Goal: Information Seeking & Learning: Understand process/instructions

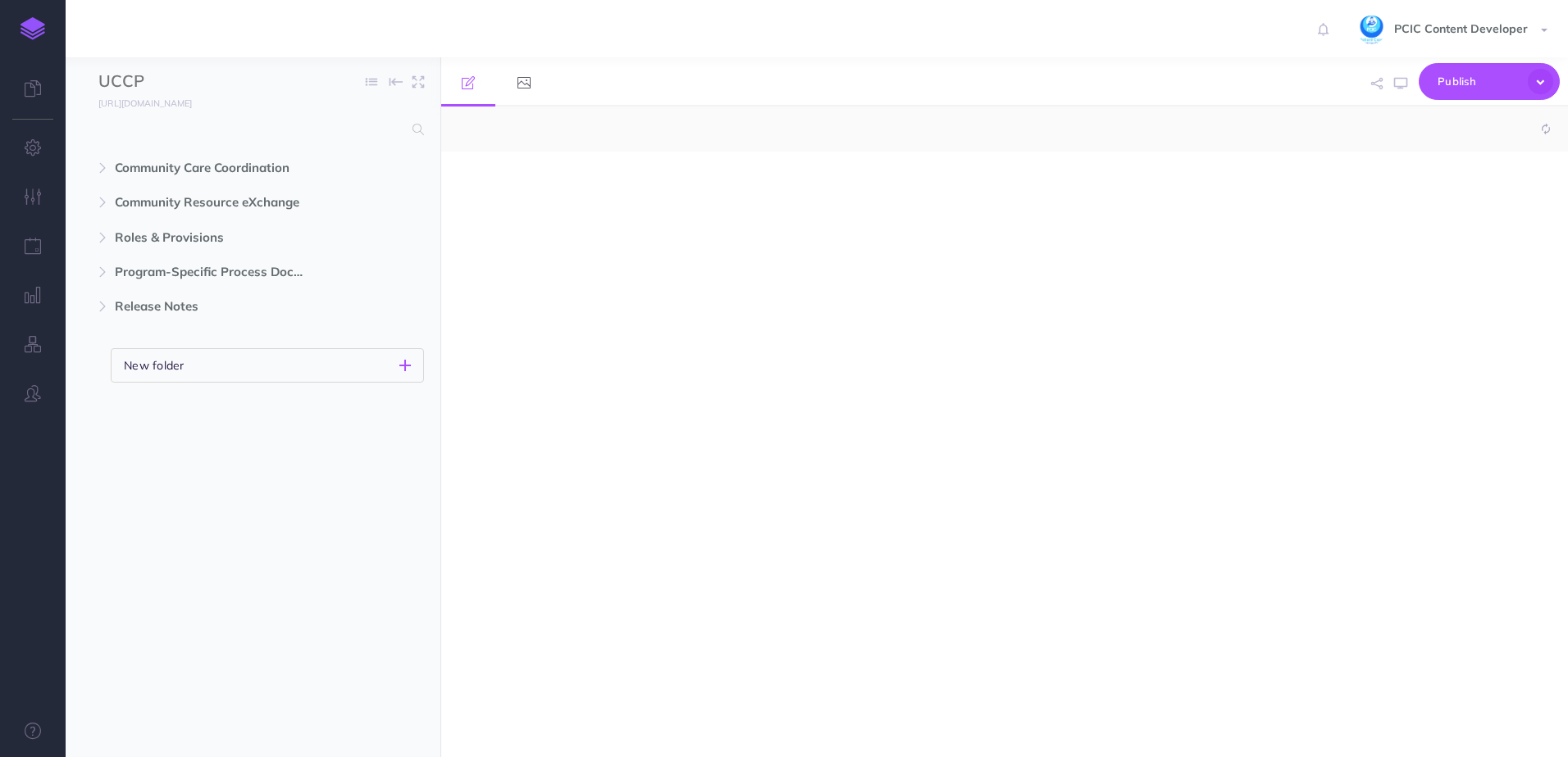
select select "null"
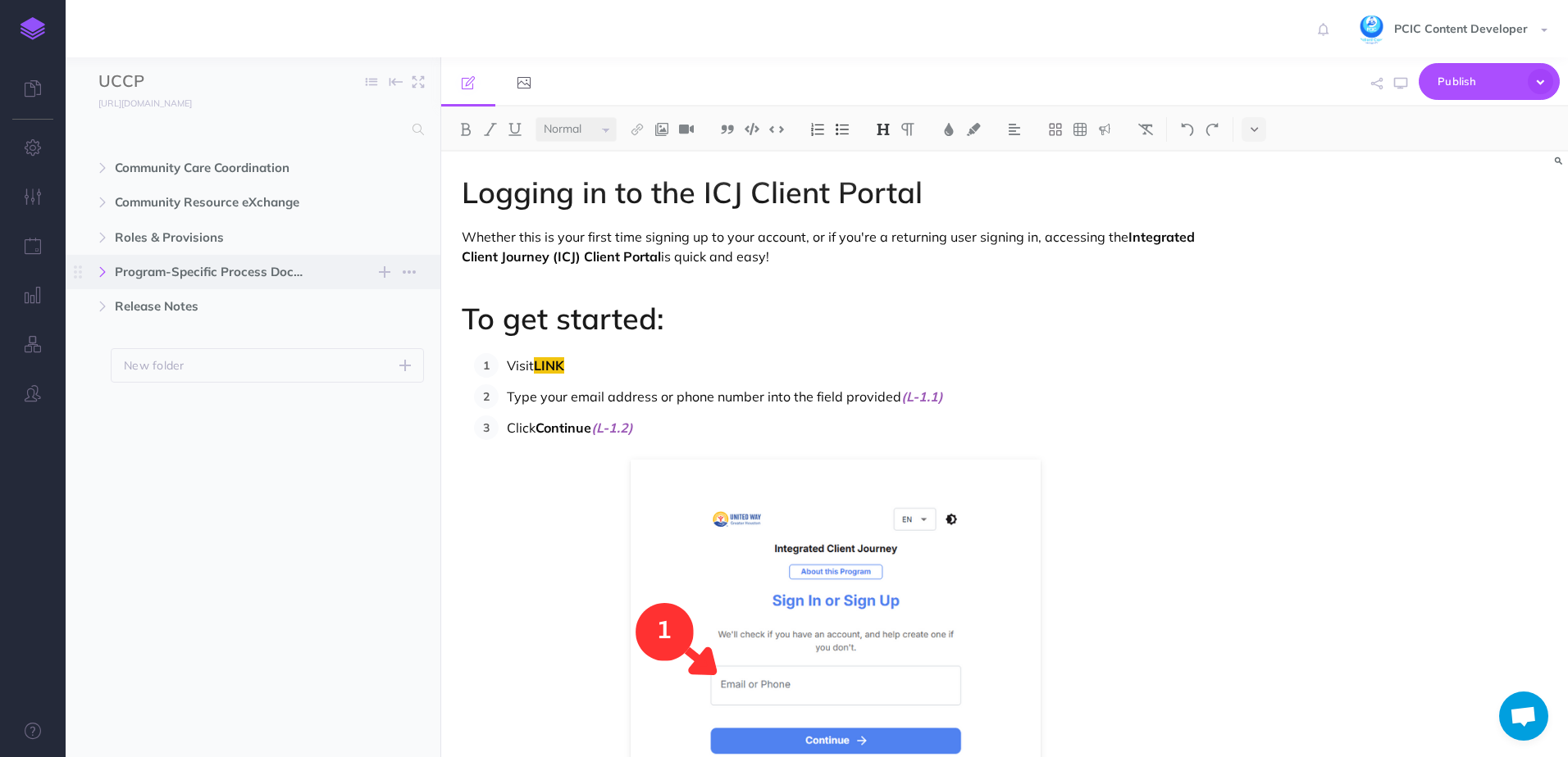
click at [108, 274] on icon "button" at bounding box center [102, 272] width 10 height 10
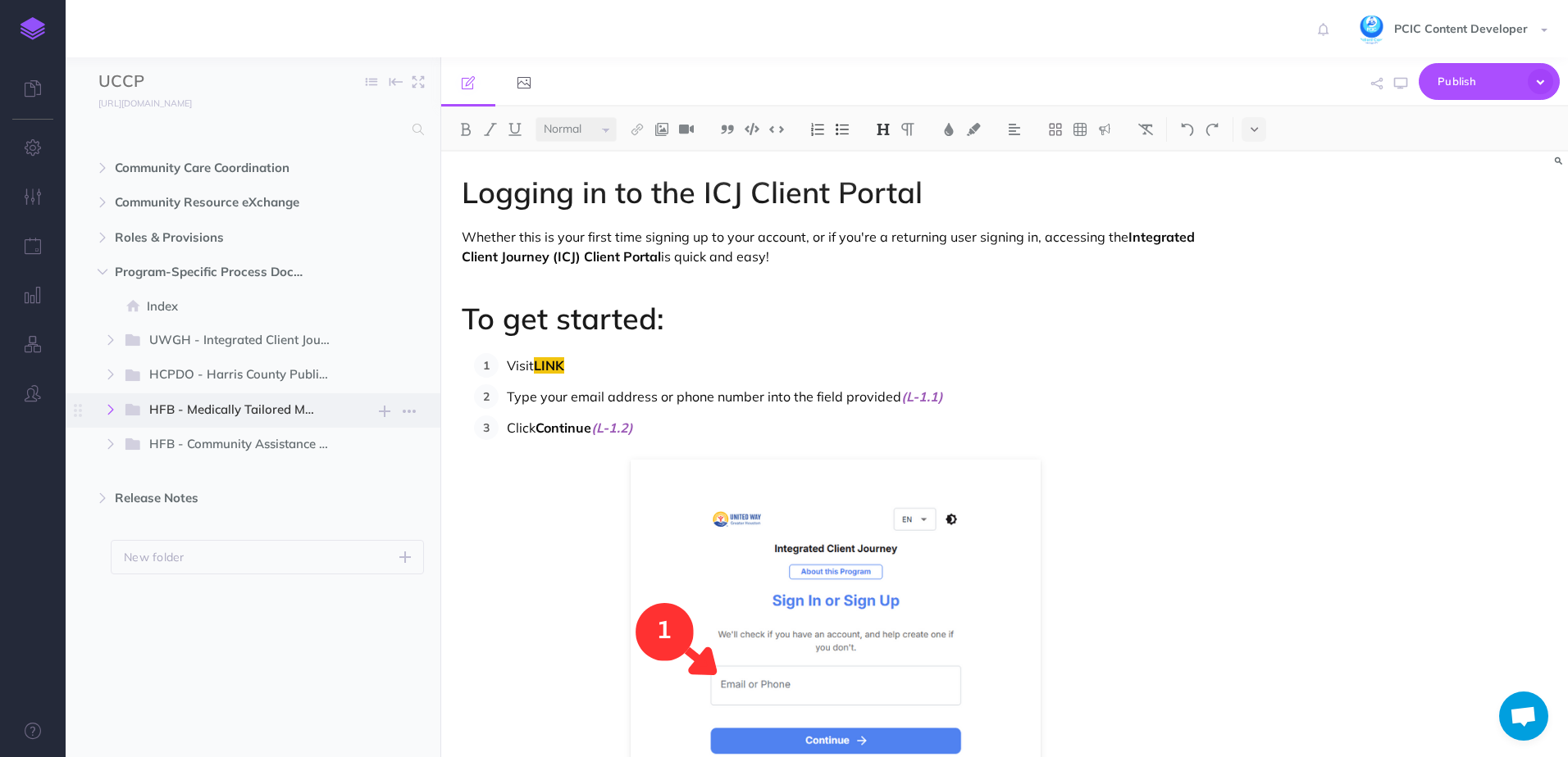
click at [112, 406] on icon "button" at bounding box center [110, 410] width 10 height 10
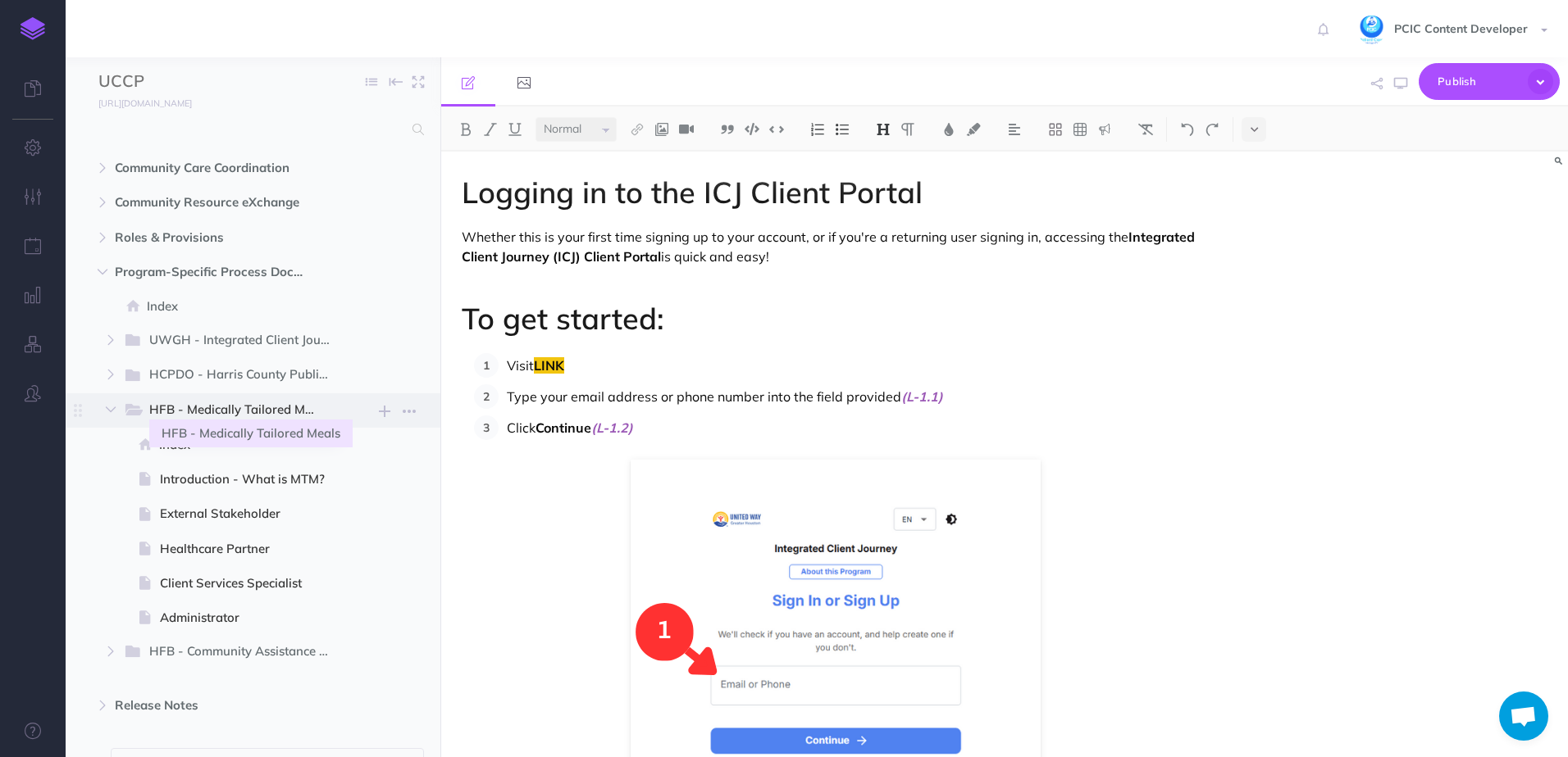
click at [190, 414] on span "HFB - Medically Tailored Meals" at bounding box center [241, 410] width 184 height 22
select select "null"
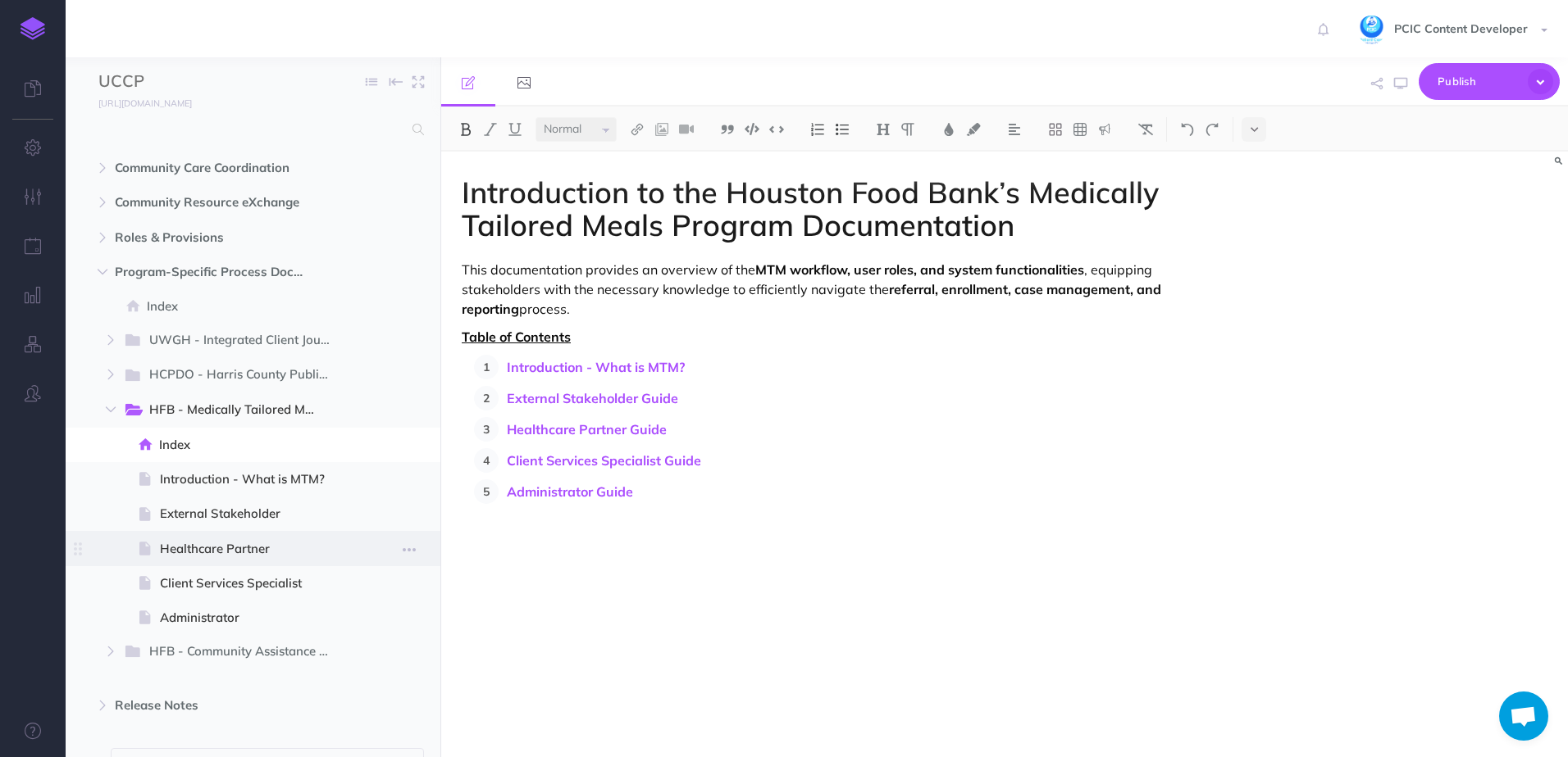
click at [188, 539] on span "Healthcare Partner" at bounding box center [251, 548] width 182 height 20
select select "null"
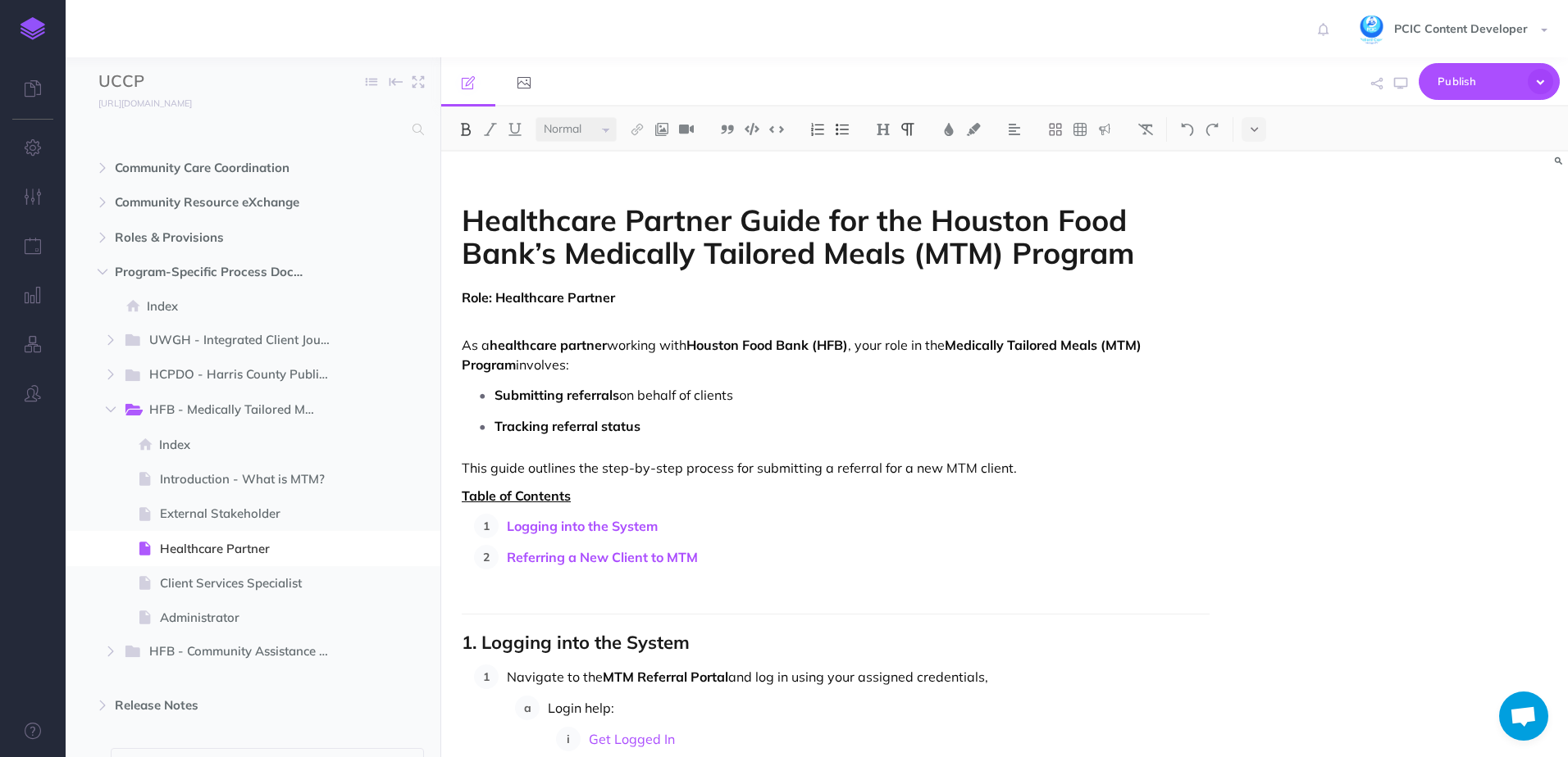
click at [635, 421] on strong "Tracking referral status" at bounding box center [567, 427] width 146 height 17
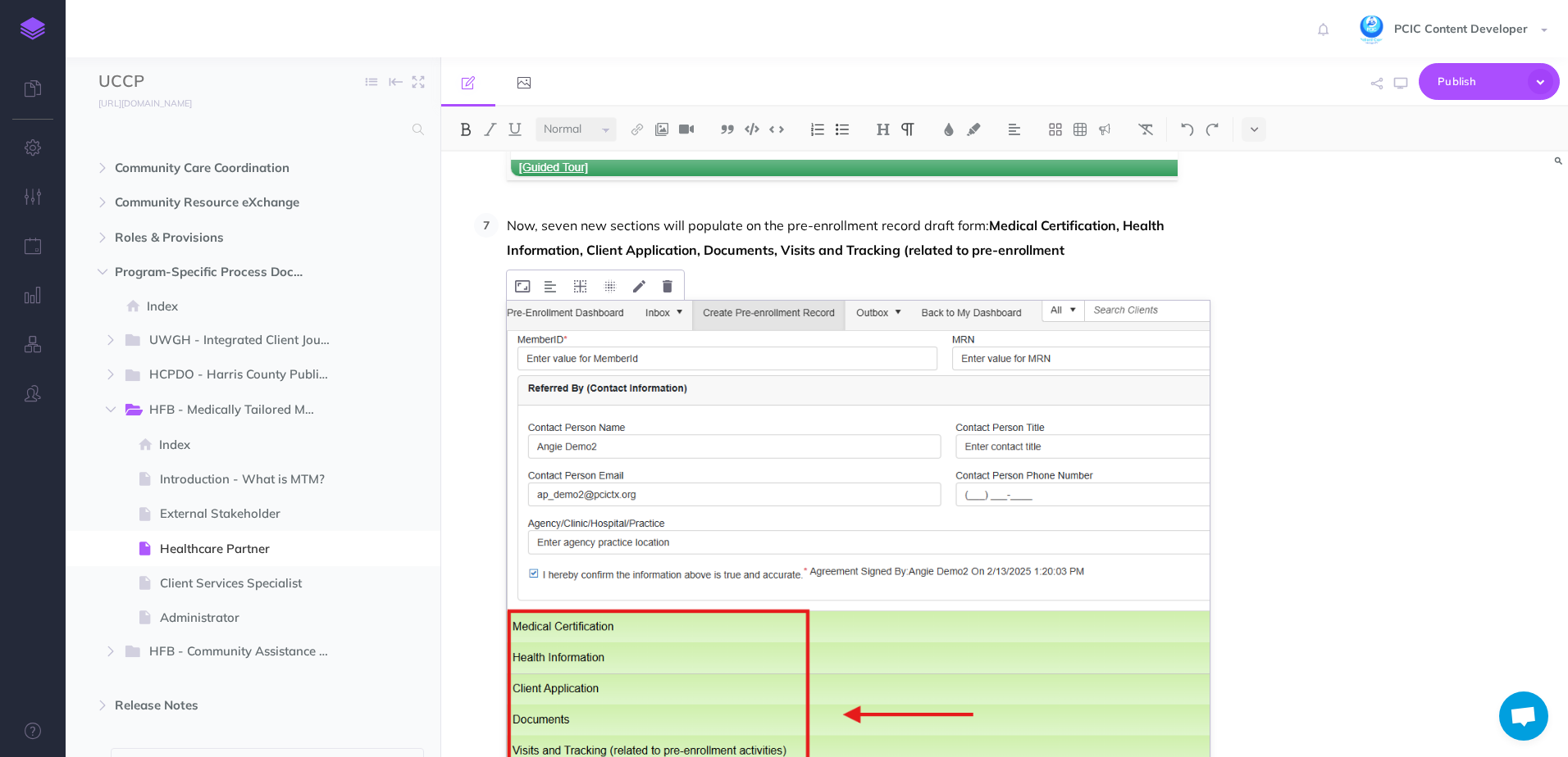
scroll to position [3153, 0]
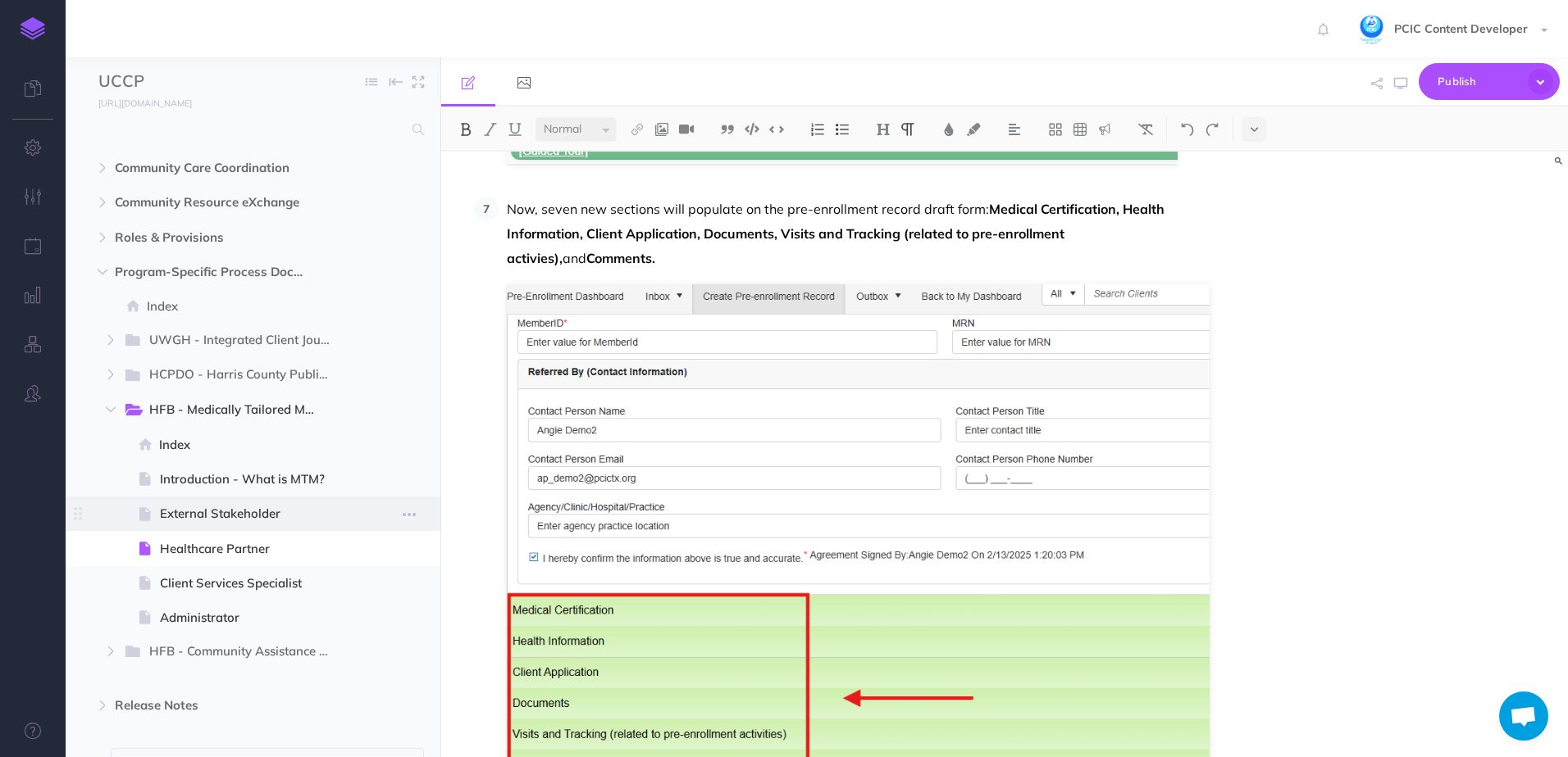
click at [242, 502] on span at bounding box center [253, 514] width 374 height 35
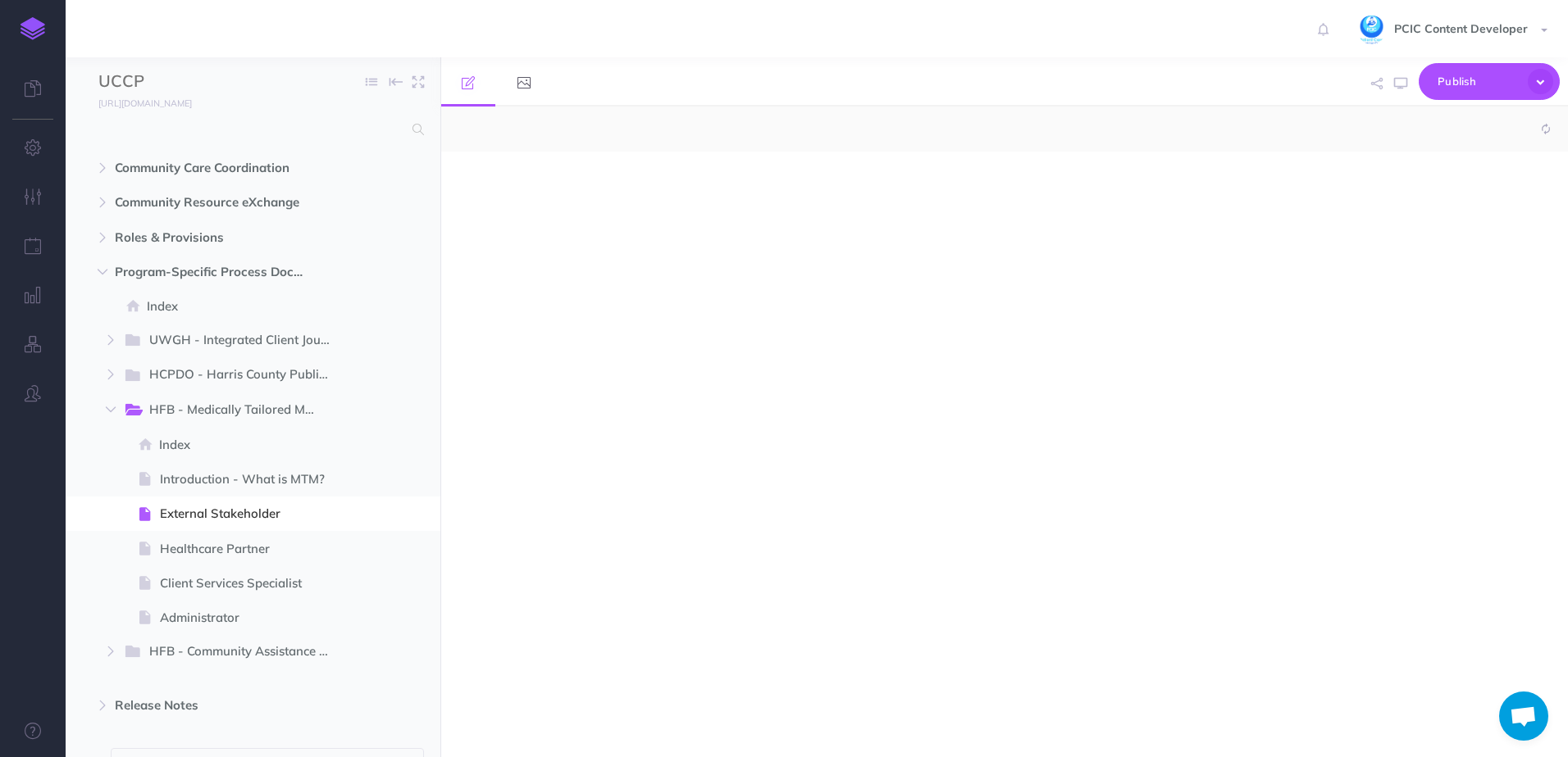
select select "null"
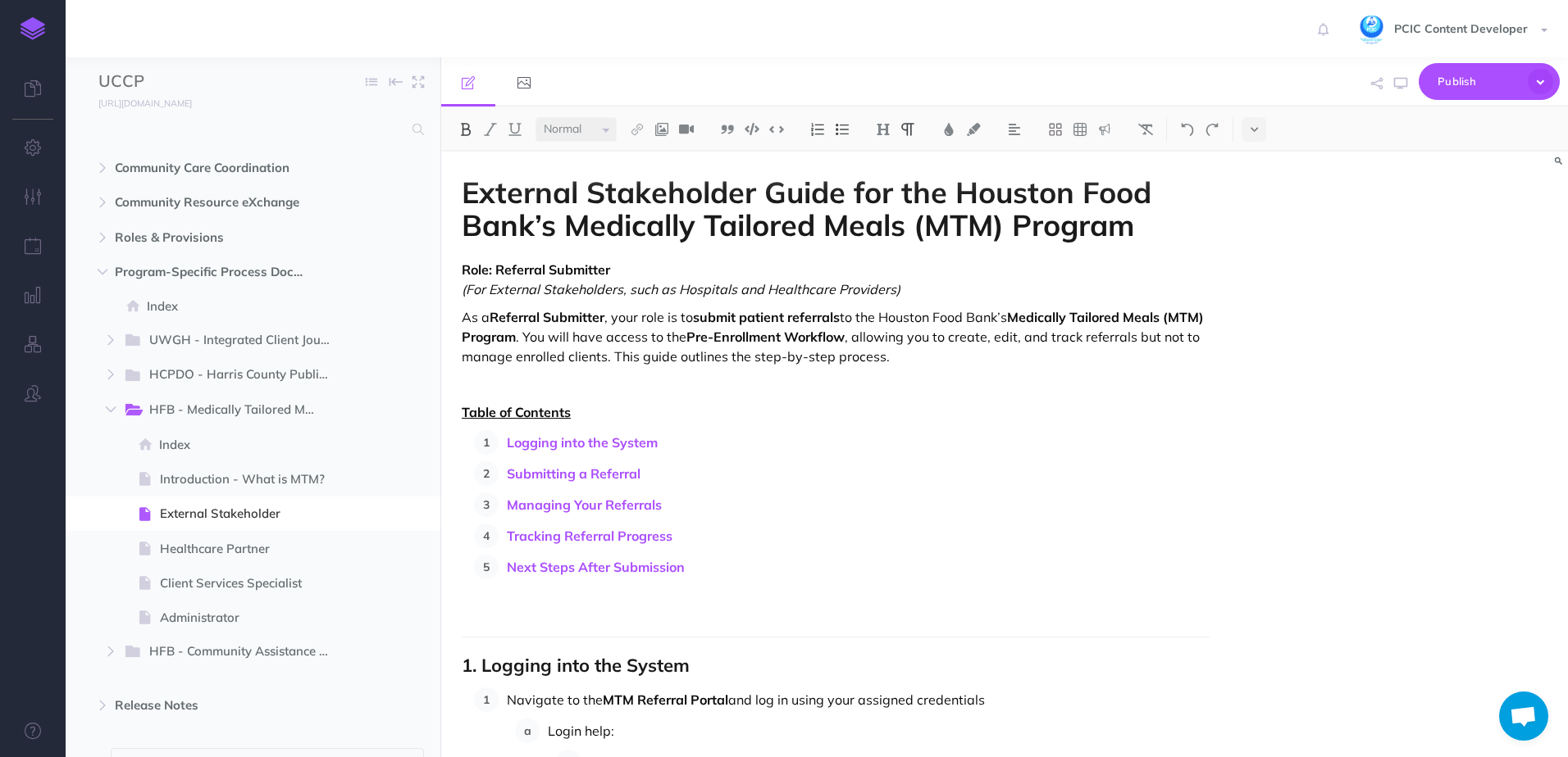
click at [844, 333] on strong "Pre-Enrollment Workflow" at bounding box center [765, 337] width 158 height 17
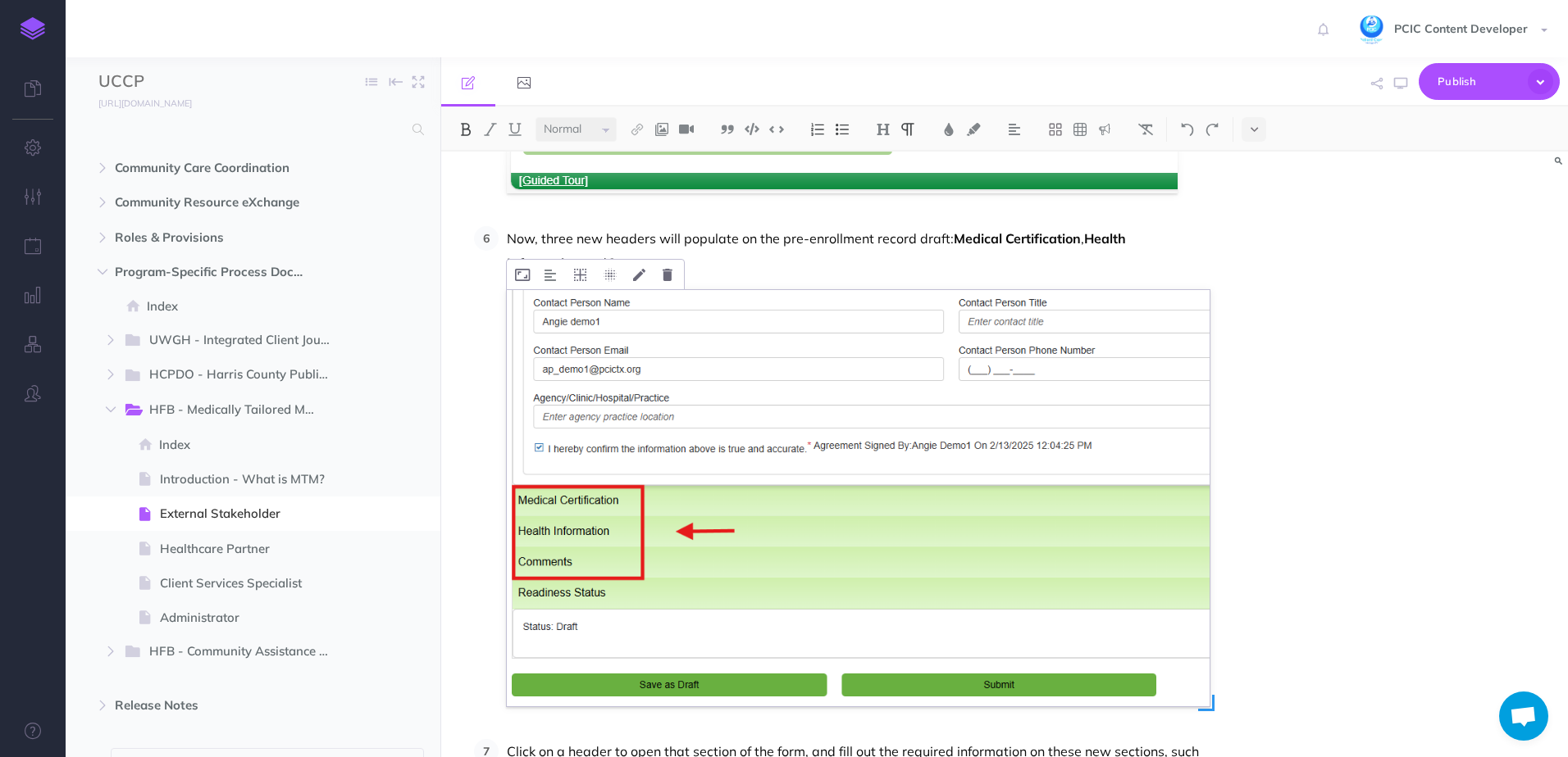
scroll to position [3347, 0]
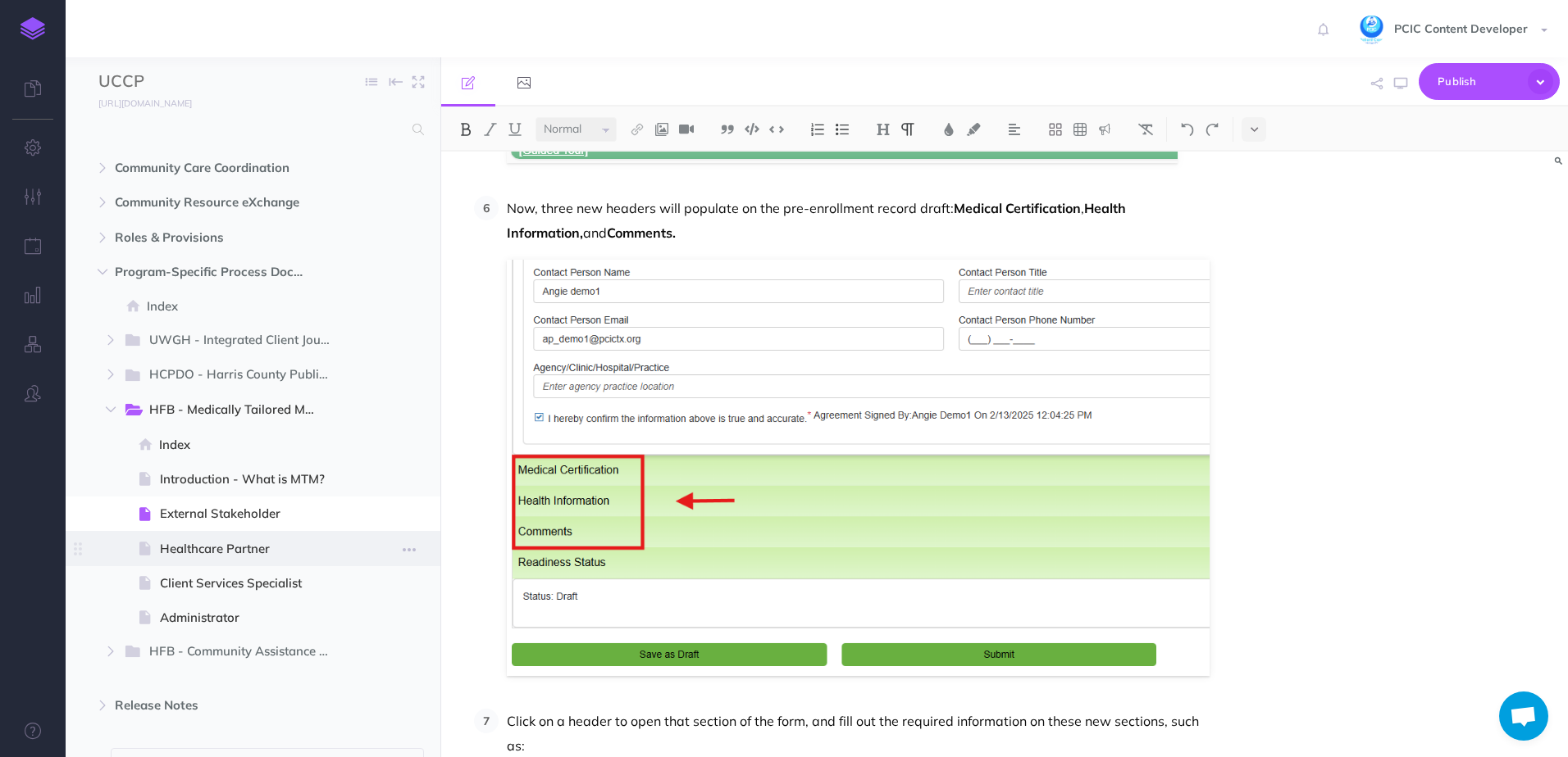
click at [251, 559] on span at bounding box center [253, 548] width 374 height 35
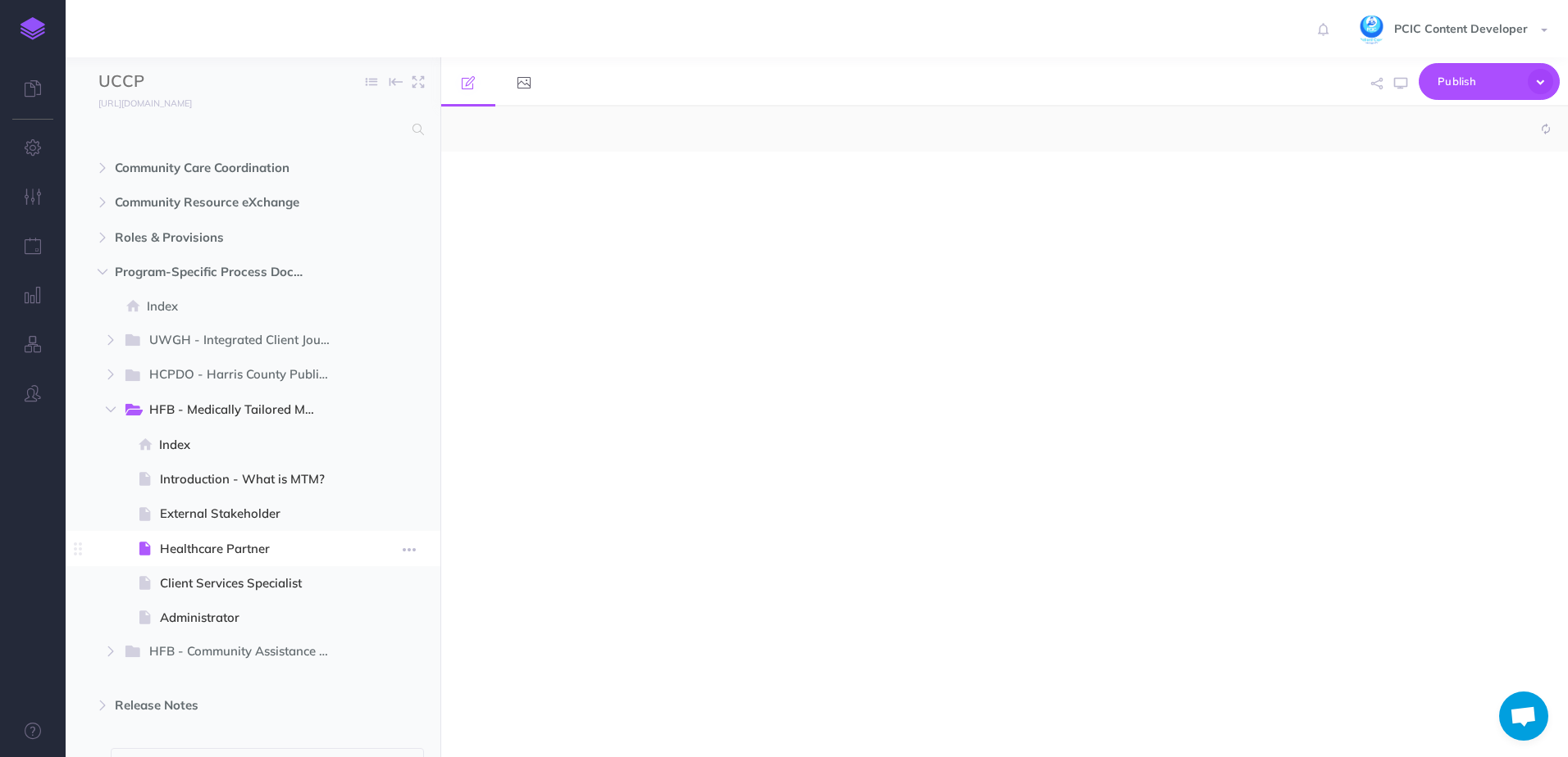
select select "null"
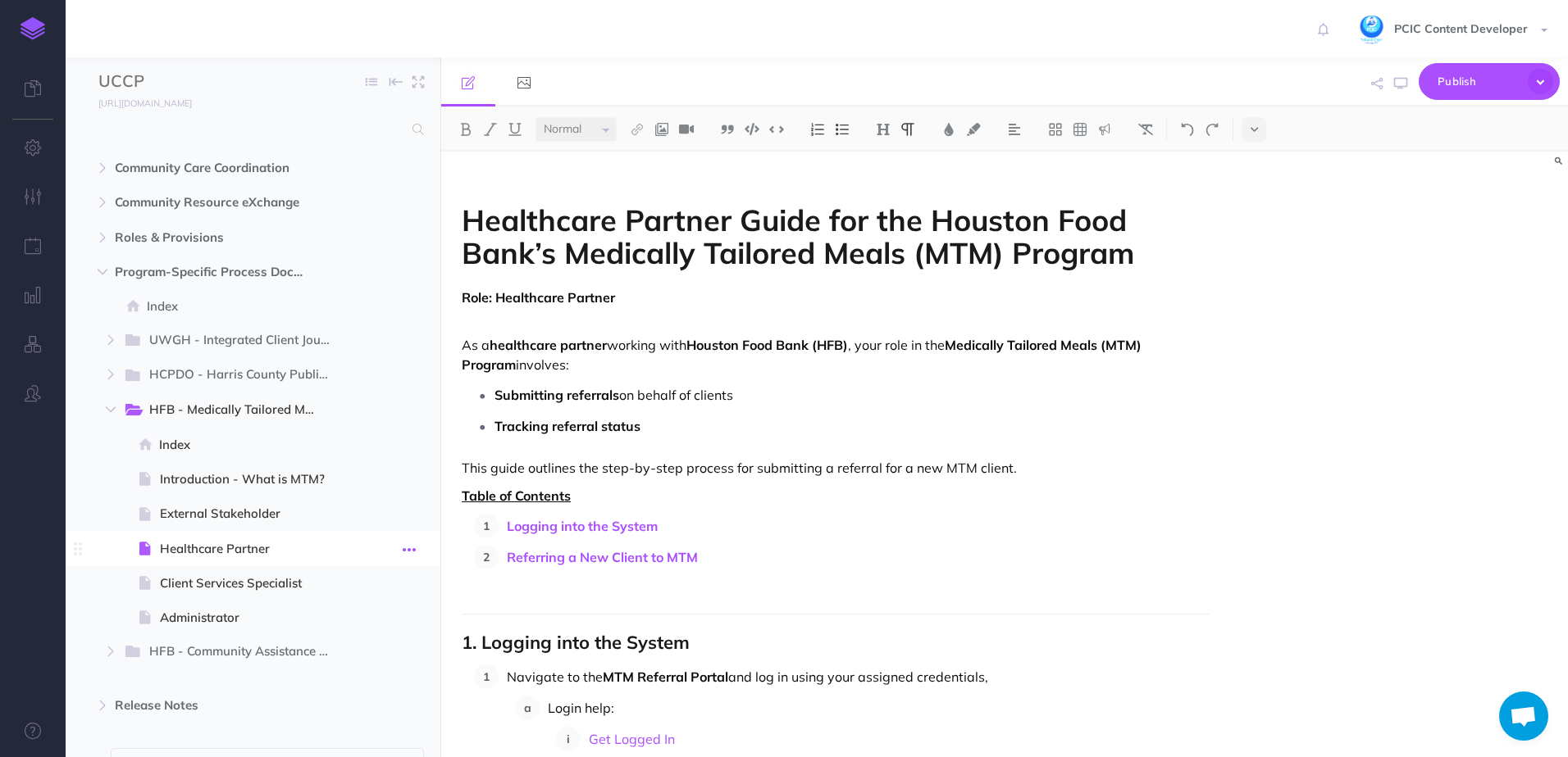
click at [412, 546] on icon "button" at bounding box center [409, 549] width 13 height 20
click at [357, 656] on link "Settings" at bounding box center [361, 659] width 123 height 27
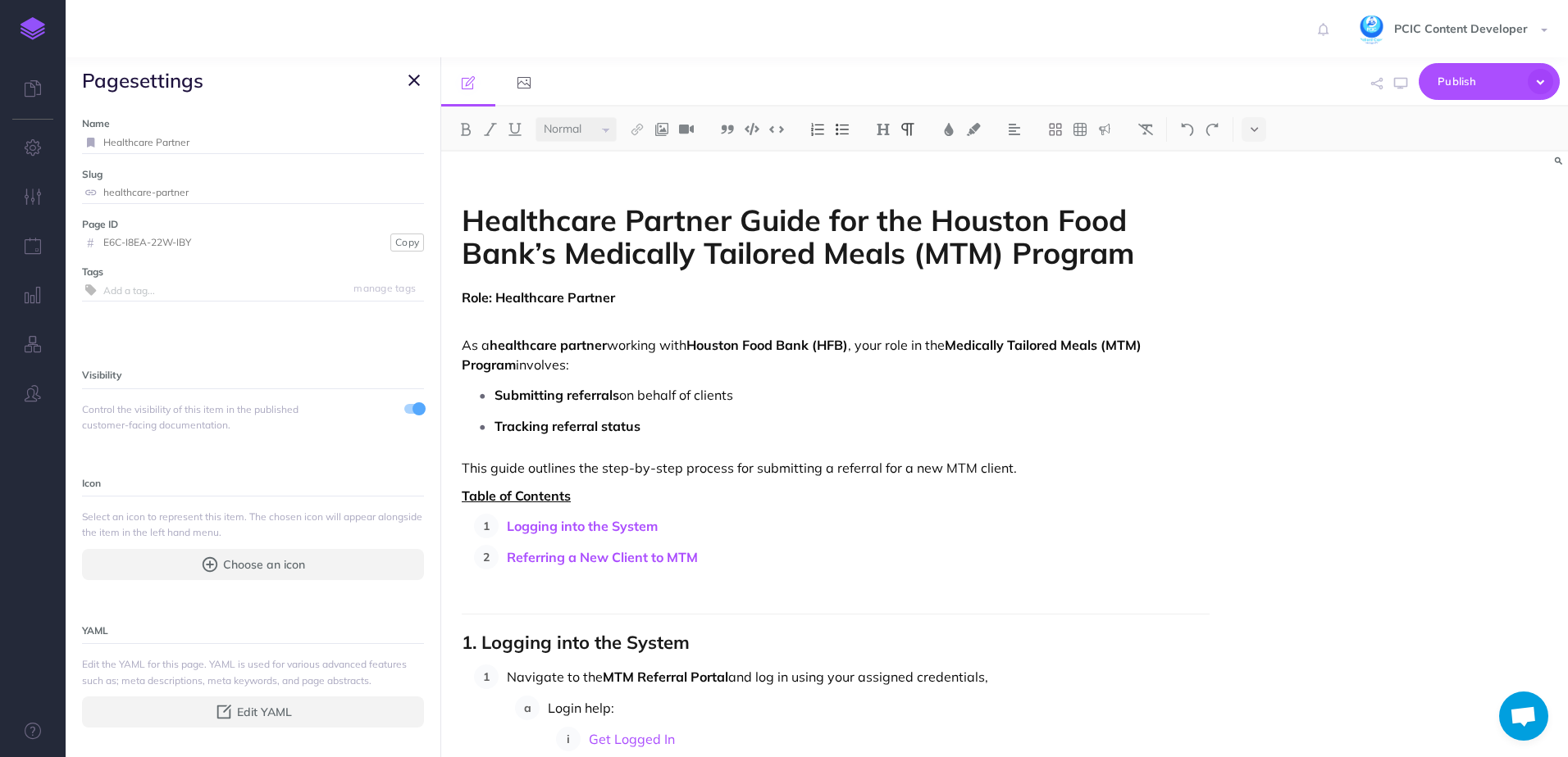
click at [413, 414] on span at bounding box center [419, 409] width 13 height 13
click at [413, 83] on icon "button" at bounding box center [414, 80] width 11 height 20
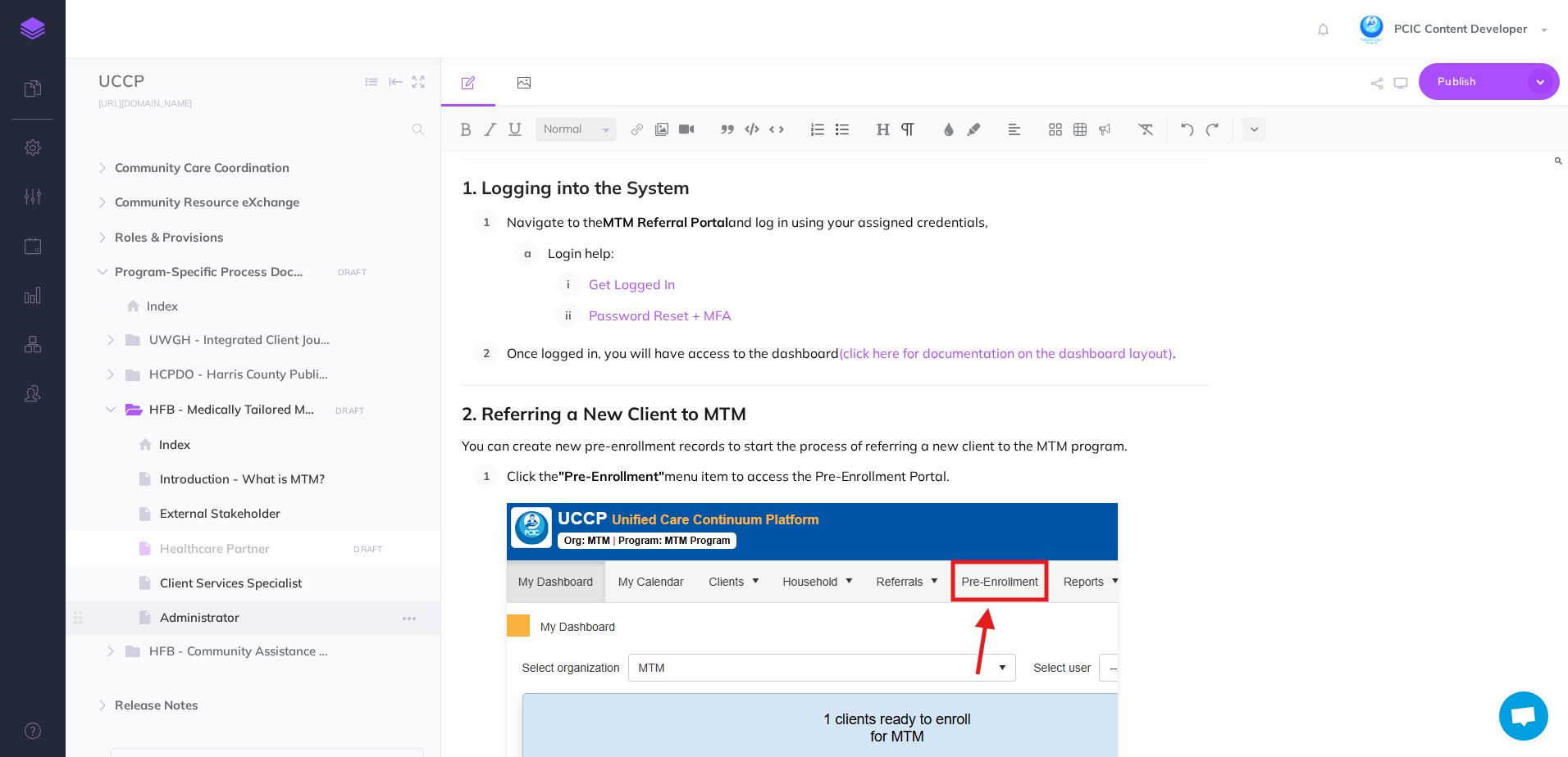
scroll to position [491, 0]
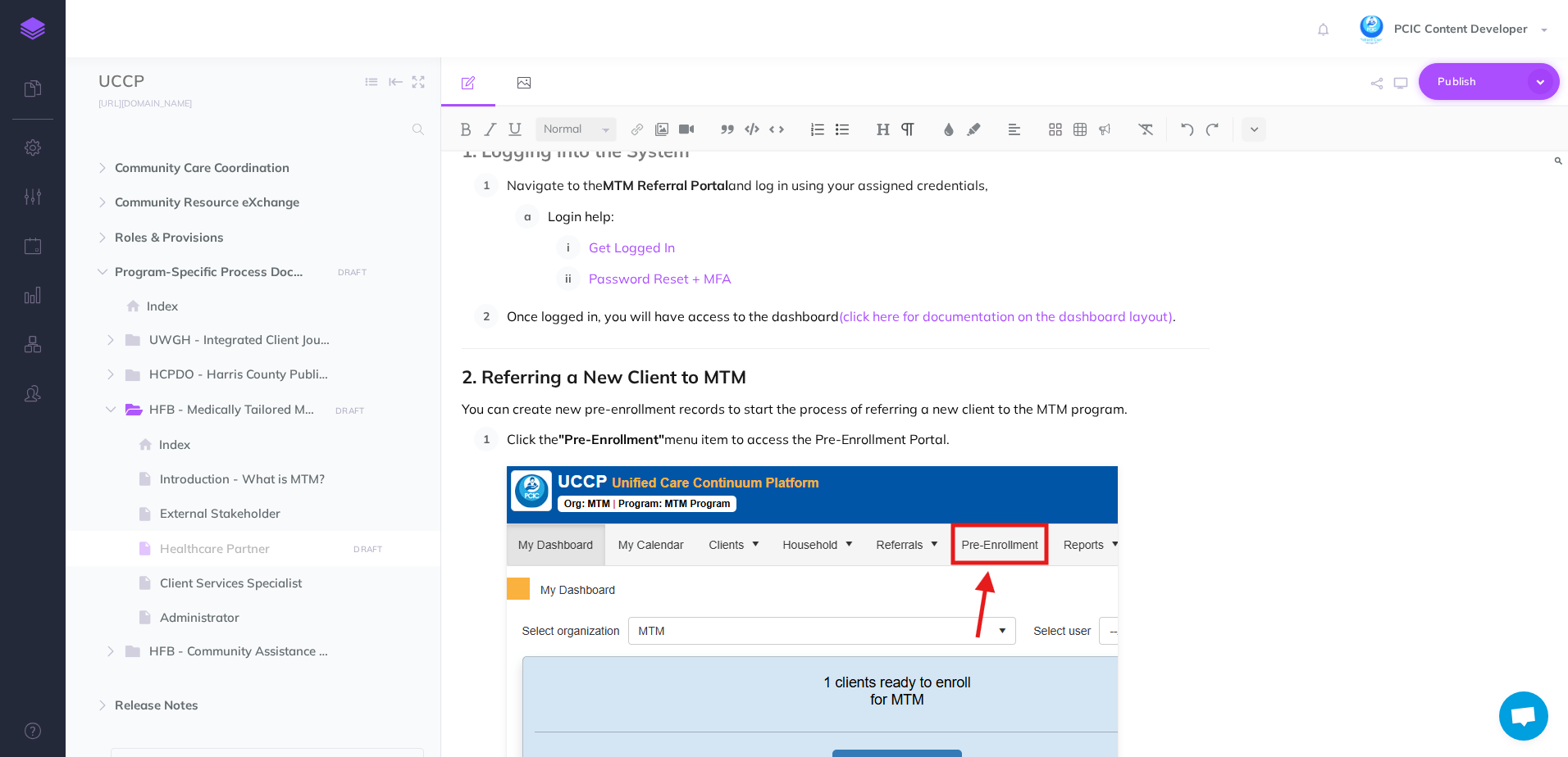
drag, startPoint x: 1459, startPoint y: 78, endPoint x: 1458, endPoint y: 129, distance: 51.0
click at [1459, 78] on span "Publish" at bounding box center [1478, 81] width 82 height 25
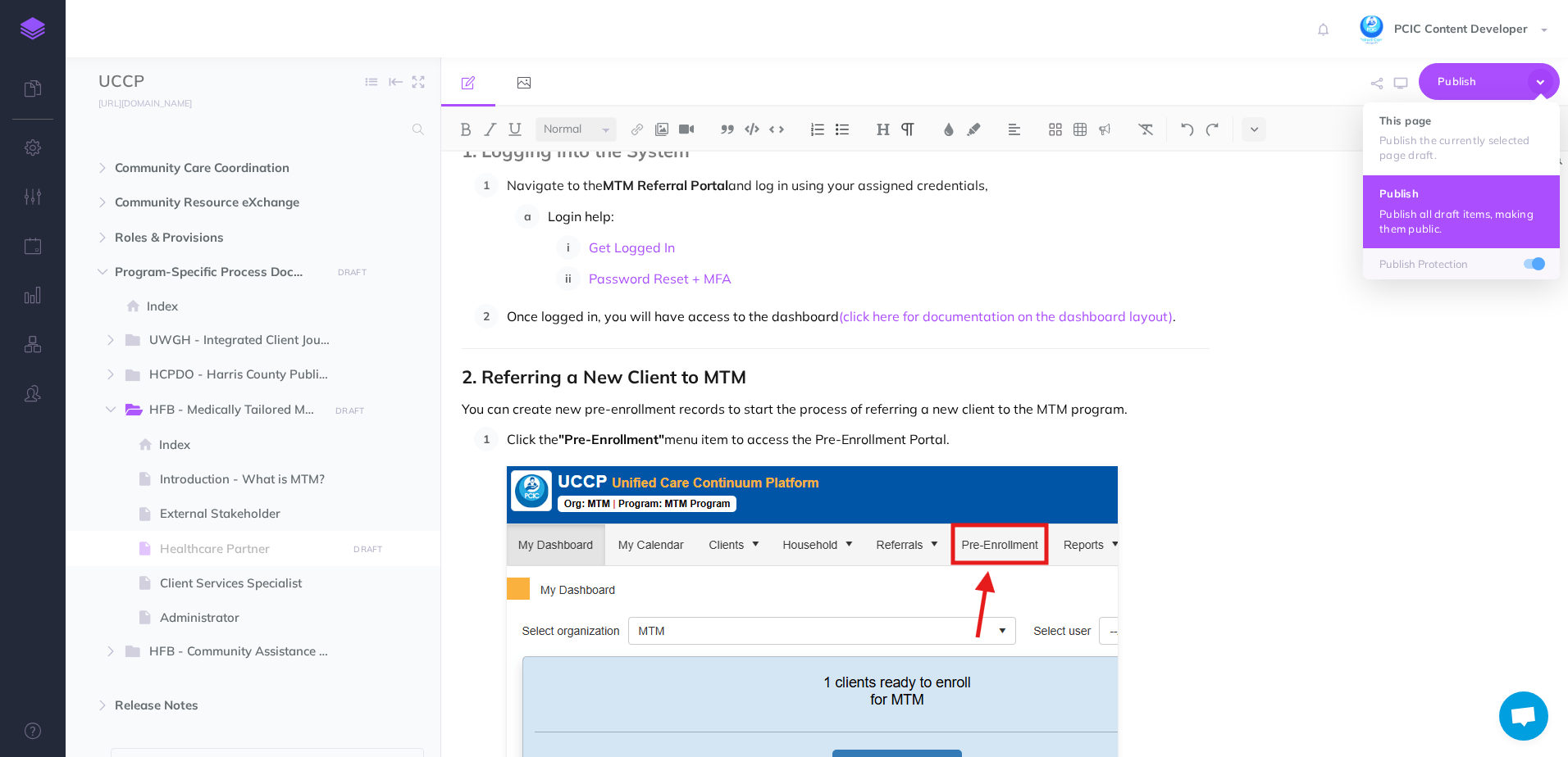
click at [1430, 198] on h4 "Publish" at bounding box center [1460, 194] width 164 height 11
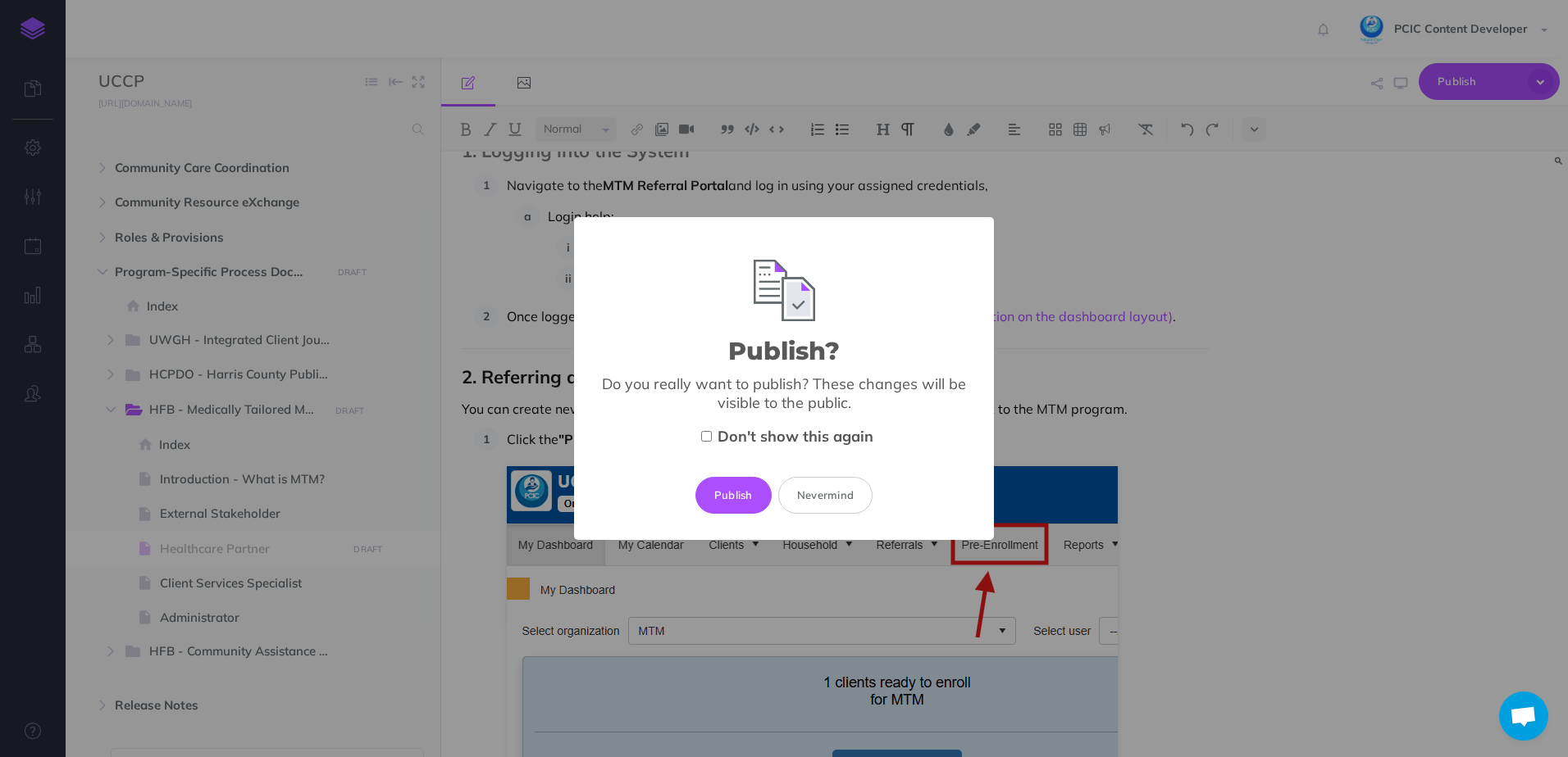
click at [741, 433] on span "Don't show this again" at bounding box center [795, 436] width 155 height 19
click at [711, 433] on input "Don't show this again" at bounding box center [706, 436] width 10 height 10
click at [743, 433] on span "Don't show this again" at bounding box center [795, 436] width 155 height 19
drag, startPoint x: 743, startPoint y: 433, endPoint x: 728, endPoint y: 442, distance: 17.5
click at [728, 442] on span "Don't show this again" at bounding box center [795, 436] width 155 height 19
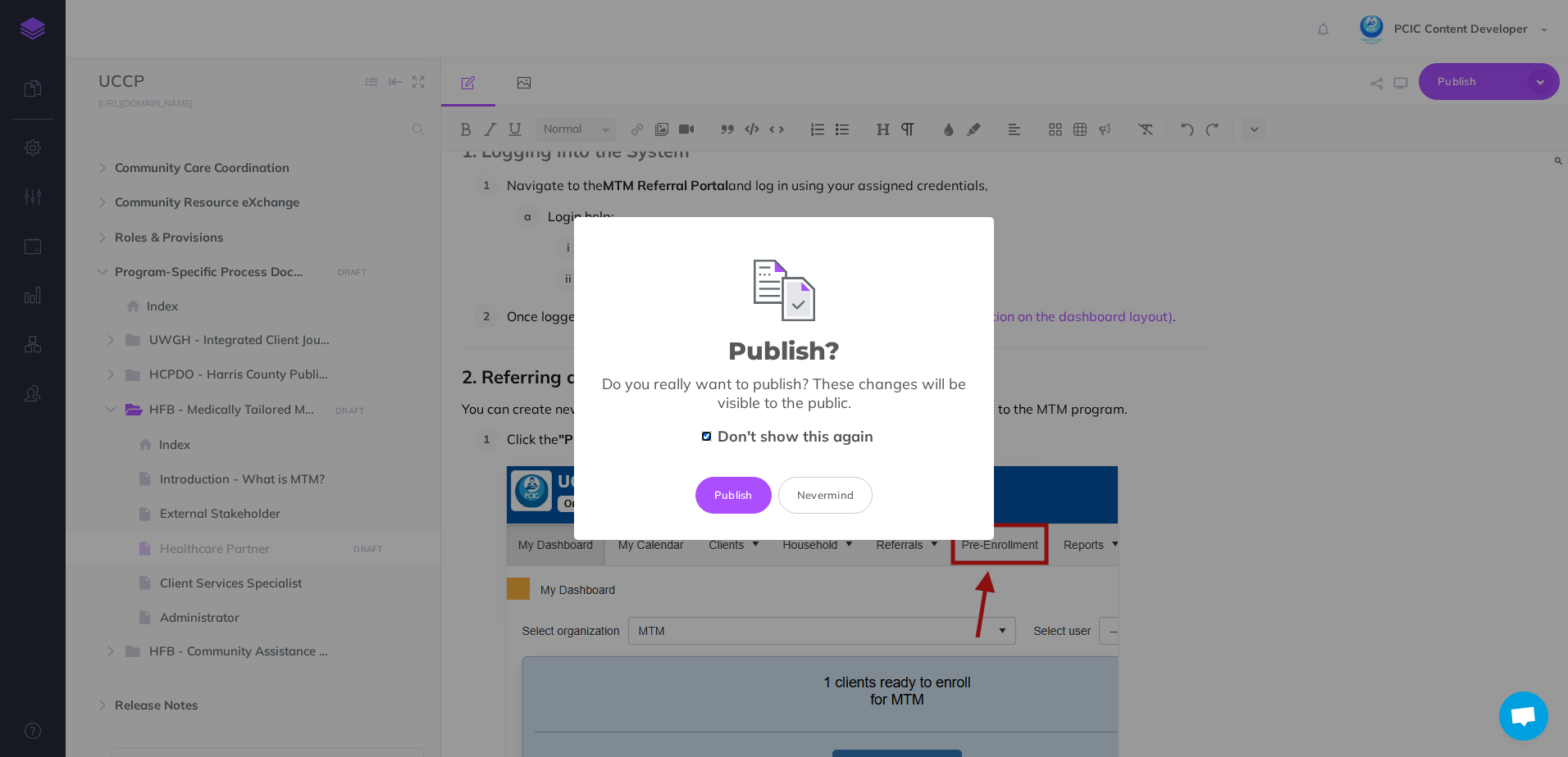
click at [711, 442] on input "Don't show this again" at bounding box center [706, 436] width 10 height 10
checkbox input "false"
click at [732, 501] on button "Publish" at bounding box center [733, 495] width 76 height 36
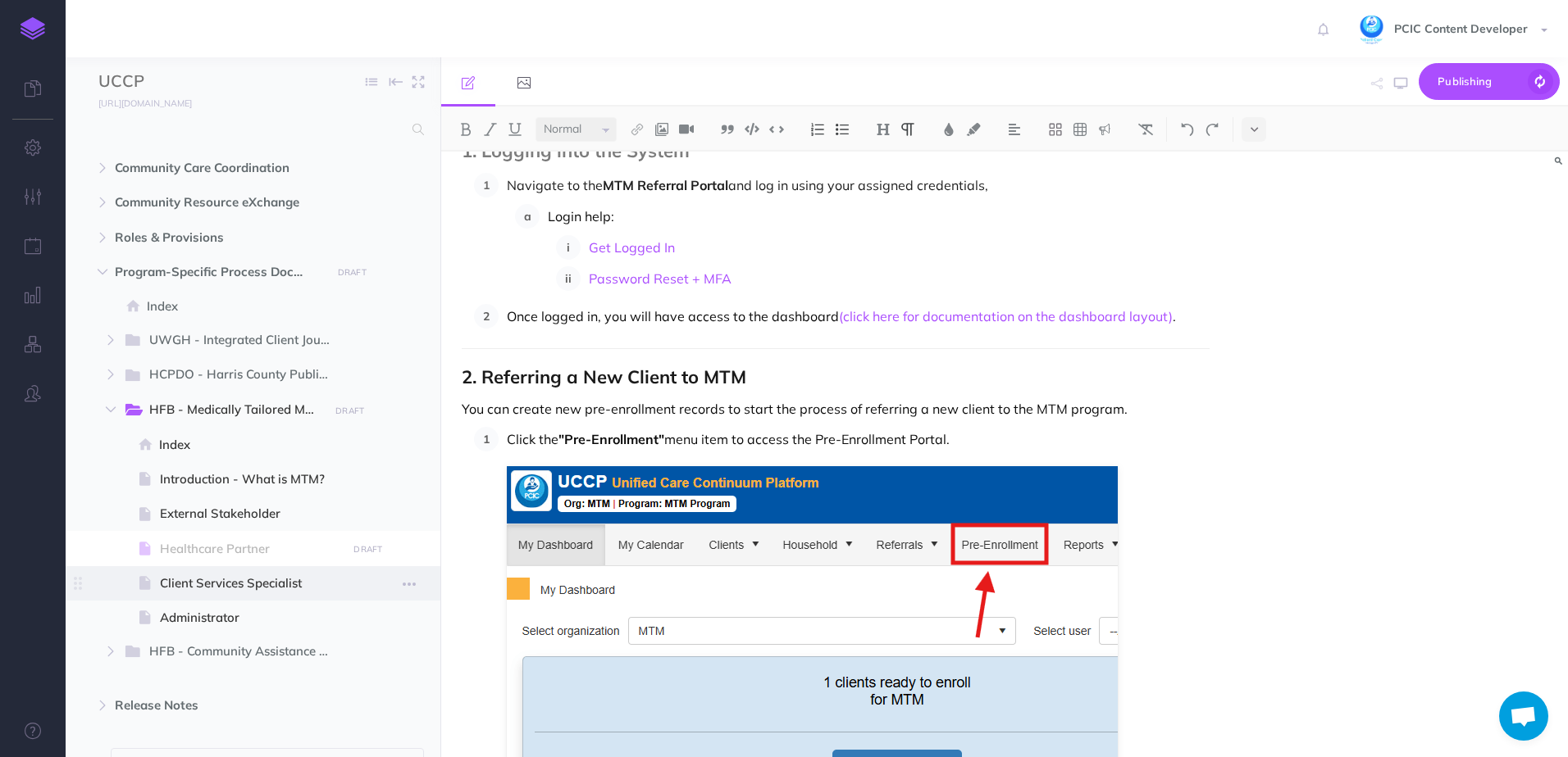
click at [242, 589] on span "Client Services Specialist" at bounding box center [251, 583] width 182 height 20
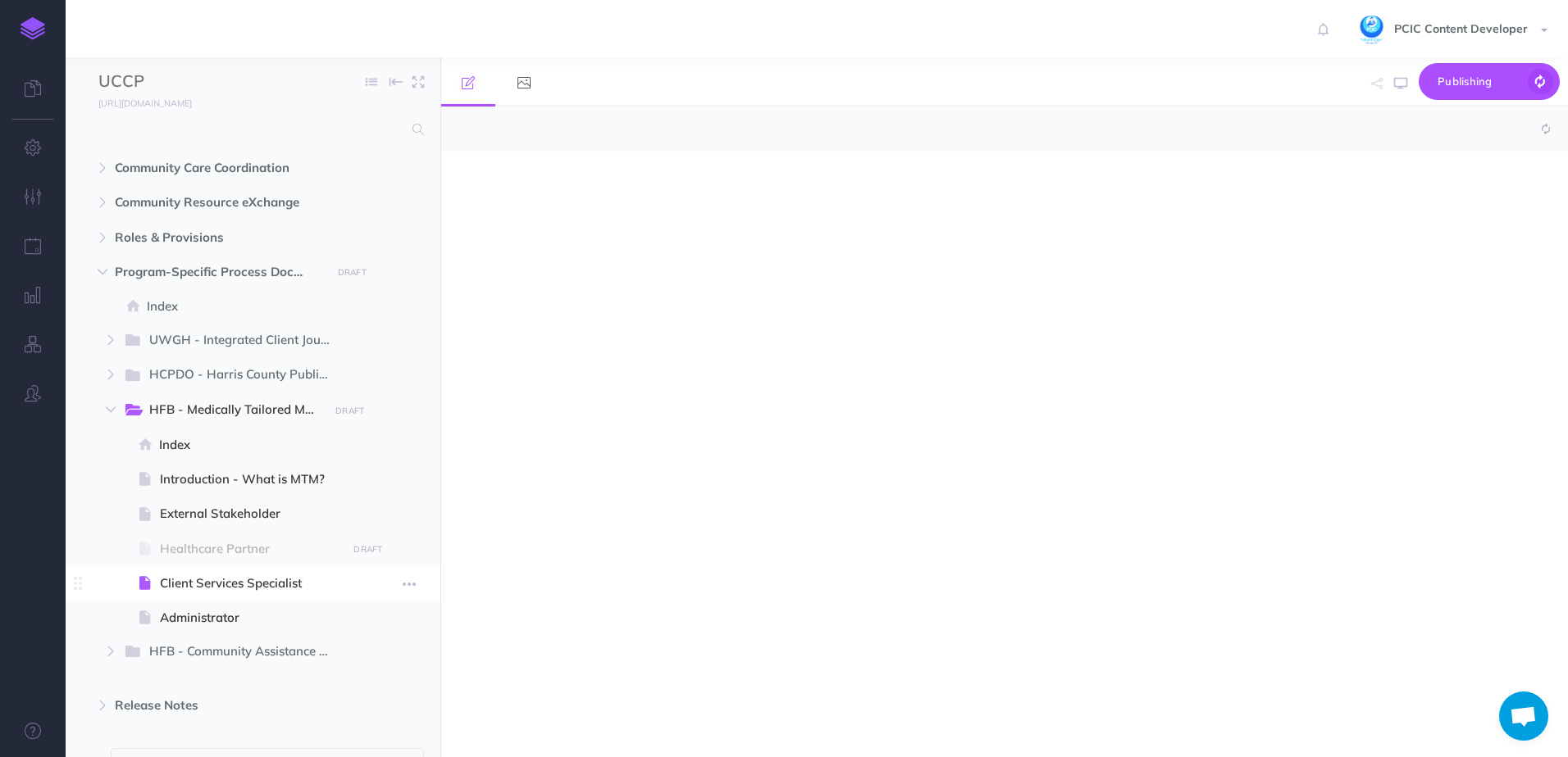
select select "null"
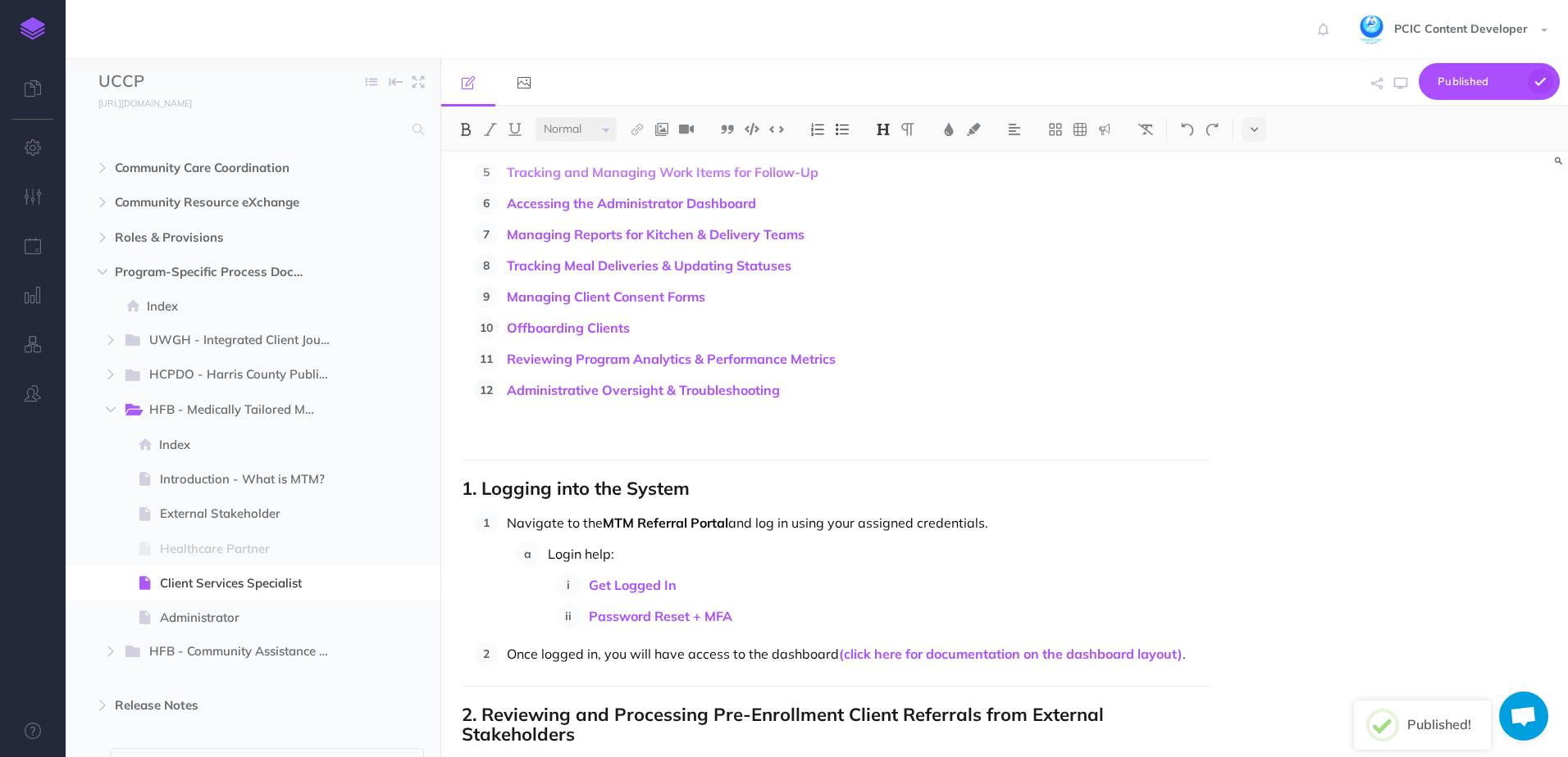
scroll to position [491, 0]
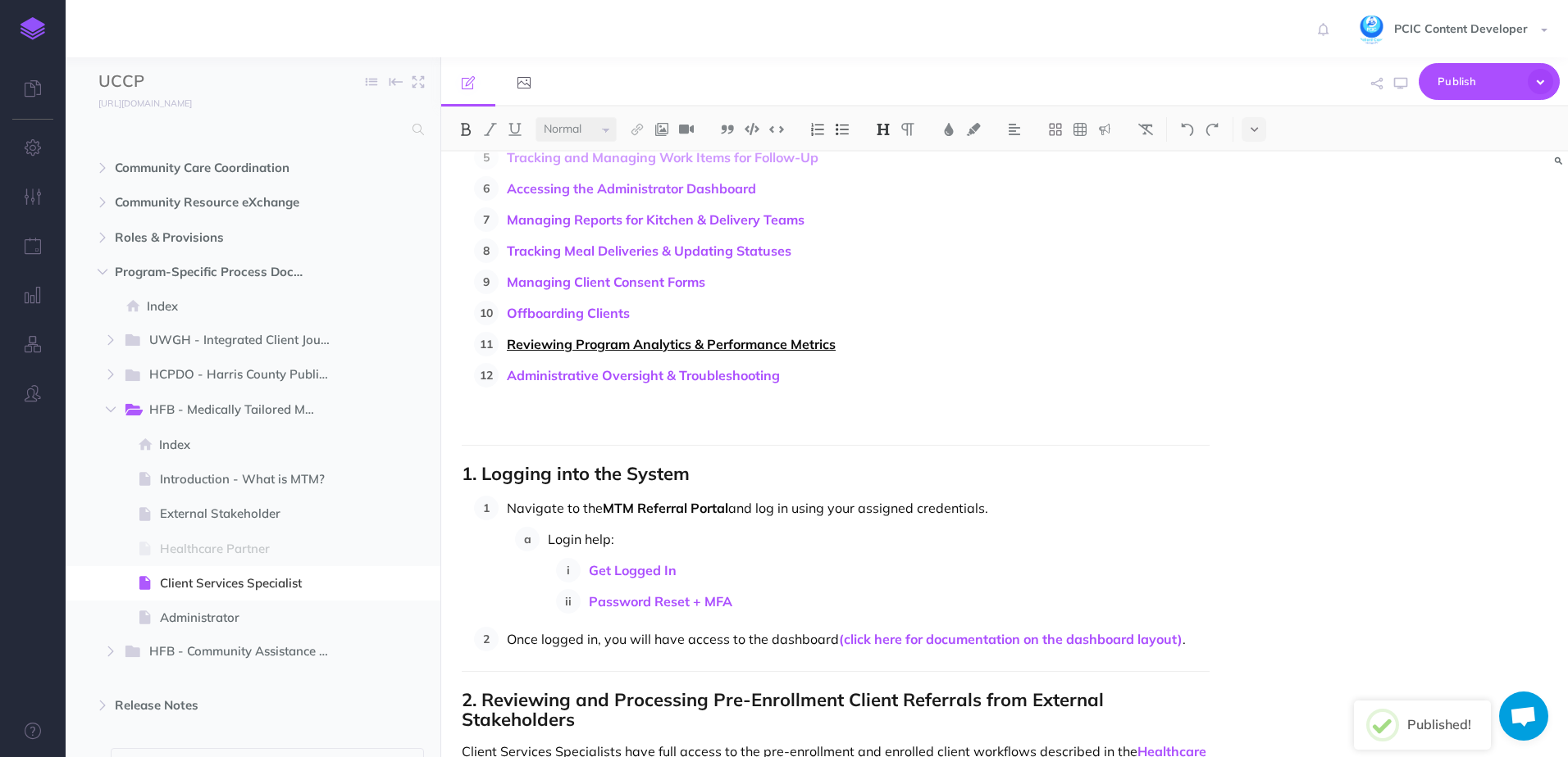
click at [537, 346] on link "Reviewing Program Analytics & Performance Metrics" at bounding box center [670, 344] width 329 height 17
click at [553, 352] on link "Reviewing Program Analytics & Performance Metrics" at bounding box center [670, 344] width 329 height 17
click at [630, 306] on link "#11-dot-reviewing-program-analytics-and-perform..." at bounding box center [607, 313] width 312 height 21
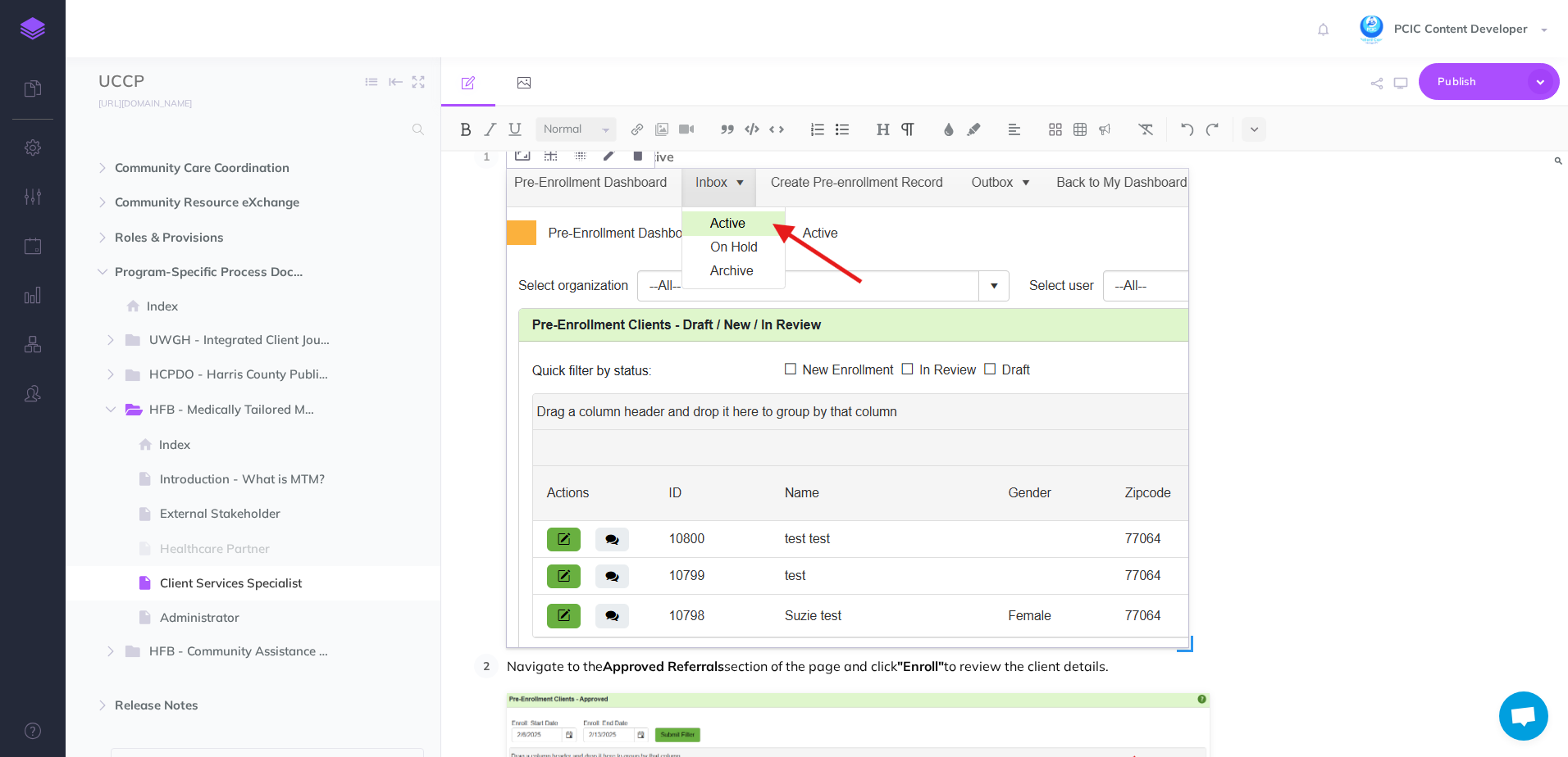
scroll to position [3278, 0]
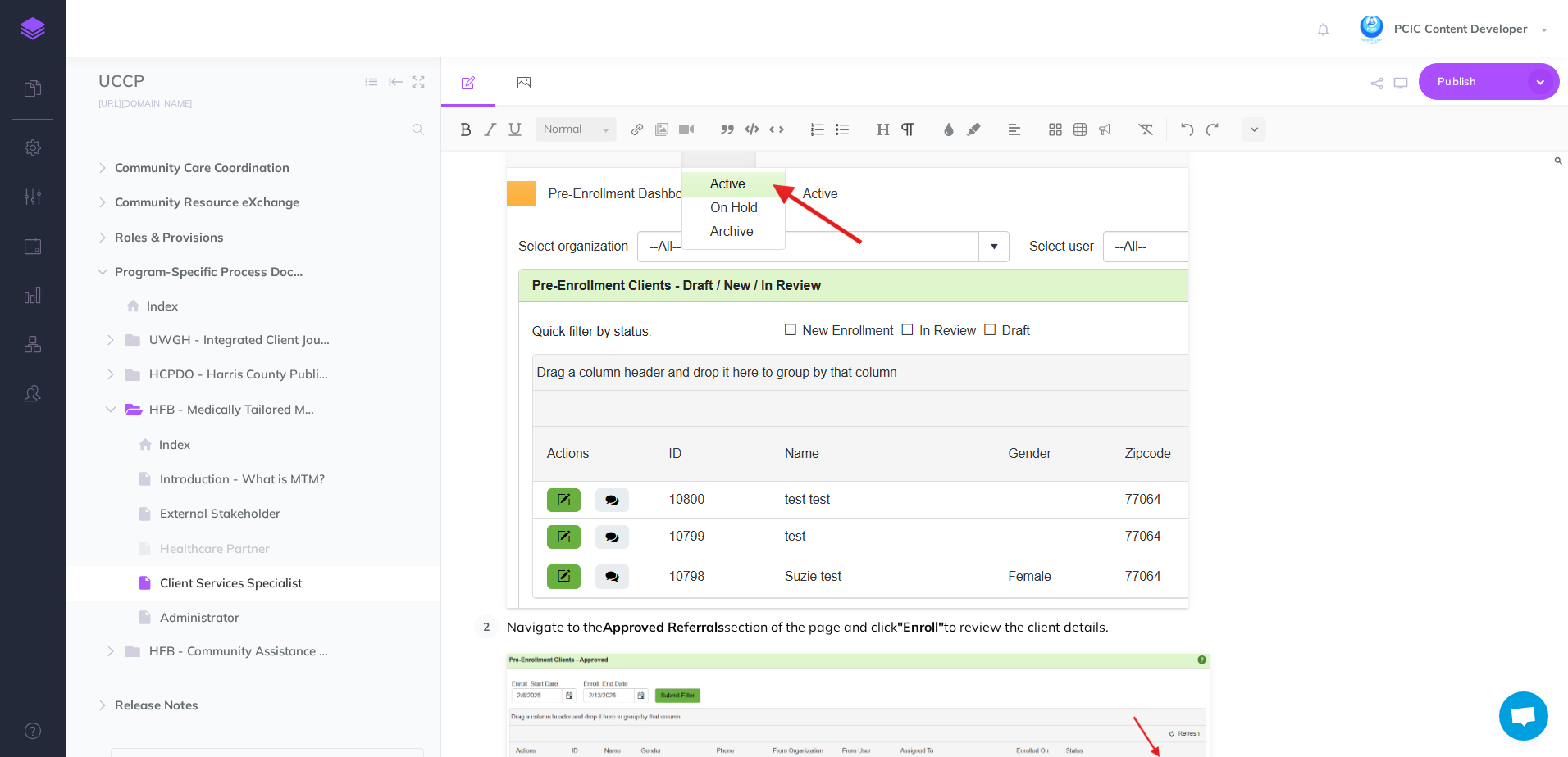
drag, startPoint x: 809, startPoint y: 543, endPoint x: 1218, endPoint y: 514, distance: 410.0
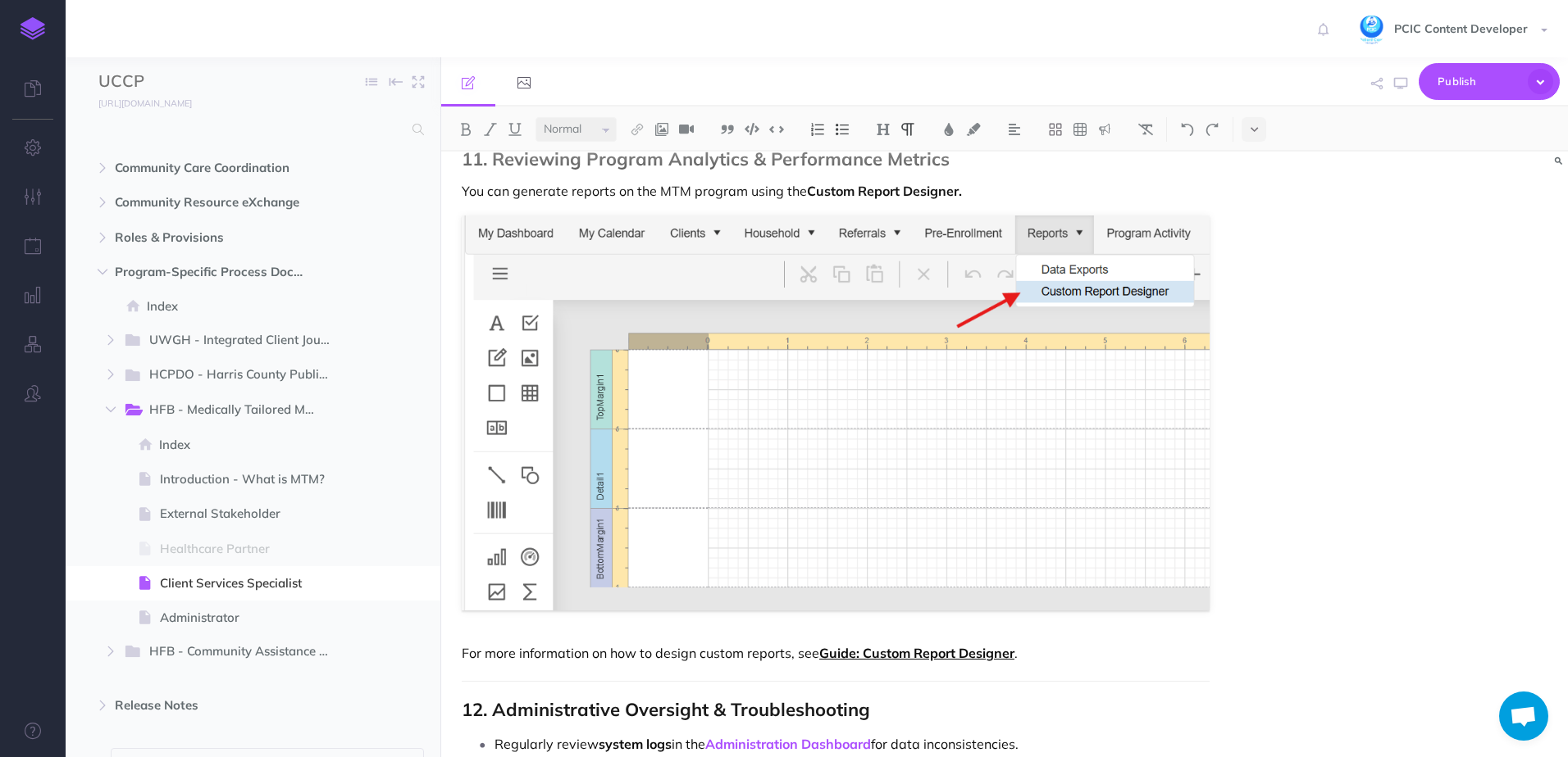
scroll to position [17223, 0]
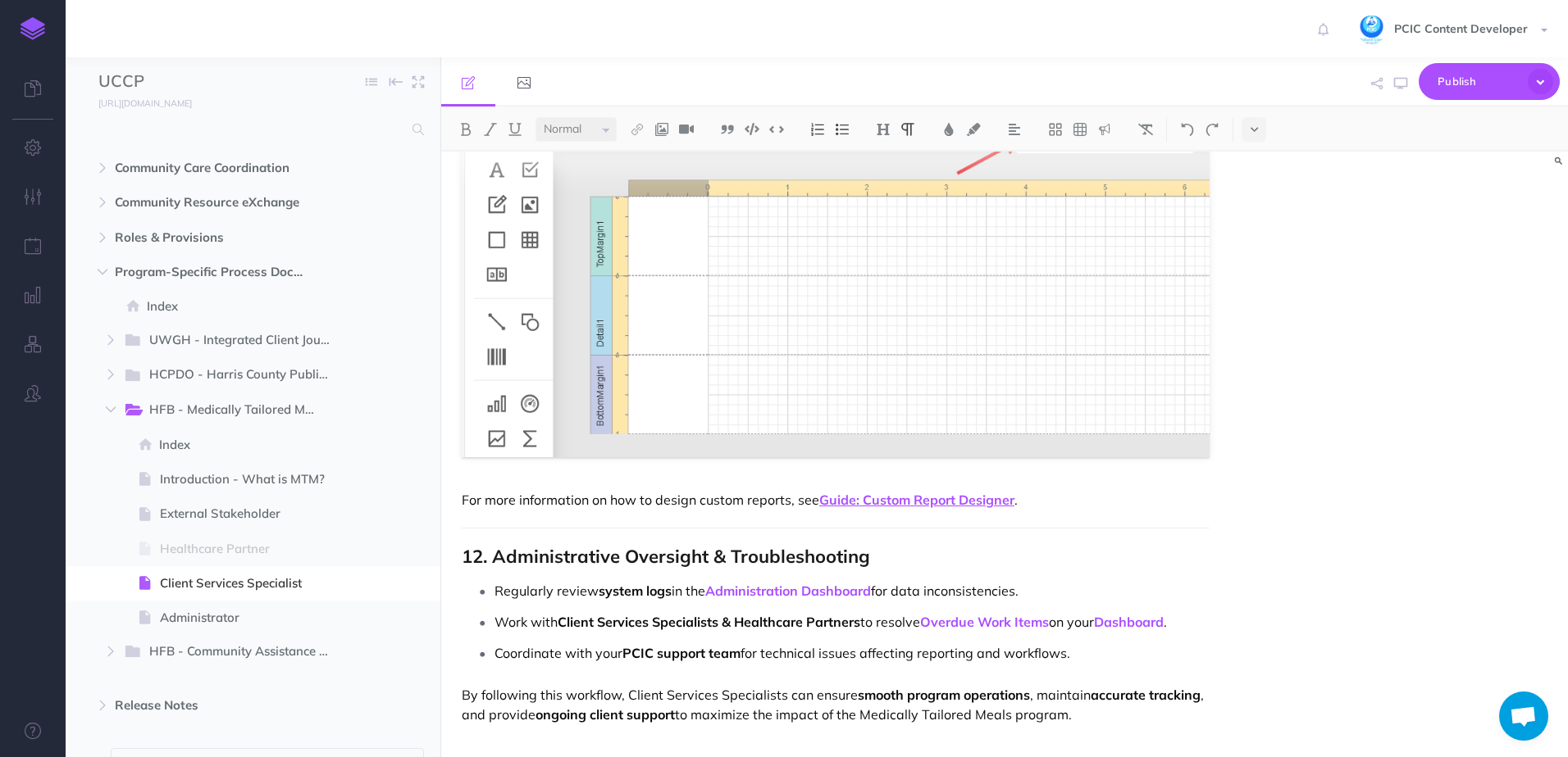
click at [1193, 660] on p "Coordinate with your PCIC support team for technical issues affecting reporting…" at bounding box center [852, 653] width 715 height 24
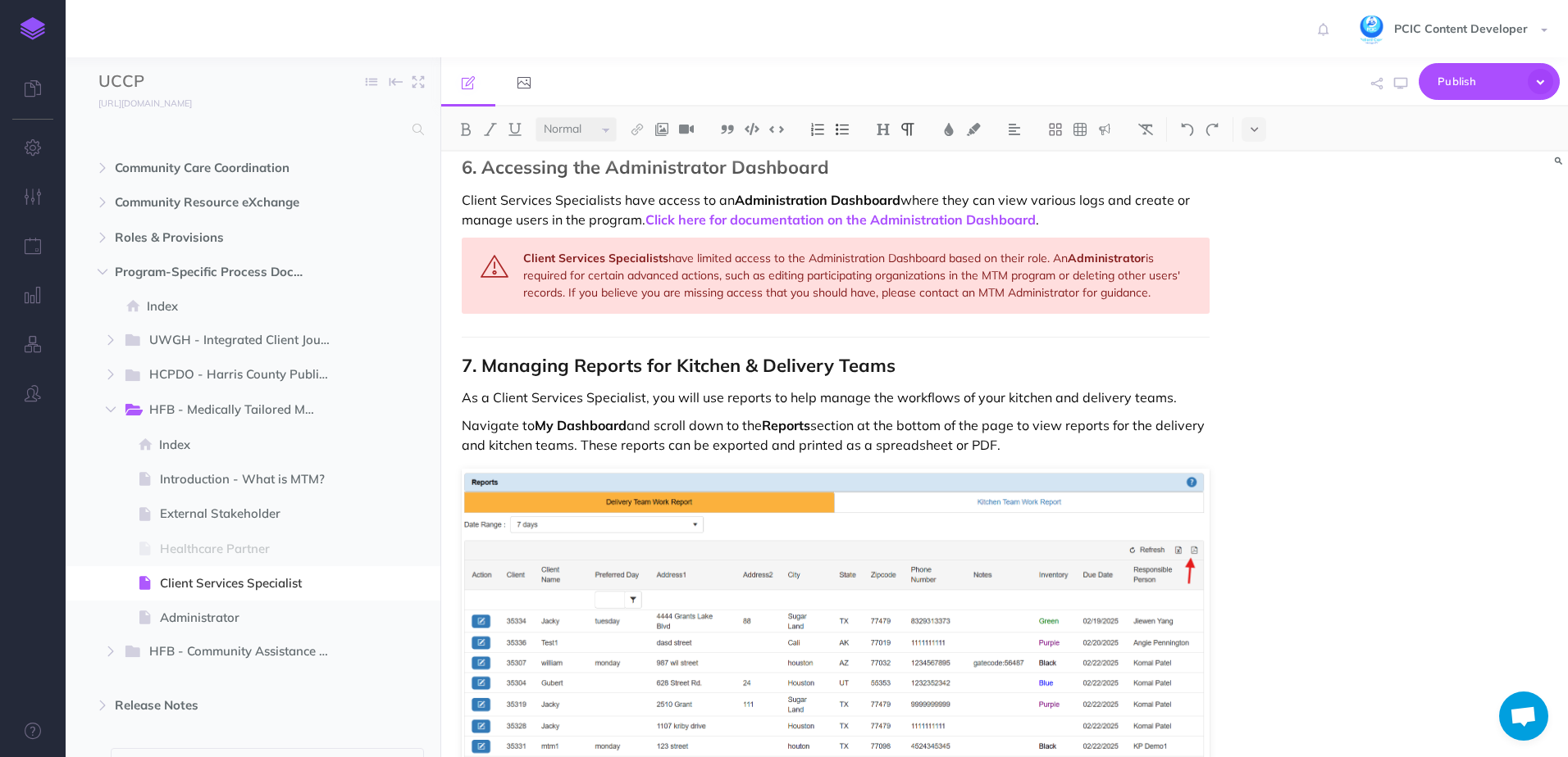
scroll to position [10010, 0]
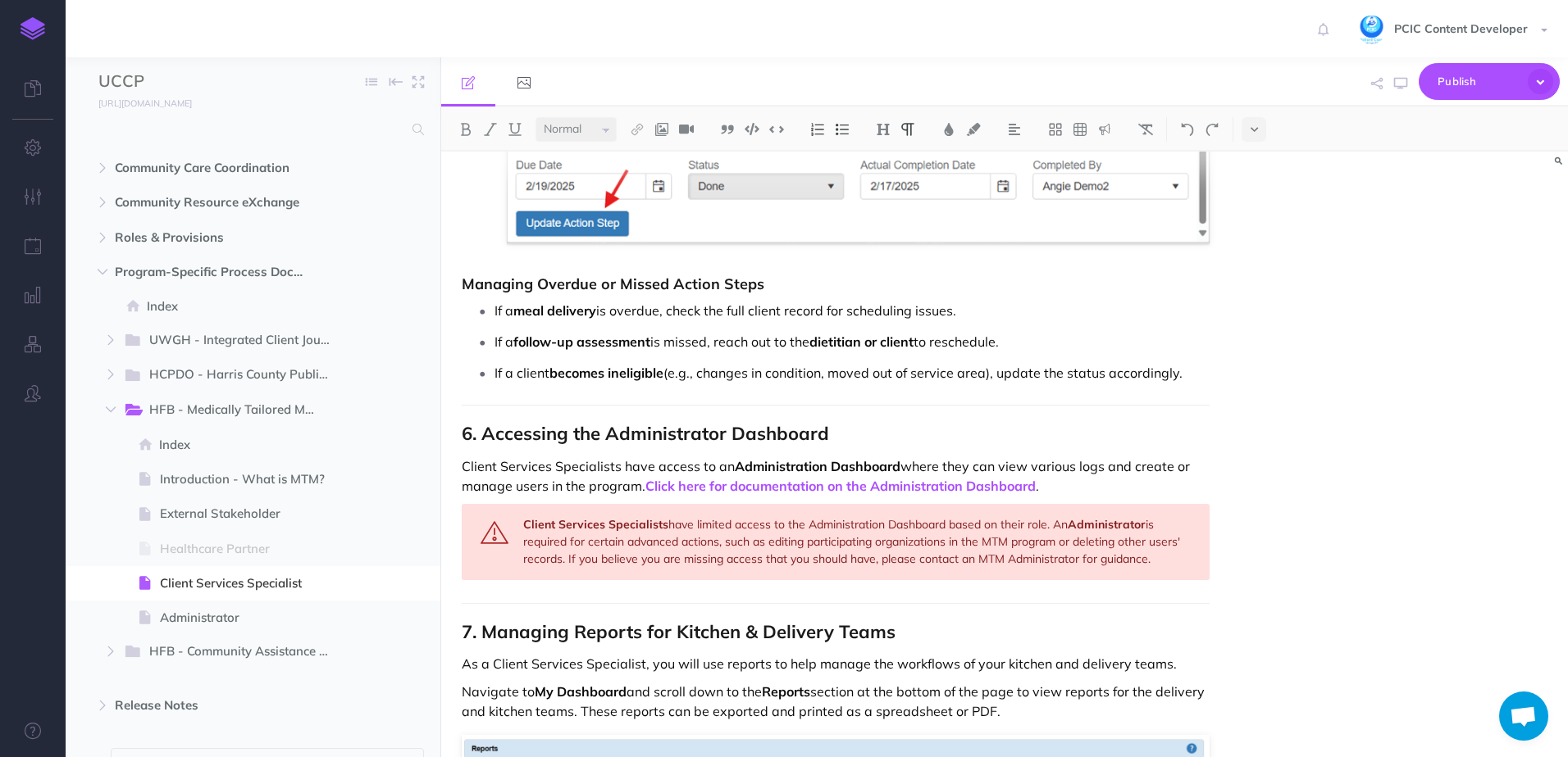
scroll to position [9929, 0]
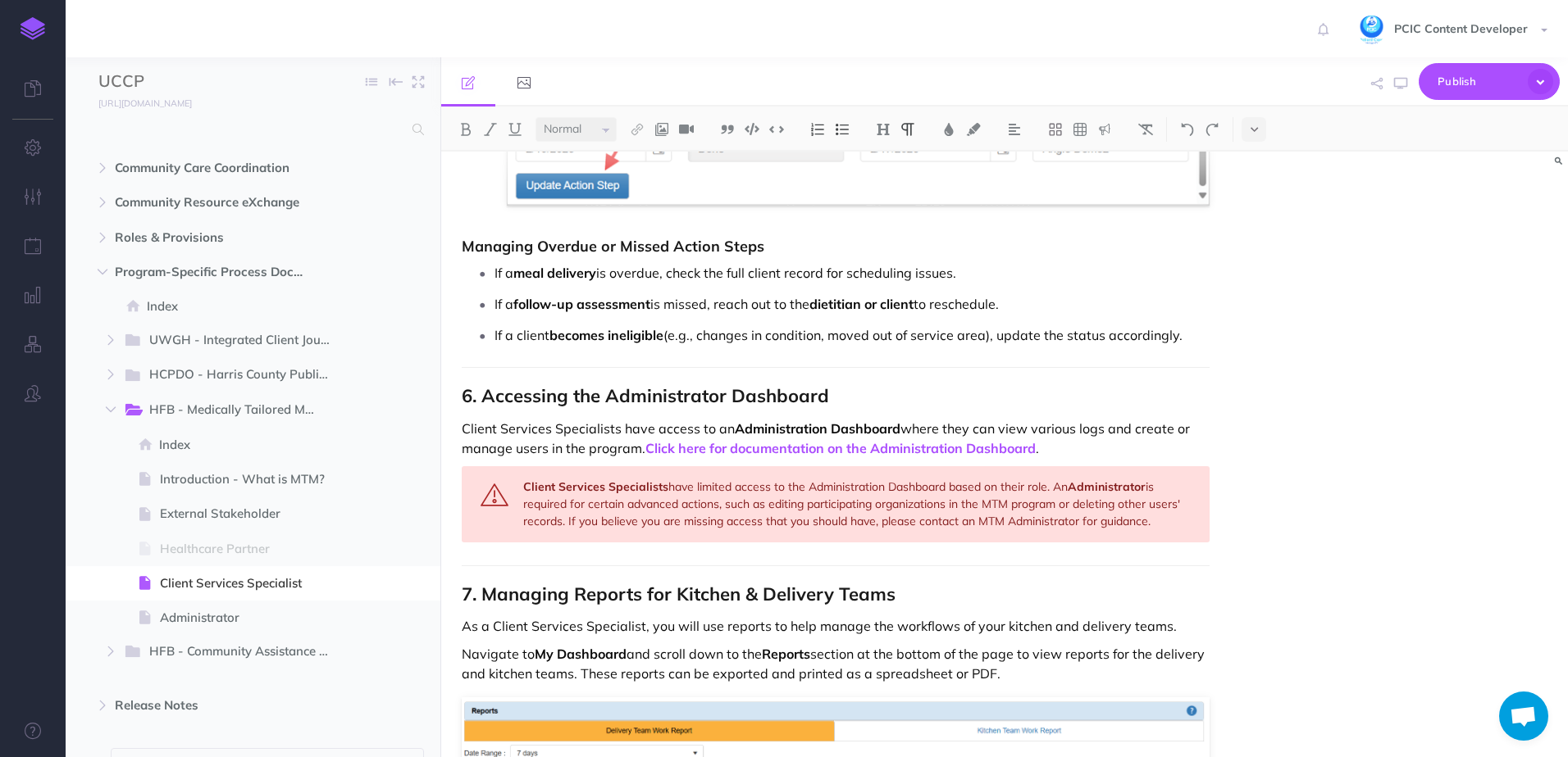
click at [641, 426] on p "Client Services Specialists have access to an Administration Dashboard where th…" at bounding box center [835, 439] width 748 height 39
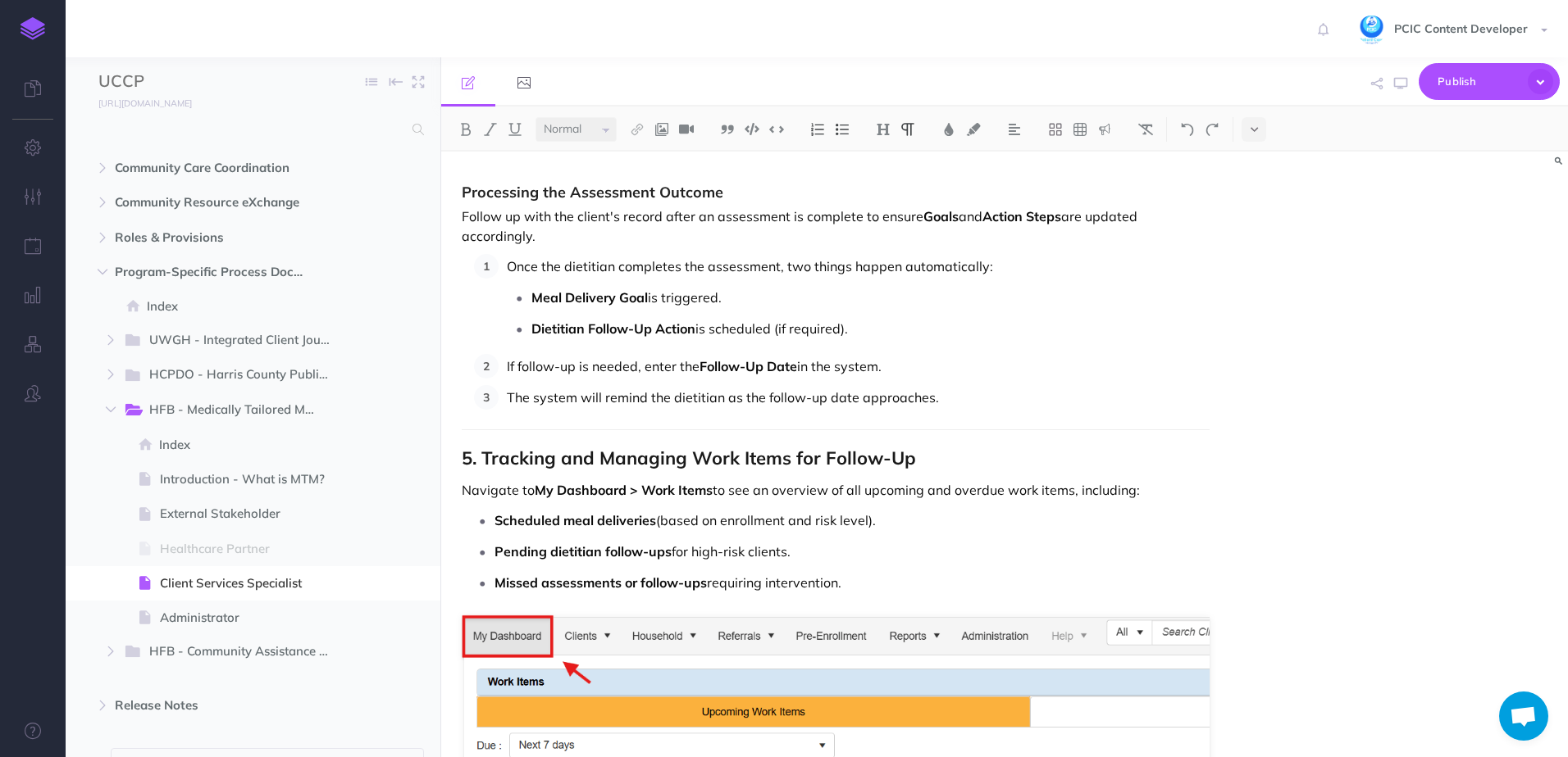
scroll to position [7798, 0]
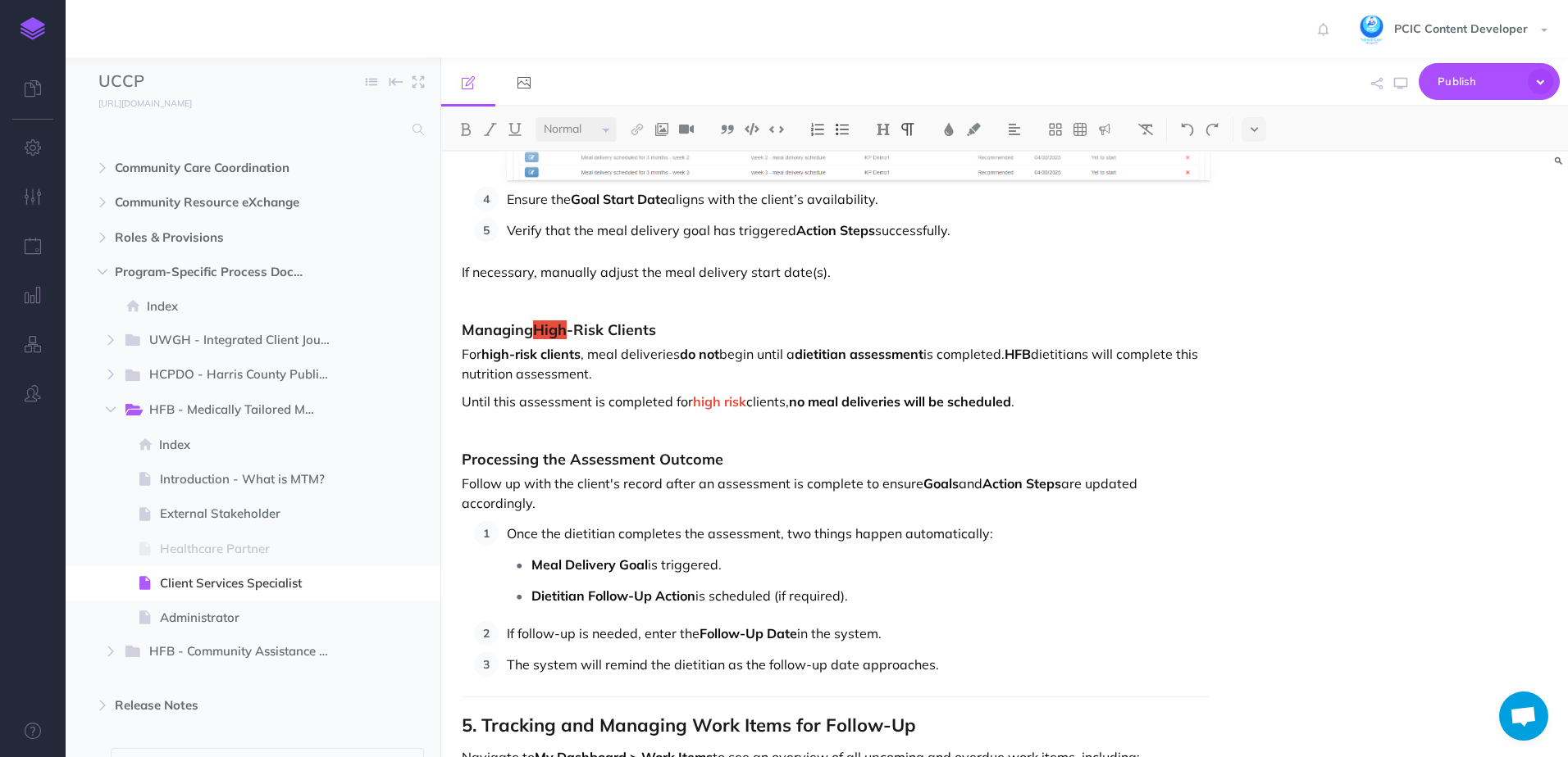
scroll to position [7716, 0]
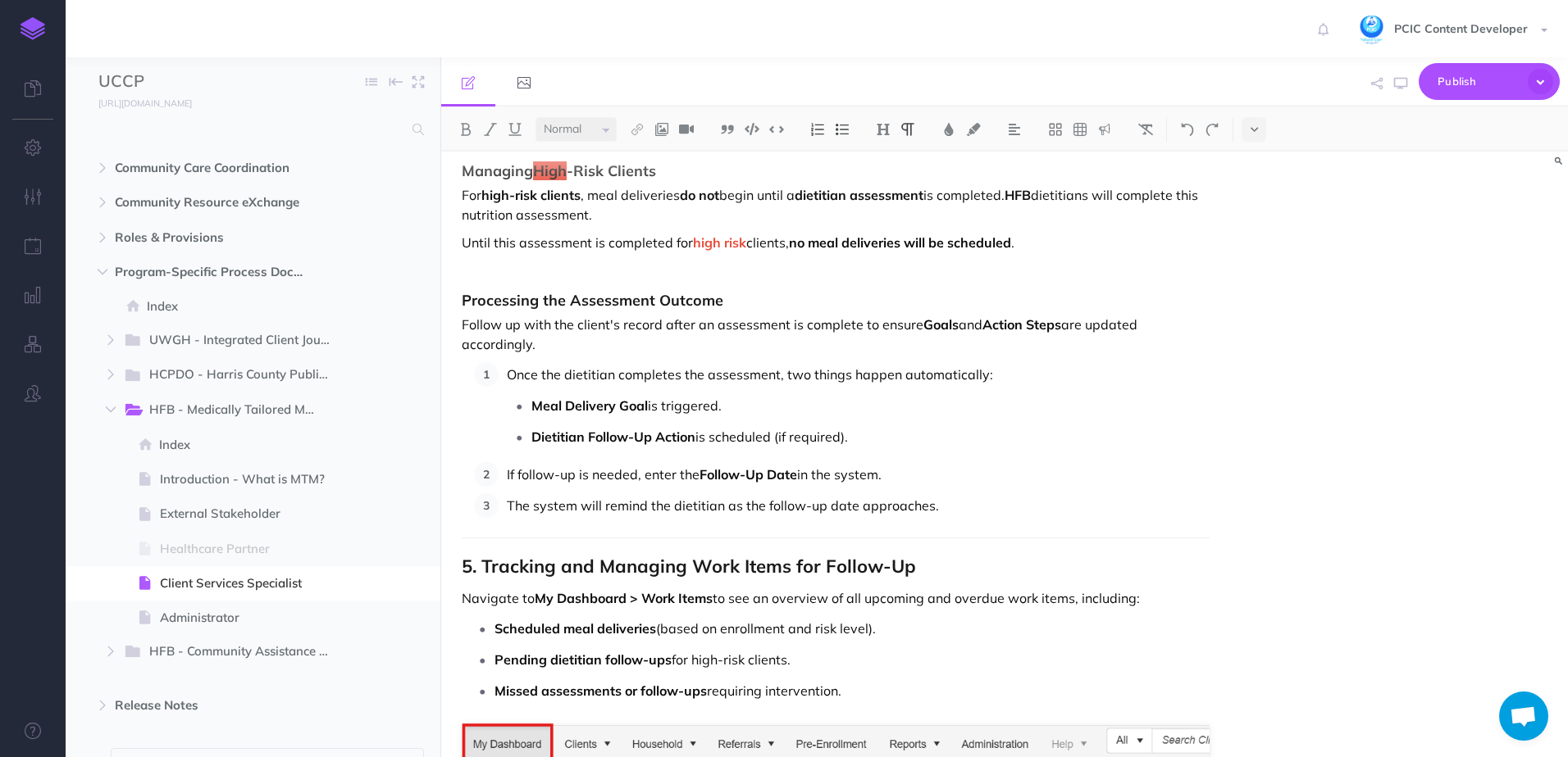
click at [1019, 516] on p "The system will remind the dietitian as the follow-up date approaches." at bounding box center [857, 505] width 703 height 24
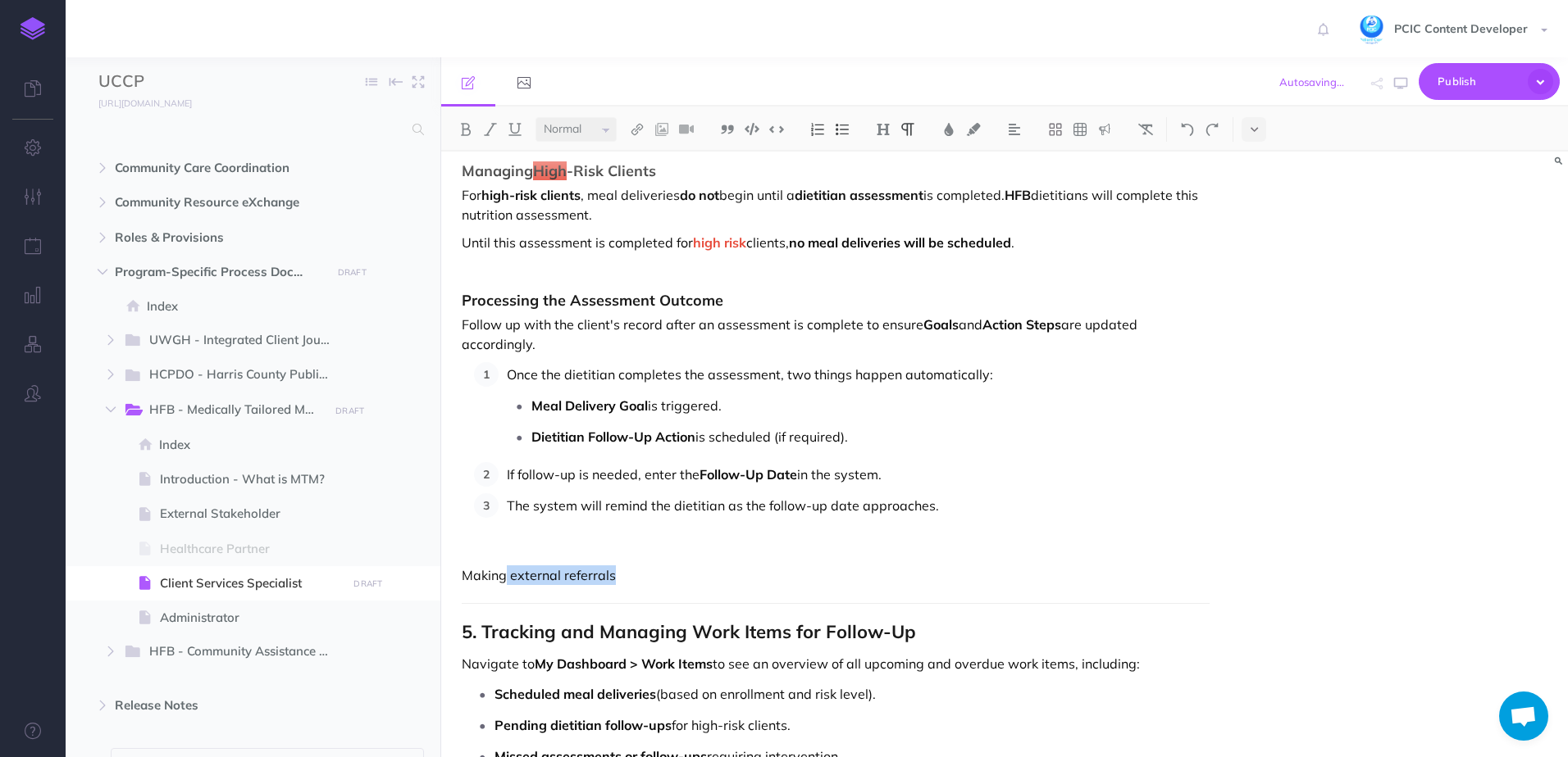
click at [506, 578] on p "Making external referrals" at bounding box center [835, 575] width 748 height 20
click at [513, 581] on p "Making external referrals" at bounding box center [835, 575] width 748 height 20
click at [509, 578] on p "Making external referrals" at bounding box center [835, 575] width 748 height 20
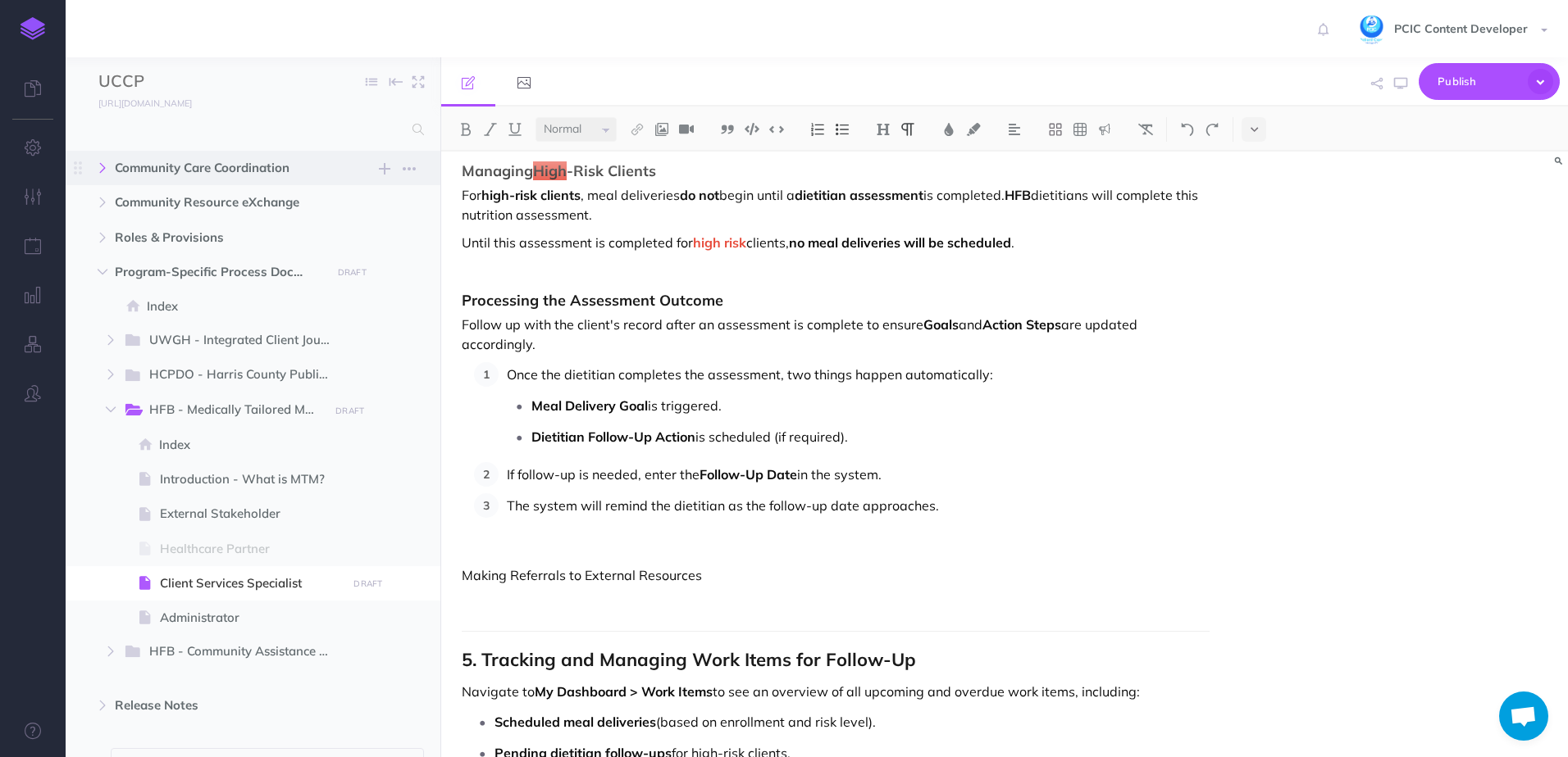
click at [101, 173] on icon "button" at bounding box center [102, 167] width 10 height 10
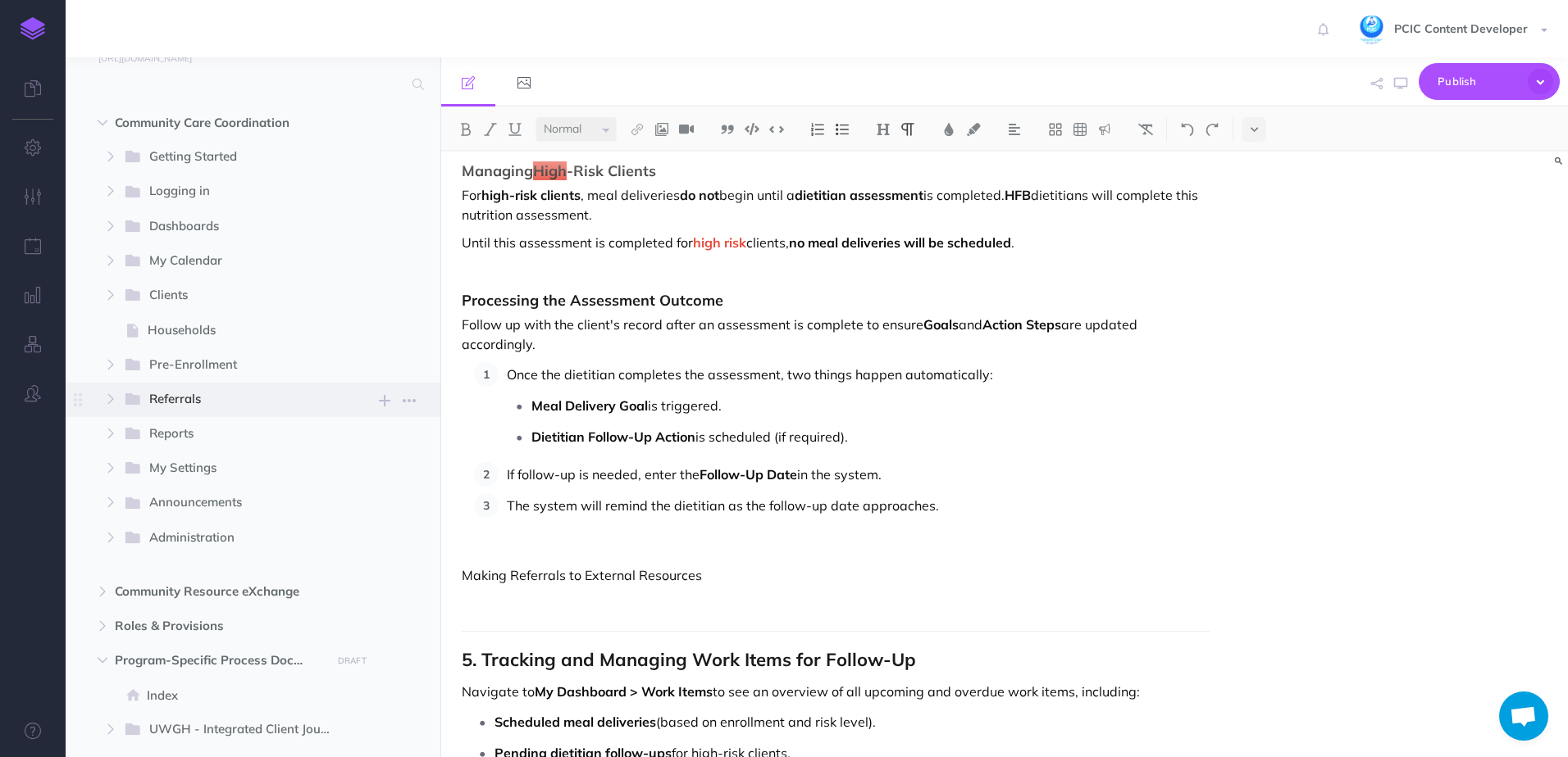
scroll to position [82, 0]
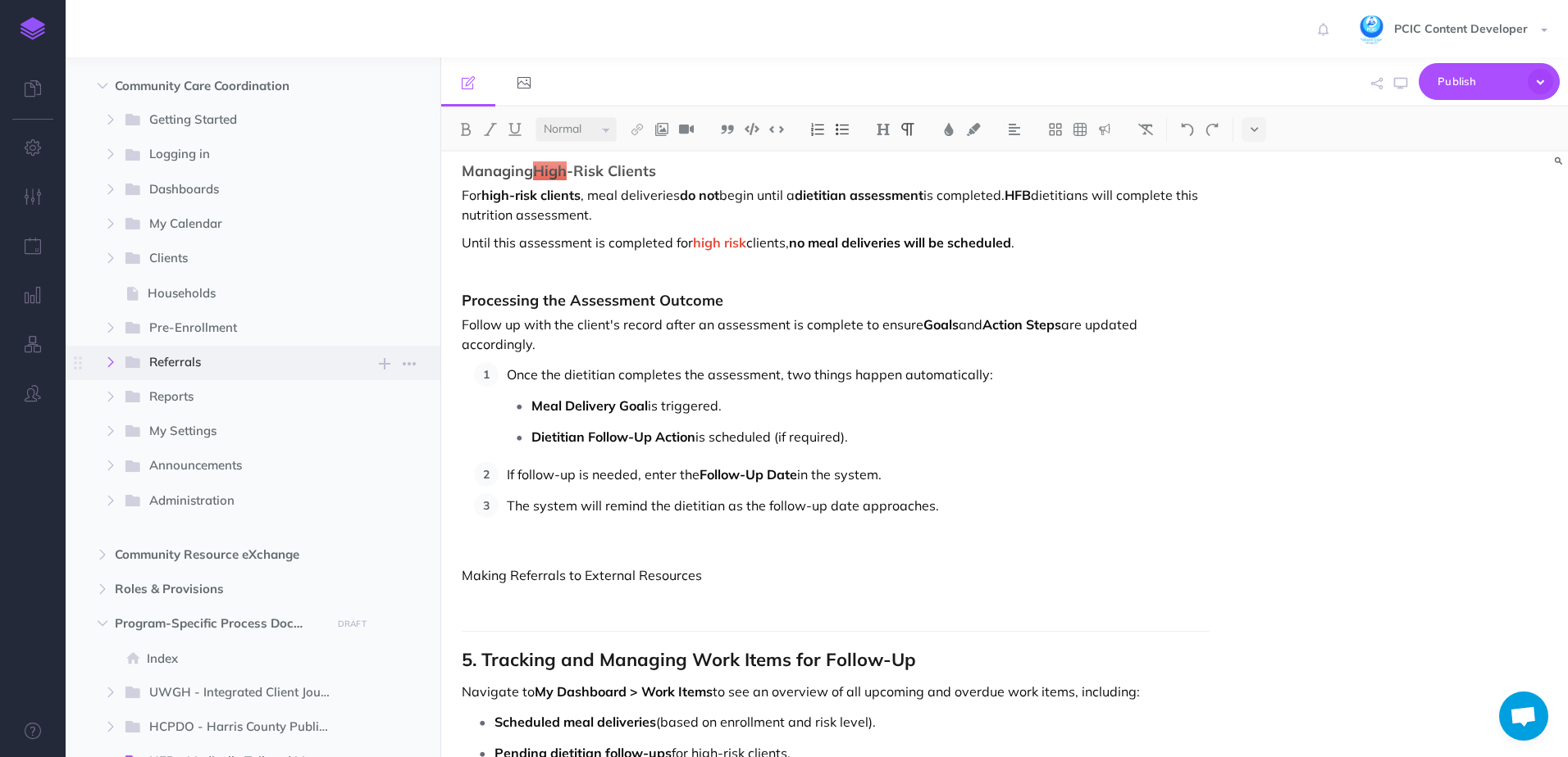
click at [109, 361] on icon "button" at bounding box center [110, 362] width 10 height 10
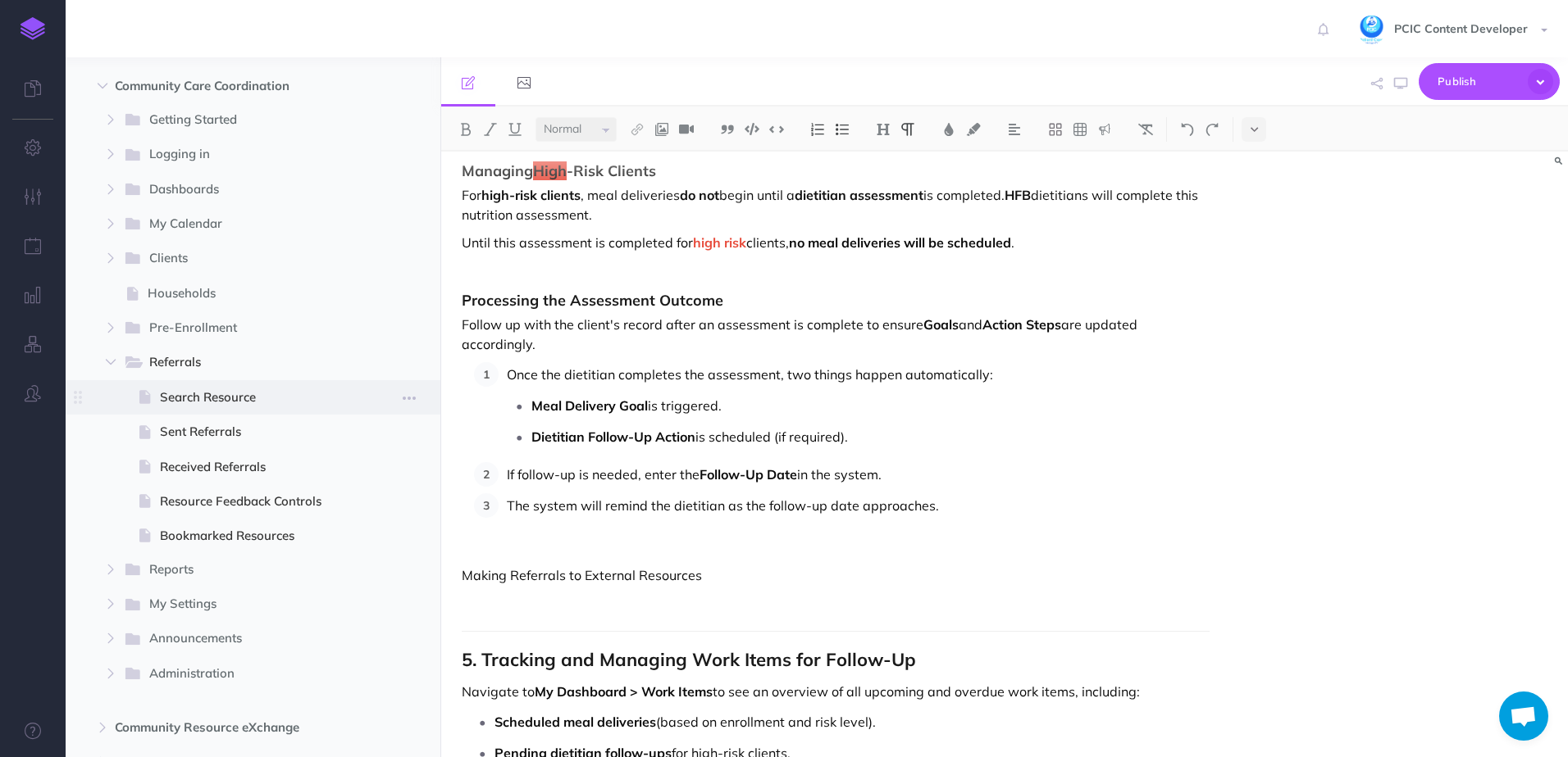
click at [200, 397] on span "Search Resource" at bounding box center [251, 397] width 182 height 20
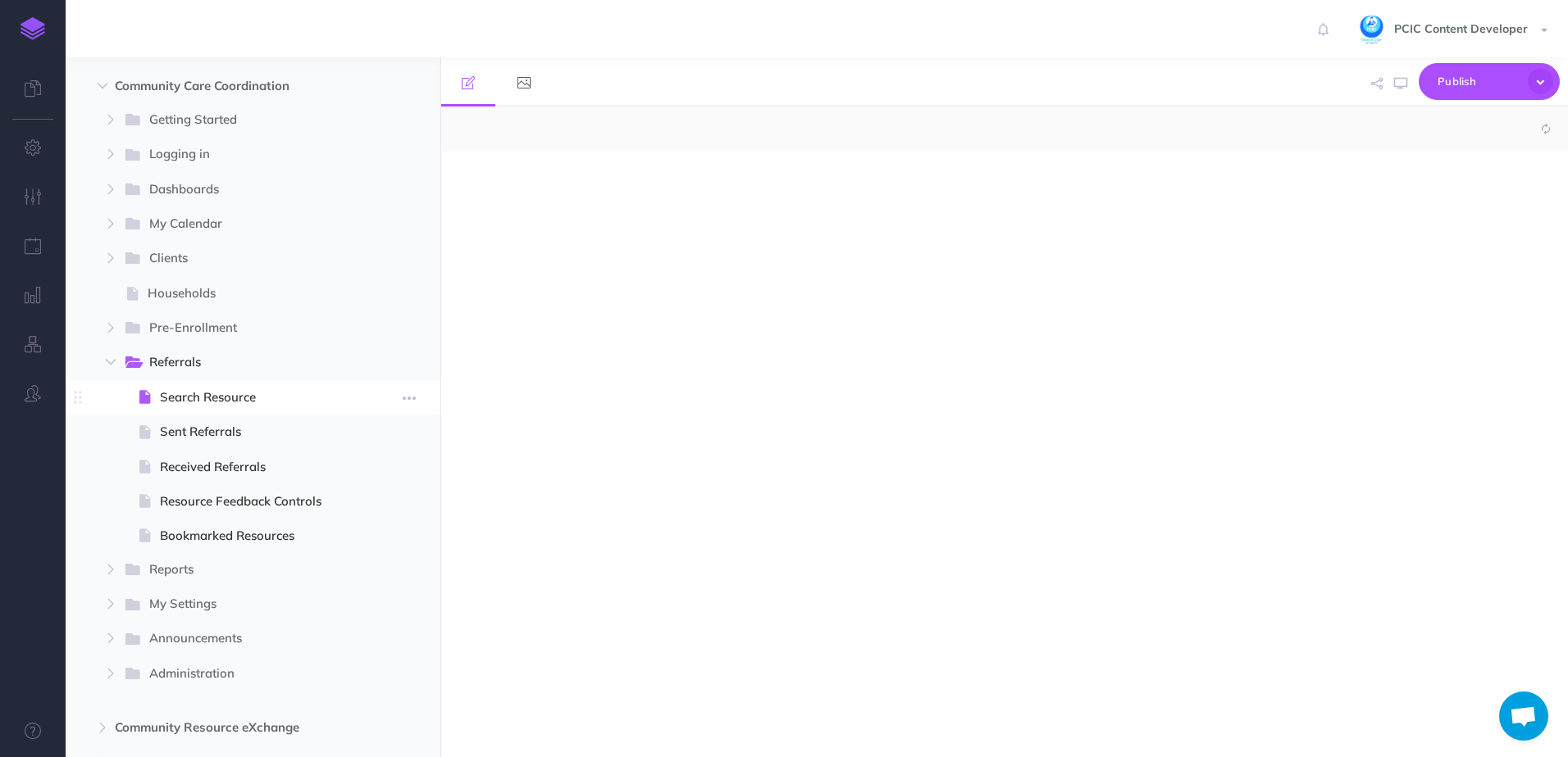
select select "null"
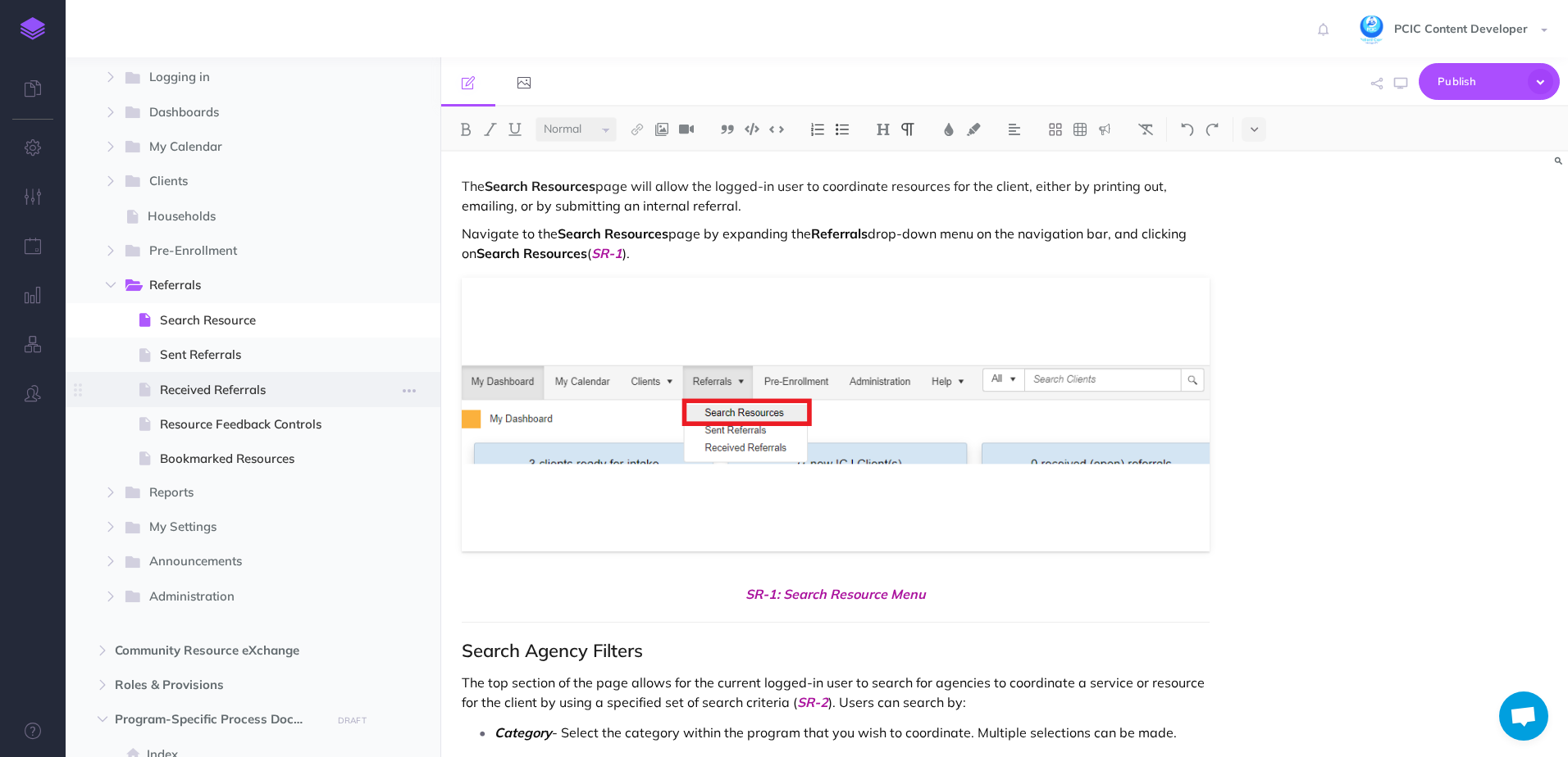
scroll to position [246, 0]
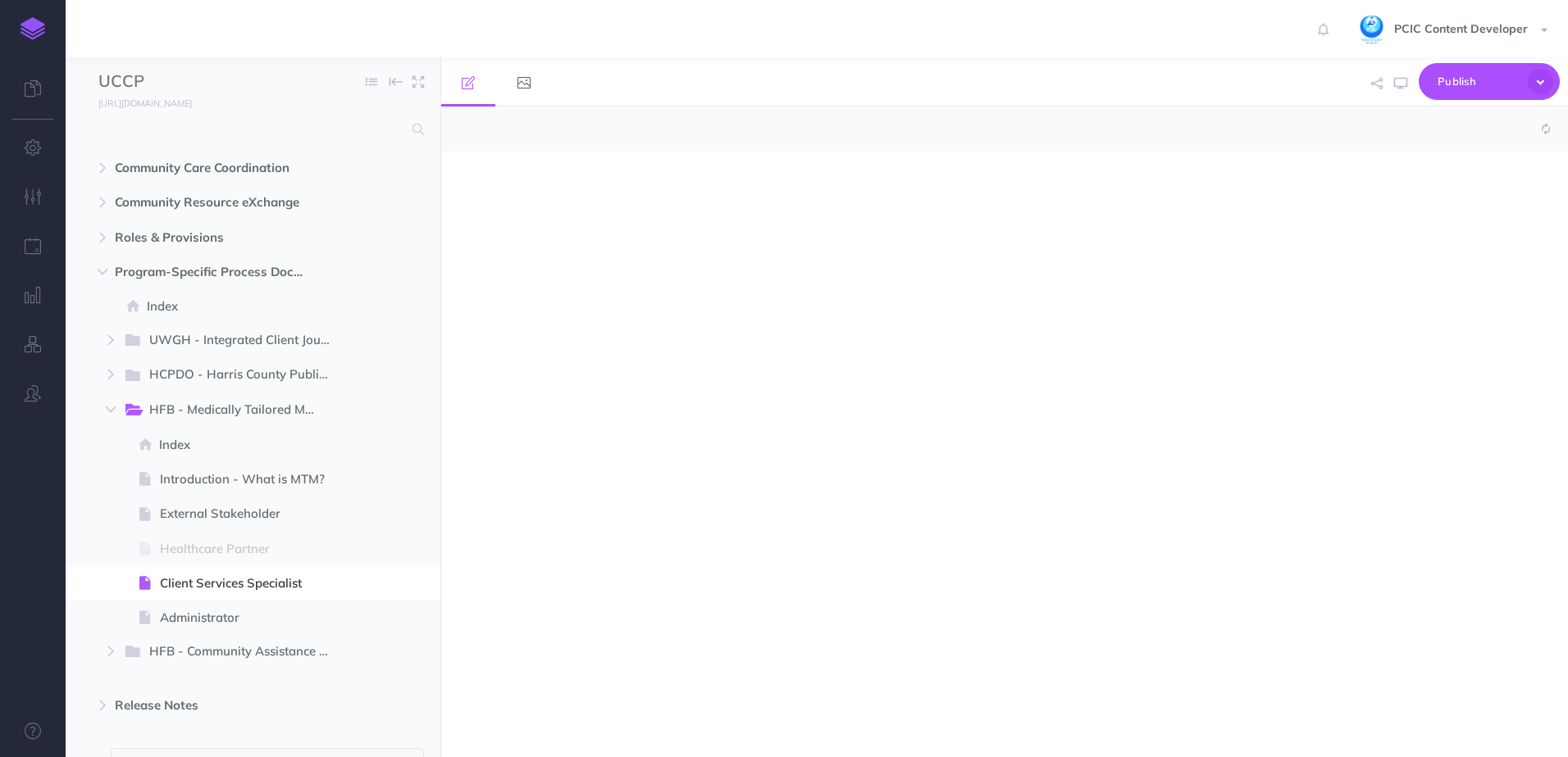
select select "null"
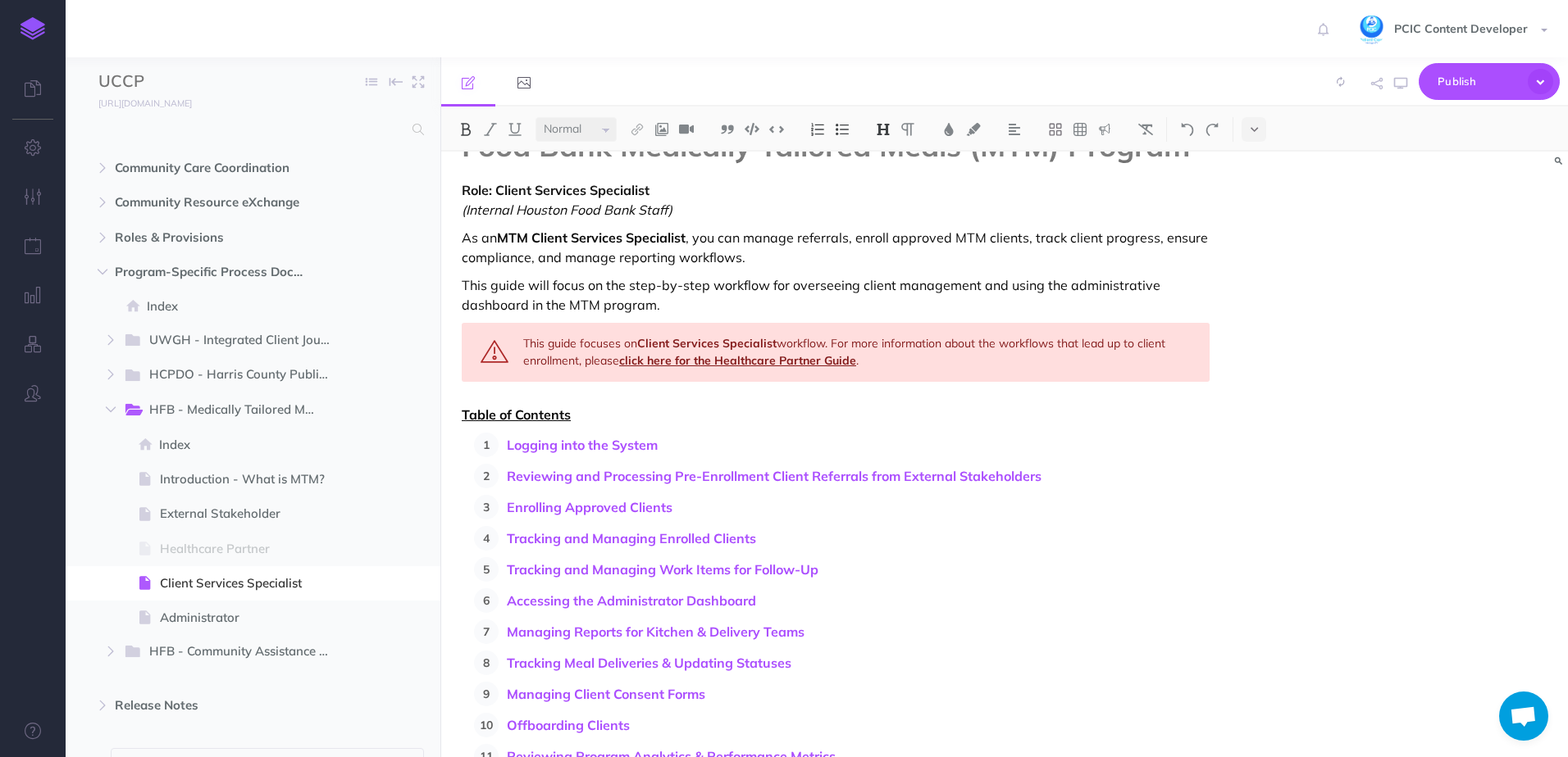
scroll to position [164, 0]
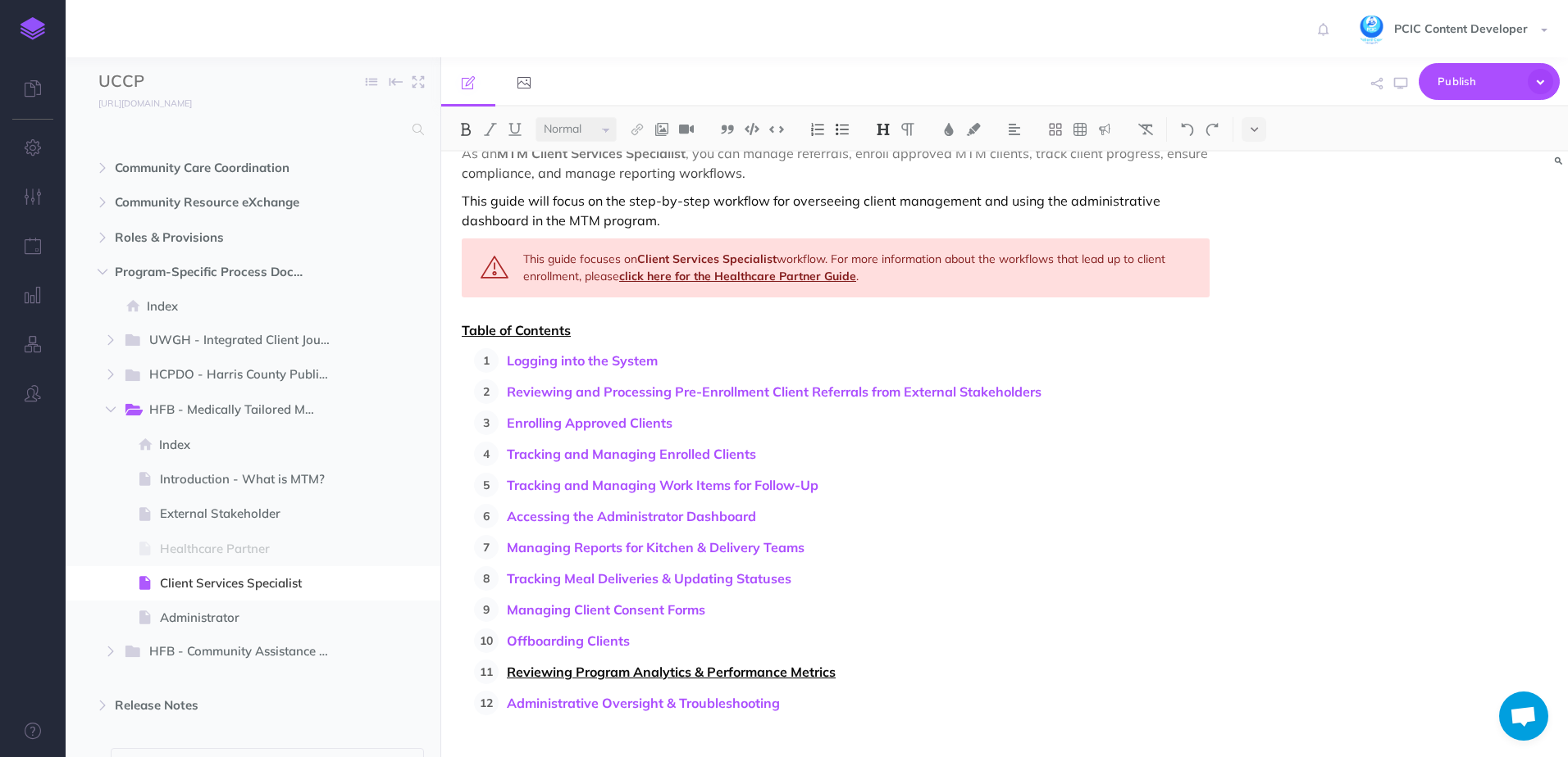
click at [534, 670] on link "Reviewing Program Analytics & Performance Metrics" at bounding box center [670, 672] width 329 height 17
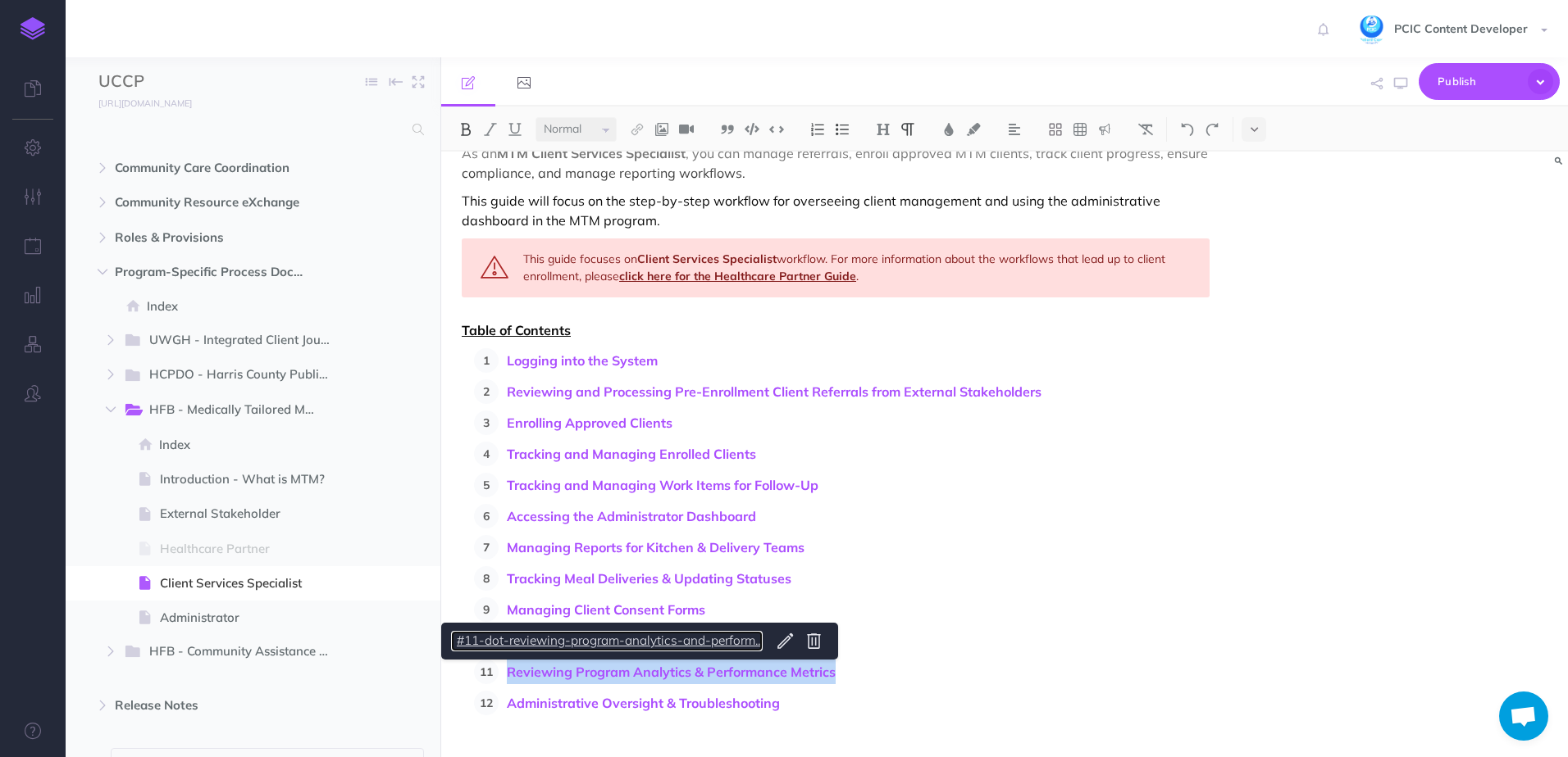
click at [545, 642] on link "#11-dot-reviewing-program-analytics-and-perform..." at bounding box center [607, 641] width 312 height 21
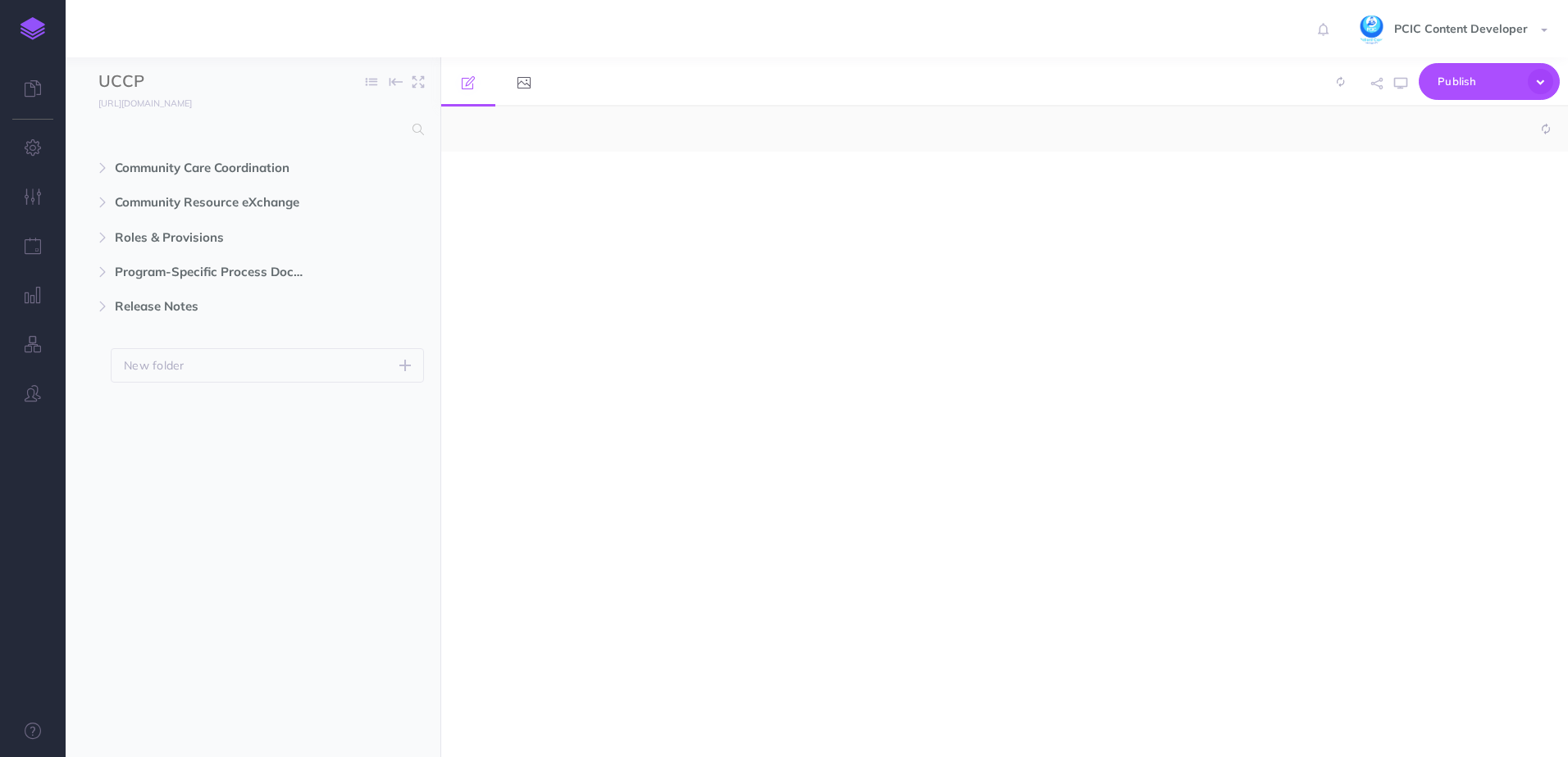
select select "null"
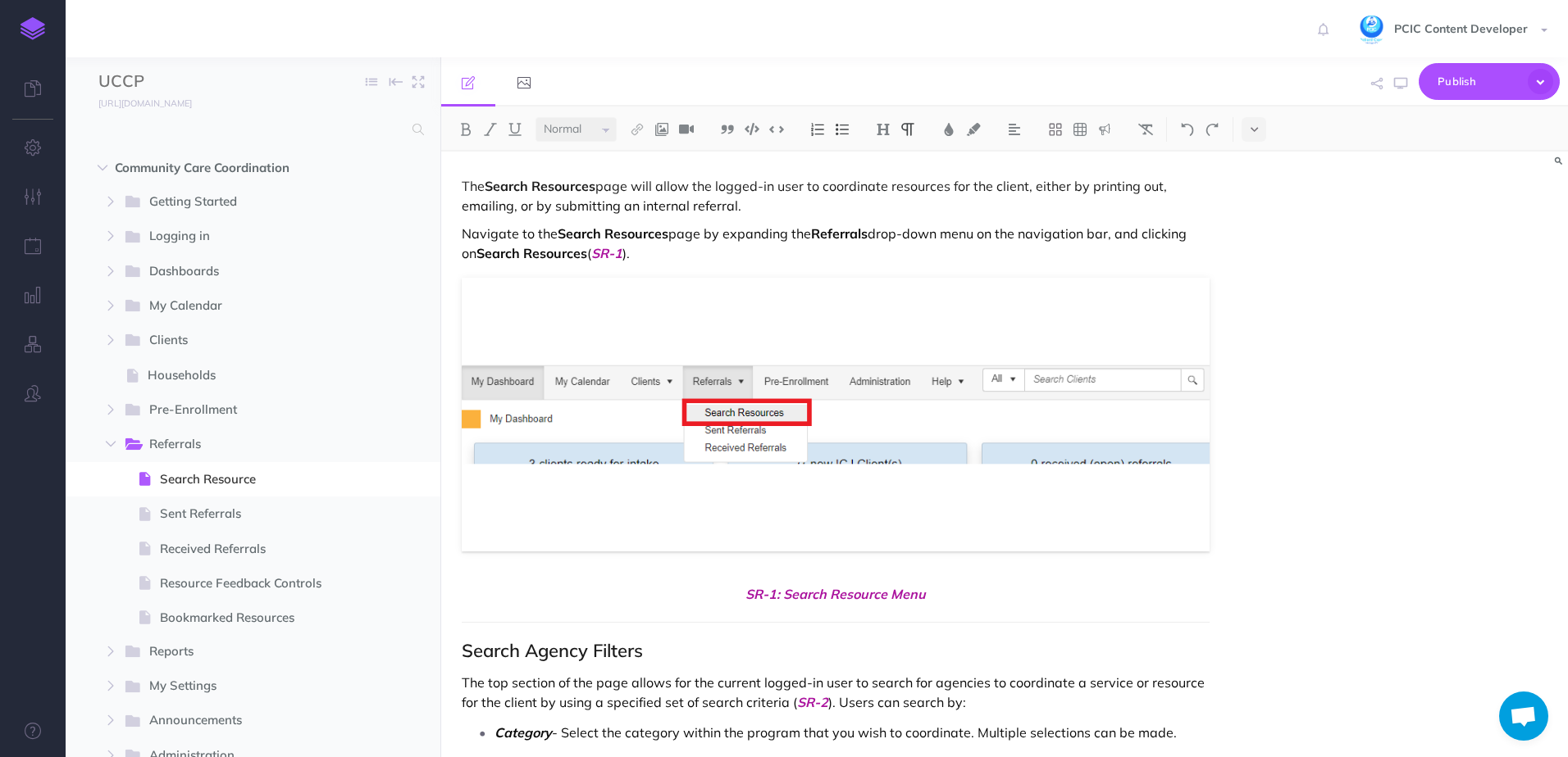
click at [749, 183] on p "The Search Resources page will allow the logged-in user to coordinate resources…" at bounding box center [835, 196] width 748 height 39
click at [606, 203] on p "The Search Resources page will allow the logged-in user to coordinate resources…" at bounding box center [835, 196] width 748 height 39
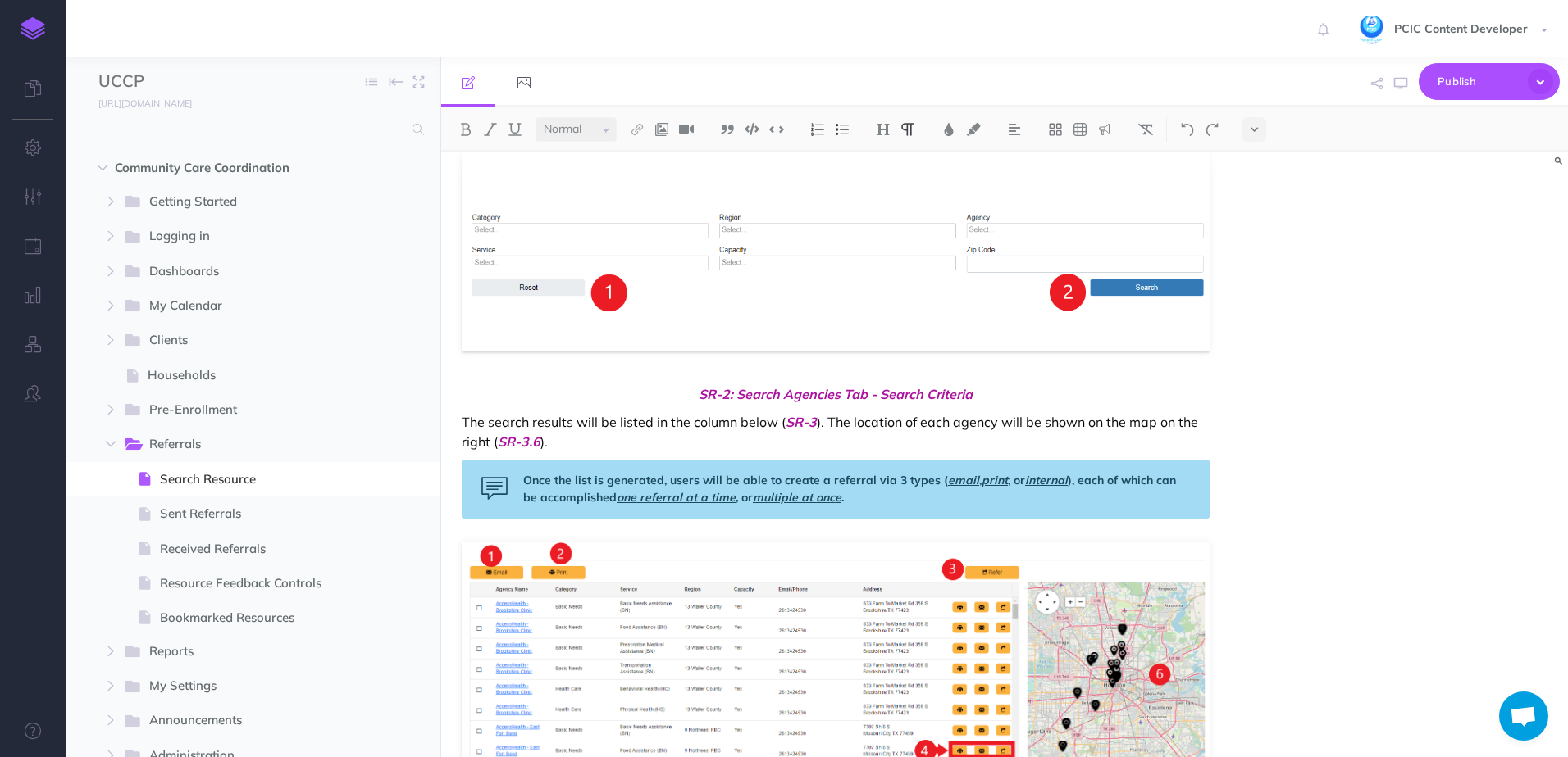
scroll to position [1147, 0]
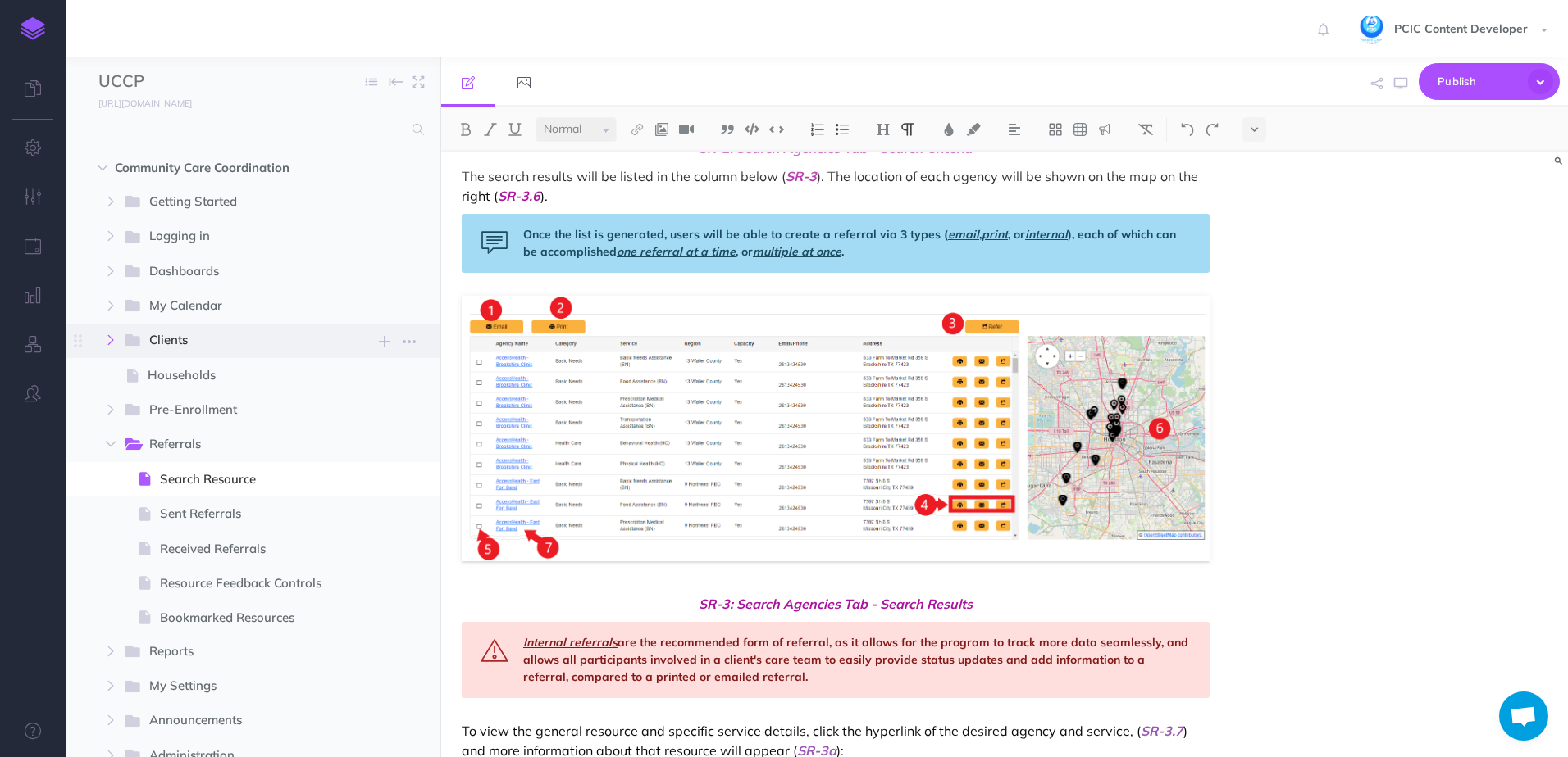
click at [108, 341] on icon "button" at bounding box center [110, 340] width 10 height 10
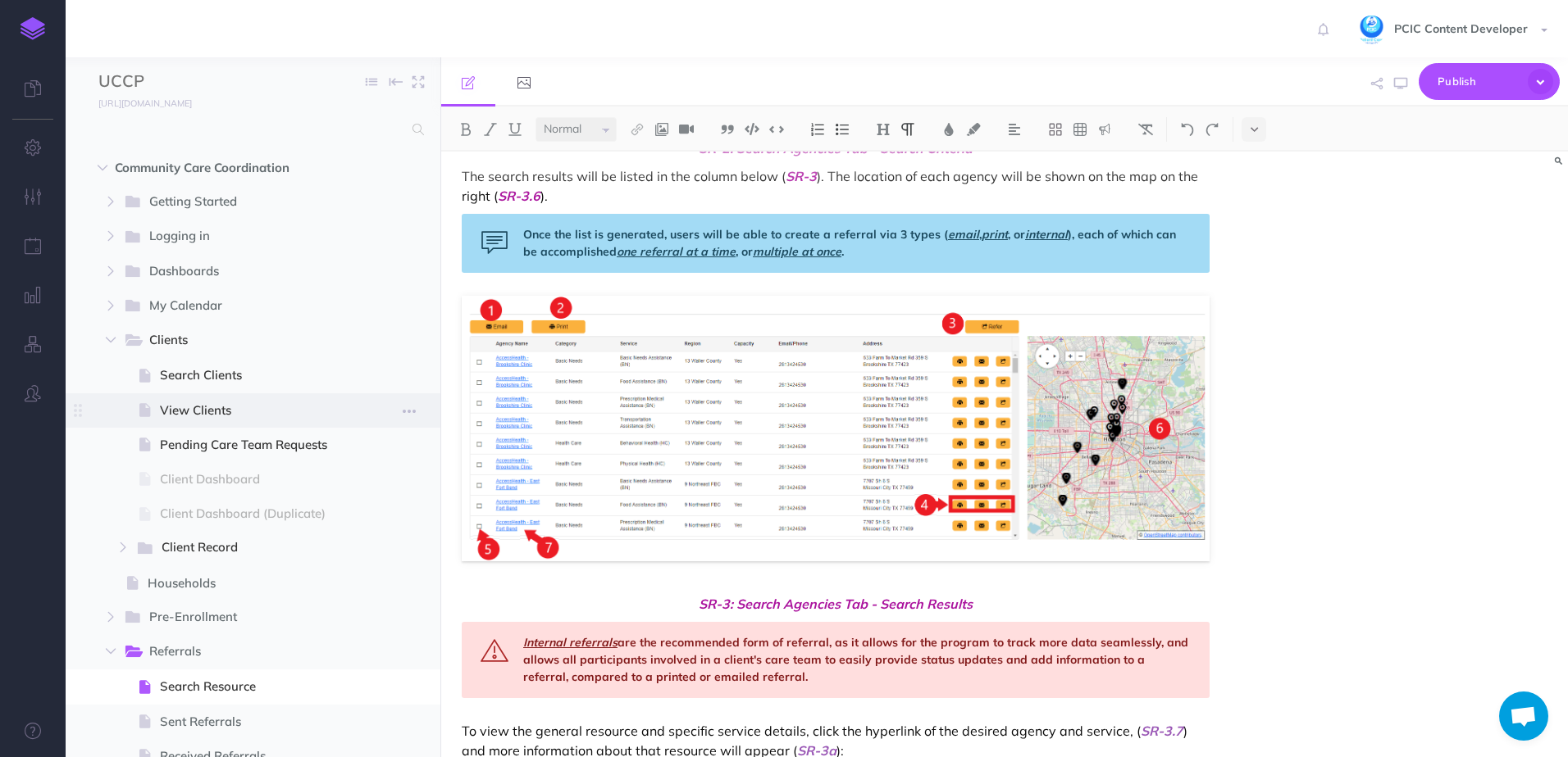
click at [269, 407] on span "View Clients" at bounding box center [251, 410] width 182 height 20
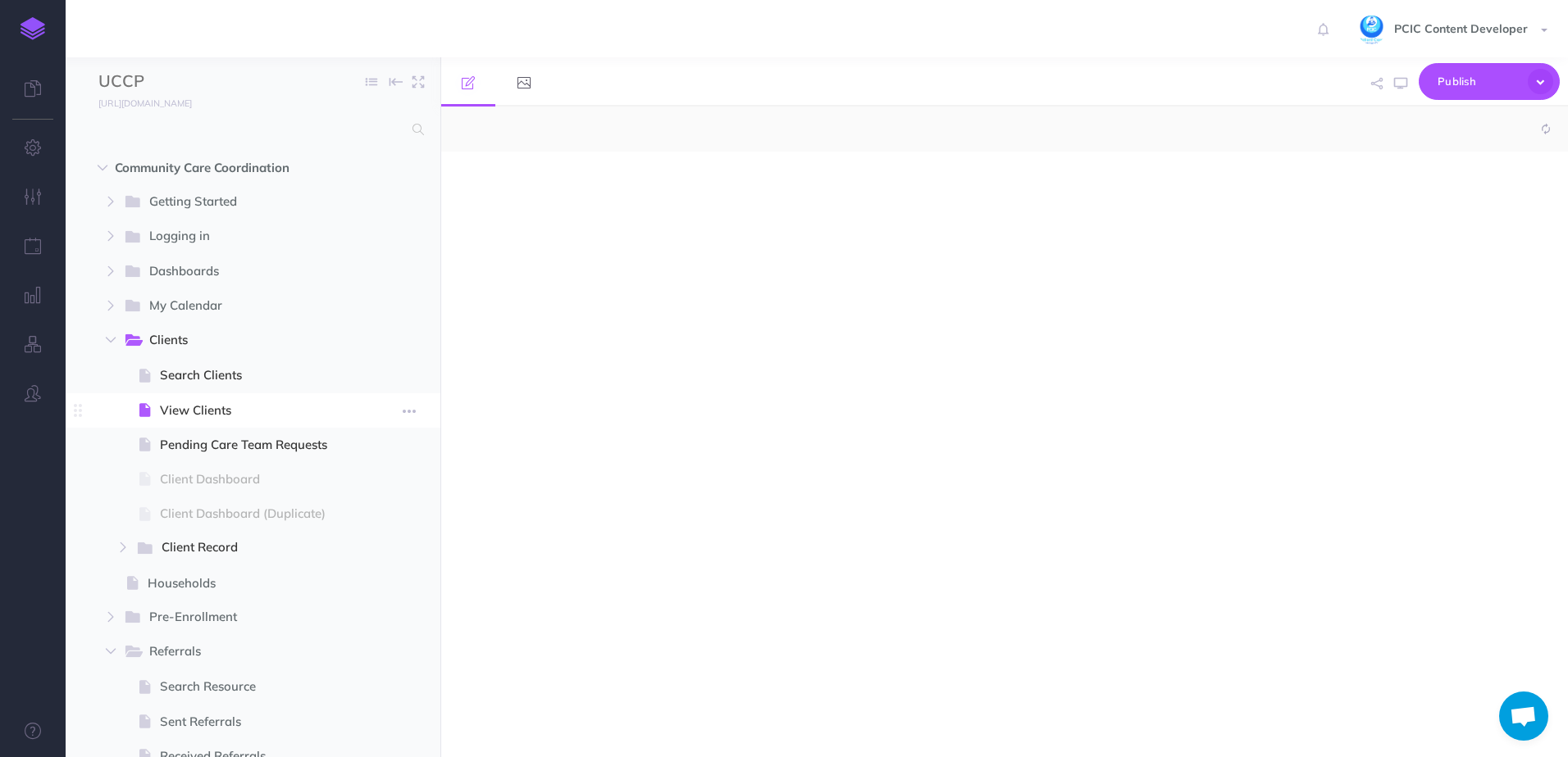
select select "null"
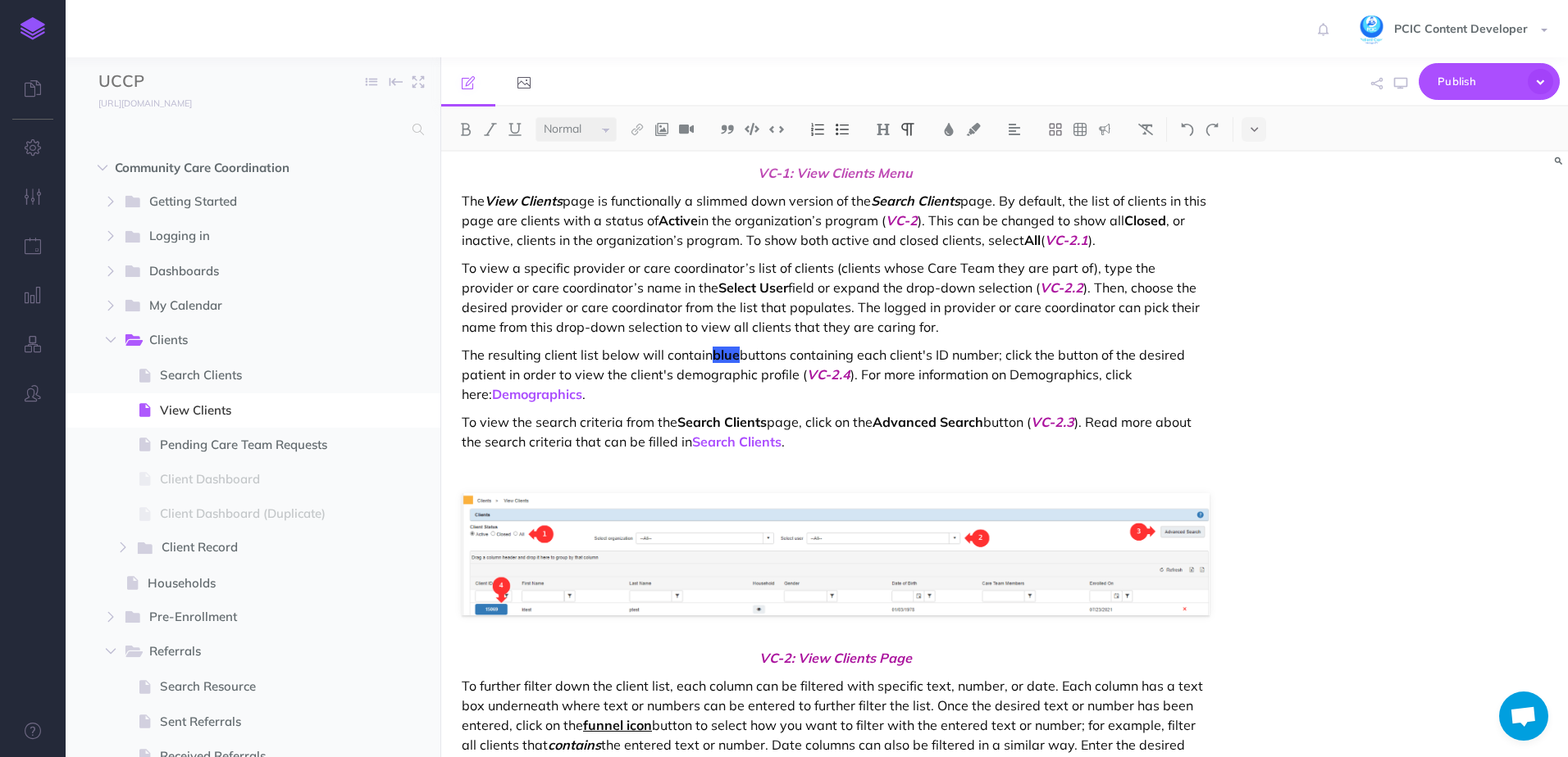
scroll to position [294, 0]
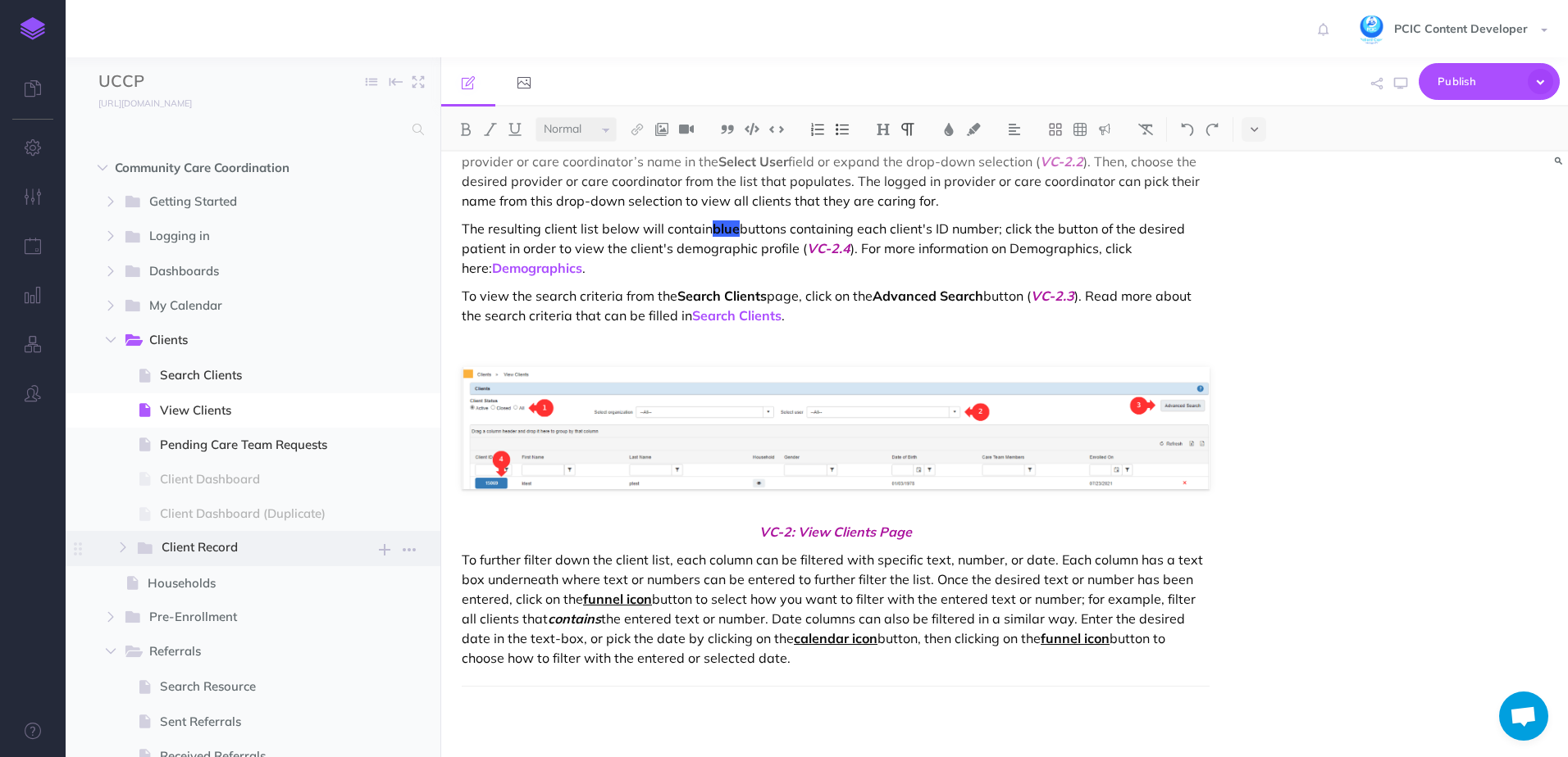
click at [197, 550] on span "Client Record" at bounding box center [240, 548] width 155 height 22
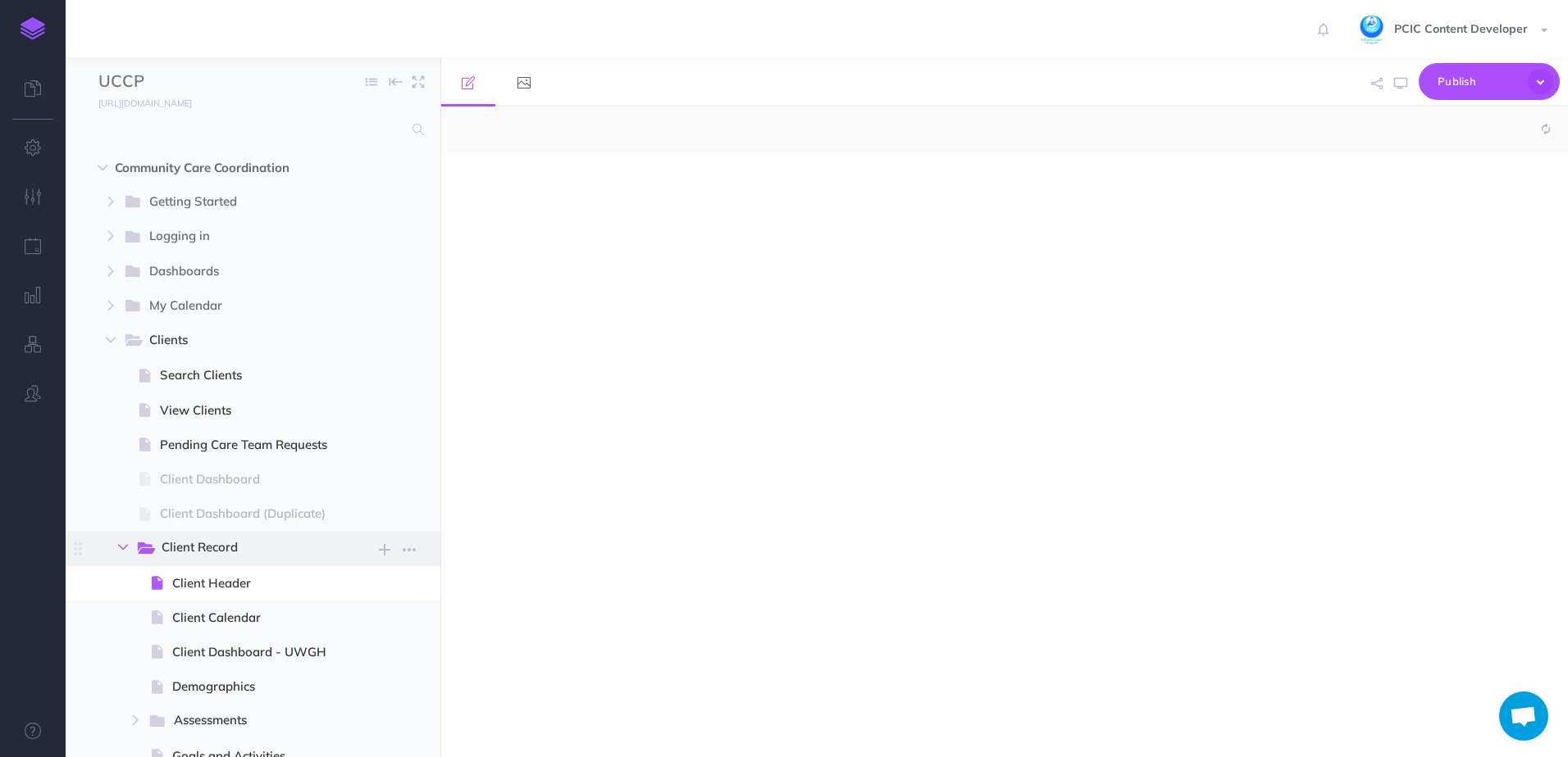
select select "null"
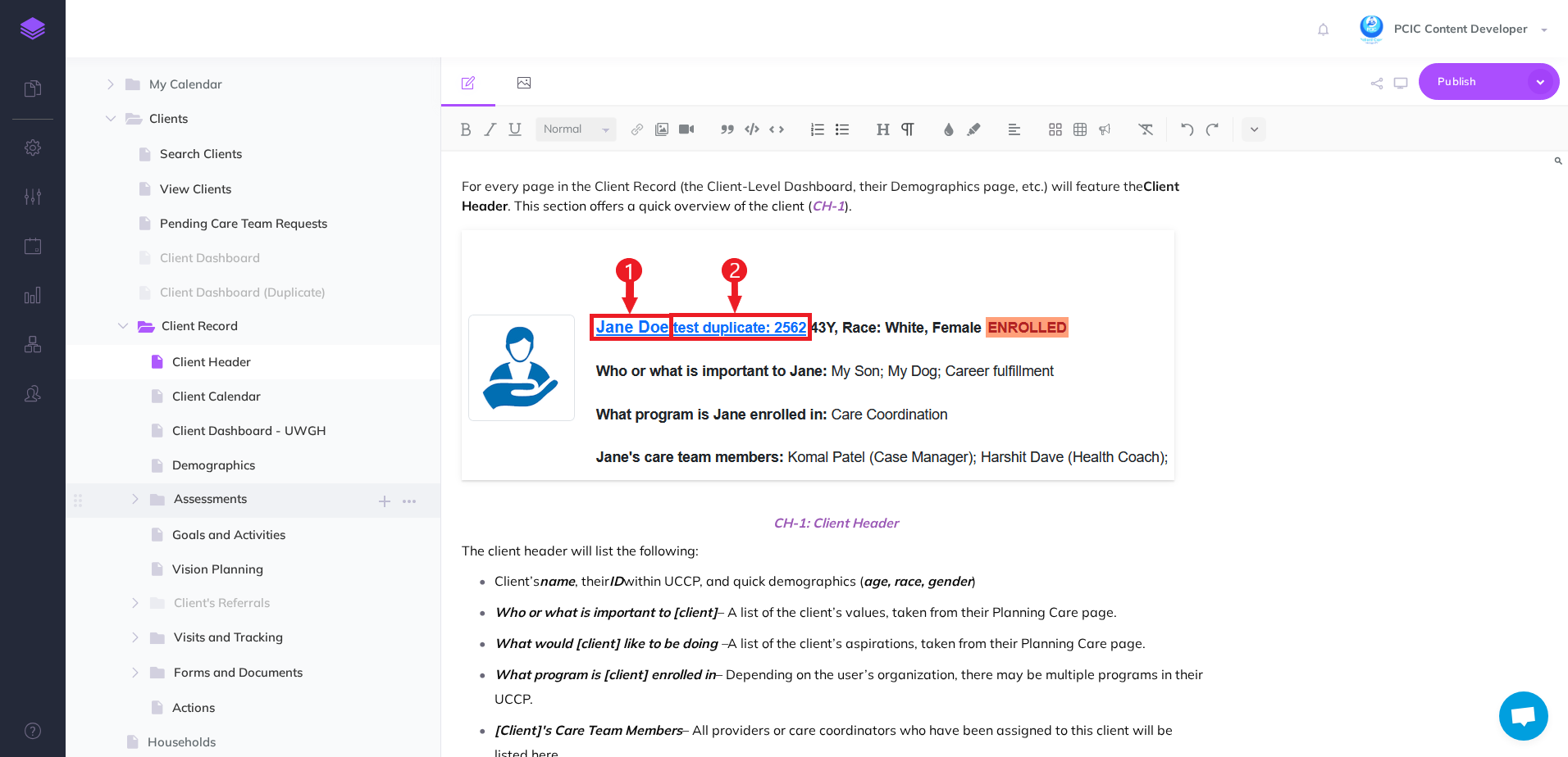
scroll to position [246, 0]
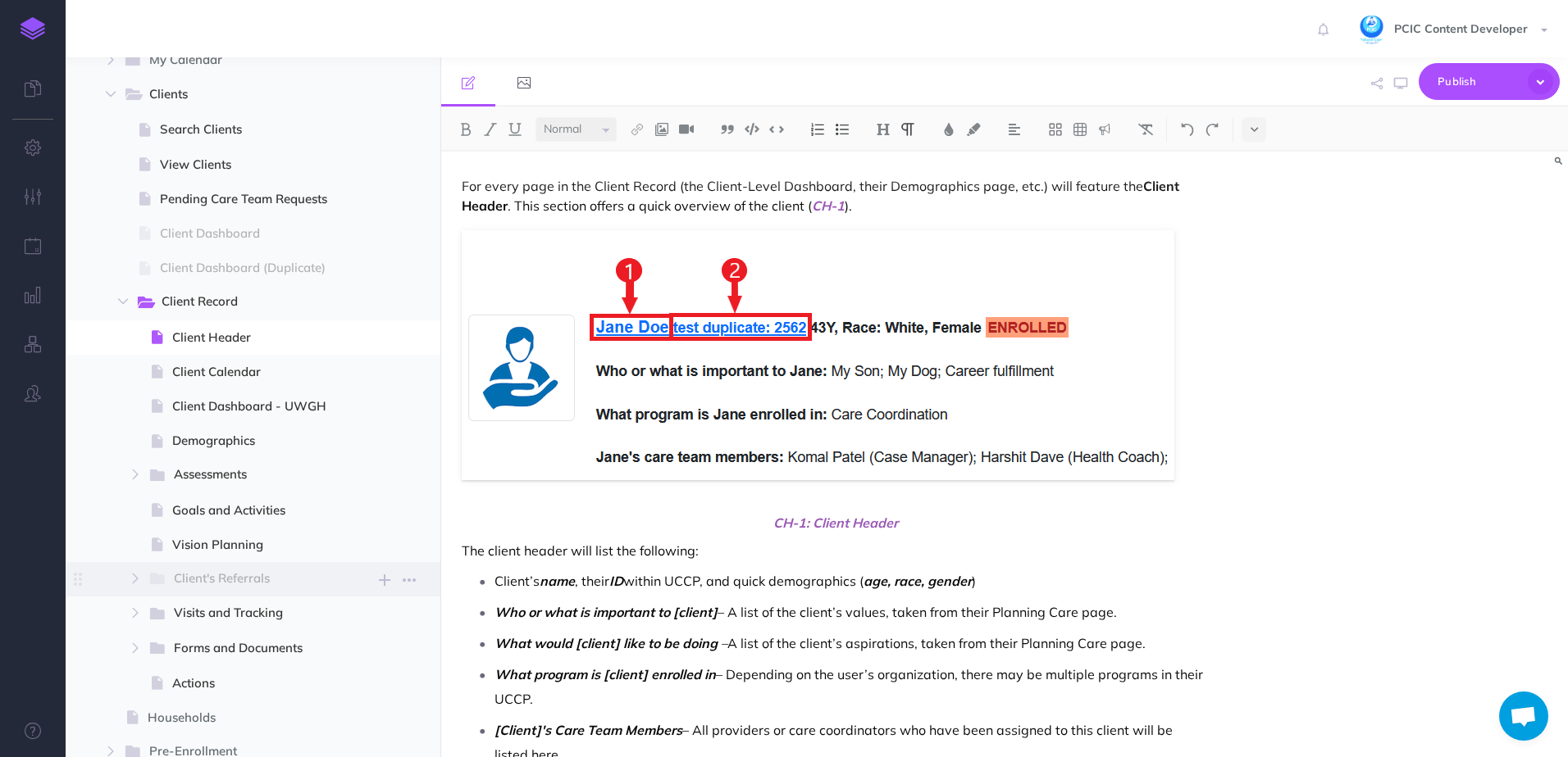
click at [284, 583] on span "Client's Referrals" at bounding box center [245, 579] width 143 height 22
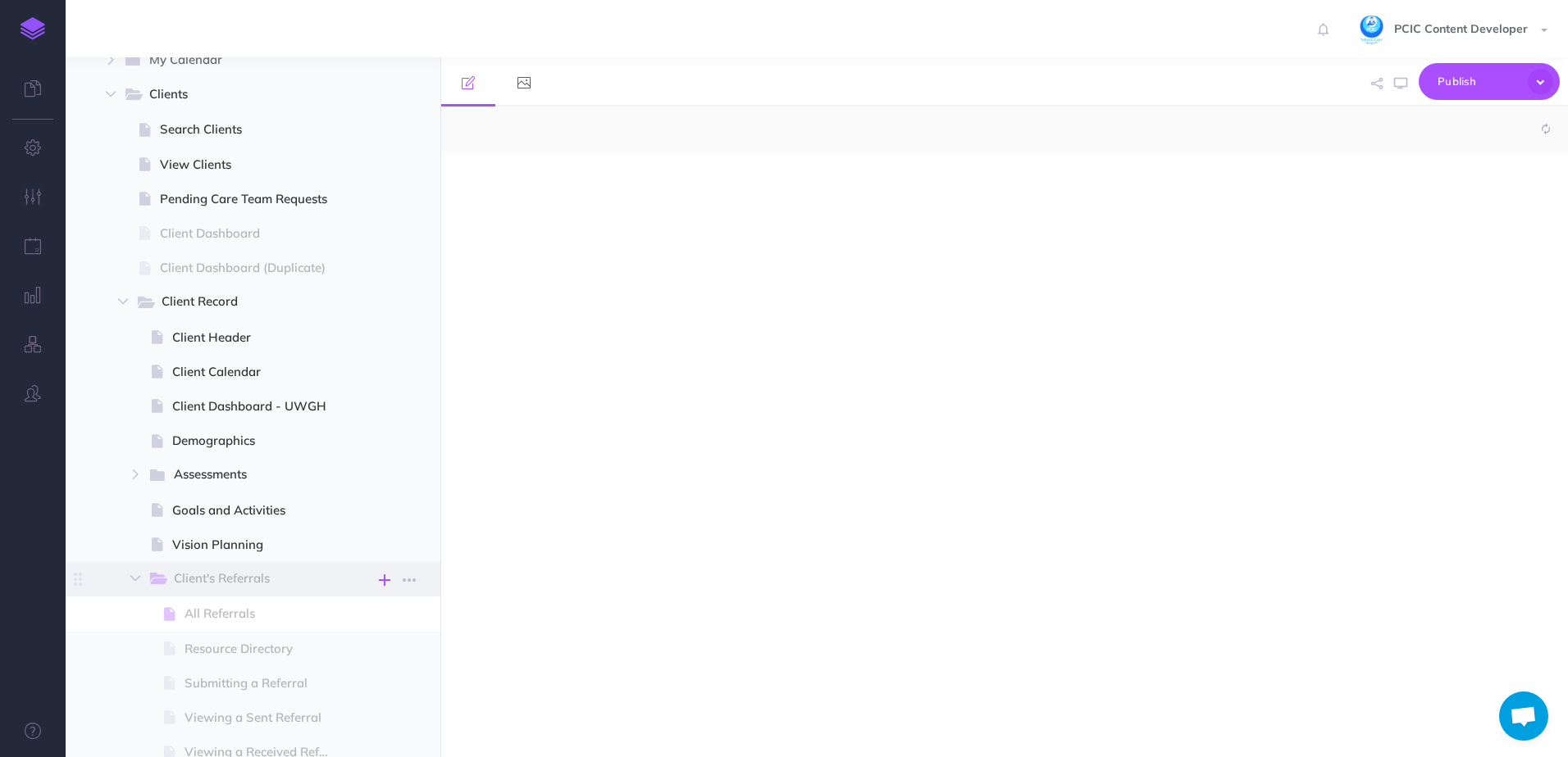
select select "null"
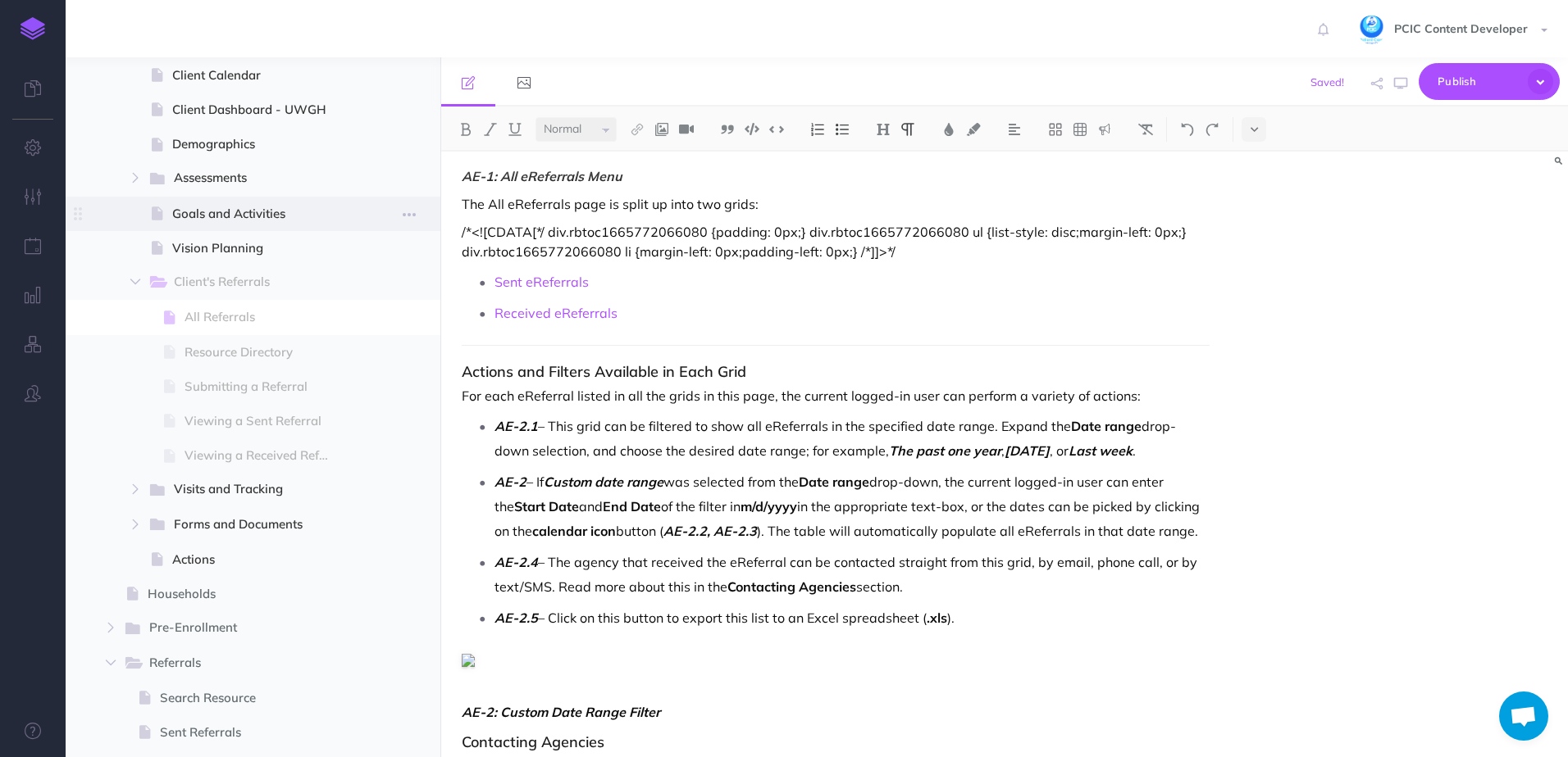
scroll to position [574, 0]
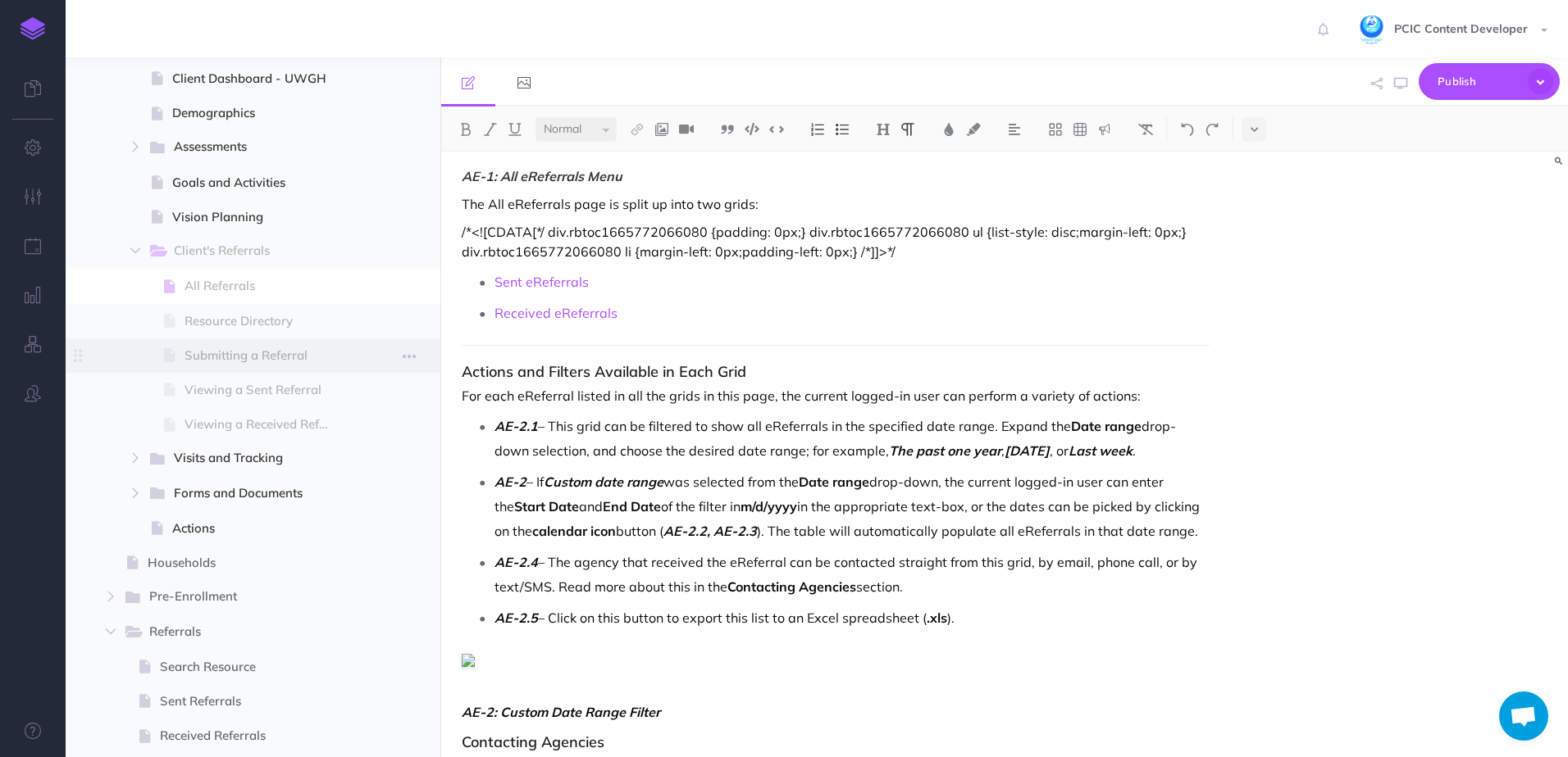
click at [264, 359] on span "Submitting a Referral" at bounding box center [263, 356] width 157 height 20
select select "null"
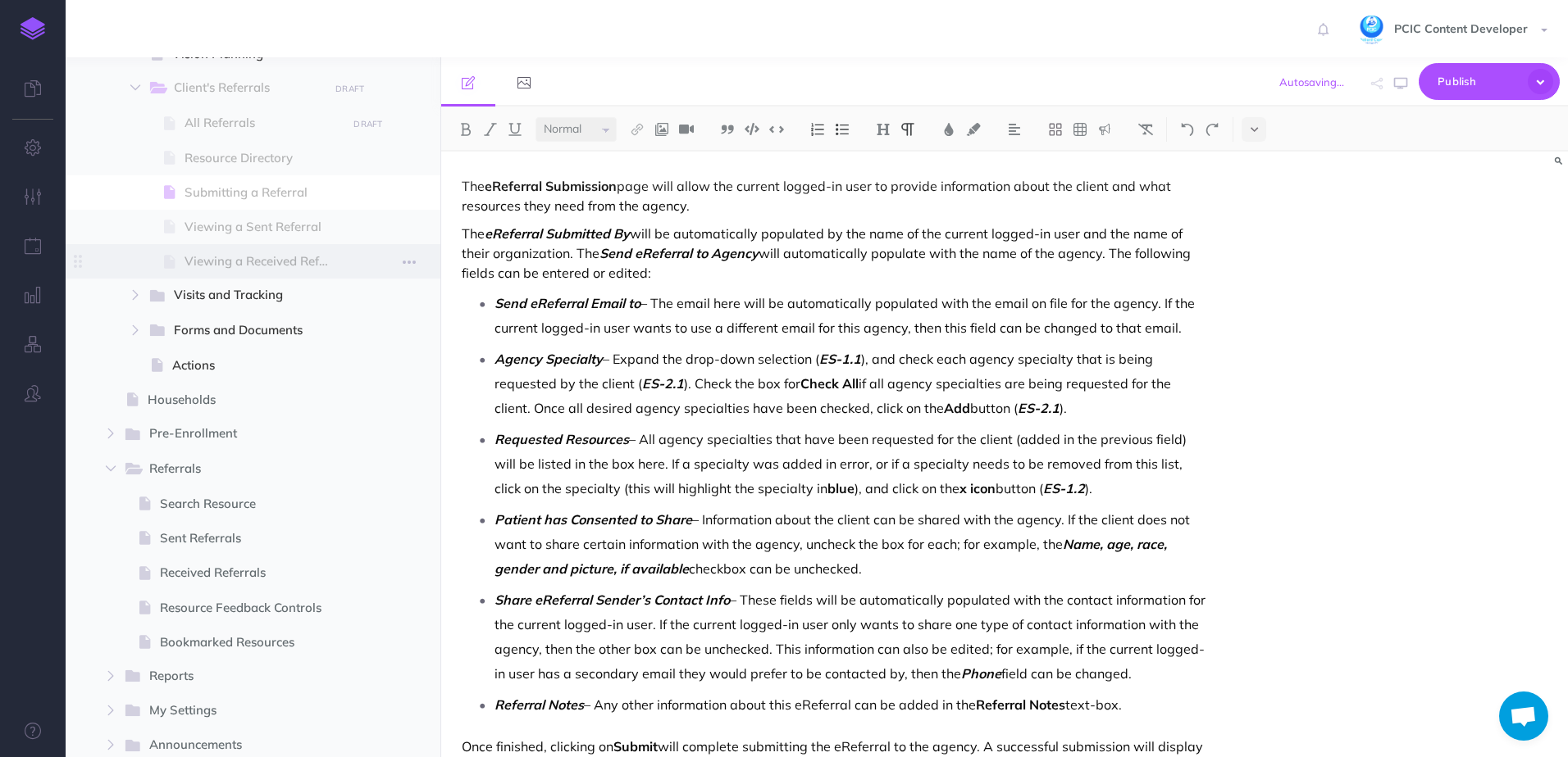
scroll to position [737, 0]
click at [241, 151] on span "Resource Directory" at bounding box center [263, 157] width 157 height 20
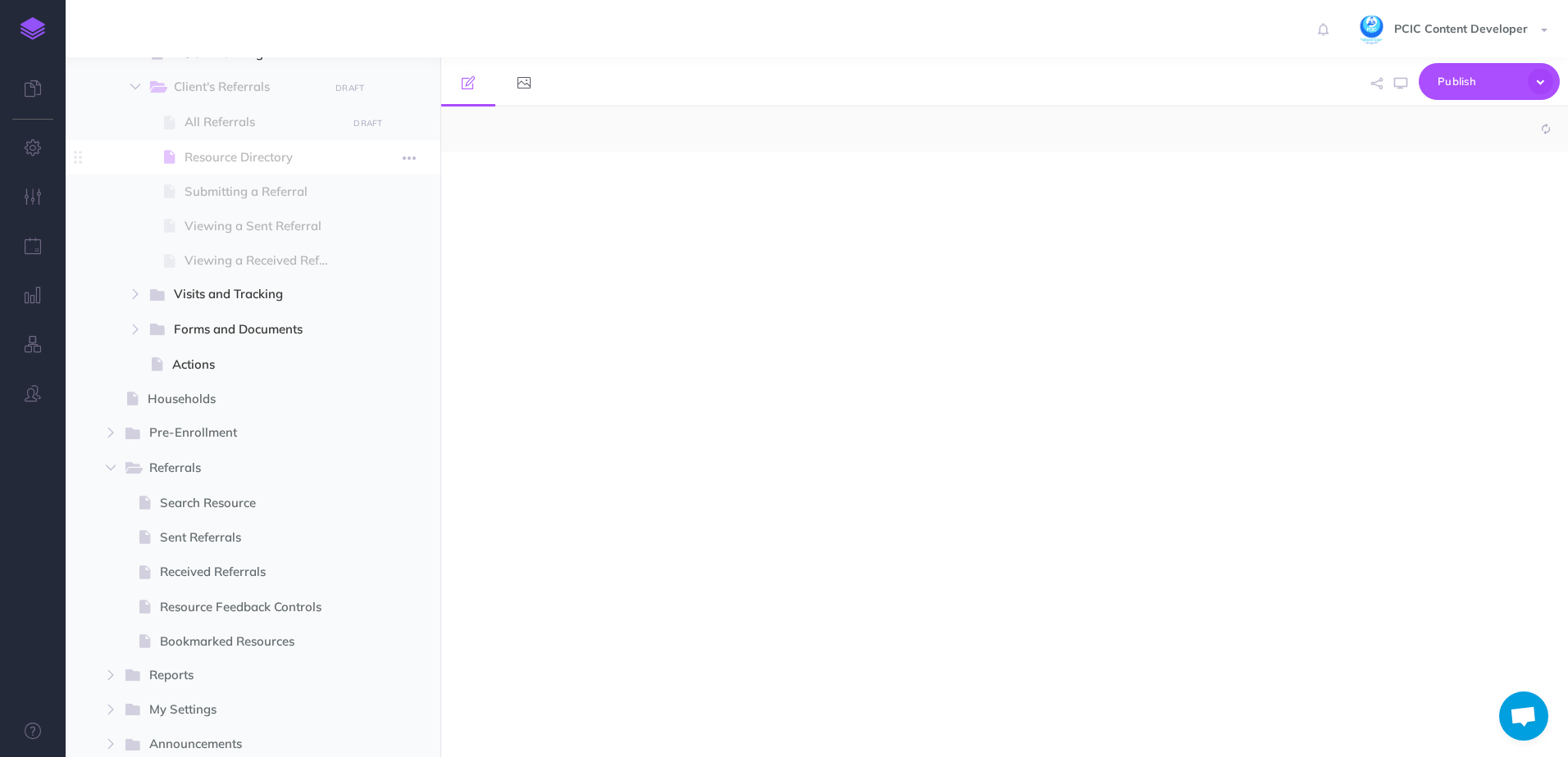
select select "null"
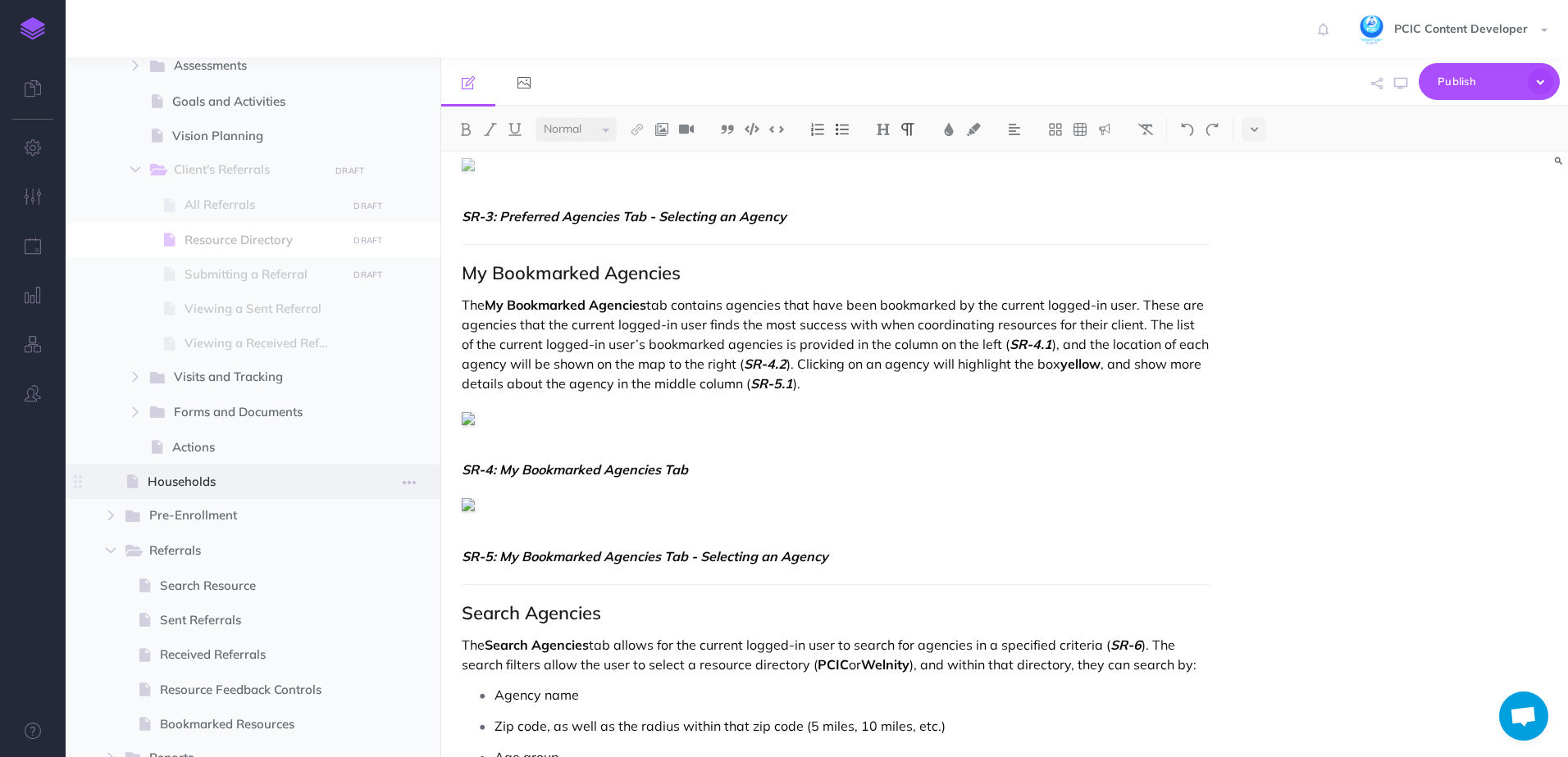
scroll to position [656, 0]
click at [248, 591] on span "Search Resource" at bounding box center [251, 585] width 182 height 20
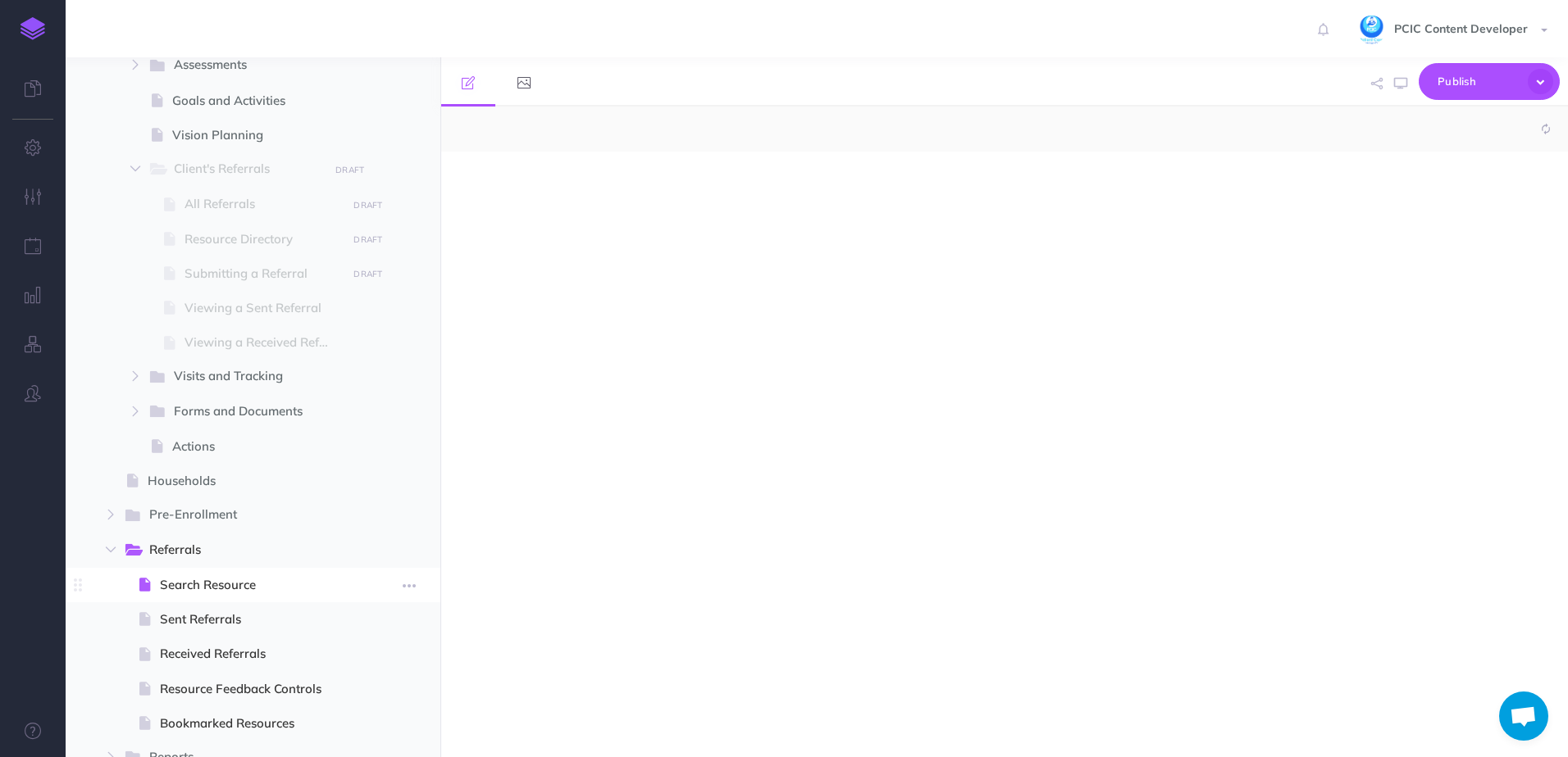
select select "null"
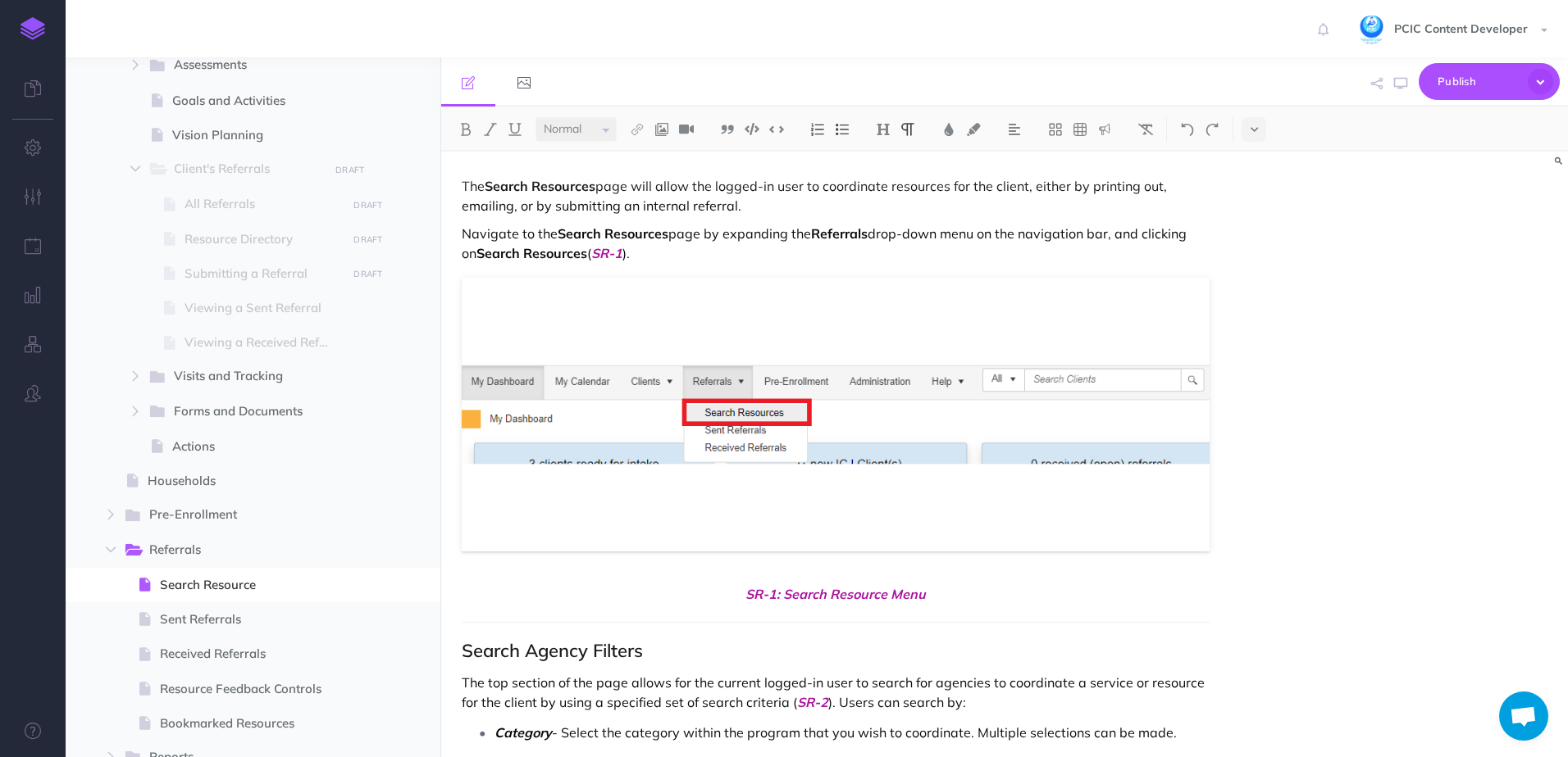
click at [714, 234] on p "Navigate to the Search Resources page by expanding the Referrals drop-down menu…" at bounding box center [835, 243] width 748 height 39
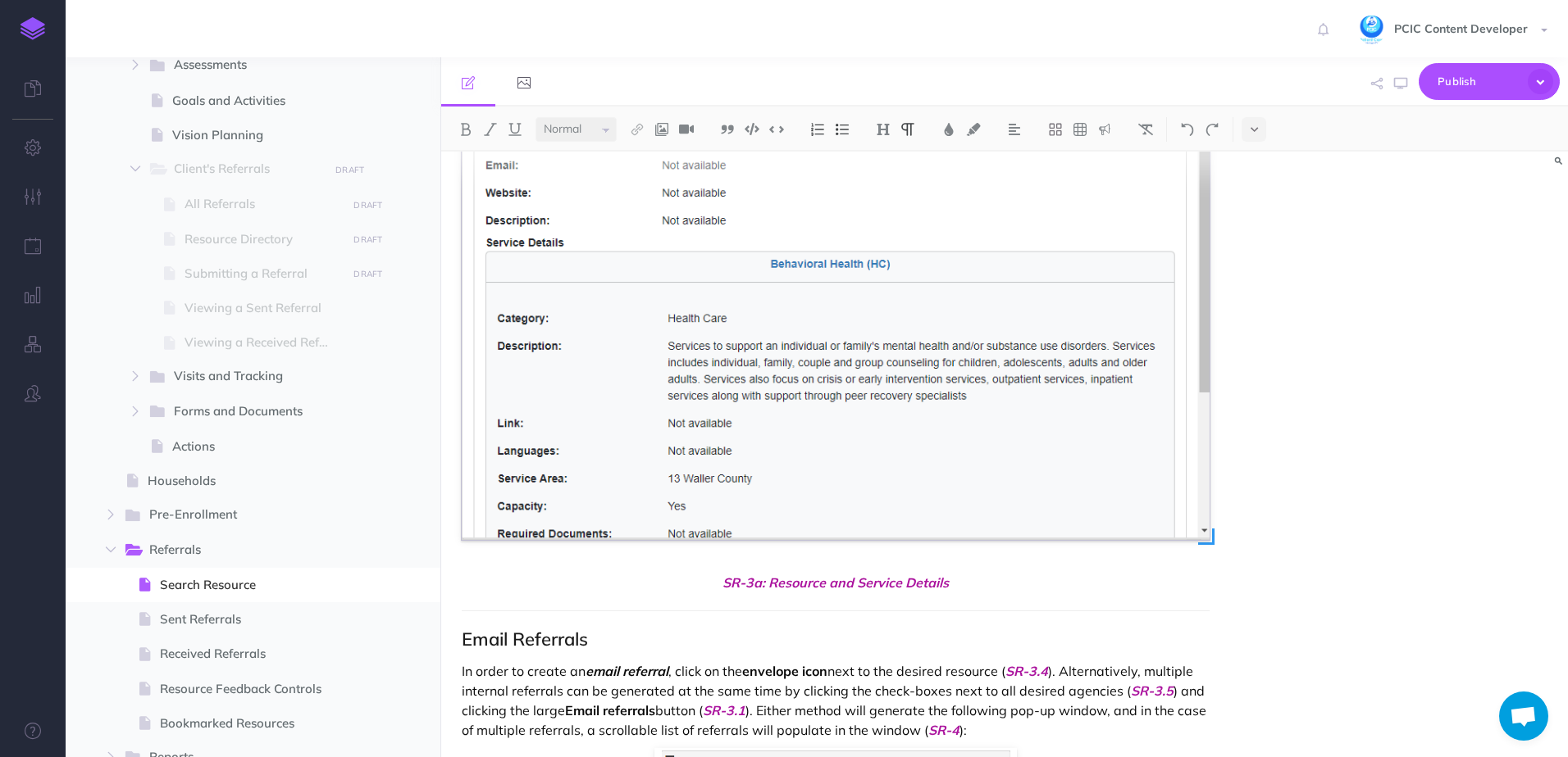
scroll to position [1967, 0]
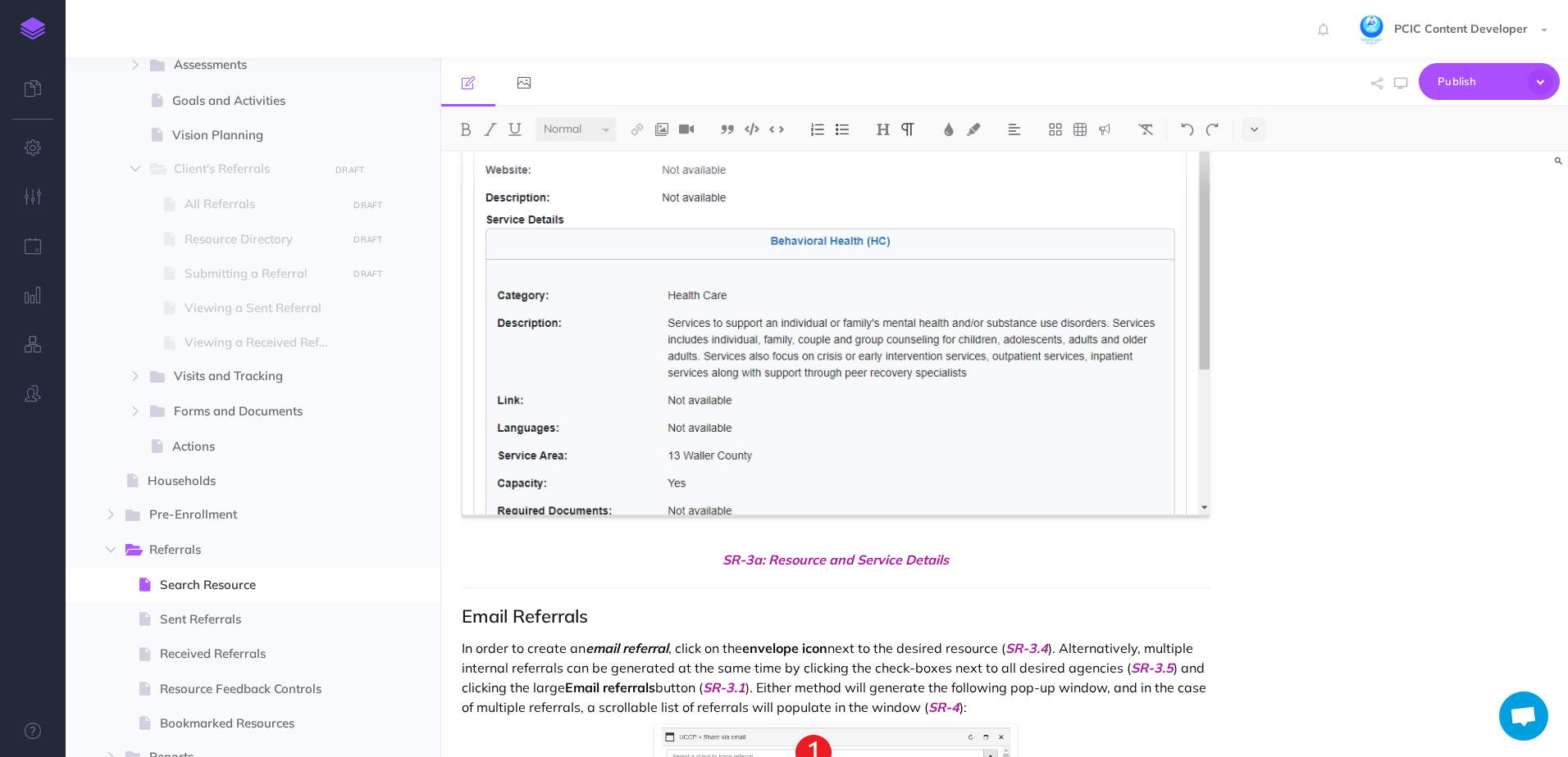
click at [1019, 659] on p "In order to create an email referral , click on the envelope icon next to the d…" at bounding box center [835, 677] width 748 height 79
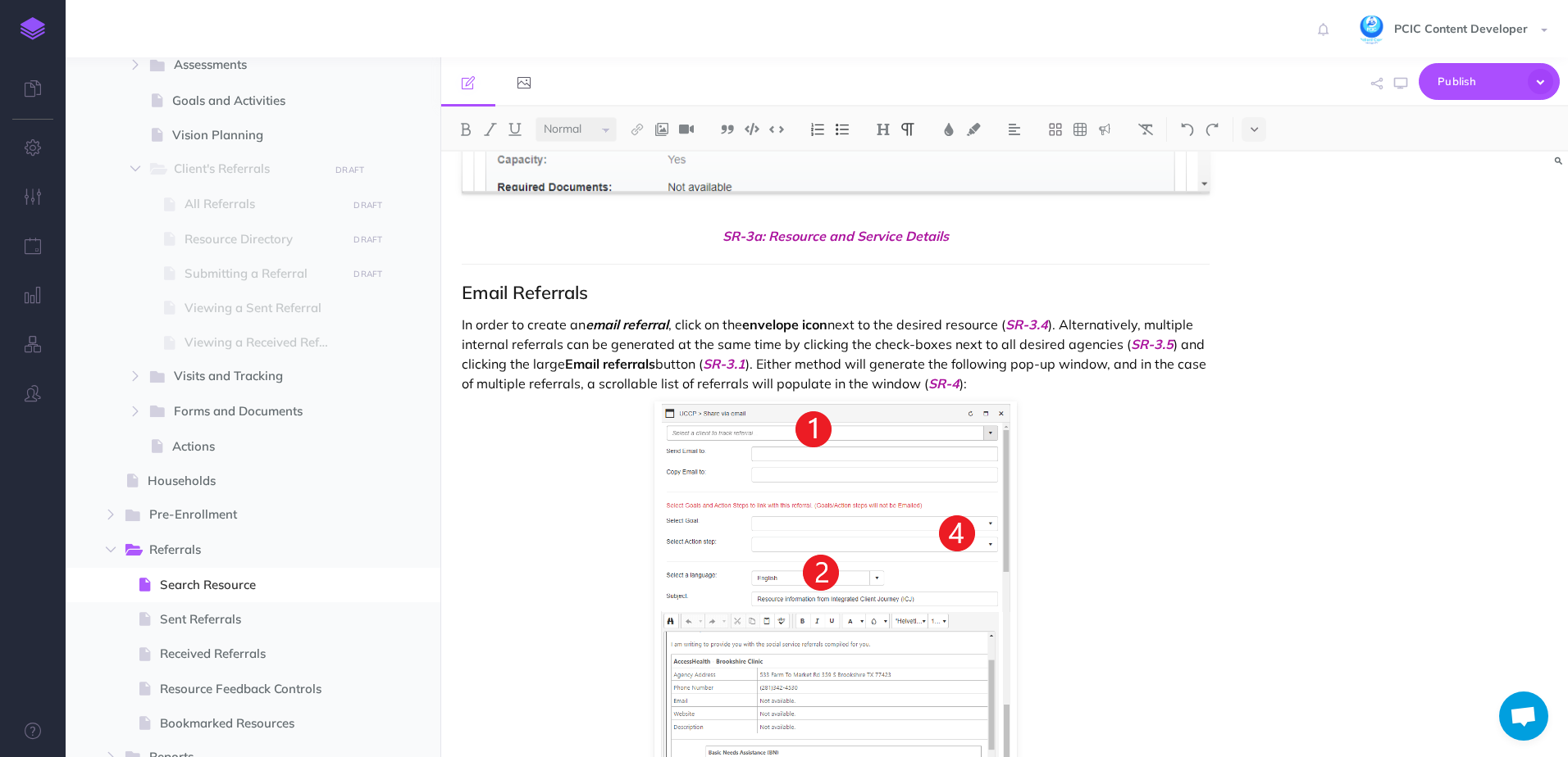
scroll to position [2294, 0]
click at [1108, 348] on p "In order to create an email referral , click on the envelope icon next to the d…" at bounding box center [835, 350] width 748 height 79
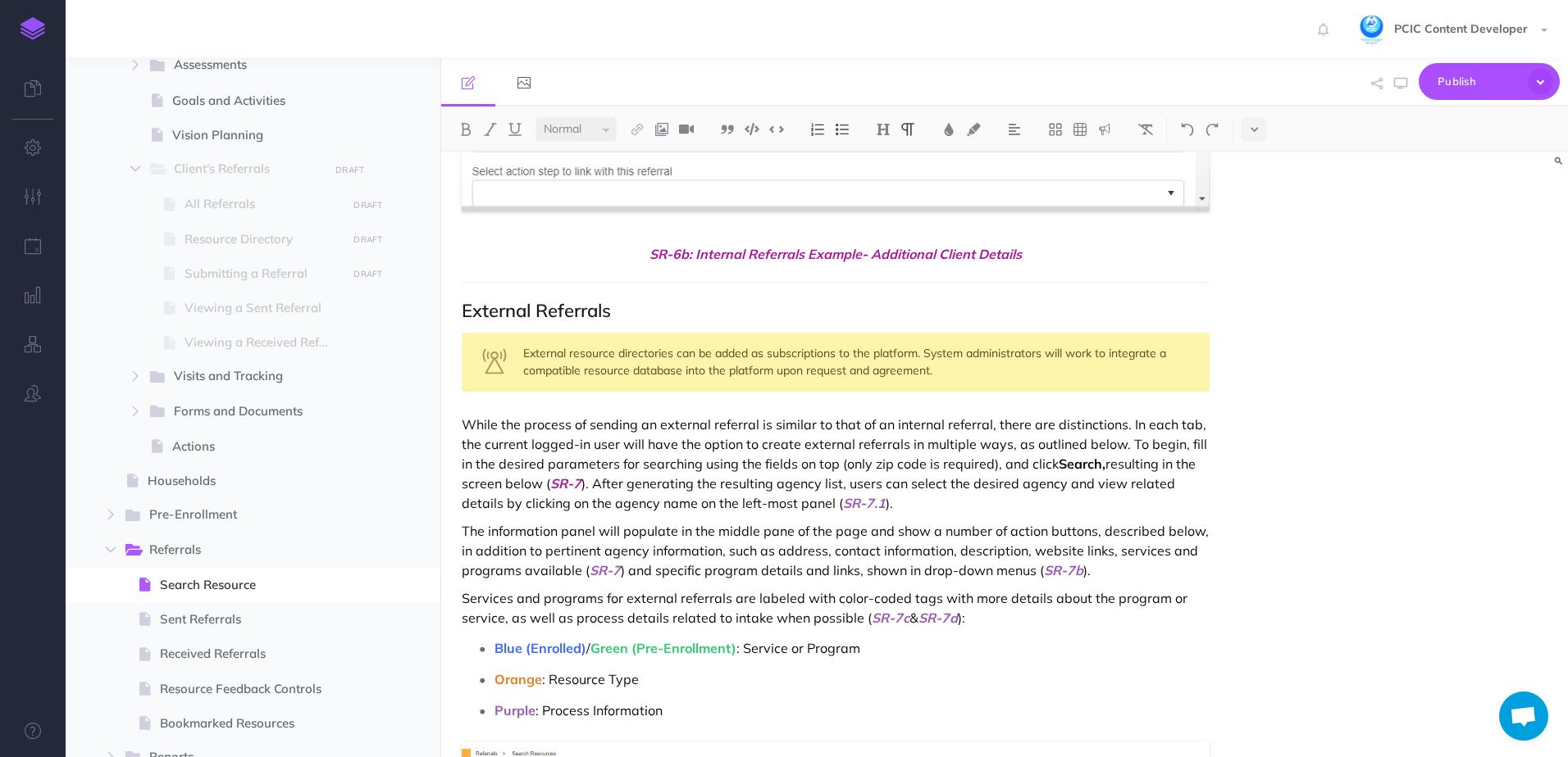
scroll to position [5818, 0]
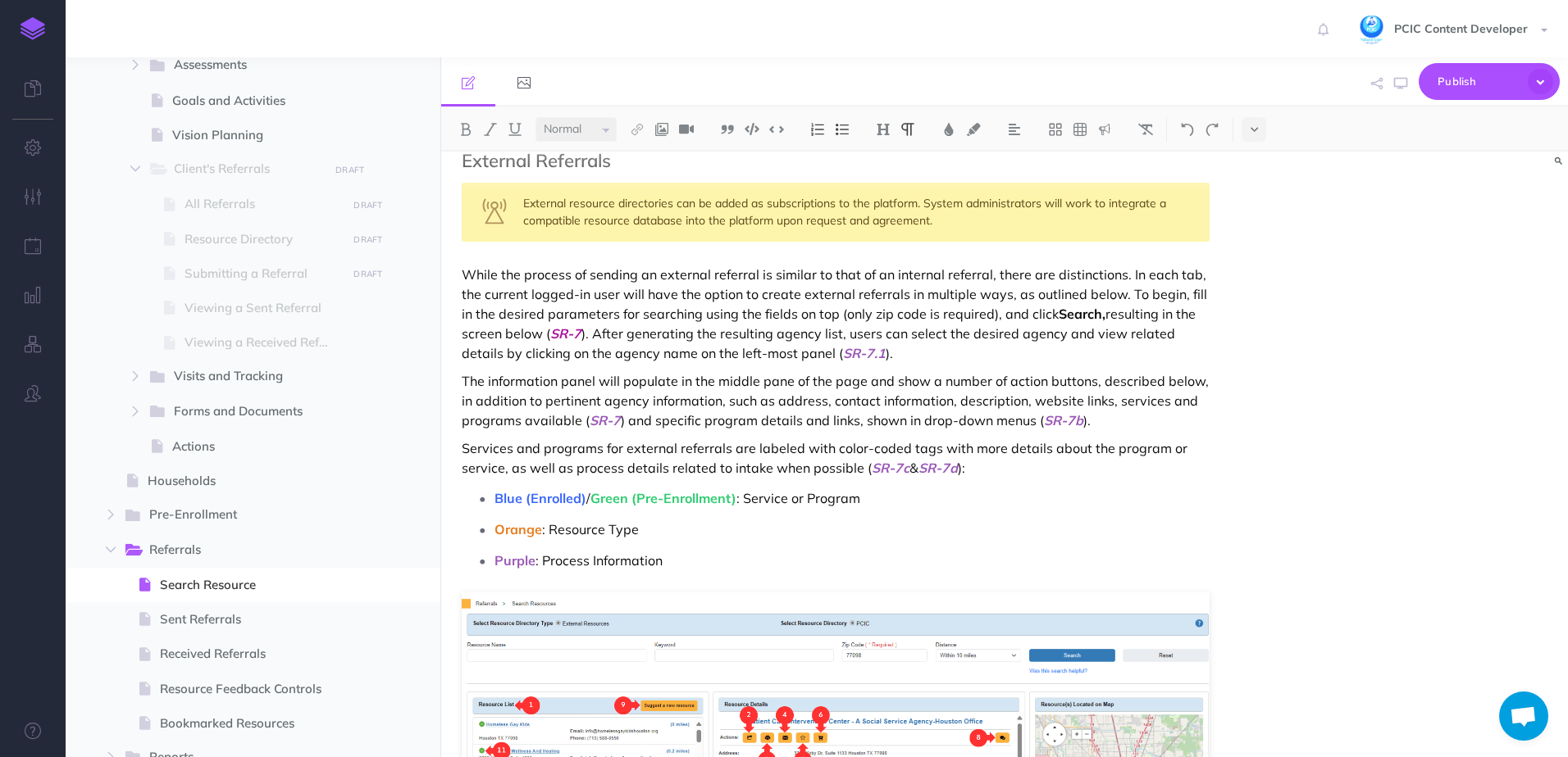
click at [711, 334] on p "While the process of sending an external referral is similar to that of an inte…" at bounding box center [835, 313] width 748 height 98
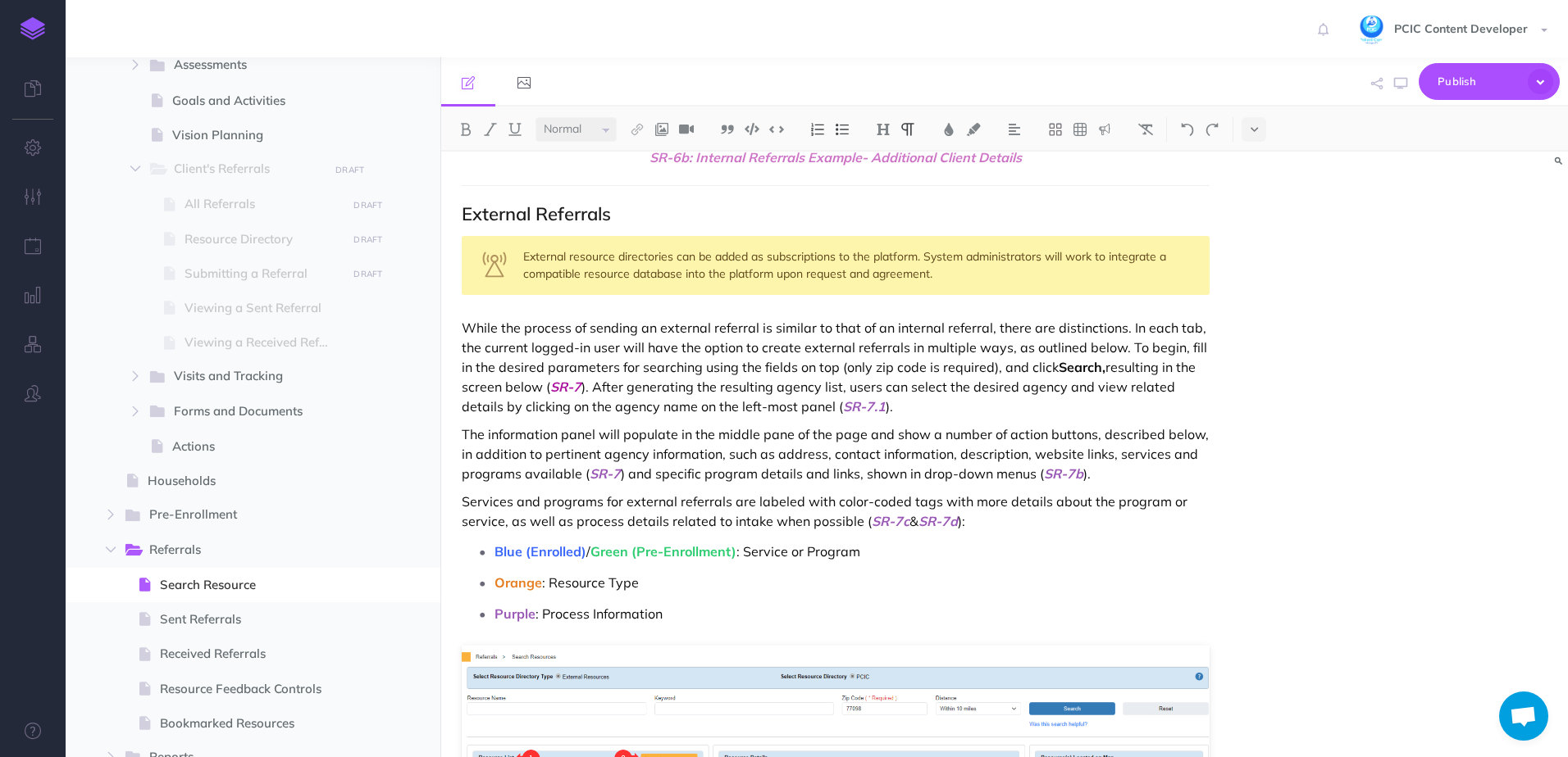
scroll to position [5737, 0]
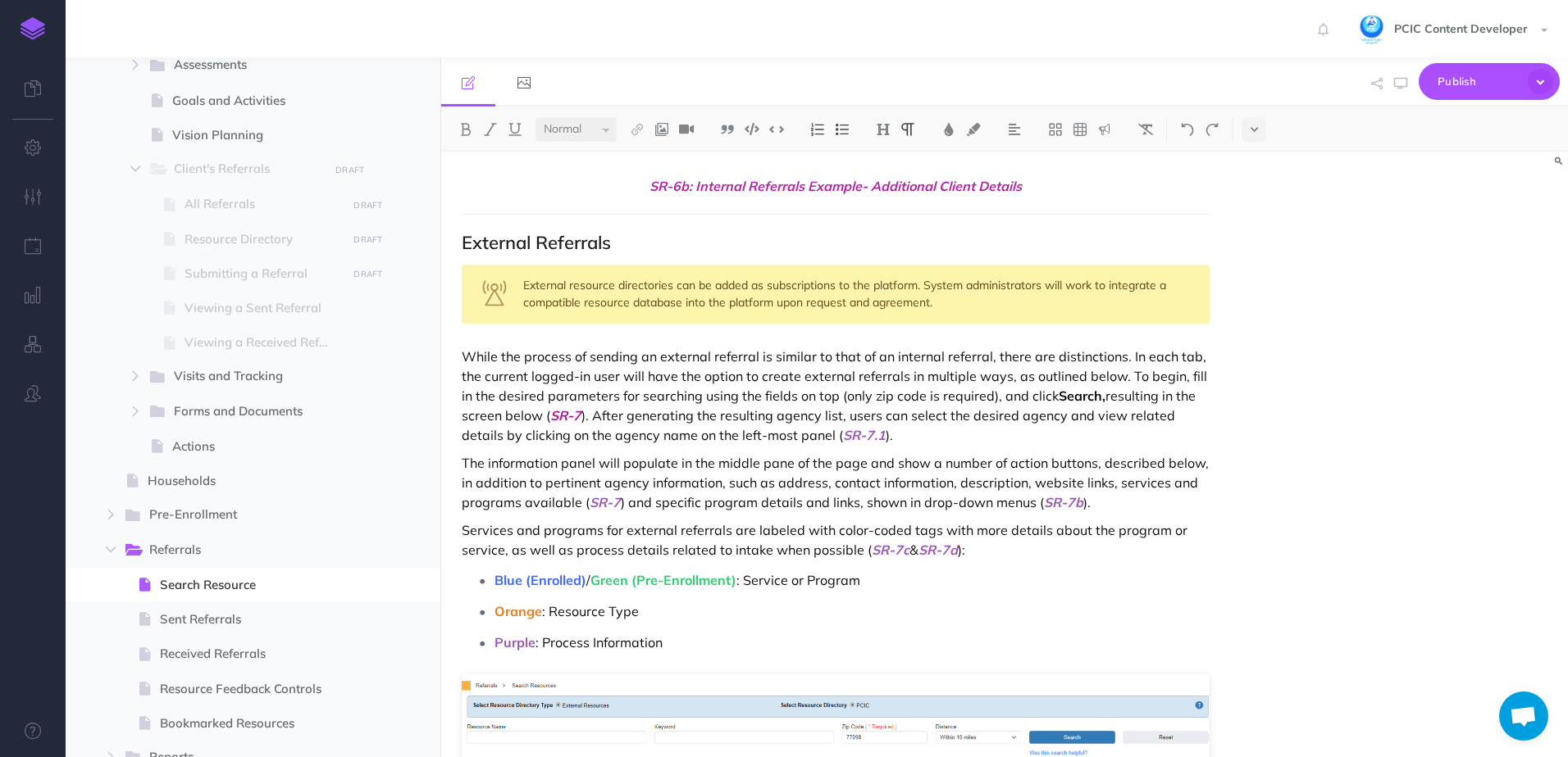
click at [460, 246] on div "The Search Resources page will allow the logged-in user to coordinate resources…" at bounding box center [835, 300] width 789 height 11771
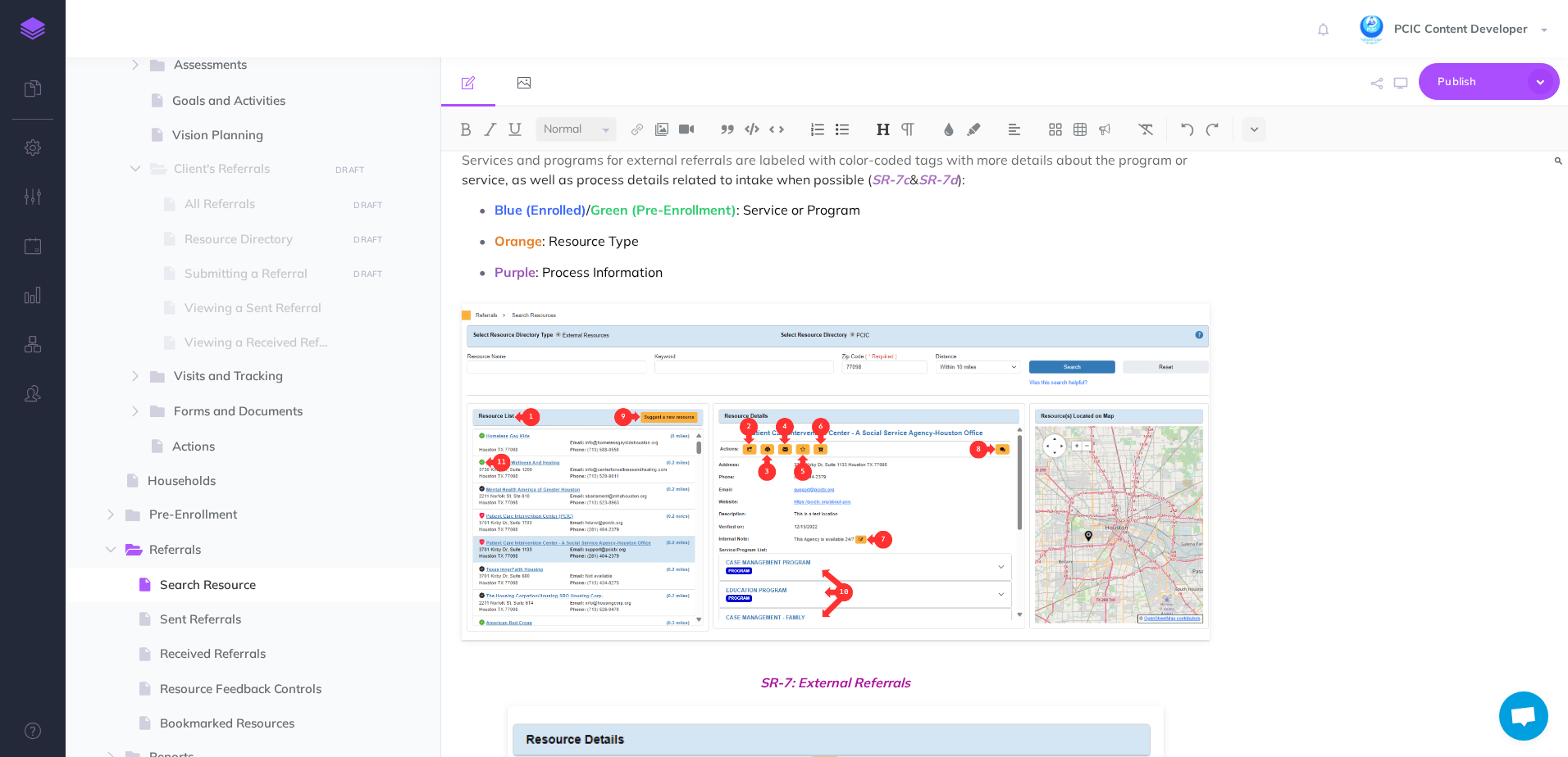
scroll to position [5901, 0]
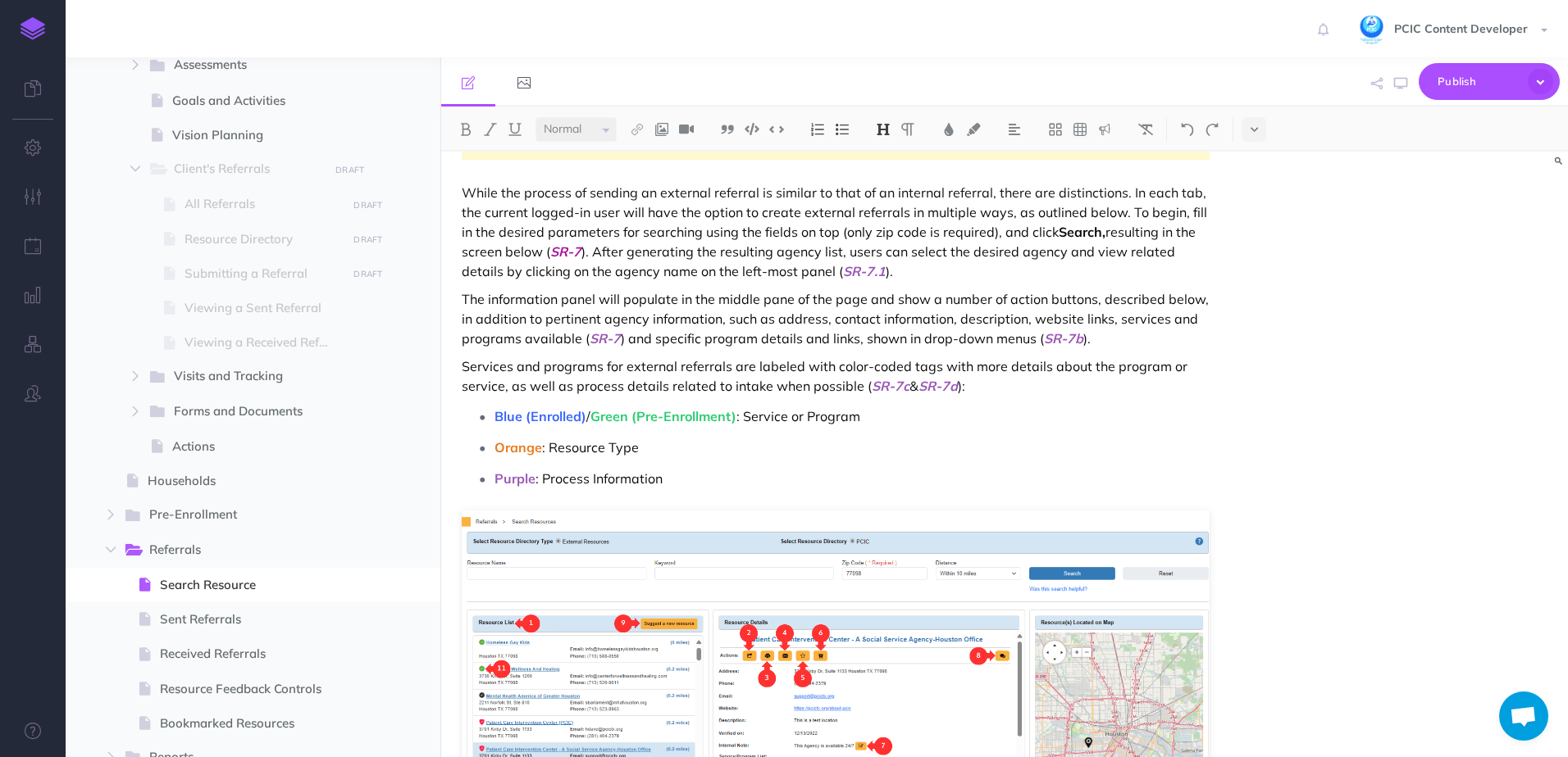
click at [459, 195] on div "The Search Resources page will allow the logged-in user to coordinate resources…" at bounding box center [835, 137] width 789 height 11771
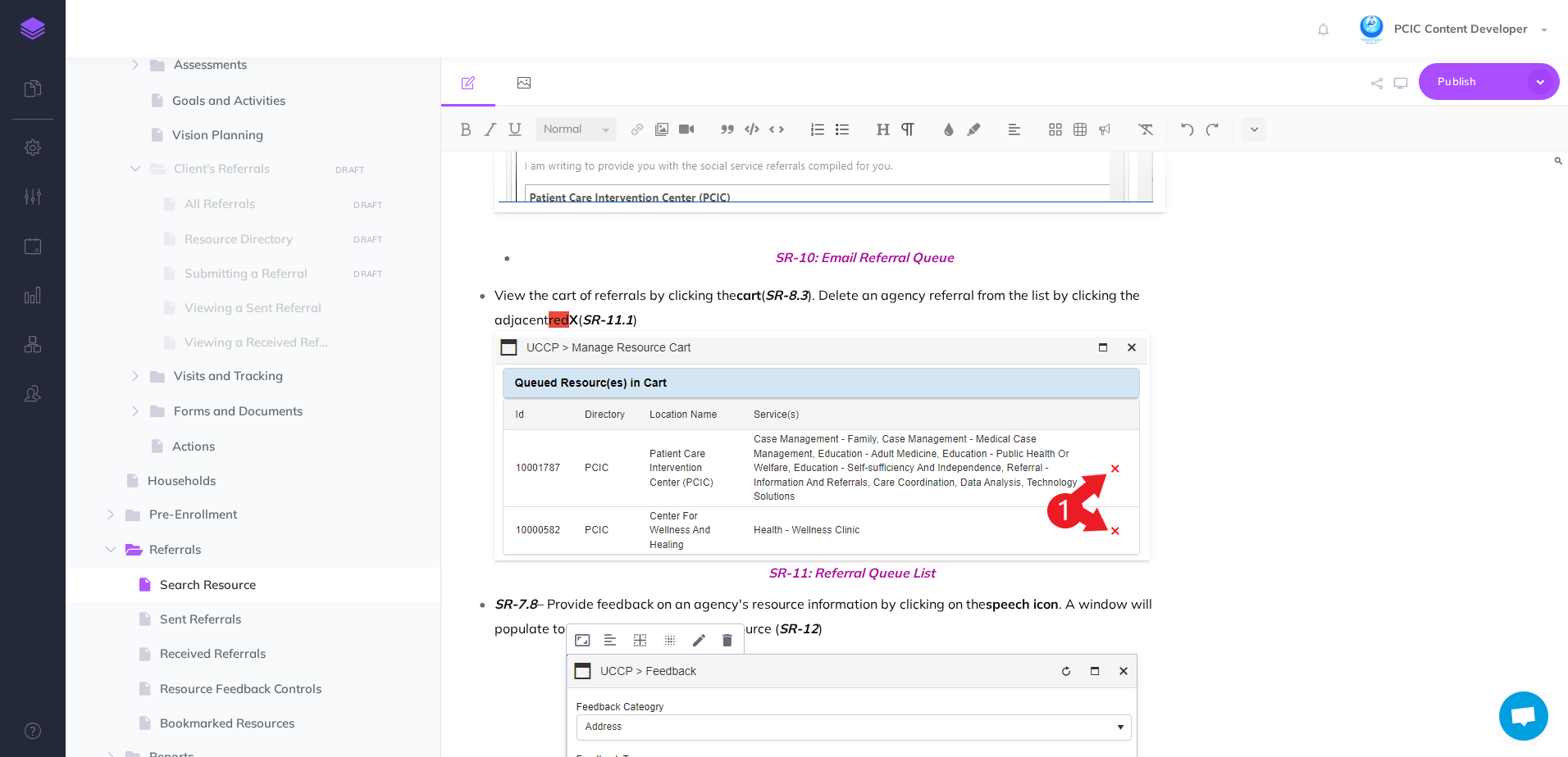
scroll to position [10162, 0]
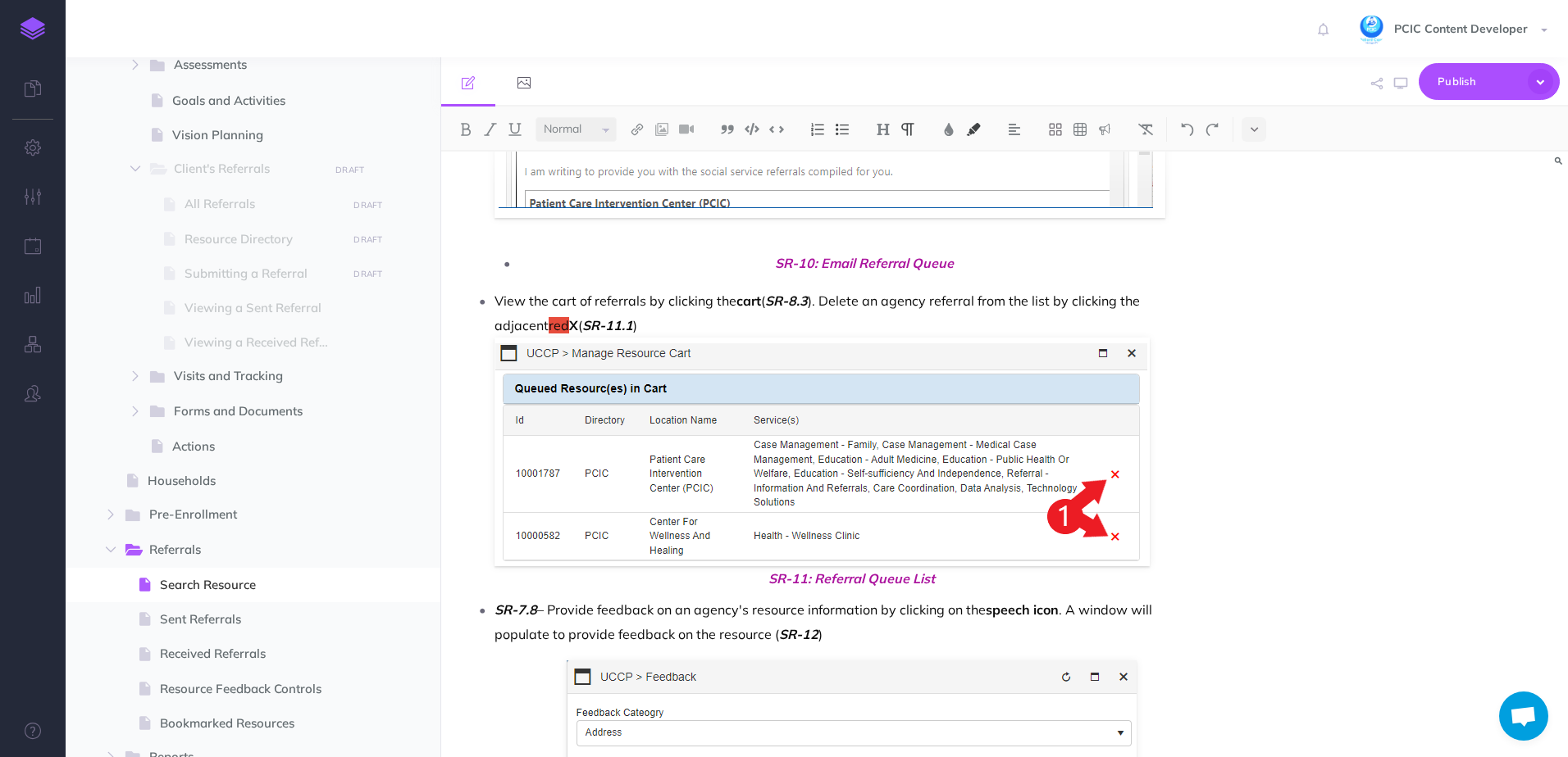
click at [518, 328] on p "View the cart of referrals by clicking the cart ( SR-8.3 ). Delete an agency re…" at bounding box center [852, 439] width 715 height 302
click at [969, 129] on img at bounding box center [974, 129] width 15 height 13
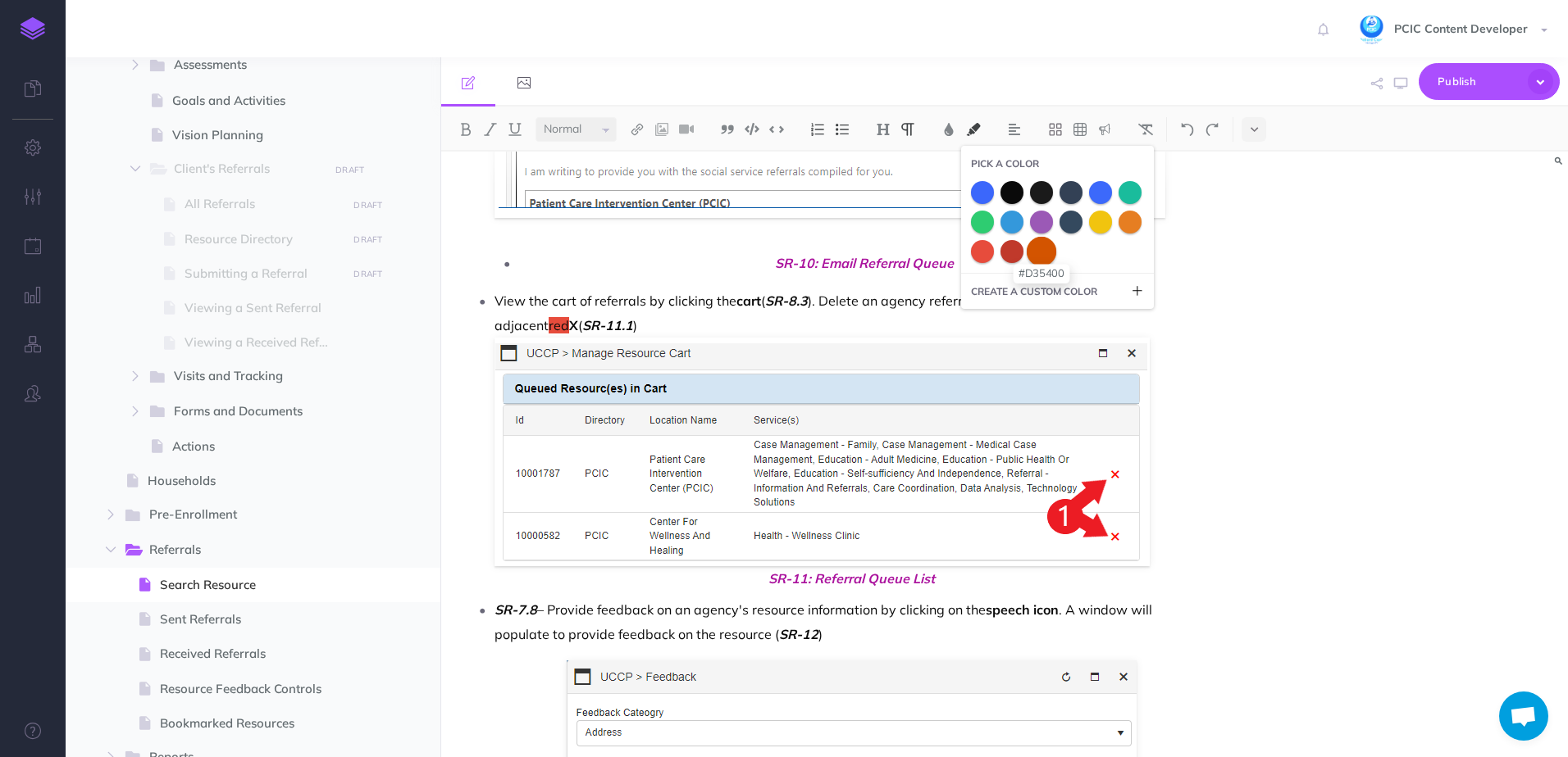
click at [1040, 259] on span at bounding box center [1042, 251] width 30 height 30
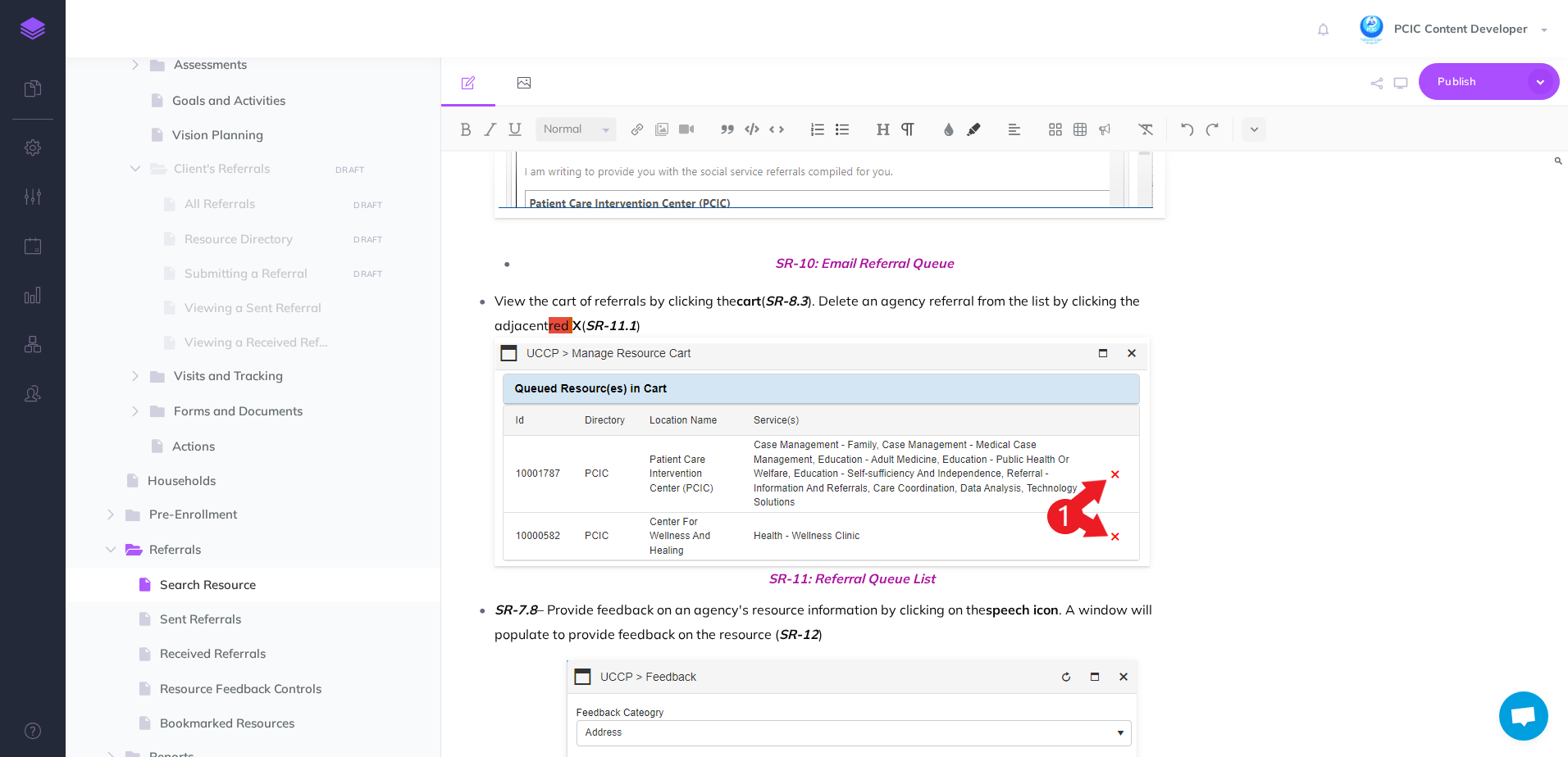
click at [628, 320] on p "View the cart of referrals by clicking the cart ( SR-8.3 ). Delete an agency re…" at bounding box center [852, 439] width 715 height 302
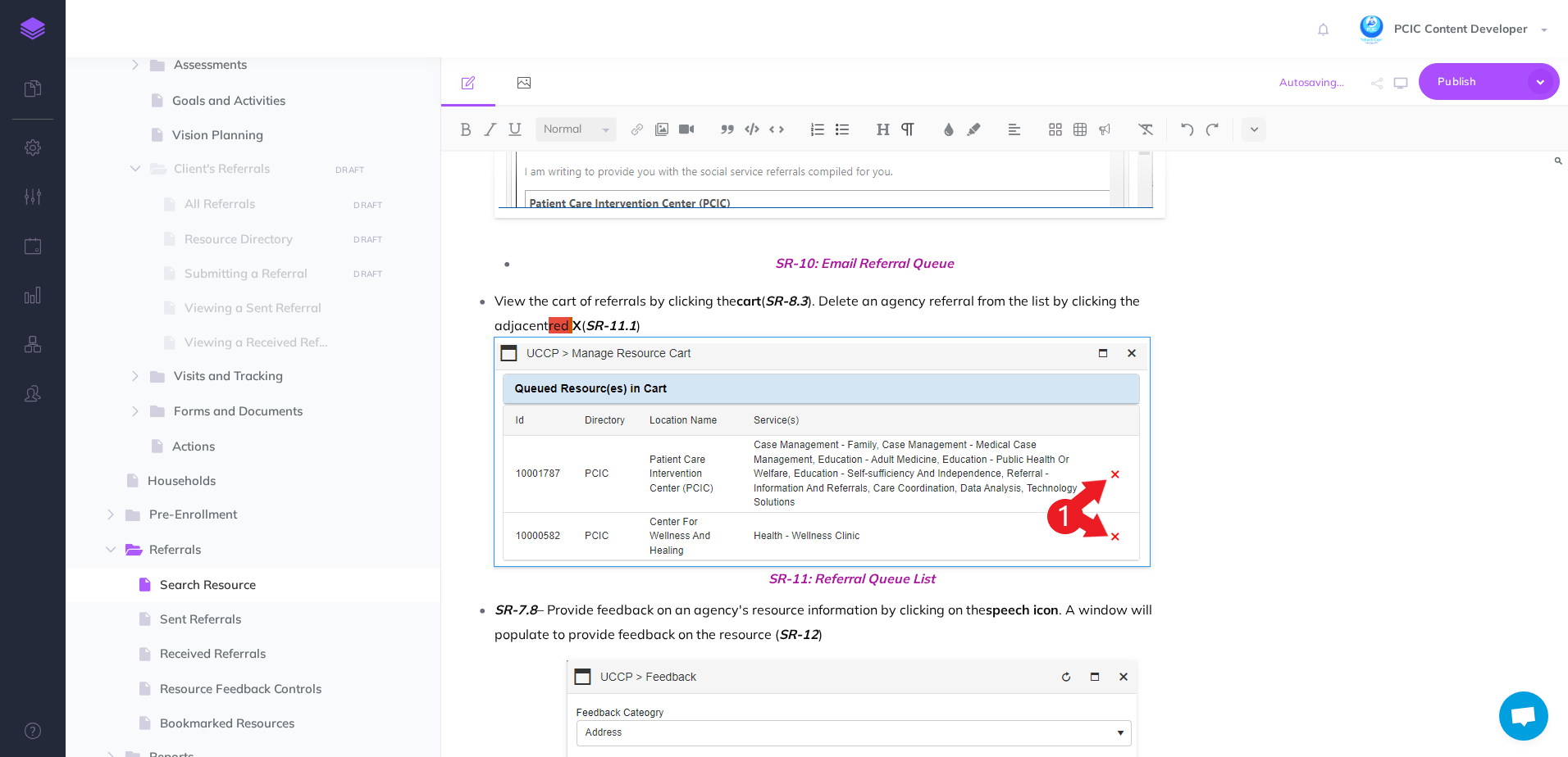
click at [749, 297] on strong "cart" at bounding box center [748, 301] width 24 height 17
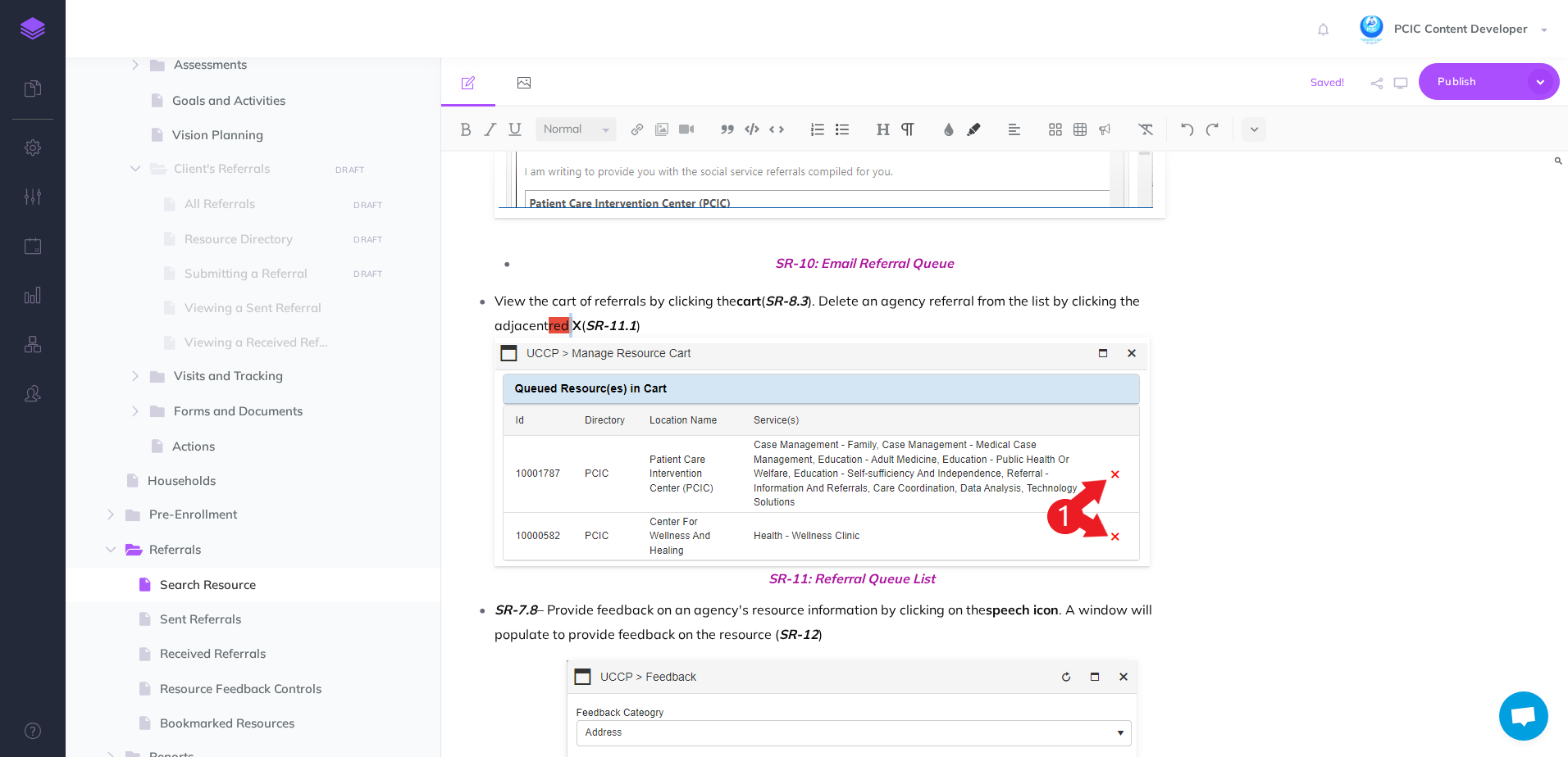
click at [518, 326] on p "View the cart of referrals by clicking the cart ( SR-8.3 ). Delete an agency re…" at bounding box center [852, 439] width 715 height 302
click at [1146, 129] on img at bounding box center [1146, 129] width 15 height 13
click at [645, 320] on p "View the cart of referrals by clicking the cart ( SR-8.3 ). Delete an agency re…" at bounding box center [852, 439] width 715 height 302
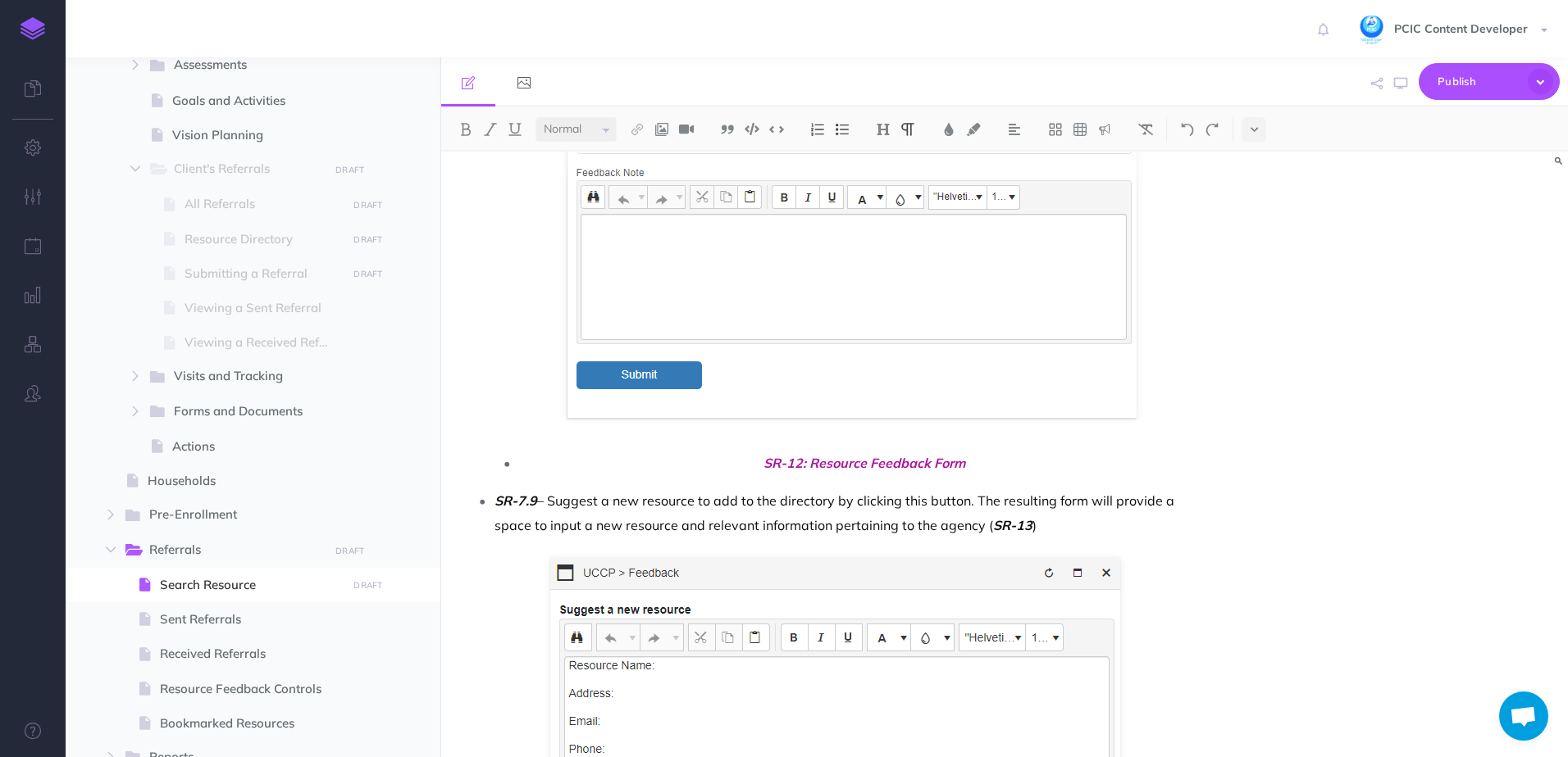
scroll to position [10818, 0]
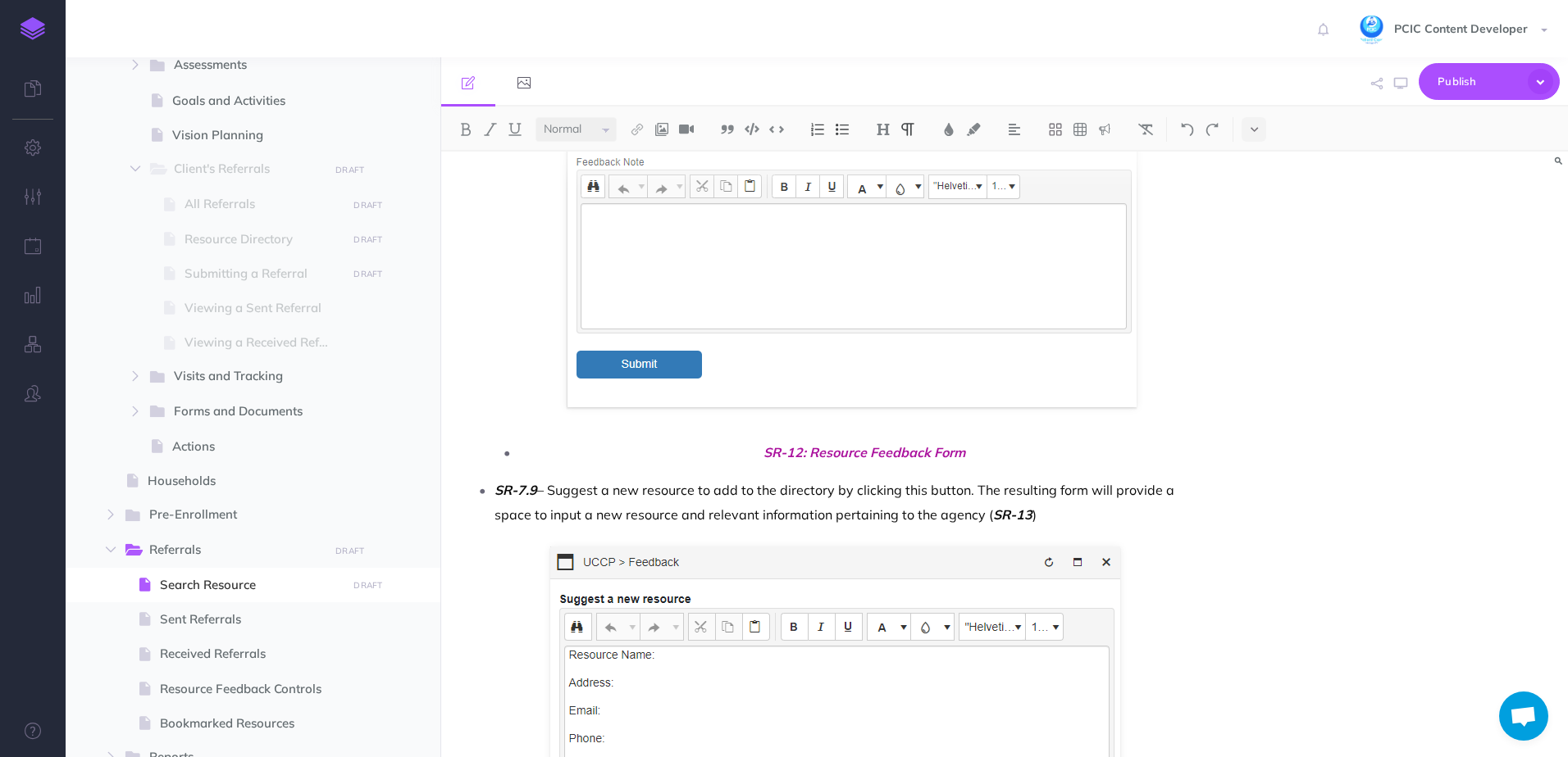
click at [690, 453] on span "SR-12: Resource Feedback Form" at bounding box center [863, 452] width 690 height 24
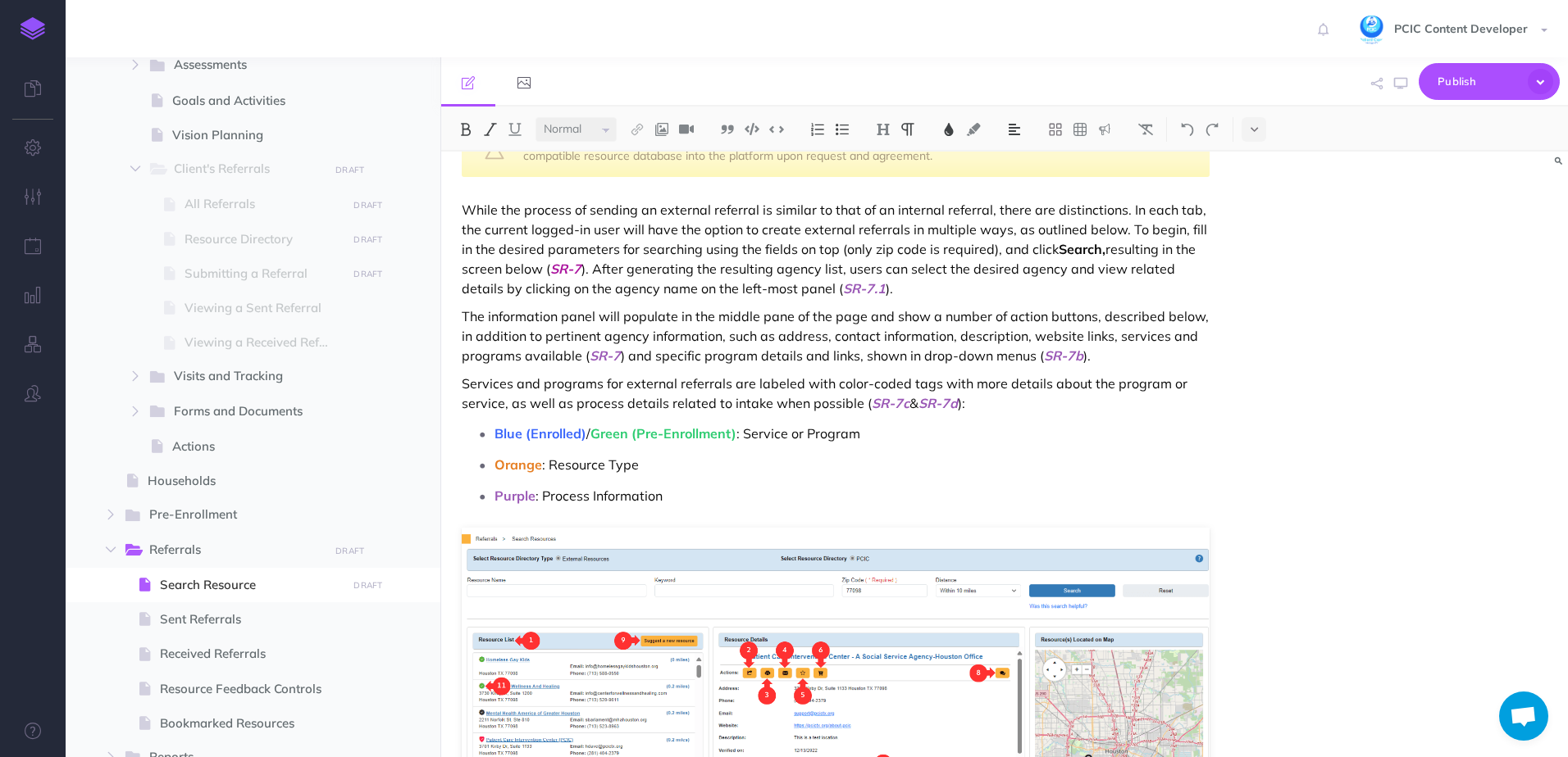
scroll to position [5901, 0]
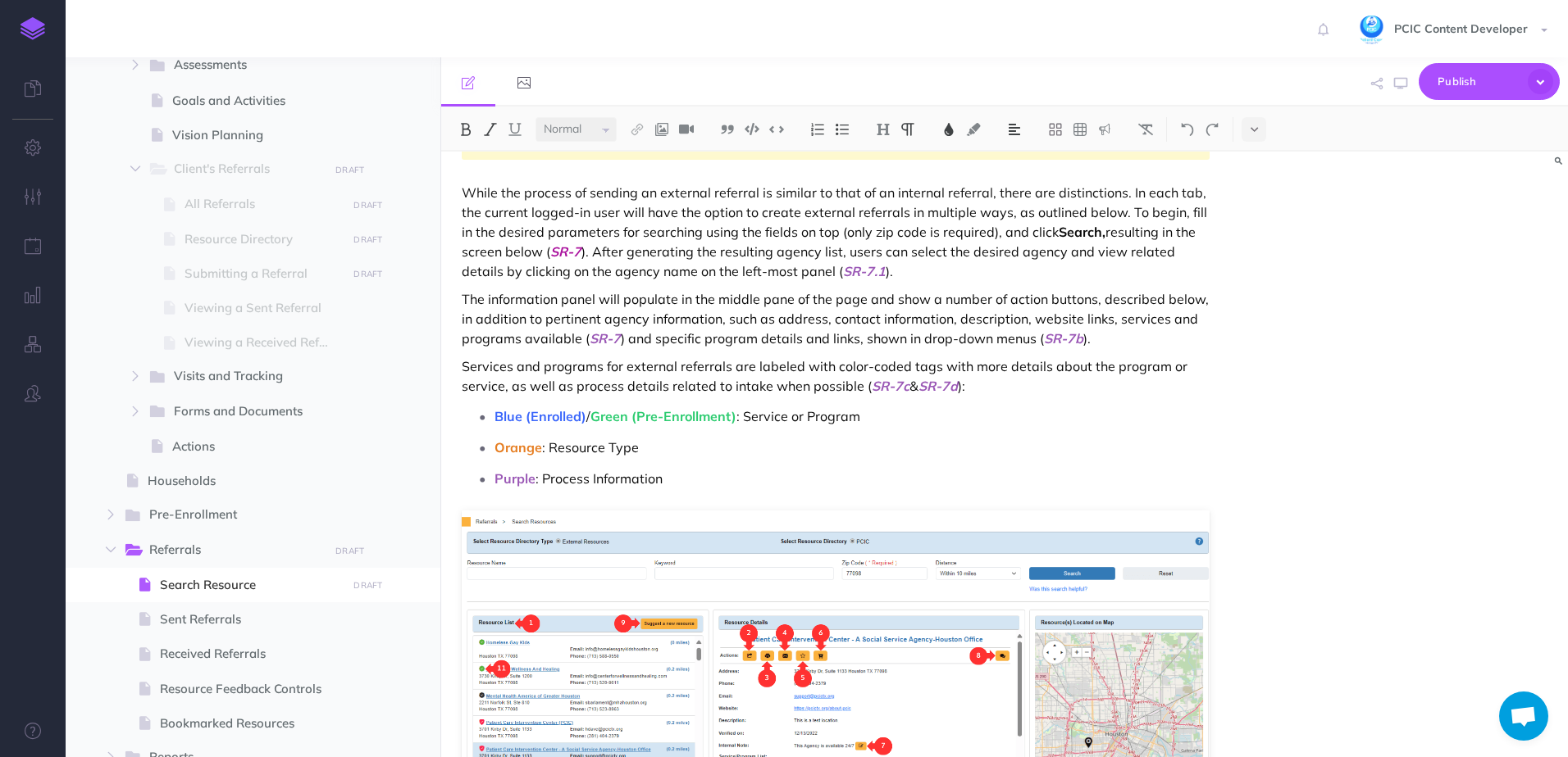
click at [462, 192] on p "While the process of sending an external referral is similar to that of an inte…" at bounding box center [835, 231] width 748 height 98
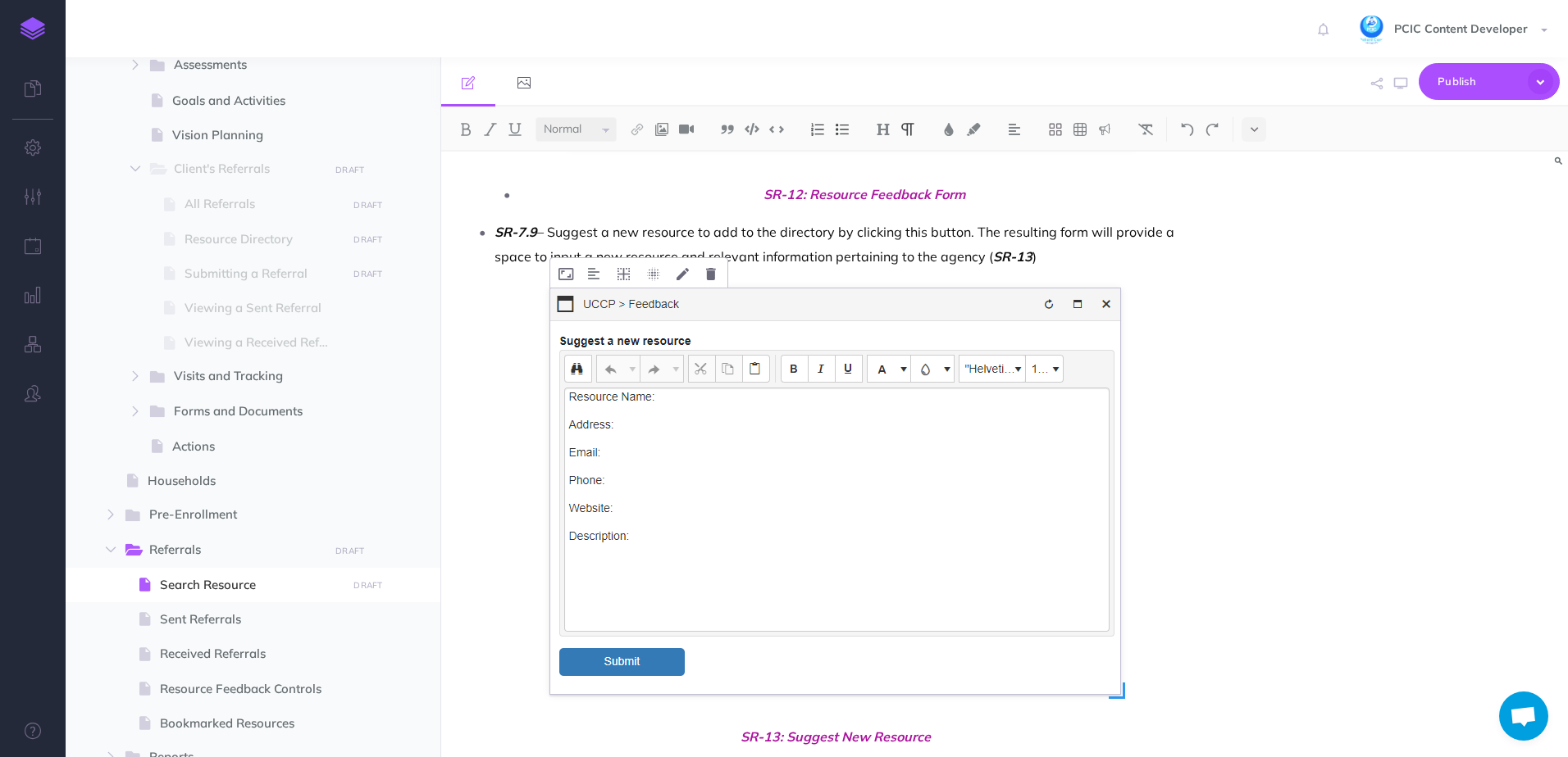
scroll to position [11165, 0]
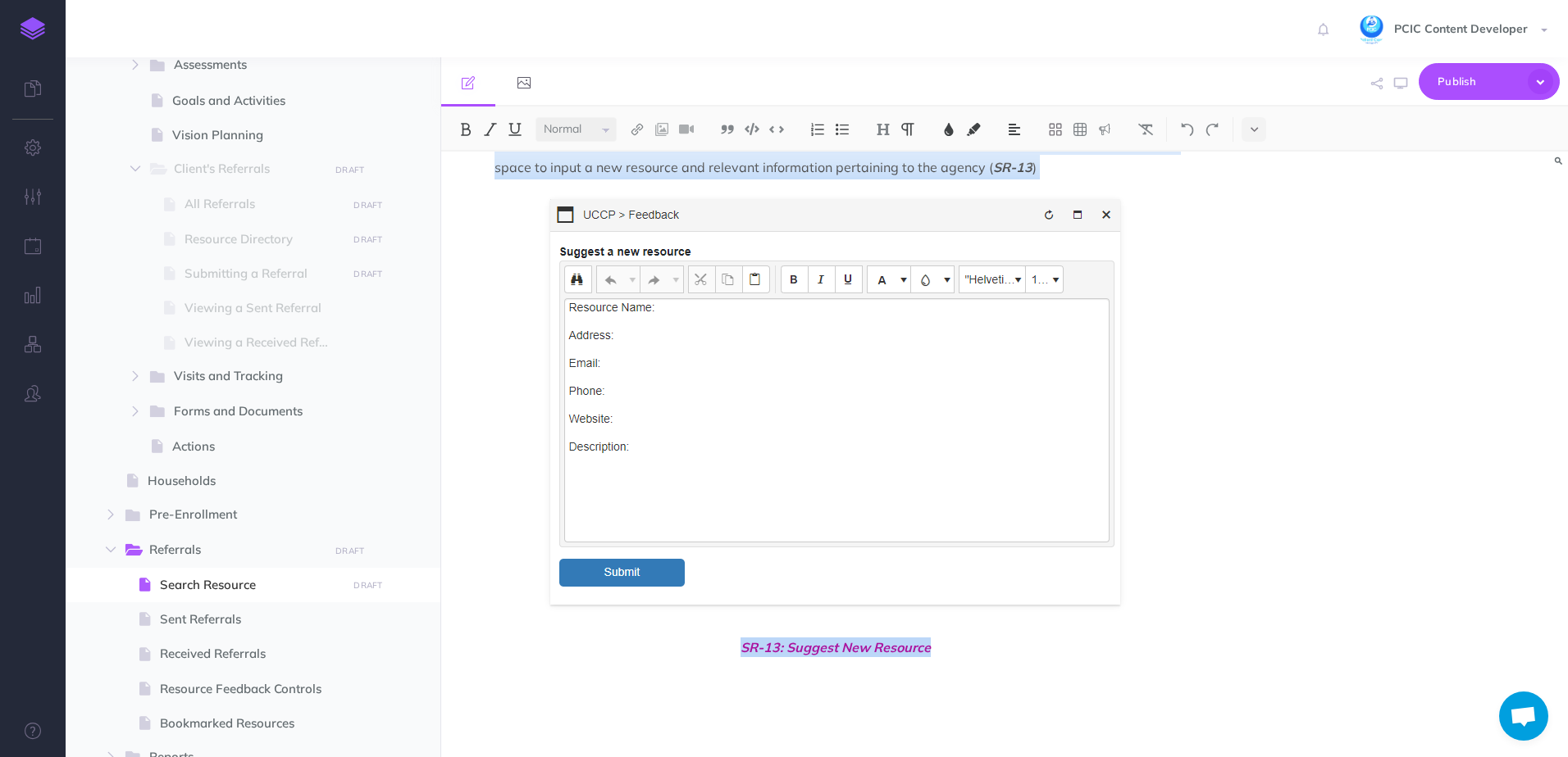
click at [1011, 661] on p "SR-13: Suggest New Resource" at bounding box center [835, 666] width 748 height 59
copy div "While the process of sending an external referral is similar to that of an inte…"
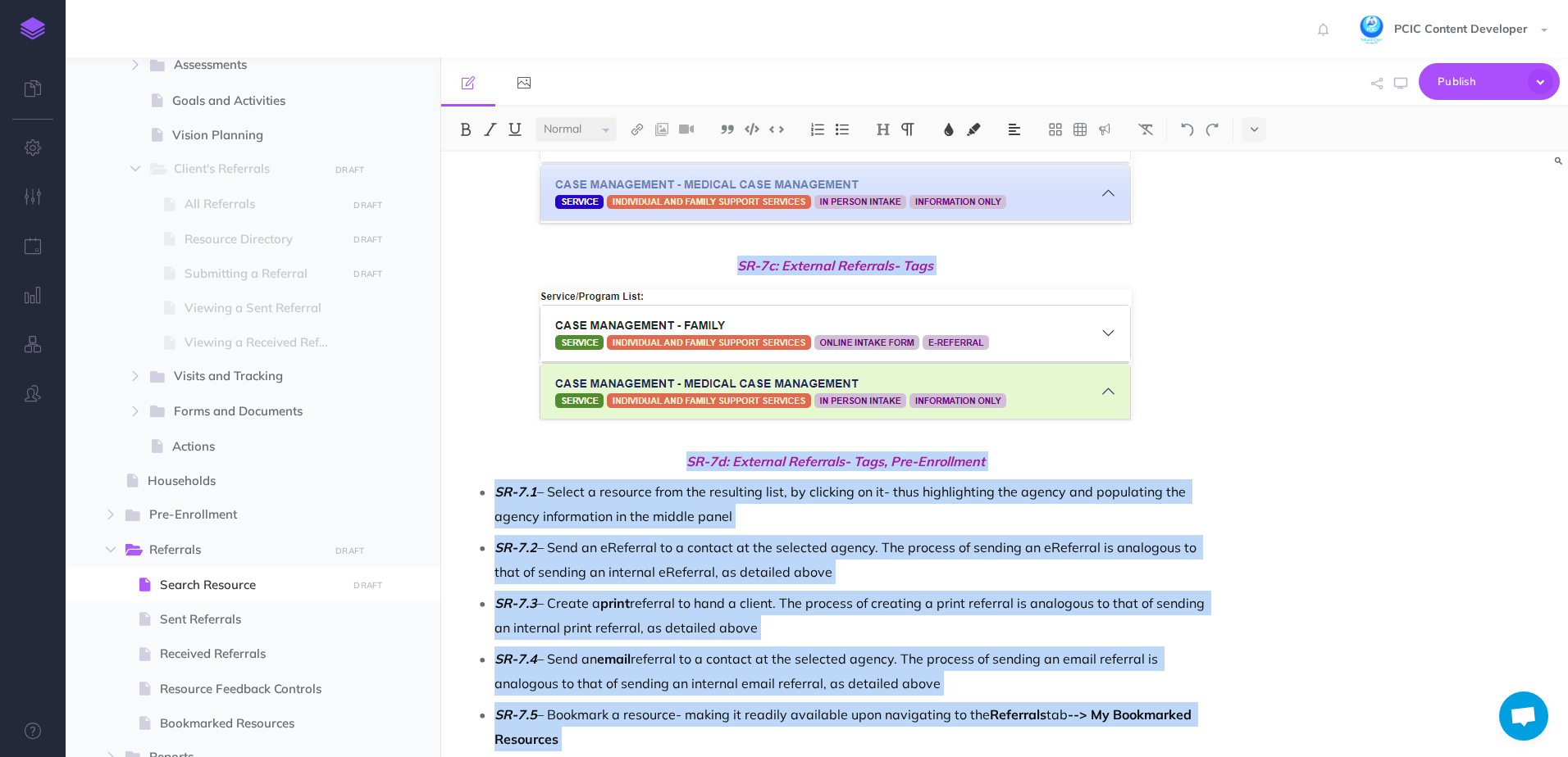
scroll to position [7396, 0]
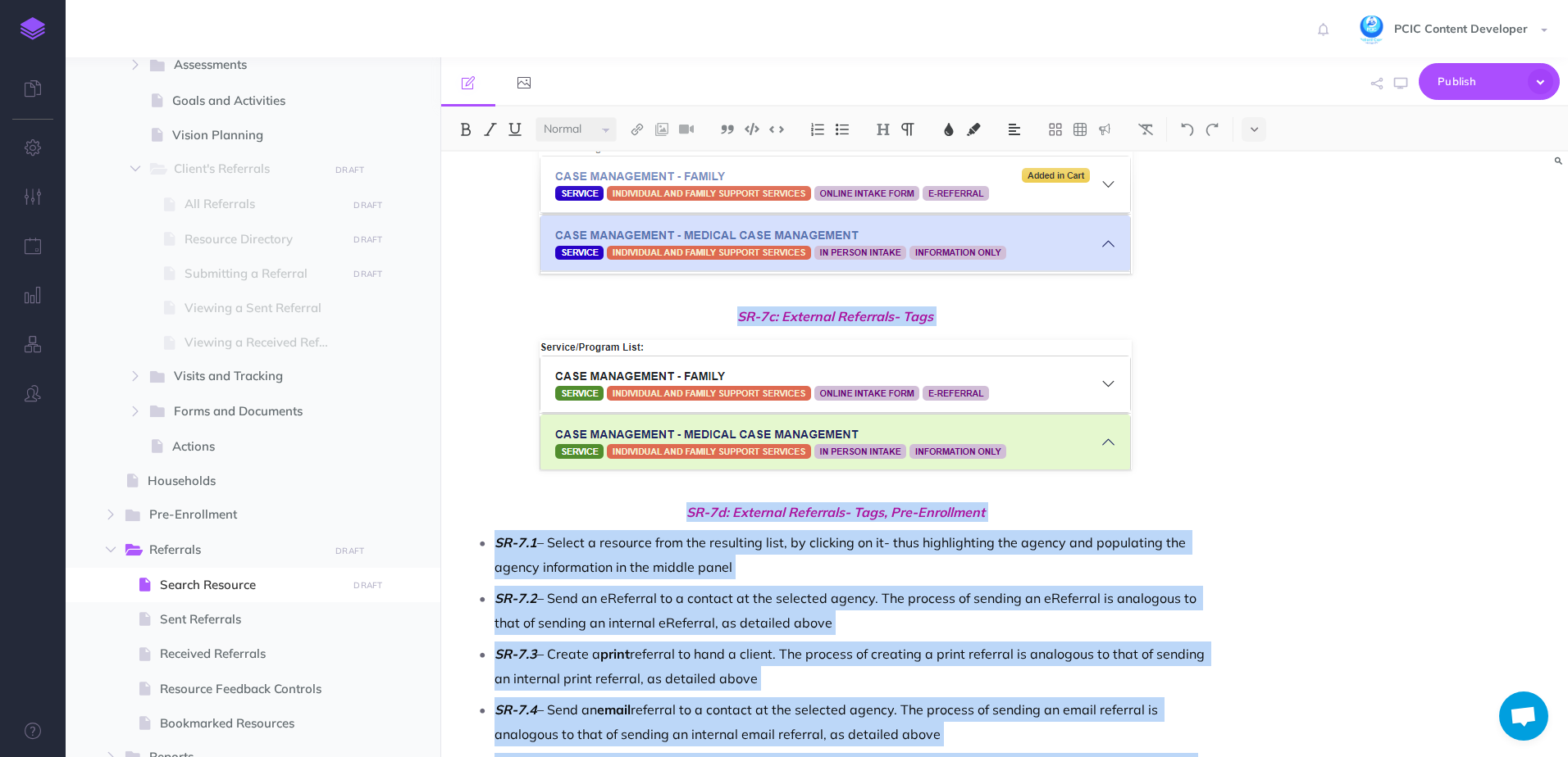
click at [947, 599] on p "SR-7.2 – Send an eReferral to a contact at the selected agency. The process of …" at bounding box center [852, 610] width 715 height 50
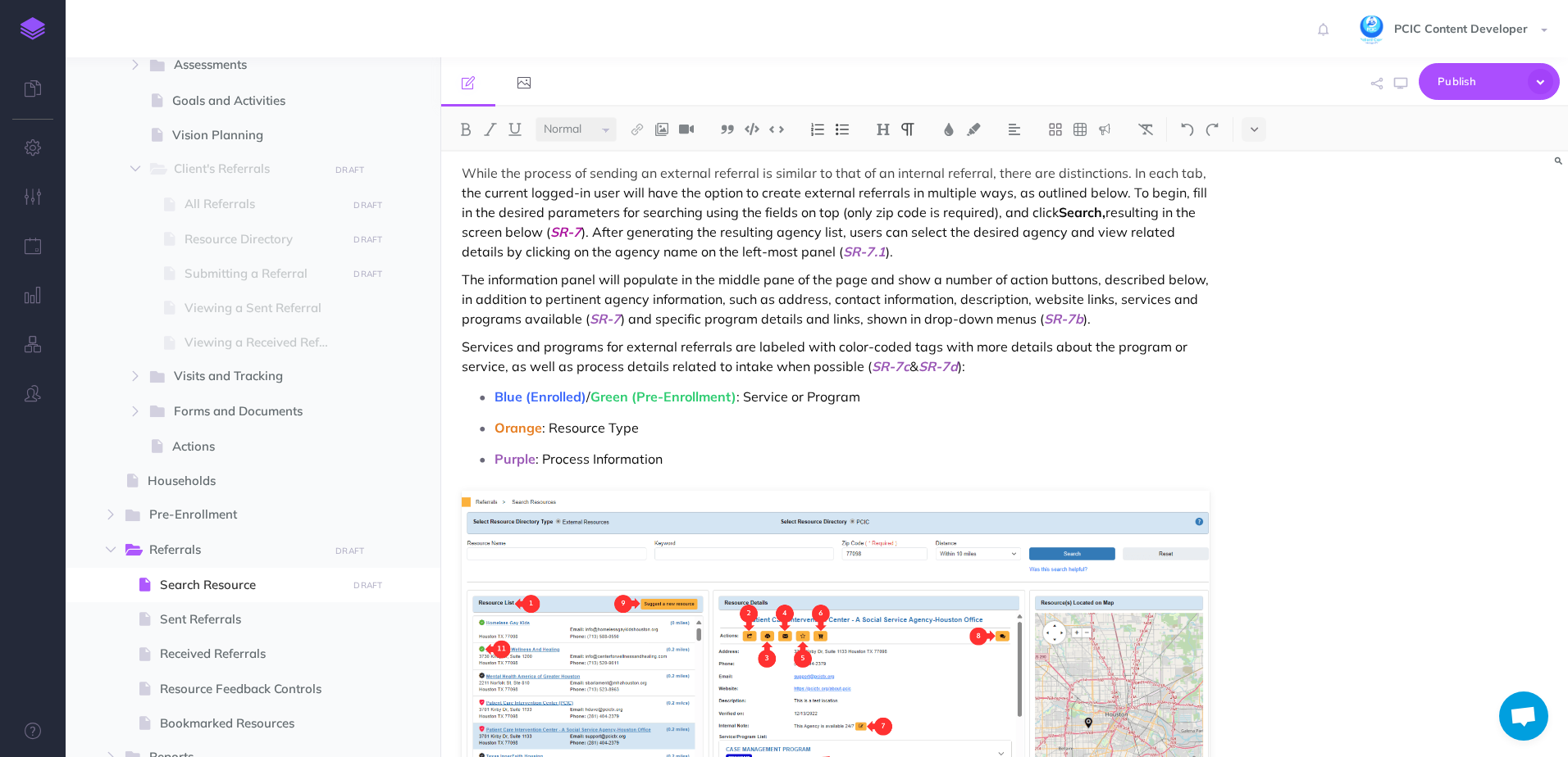
scroll to position [5593, 0]
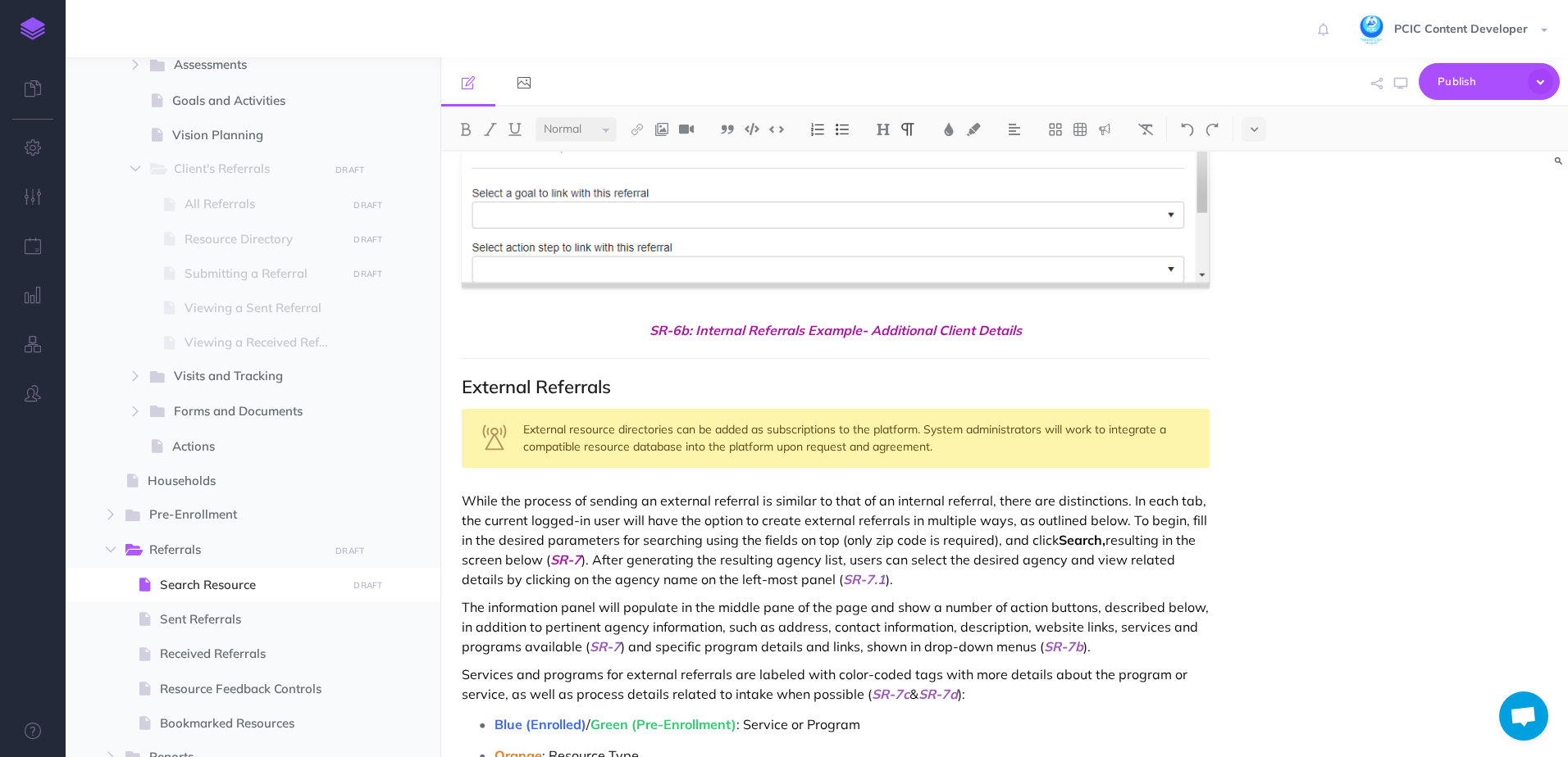
click at [459, 496] on div "The Search Resources page will allow the logged-in user to coordinate resources…" at bounding box center [835, 444] width 789 height 11771
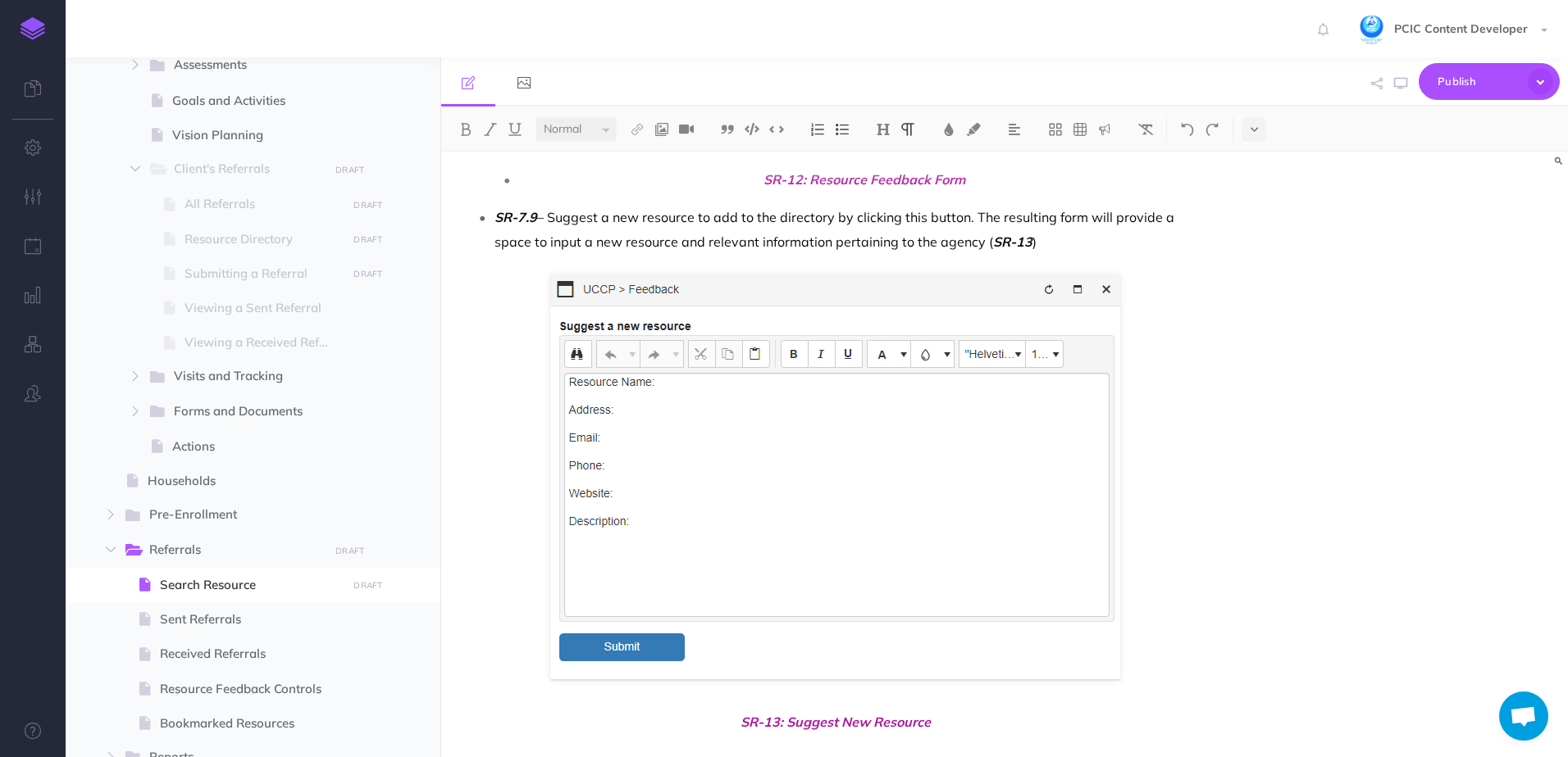
scroll to position [11165, 0]
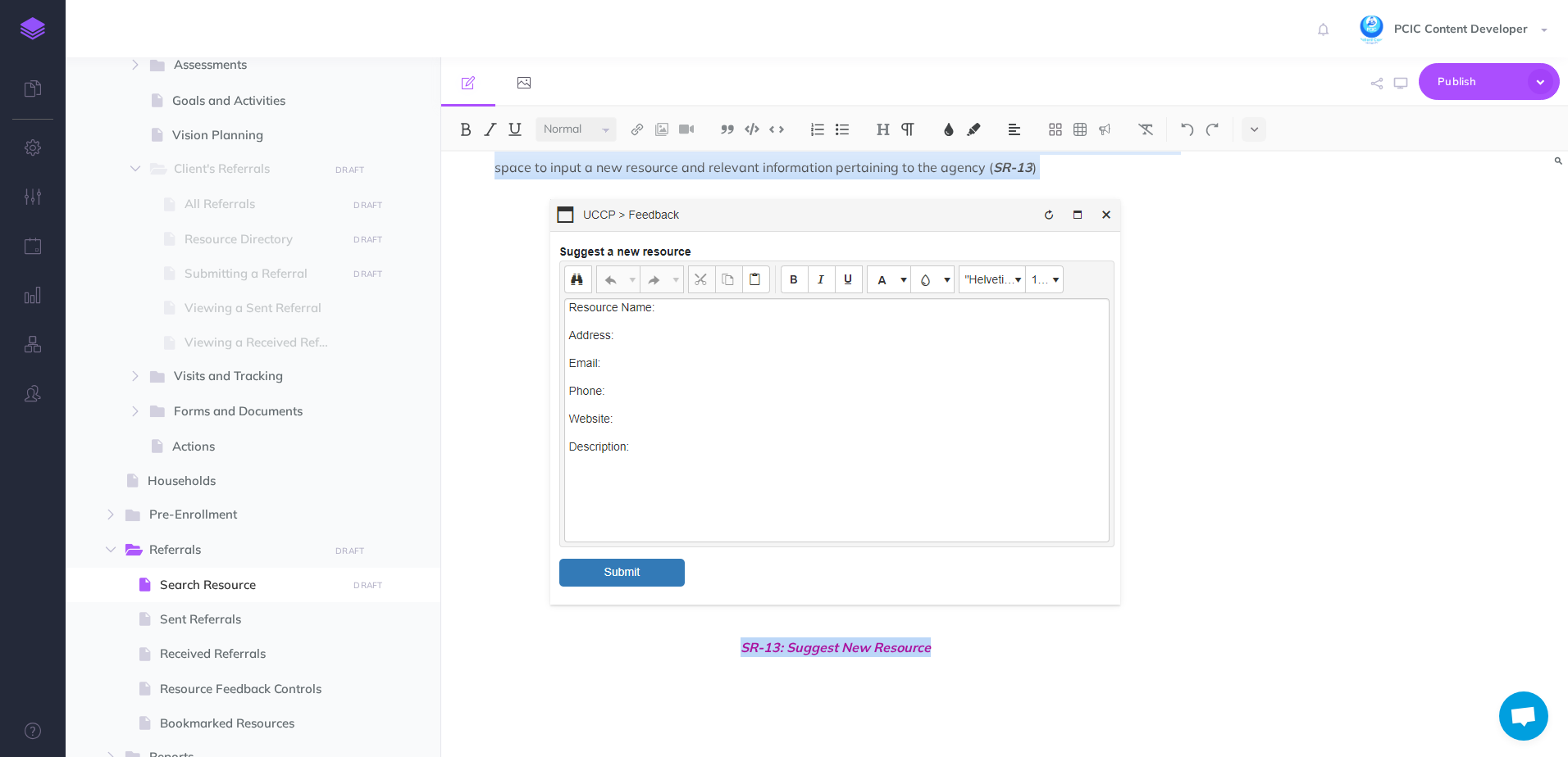
click at [966, 652] on span "SR-13: Suggest New Resource" at bounding box center [835, 647] width 748 height 20
copy div "While the process of sending an external referral is similar to that of an inte…"
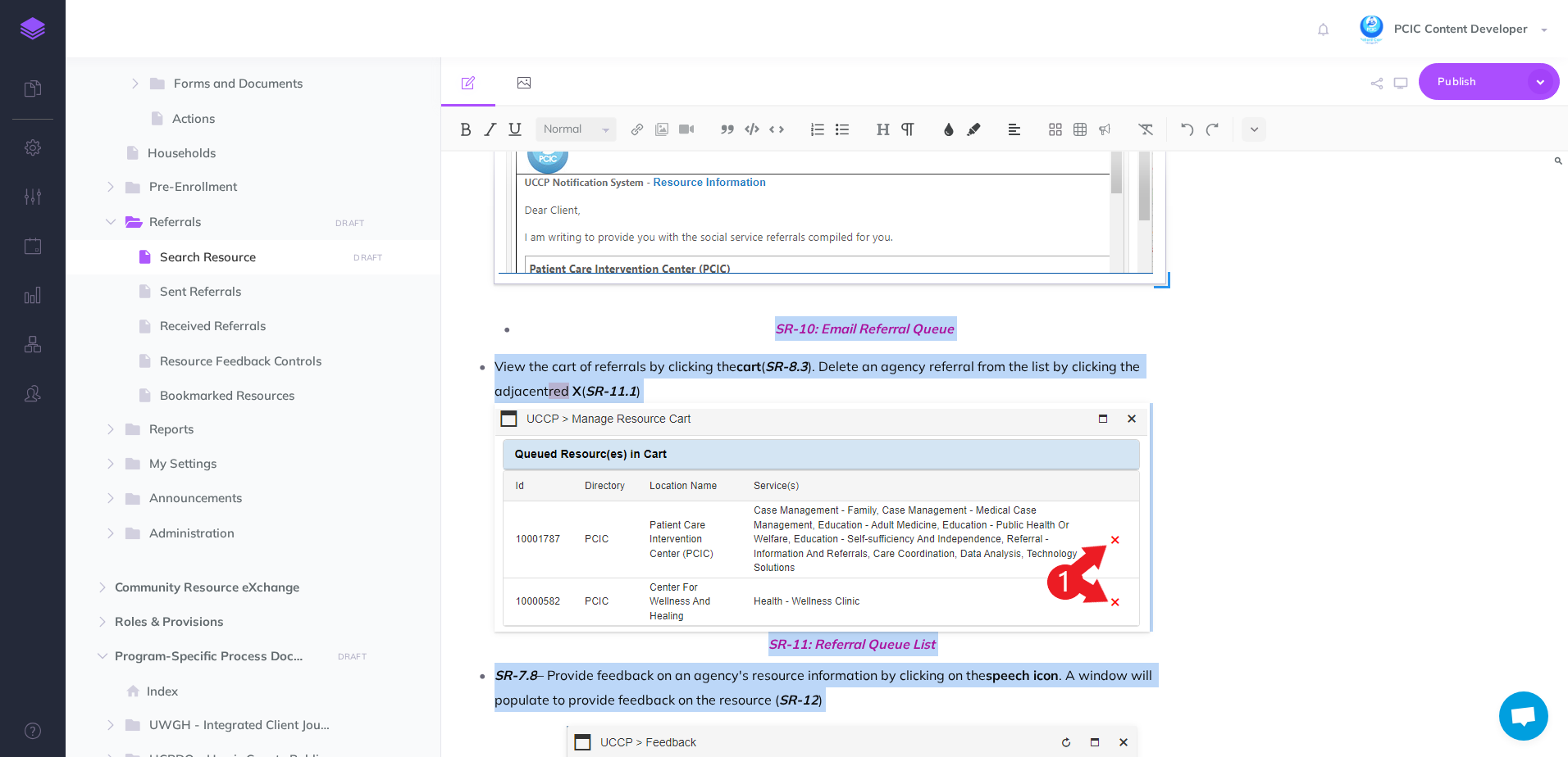
scroll to position [9936, 0]
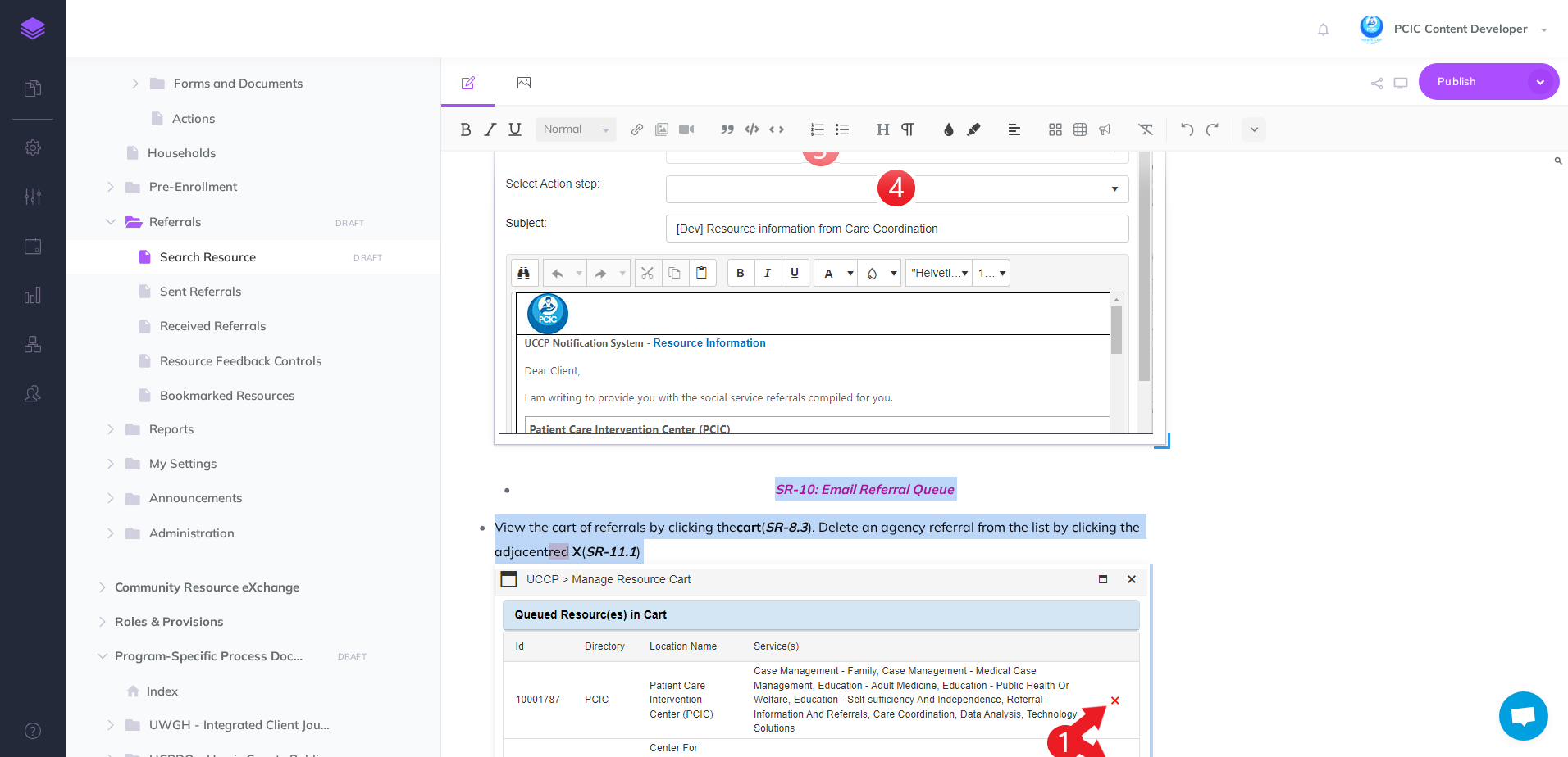
click at [929, 363] on img at bounding box center [829, 190] width 670 height 508
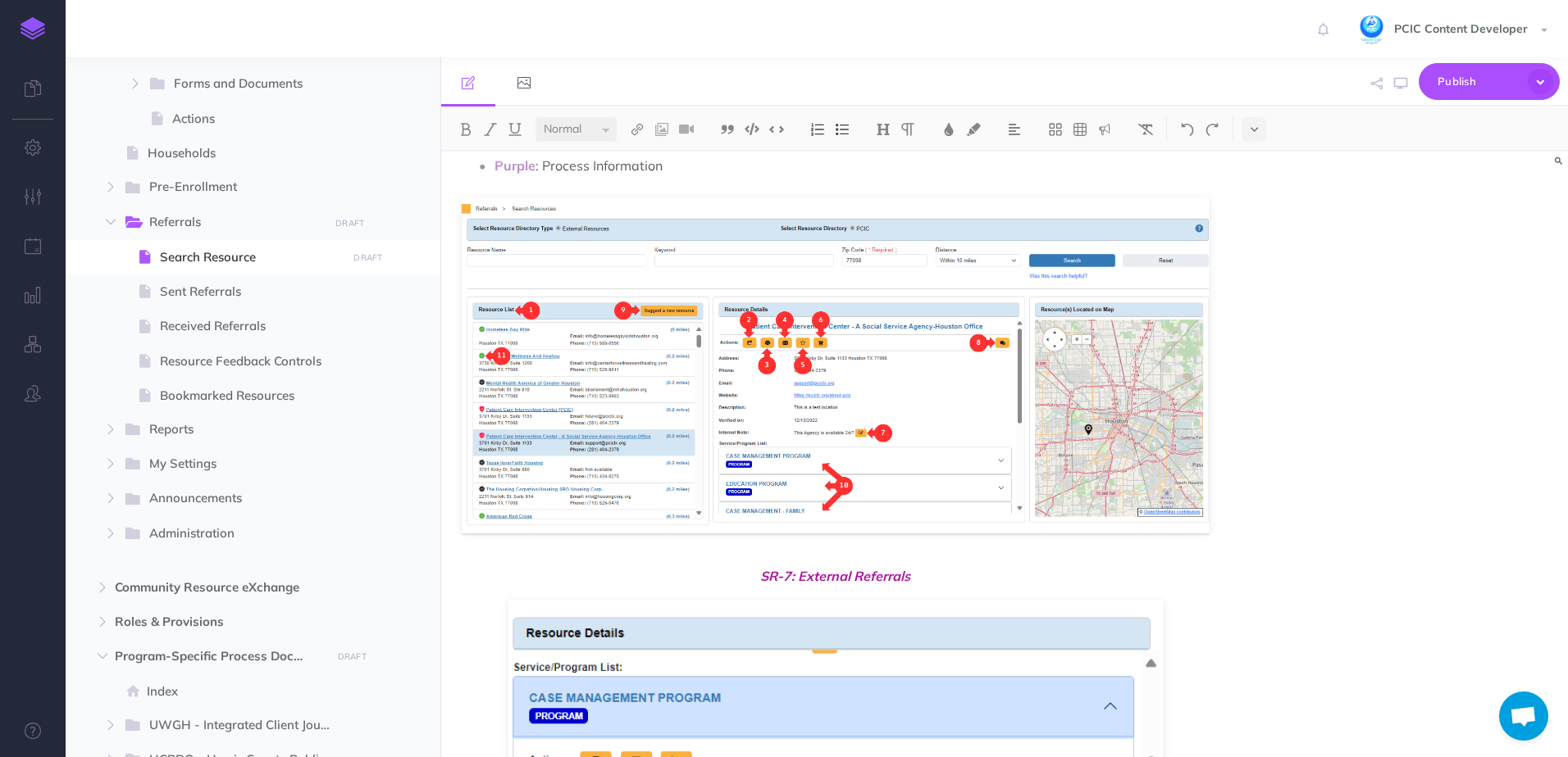
scroll to position [6003, 0]
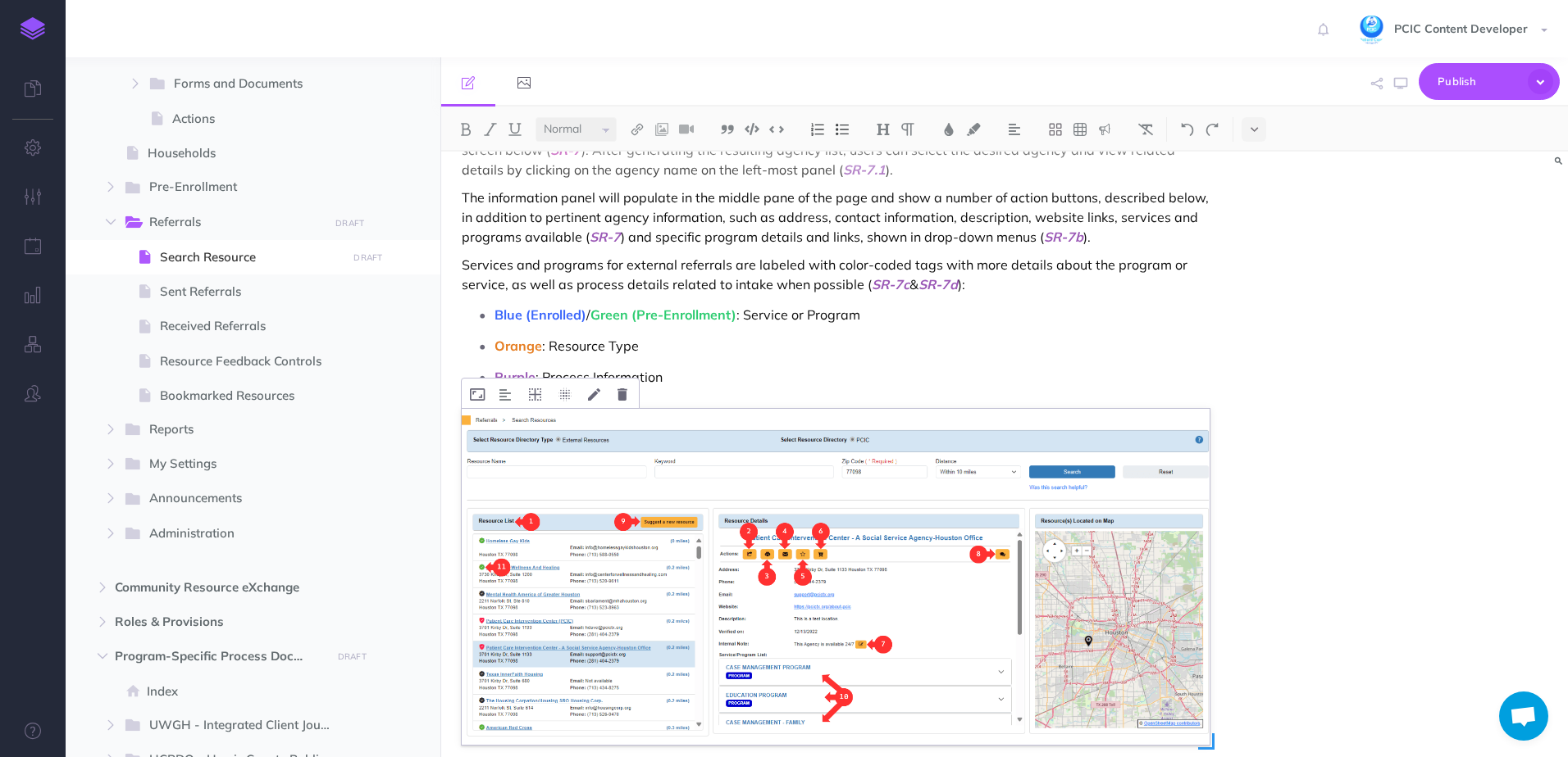
click at [958, 546] on img at bounding box center [835, 576] width 748 height 335
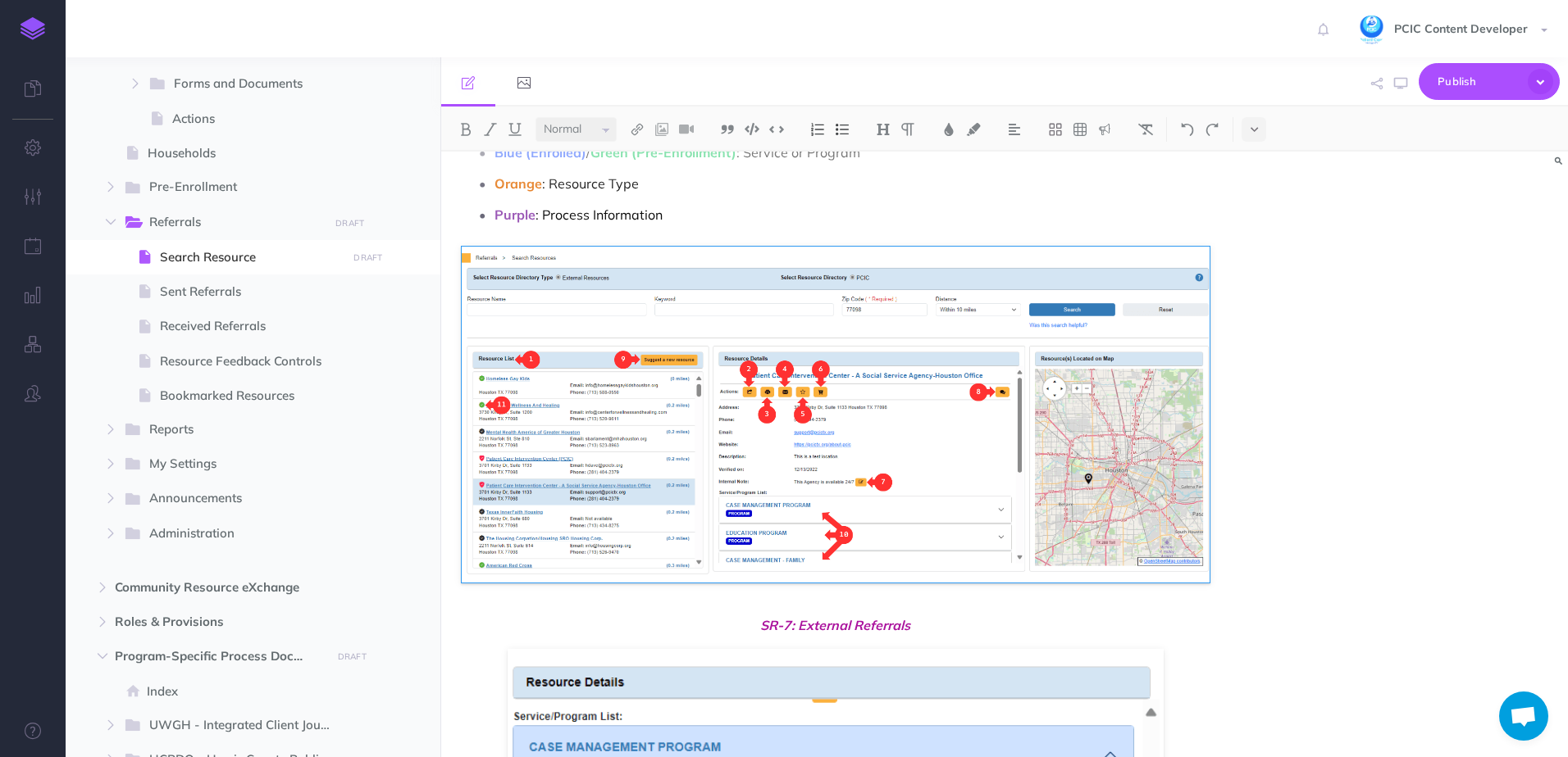
scroll to position [6084, 0]
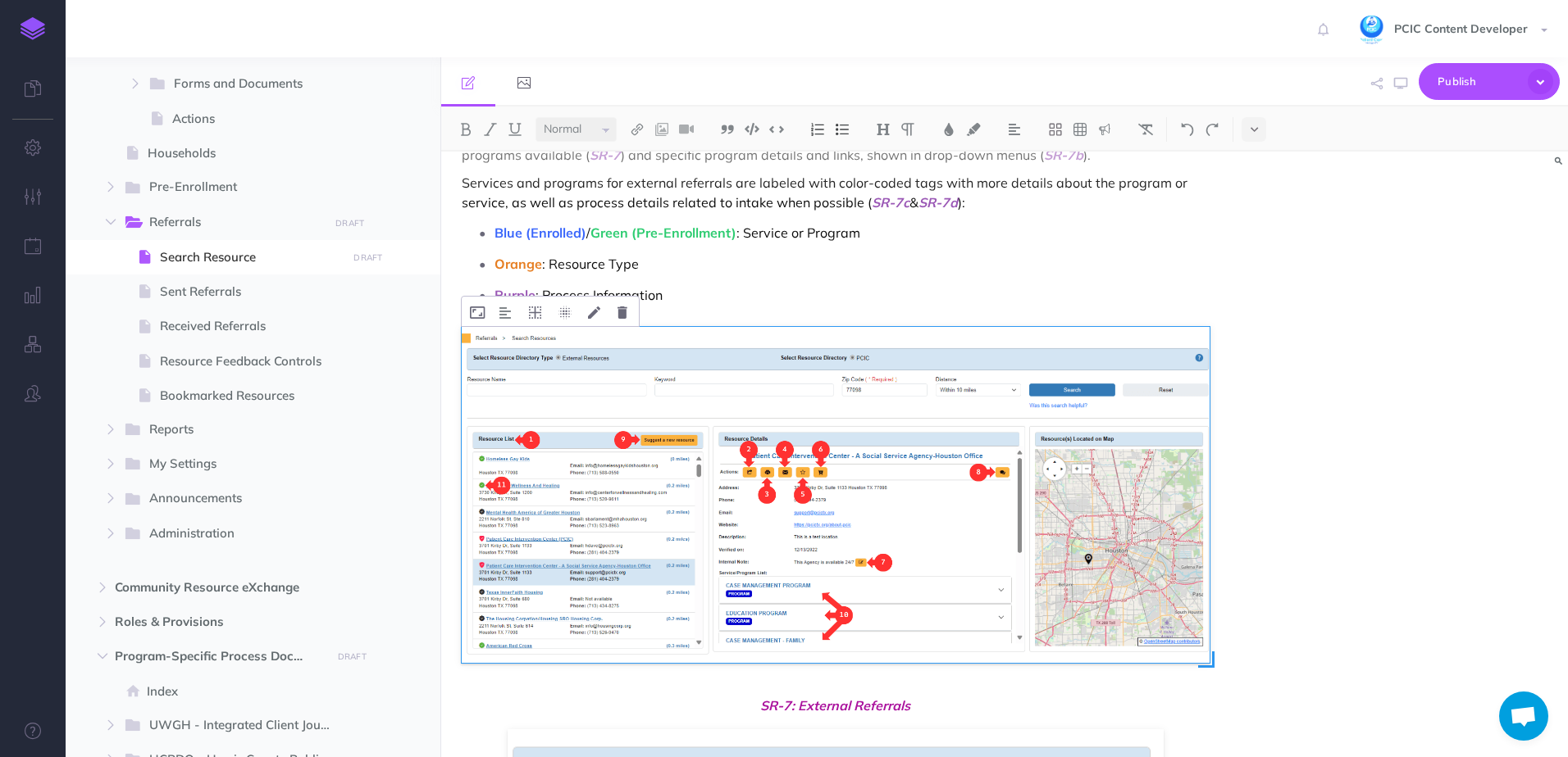
click at [708, 449] on img at bounding box center [835, 494] width 748 height 335
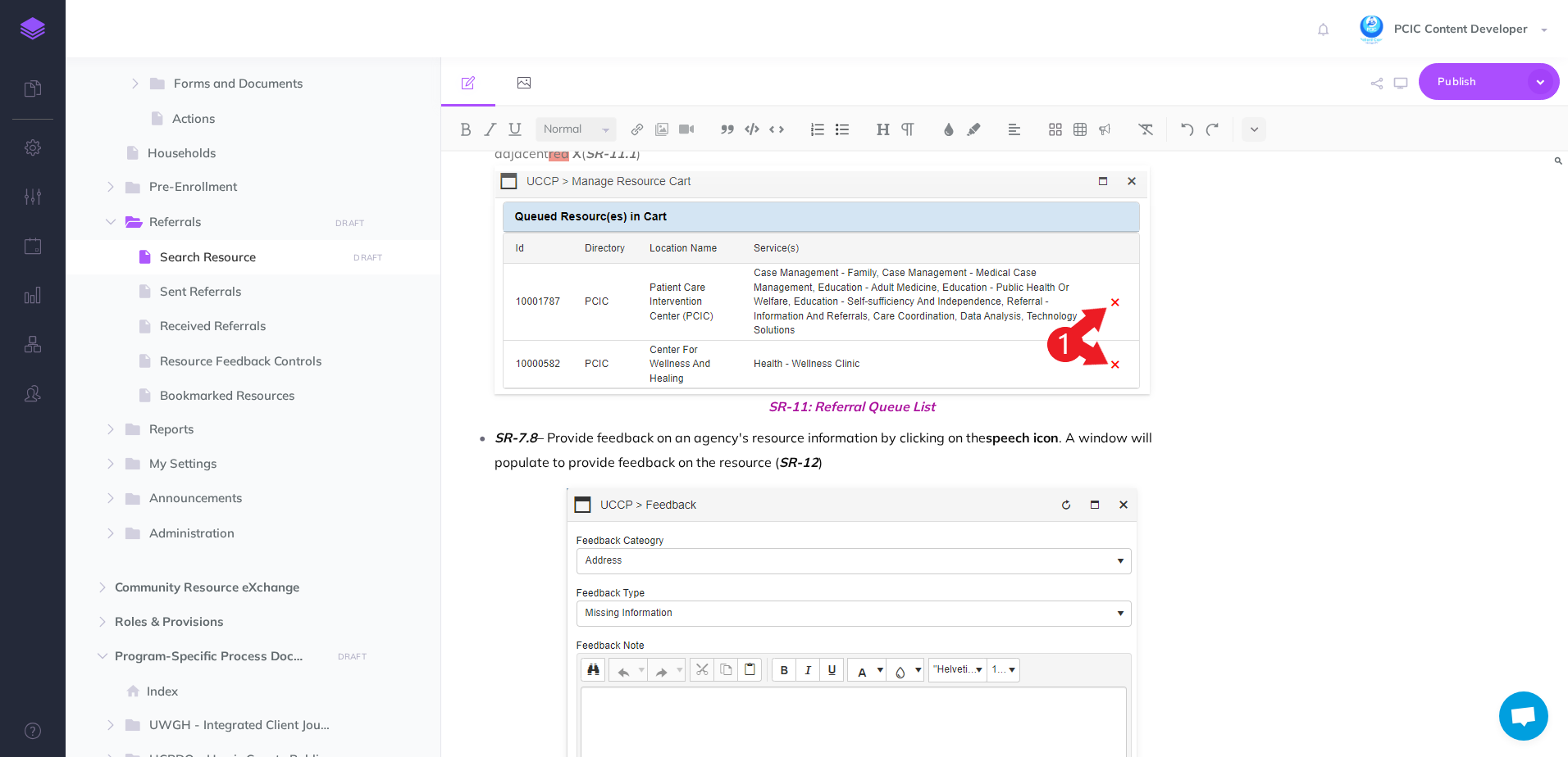
scroll to position [10345, 0]
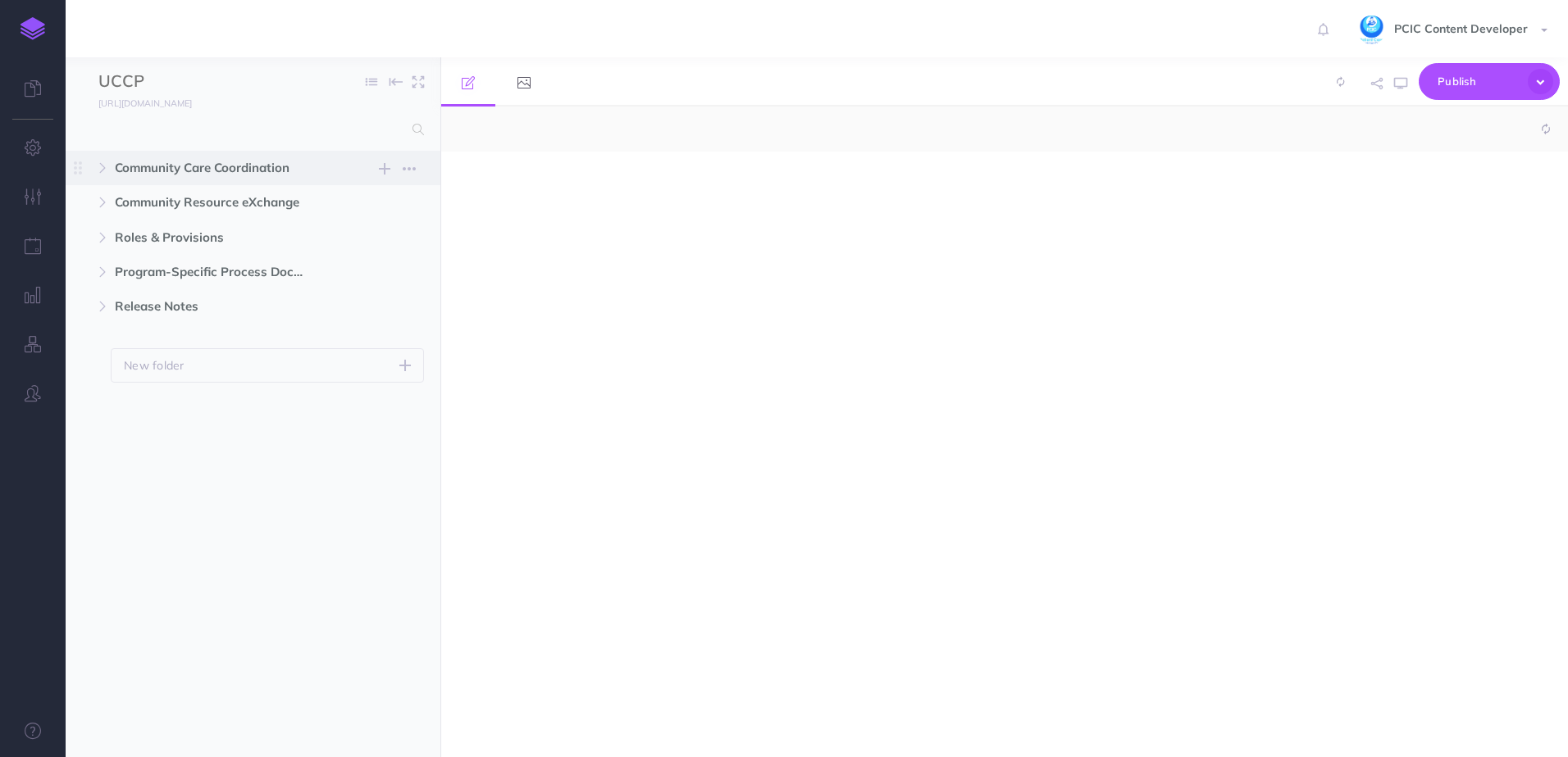
select select "null"
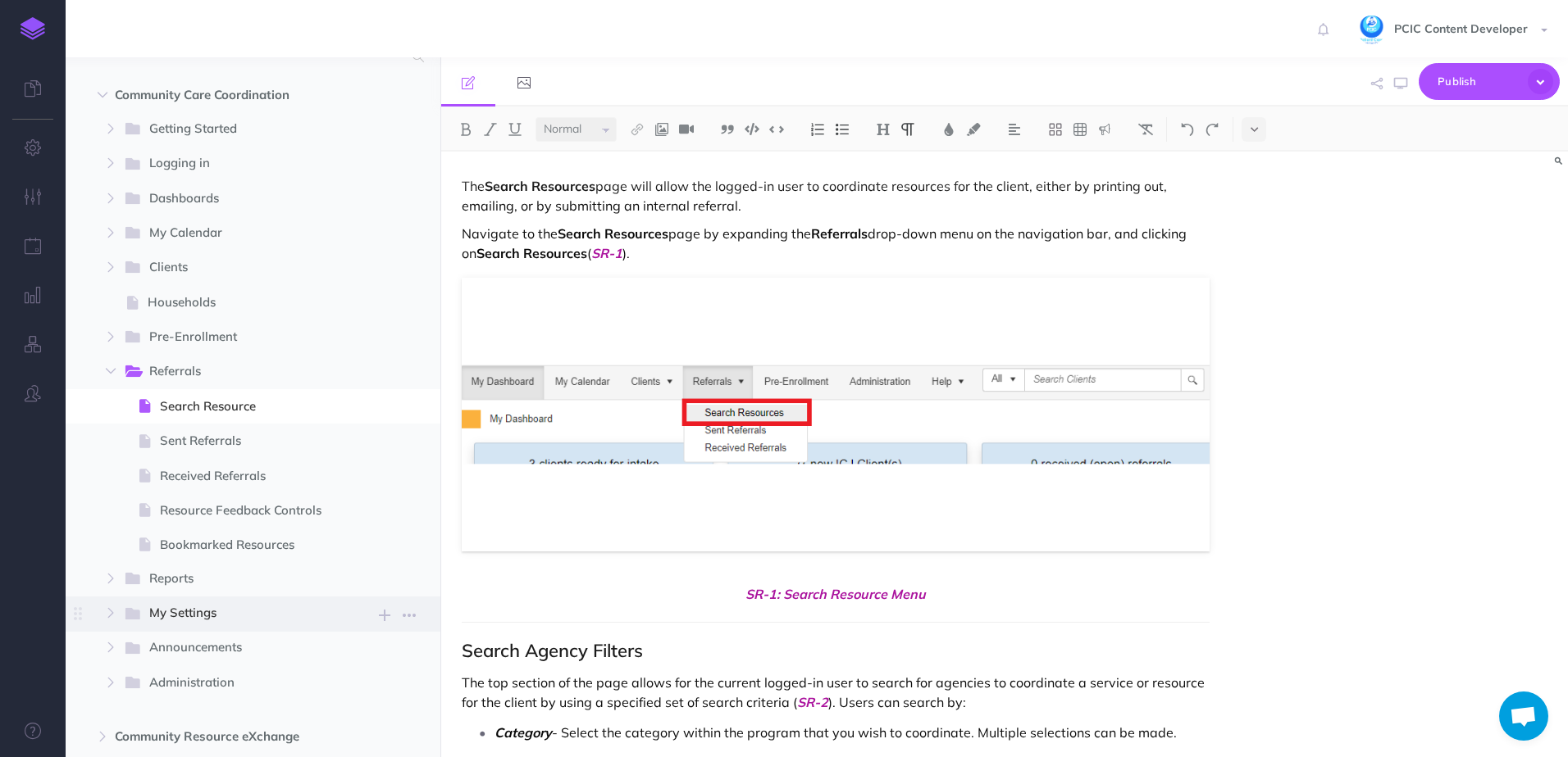
scroll to position [164, 0]
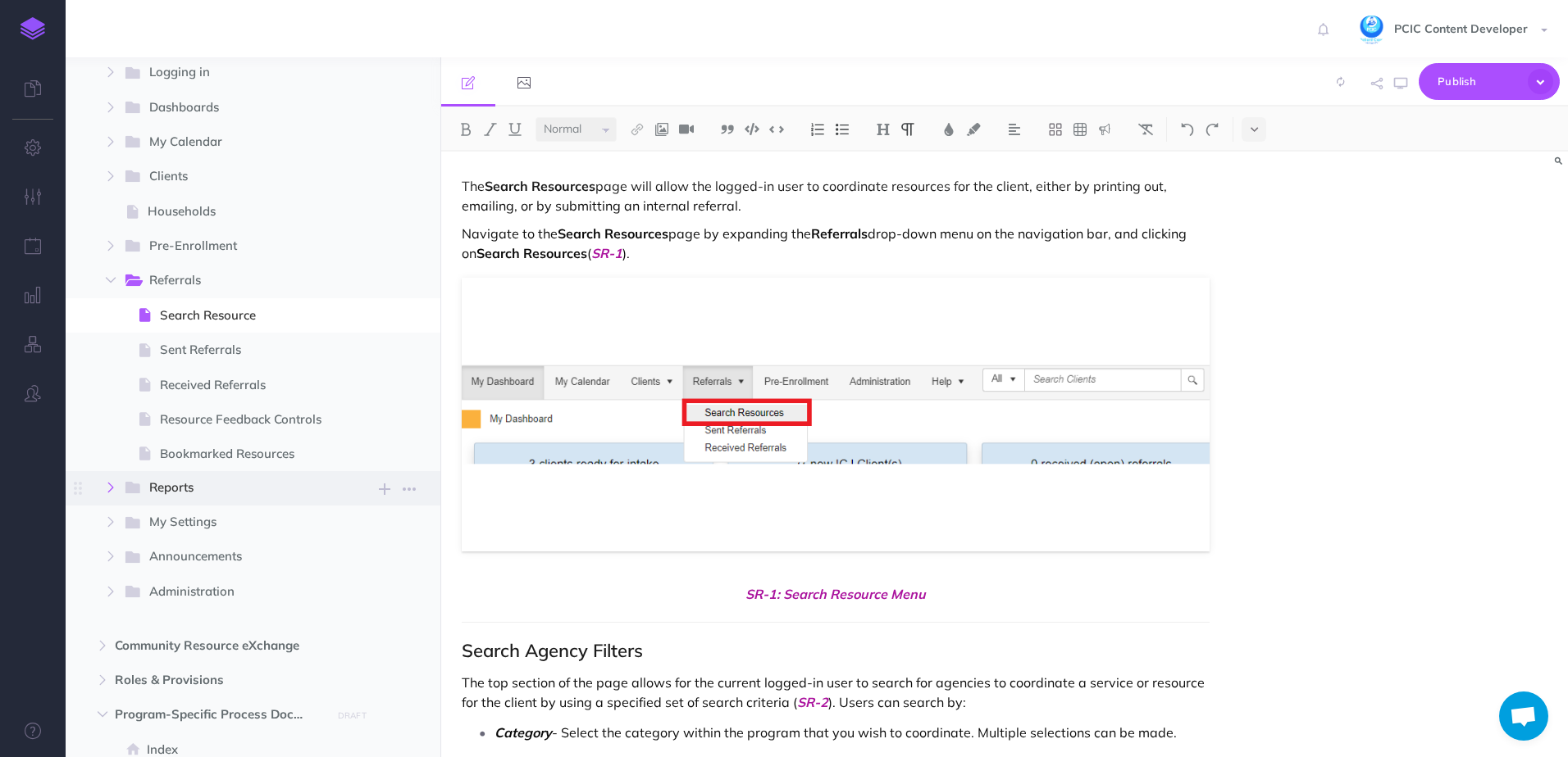
click at [109, 489] on icon "button" at bounding box center [110, 488] width 10 height 10
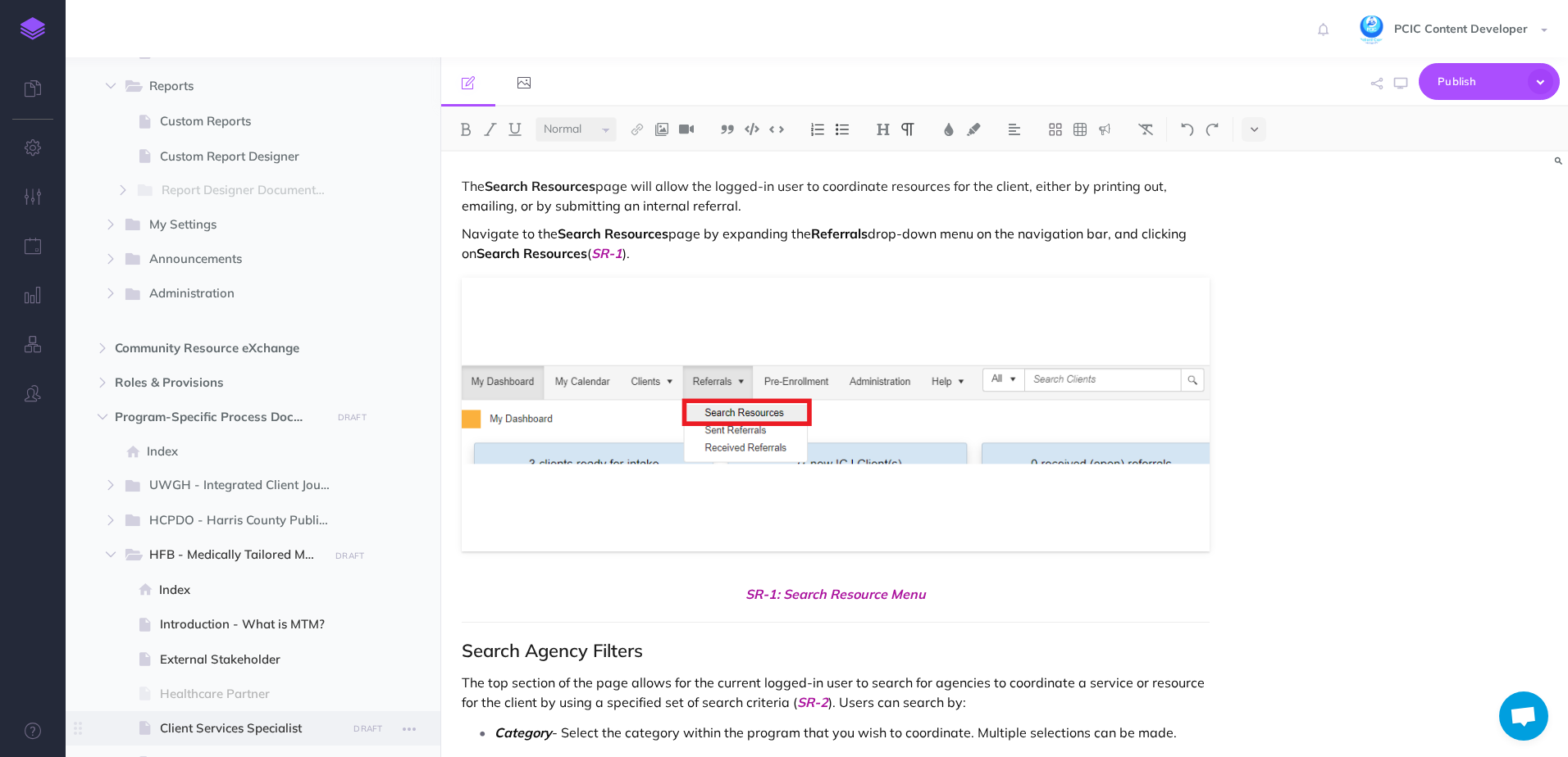
scroll to position [656, 0]
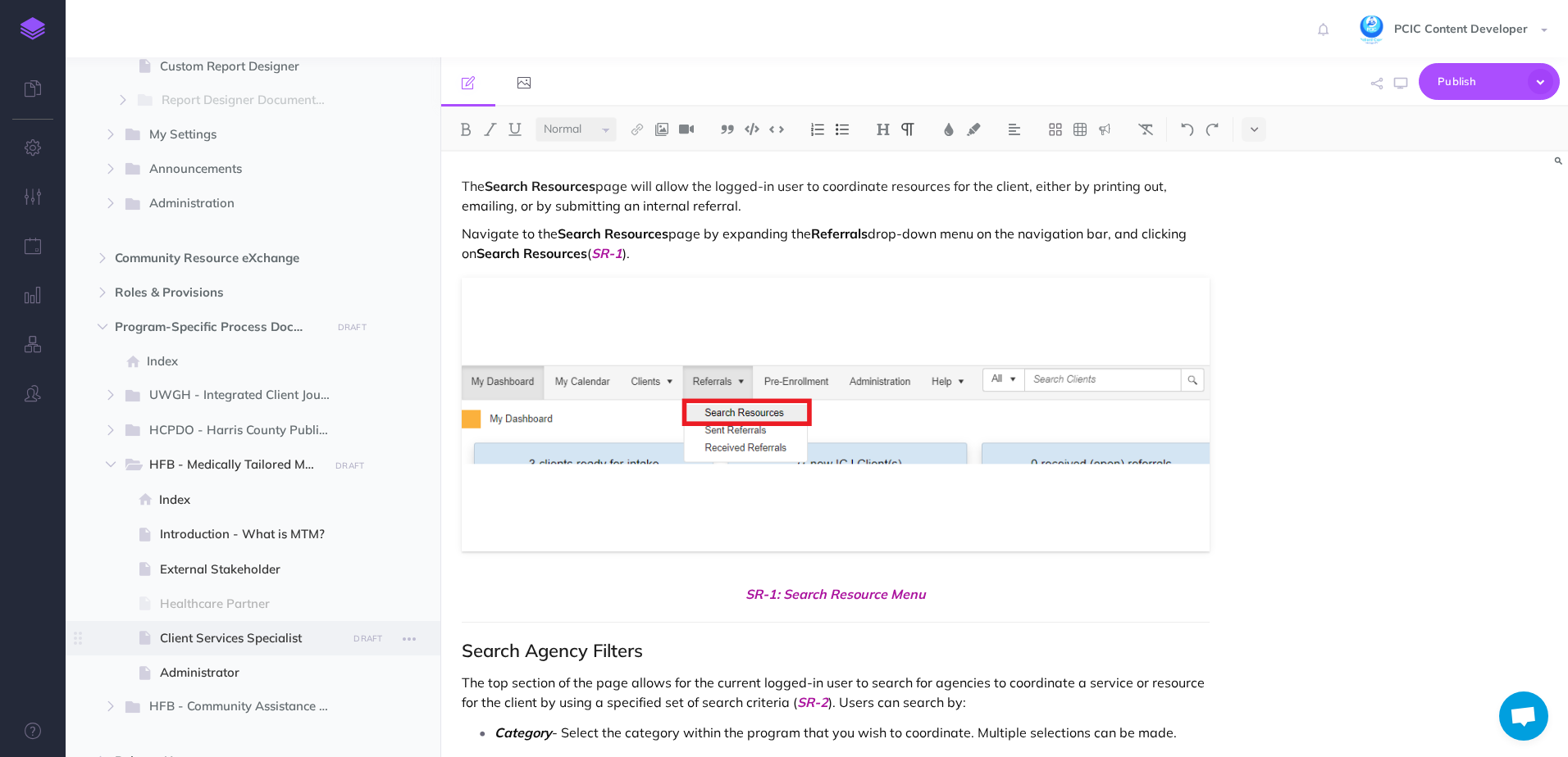
click at [230, 637] on span "Client Services Specialist" at bounding box center [251, 638] width 182 height 20
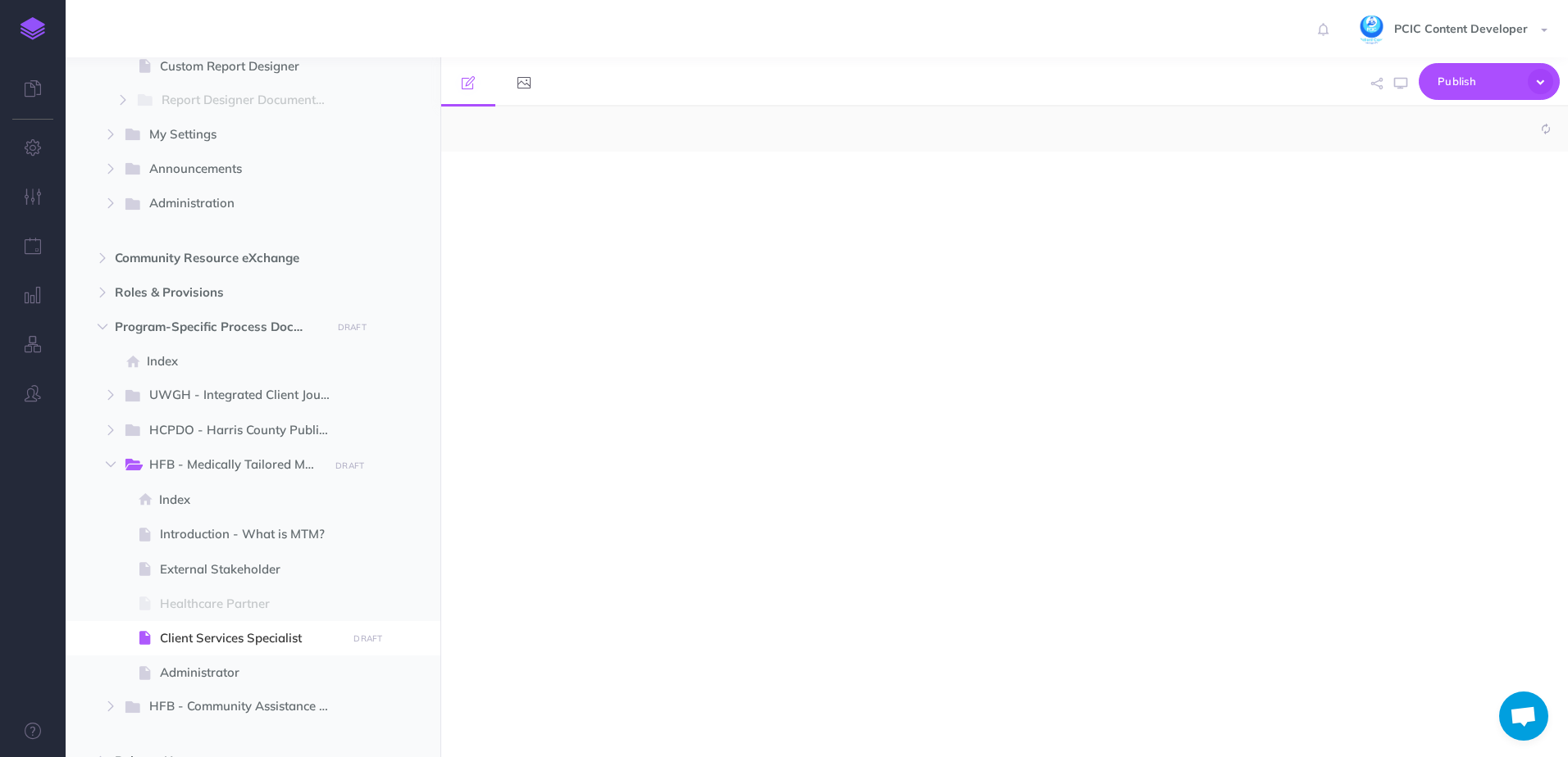
select select "null"
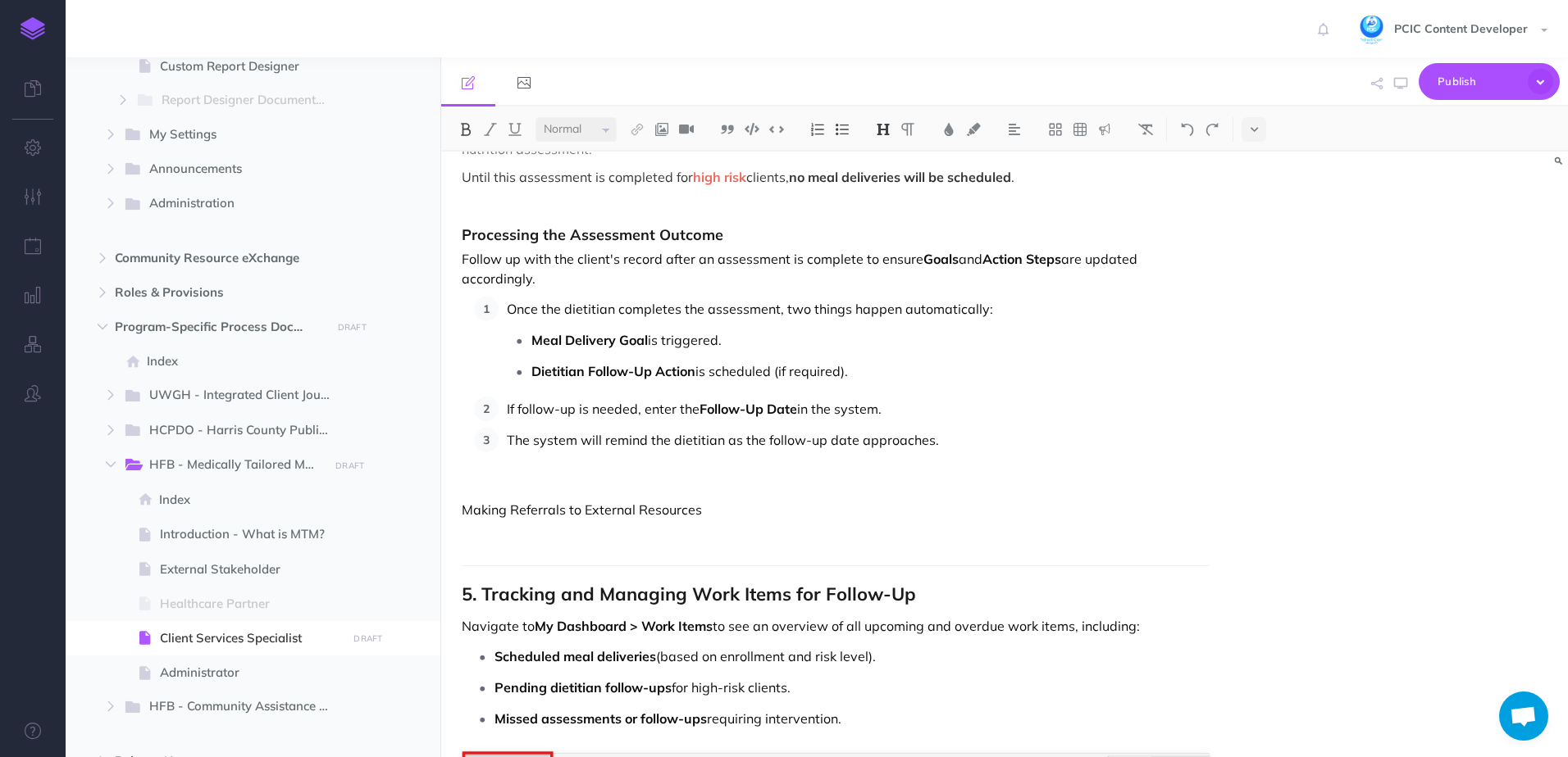
scroll to position [7785, 0]
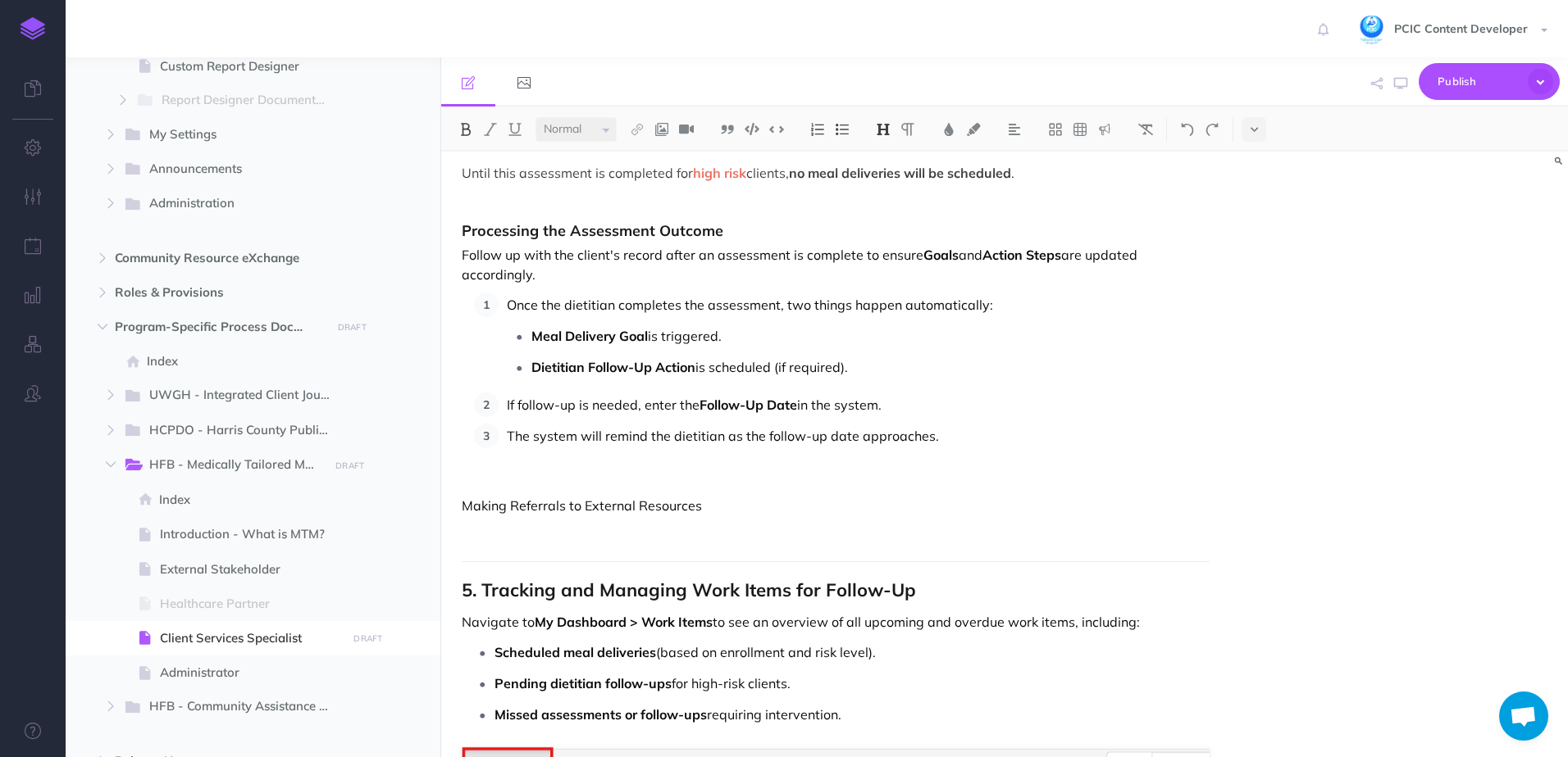
click at [676, 540] on p at bounding box center [835, 533] width 748 height 20
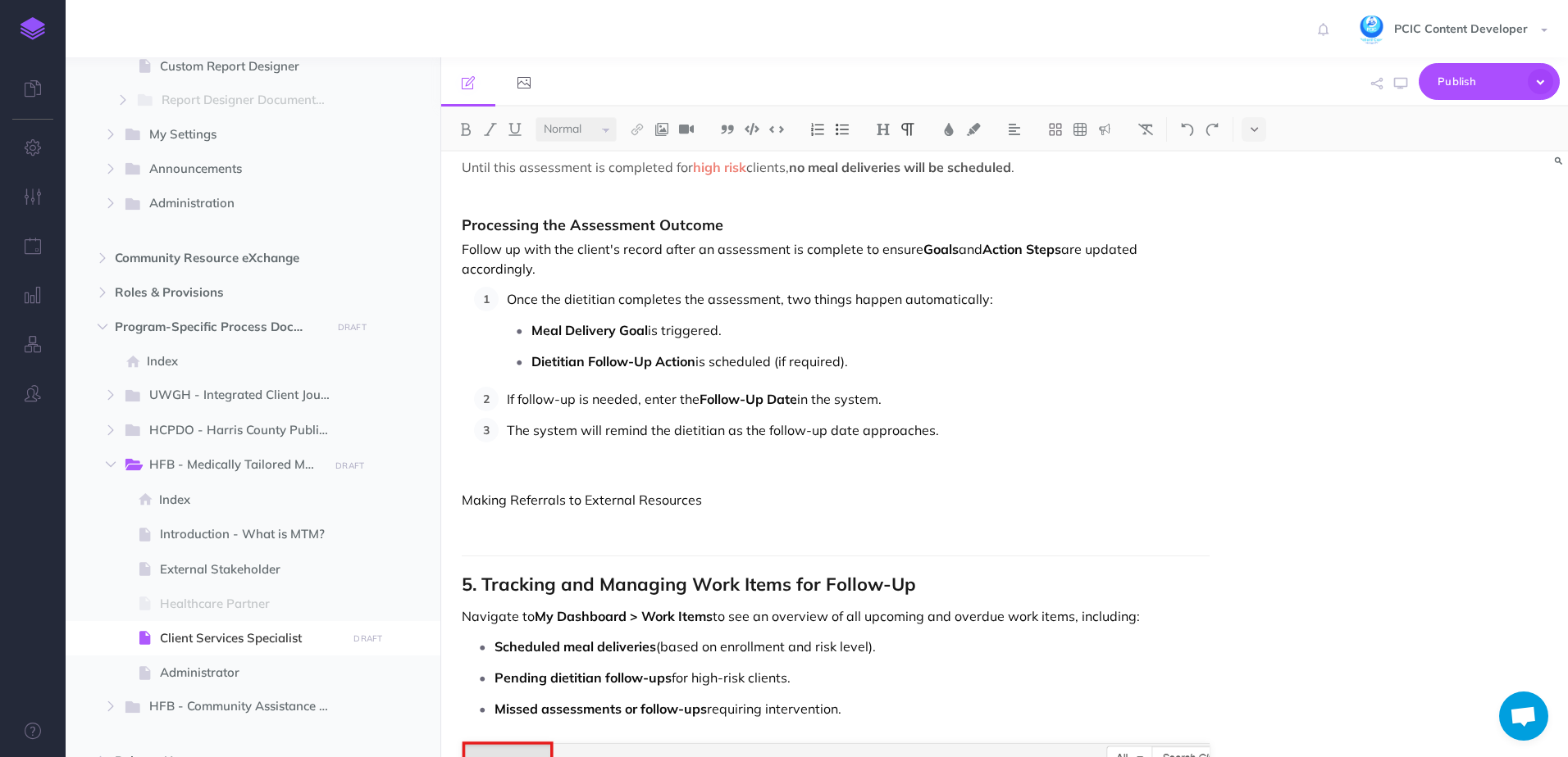
scroll to position [7868, 0]
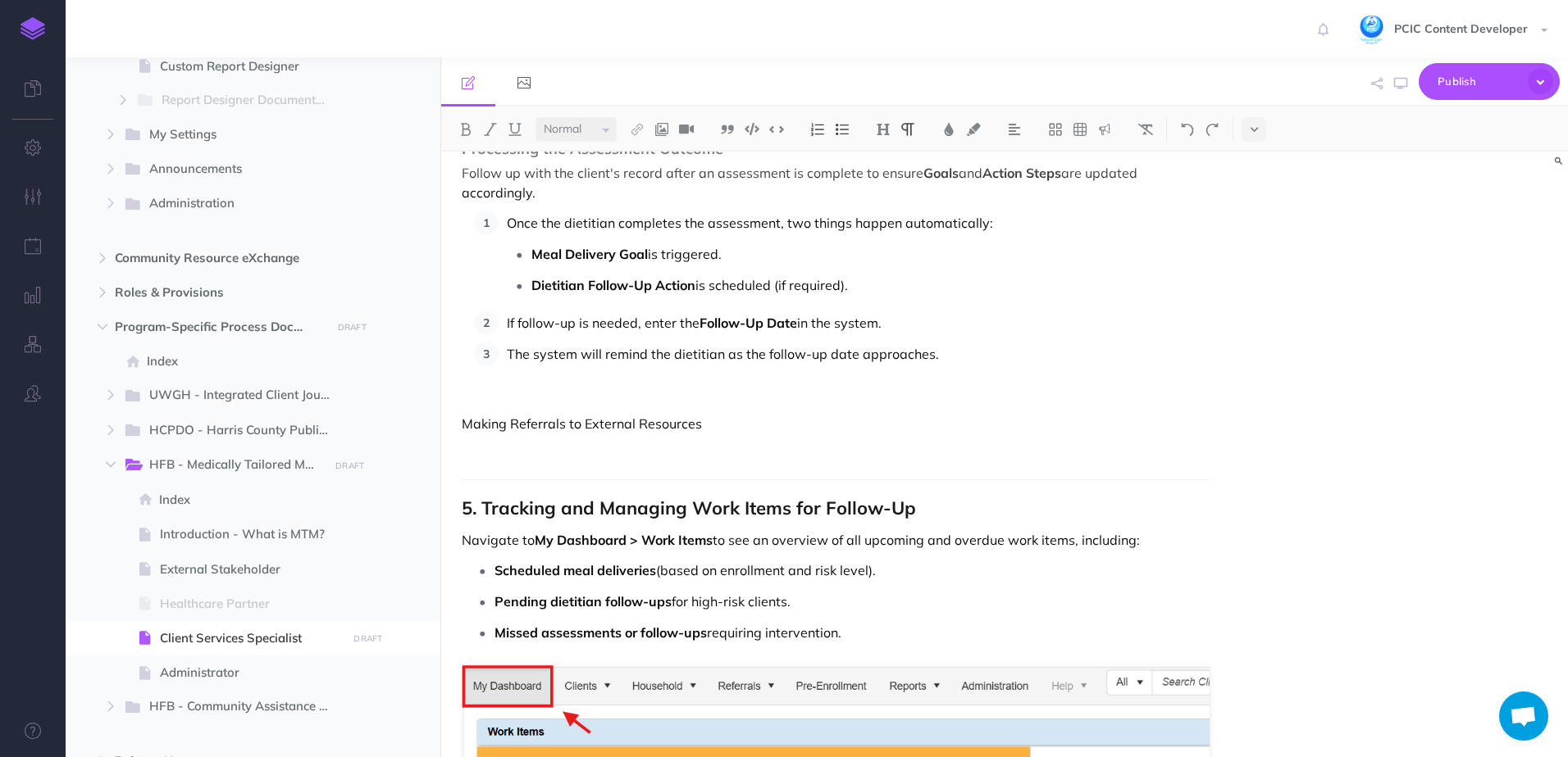
click at [557, 431] on p "Making Referrals to External Resources" at bounding box center [835, 423] width 748 height 20
click at [895, 129] on button at bounding box center [883, 129] width 24 height 24
click at [891, 197] on button "H3" at bounding box center [883, 207] width 24 height 24
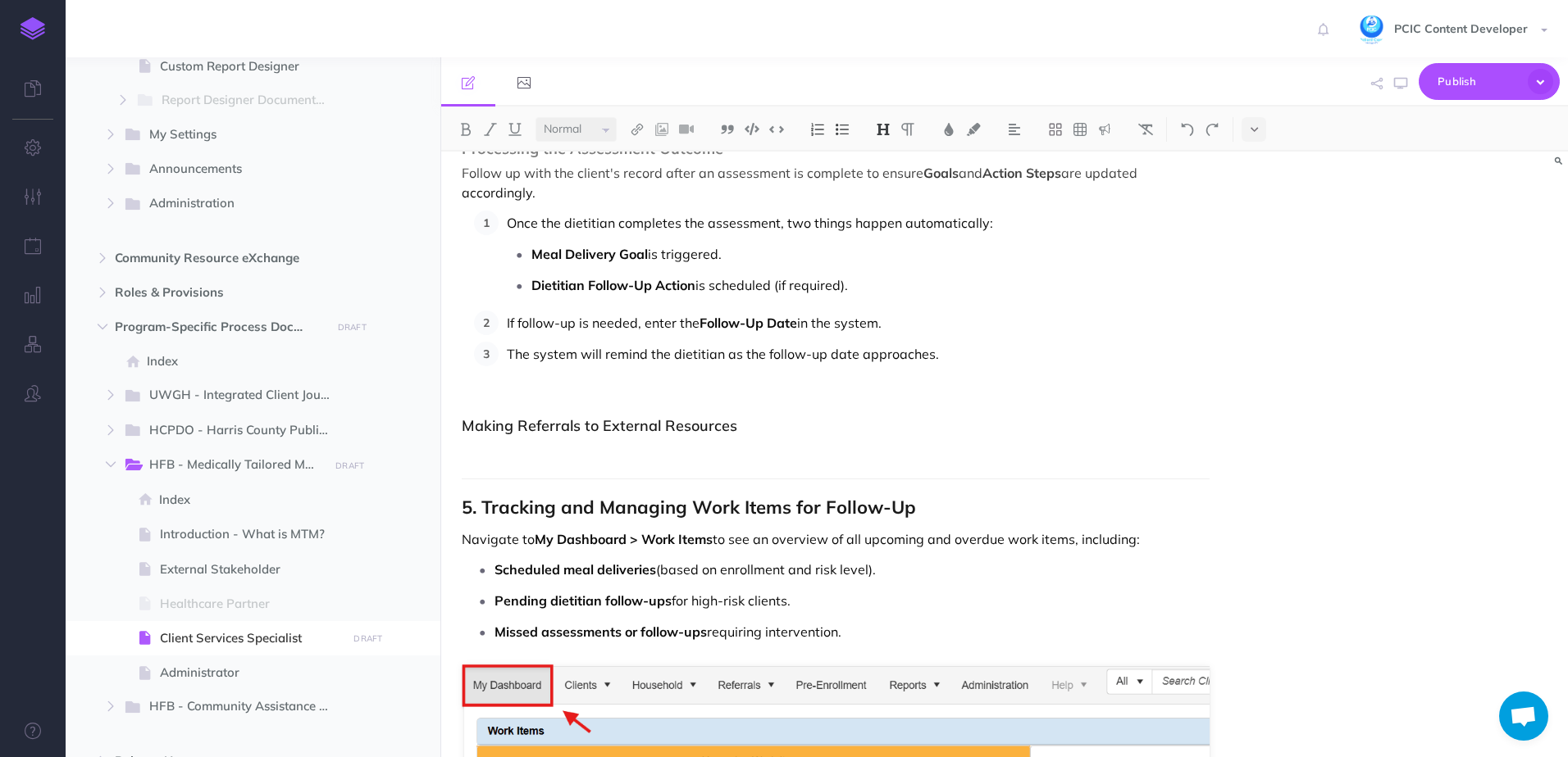
drag, startPoint x: 740, startPoint y: 425, endPoint x: 740, endPoint y: 438, distance: 13.0
click at [742, 427] on h3 "Making Referrals to External Resources" at bounding box center [835, 427] width 748 height 17
click at [724, 447] on p at bounding box center [835, 450] width 748 height 20
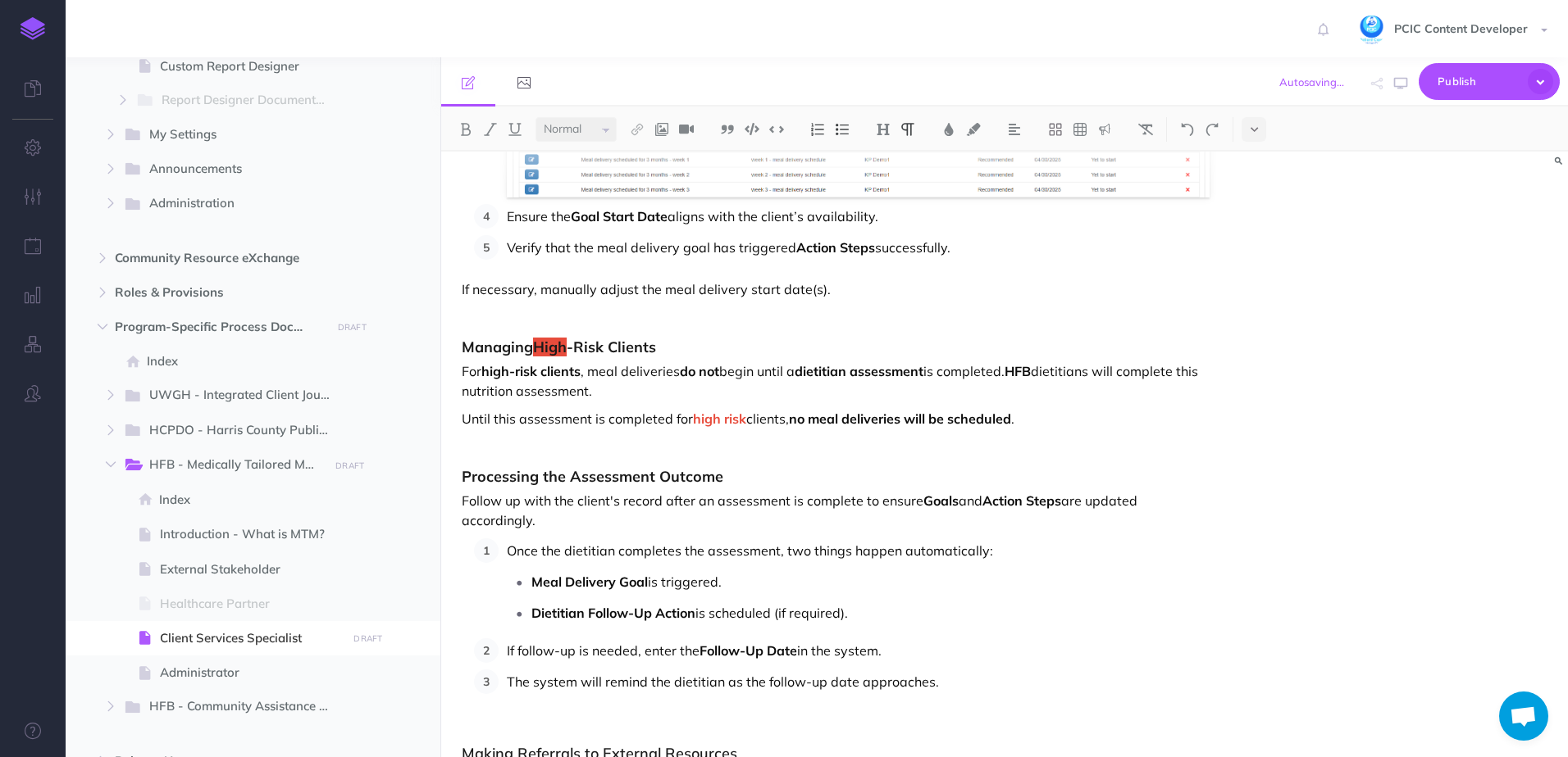
scroll to position [7785, 0]
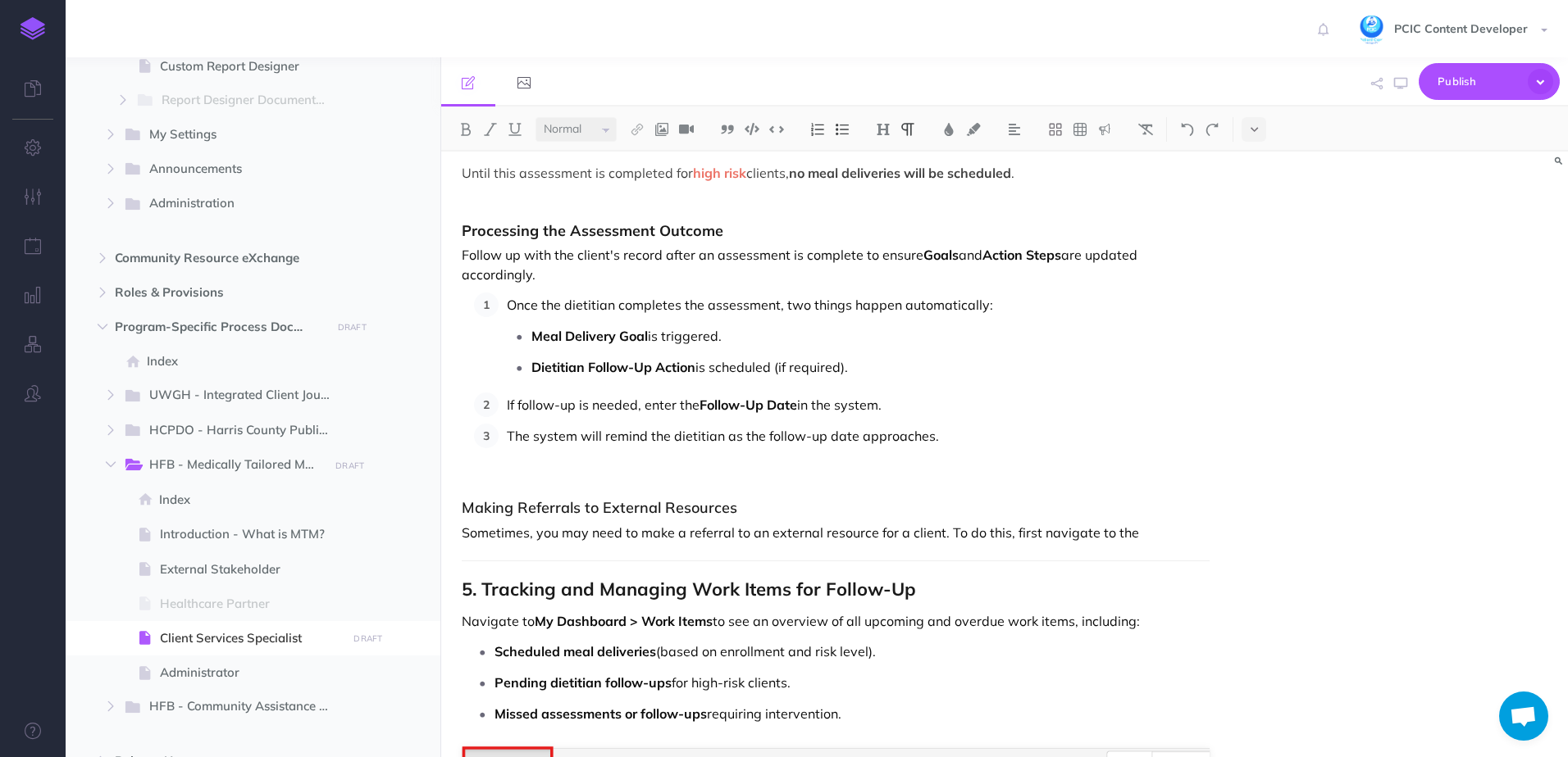
click at [1172, 539] on p "Sometimes, you may need to make a referral to an external resource for a client…" at bounding box center [835, 532] width 748 height 20
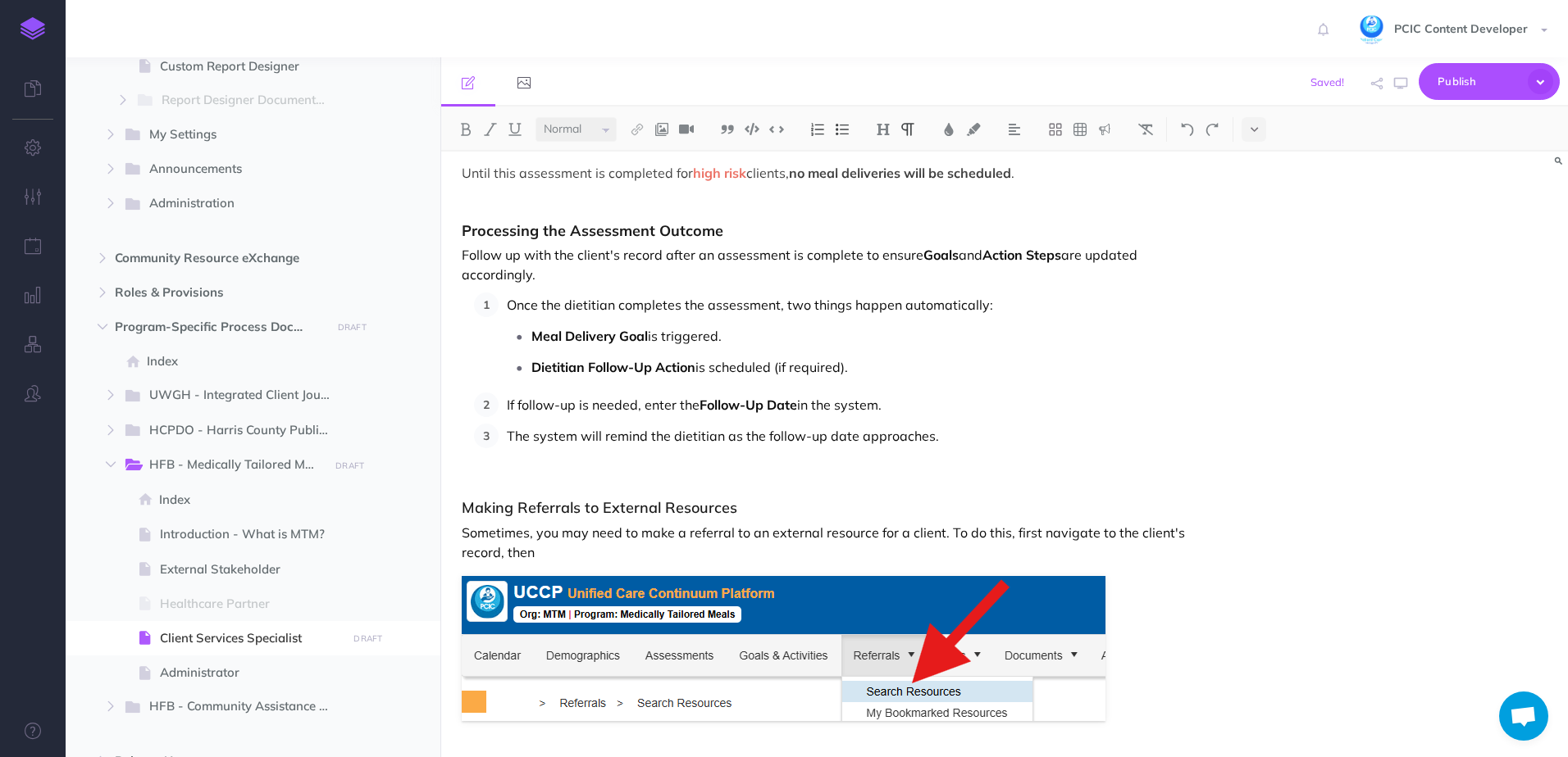
click at [752, 531] on p "Sometimes, you may need to make a referral to an external resource for a client…" at bounding box center [835, 543] width 748 height 39
click at [747, 546] on p "Sometimes, you may need to make a referral to an external resource for a client…" at bounding box center [835, 543] width 748 height 39
click at [1008, 530] on p "Sometimes, you may need to make a referral to an external resource for a client…" at bounding box center [835, 543] width 748 height 39
drag, startPoint x: 1039, startPoint y: 535, endPoint x: 1004, endPoint y: 532, distance: 35.1
click at [1004, 532] on p "Sometimes, you may need to make a referral to an external resource for a client…" at bounding box center [835, 543] width 748 height 39
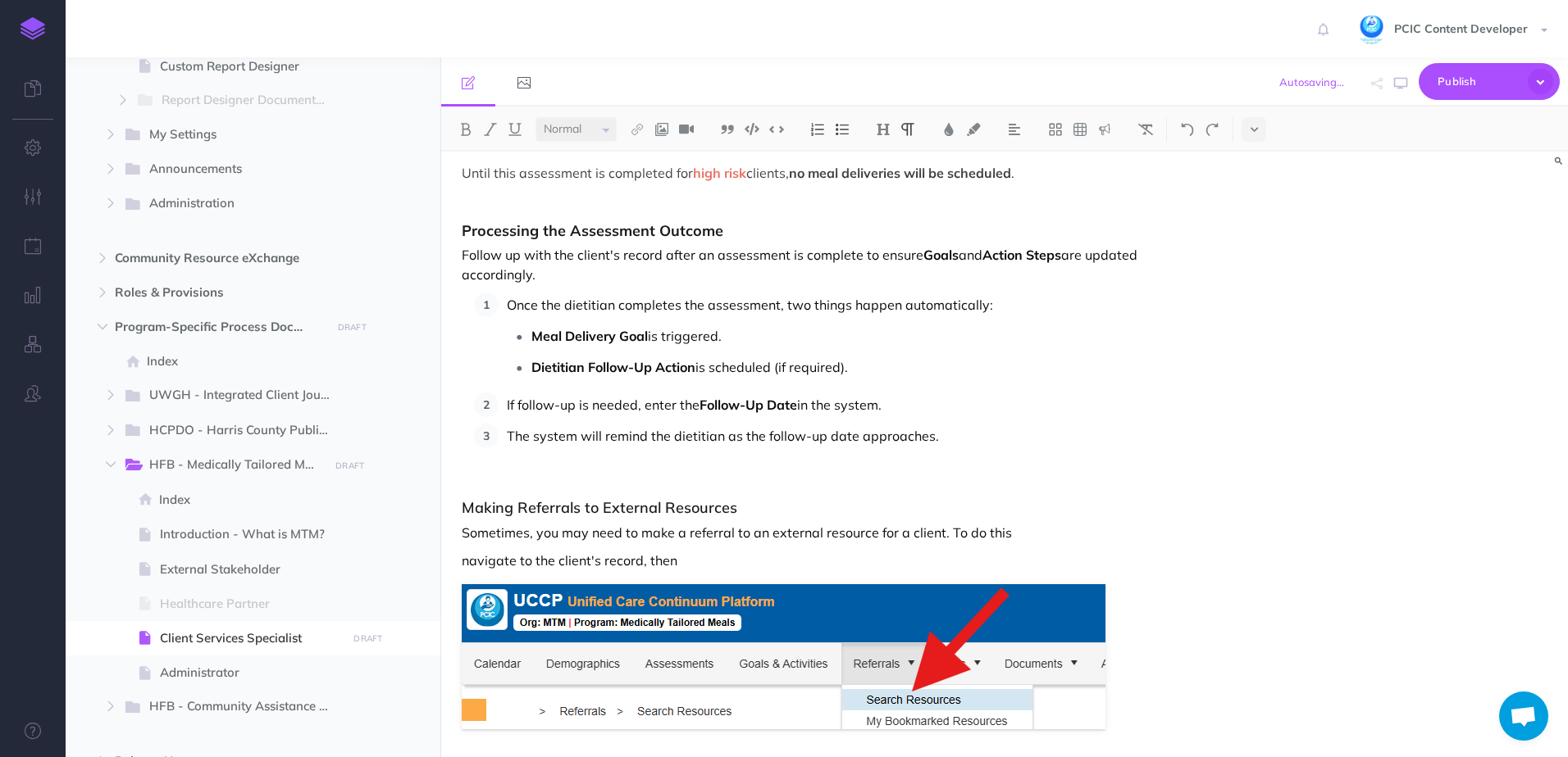
click at [818, 129] on img at bounding box center [817, 129] width 15 height 13
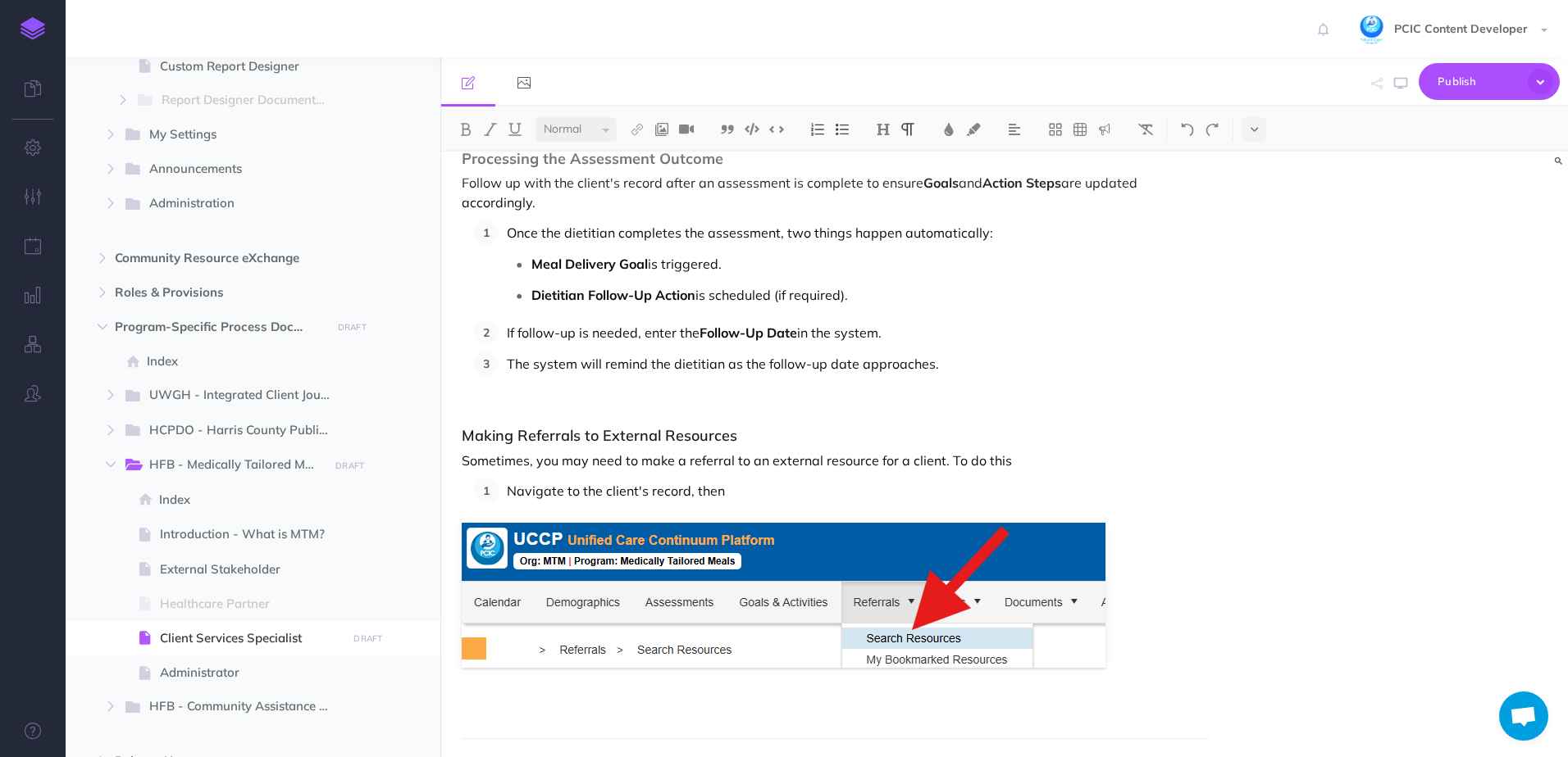
scroll to position [7950, 0]
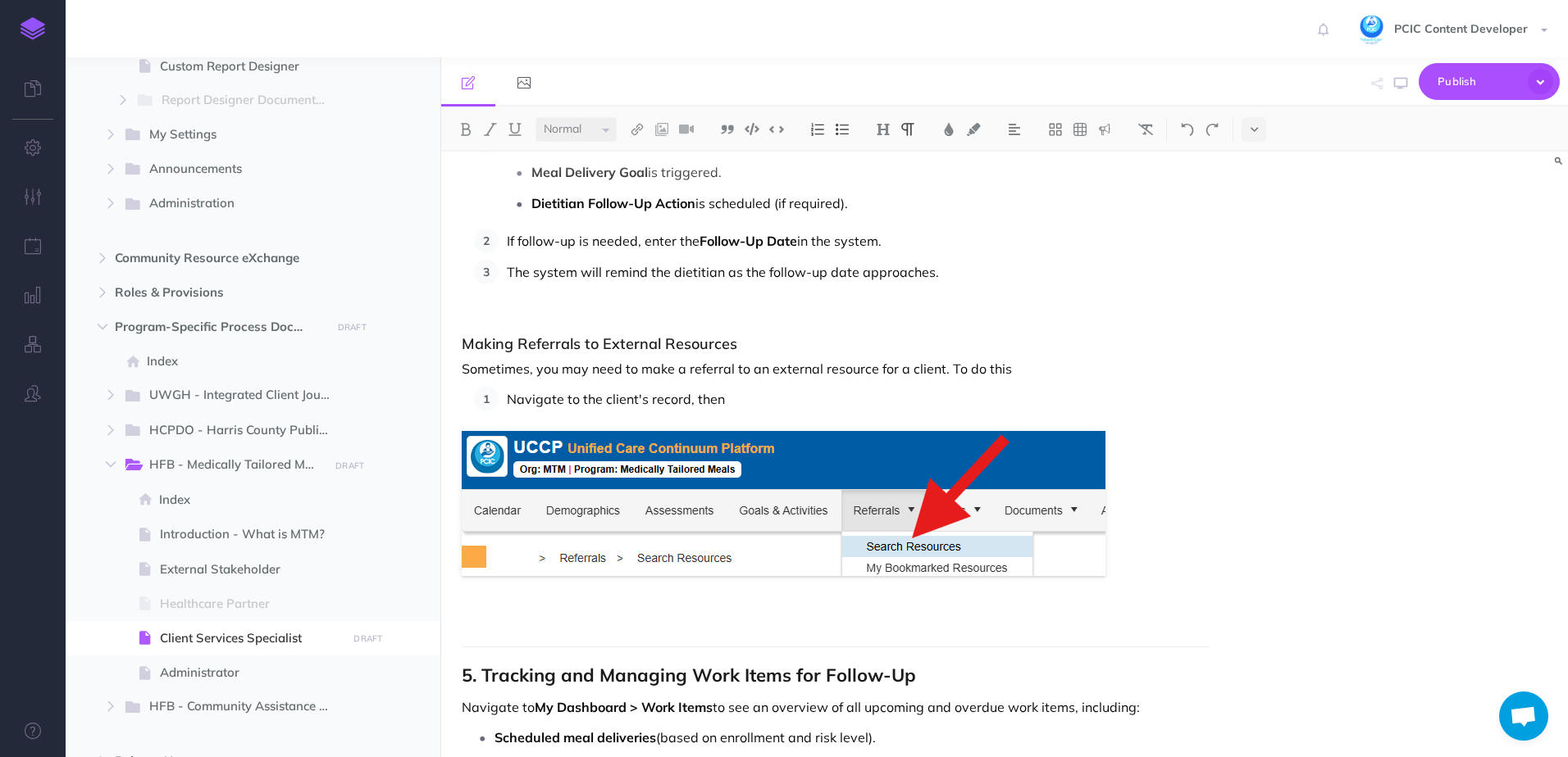
drag, startPoint x: 728, startPoint y: 400, endPoint x: 688, endPoint y: 401, distance: 40.0
click at [688, 401] on p "Navigate to the client's record, then" at bounding box center [857, 399] width 703 height 24
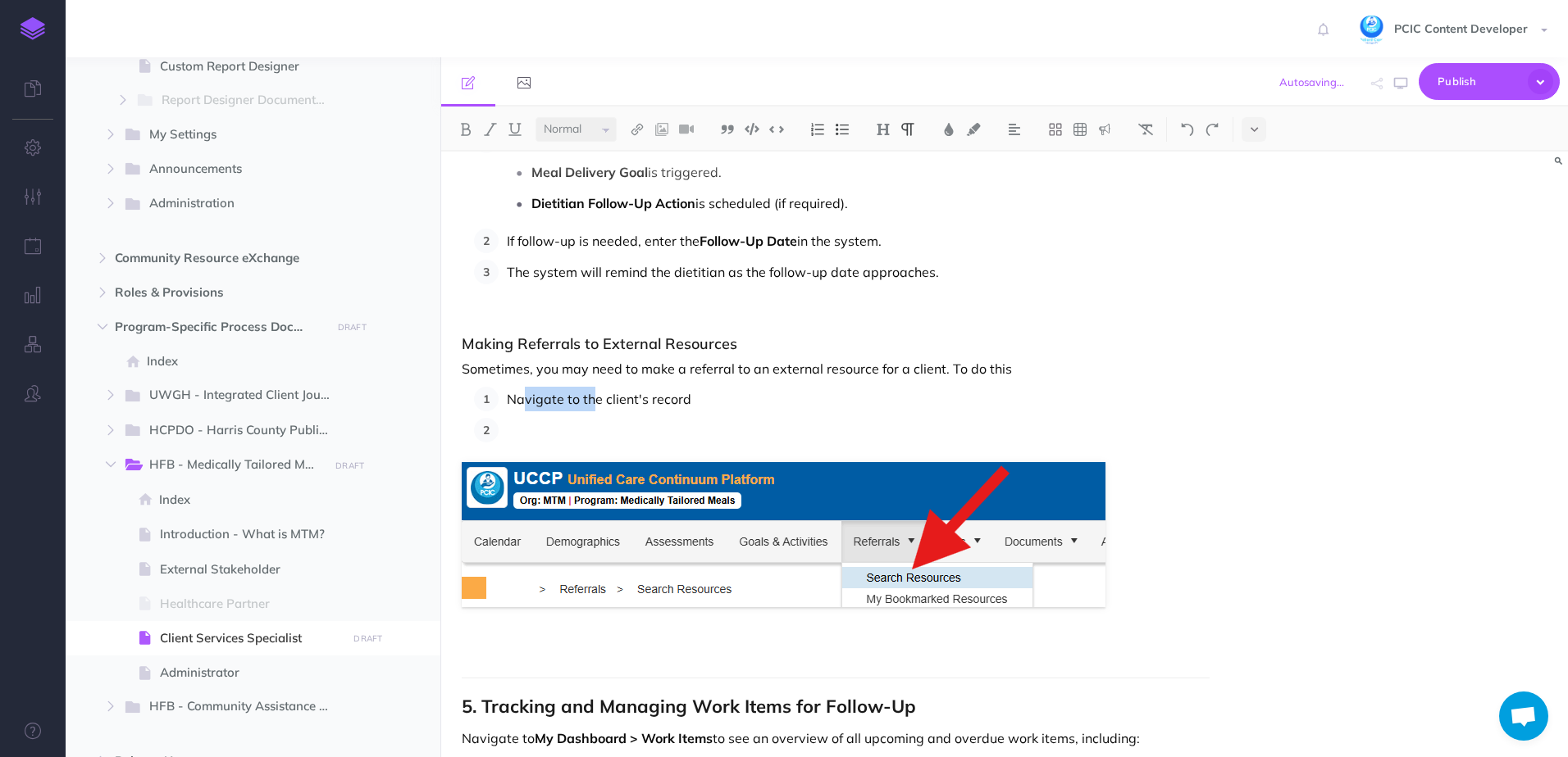
drag, startPoint x: 596, startPoint y: 402, endPoint x: 526, endPoint y: 405, distance: 70.1
click at [526, 405] on p "Navigate to the client's record" at bounding box center [857, 399] width 703 height 24
click at [531, 401] on p "Navigate to the client's record" at bounding box center [857, 399] width 703 height 24
drag, startPoint x: 579, startPoint y: 399, endPoint x: 504, endPoint y: 400, distance: 75.0
click at [504, 400] on li "Navigate to the client's record" at bounding box center [854, 399] width 711 height 24
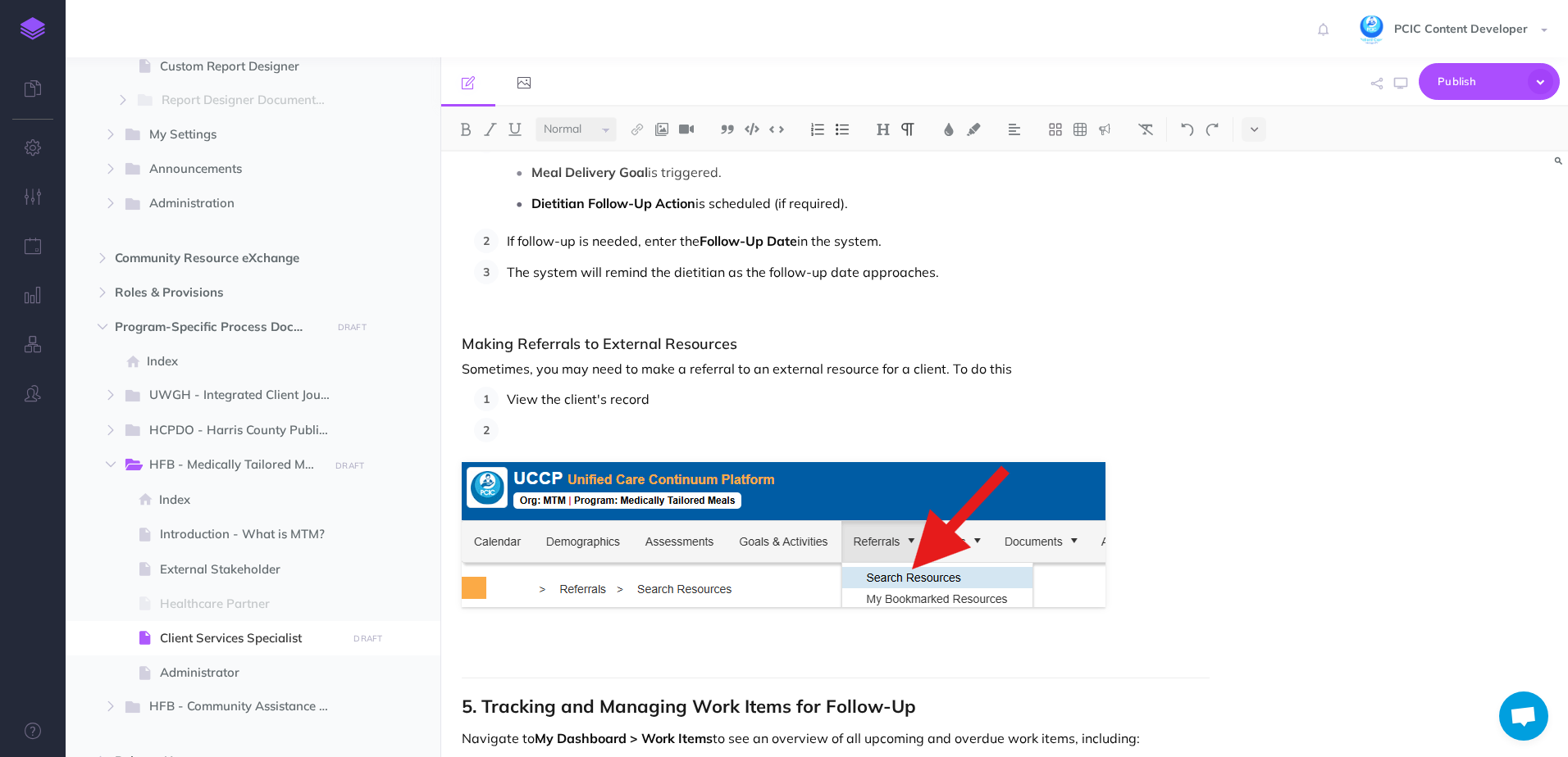
click at [704, 431] on p at bounding box center [857, 430] width 703 height 24
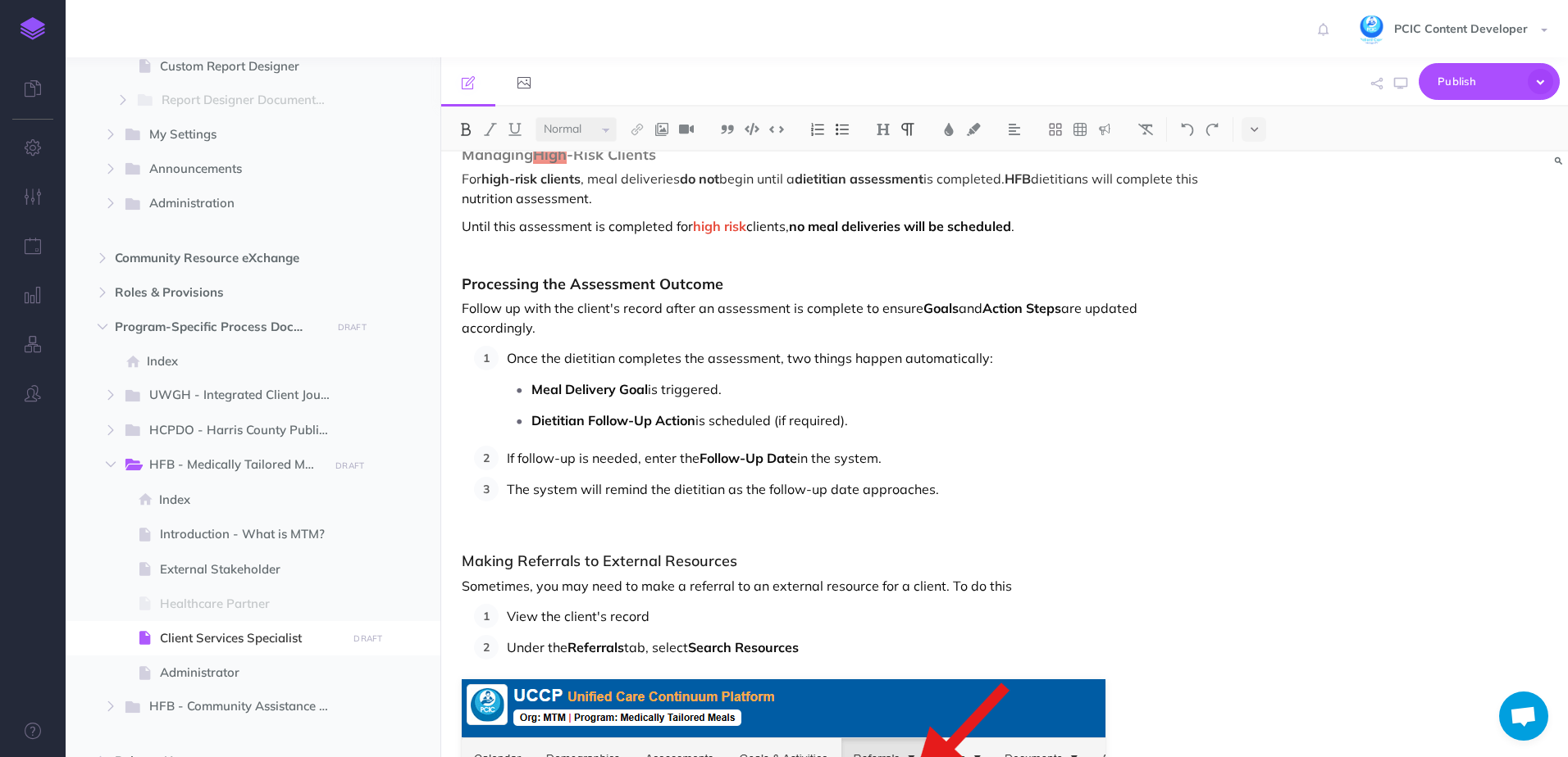
scroll to position [7881, 0]
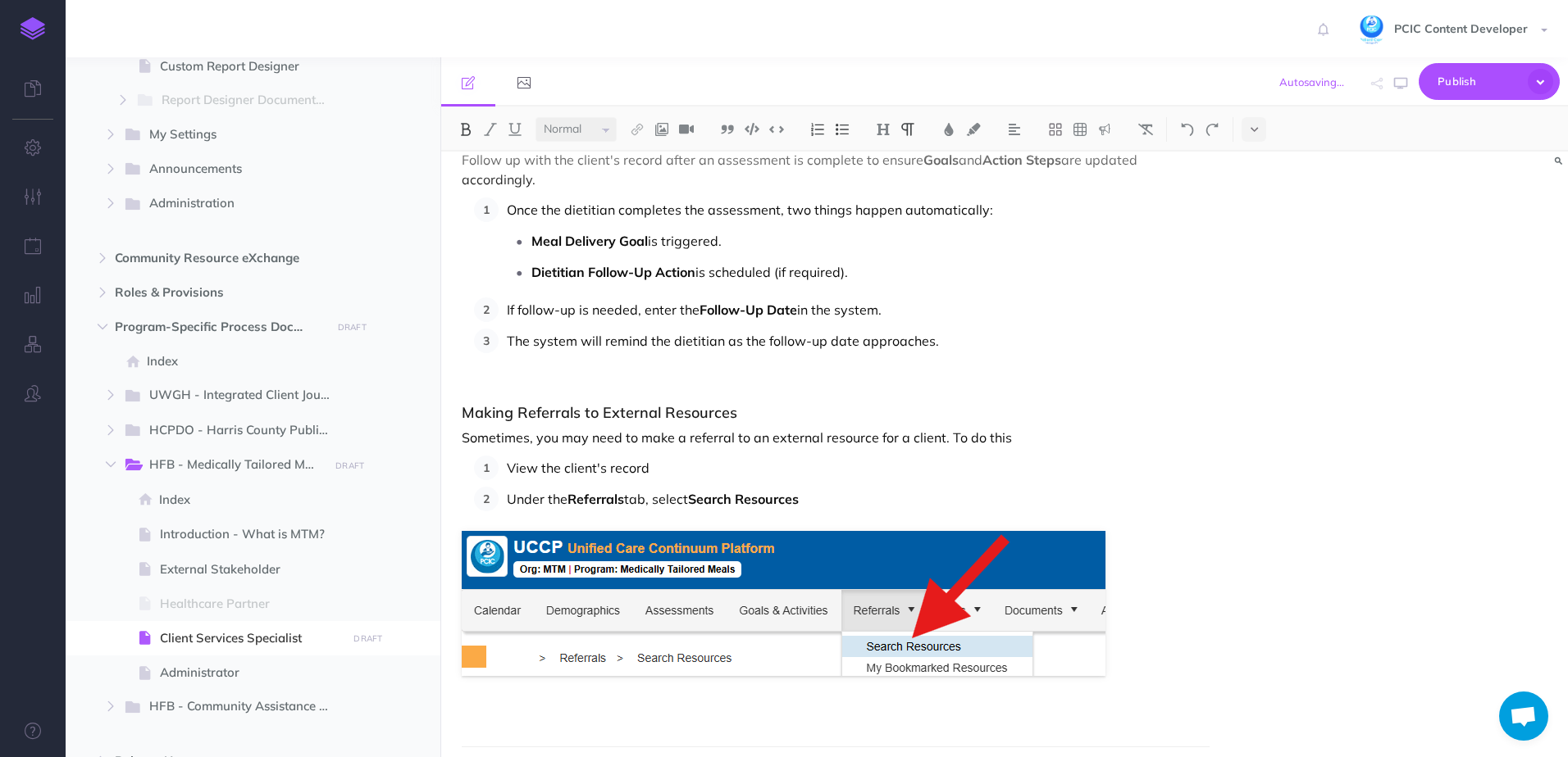
click at [1188, 670] on figure at bounding box center [835, 604] width 748 height 145
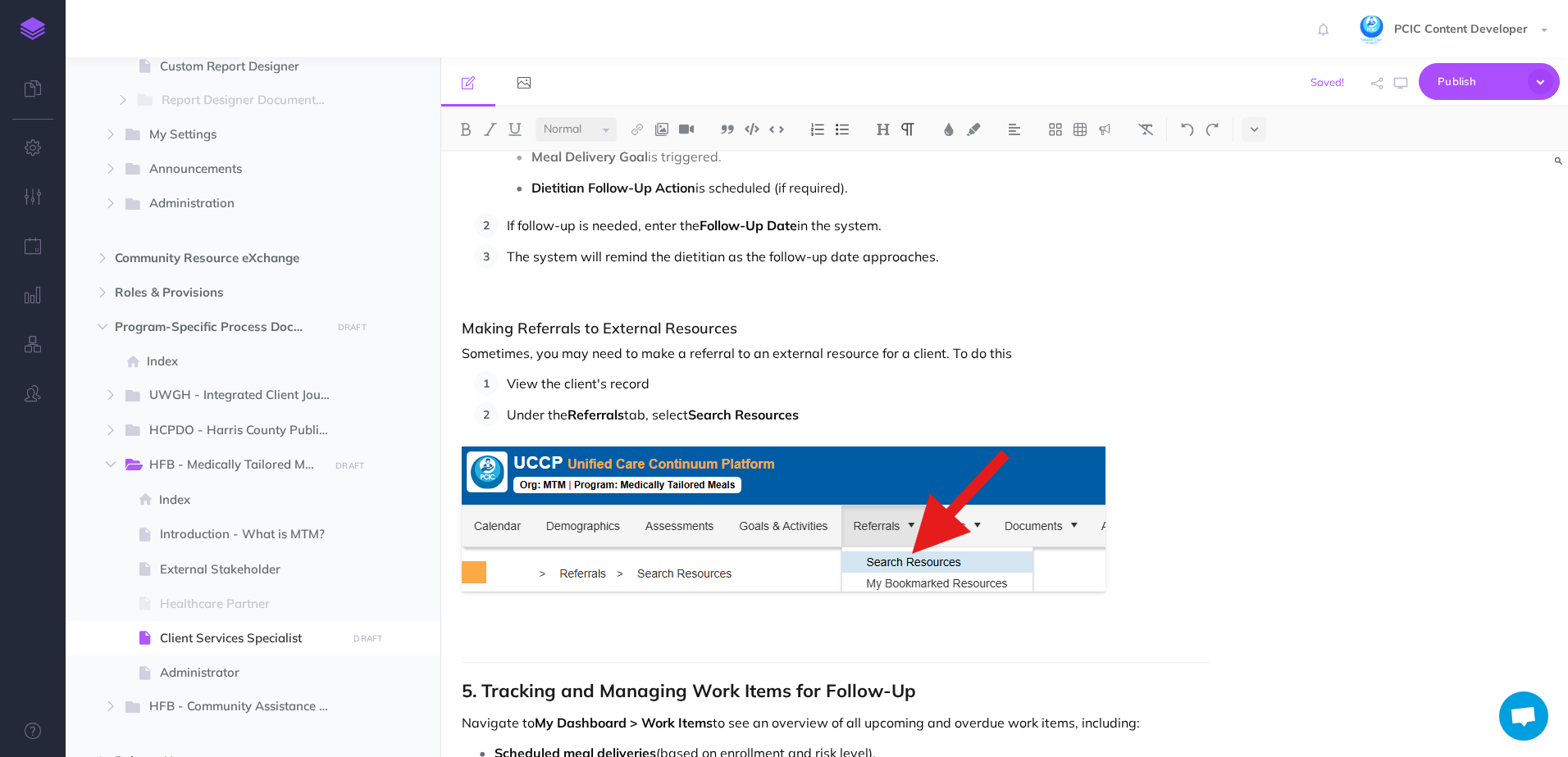
scroll to position [8044, 0]
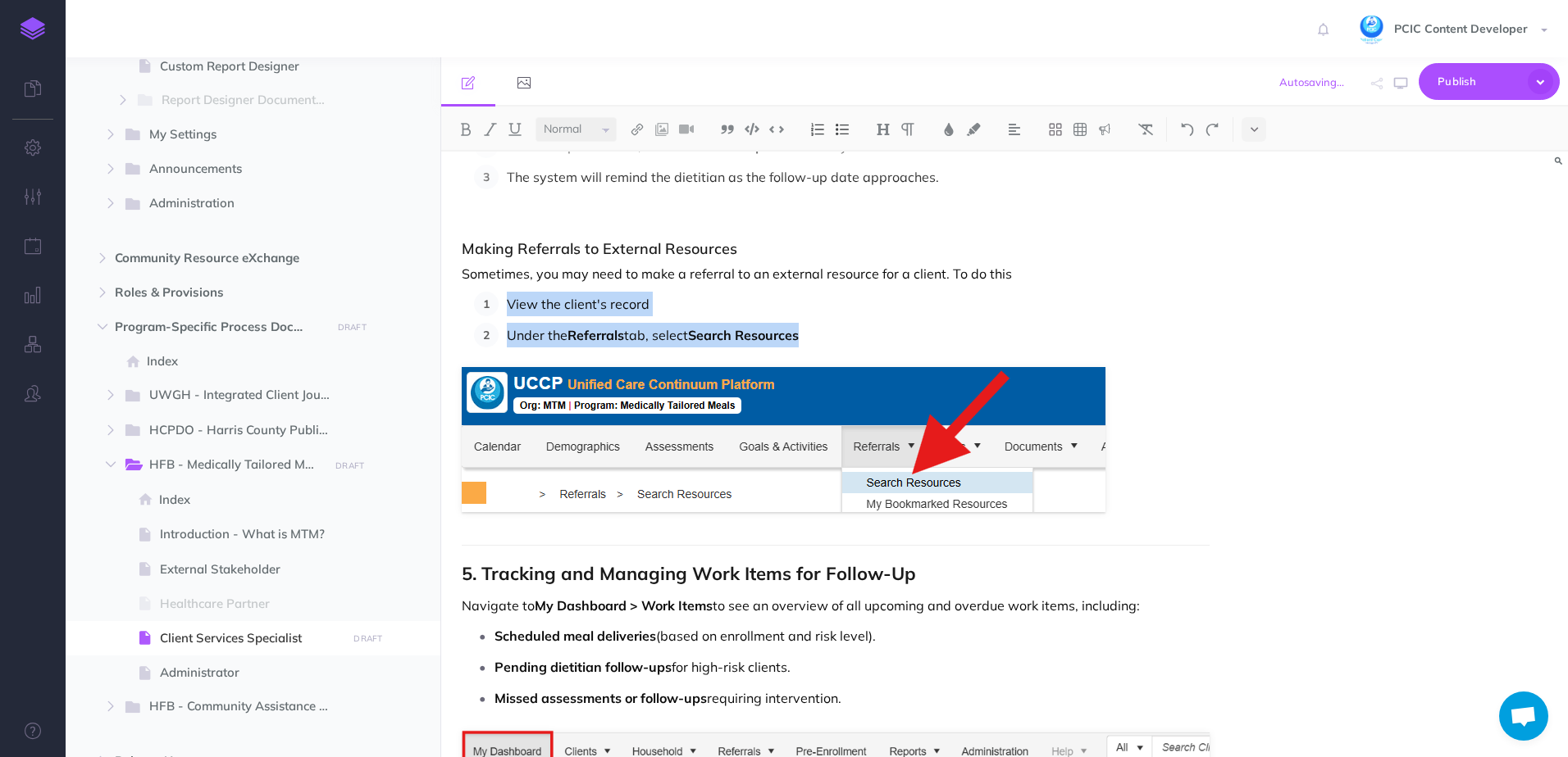
click at [854, 337] on p "Under the Referrals tab, select Search Resources" at bounding box center [857, 335] width 703 height 24
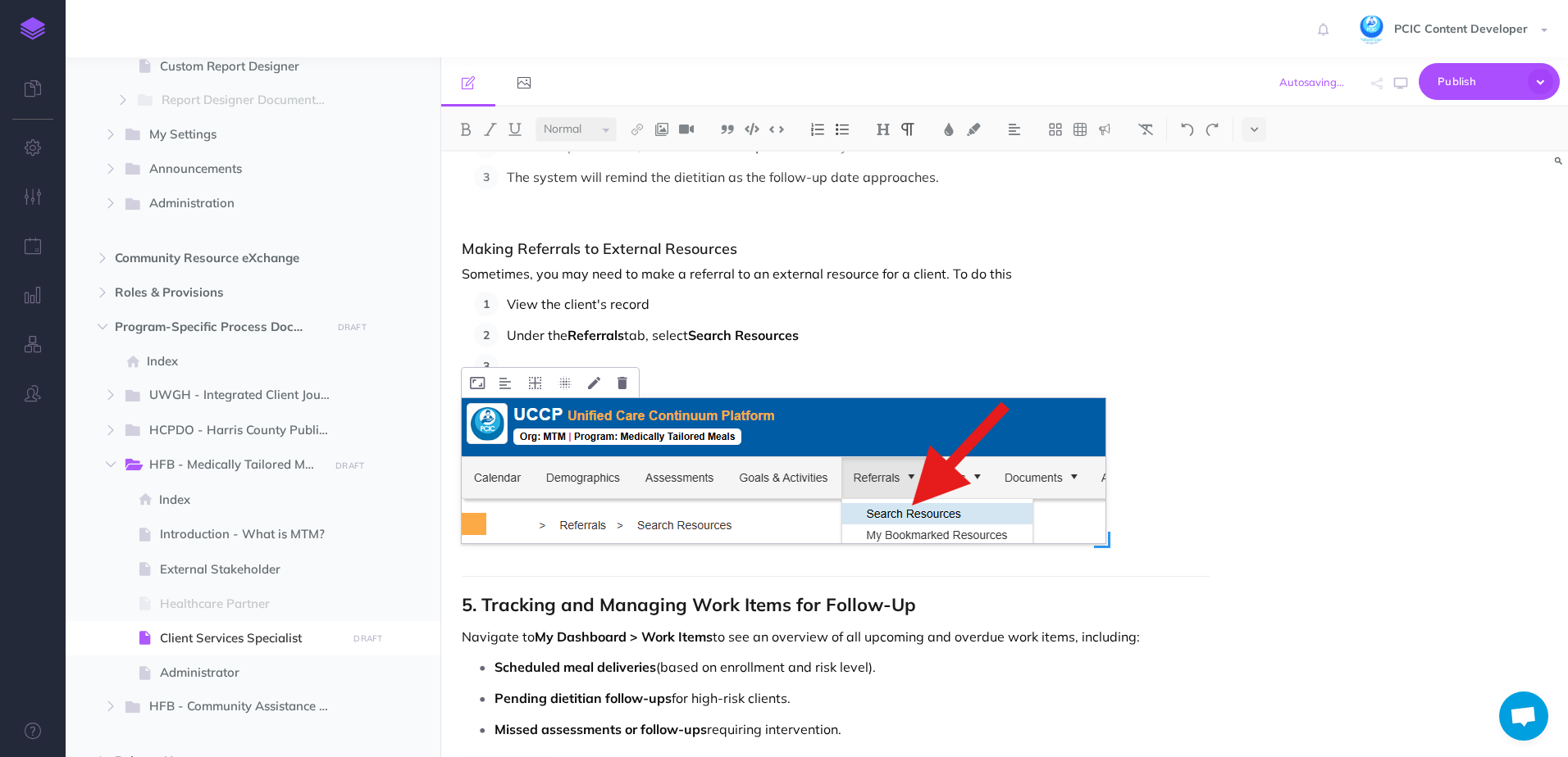
click at [824, 501] on img at bounding box center [784, 471] width 644 height 145
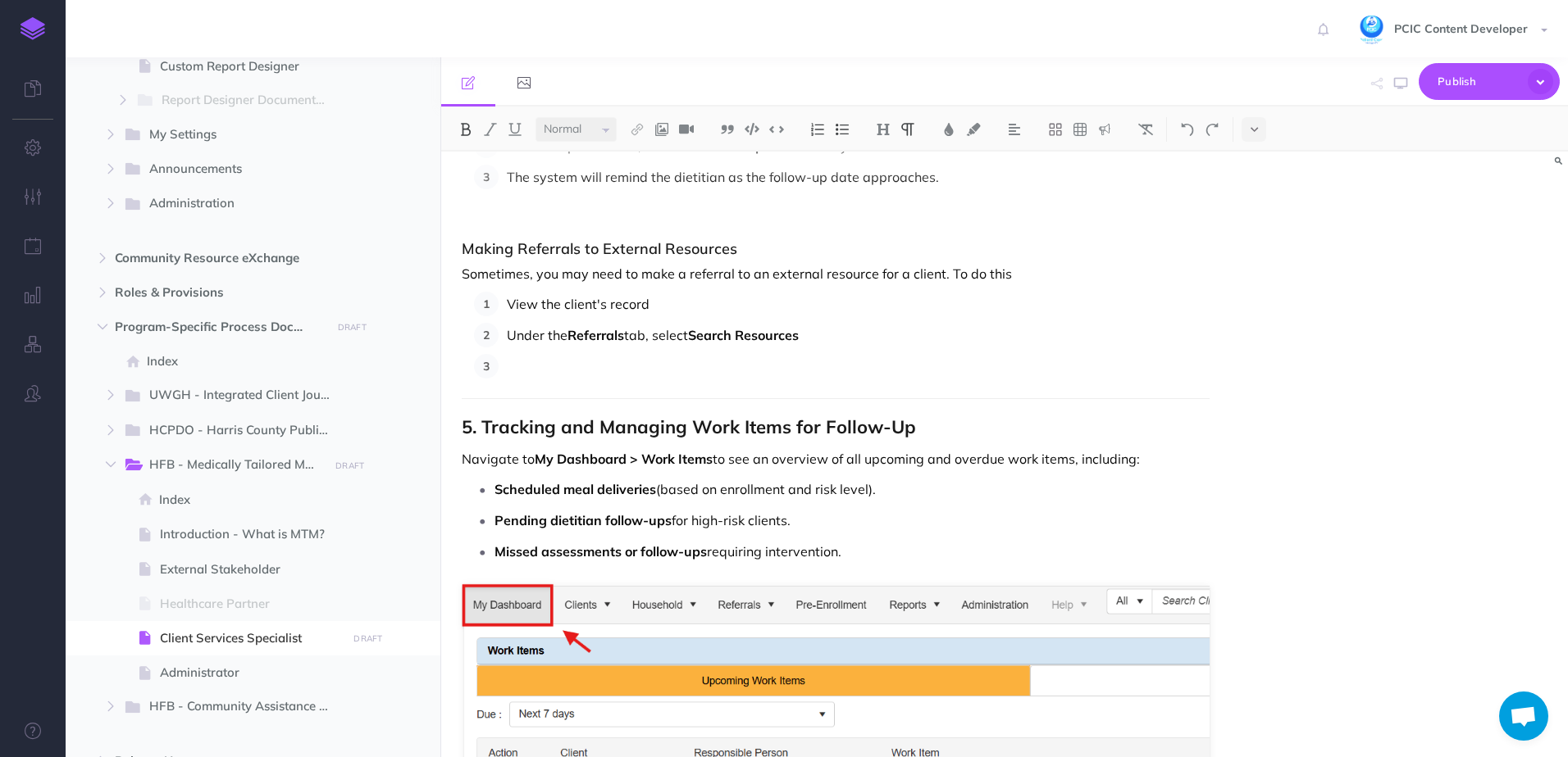
click at [848, 340] on p "Under the Referrals tab, select Search Resources" at bounding box center [857, 335] width 703 height 24
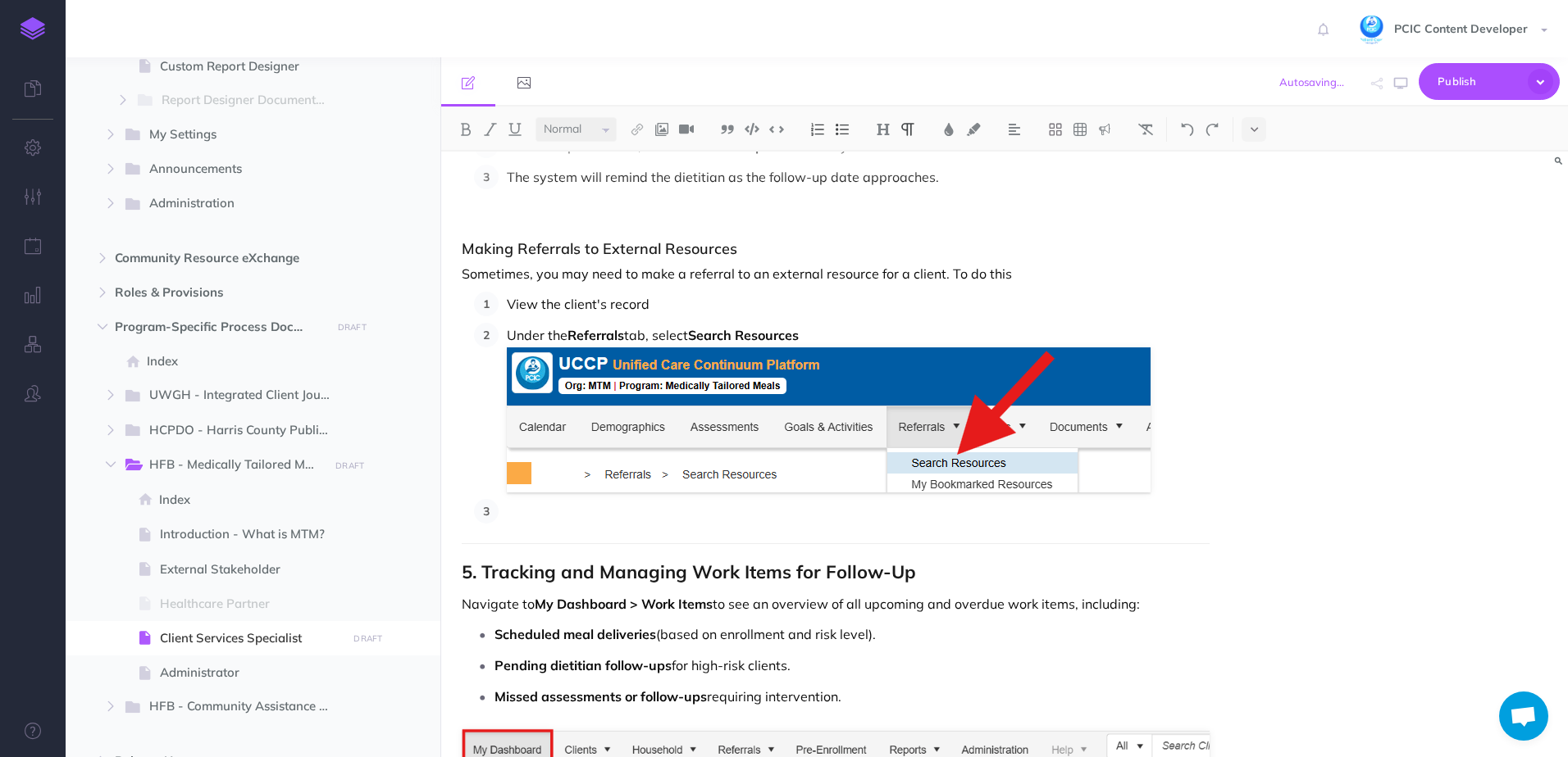
click at [589, 513] on p at bounding box center [857, 511] width 703 height 24
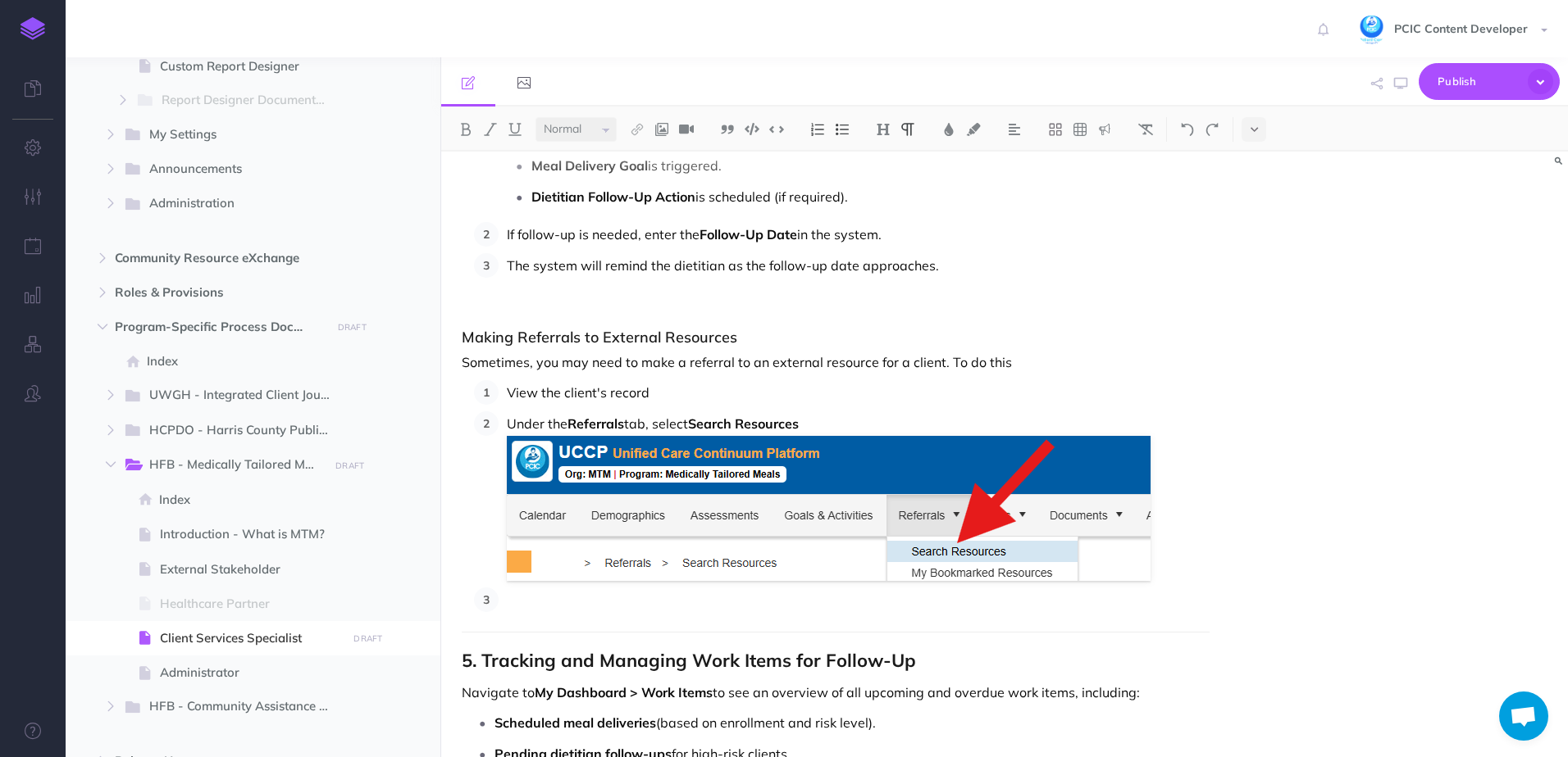
scroll to position [7881, 0]
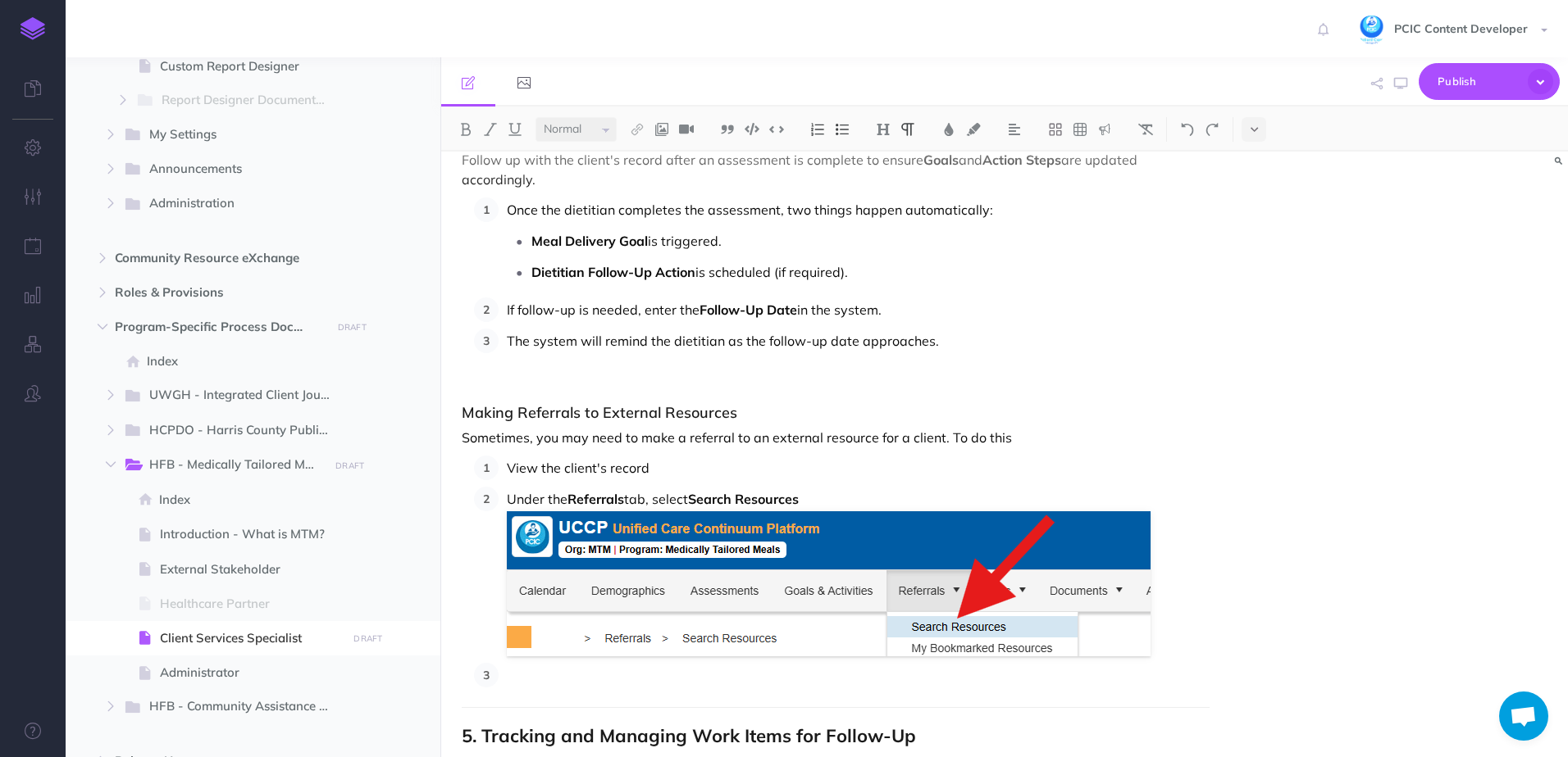
click at [1002, 435] on p "Sometimes, you may need to make a referral to an external resource for a client…" at bounding box center [835, 437] width 748 height 20
click at [945, 439] on p "Sometimes, you may need to make a referral to an external resource for a client…" at bounding box center [835, 437] width 748 height 20
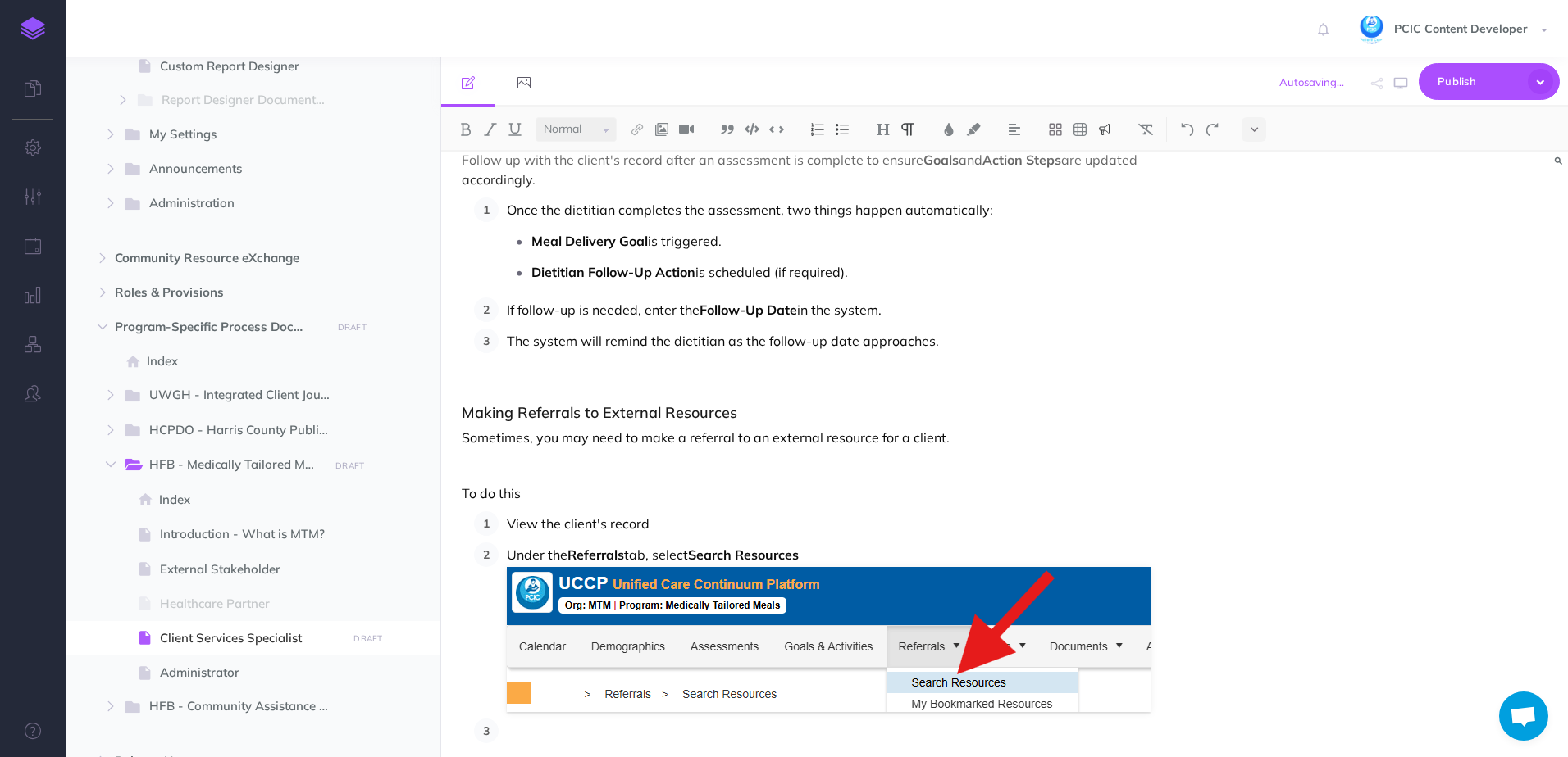
click at [1112, 132] on img at bounding box center [1105, 129] width 15 height 13
click at [1105, 182] on img at bounding box center [1105, 182] width 15 height 13
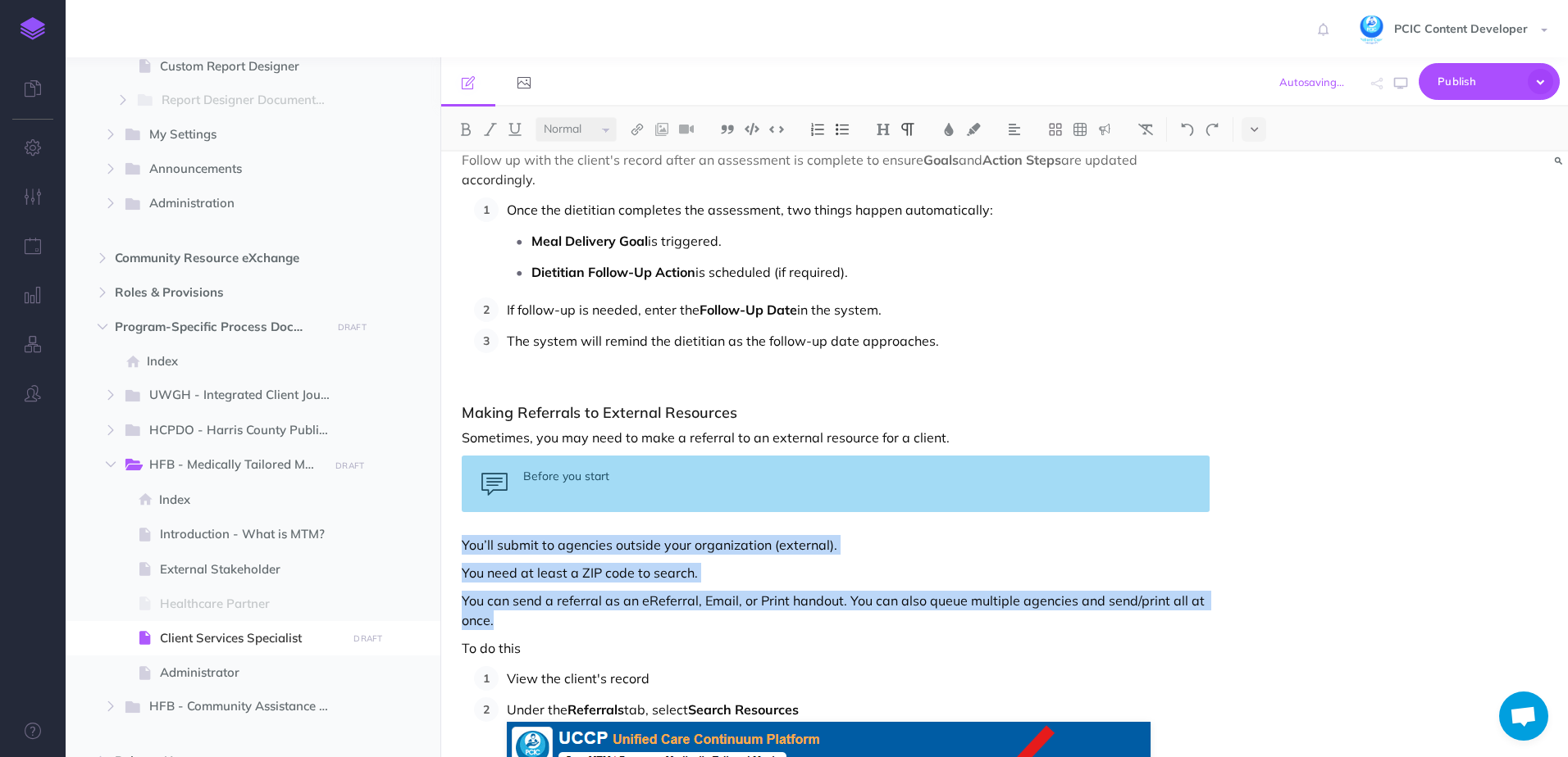
drag, startPoint x: 519, startPoint y: 622, endPoint x: 457, endPoint y: 553, distance: 92.8
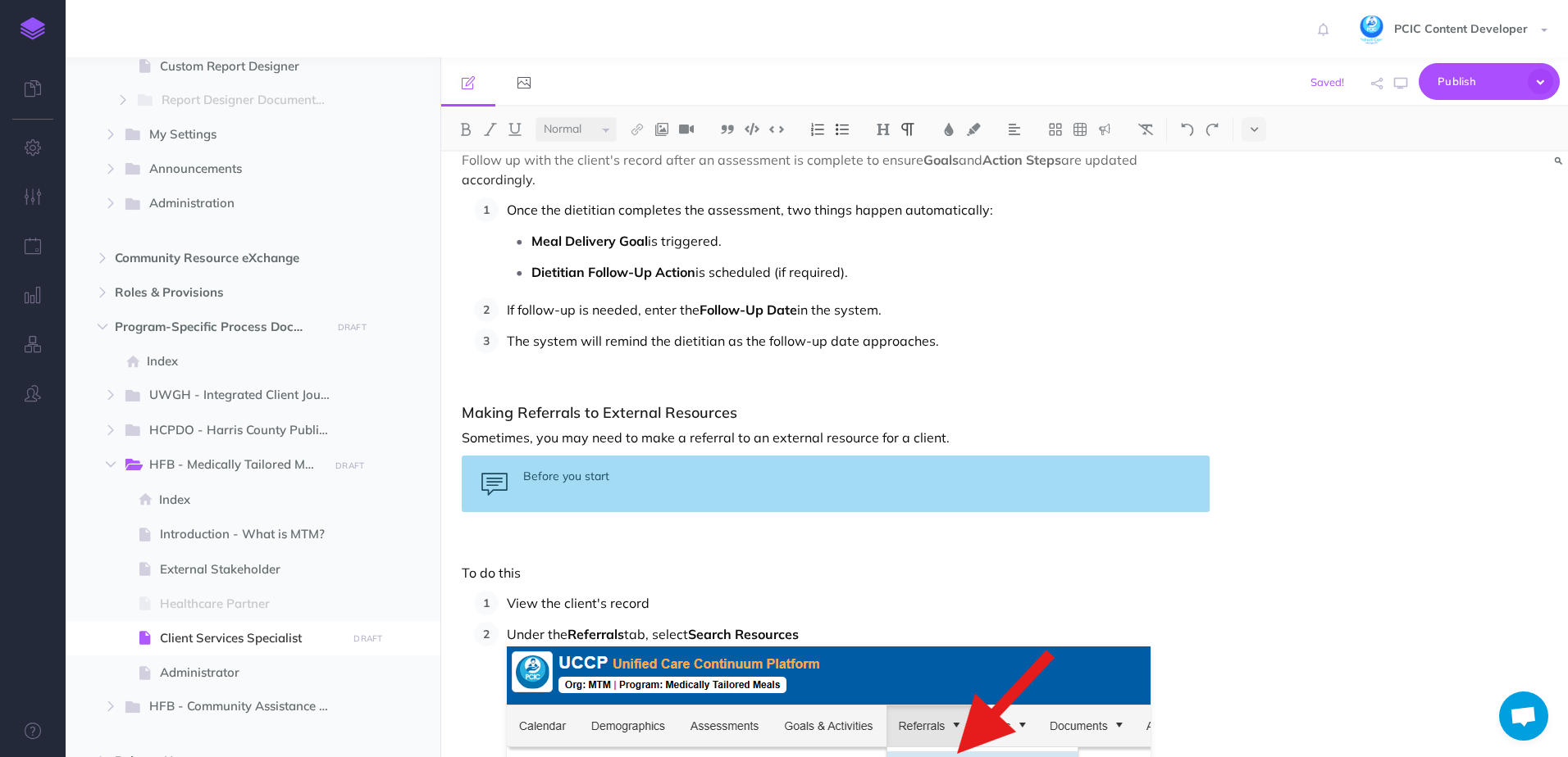
click at [613, 478] on div "Before you start" at bounding box center [835, 484] width 748 height 56
click at [606, 472] on div "Before you start" at bounding box center [835, 484] width 748 height 56
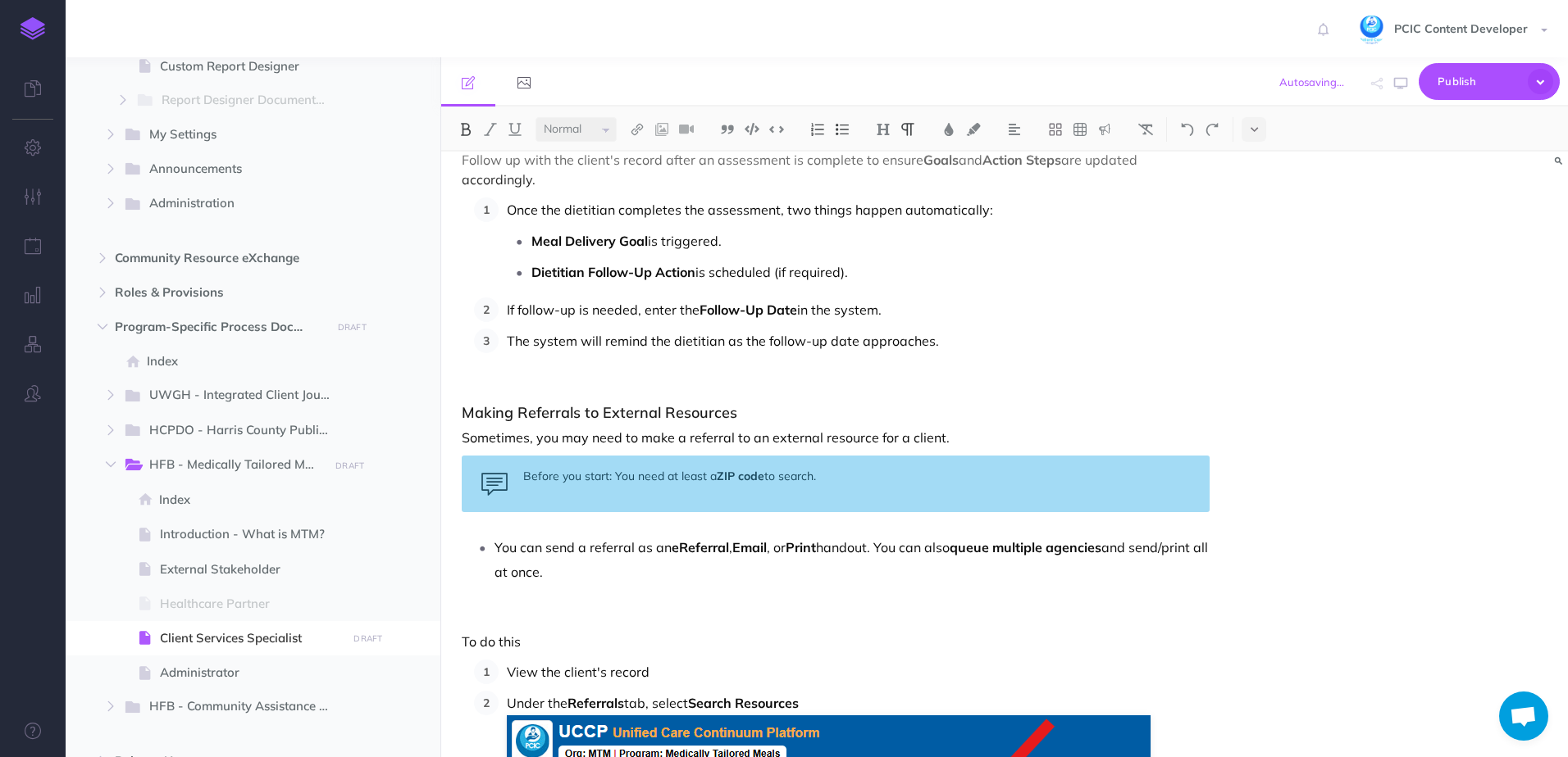
drag, startPoint x: 571, startPoint y: 575, endPoint x: 486, endPoint y: 552, distance: 88.1
click at [494, 552] on li "You can send a referral as an eReferral , Email , or Print handout. You can als…" at bounding box center [852, 560] width 715 height 50
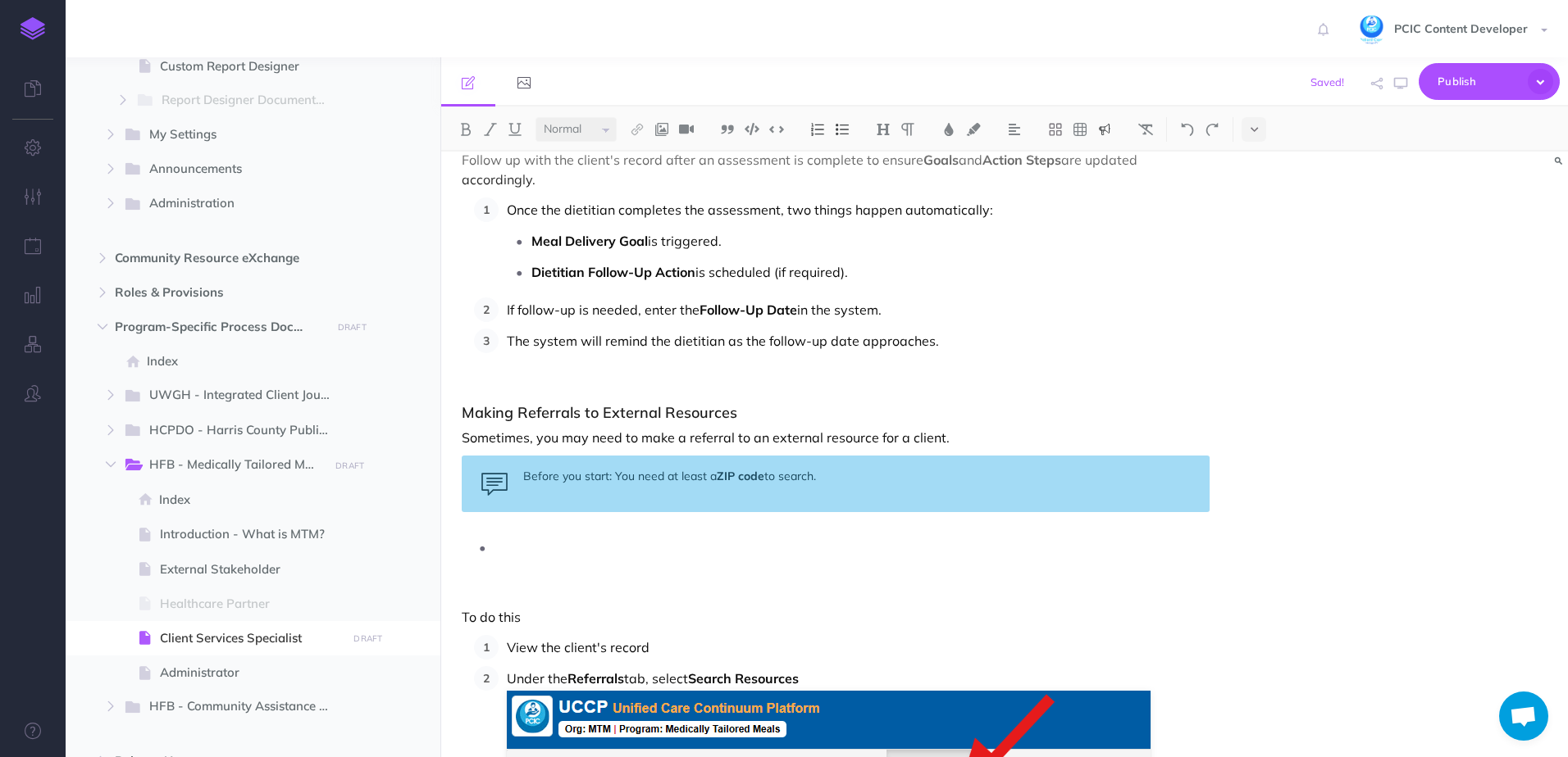
click at [832, 482] on div "Before you start: You need at least a ZIP code to search." at bounding box center [835, 484] width 748 height 56
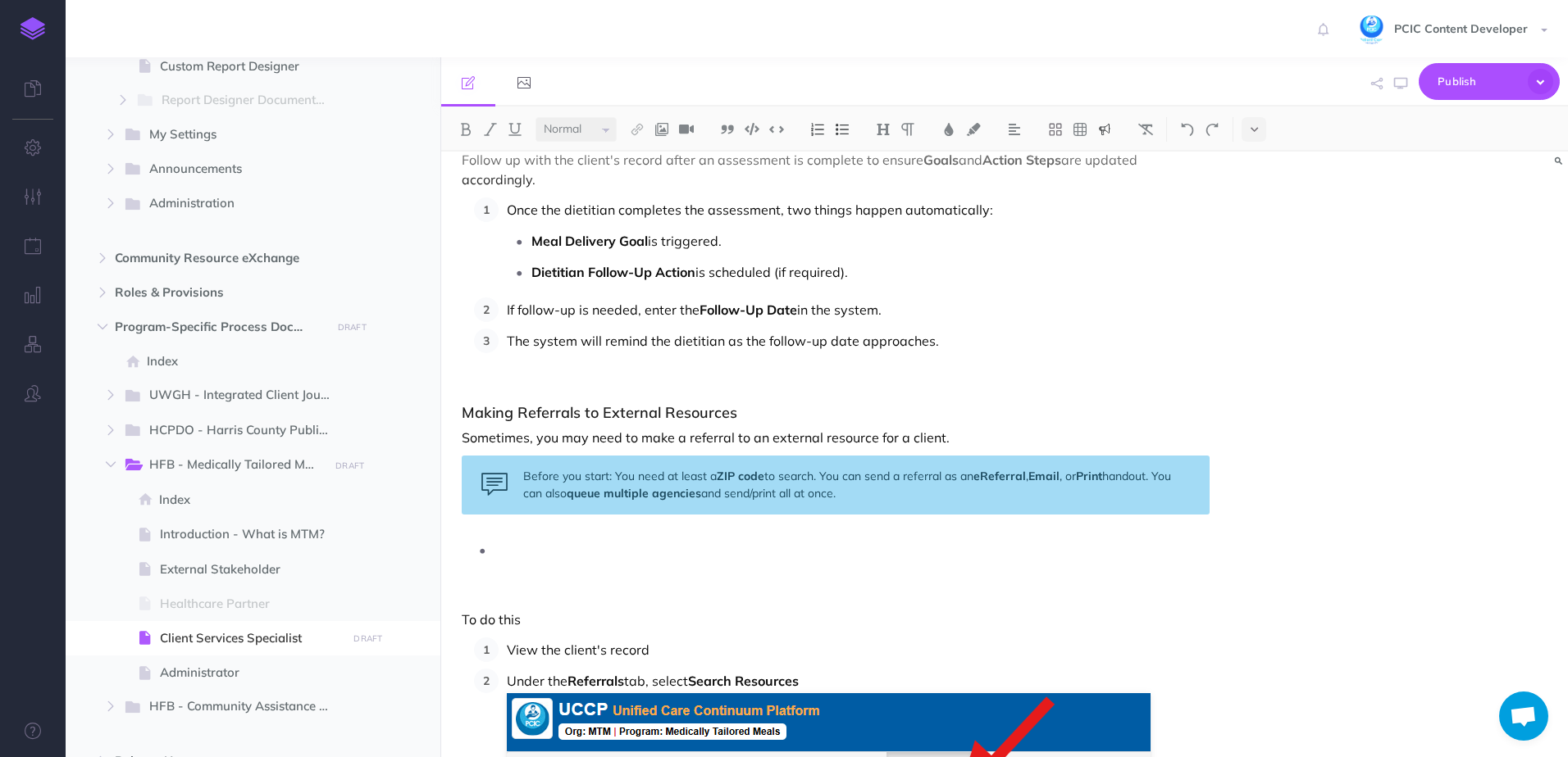
click at [567, 555] on p at bounding box center [852, 550] width 715 height 24
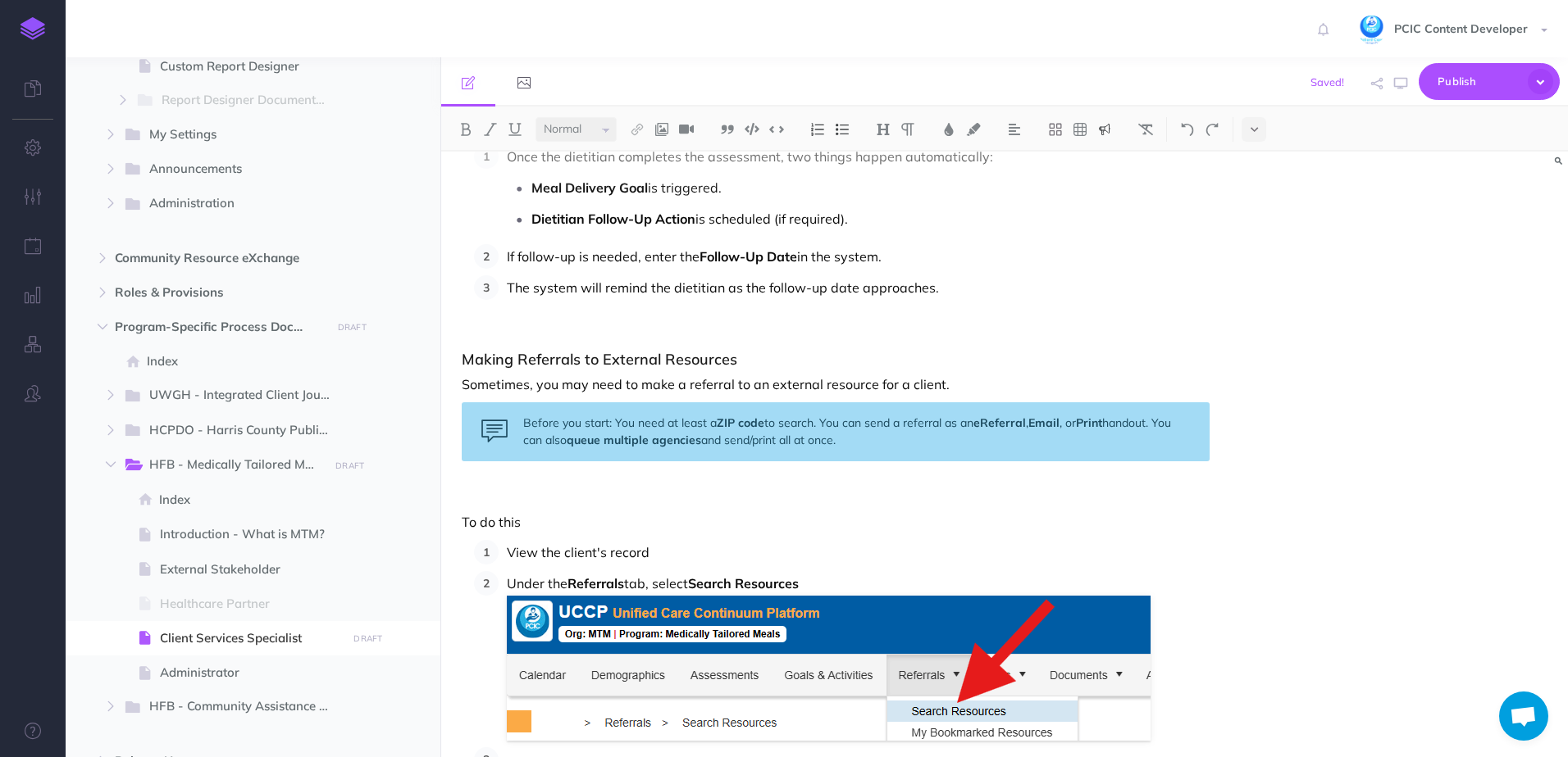
scroll to position [7963, 0]
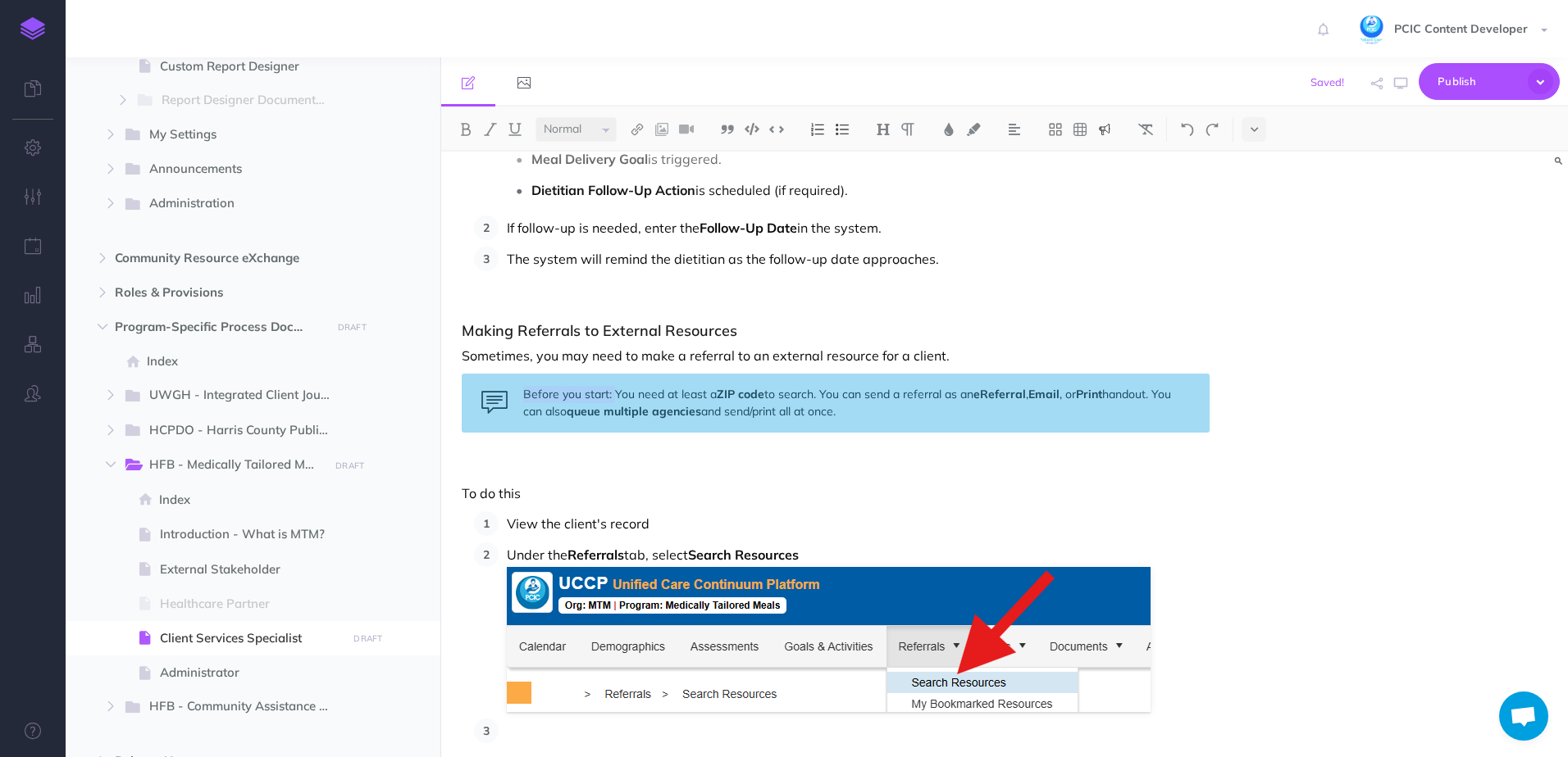
drag, startPoint x: 613, startPoint y: 400, endPoint x: 515, endPoint y: 397, distance: 98.0
click at [515, 397] on div "Before you start: You need at least a ZIP code to search. You can send a referr…" at bounding box center [835, 402] width 748 height 59
click at [882, 522] on p "View the client's record" at bounding box center [857, 524] width 703 height 24
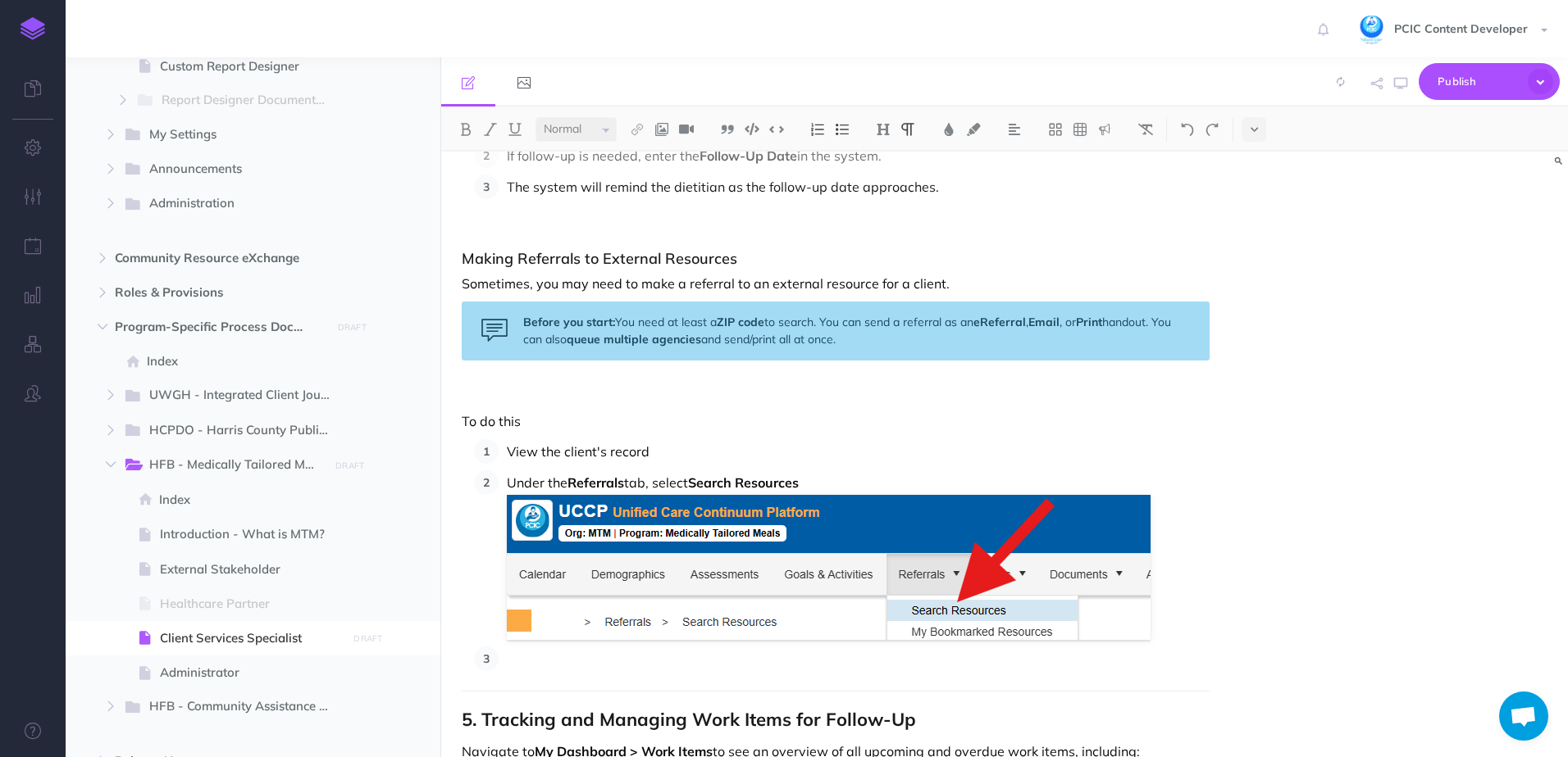
scroll to position [8127, 0]
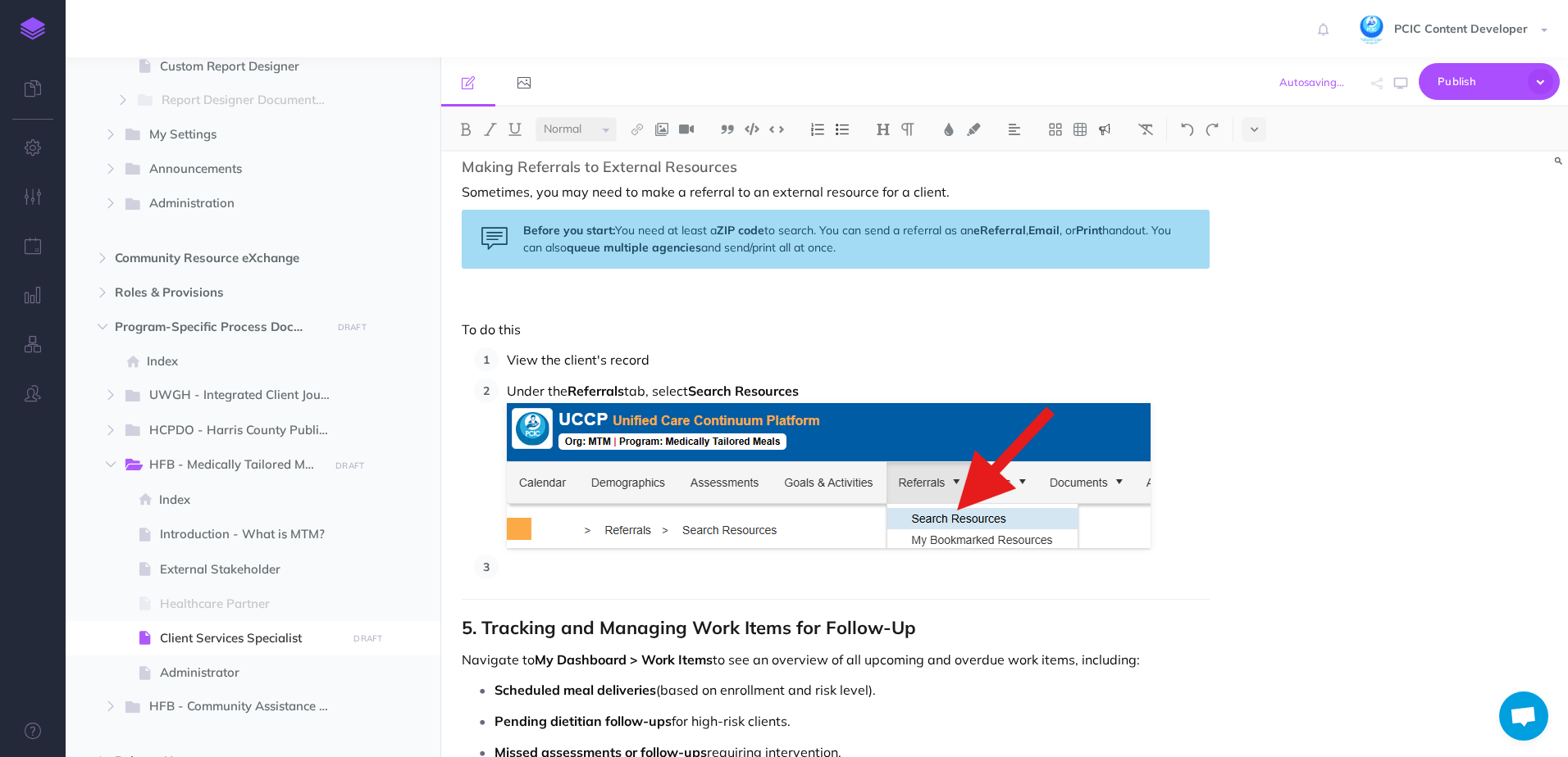
click at [818, 235] on div "Before you start: You need at least a ZIP code to search. You can send a referr…" at bounding box center [835, 239] width 748 height 59
click at [524, 332] on p "To do this" at bounding box center [835, 329] width 748 height 20
click at [501, 305] on p at bounding box center [835, 301] width 748 height 20
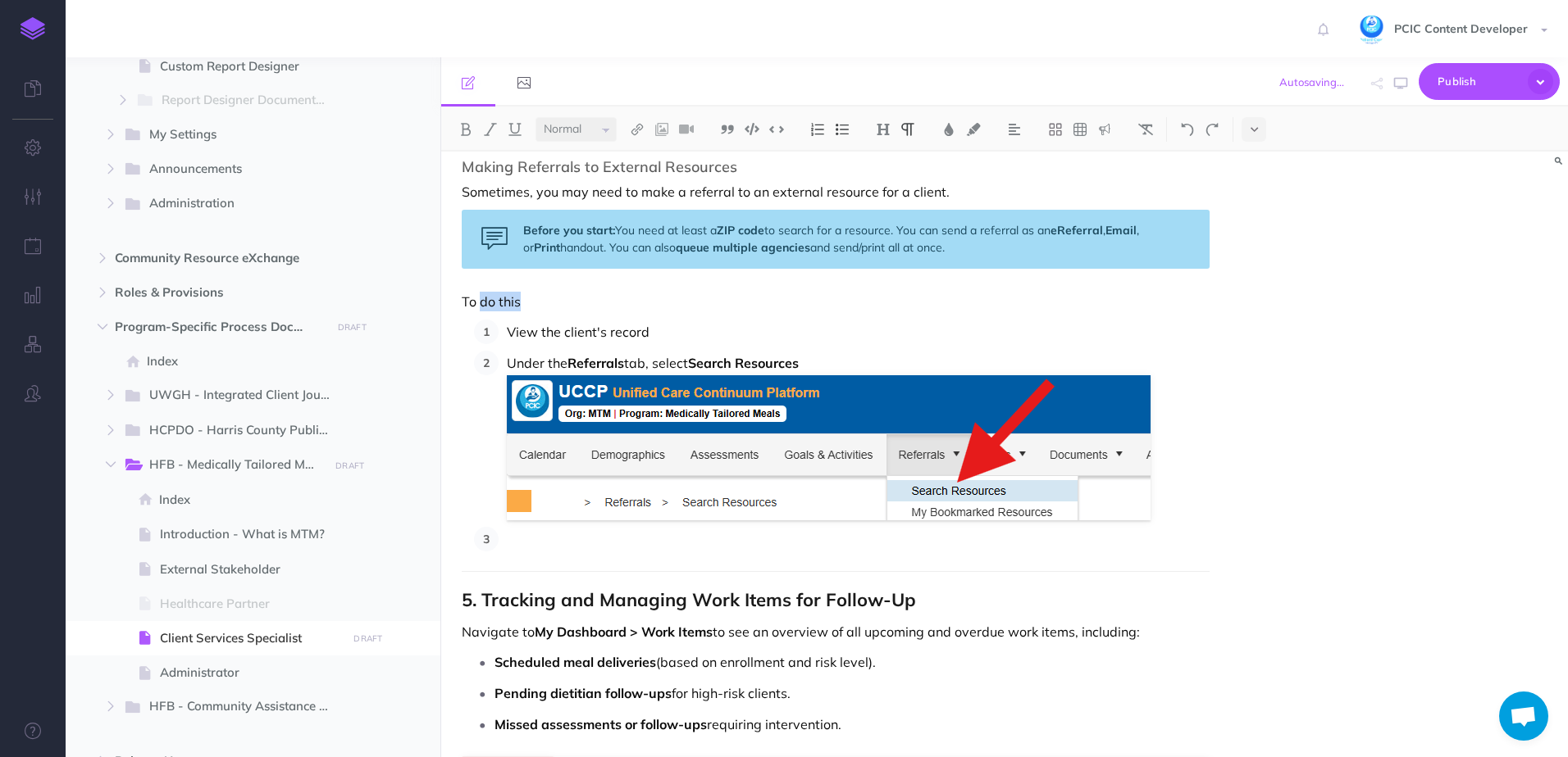
drag, startPoint x: 528, startPoint y: 299, endPoint x: 480, endPoint y: 298, distance: 48.0
click at [480, 298] on p "To do this" at bounding box center [835, 301] width 748 height 20
click at [725, 298] on p "To submit a referral to an external resource:" at bounding box center [835, 301] width 748 height 20
click at [539, 542] on p at bounding box center [857, 539] width 703 height 24
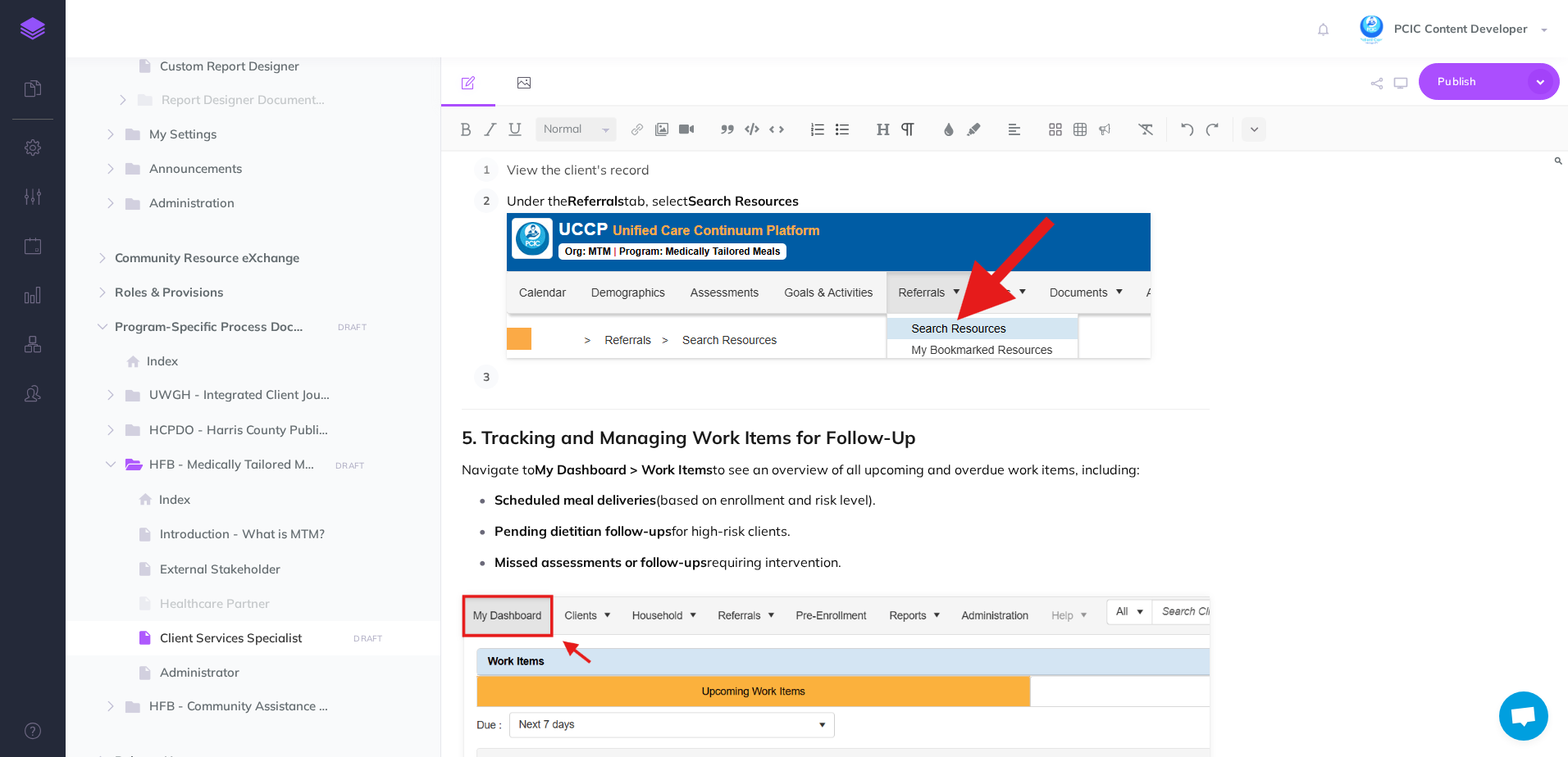
scroll to position [8291, 0]
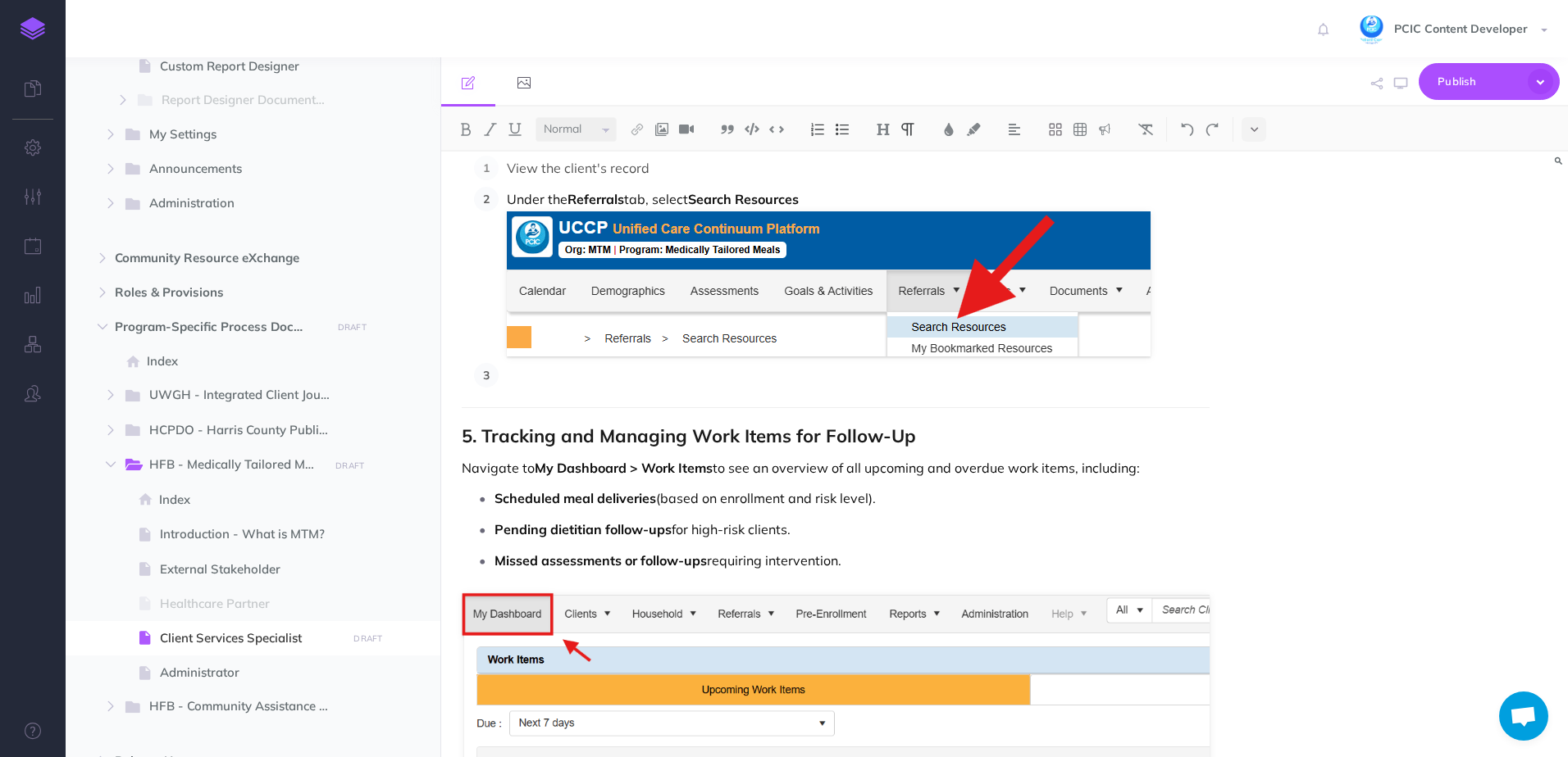
click at [533, 366] on p at bounding box center [857, 375] width 703 height 24
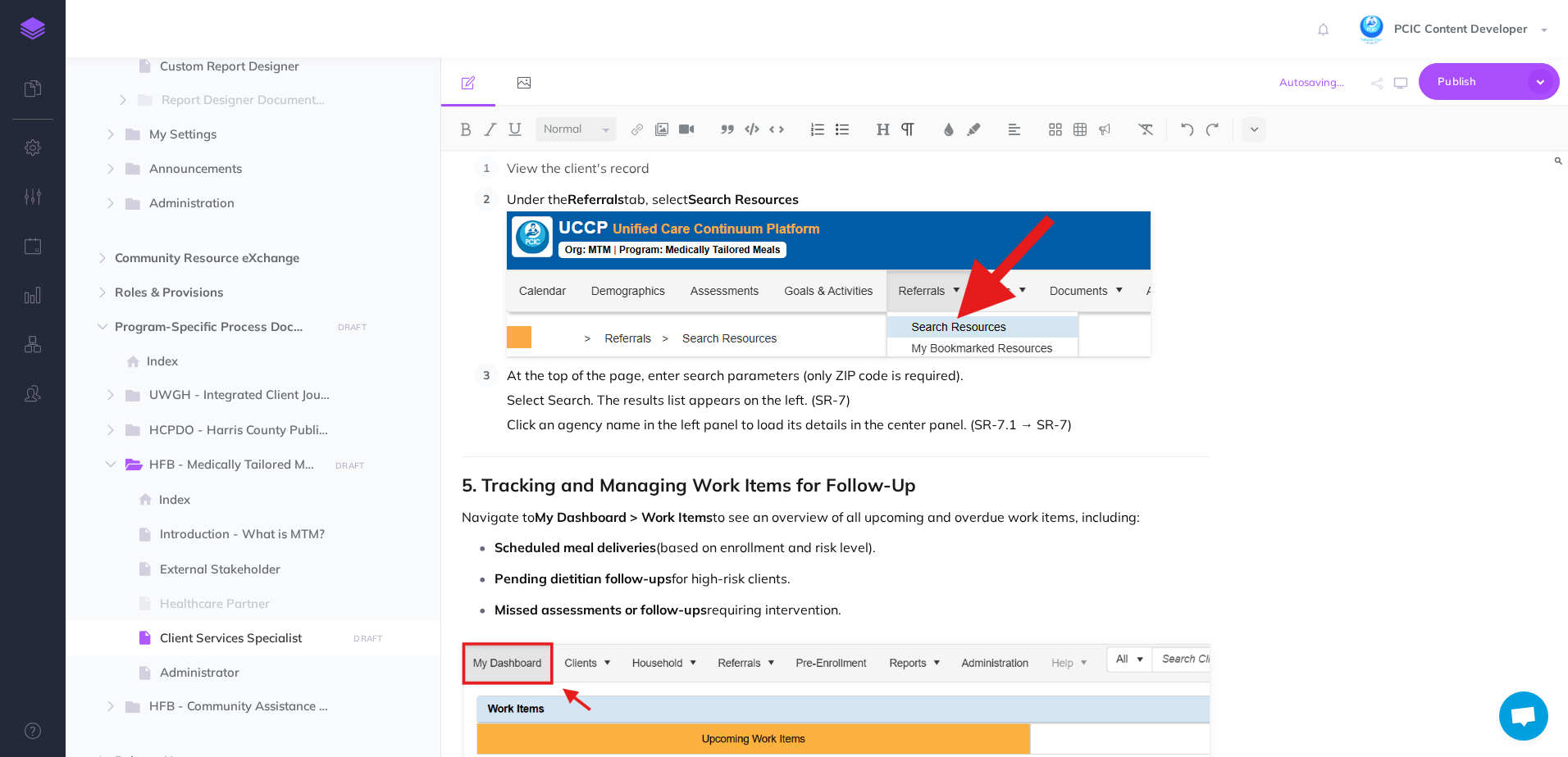
click at [973, 373] on p "At the top of the page, enter search parameters (only ZIP code is required)." at bounding box center [857, 375] width 703 height 24
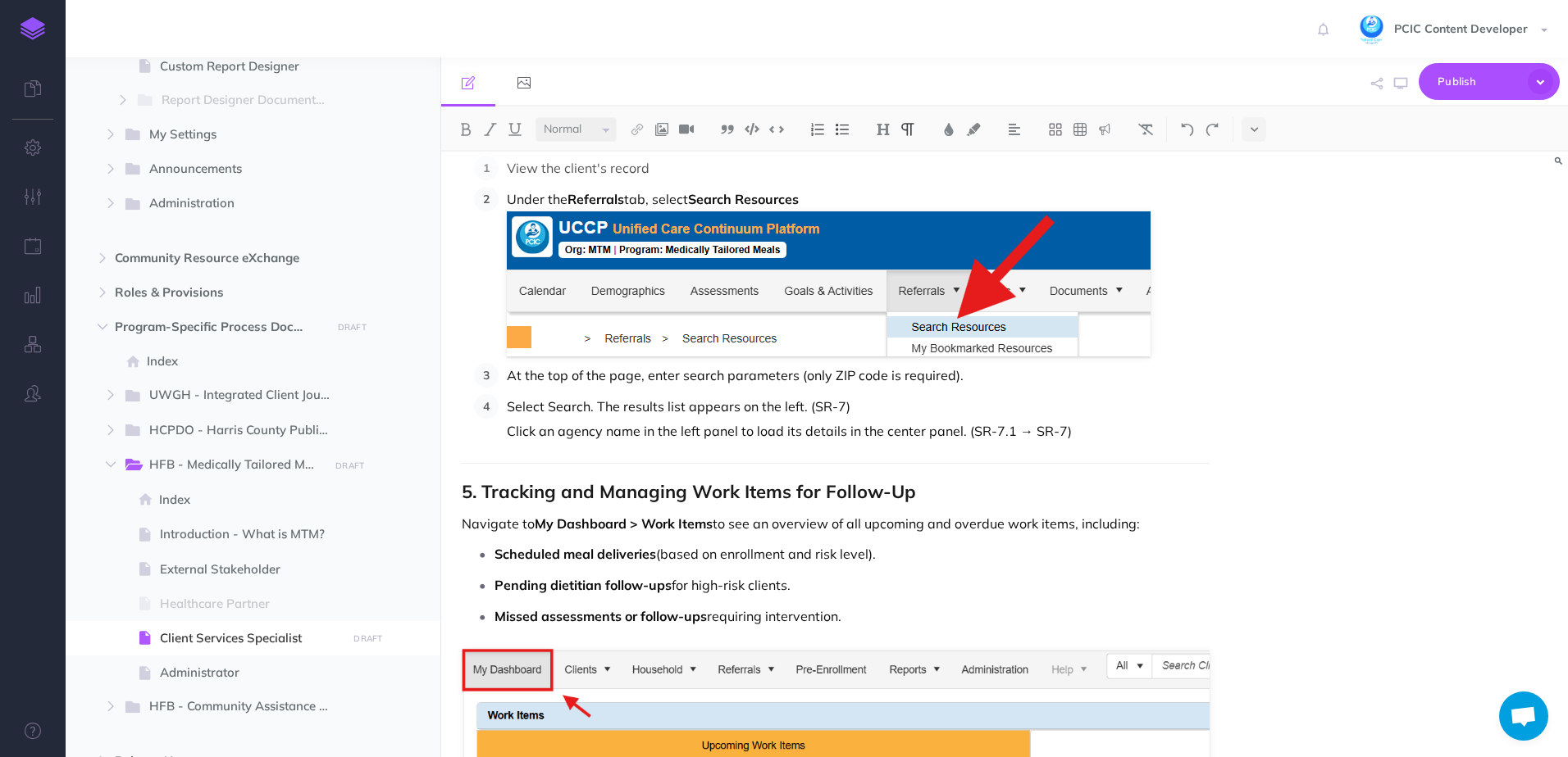
click at [1114, 432] on p "Click an agency name in the left panel to load its details in the center panel.…" at bounding box center [857, 431] width 703 height 24
click at [833, 411] on p "Select Search. The results list appears on the left. (SR-7)" at bounding box center [857, 406] width 703 height 24
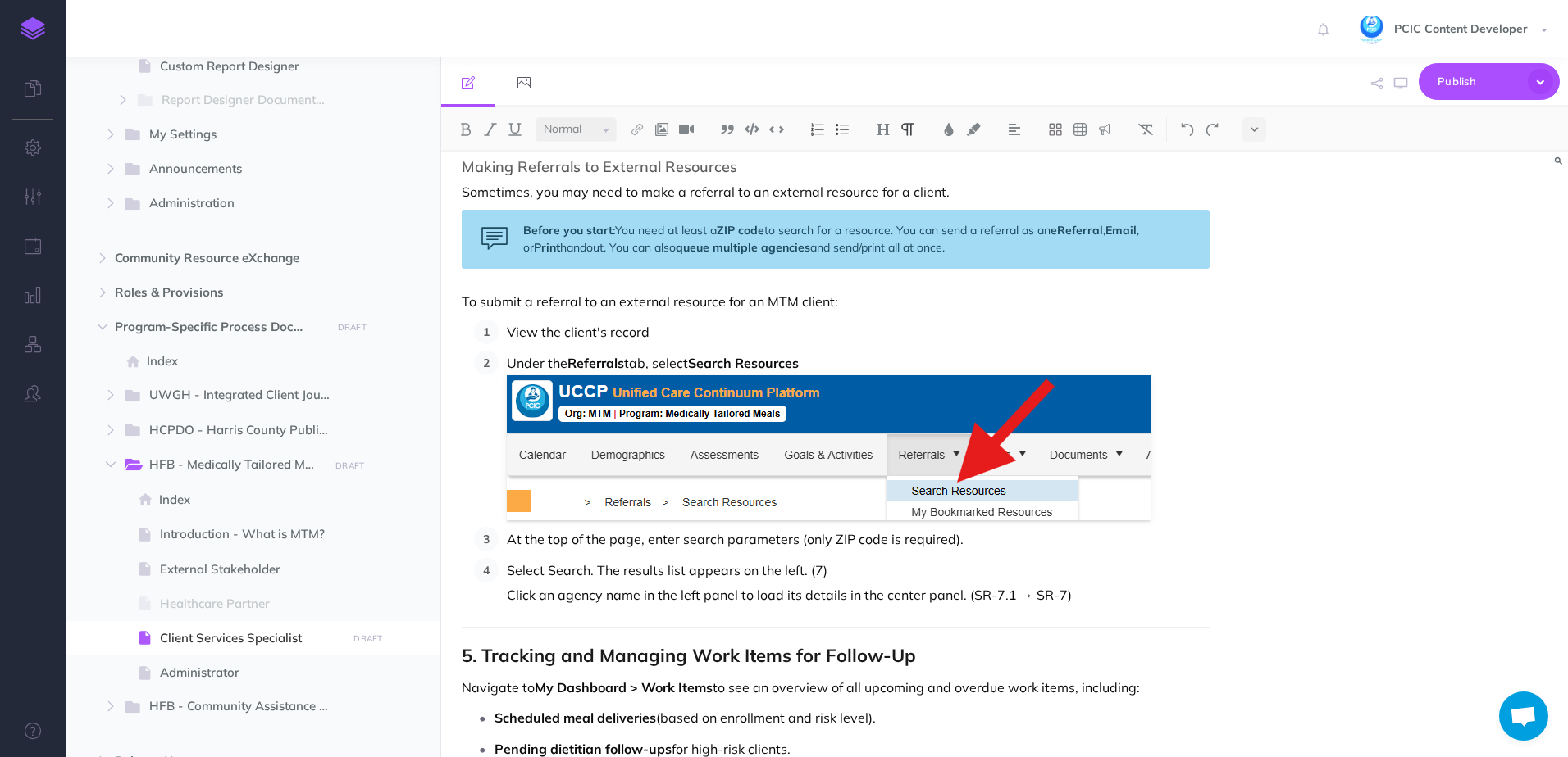
click at [506, 537] on p "At the top of the page, enter search parameters (only ZIP code is required)." at bounding box center [857, 539] width 703 height 24
click at [1105, 588] on p "Click an agency name in the left panel to load its details in the center panel.…" at bounding box center [857, 595] width 703 height 24
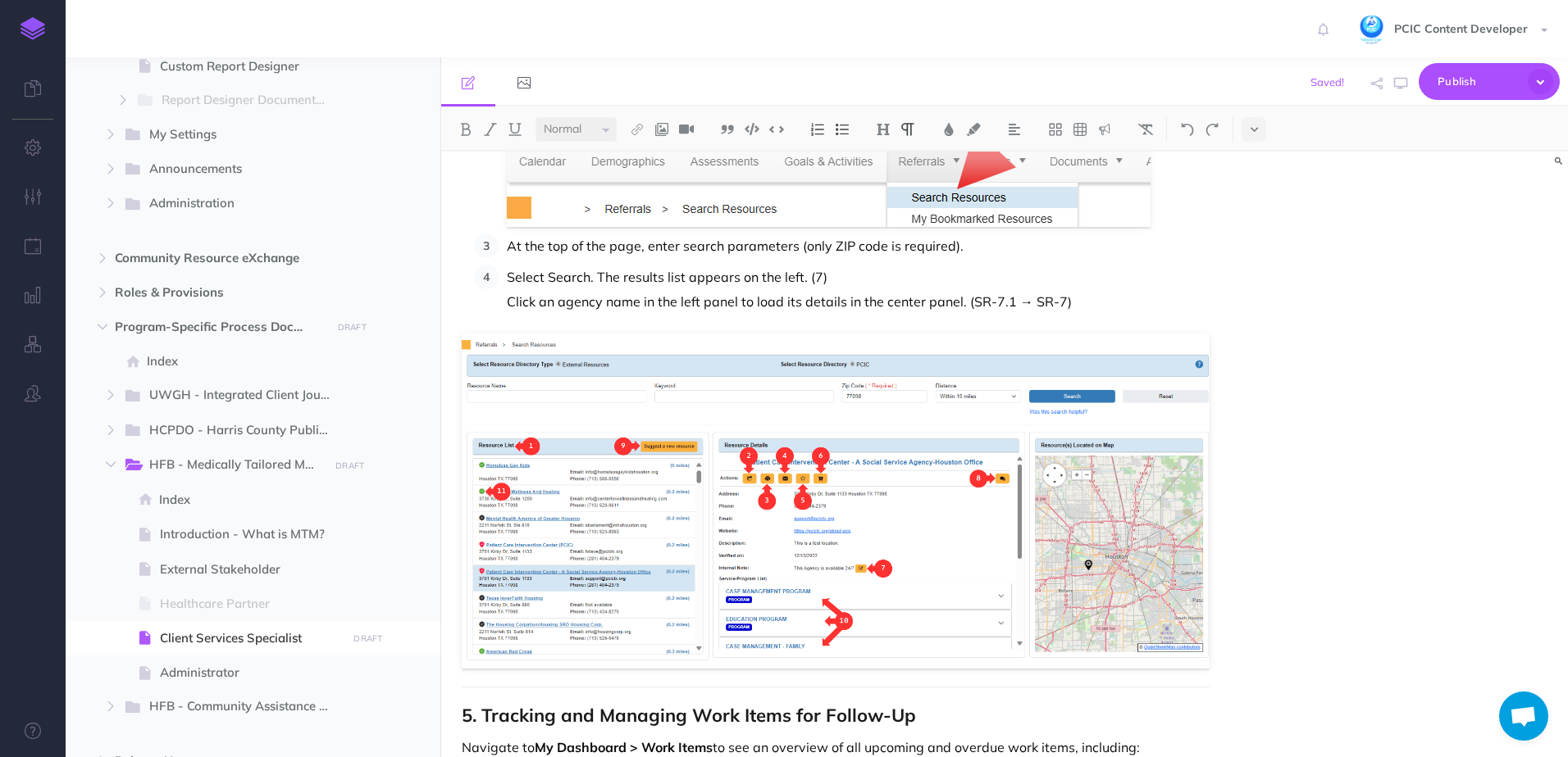
scroll to position [8256, 0]
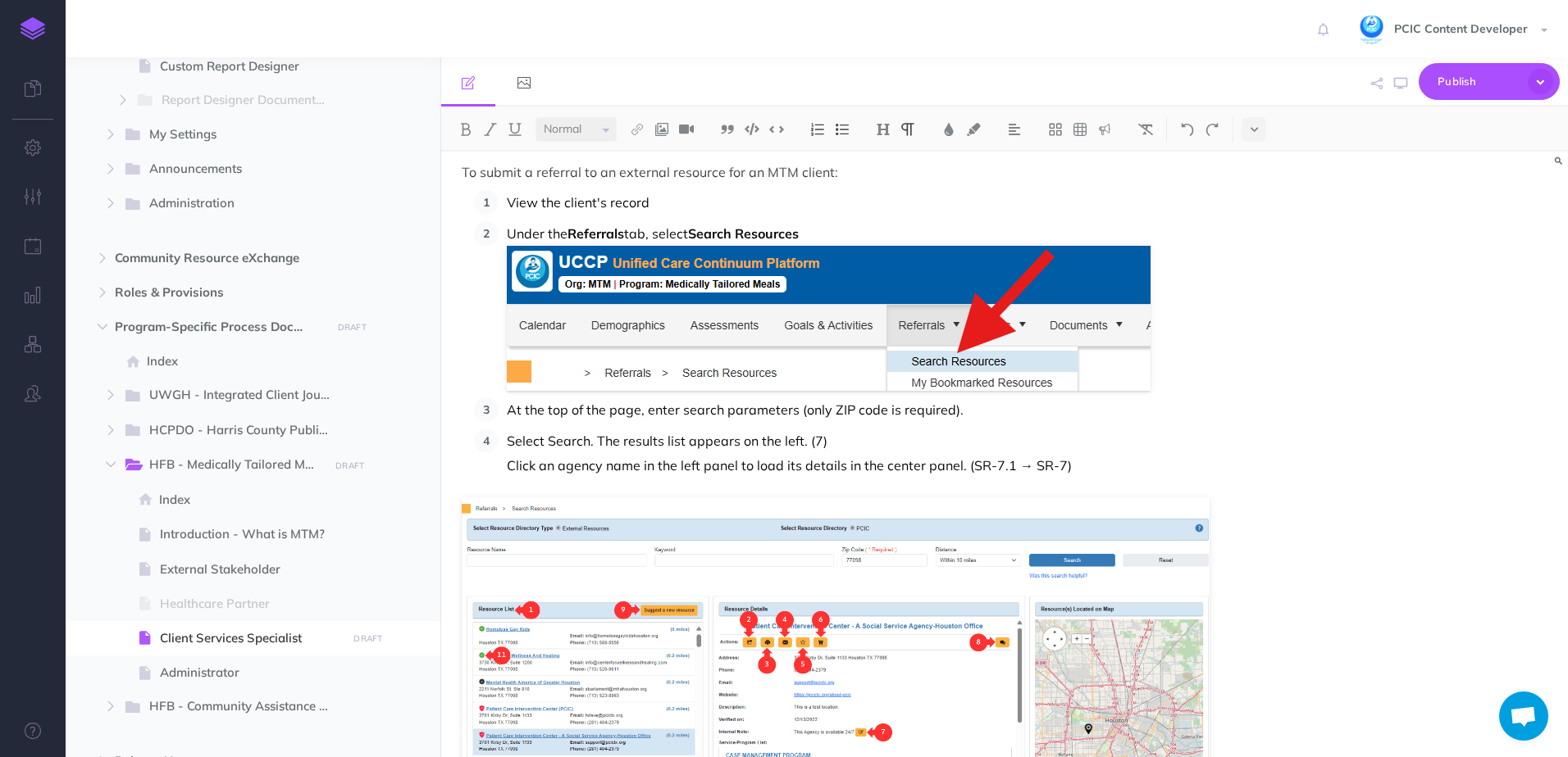
click at [811, 440] on p "Select Search. The results list appears on the left. (7)" at bounding box center [857, 441] width 703 height 24
drag, startPoint x: 882, startPoint y: 441, endPoint x: 810, endPoint y: 447, distance: 72.2
click at [810, 447] on p "Select Search. The results list appears on the left. (see below, 7)" at bounding box center [857, 441] width 703 height 24
click at [1004, 459] on p "Click an agency name in the left panel to load its details in the center panel.…" at bounding box center [857, 465] width 703 height 24
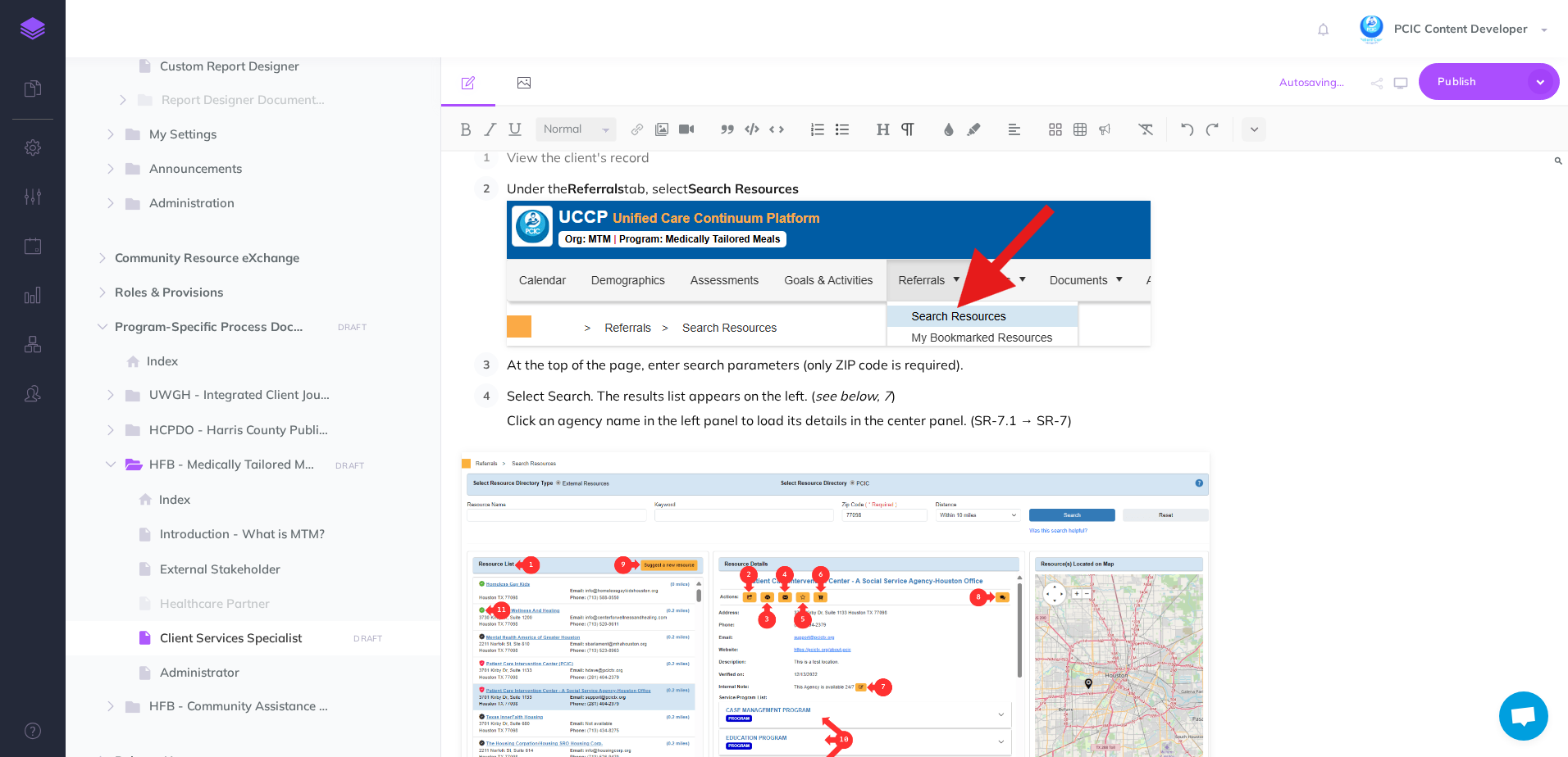
scroll to position [8338, 0]
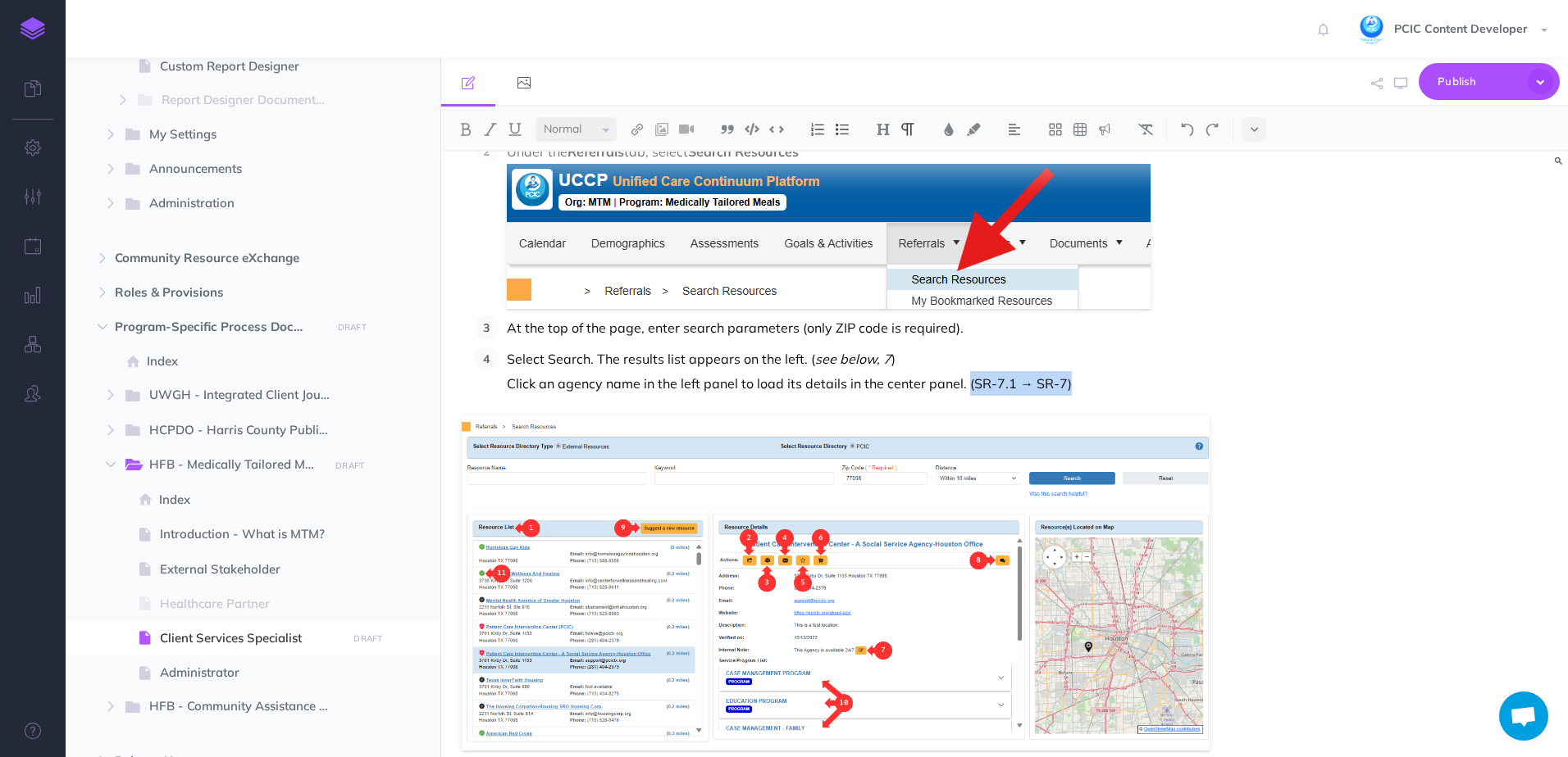
drag, startPoint x: 1072, startPoint y: 380, endPoint x: 963, endPoint y: 385, distance: 109.1
click at [963, 385] on p "Click an agency name in the left panel to load its details in the center panel.…" at bounding box center [857, 384] width 703 height 24
drag, startPoint x: 921, startPoint y: 353, endPoint x: 808, endPoint y: 356, distance: 113.0
click at [808, 356] on p "Select Search. The results list appears on the left. ( see below, 7 )" at bounding box center [857, 358] width 703 height 24
click at [828, 360] on p "Select Search. The results list appears on the left." at bounding box center [857, 358] width 703 height 24
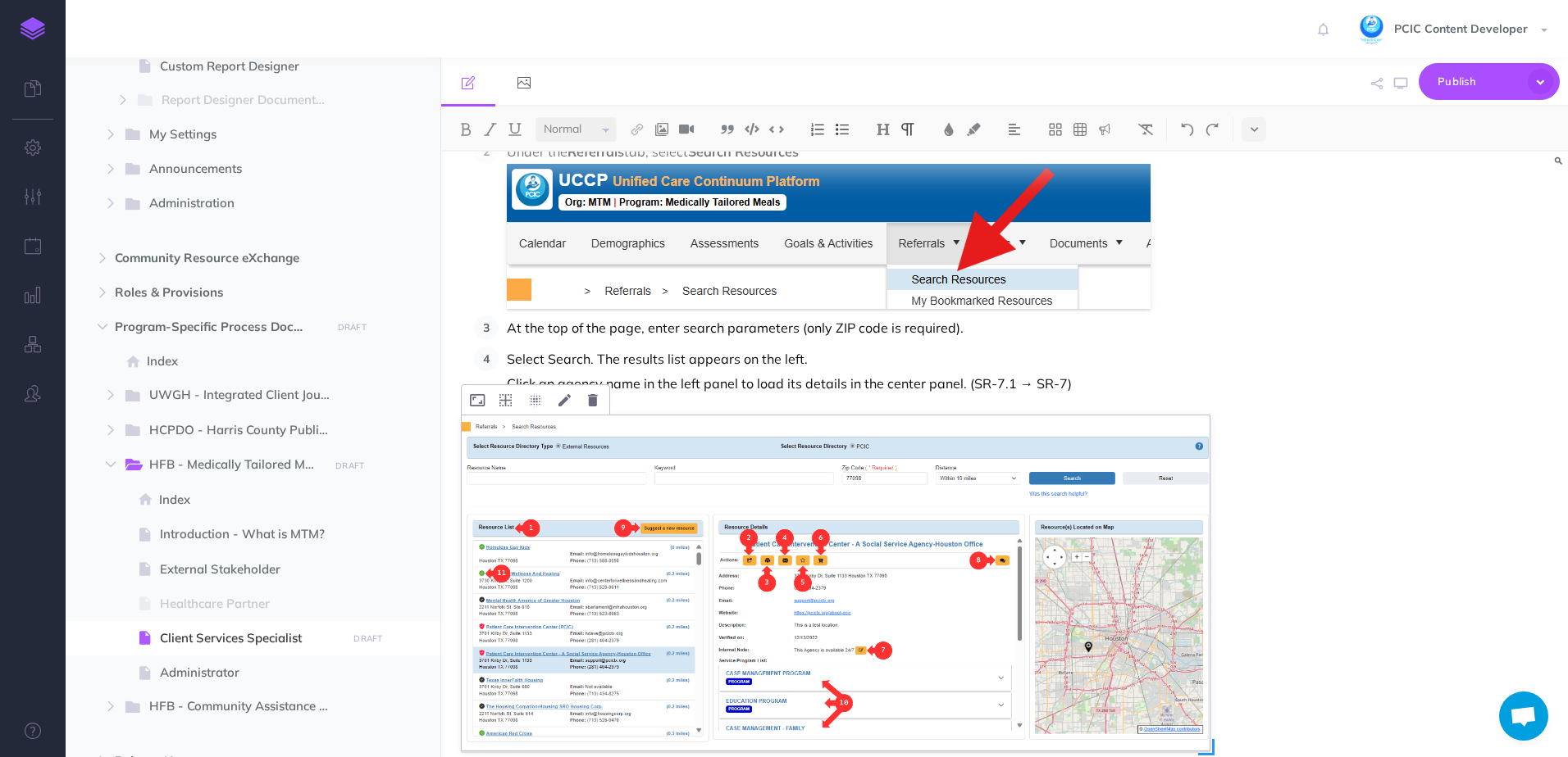
click at [664, 539] on img at bounding box center [835, 583] width 748 height 335
click at [802, 373] on p "Click an agency name in the left panel to load its details in the center panel.…" at bounding box center [857, 384] width 703 height 24
click at [930, 505] on img at bounding box center [835, 583] width 748 height 335
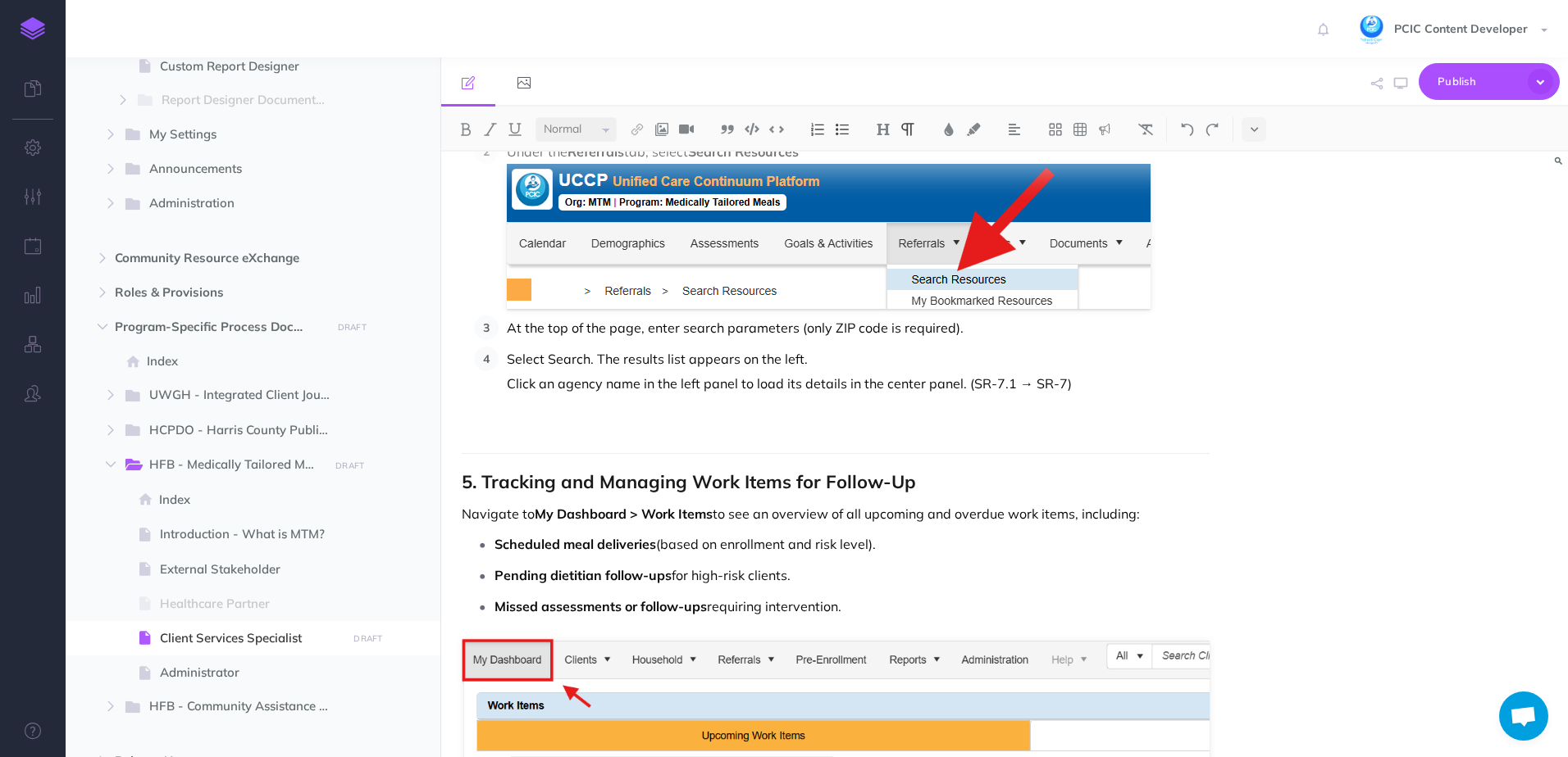
click at [858, 365] on p "Select Search. The results list appears on the left." at bounding box center [857, 358] width 703 height 24
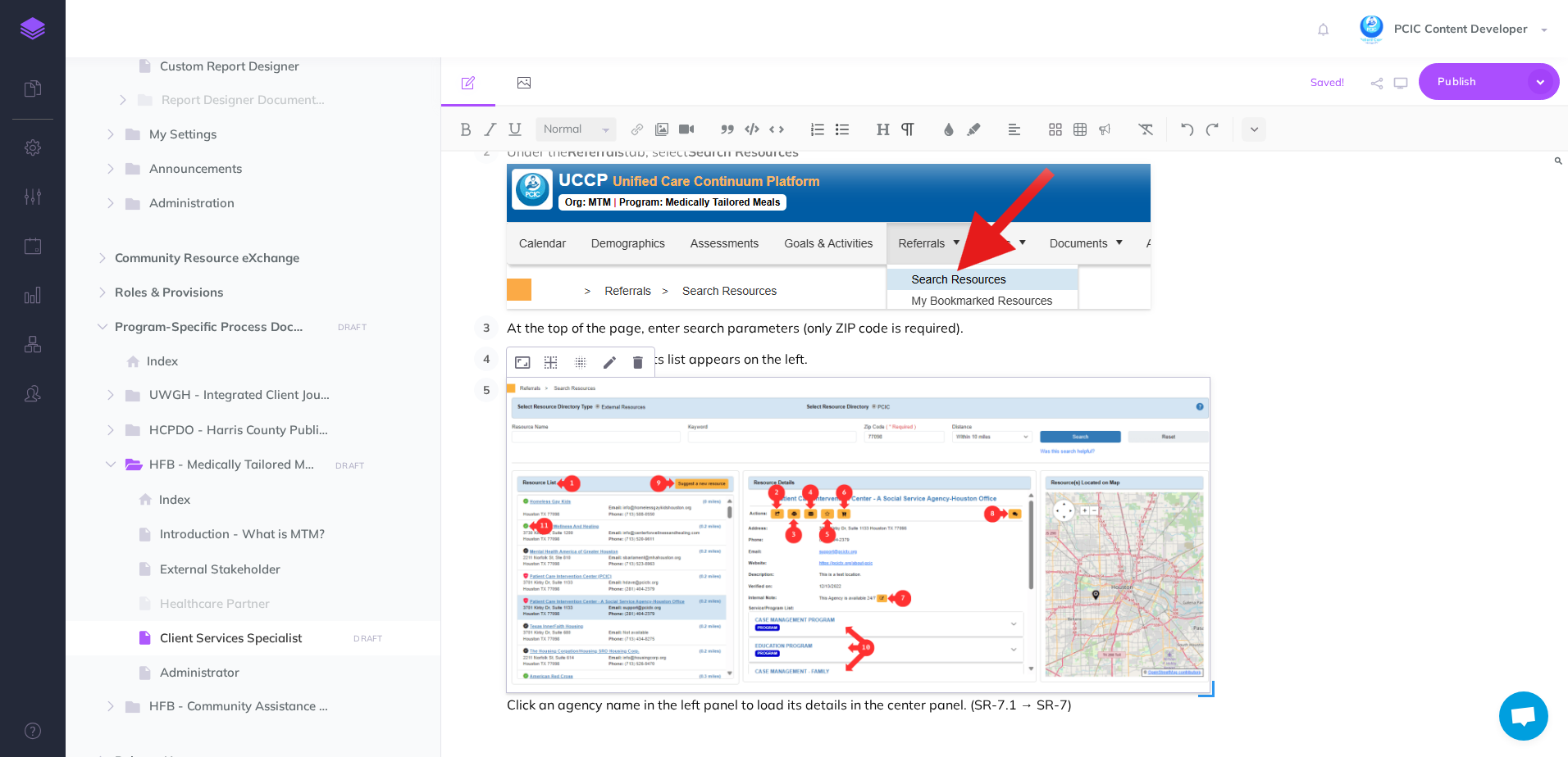
click at [710, 452] on img at bounding box center [857, 535] width 703 height 315
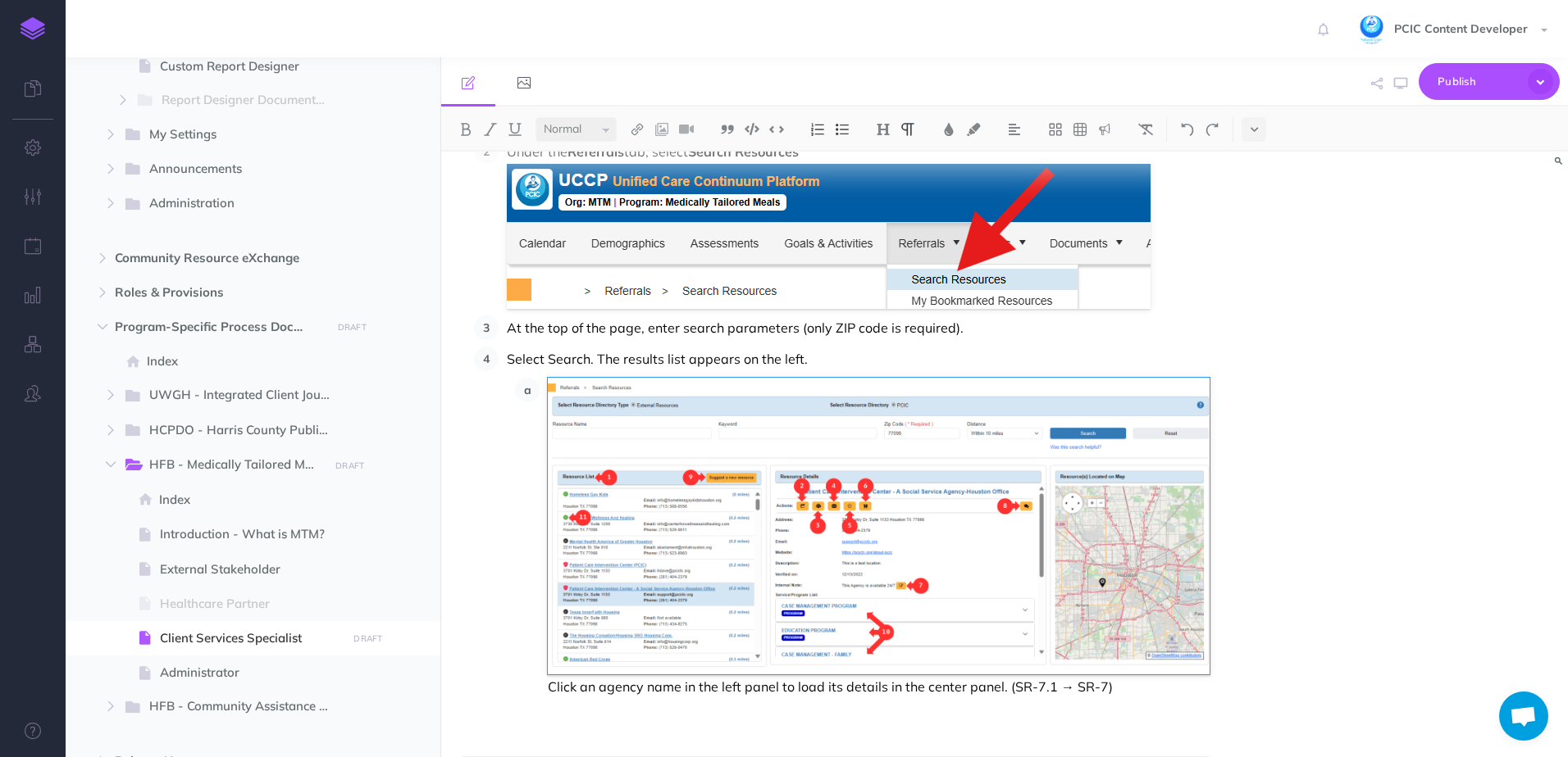
click at [539, 391] on li "Click an agency name in the left panel to load its details in the center panel.…" at bounding box center [874, 538] width 670 height 321
click at [543, 392] on li "Click an agency name in the left panel to load its details in the center panel.…" at bounding box center [874, 538] width 670 height 321
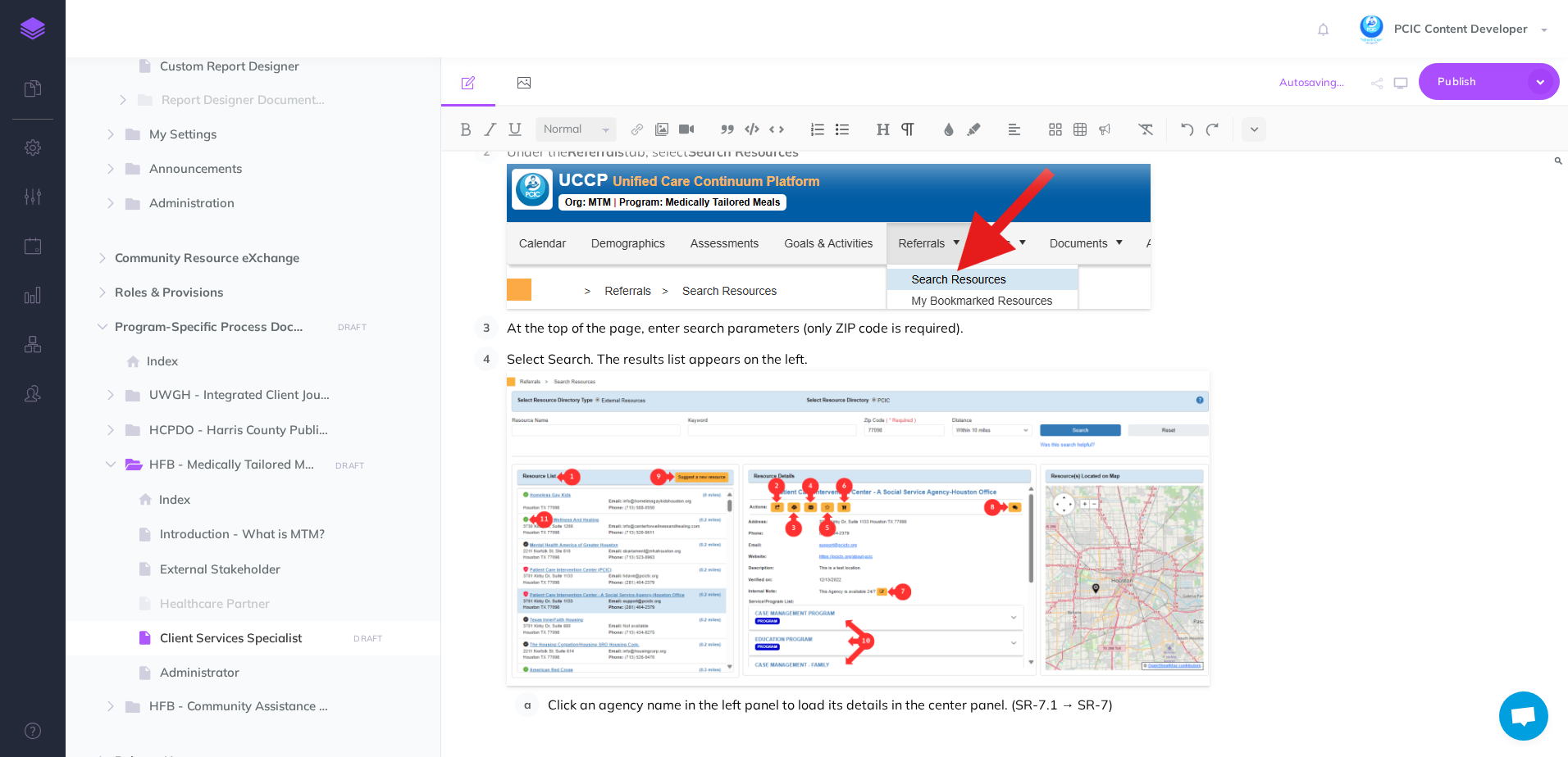
click at [811, 353] on p "Select Search. The results list appears on the left." at bounding box center [857, 358] width 703 height 24
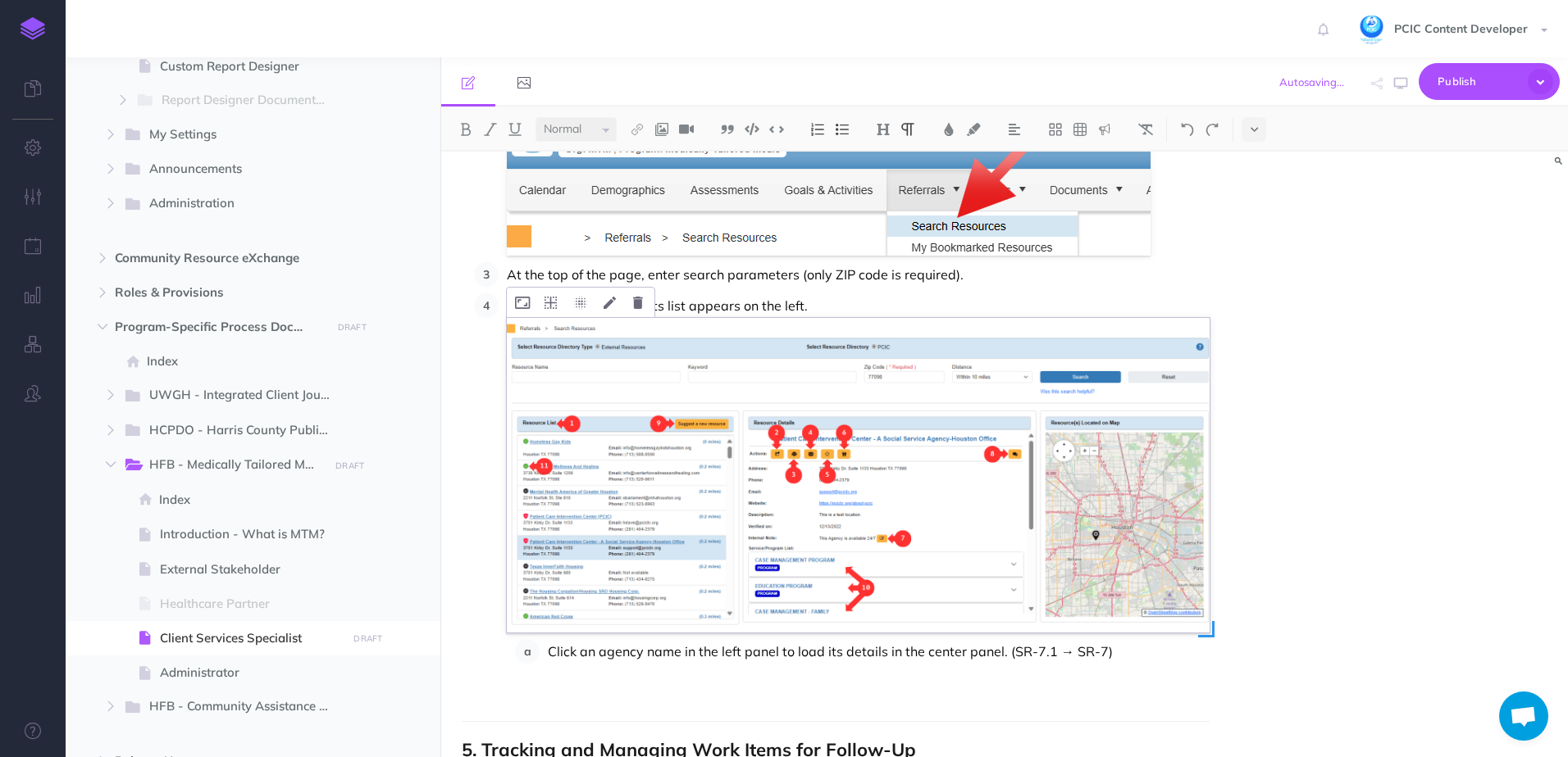
scroll to position [8420, 0]
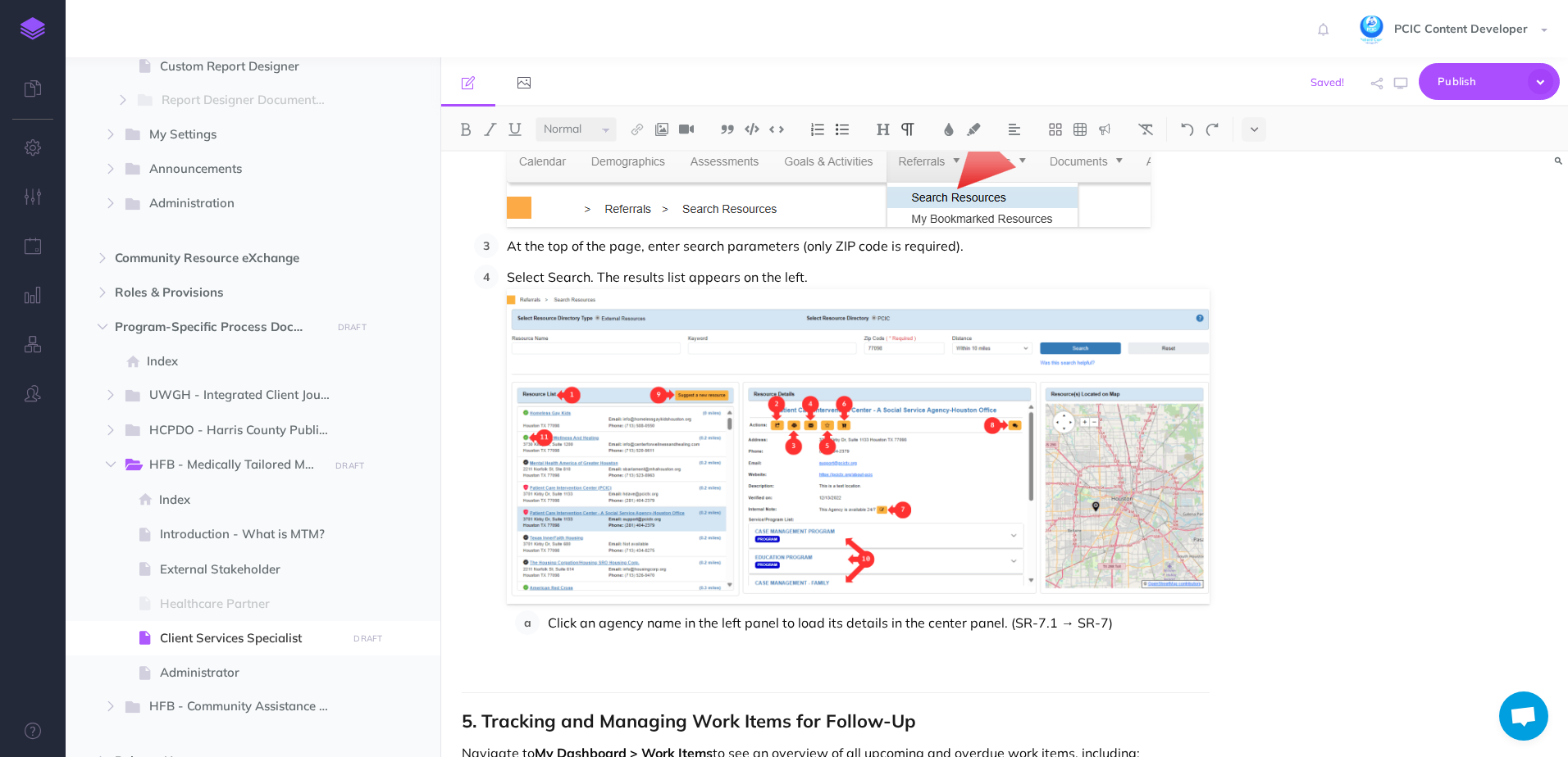
click at [763, 607] on li "Select Search. The results list appears on the left. Click an agency name in th…" at bounding box center [854, 450] width 711 height 371
click at [821, 276] on p "Select Search. The results list appears on the left." at bounding box center [857, 277] width 703 height 24
click at [838, 274] on p "Select Search. The results list appears on the left." at bounding box center [857, 277] width 703 height 24
click at [809, 274] on p "Select Search. The results list appears on the left (1), and the resource detai…" at bounding box center [857, 277] width 703 height 24
click at [1190, 612] on p "Click an agency name in the left panel to load its details in the center panel.…" at bounding box center [878, 622] width 662 height 24
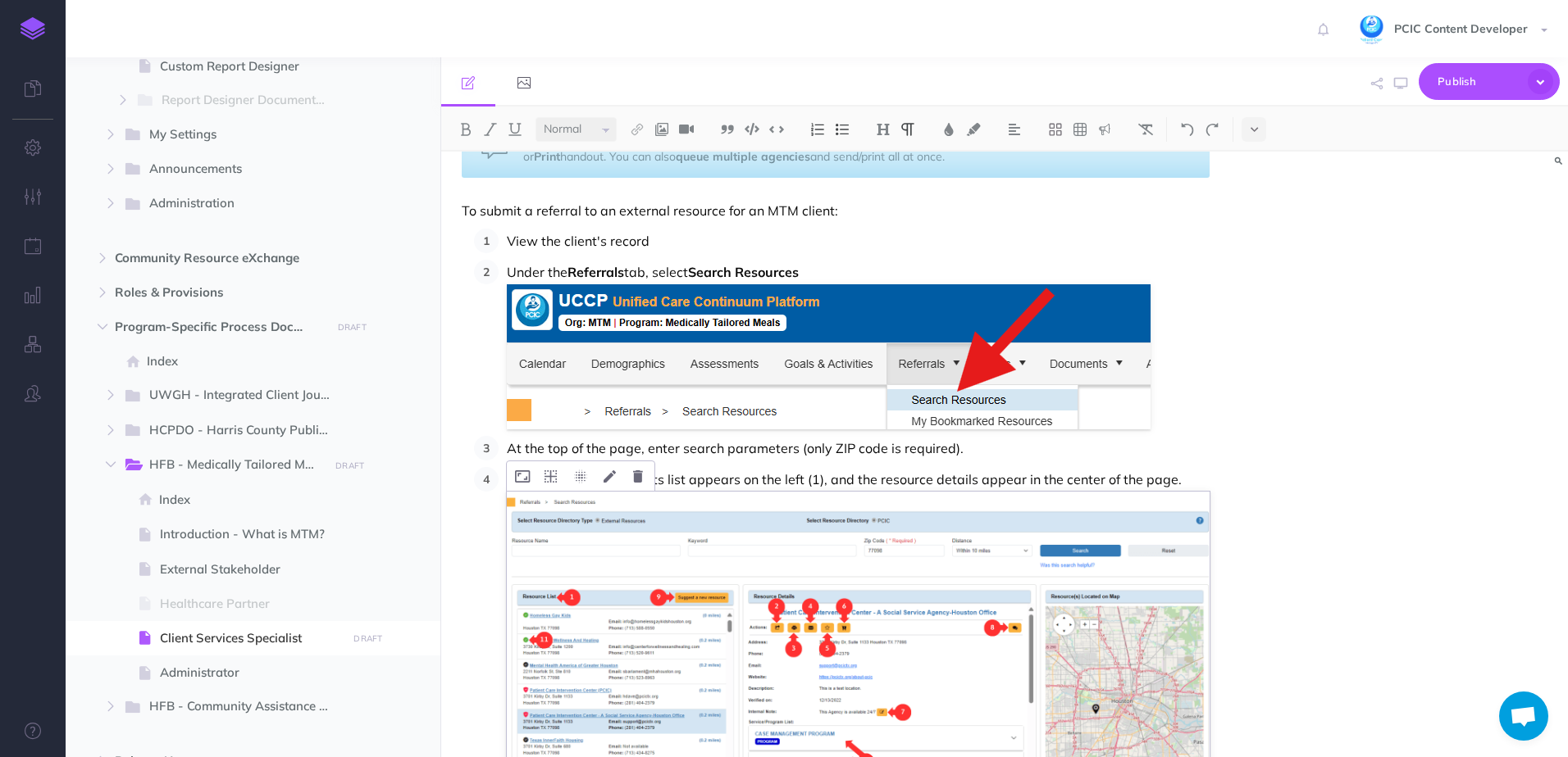
scroll to position [8256, 0]
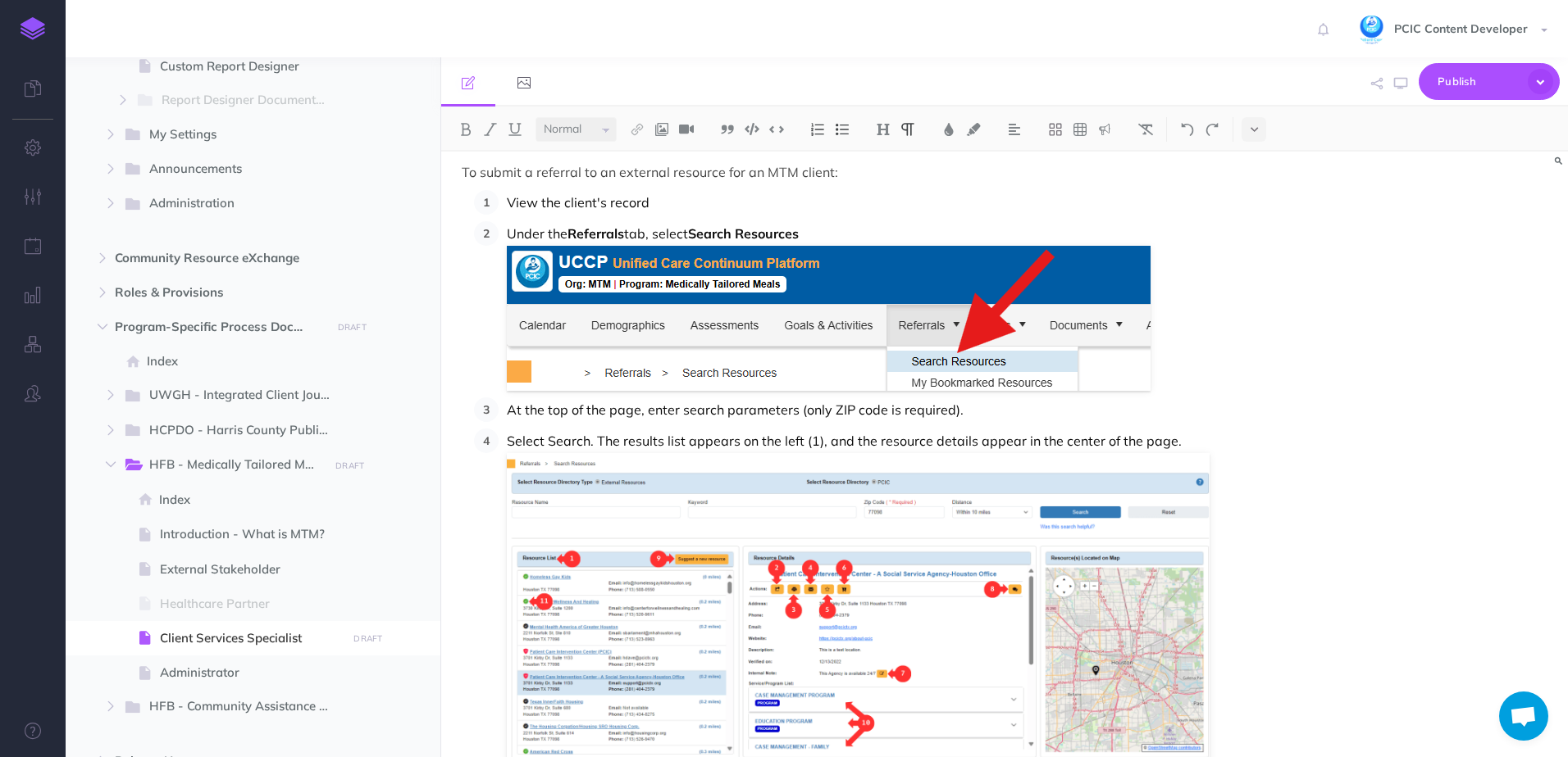
click at [1234, 579] on div "Client Services Specialist Workflow Guide – Houston Food Bank Medically Tailore…" at bounding box center [1004, 454] width 1126 height 605
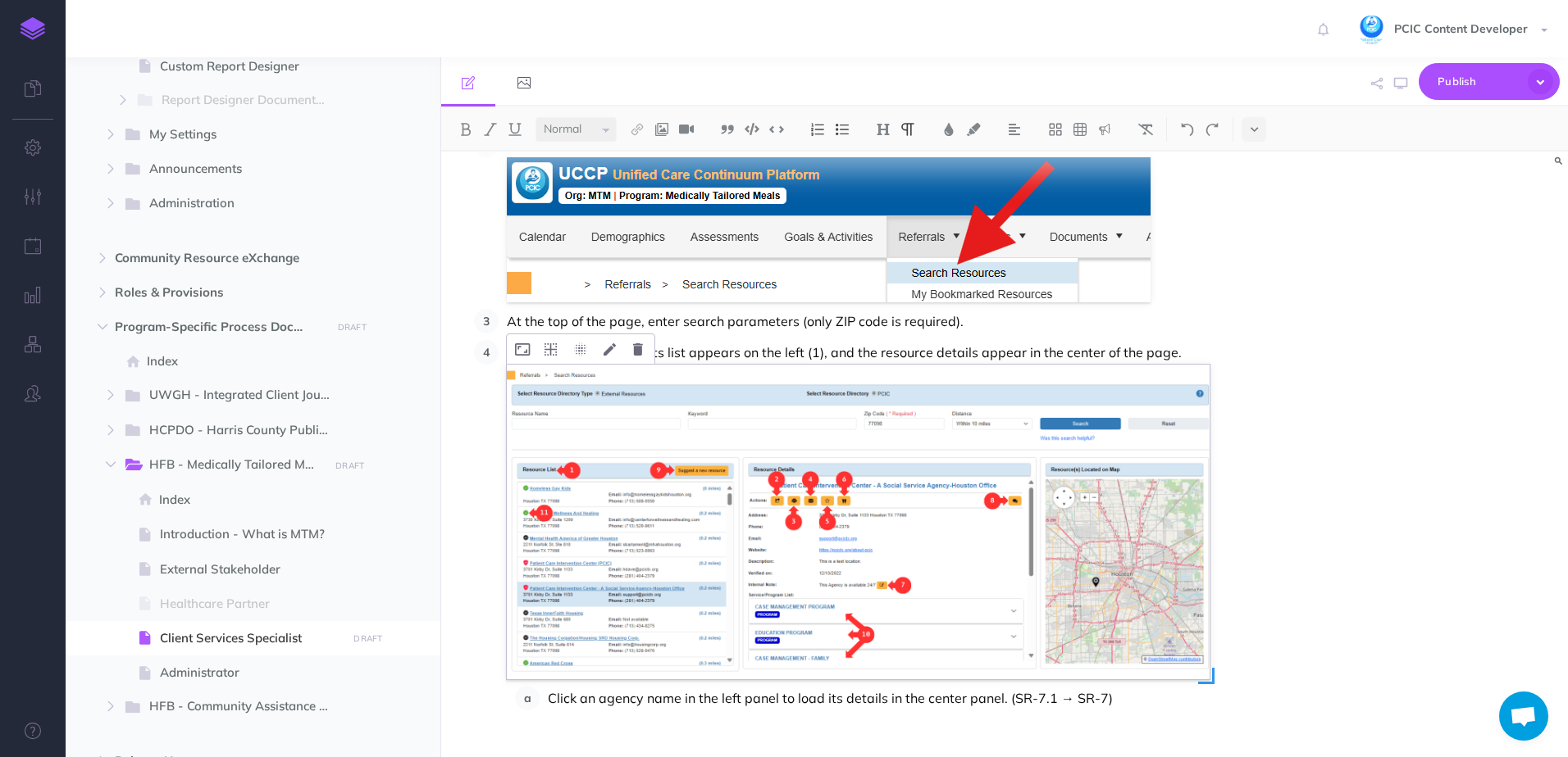
scroll to position [8338, 0]
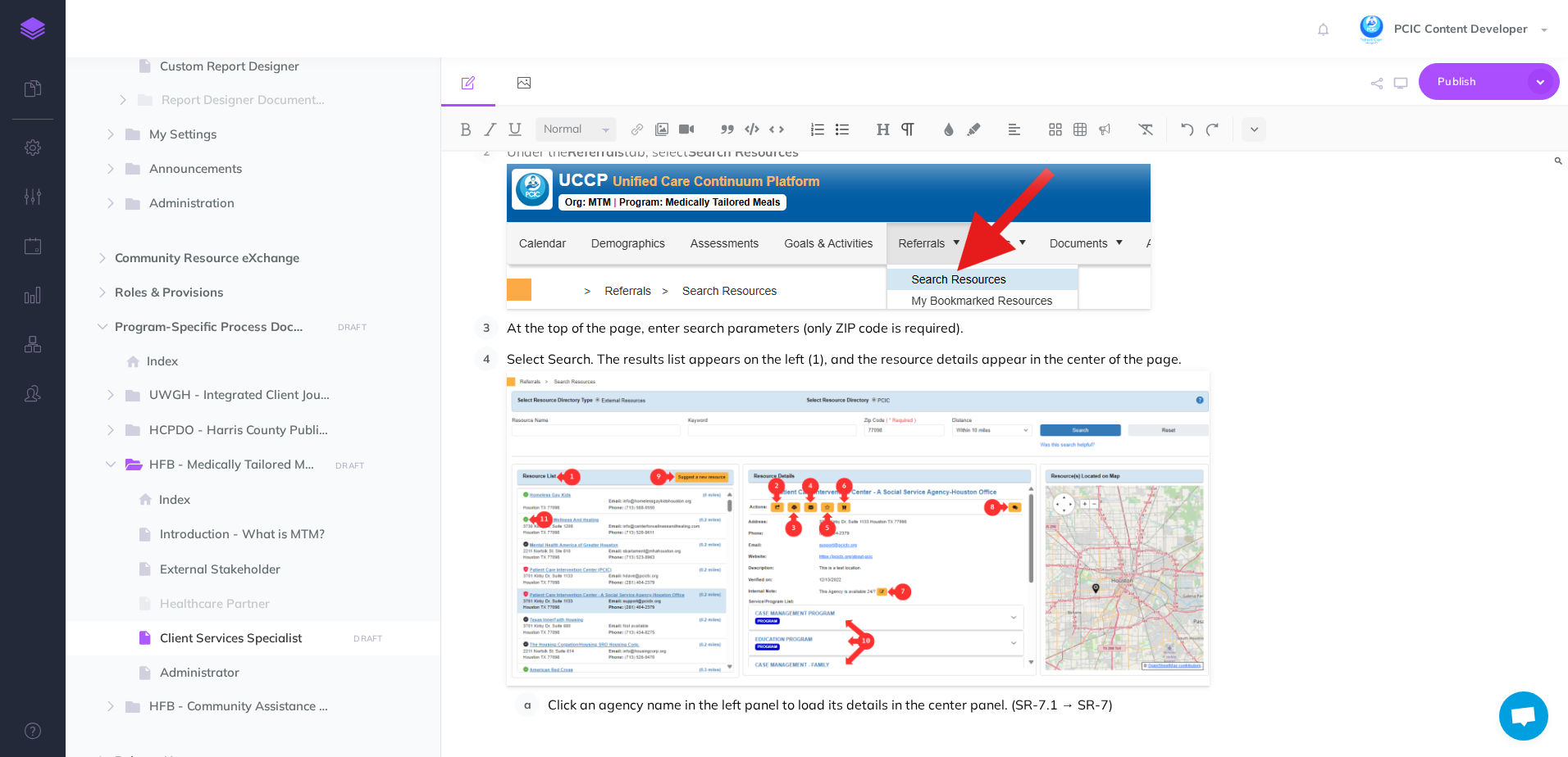
click at [810, 357] on p "Select Search. The results list appears on the left (1), and the resource detai…" at bounding box center [857, 358] width 703 height 24
click at [833, 701] on p "Click an agency name in the left panel to load its details in the center panel.…" at bounding box center [878, 705] width 662 height 24
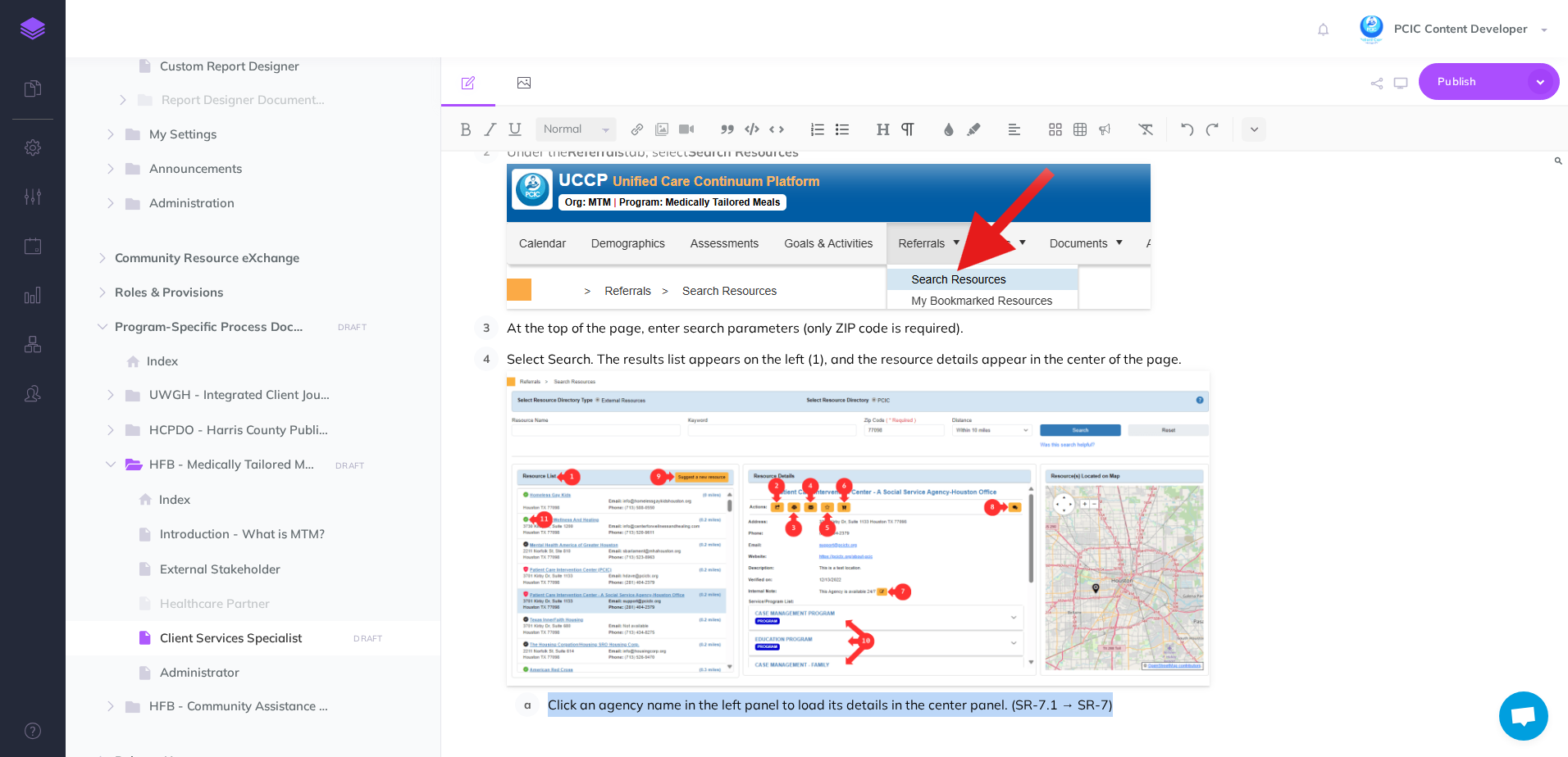
click at [833, 701] on p "Click an agency name in the left panel to load its details in the center panel.…" at bounding box center [878, 705] width 662 height 24
click at [855, 717] on p "Click an agency name in the left panel to load its details in the center panel.…" at bounding box center [878, 705] width 662 height 24
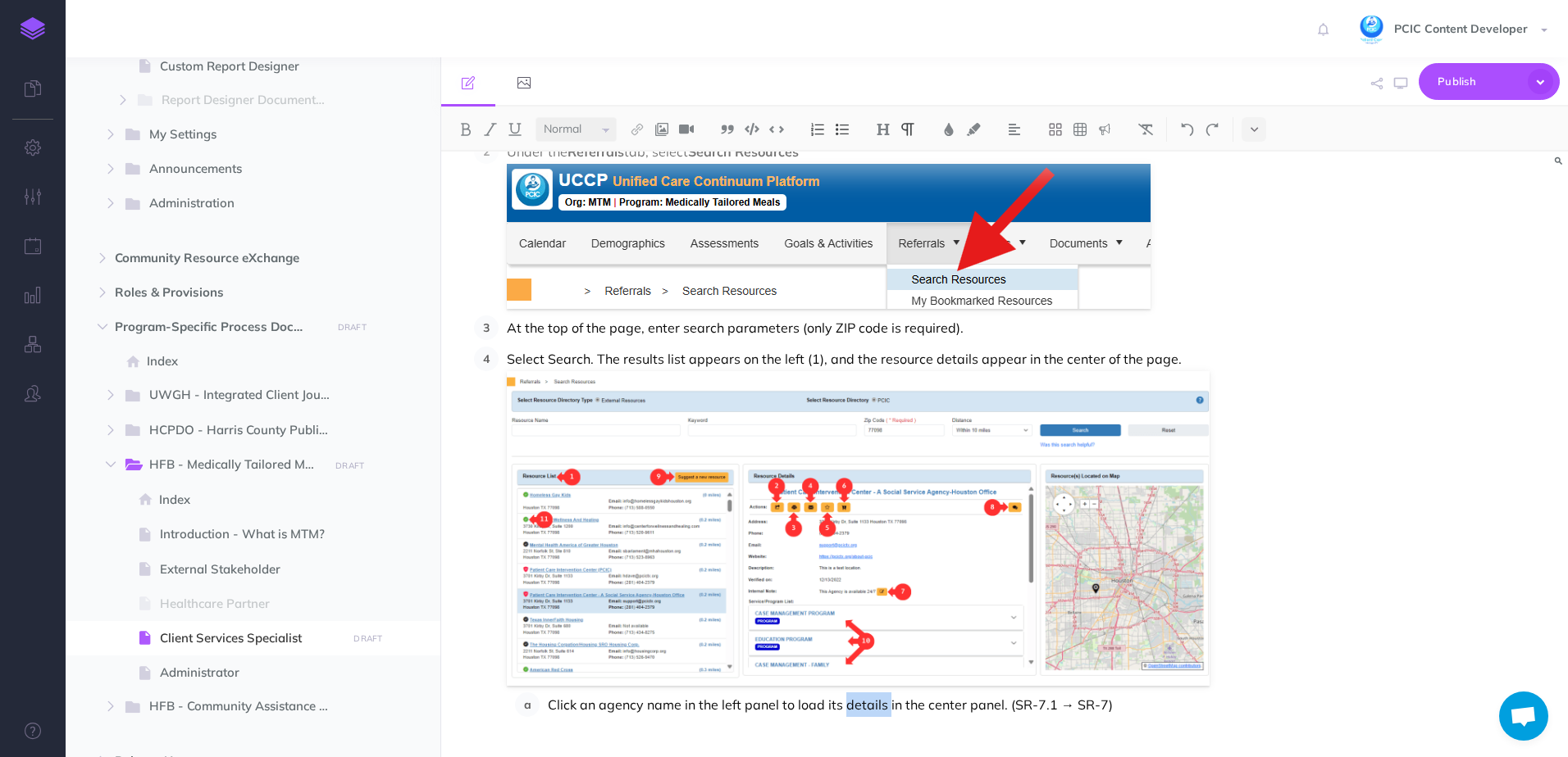
click at [855, 717] on p "Click an agency name in the left panel to load its details in the center panel.…" at bounding box center [878, 705] width 662 height 24
drag, startPoint x: 1185, startPoint y: 360, endPoint x: 824, endPoint y: 365, distance: 361.0
click at [824, 365] on p "Select Search. The results list appears on the left (1), and the resource detai…" at bounding box center [857, 358] width 703 height 24
click at [876, 354] on p "Select Search. The results list appears on the left (1), and the resource detai…" at bounding box center [857, 358] width 703 height 24
drag, startPoint x: 855, startPoint y: 360, endPoint x: 819, endPoint y: 360, distance: 36.0
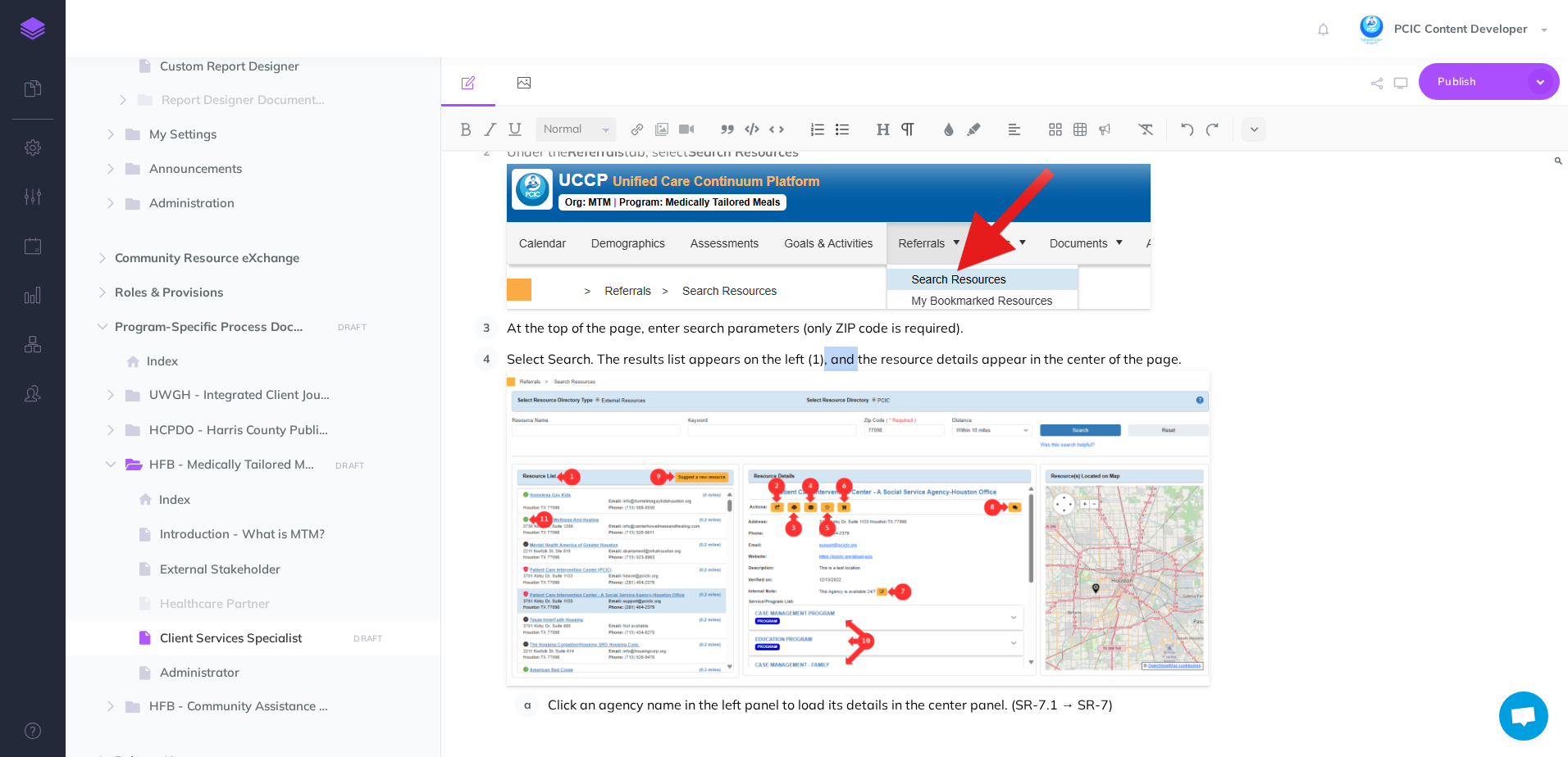
click at [819, 360] on p "Select Search. The results list appears on the left (1), and the resource detai…" at bounding box center [857, 358] width 703 height 24
click at [856, 357] on p "Select Search. The results list appears on the left (1), and the resource detai…" at bounding box center [857, 358] width 703 height 24
drag, startPoint x: 1180, startPoint y: 357, endPoint x: 798, endPoint y: 357, distance: 382.0
click at [798, 357] on p "Select Search. The results list appears on the left (1), and the resource detai…" at bounding box center [857, 358] width 703 height 24
click at [899, 502] on img at bounding box center [857, 529] width 703 height 315
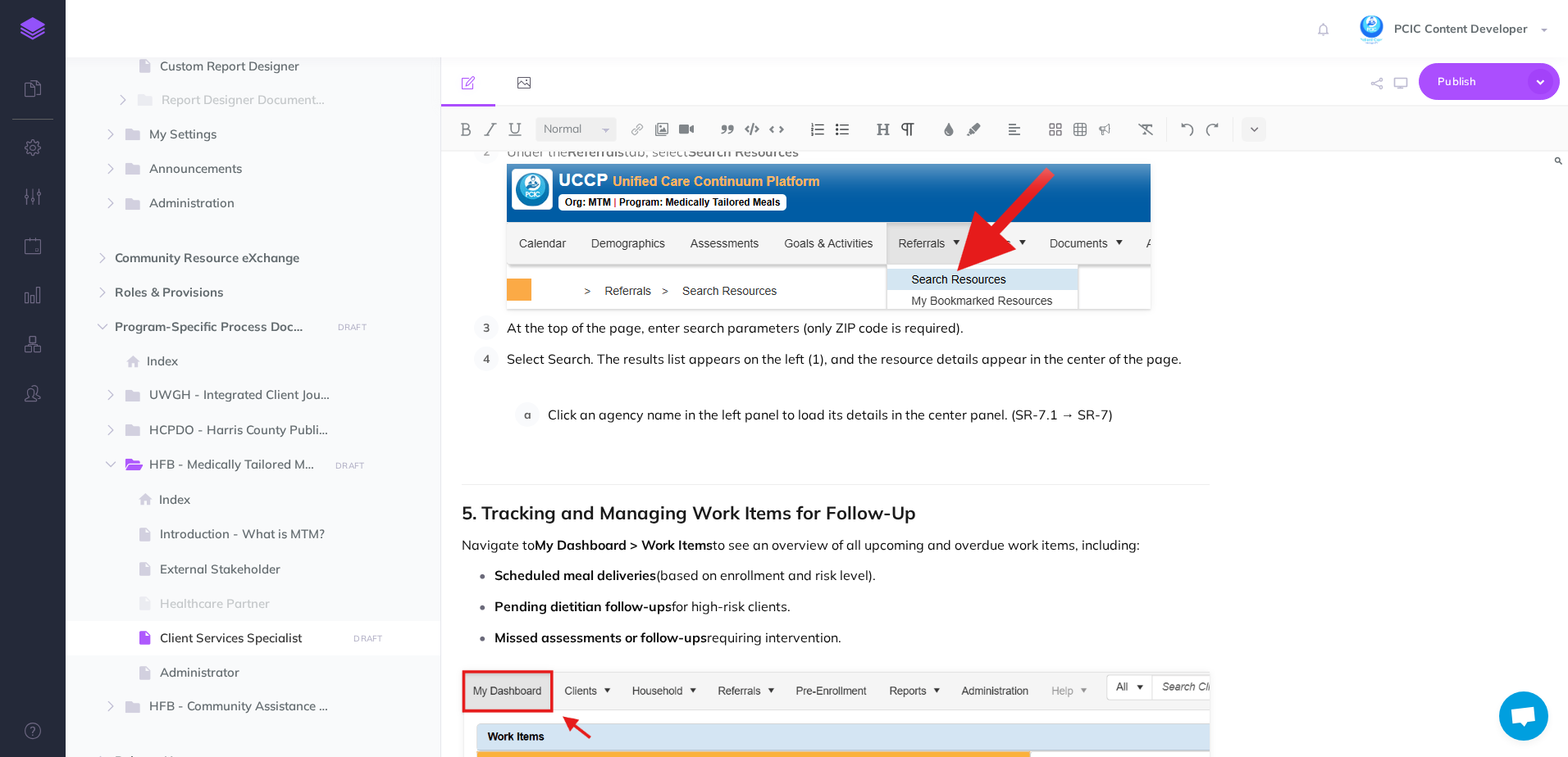
click at [782, 385] on p at bounding box center [857, 384] width 703 height 24
click at [547, 409] on li "Click an agency name in the left panel to load its details in the center panel.…" at bounding box center [874, 415] width 670 height 24
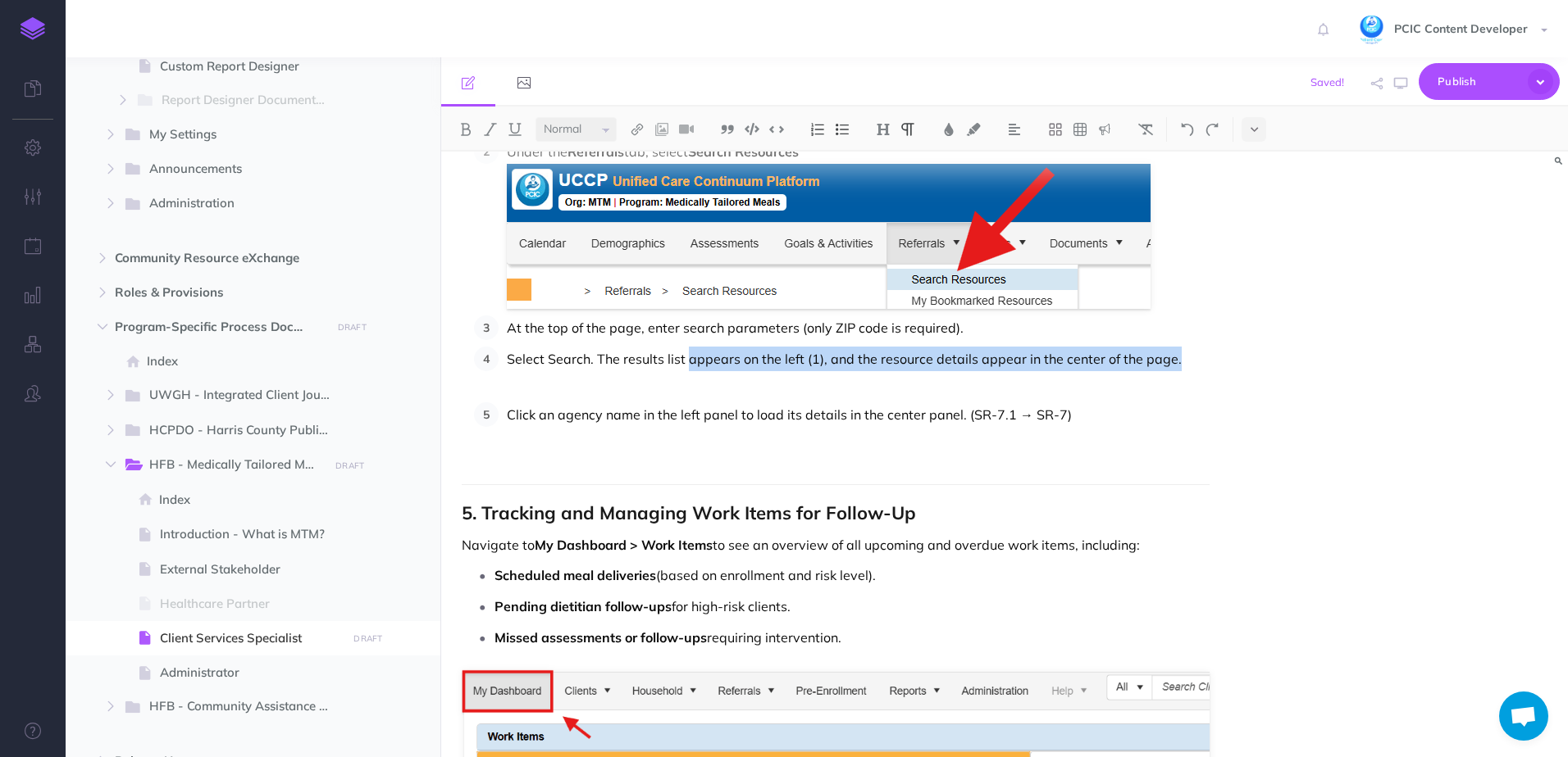
drag, startPoint x: 1201, startPoint y: 361, endPoint x: 686, endPoint y: 364, distance: 515.0
click at [686, 364] on p "Select Search. The results list appears on the left (1), and the resource detai…" at bounding box center [857, 358] width 703 height 24
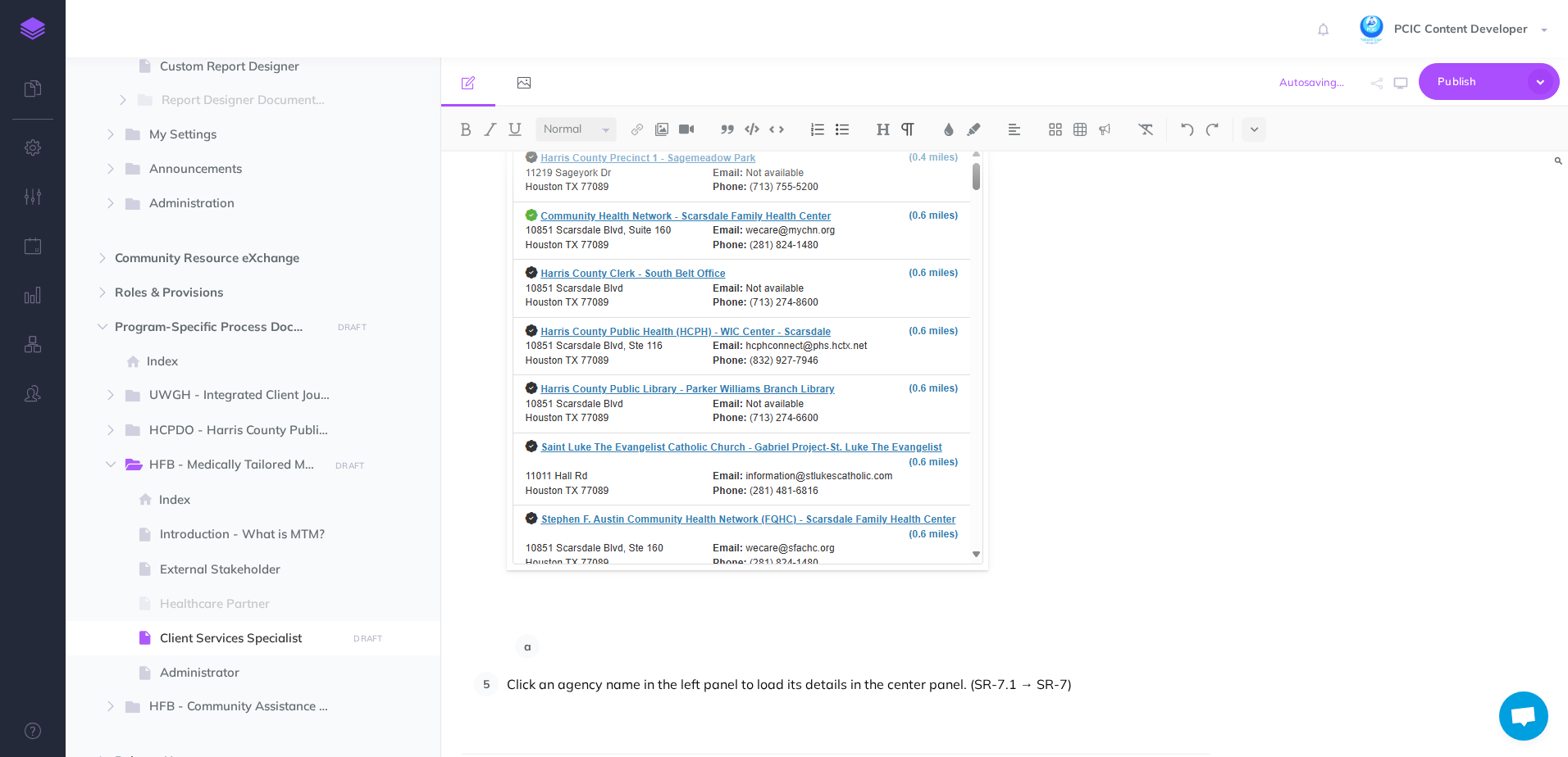
scroll to position [8748, 0]
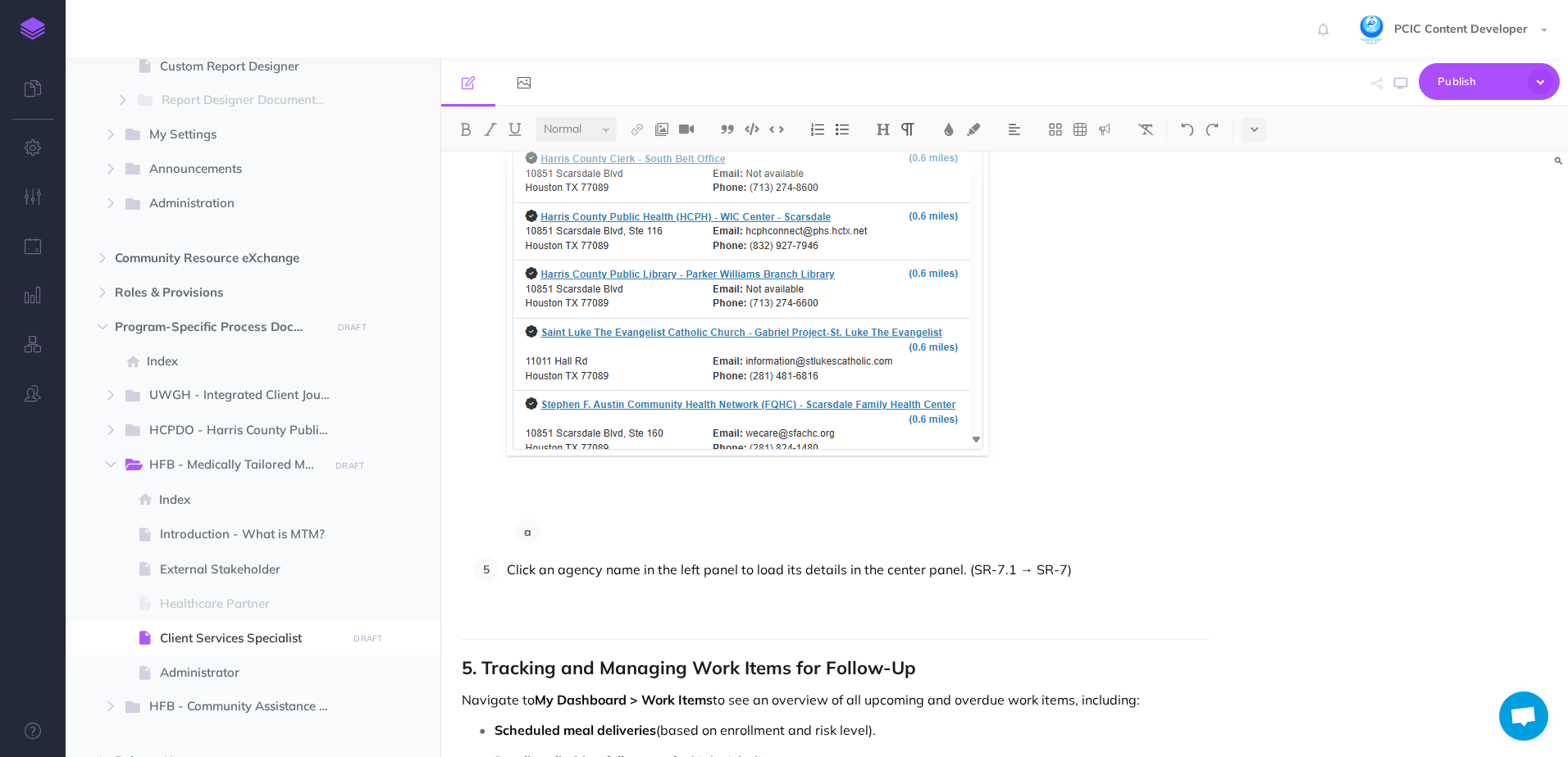
click at [539, 532] on li at bounding box center [874, 531] width 670 height 24
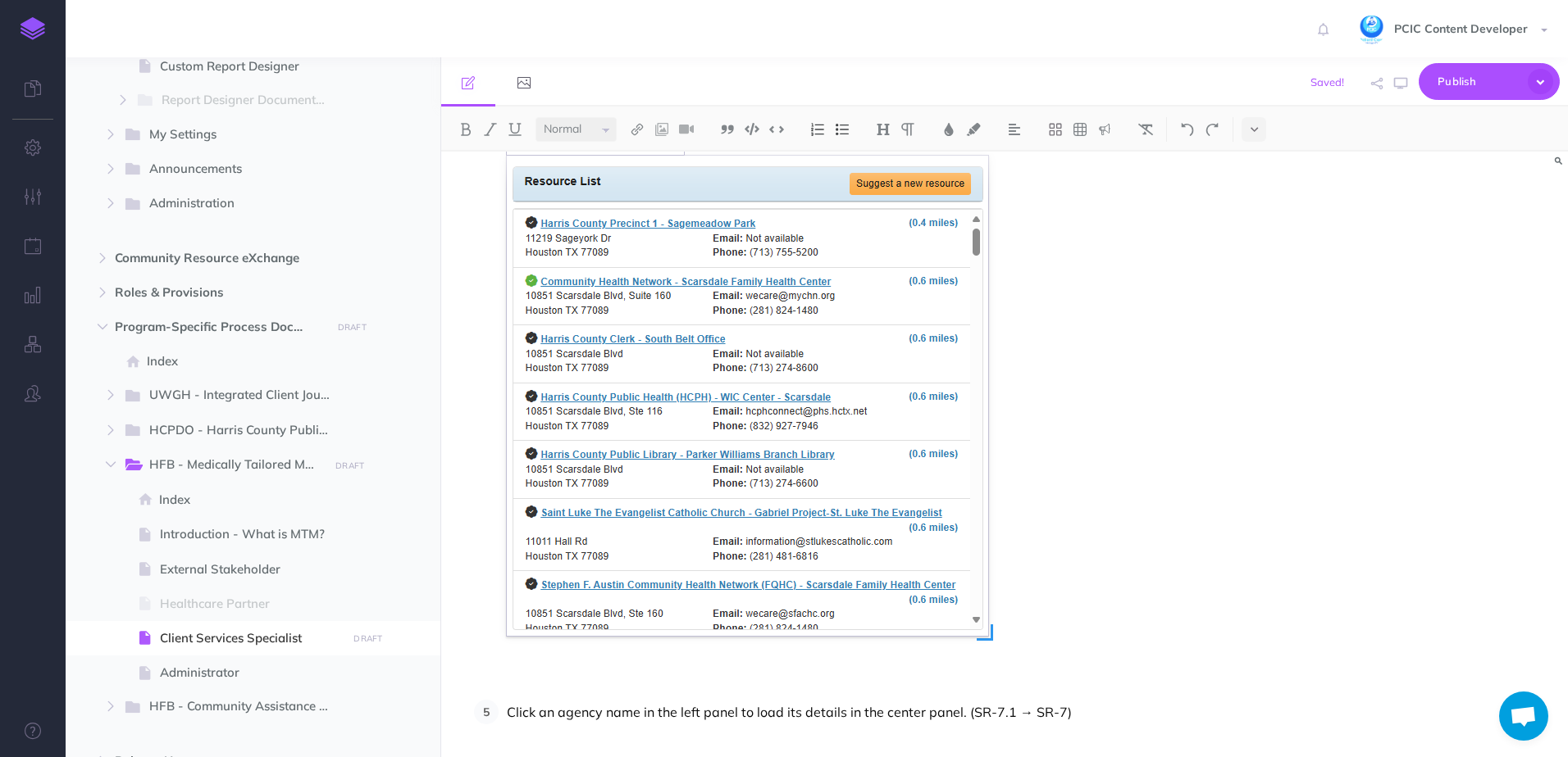
scroll to position [8158, 0]
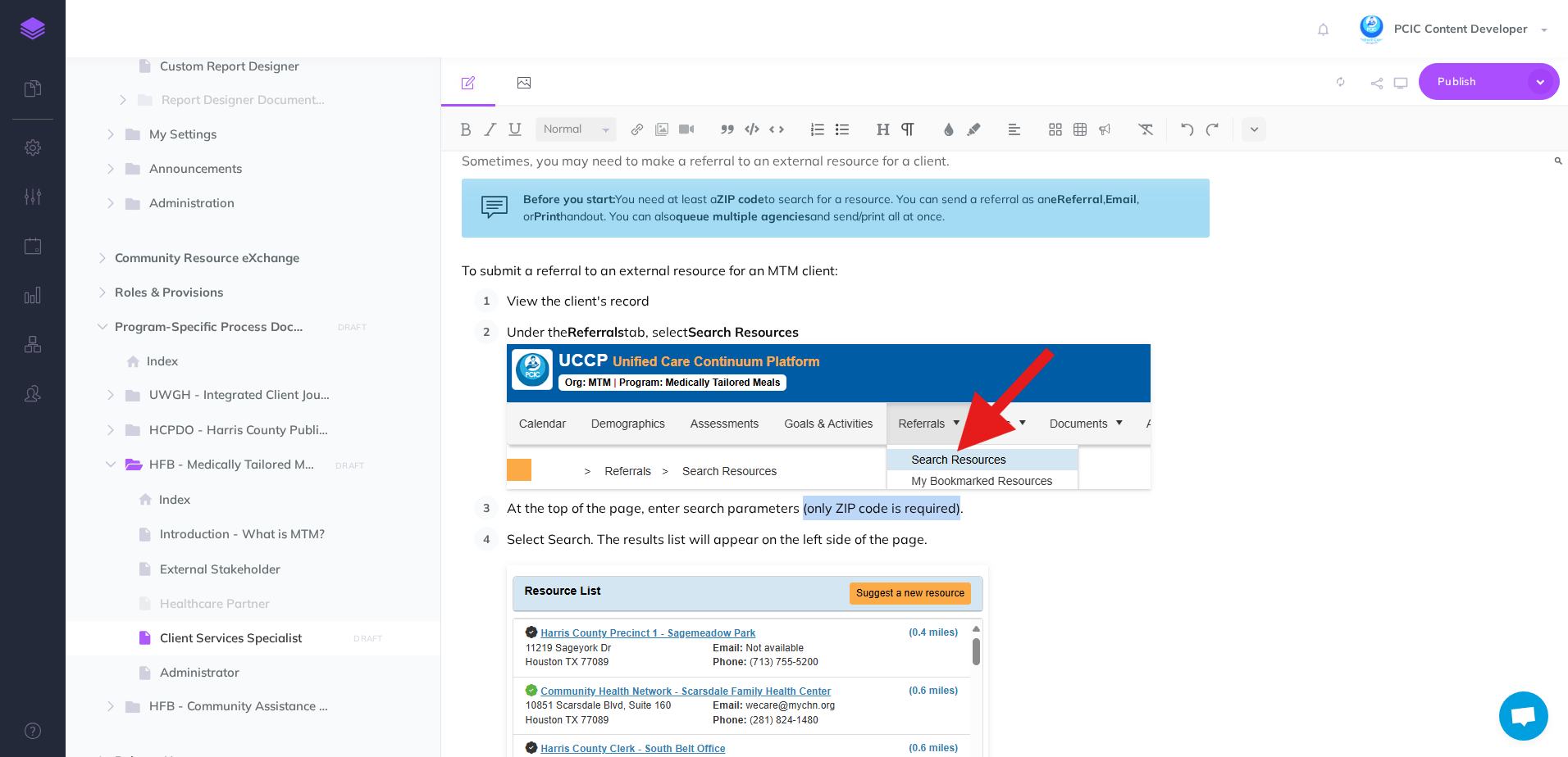
drag, startPoint x: 952, startPoint y: 510, endPoint x: 797, endPoint y: 512, distance: 155.0
click at [797, 512] on p "At the top of the page, enter search parameters (only ZIP code is required)." at bounding box center [857, 508] width 703 height 24
click at [776, 511] on p "At the top of the page, enter search parameters (only ZIP code is required) ." at bounding box center [857, 508] width 703 height 24
click at [970, 518] on p "At the top of the page, enter search parameters (only ZIP code is required)." at bounding box center [857, 508] width 703 height 24
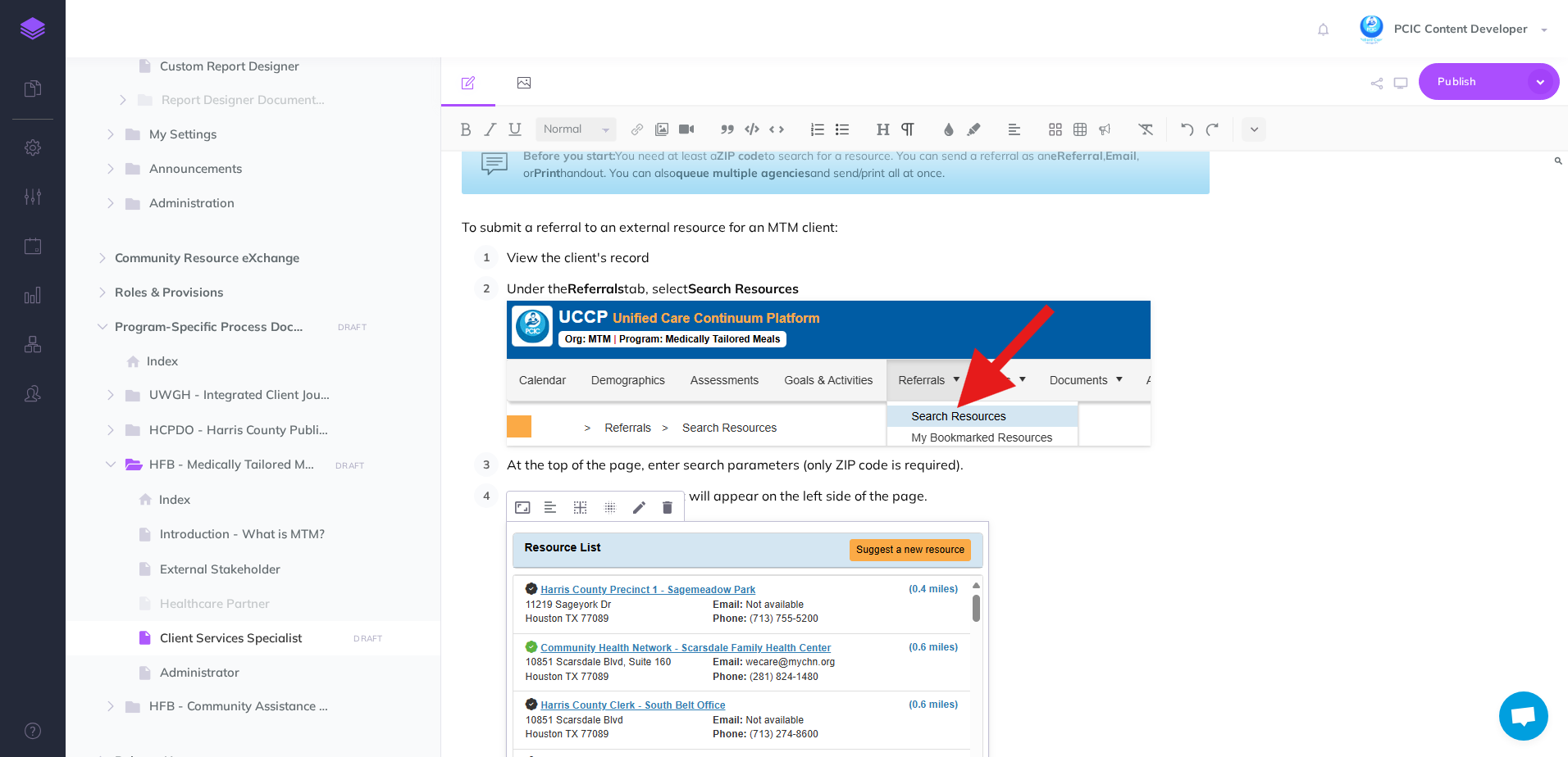
scroll to position [8240, 0]
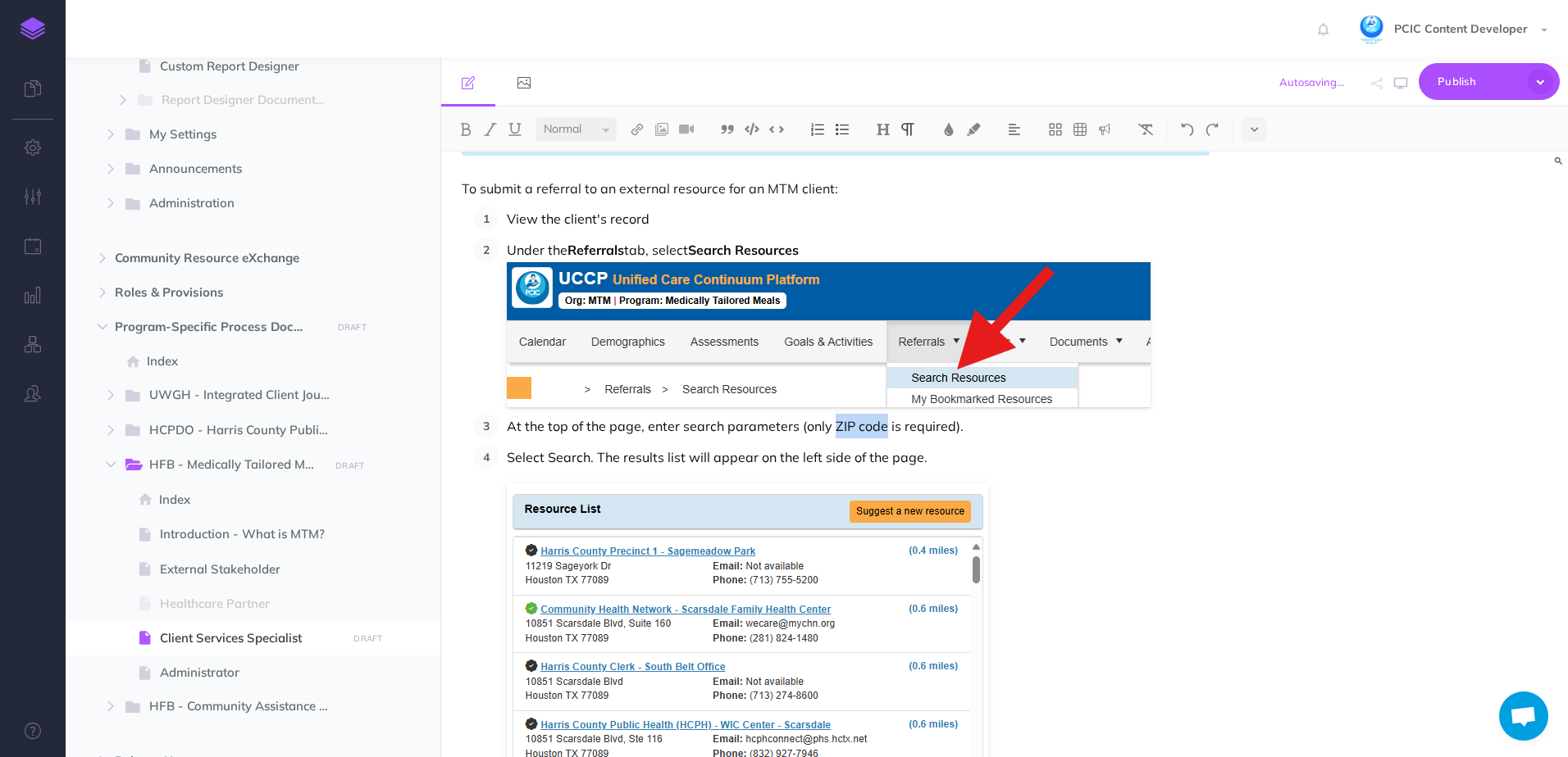
drag, startPoint x: 828, startPoint y: 426, endPoint x: 881, endPoint y: 429, distance: 53.1
click at [881, 429] on p "At the top of the page, enter search parameters (only ZIP code is required)." at bounding box center [857, 426] width 703 height 24
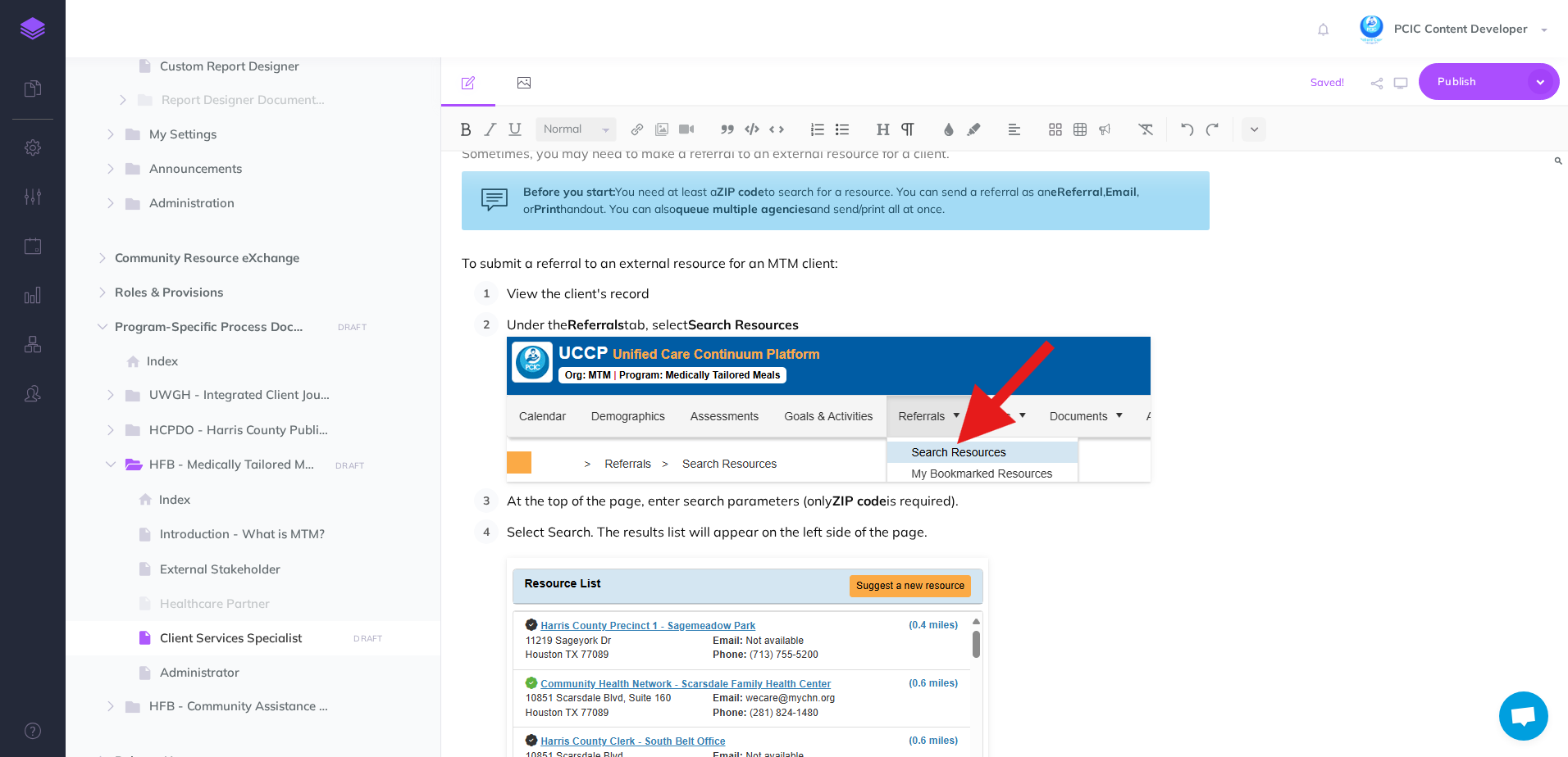
scroll to position [8158, 0]
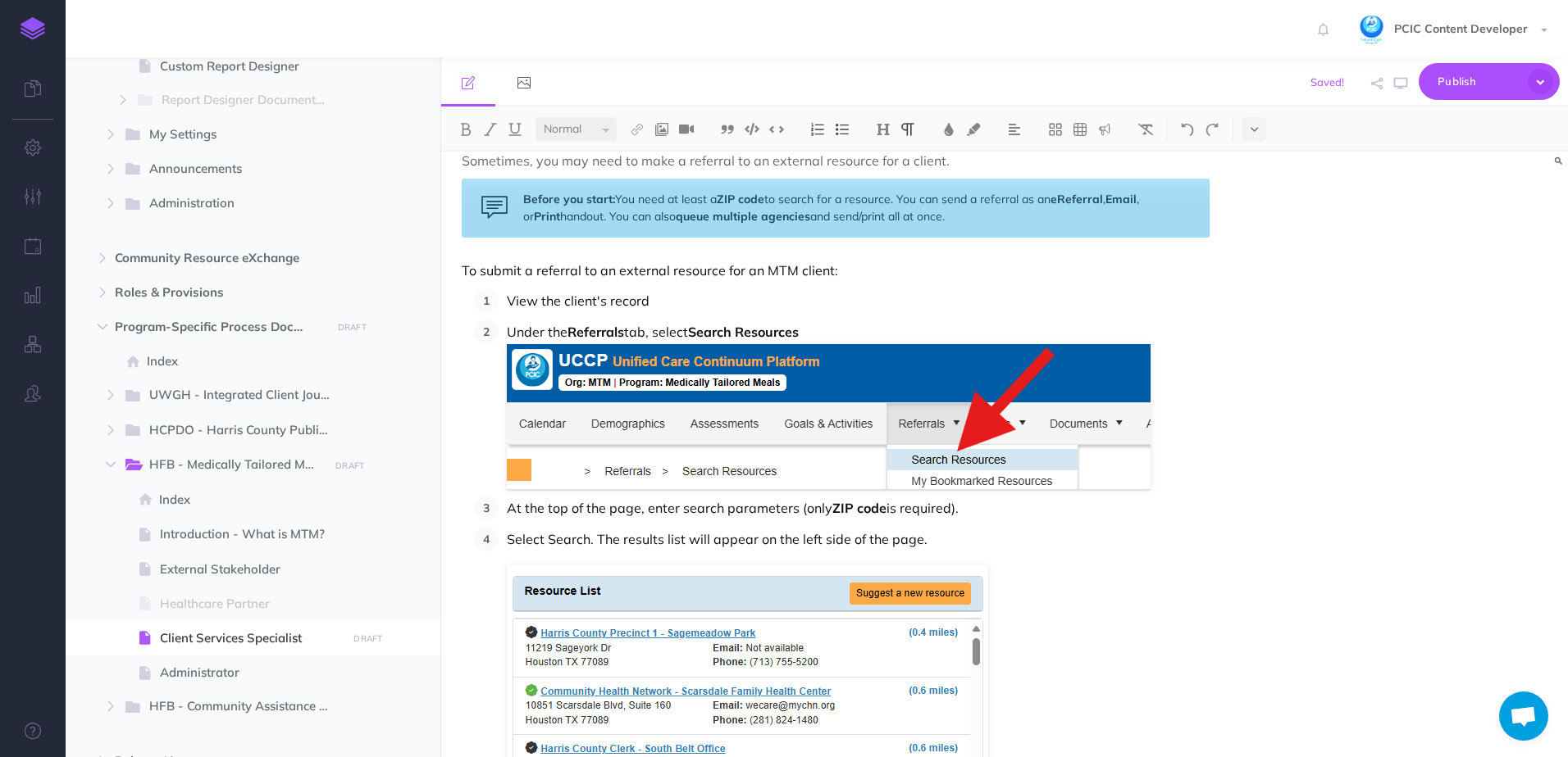
click at [943, 538] on p "Select Search. The results list will appear on the left side of the page." at bounding box center [857, 539] width 703 height 24
click at [846, 509] on strong "ZIP code" at bounding box center [859, 508] width 54 height 17
drag, startPoint x: 848, startPoint y: 511, endPoint x: 837, endPoint y: 507, distance: 11.7
click at [837, 507] on strong "ZIP code" at bounding box center [859, 508] width 54 height 17
drag, startPoint x: 861, startPoint y: 509, endPoint x: 835, endPoint y: 505, distance: 26.3
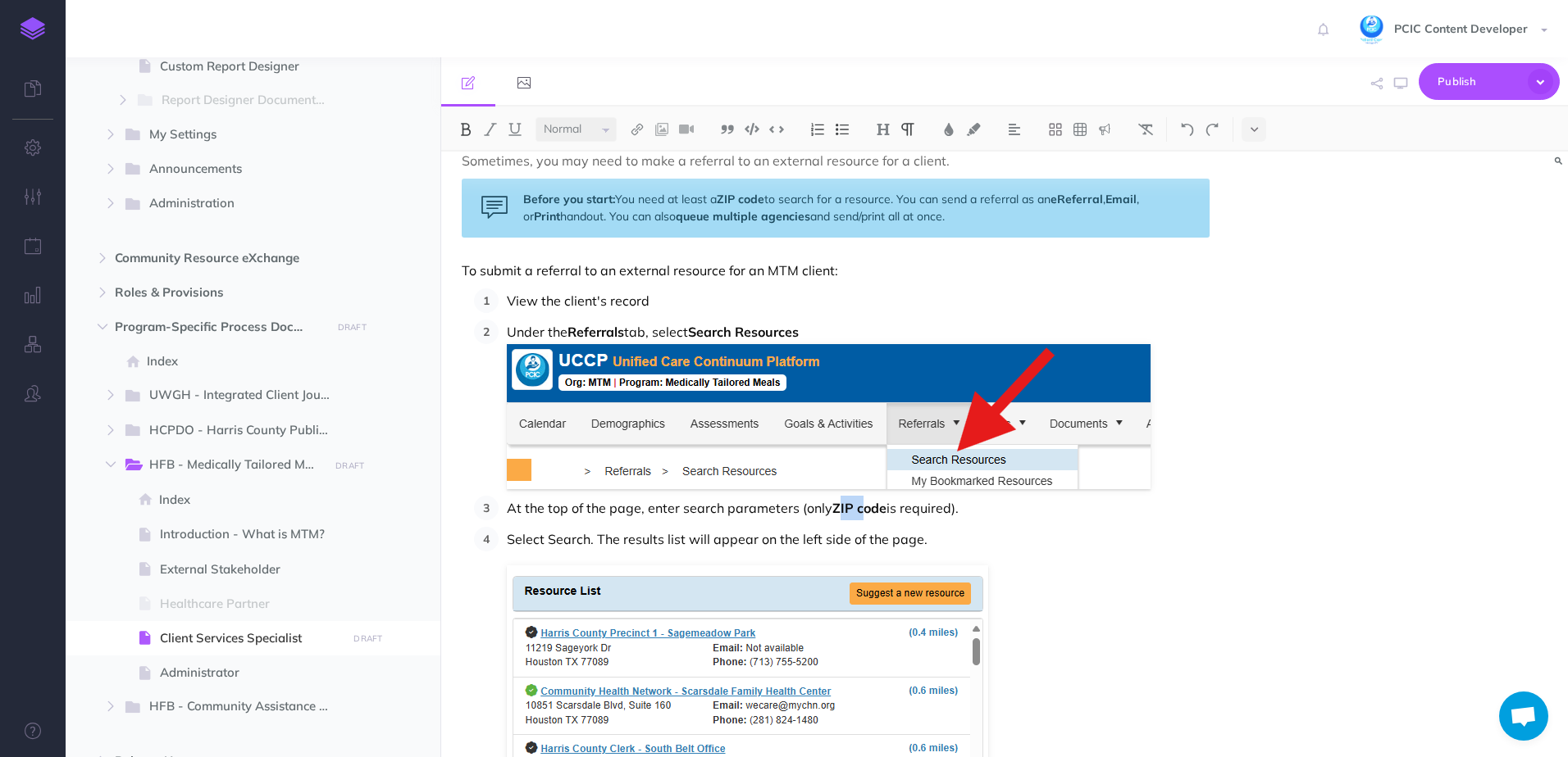
click at [835, 505] on strong "ZIP code" at bounding box center [859, 508] width 54 height 17
drag, startPoint x: 746, startPoint y: 199, endPoint x: 723, endPoint y: 197, distance: 23.1
click at [723, 197] on strong "ZIP code" at bounding box center [740, 199] width 48 height 15
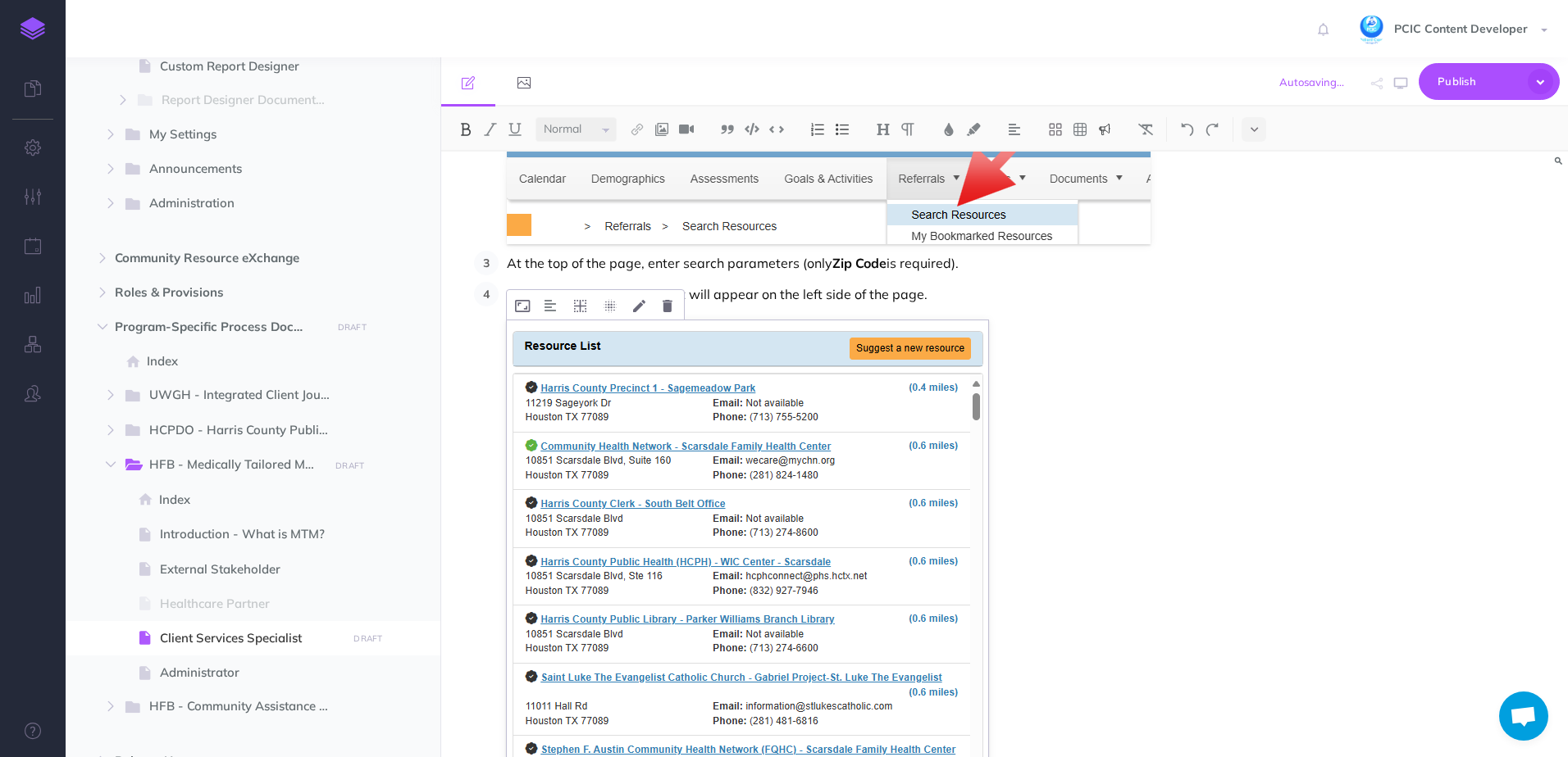
scroll to position [8321, 0]
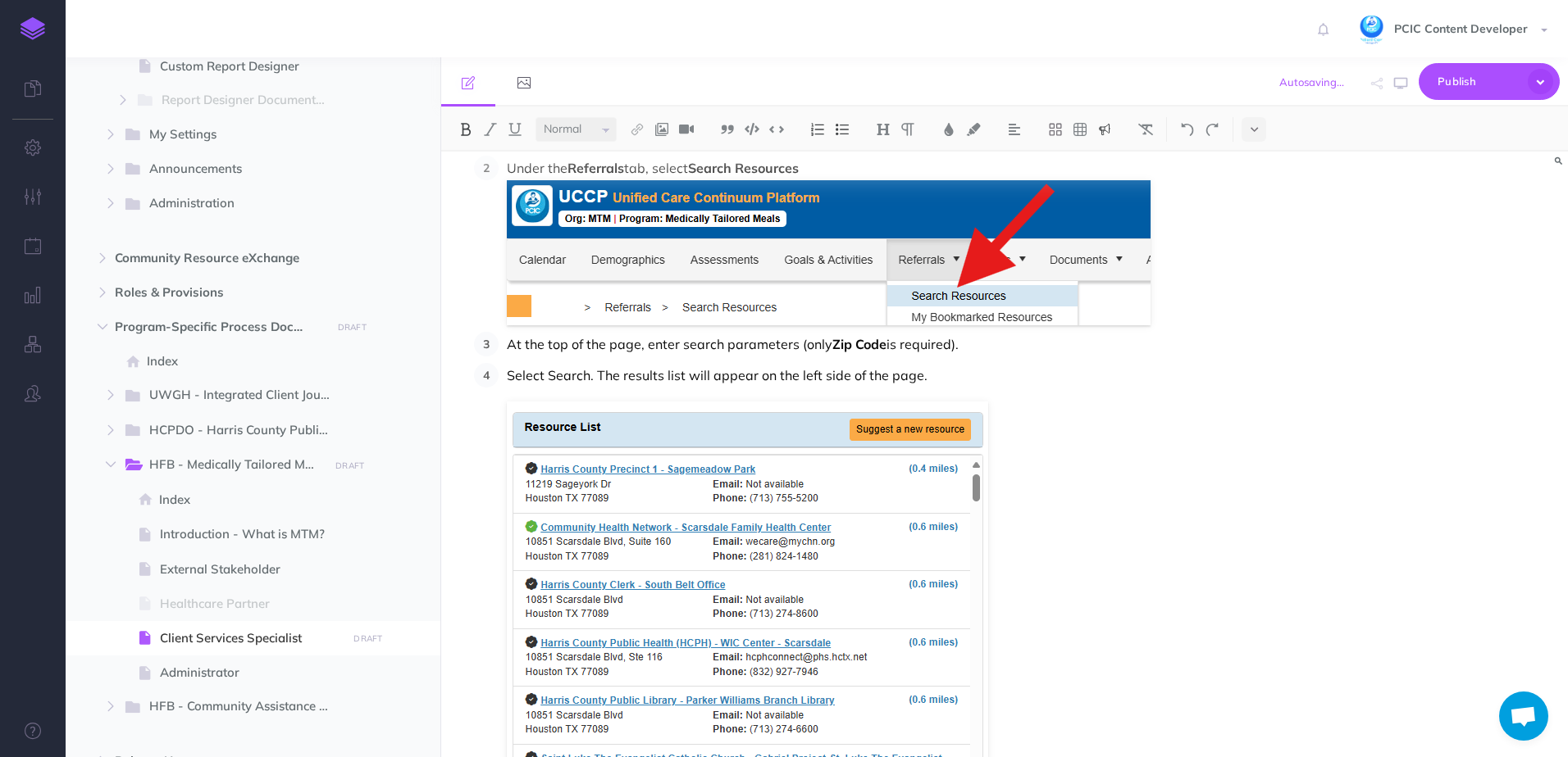
click at [892, 369] on p "Select Search. The results list will appear on the left side of the page." at bounding box center [857, 375] width 703 height 24
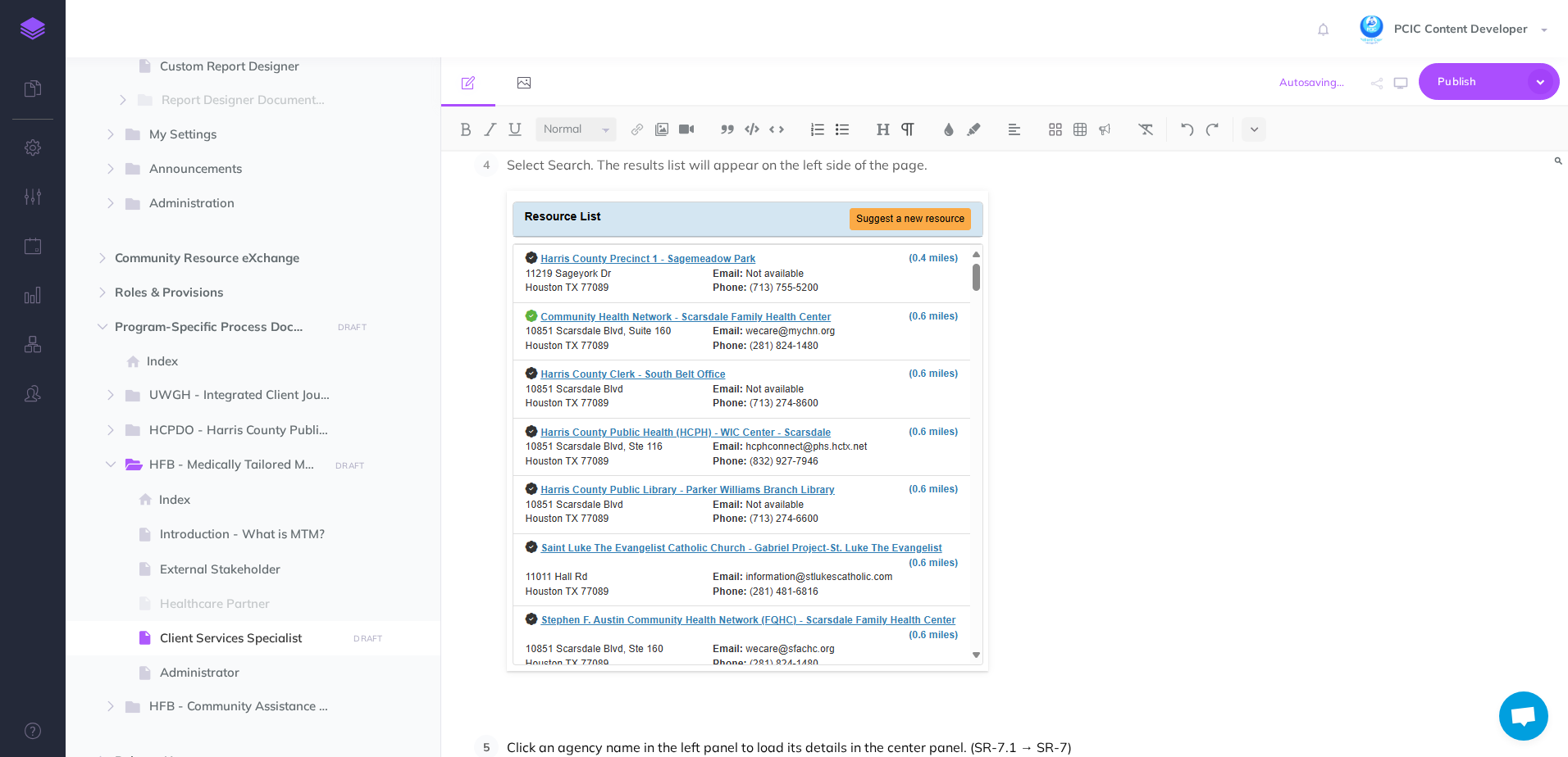
scroll to position [8567, 0]
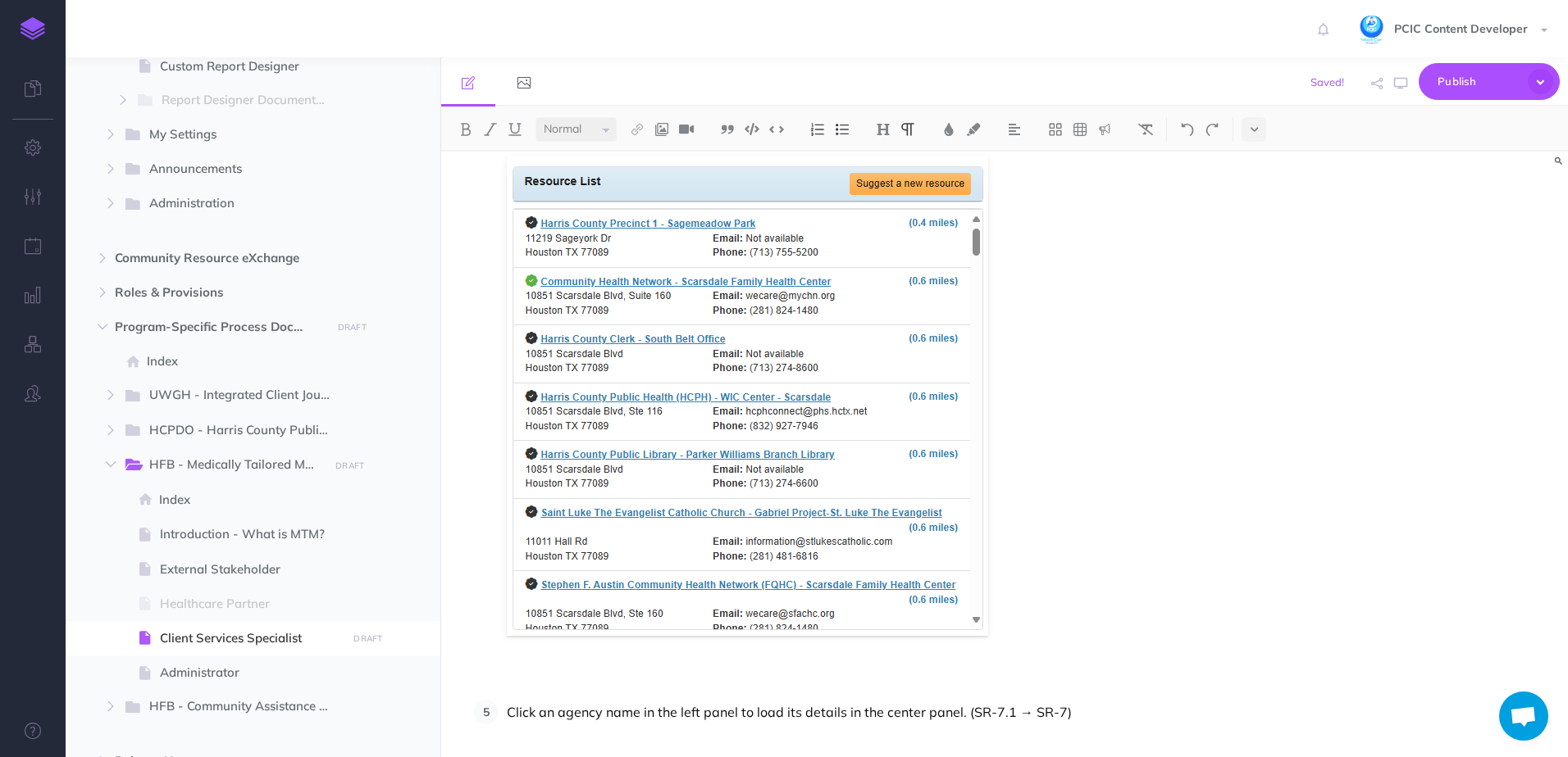
click at [1040, 593] on figure at bounding box center [857, 395] width 703 height 480
click at [506, 711] on li "Click an agency name in the left panel to load its details in the center panel.…" at bounding box center [854, 712] width 711 height 24
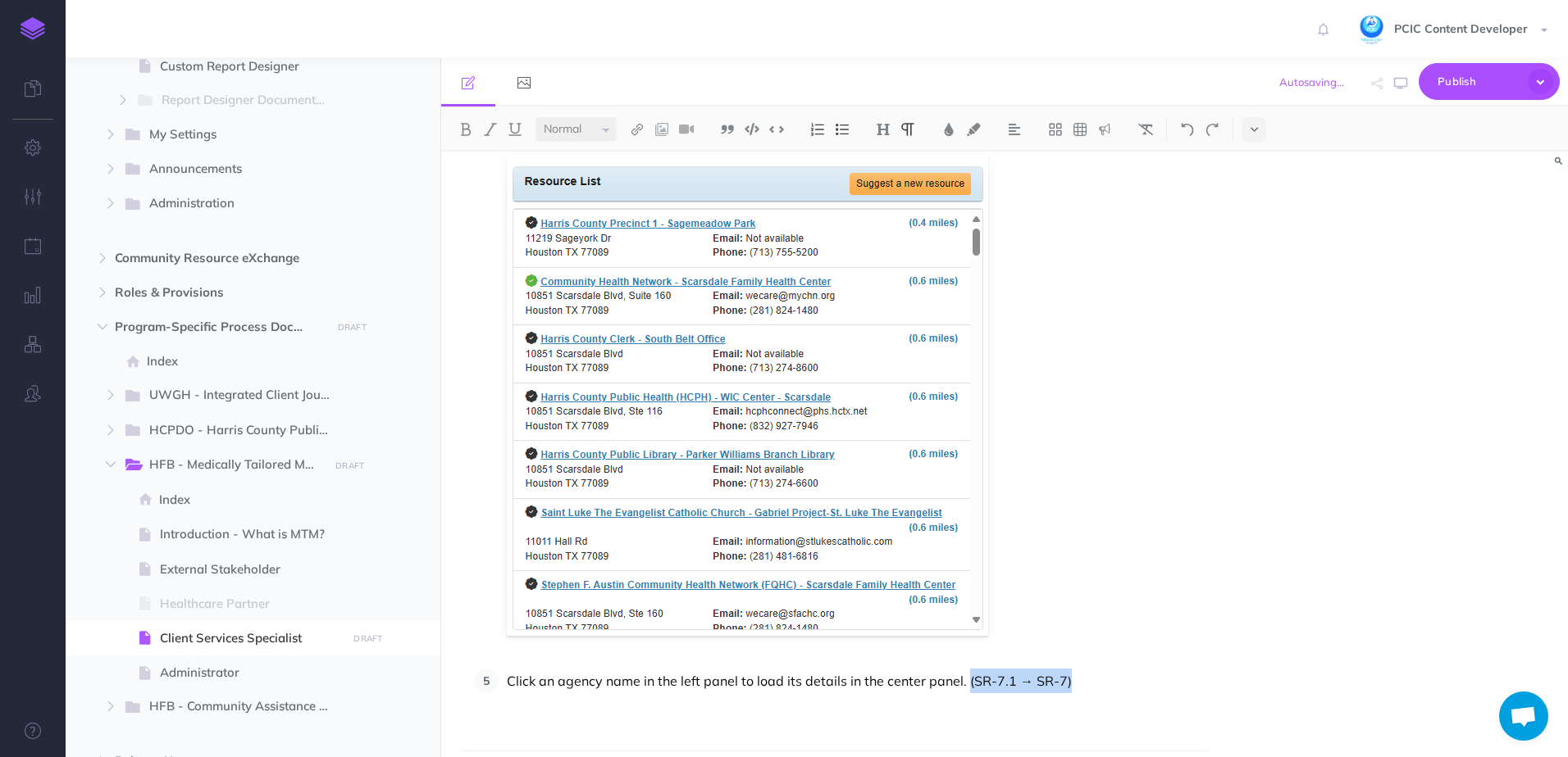
drag, startPoint x: 1079, startPoint y: 683, endPoint x: 963, endPoint y: 672, distance: 116.5
click at [963, 672] on p "Click an agency name in the left panel to load its details in the center panel.…" at bounding box center [857, 681] width 703 height 24
drag, startPoint x: 641, startPoint y: 682, endPoint x: 735, endPoint y: 677, distance: 94.1
click at [735, 677] on p "Click an agency name in the left panel to load its details in the center panel." at bounding box center [857, 681] width 703 height 24
click at [755, 708] on p at bounding box center [857, 706] width 703 height 24
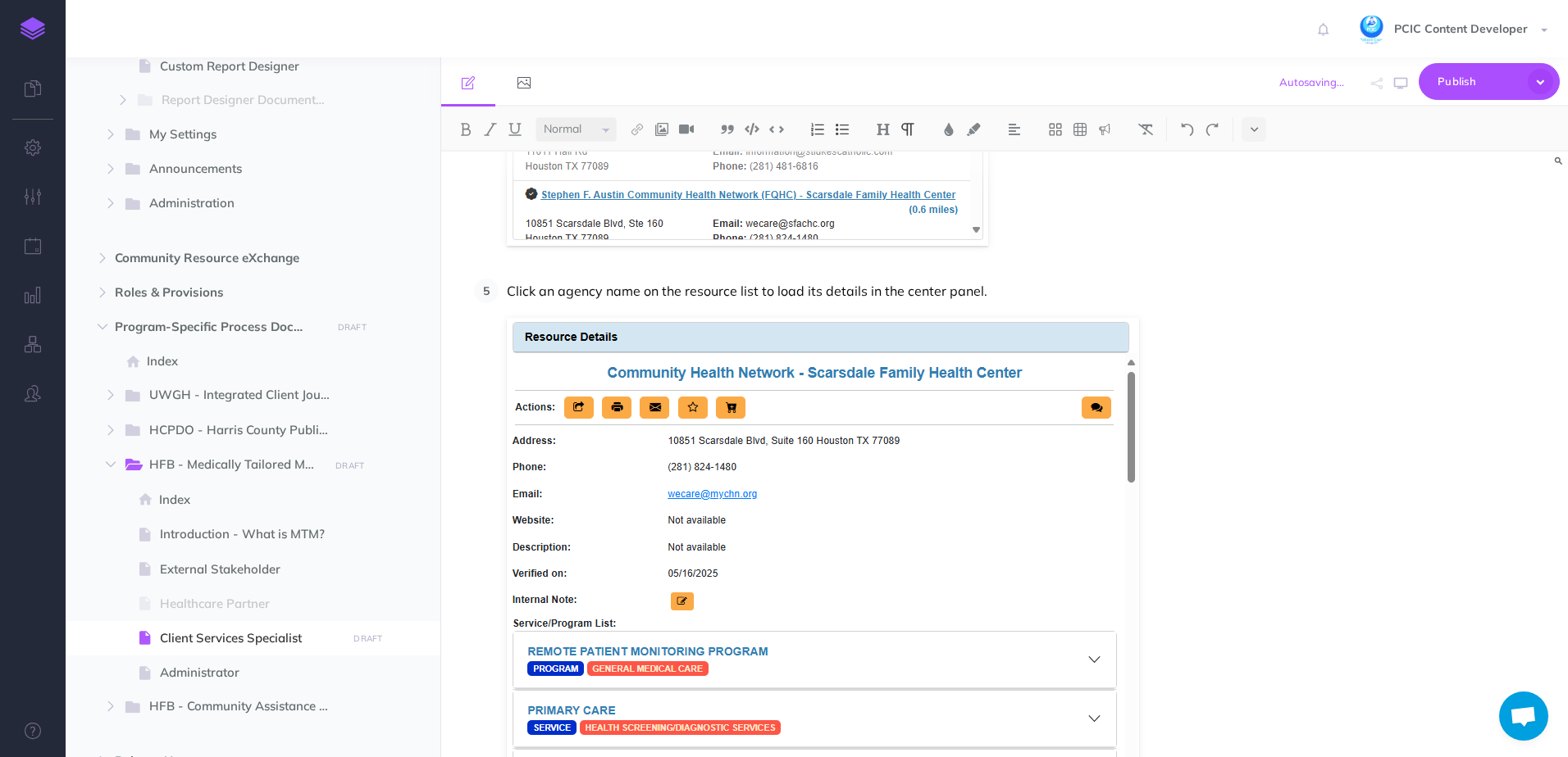
scroll to position [8877, 0]
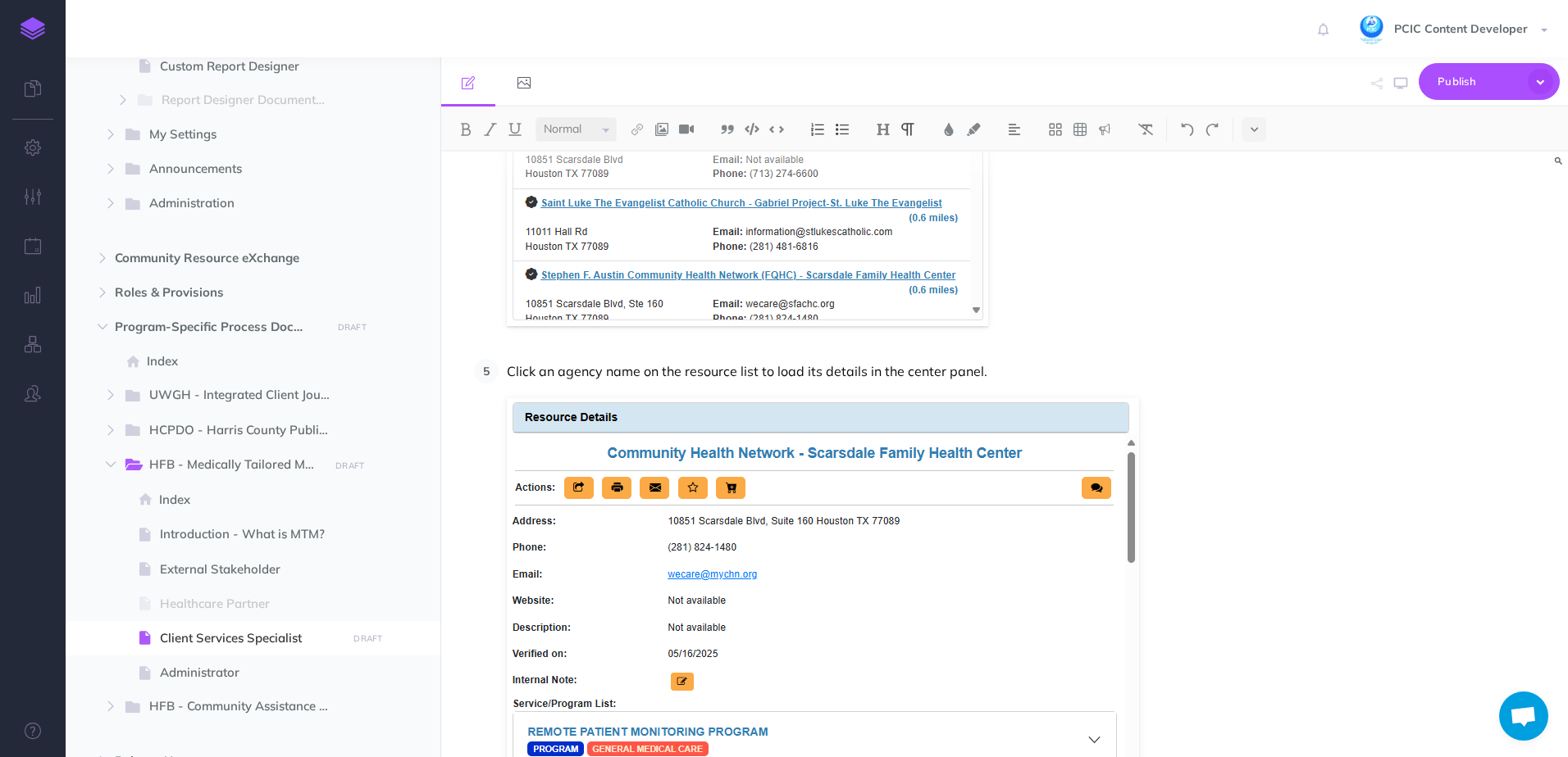
click at [775, 346] on ol "View the client's record Under the Referrals tab, select Search Resources At th…" at bounding box center [842, 261] width 736 height 1386
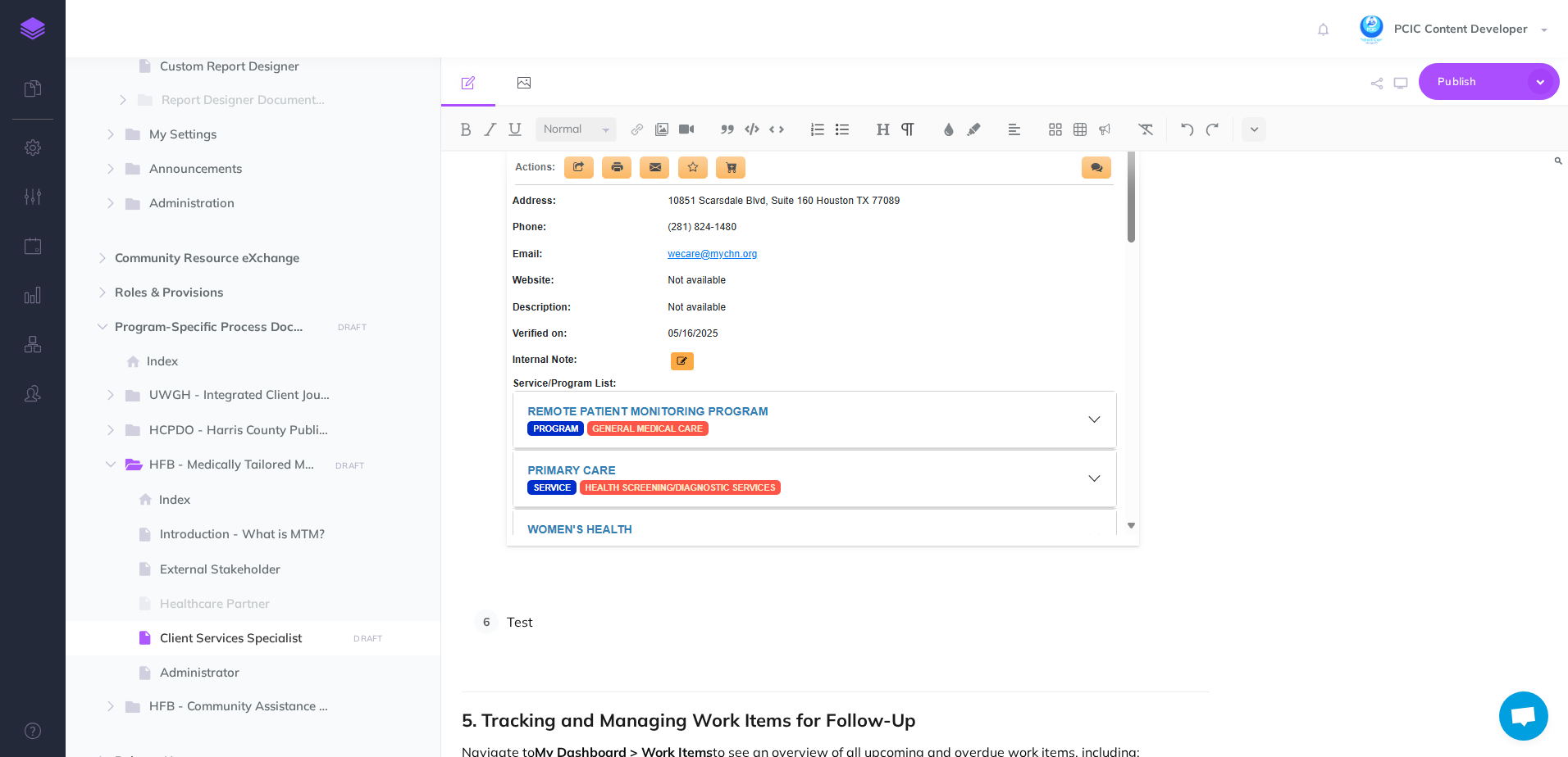
scroll to position [9205, 0]
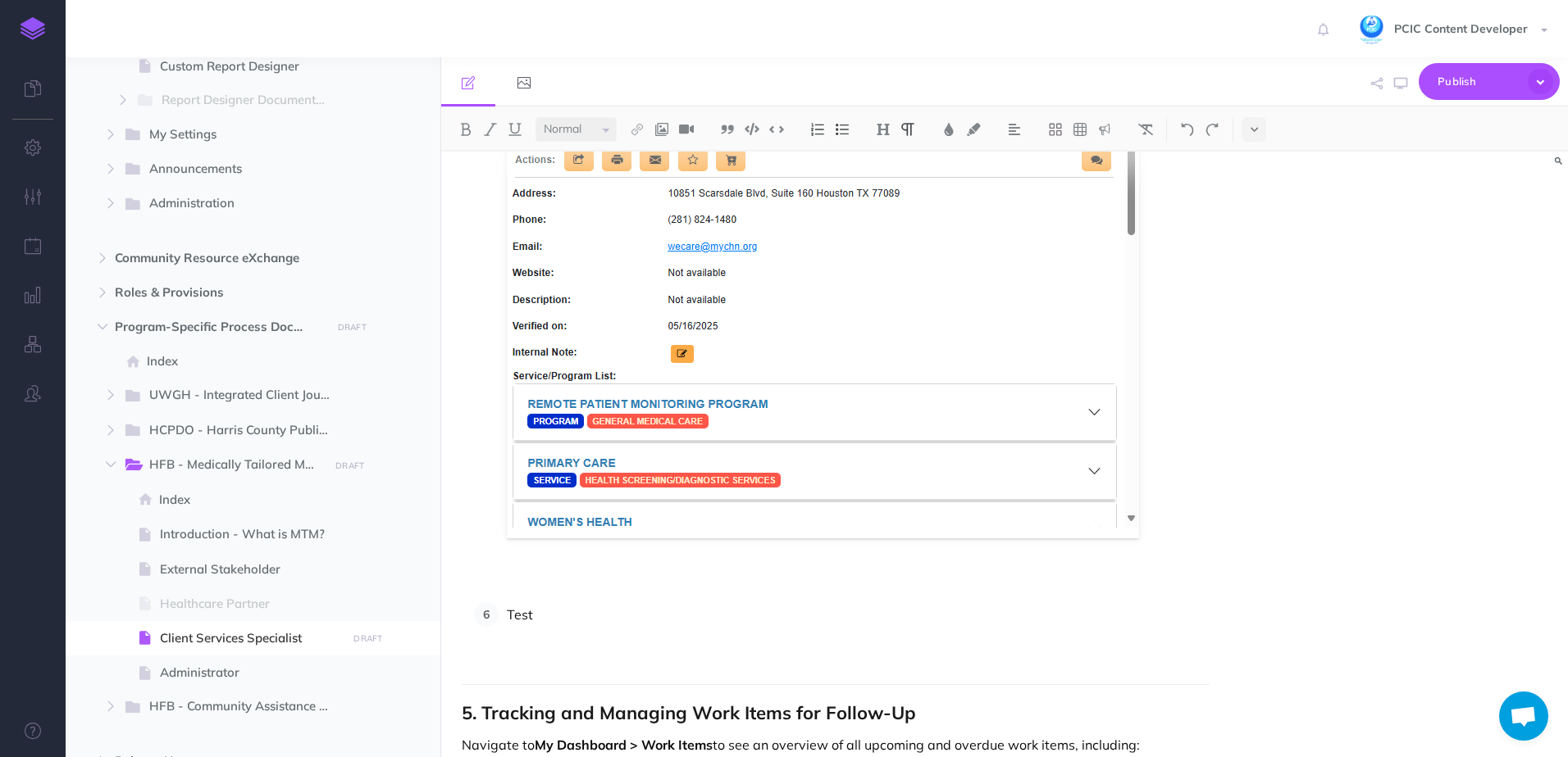
click at [621, 610] on p "Test" at bounding box center [857, 615] width 703 height 24
click at [627, 587] on p at bounding box center [857, 583] width 703 height 24
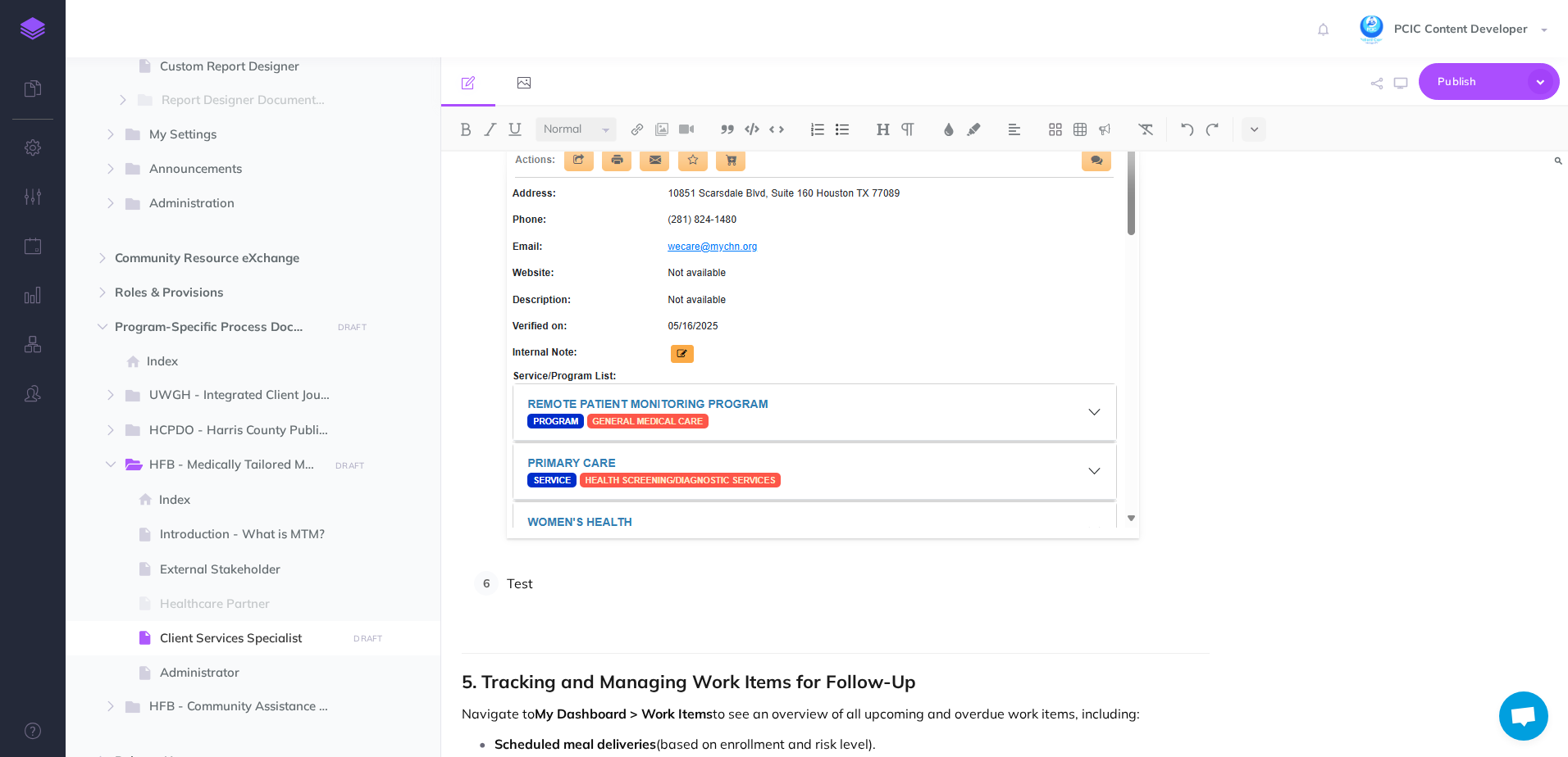
scroll to position [9120, 0]
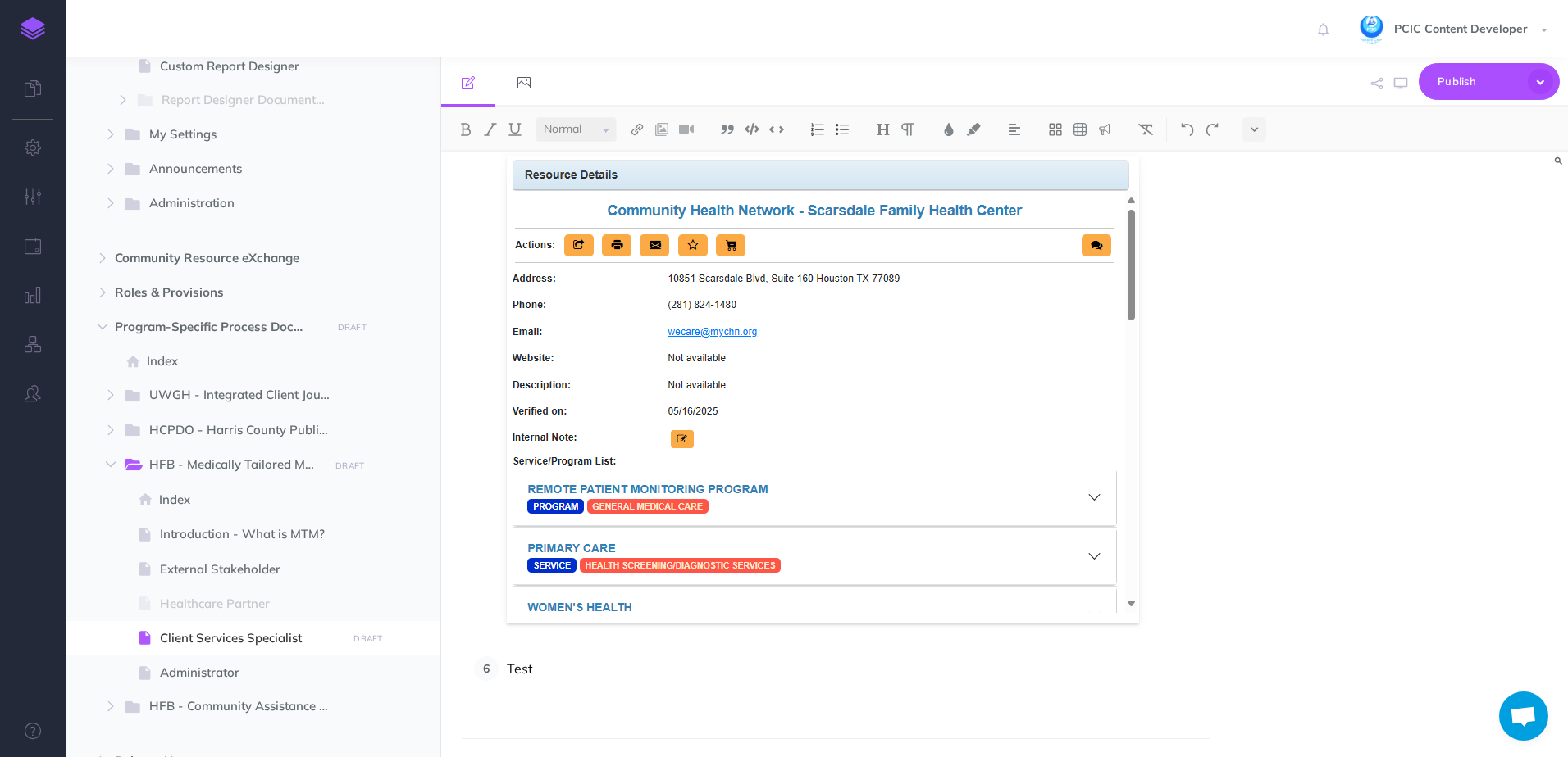
click at [651, 665] on p "Test" at bounding box center [857, 669] width 703 height 24
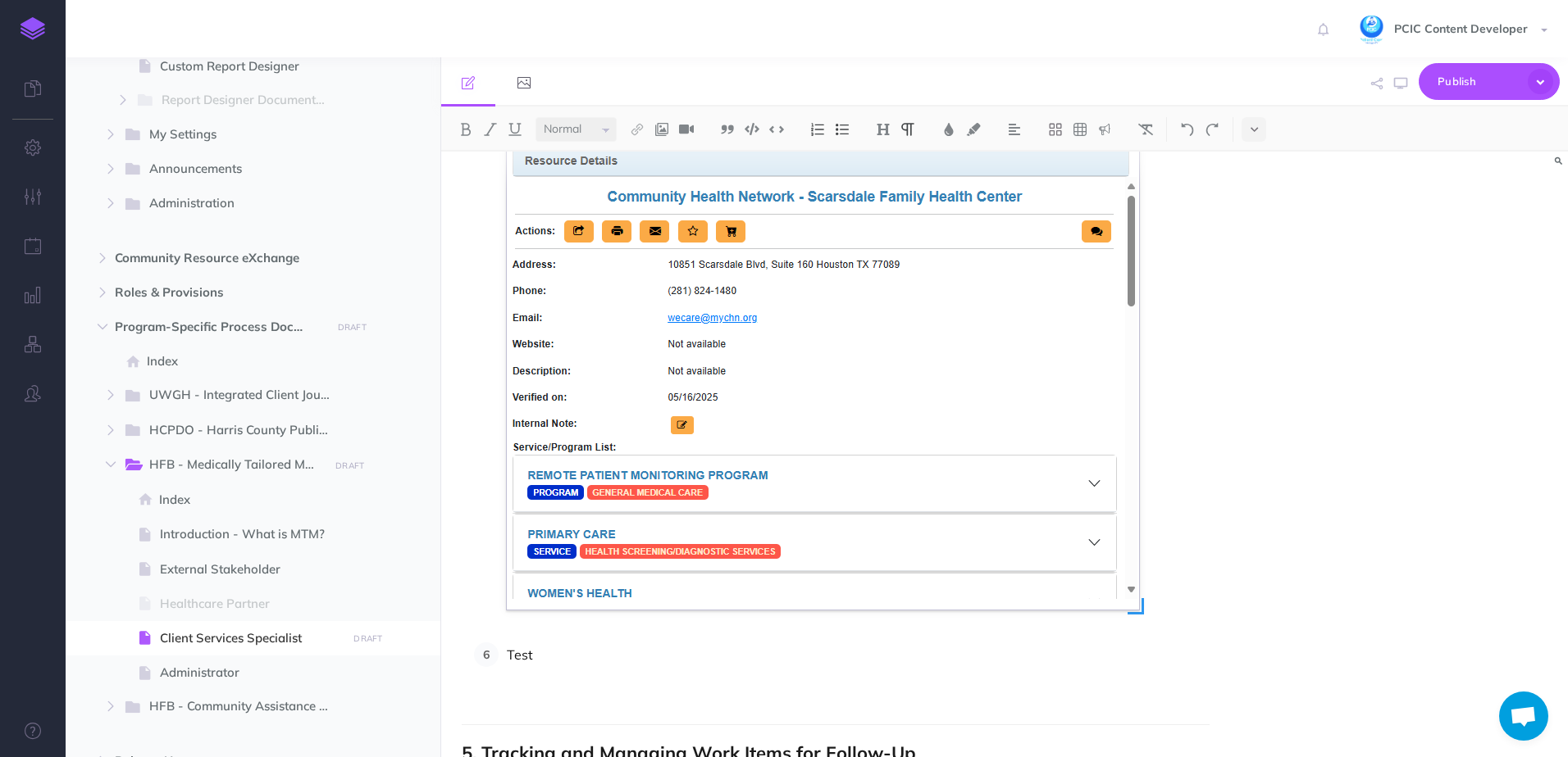
scroll to position [9283, 0]
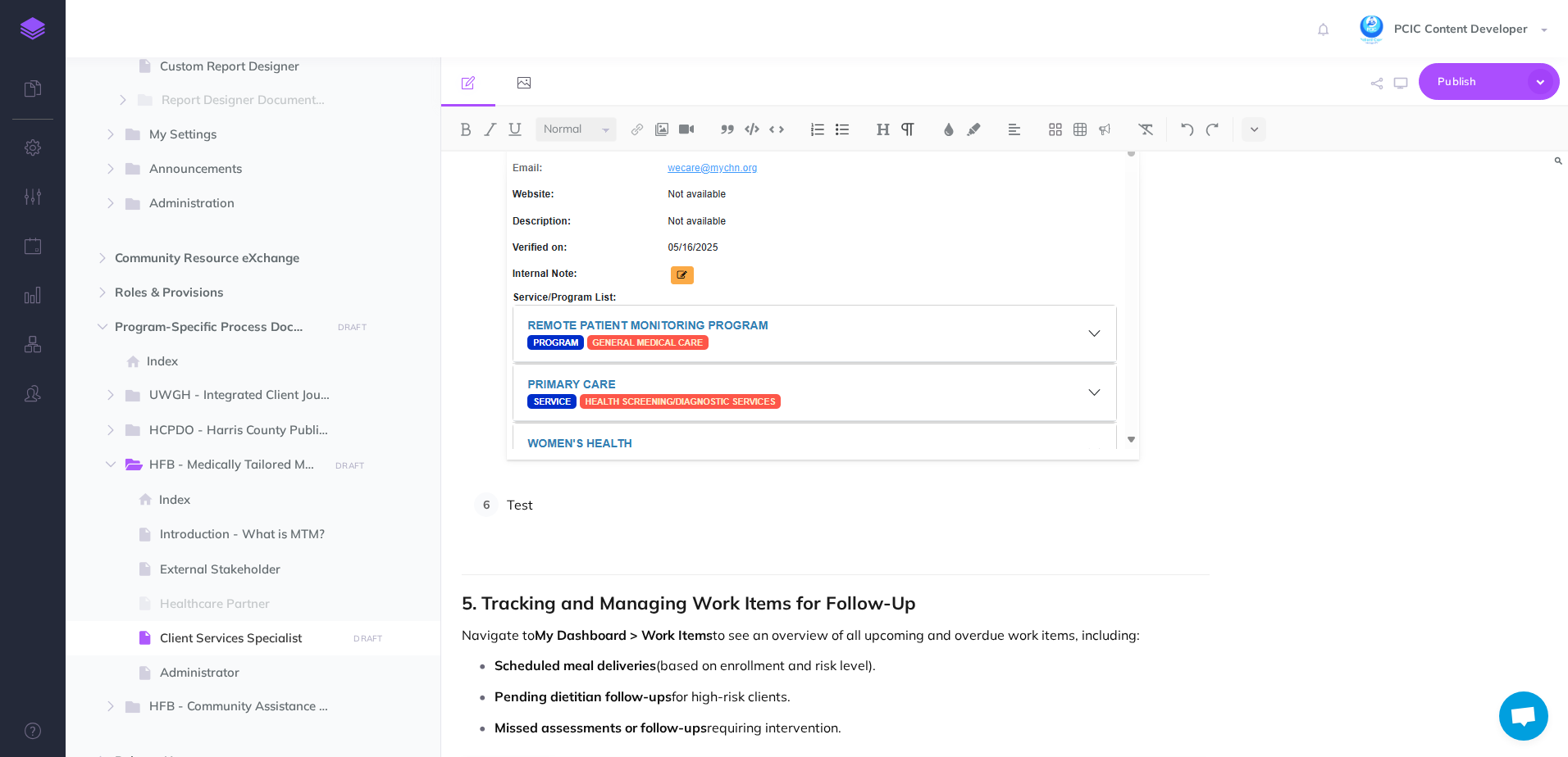
click at [525, 501] on p "Test" at bounding box center [857, 504] width 703 height 24
click at [525, 502] on p "Test" at bounding box center [857, 504] width 703 height 24
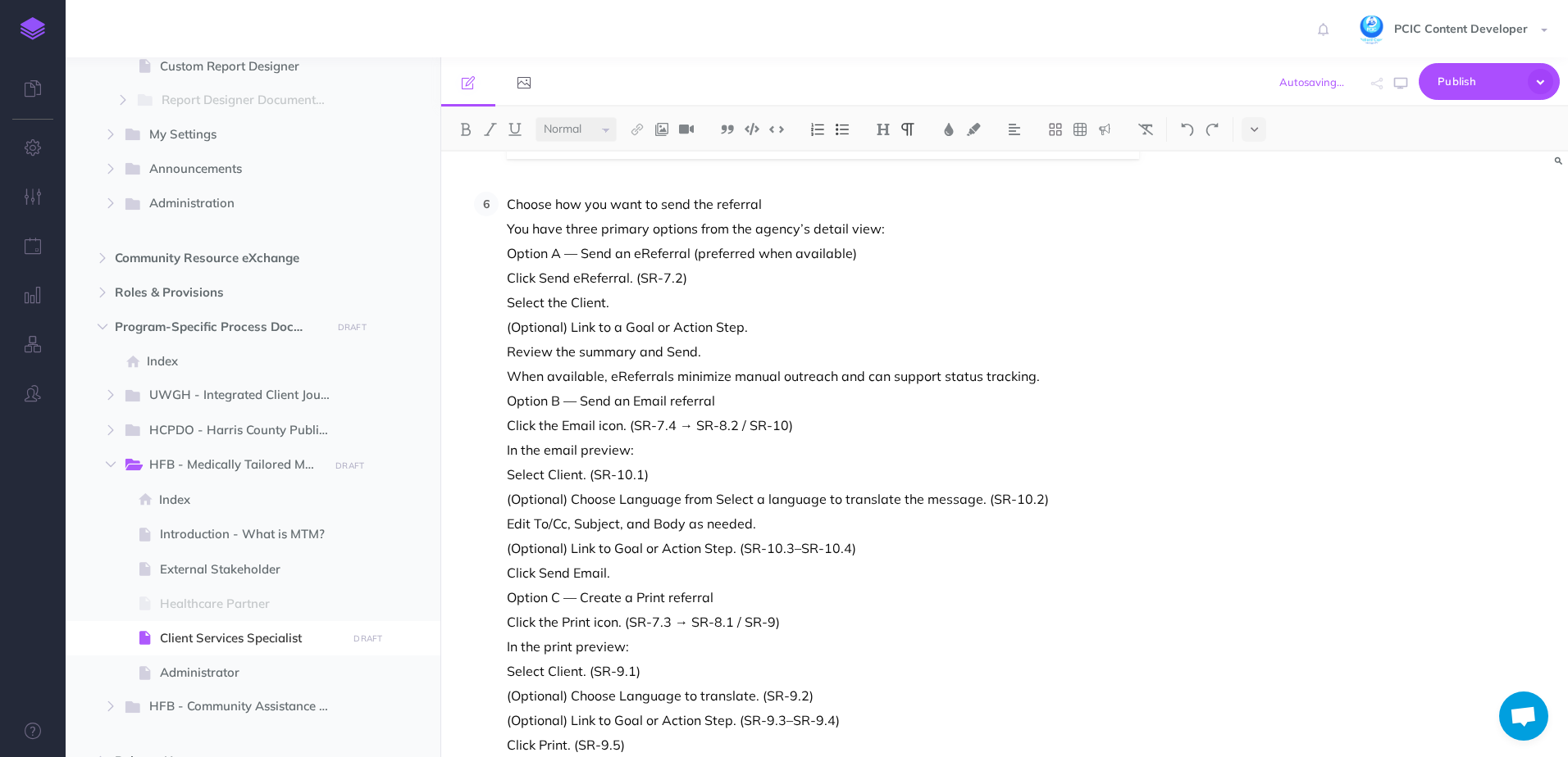
click at [770, 204] on p "Choose how you want to send the referral" at bounding box center [857, 204] width 703 height 24
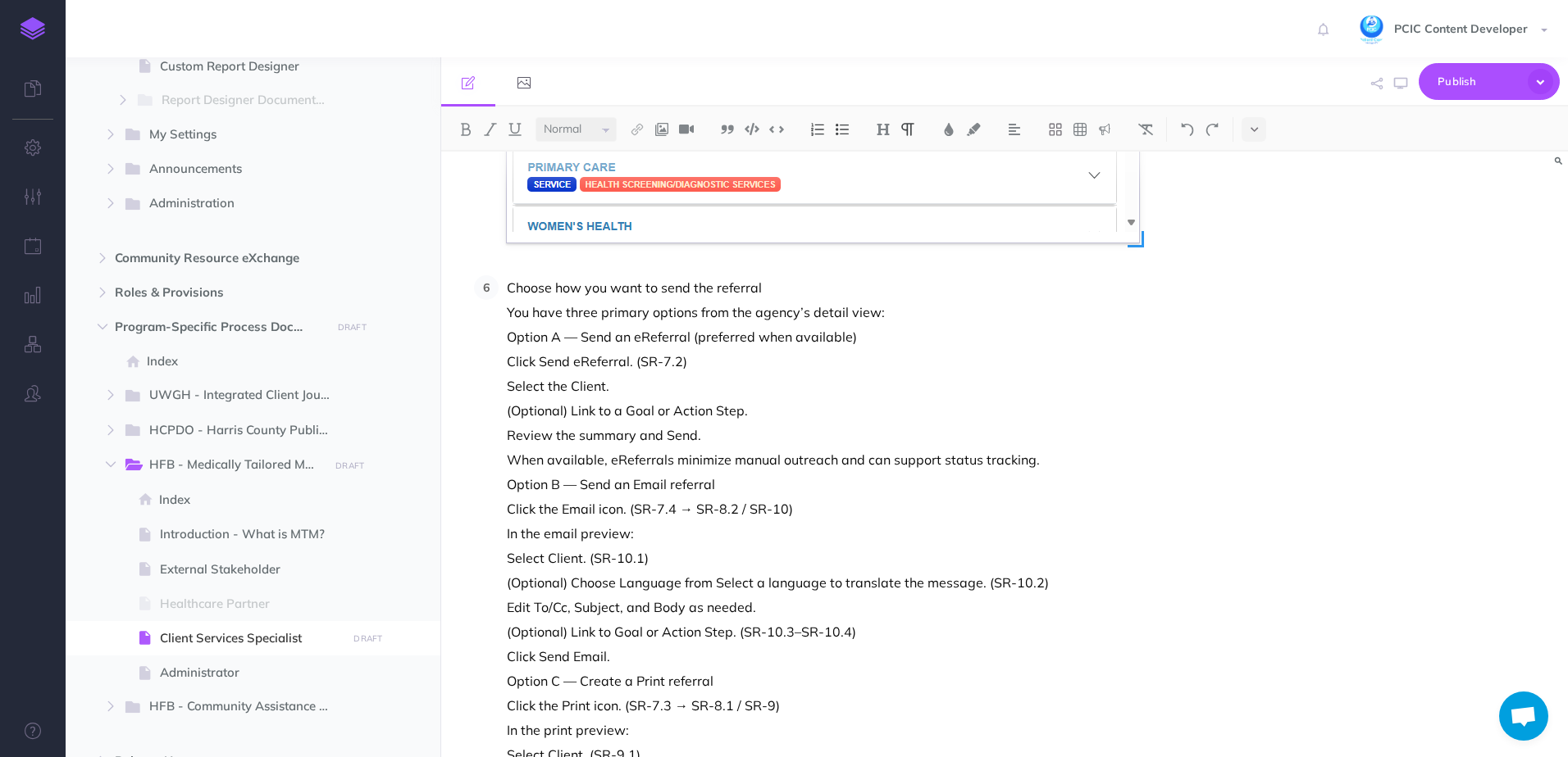
scroll to position [9339, 0]
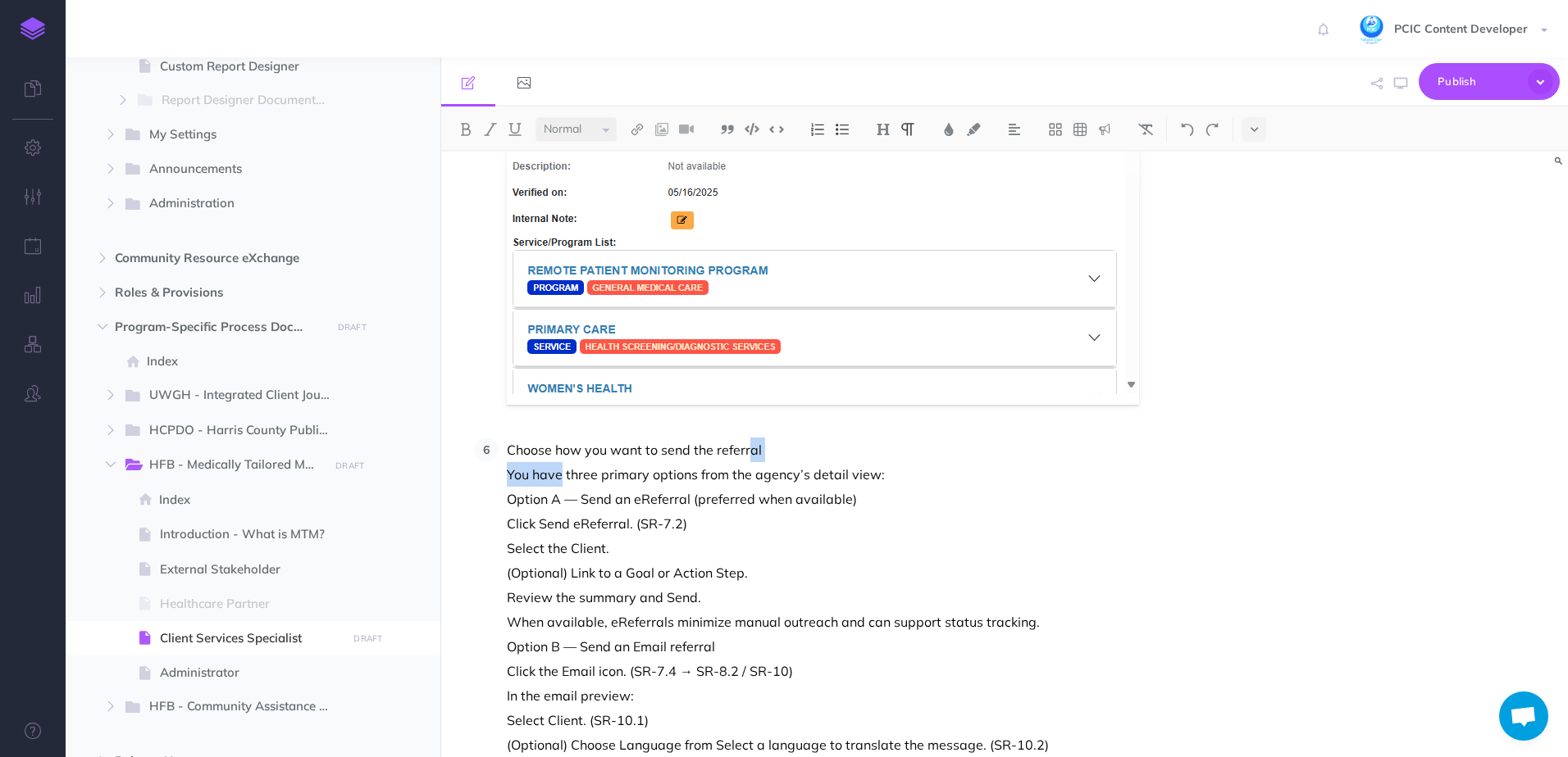
drag, startPoint x: 562, startPoint y: 471, endPoint x: 747, endPoint y: 441, distance: 187.4
click at [747, 441] on li "Choose how you want to send the referral You have three primary options from th…" at bounding box center [854, 721] width 711 height 565
click at [747, 441] on p "Choose how you want to send the referral" at bounding box center [857, 450] width 703 height 24
click at [664, 470] on p "You have three primary options from the agency’s detail view:" at bounding box center [857, 474] width 703 height 24
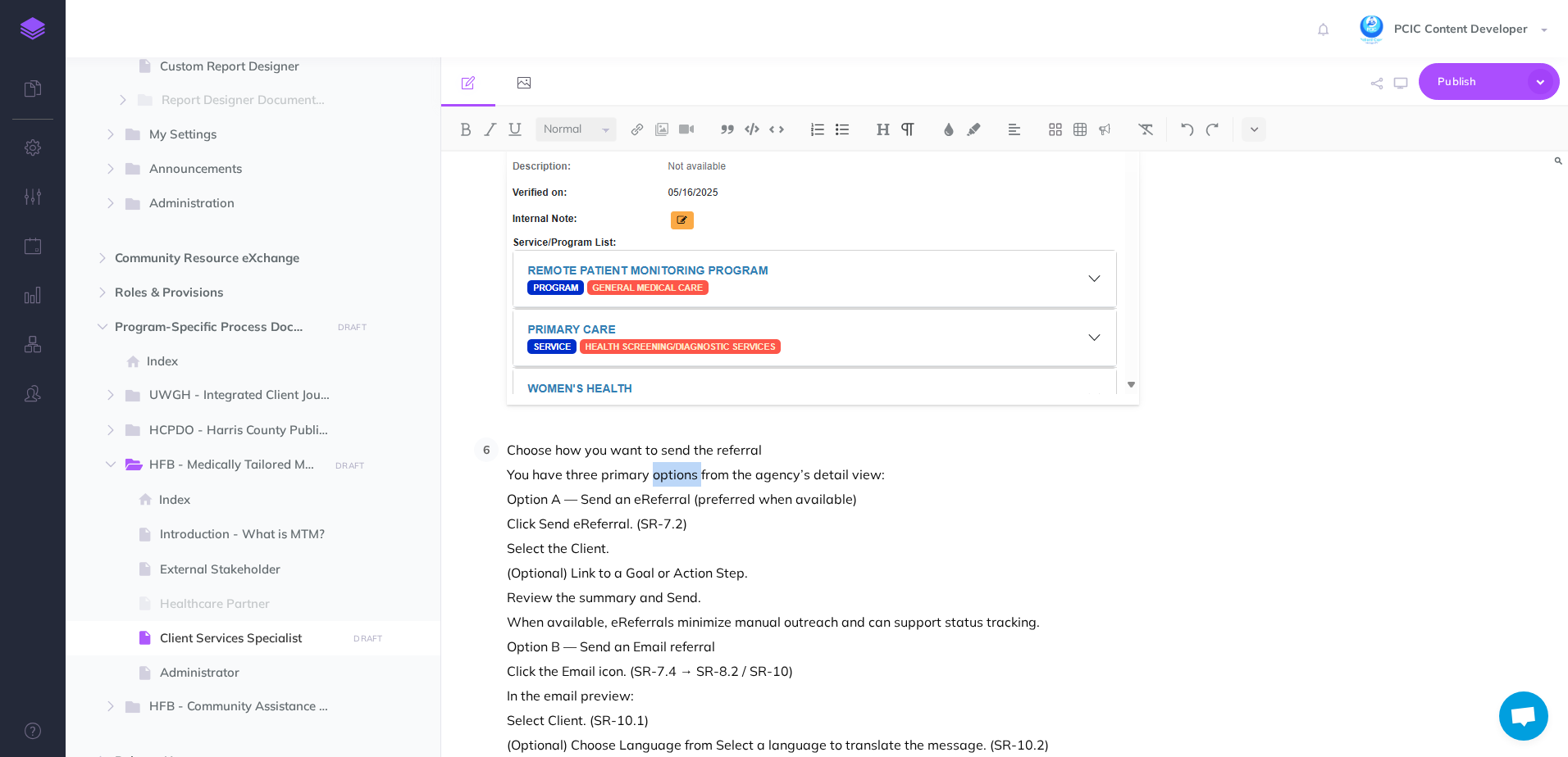
click at [664, 470] on p "You have three primary options from the agency’s detail view:" at bounding box center [857, 474] width 703 height 24
click at [769, 454] on p "Choose how you want to send the referral" at bounding box center [857, 450] width 703 height 24
click at [791, 444] on p "Choose how you want to send the referral" at bounding box center [857, 450] width 703 height 24
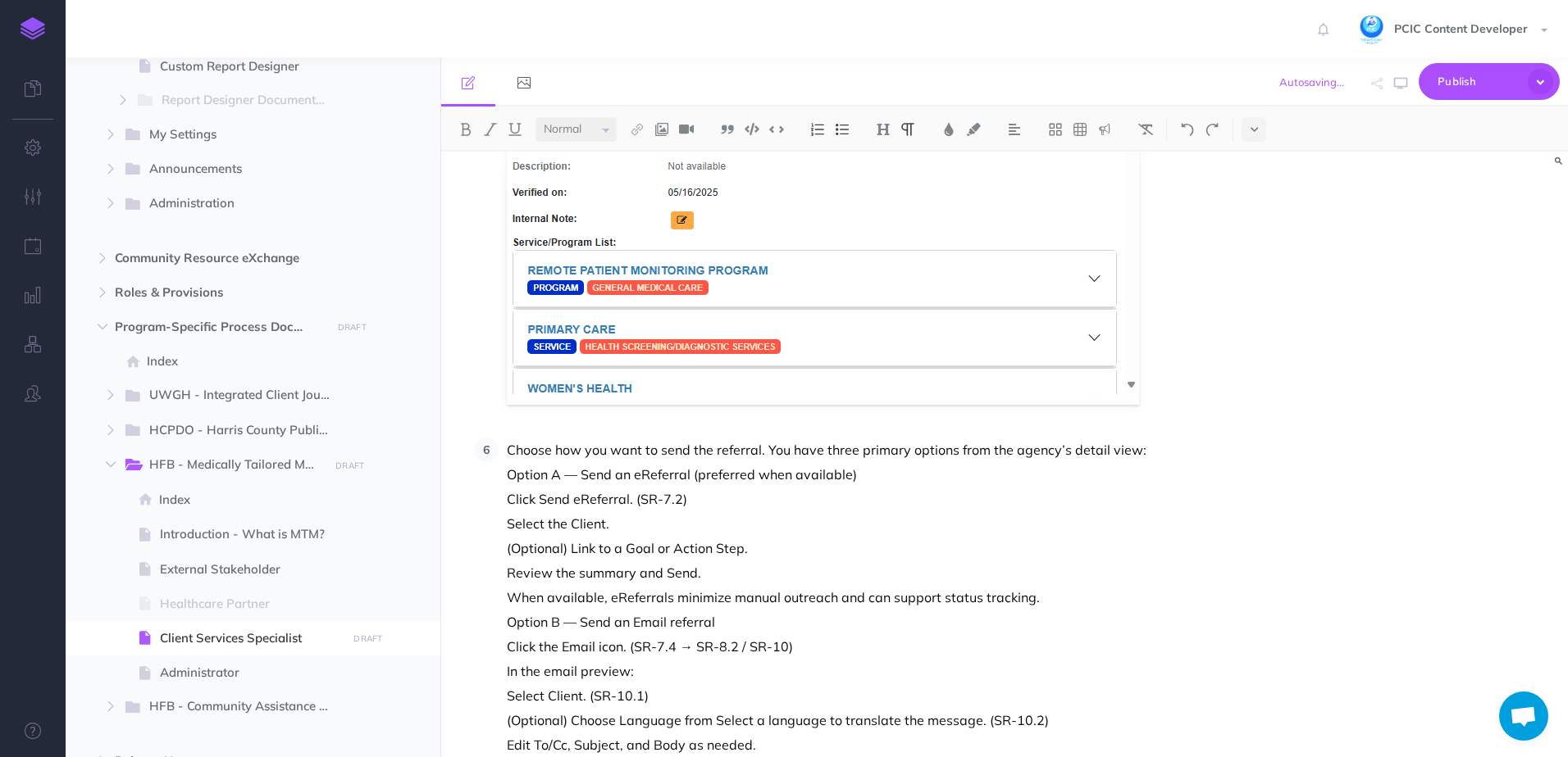
click at [499, 471] on li "Choose how you want to send the referral. You have three primary options from t…" at bounding box center [854, 708] width 711 height 541
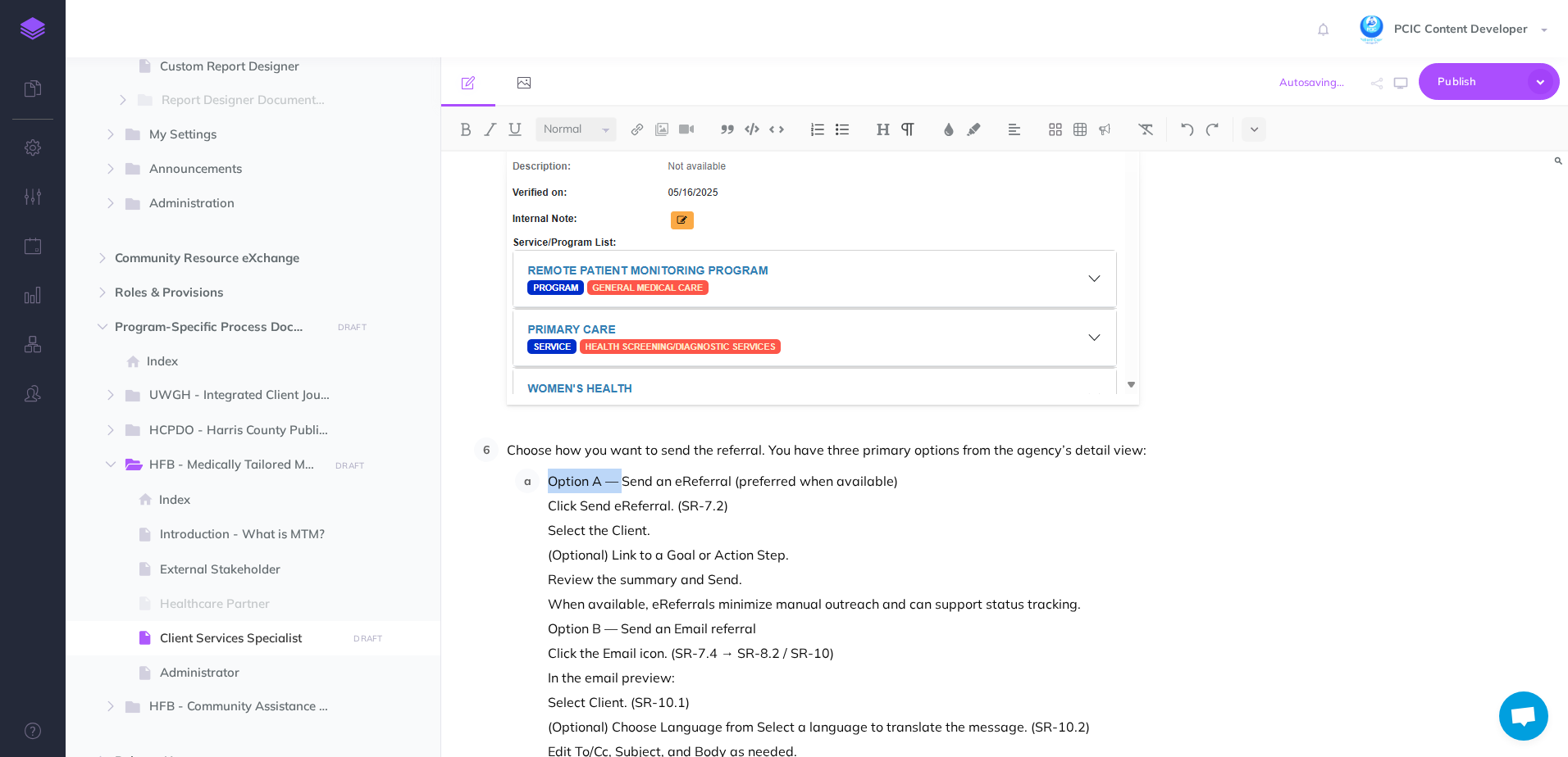
drag, startPoint x: 622, startPoint y: 482, endPoint x: 549, endPoint y: 482, distance: 73.0
click at [549, 482] on p "Option A — Send an eReferral (preferred when available)" at bounding box center [878, 481] width 662 height 24
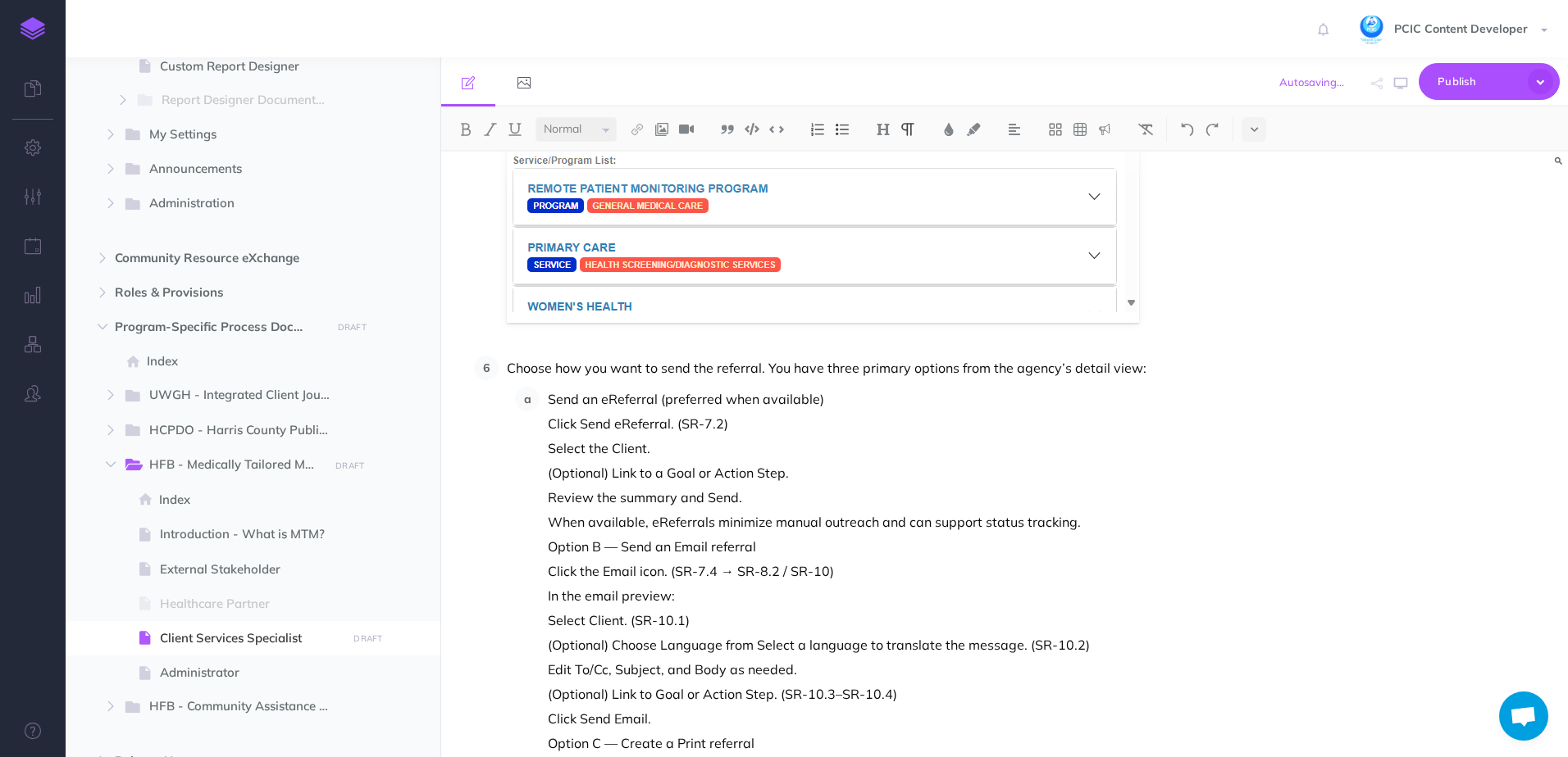
click at [544, 551] on li "Send an eReferral (preferred when available) Click Send eReferral. (SR-7.2) Sel…" at bounding box center [874, 645] width 670 height 517
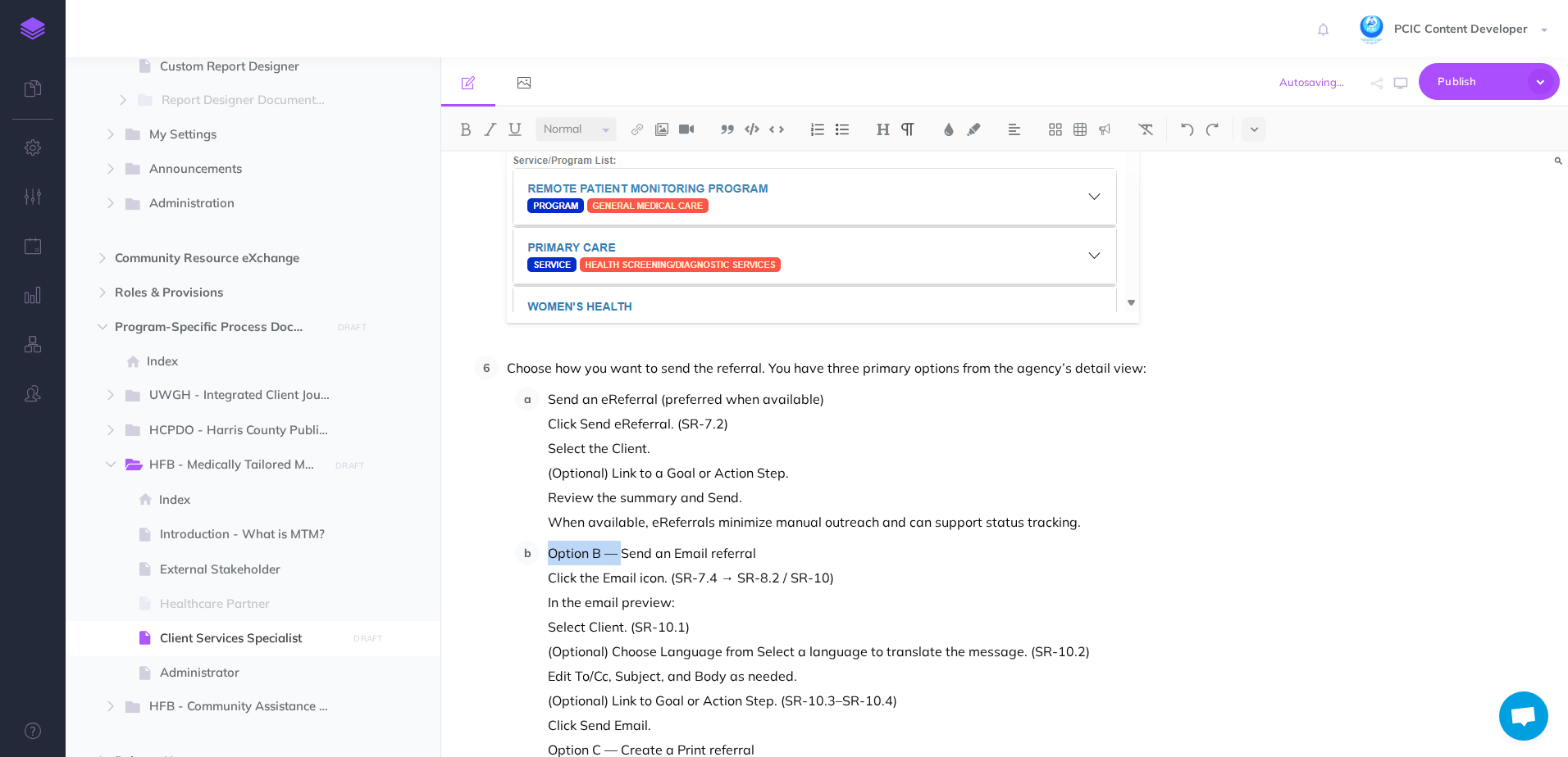
click at [620, 552] on p "Option B — Send an Email referral" at bounding box center [878, 553] width 662 height 24
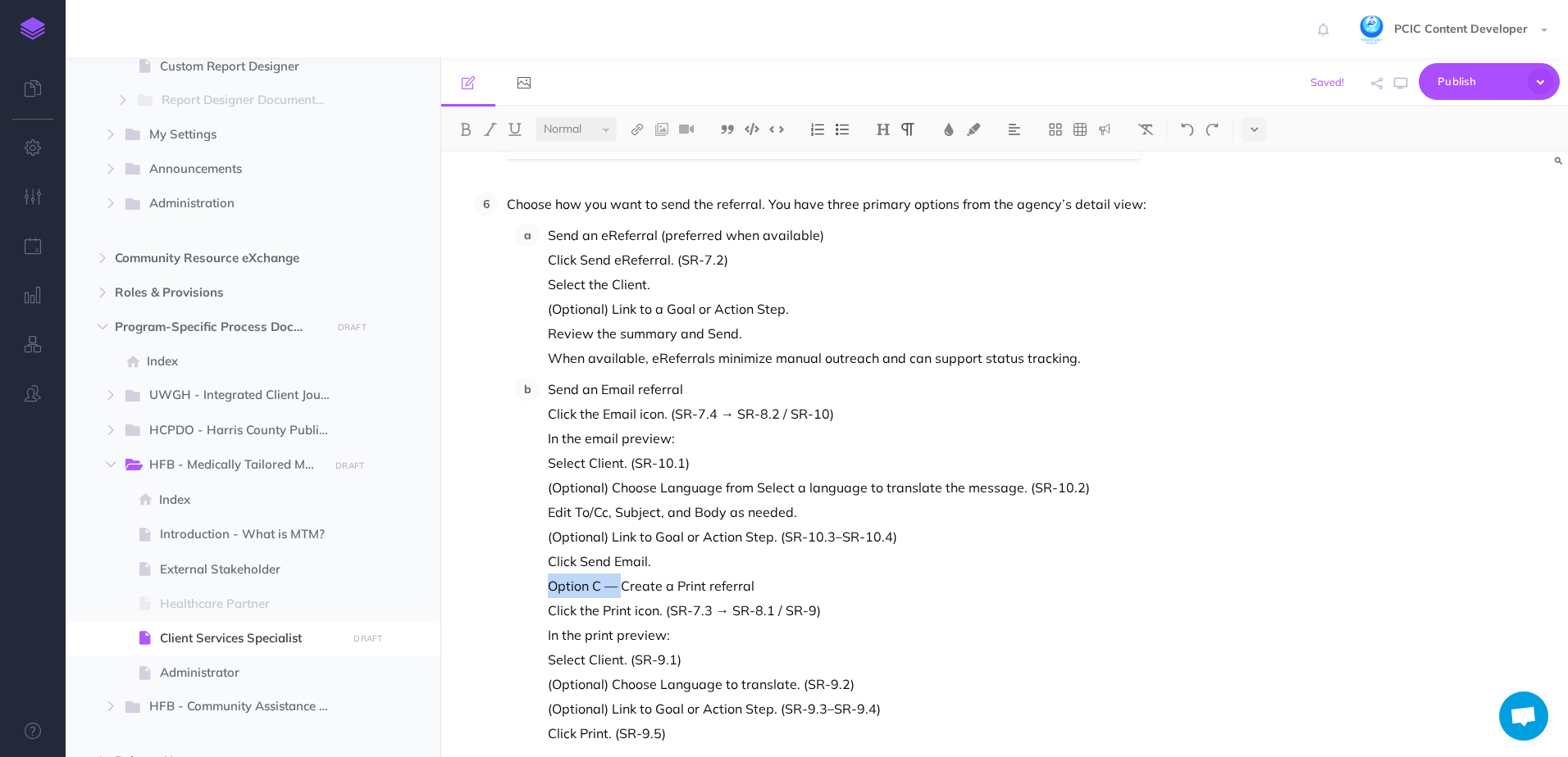
drag, startPoint x: 621, startPoint y: 590, endPoint x: 542, endPoint y: 588, distance: 79.0
click at [542, 588] on li "Send an Email referral Click the Email icon. (SR-7.4 → SR-8.2 / SR-10) In the e…" at bounding box center [874, 561] width 670 height 369
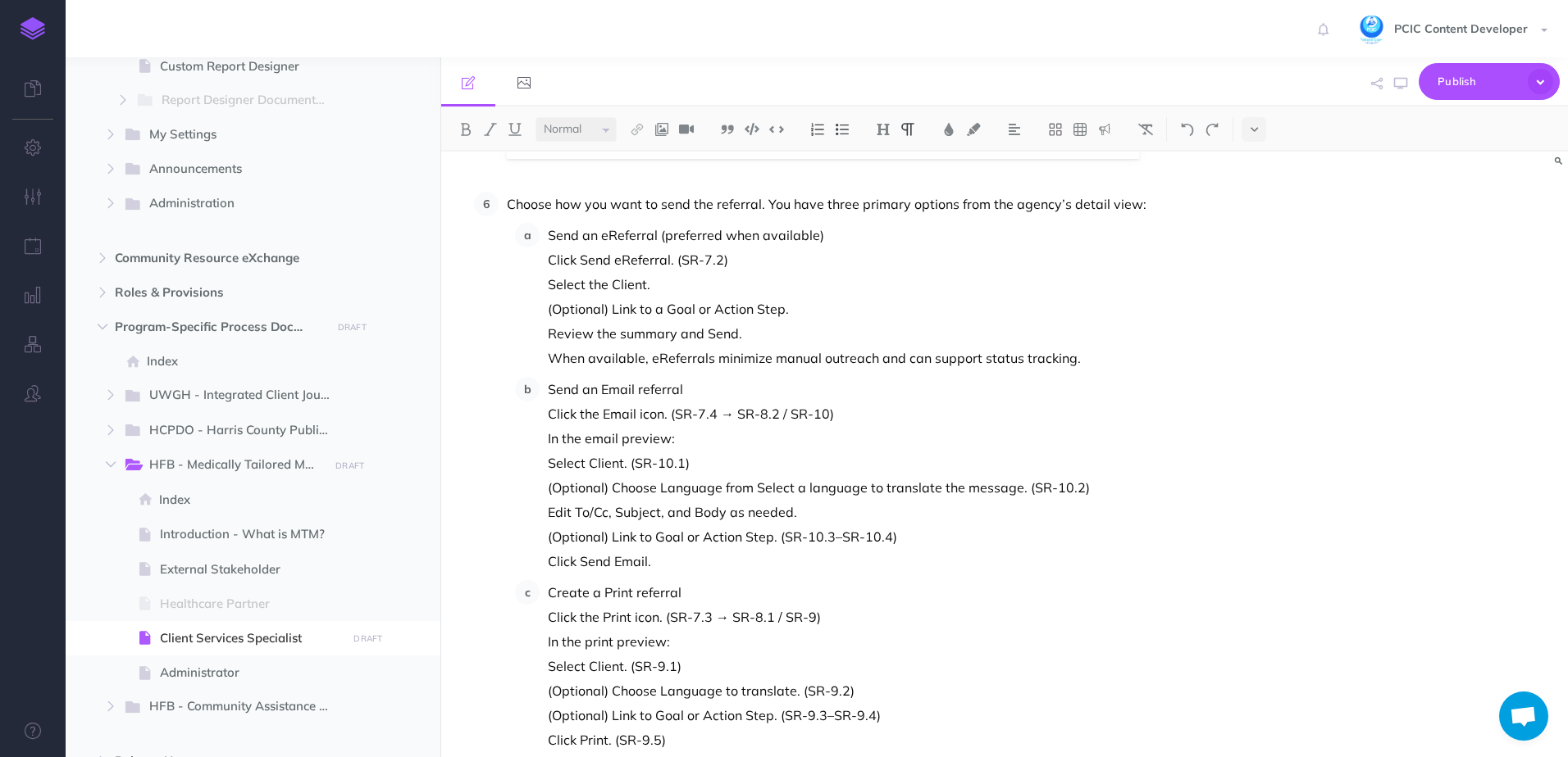
scroll to position [9666, 0]
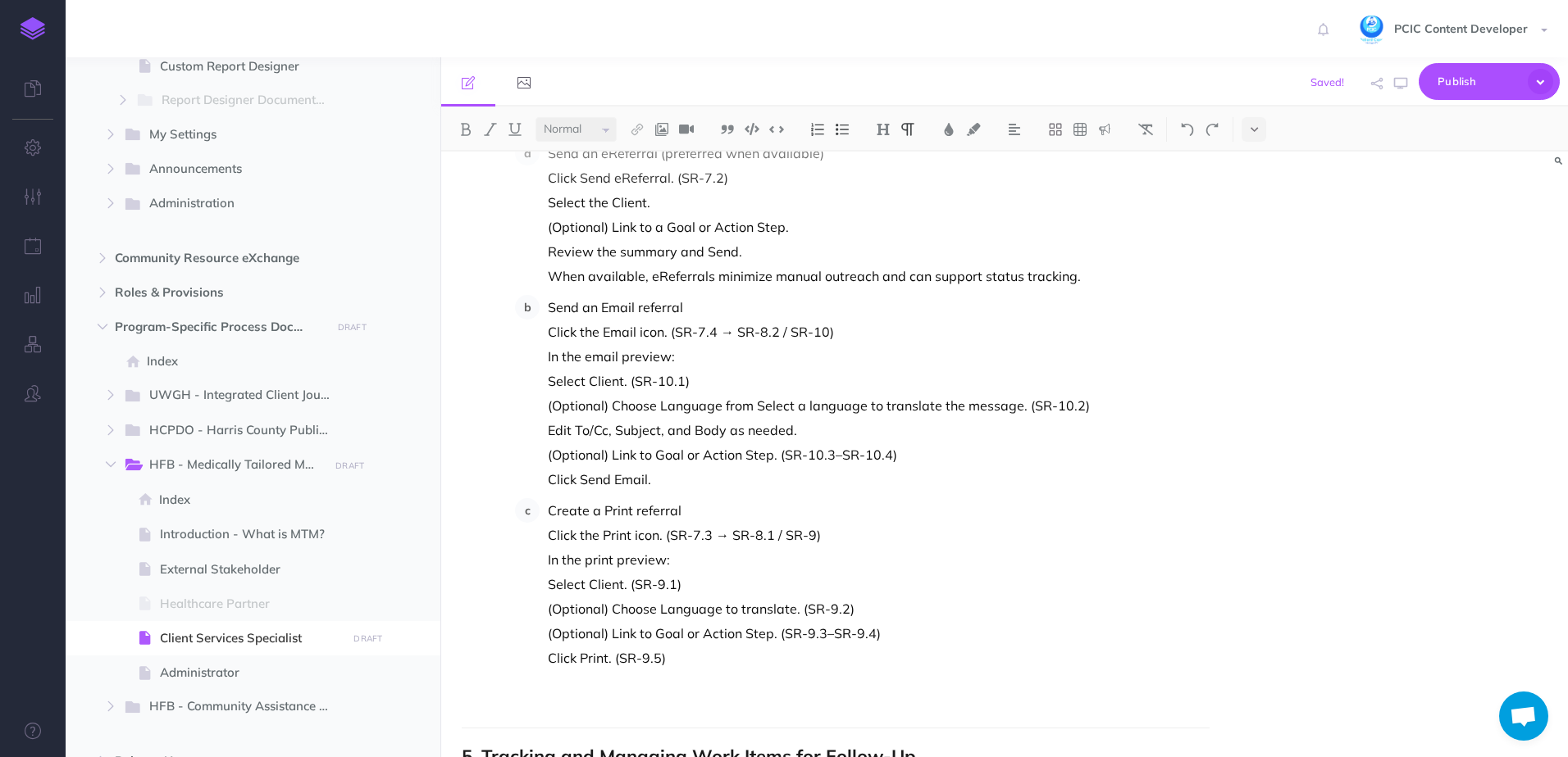
click at [540, 611] on li "Create a Print referral Click the Print icon. (SR-7.3 → SR-8.1 / SR-9) In the p…" at bounding box center [874, 585] width 670 height 172
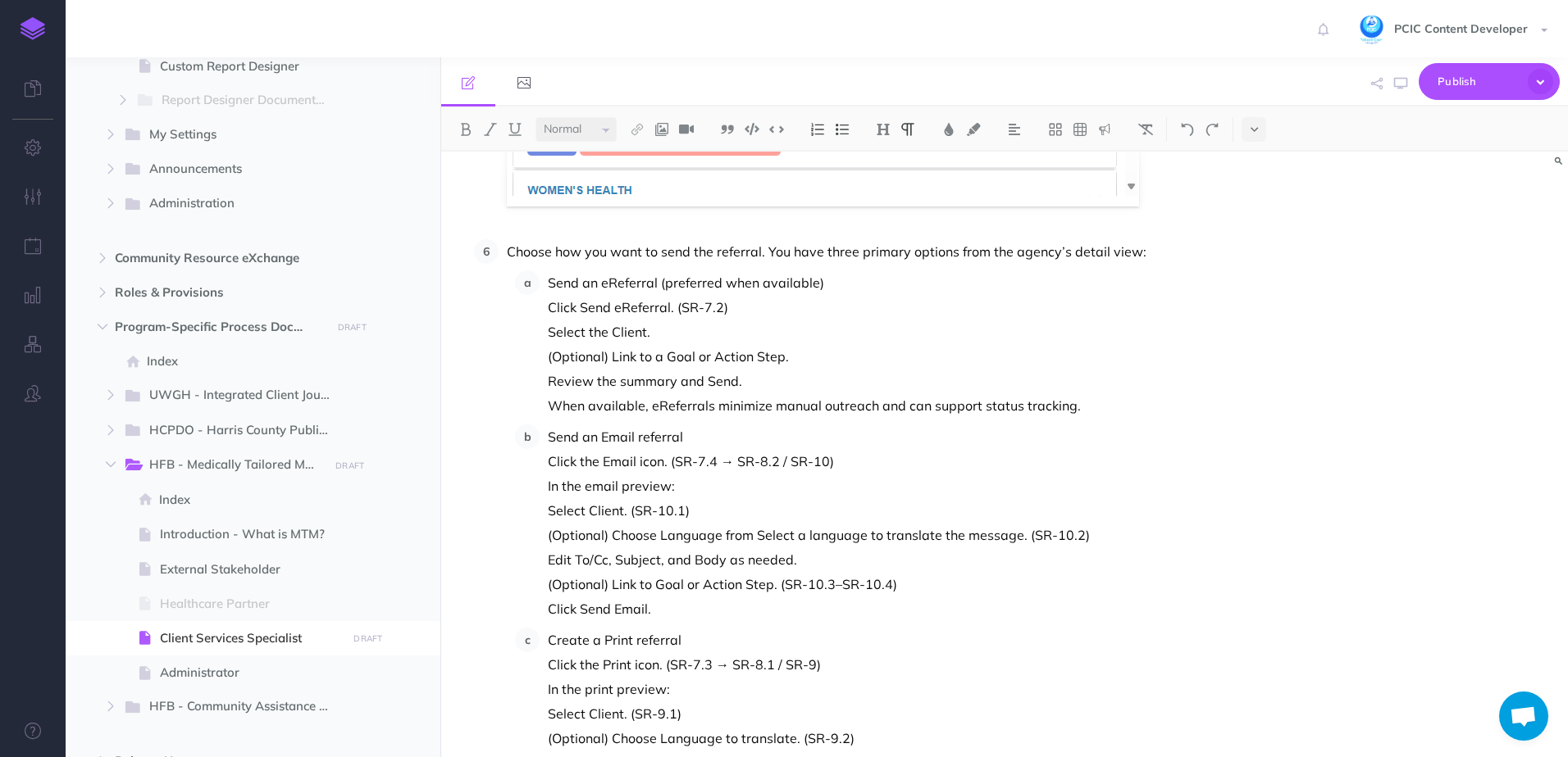
scroll to position [9502, 0]
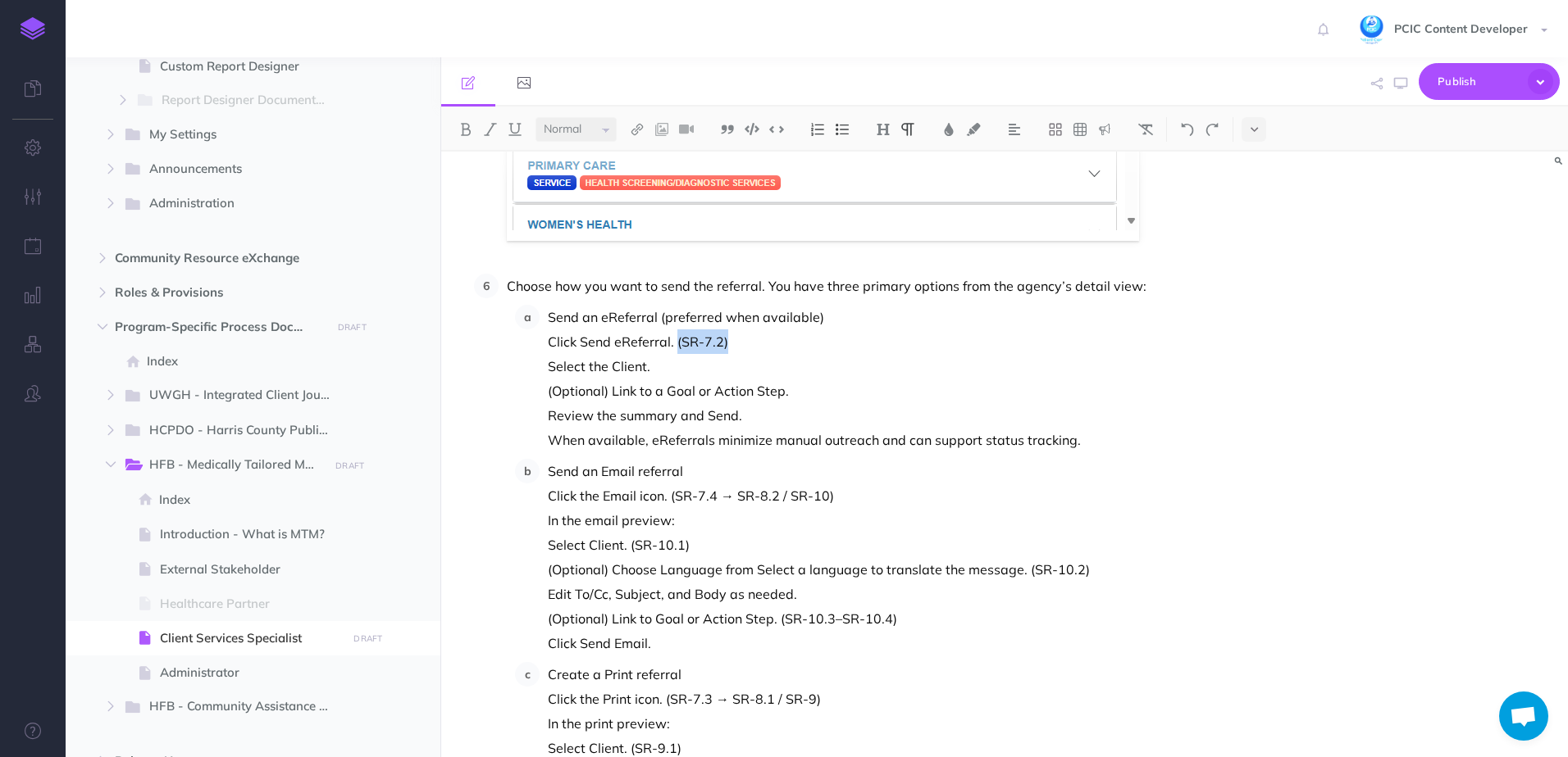
drag, startPoint x: 730, startPoint y: 346, endPoint x: 676, endPoint y: 345, distance: 54.0
click at [676, 345] on p "Click Send eReferral. (SR-7.2)" at bounding box center [878, 342] width 662 height 24
click at [553, 353] on p "Click Send eReferral. (SR-7.2)" at bounding box center [878, 342] width 662 height 24
click at [539, 344] on li "Send an eReferral (preferred when available) Click Send eReferral. (SR-7.2) Sel…" at bounding box center [874, 379] width 670 height 148
click at [598, 396] on p "(Optional) Link to a Goal or Action Step." at bounding box center [878, 391] width 662 height 24
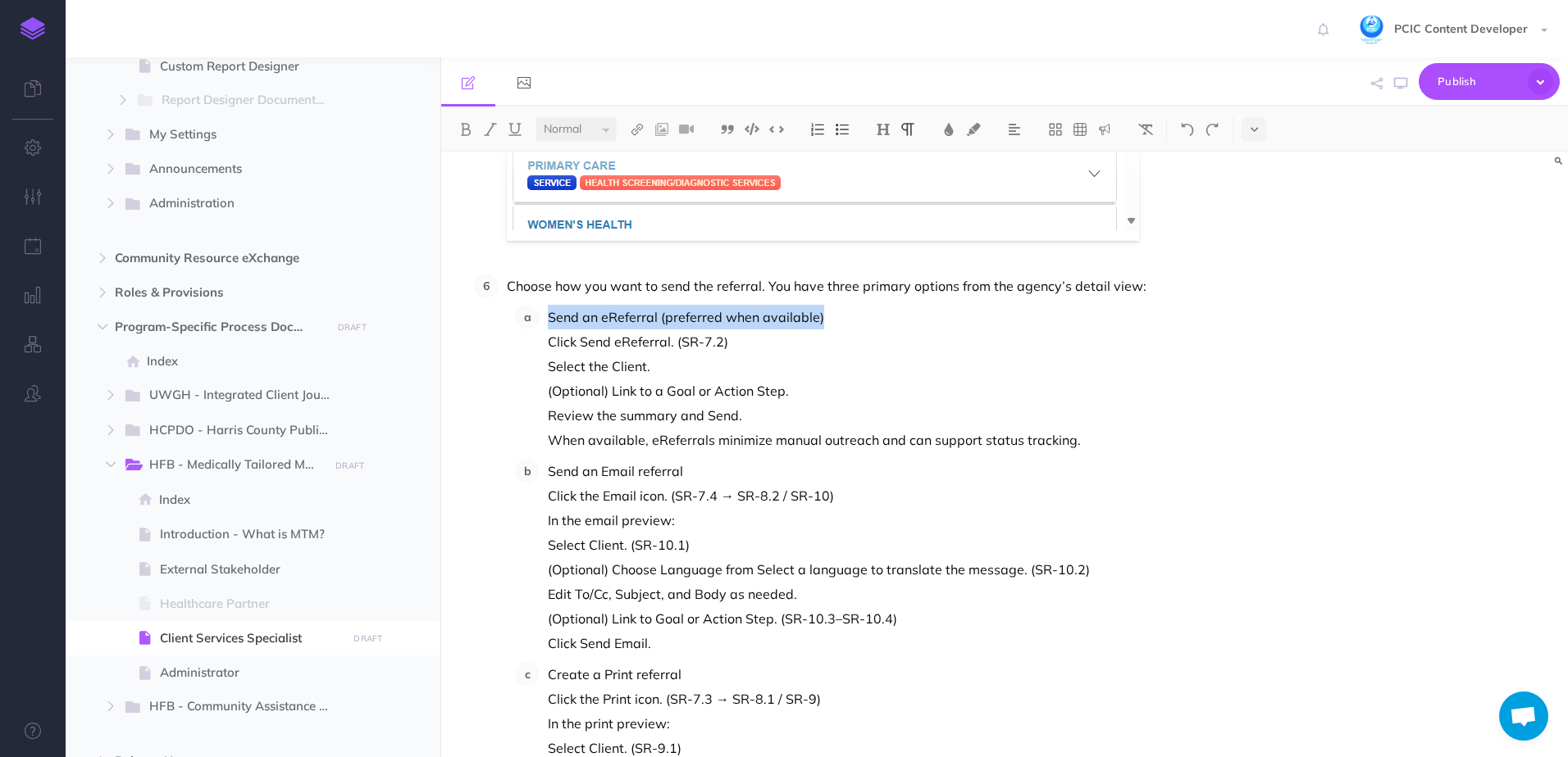
drag, startPoint x: 842, startPoint y: 319, endPoint x: 545, endPoint y: 310, distance: 297.1
click at [545, 310] on li "Send an eReferral (preferred when available) Click Send eReferral. (SR-7.2) Sel…" at bounding box center [874, 379] width 670 height 148
click at [657, 473] on p "Send an Email referral" at bounding box center [878, 471] width 662 height 24
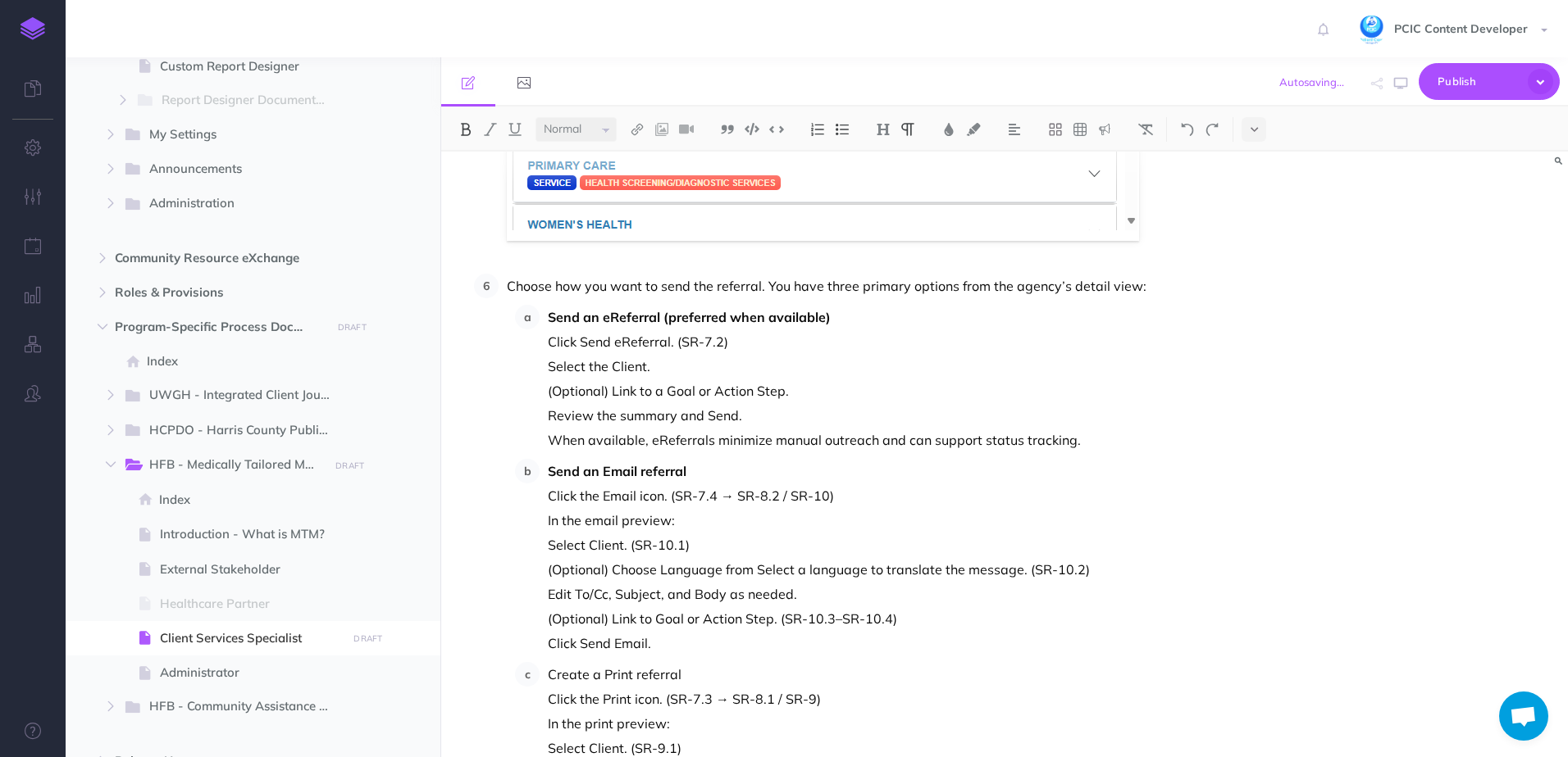
click at [625, 670] on p "Create a Print referral" at bounding box center [878, 675] width 662 height 24
click at [593, 359] on p "Select the Client." at bounding box center [878, 366] width 662 height 24
click at [550, 339] on p "Click Send eReferral. (SR-7.2)" at bounding box center [878, 342] width 662 height 24
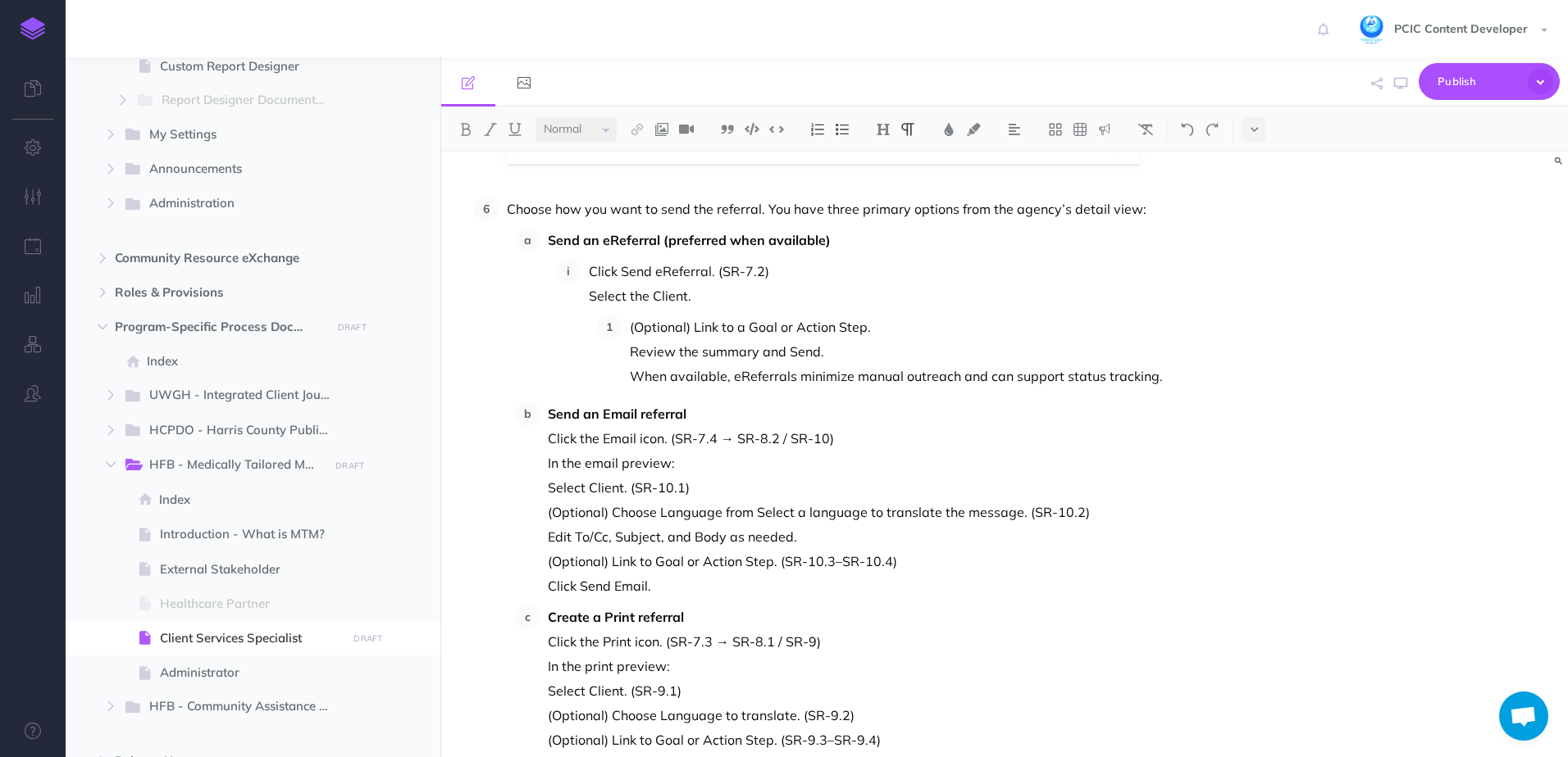
scroll to position [9429, 0]
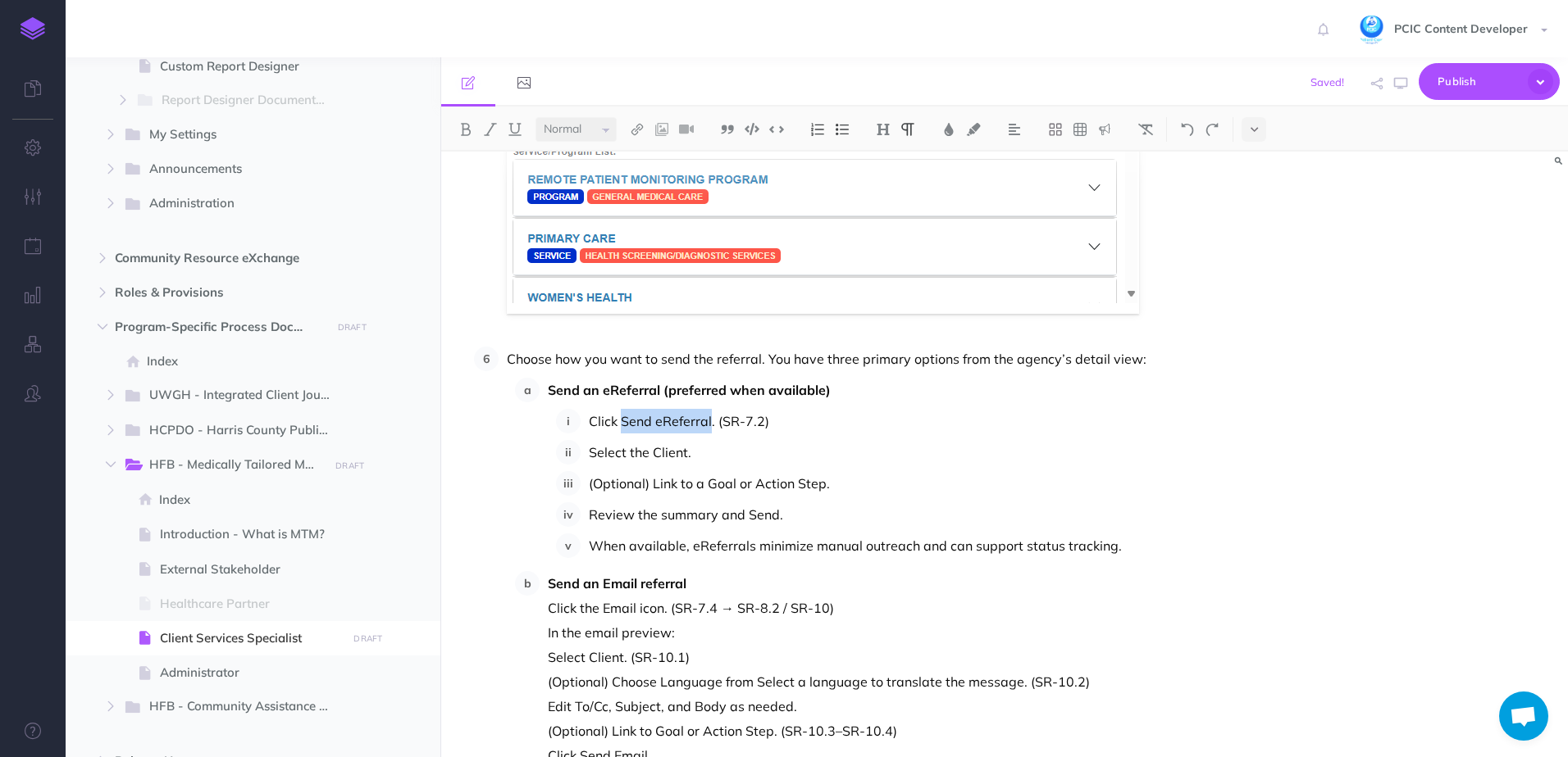
drag, startPoint x: 709, startPoint y: 420, endPoint x: 623, endPoint y: 423, distance: 86.1
click at [623, 423] on p "Click Send eReferral. (SR-7.2)" at bounding box center [899, 421] width 621 height 24
drag, startPoint x: 774, startPoint y: 419, endPoint x: 716, endPoint y: 422, distance: 58.1
click at [716, 422] on p "Click Send eReferral. (SR-7.2)" at bounding box center [899, 421] width 621 height 24
drag, startPoint x: 725, startPoint y: 429, endPoint x: 620, endPoint y: 425, distance: 105.1
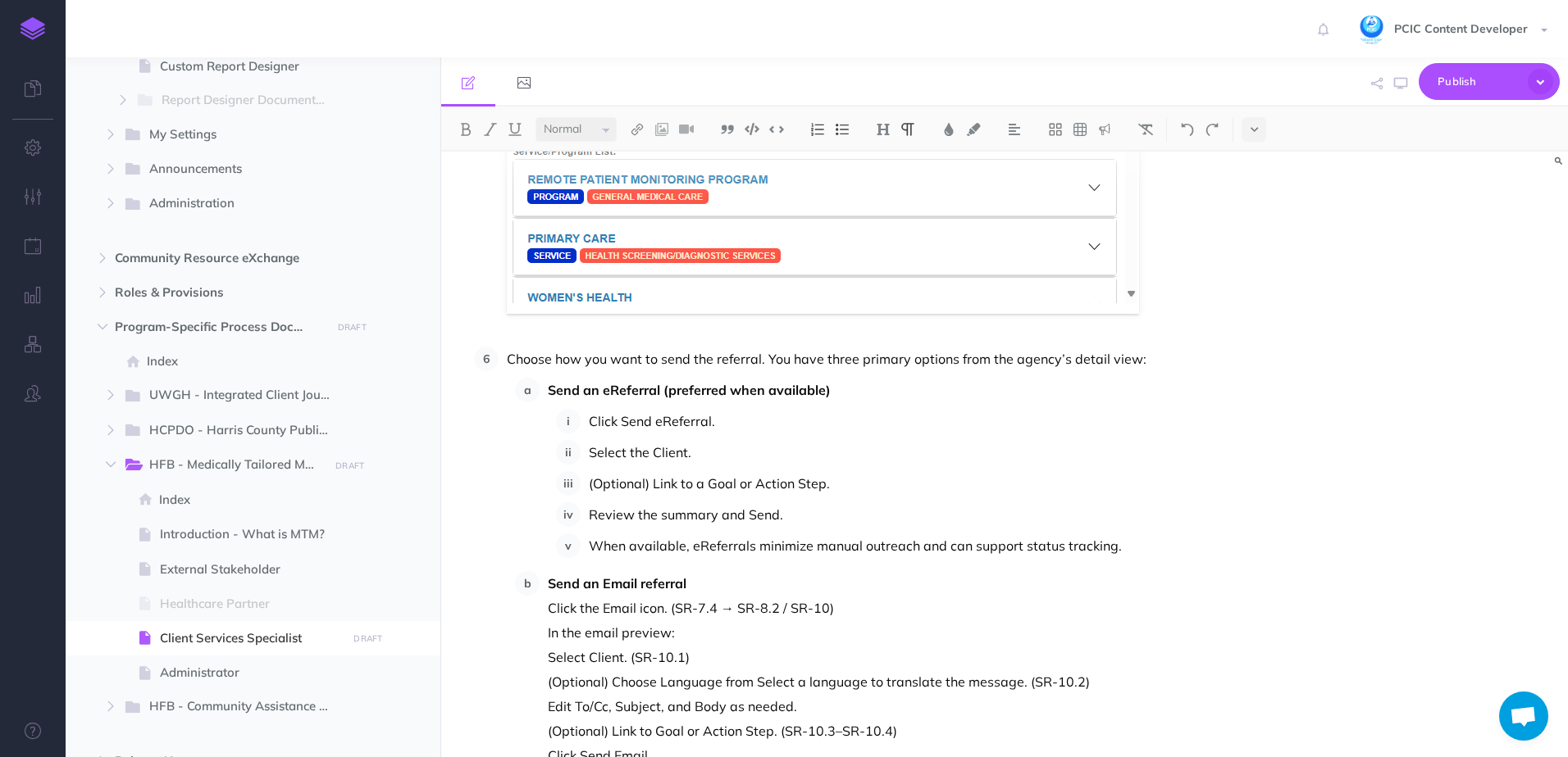
click at [620, 425] on p "Click Send eReferral." at bounding box center [899, 421] width 621 height 24
click at [623, 419] on p "Click Refer Client" at bounding box center [899, 421] width 621 height 24
click at [793, 459] on p "Select the Client." at bounding box center [899, 452] width 621 height 24
click at [588, 483] on li "(Optional) Link to a Goal or Action Step." at bounding box center [895, 484] width 629 height 24
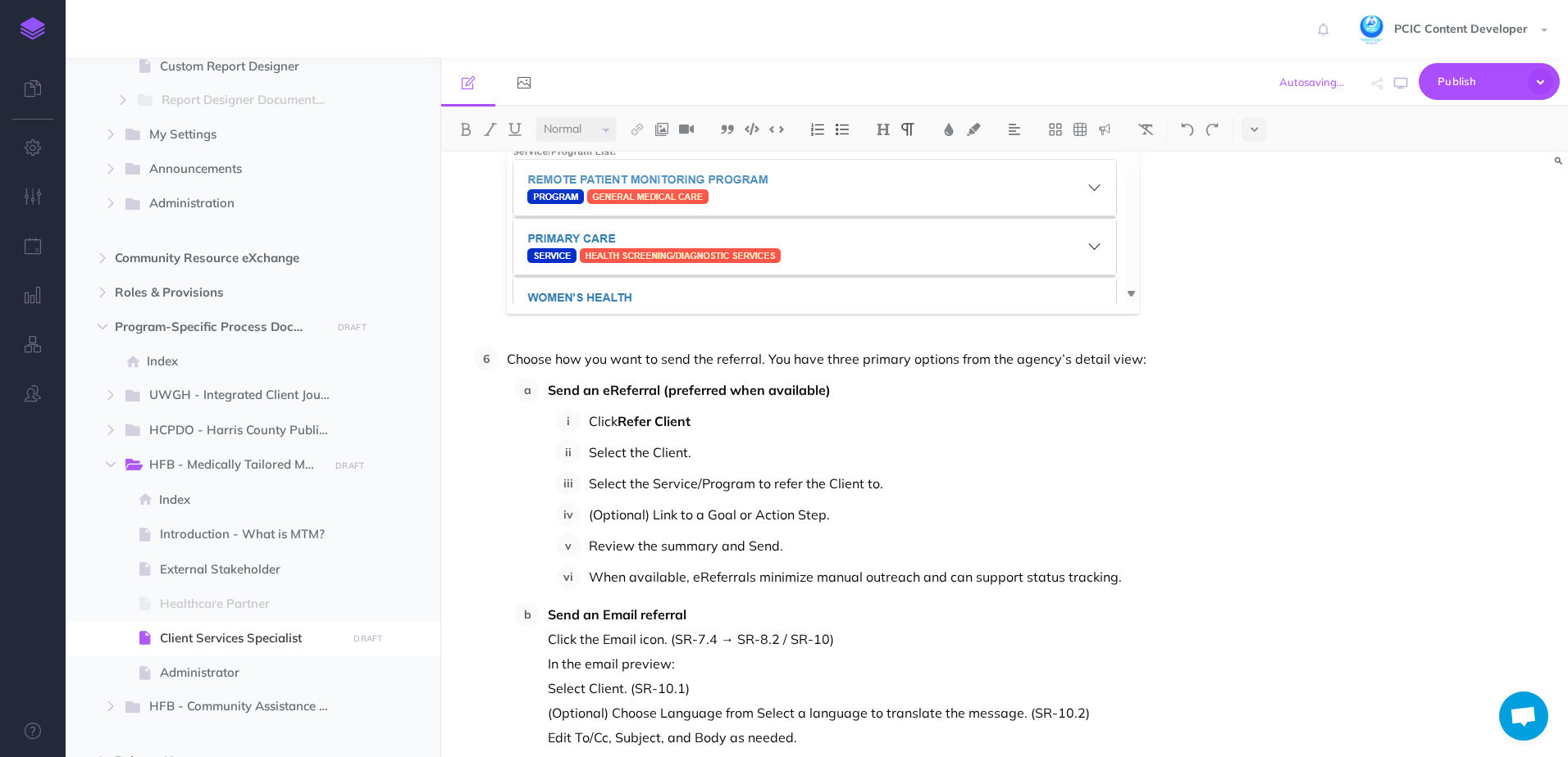
click at [656, 450] on p "Select the Client." at bounding box center [899, 452] width 621 height 24
click at [657, 452] on p "Select the Client." at bounding box center [899, 452] width 621 height 24
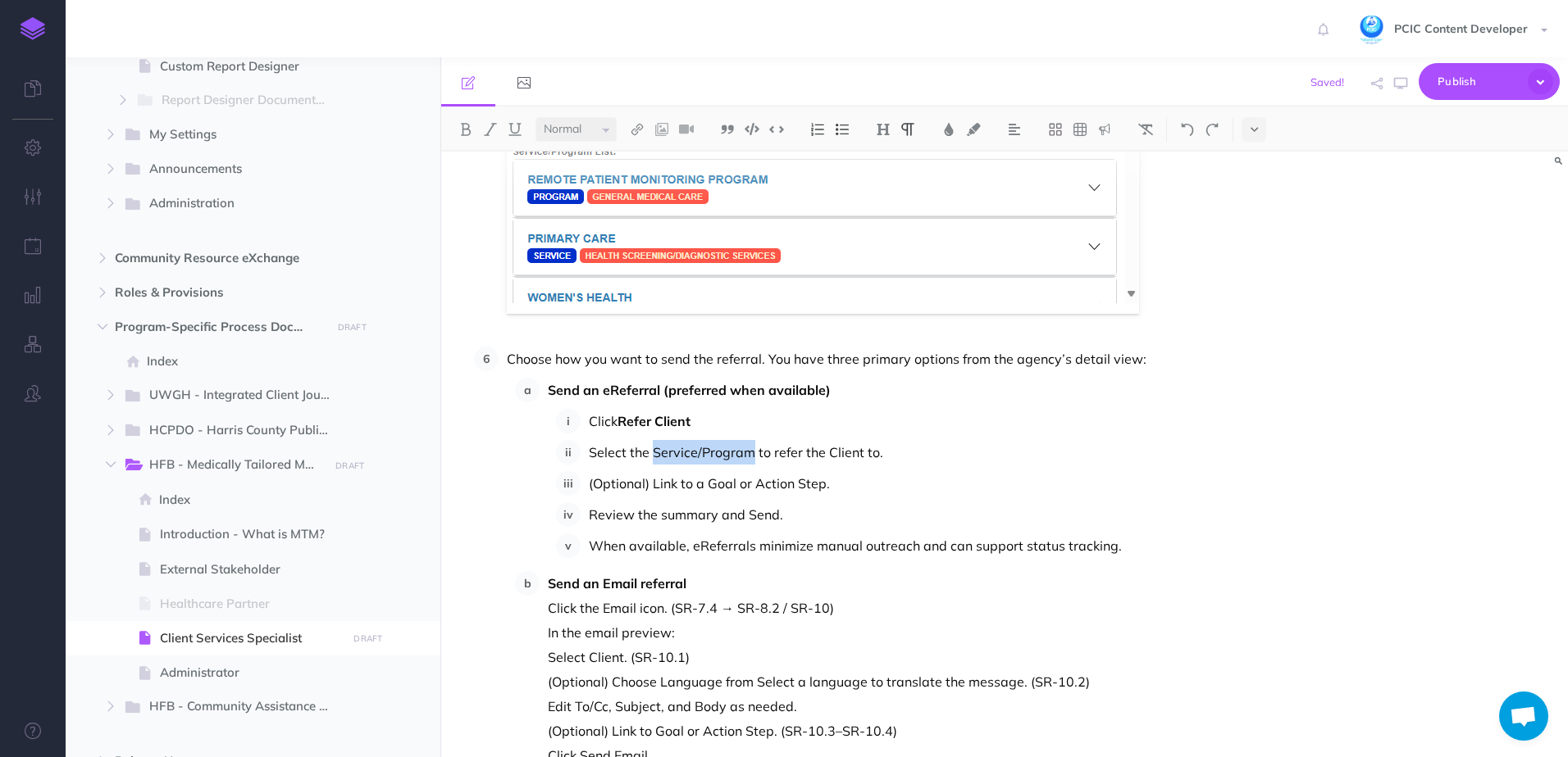
drag, startPoint x: 751, startPoint y: 456, endPoint x: 652, endPoint y: 458, distance: 99.0
click at [652, 458] on p "Select the Service/Program to refer the Client to." at bounding box center [899, 452] width 621 height 24
click at [624, 483] on p "(Optional) Link to a Goal or Action Step." at bounding box center [899, 484] width 621 height 24
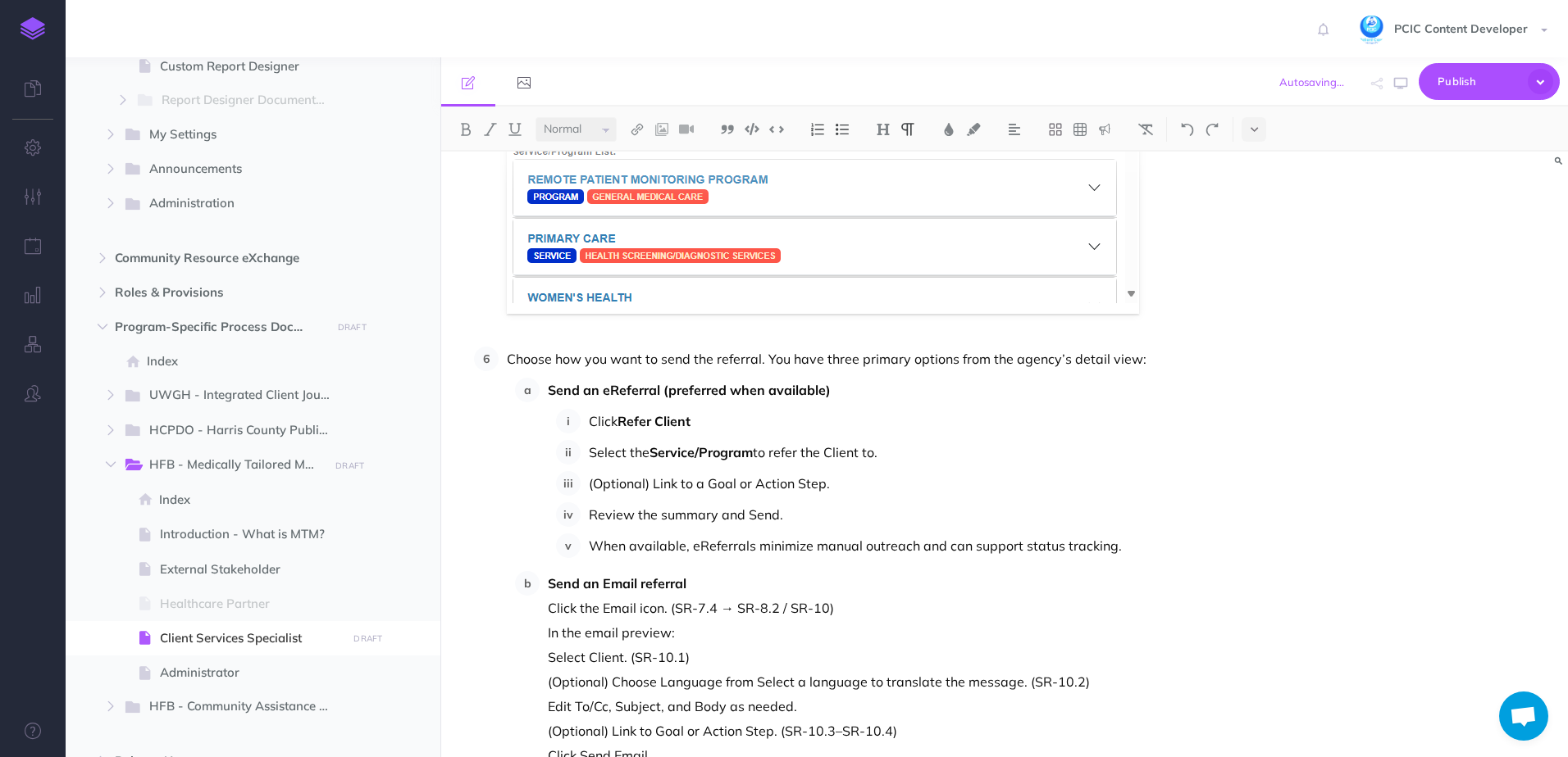
click at [716, 464] on p "Select the Service/Program to refer the Client to." at bounding box center [899, 452] width 621 height 24
click at [720, 485] on p "(Optional) Link to a Goal or Action Step." at bounding box center [899, 484] width 621 height 24
drag, startPoint x: 826, startPoint y: 484, endPoint x: 759, endPoint y: 480, distance: 67.1
click at [759, 480] on p "(Optional) Link to a Goal or Action Step." at bounding box center [899, 484] width 621 height 24
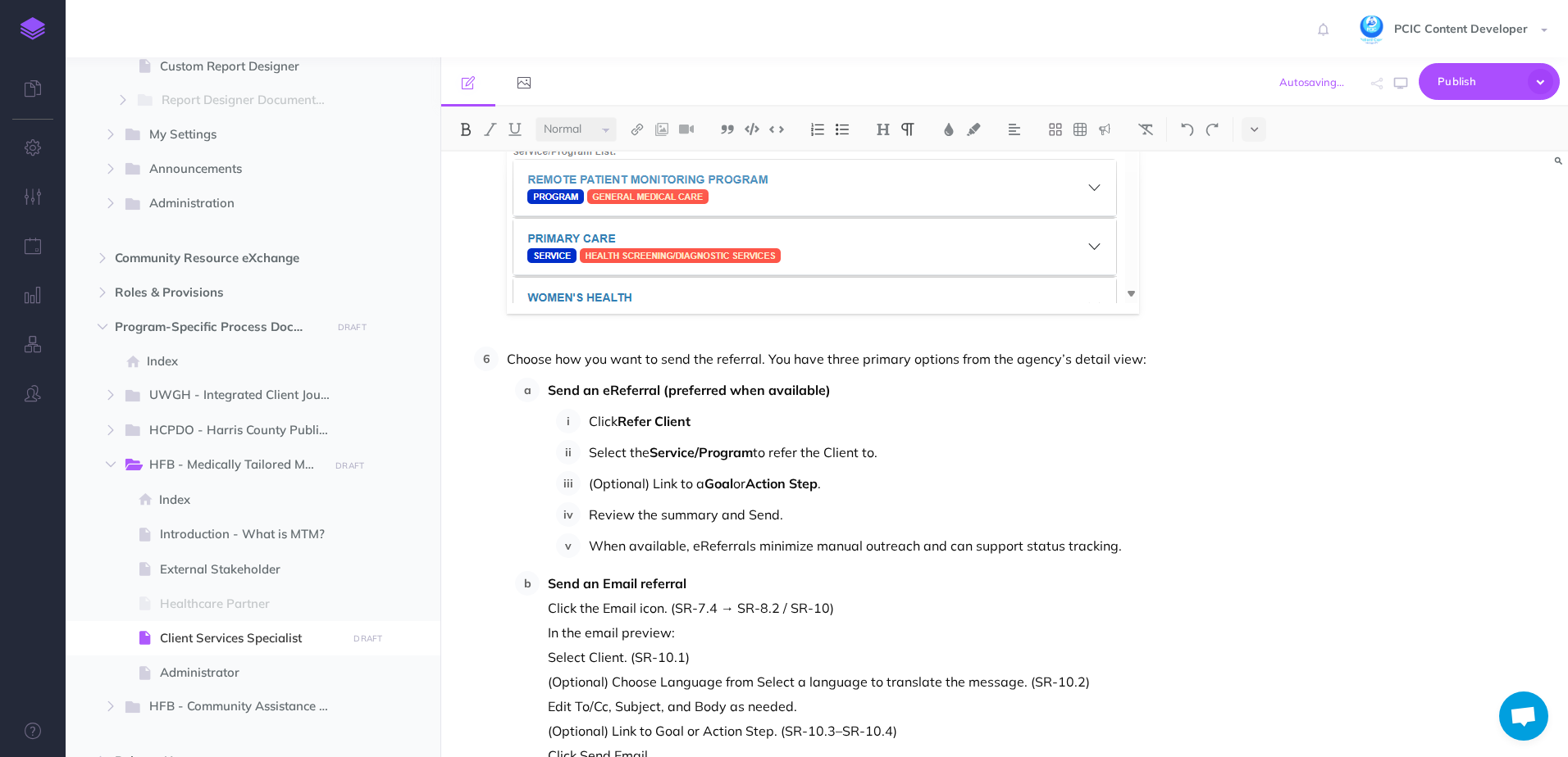
click at [817, 484] on strong "Action Step" at bounding box center [781, 484] width 72 height 17
drag, startPoint x: 648, startPoint y: 486, endPoint x: 564, endPoint y: 488, distance: 84.0
click at [580, 488] on li "(Optional) Link to a Goal or Action Step to the eReferral." at bounding box center [895, 484] width 629 height 24
click at [619, 514] on p "Review the summary and Send." at bounding box center [899, 515] width 621 height 24
click at [773, 511] on p "Review the summary and Send." at bounding box center [899, 515] width 621 height 24
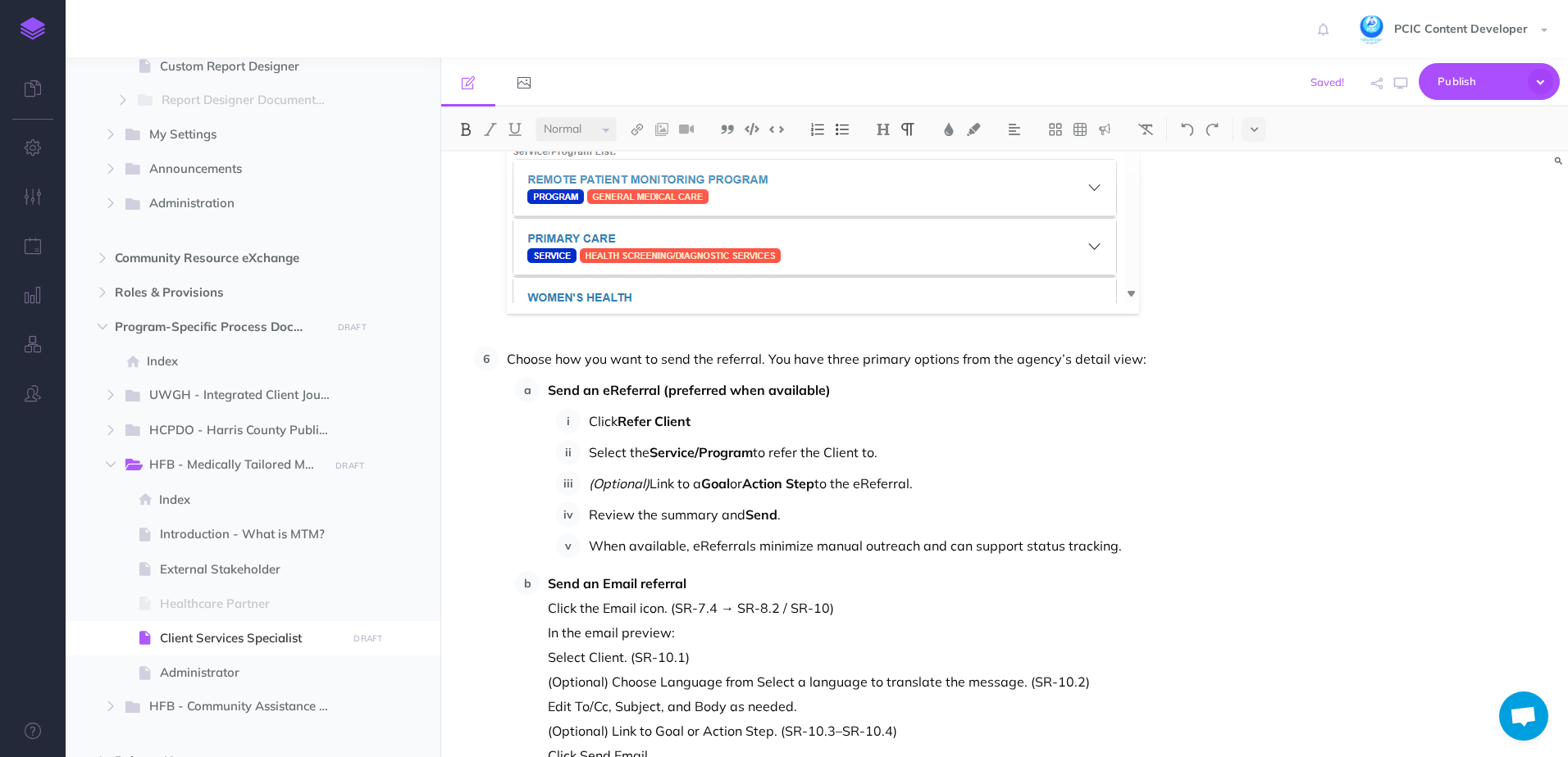
click at [741, 511] on p "Review the summary and Send ." at bounding box center [899, 515] width 621 height 24
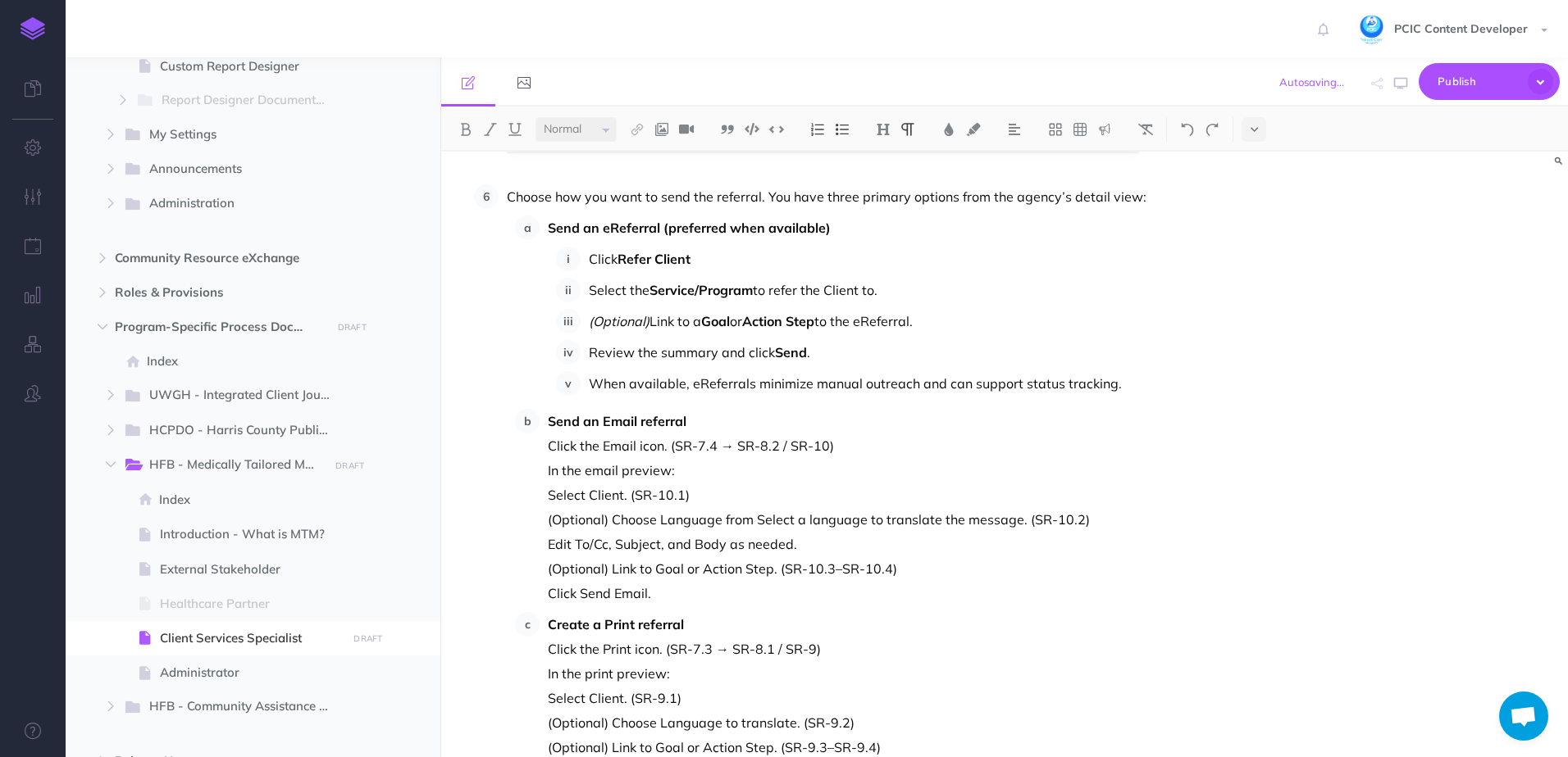
scroll to position [9593, 0]
click at [591, 386] on p "When available, eReferrals minimize manual outreach and can support status trac…" at bounding box center [899, 382] width 621 height 24
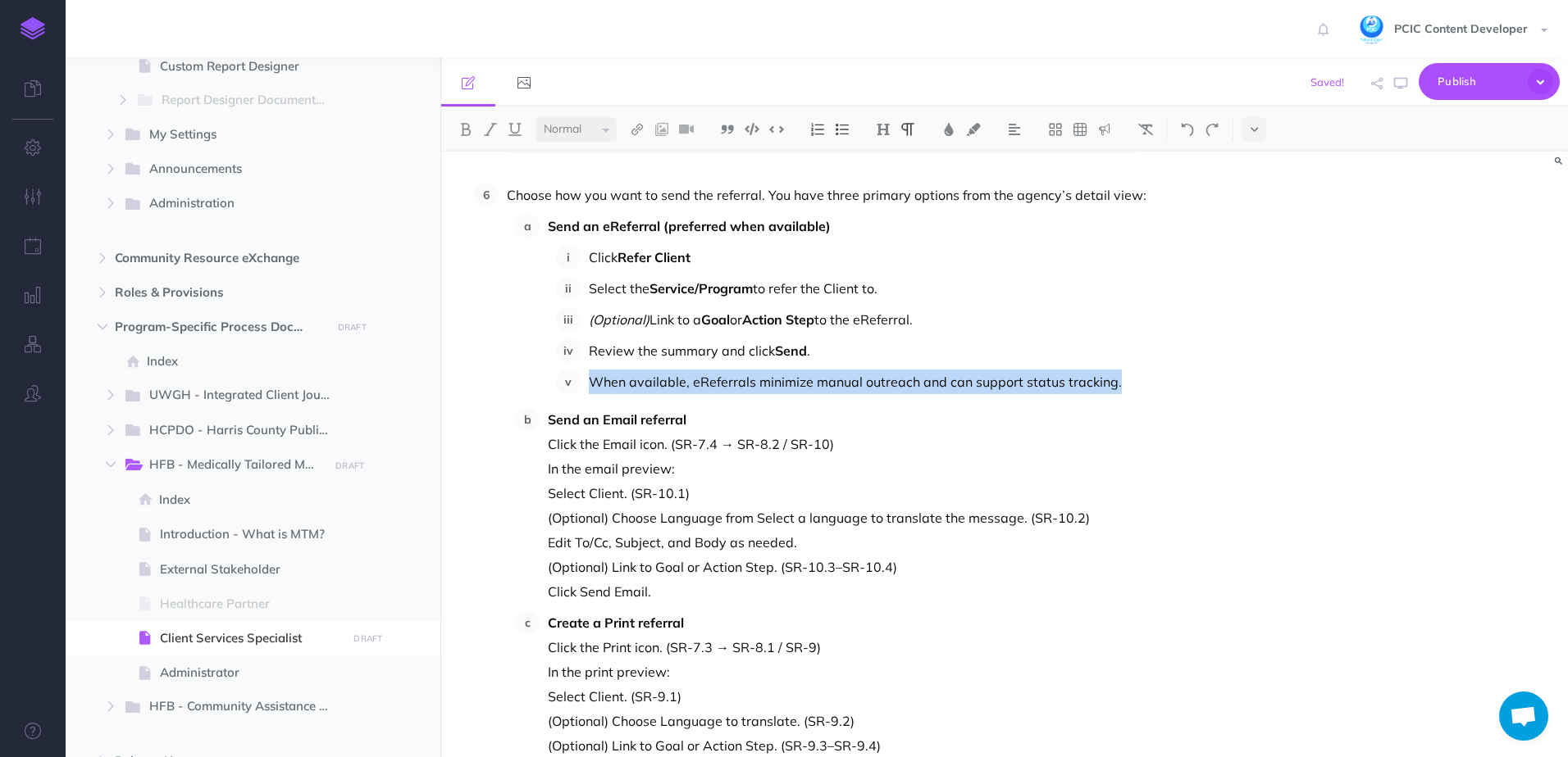
click at [599, 383] on p "When available, eReferrals minimize manual outreach and can support status trac…" at bounding box center [899, 382] width 621 height 24
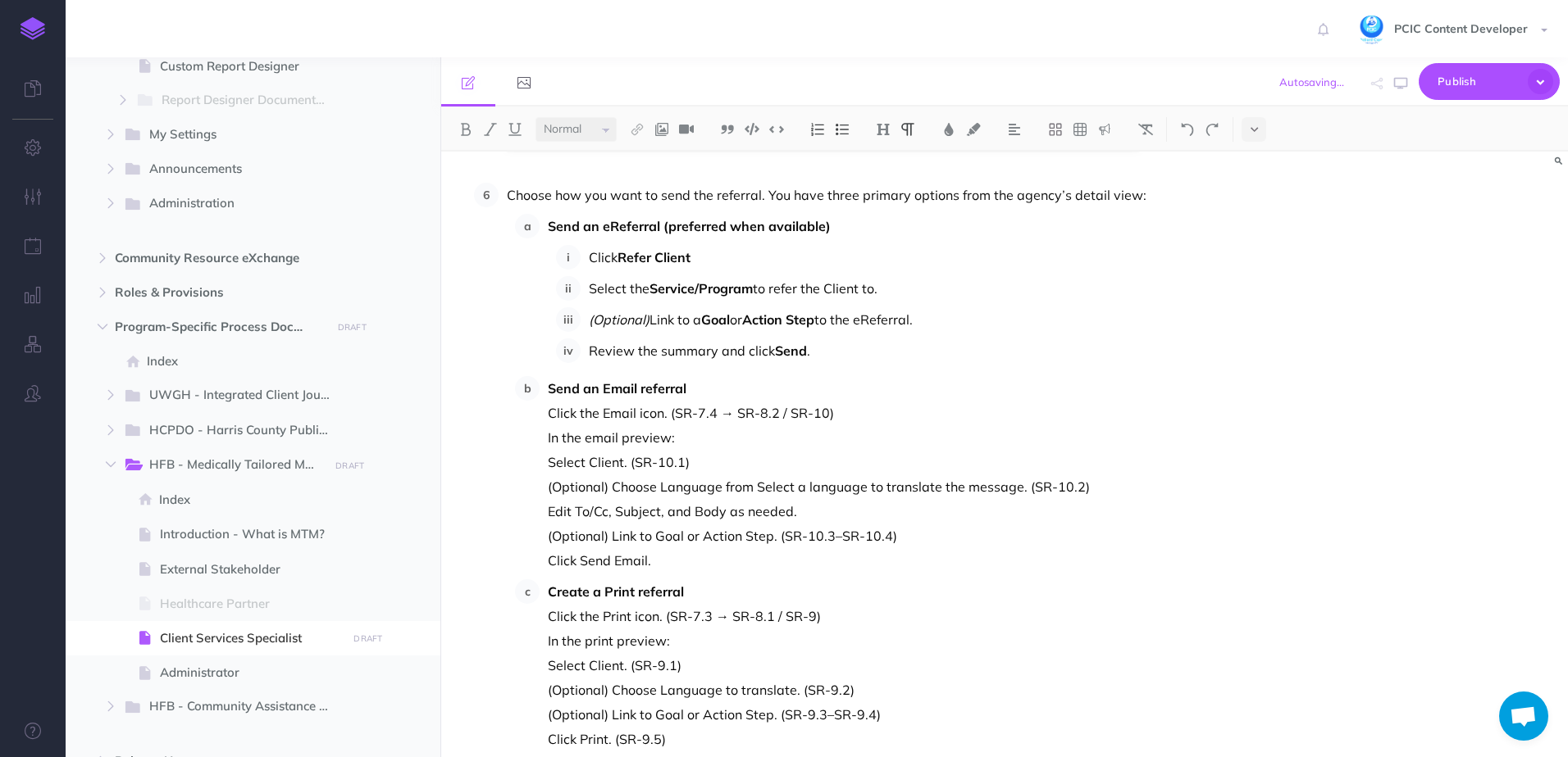
click at [850, 360] on p "Review the summary and click Send ." at bounding box center [899, 351] width 621 height 24
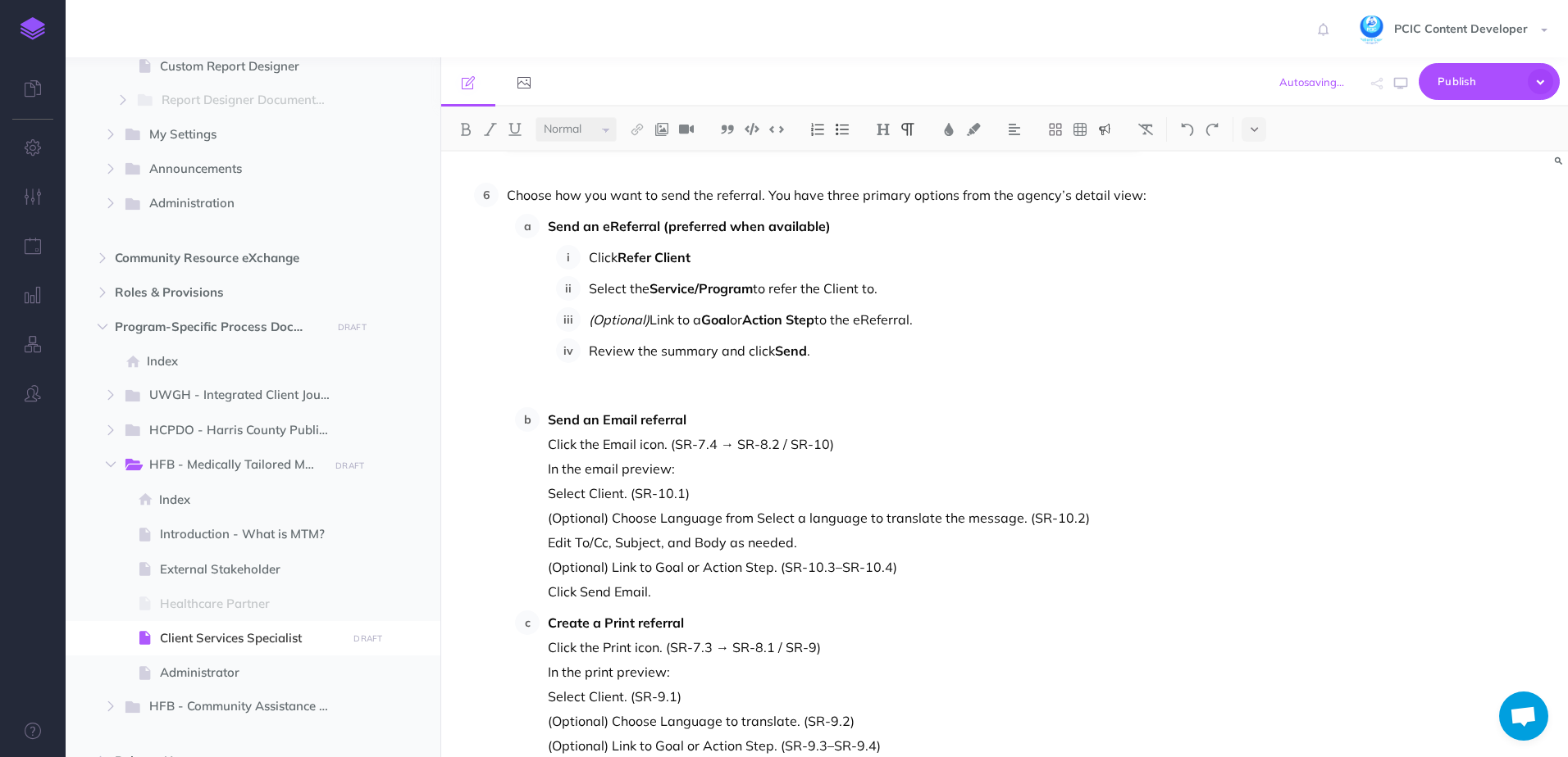
click at [1109, 134] on img at bounding box center [1105, 129] width 15 height 13
click at [1106, 162] on img at bounding box center [1105, 158] width 15 height 13
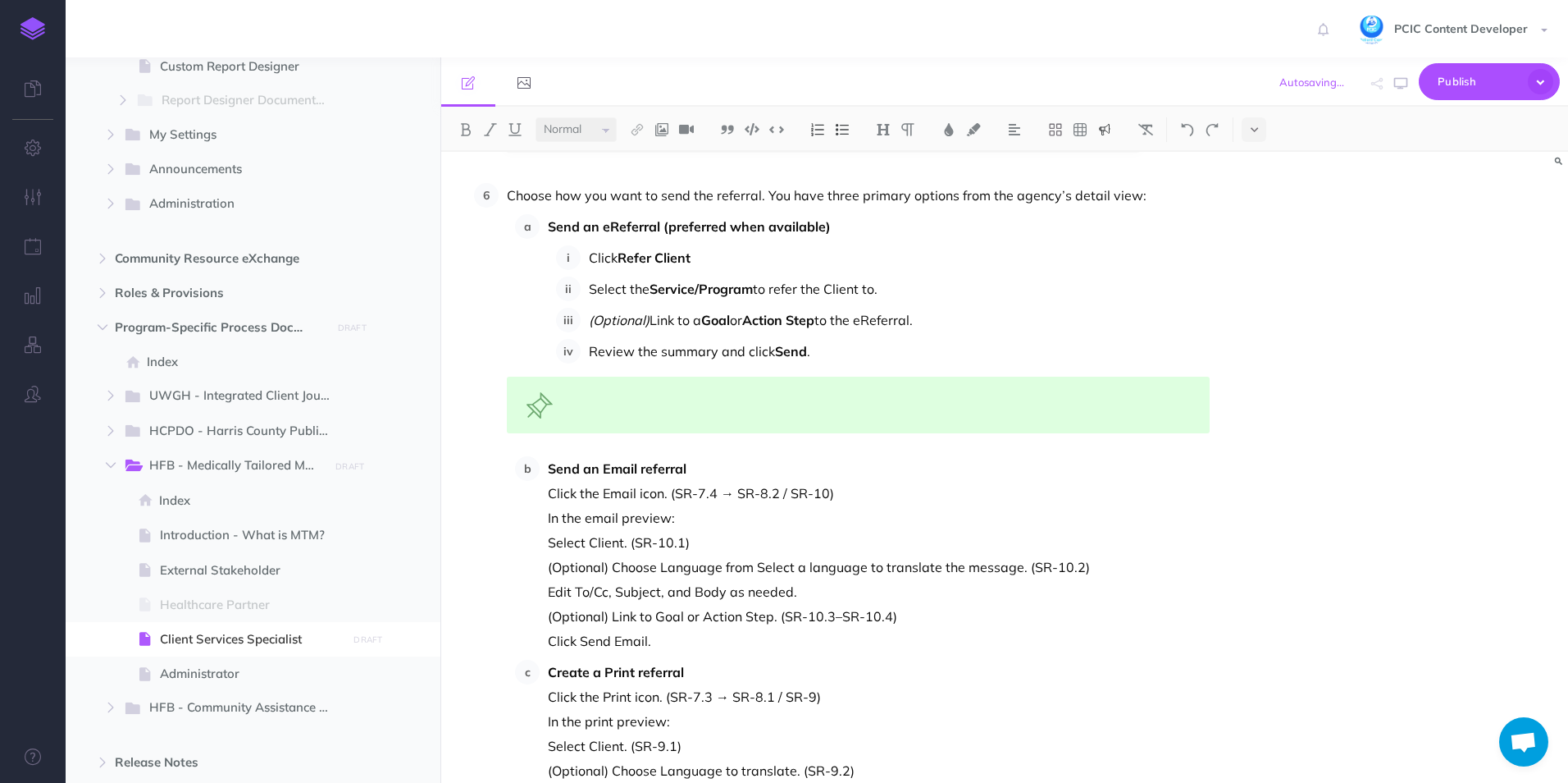
click at [647, 409] on div at bounding box center [857, 405] width 703 height 56
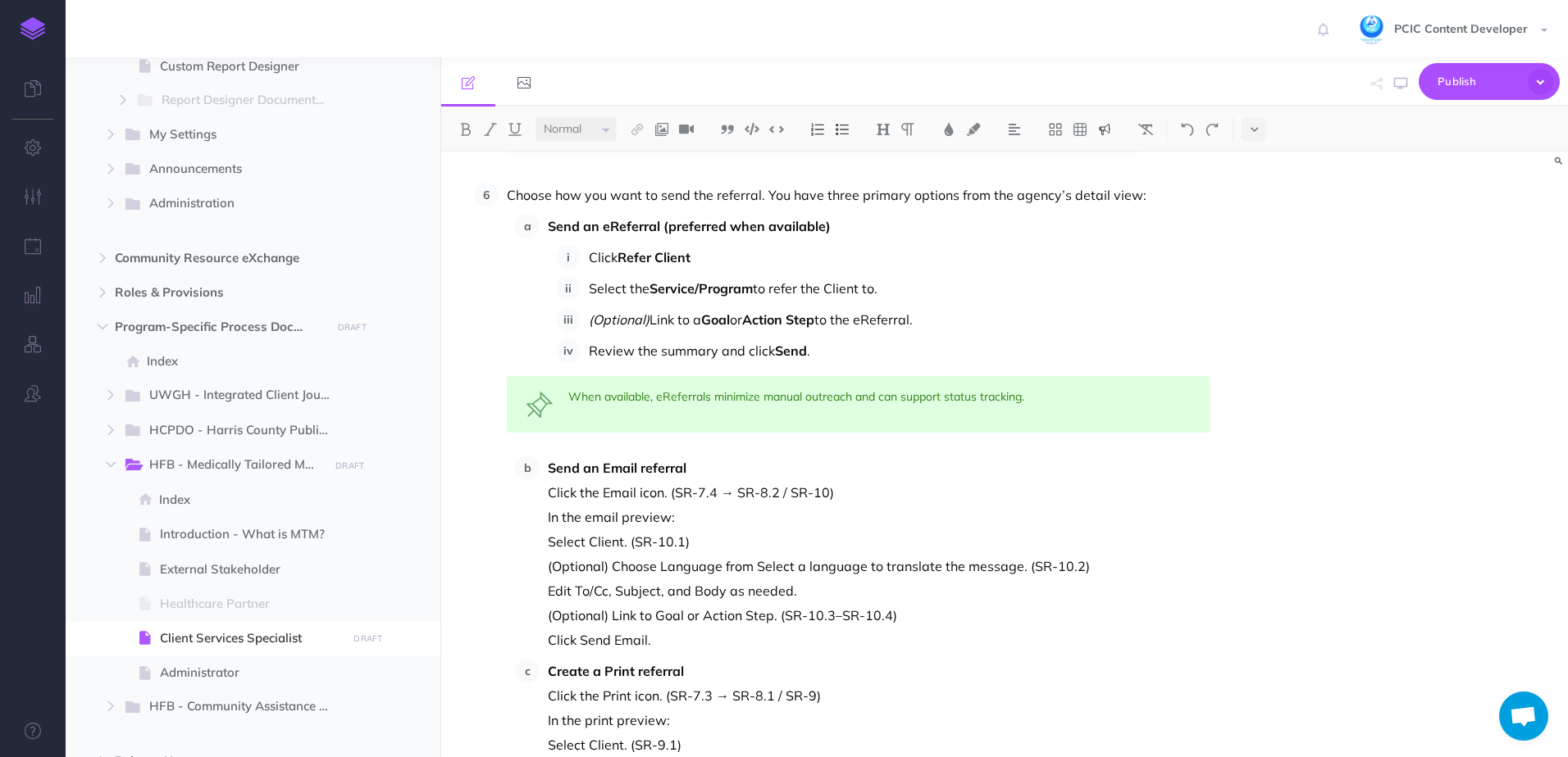
click at [1041, 399] on div "When available, eReferrals minimize manual outreach and can support status trac…" at bounding box center [857, 404] width 703 height 56
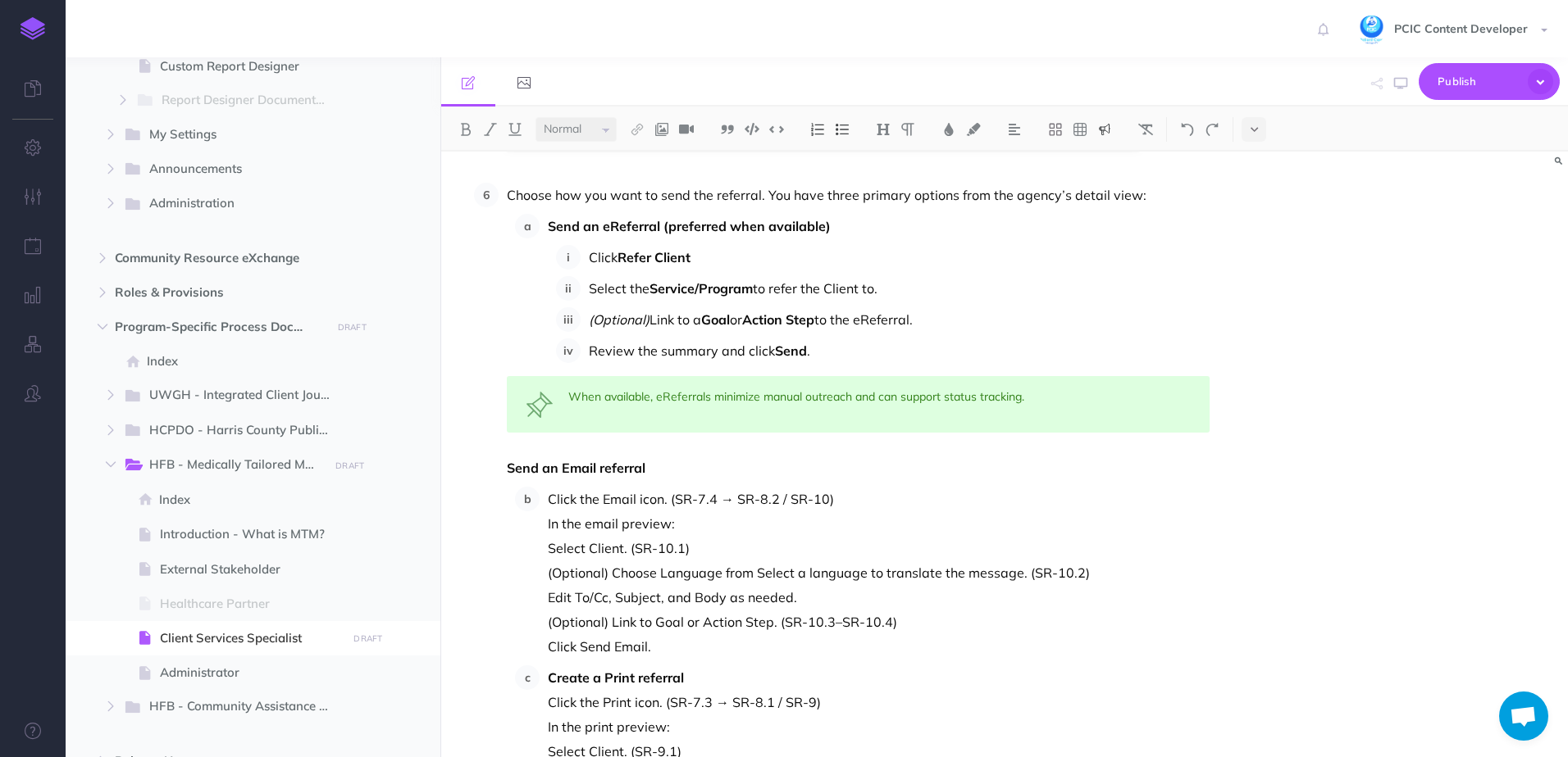
click at [671, 399] on div "When available, eReferrals minimize manual outreach and can support status trac…" at bounding box center [857, 404] width 703 height 56
click at [638, 418] on div "When available, eReferrals minimize manual outreach and can support status trac…" at bounding box center [857, 404] width 703 height 56
click at [671, 474] on p "Send an Email referral" at bounding box center [857, 468] width 703 height 24
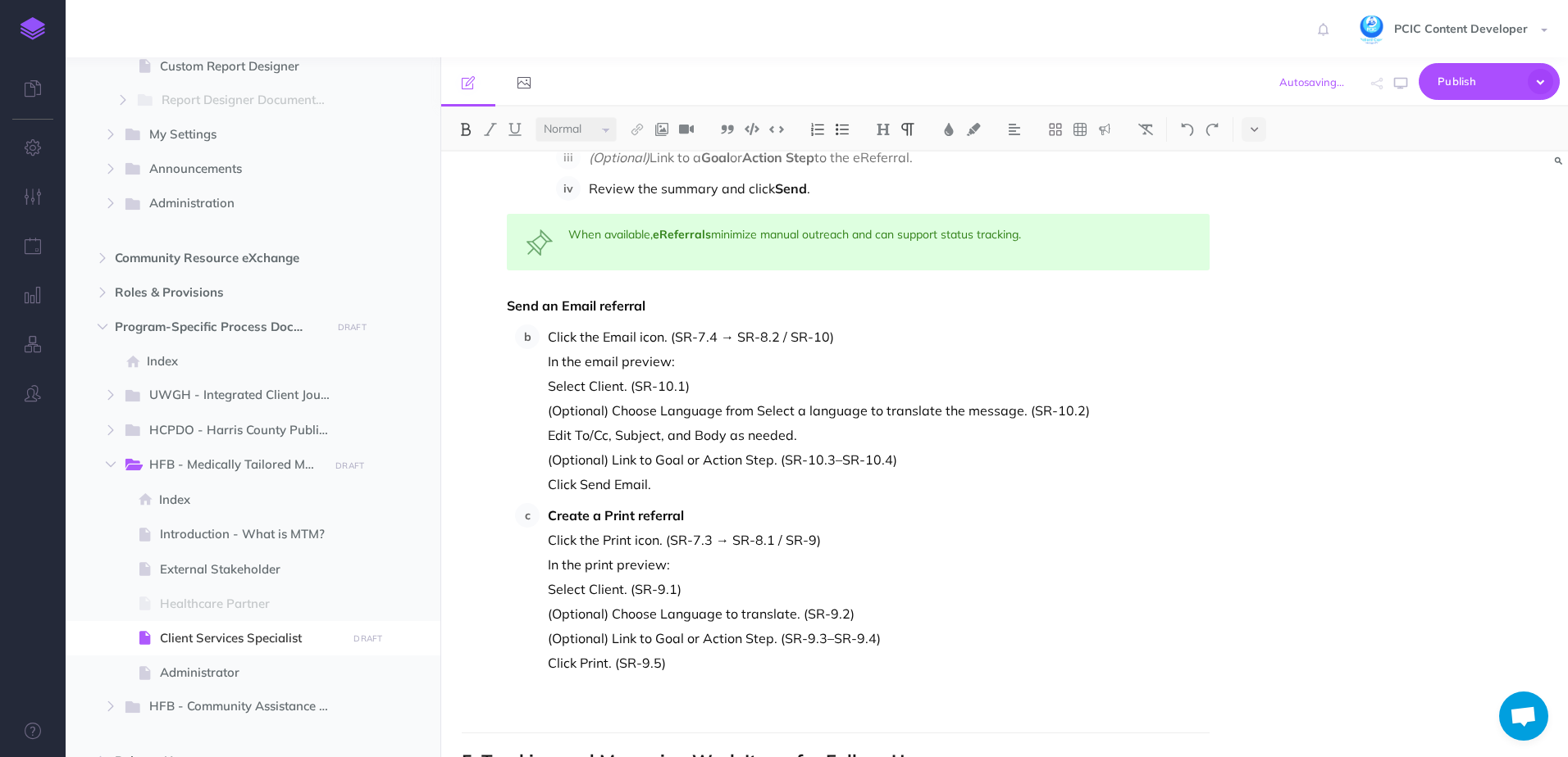
scroll to position [9758, 0]
click at [543, 358] on li "Click the Email icon. (SR-7.4 → SR-8.2 / SR-10) In the email preview: Select Cl…" at bounding box center [874, 409] width 670 height 172
drag, startPoint x: 843, startPoint y: 332, endPoint x: 666, endPoint y: 339, distance: 177.1
click at [666, 339] on p "Click the Email icon. (SR-7.4 → SR-8.2 / SR-10)" at bounding box center [878, 335] width 662 height 24
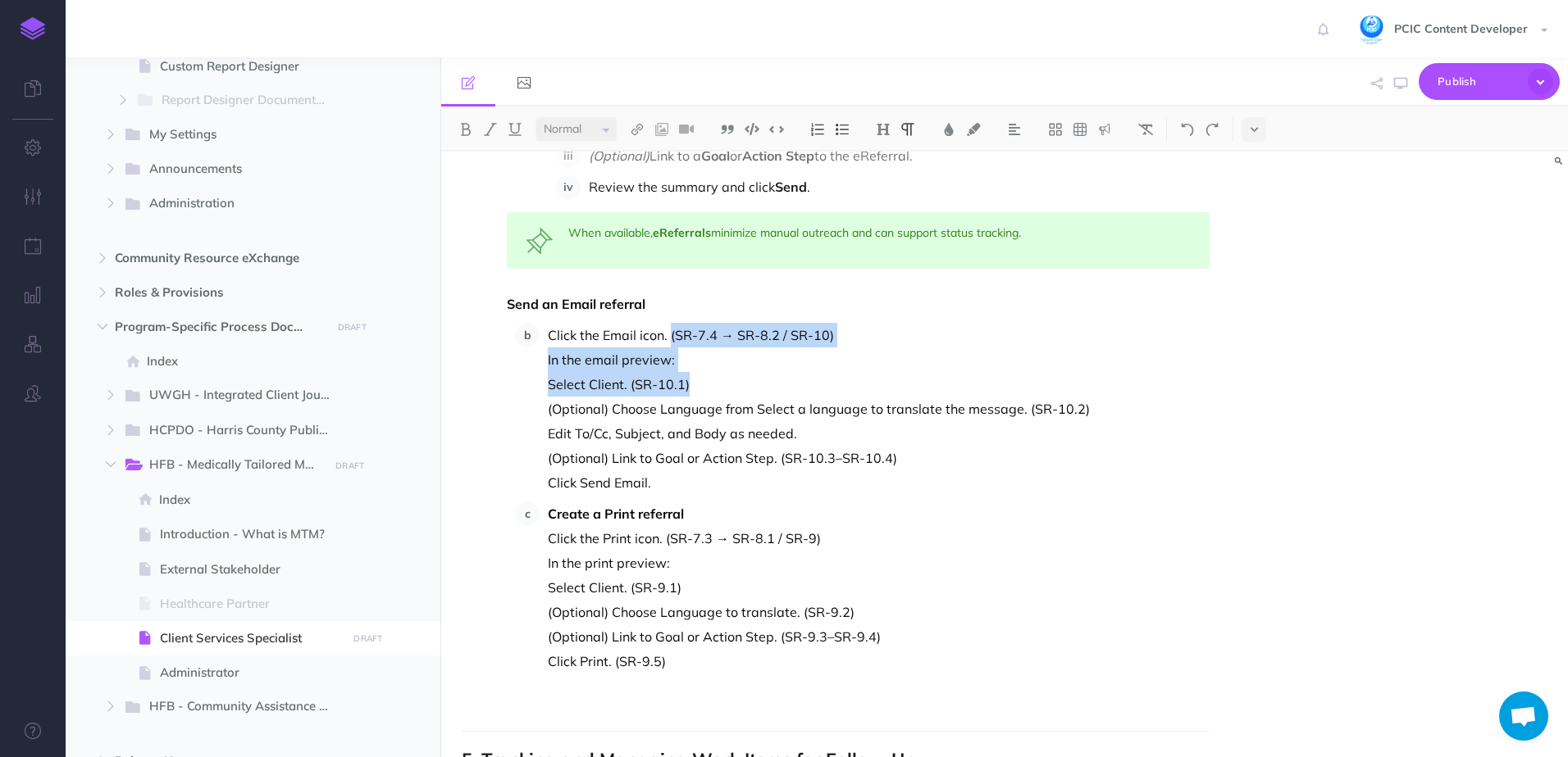
drag, startPoint x: 696, startPoint y: 384, endPoint x: 670, endPoint y: 332, distance: 58.1
click at [670, 332] on li "Click the Email icon. (SR-7.4 → SR-8.2 / SR-10) In the email preview: Select Cl…" at bounding box center [874, 409] width 670 height 172
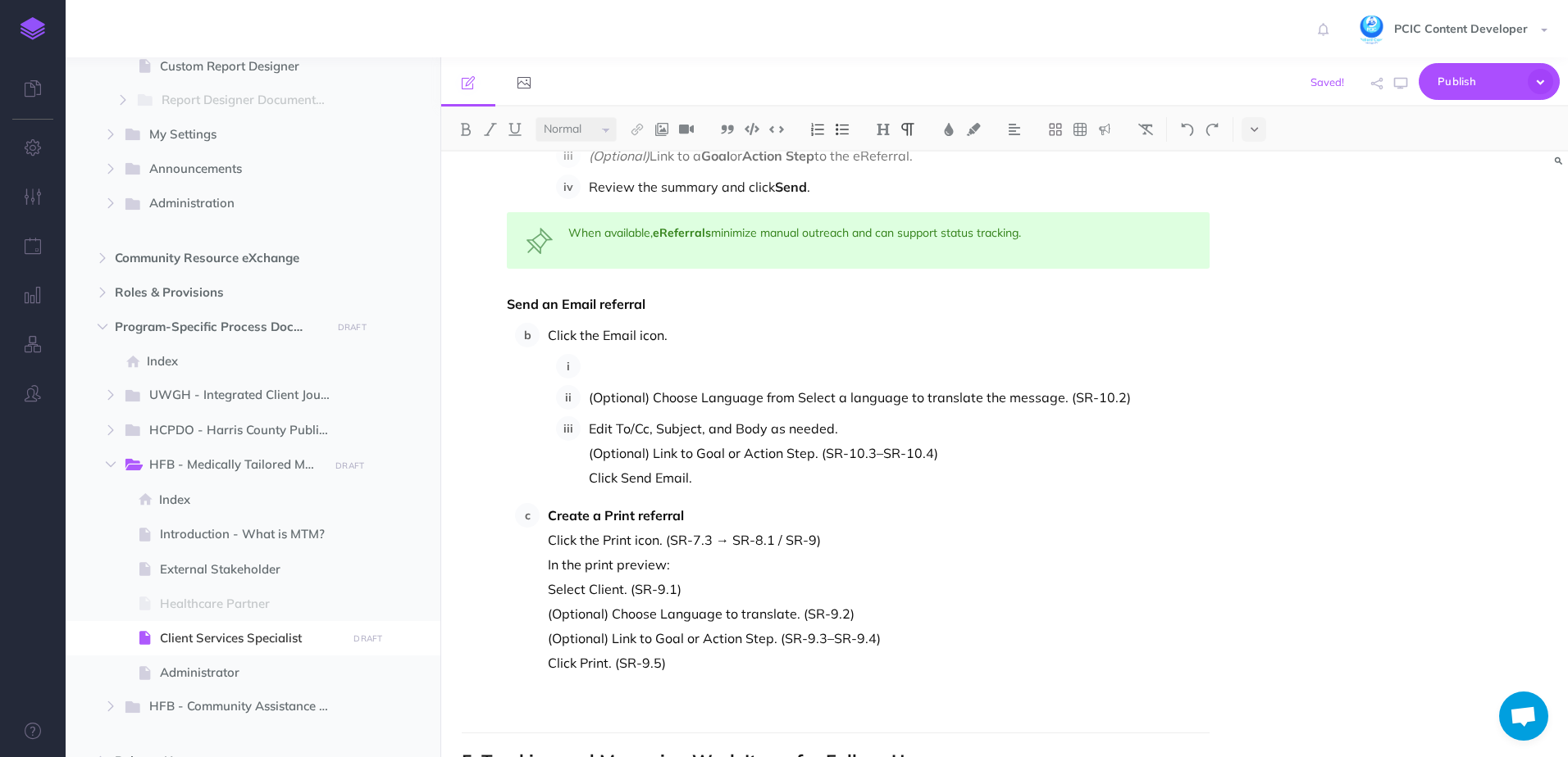
click at [711, 370] on p at bounding box center [899, 366] width 621 height 24
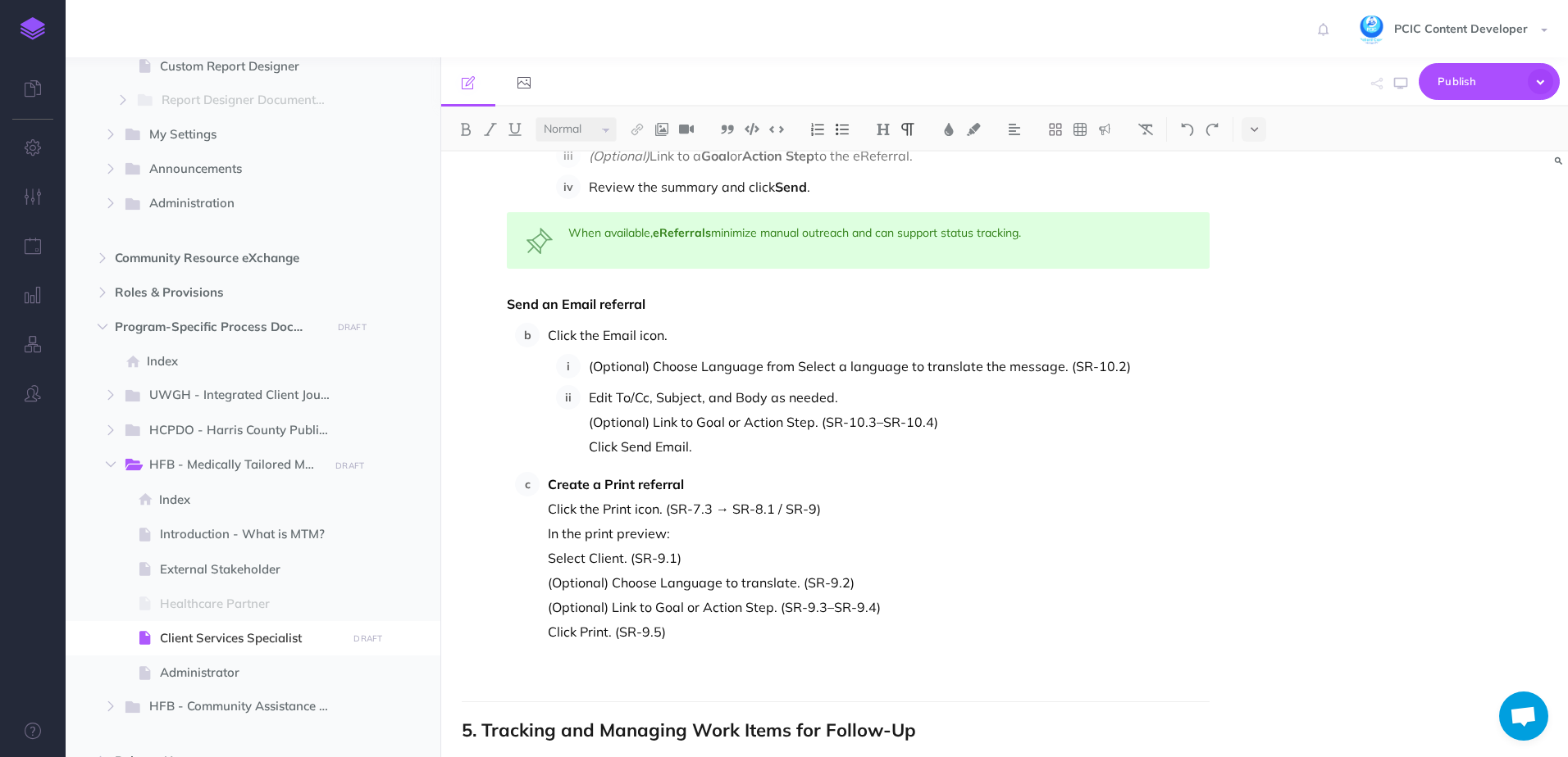
click at [865, 393] on p "Edit To/Cc, Subject, and Body as needed." at bounding box center [899, 398] width 621 height 24
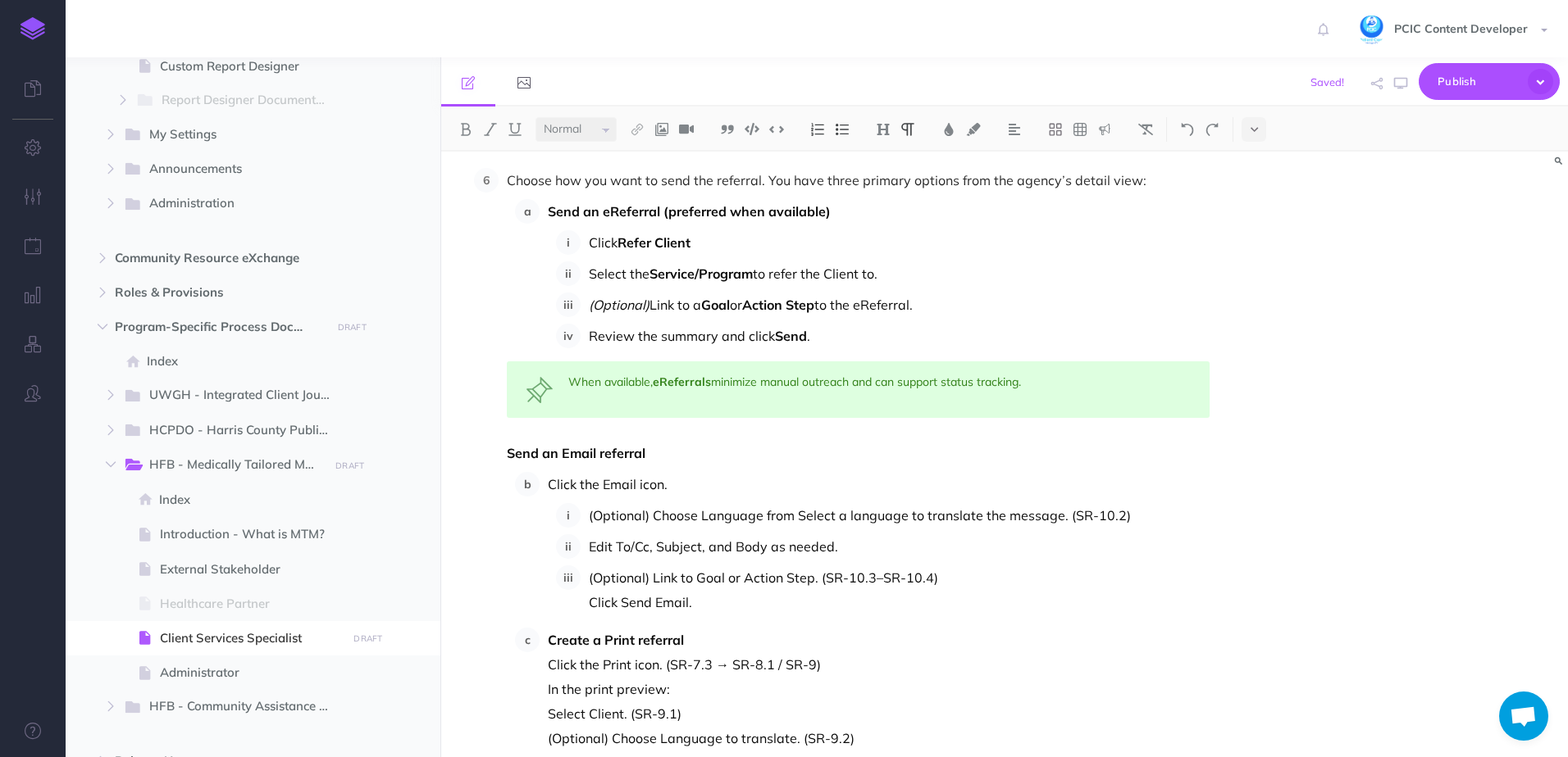
scroll to position [9593, 0]
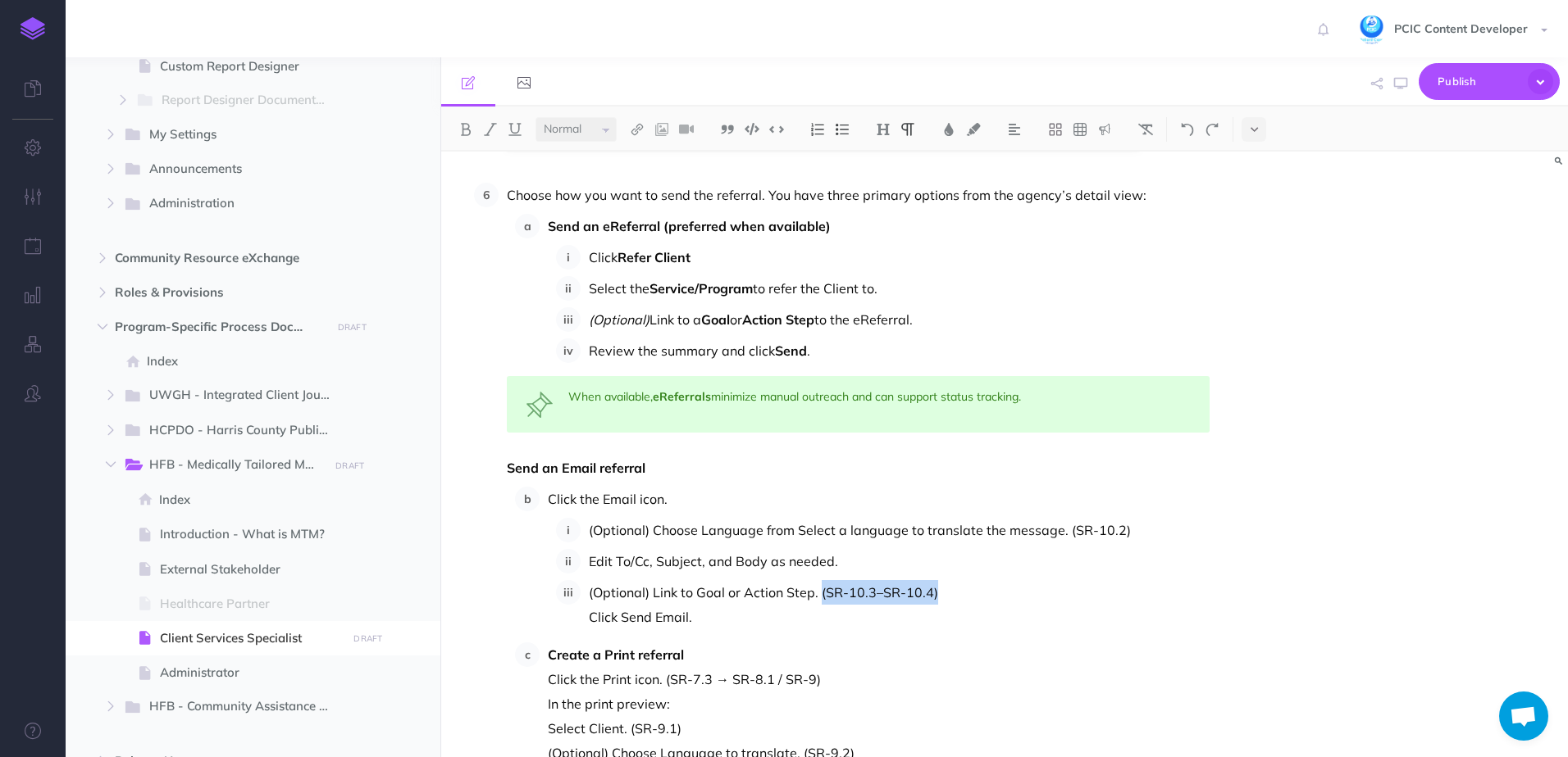
drag, startPoint x: 937, startPoint y: 594, endPoint x: 819, endPoint y: 578, distance: 119.1
click at [819, 578] on ol "(Optional) Choose Language from Select a language to translate the message. (SR…" at bounding box center [883, 574] width 653 height 111
click at [686, 591] on p "(Optional) Link to Goal or Action Step." at bounding box center [899, 592] width 621 height 24
click at [819, 597] on p "(Optional) Link the Email Referral to a Goal or Action Step." at bounding box center [899, 592] width 621 height 24
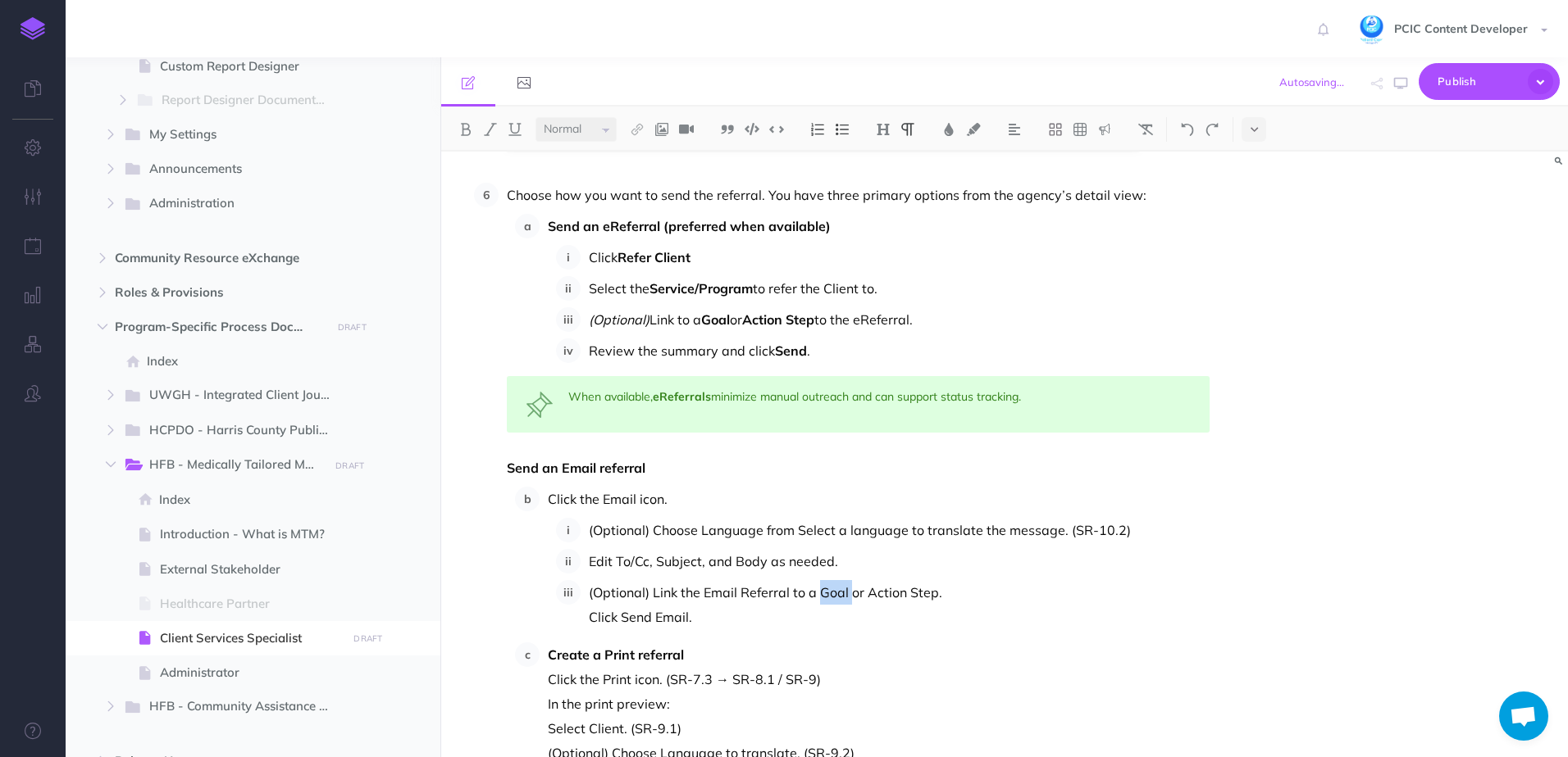
click at [819, 597] on p "(Optional) Link the Email Referral to a Goal or Action Step." at bounding box center [899, 592] width 621 height 24
drag, startPoint x: 867, startPoint y: 594, endPoint x: 933, endPoint y: 597, distance: 66.1
click at [934, 597] on p "(Optional) Link the Email Referral to a Goal or Action Step." at bounding box center [899, 592] width 621 height 24
click at [755, 616] on p "Click Send Email." at bounding box center [899, 617] width 621 height 24
click at [587, 618] on li "(Optional) Link the Email Referral to a Goal or Action Step . Click Send Email." at bounding box center [895, 604] width 629 height 50
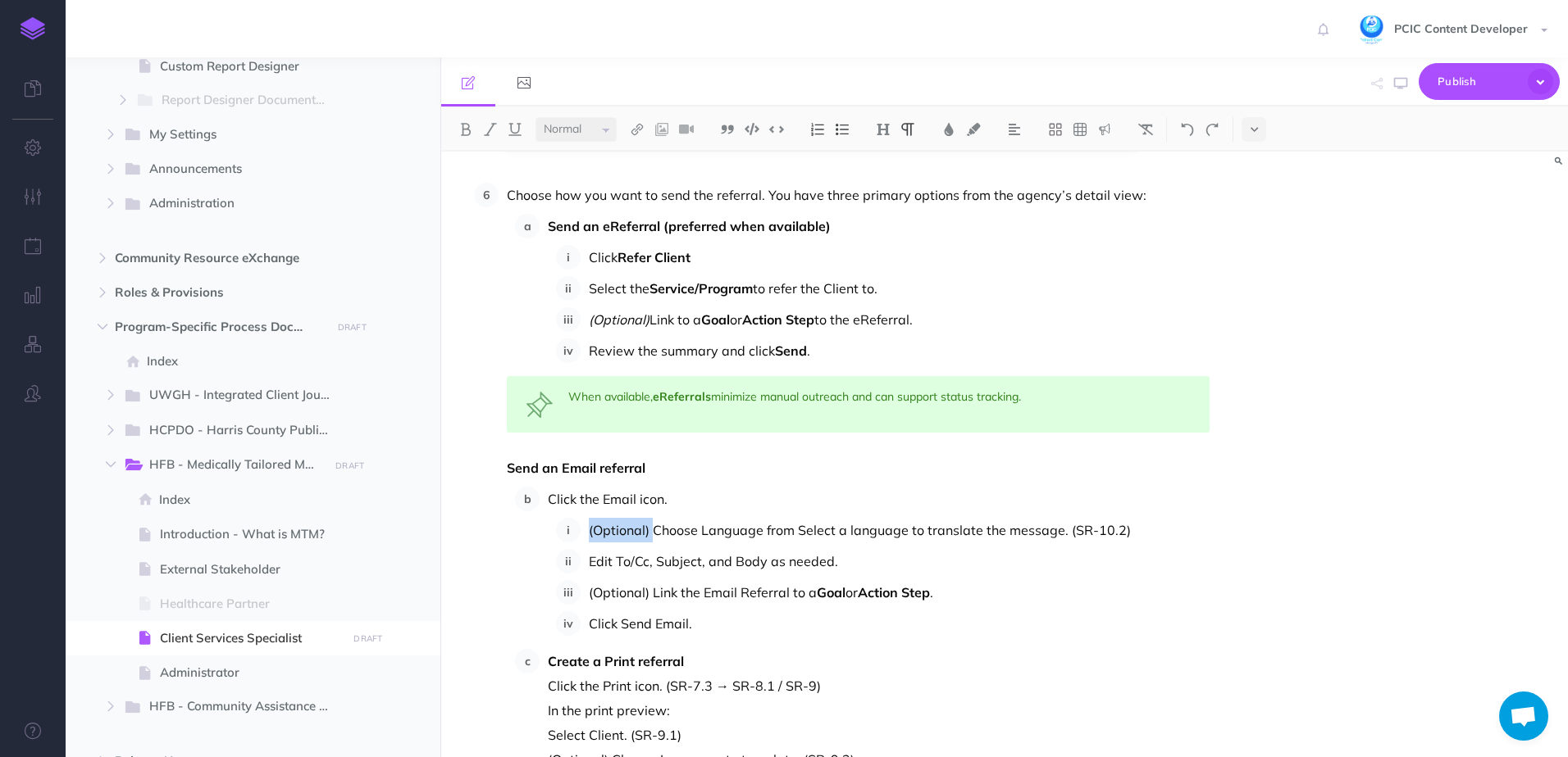
drag, startPoint x: 651, startPoint y: 531, endPoint x: 564, endPoint y: 531, distance: 87.0
click at [580, 531] on li "(Optional) Choose Language from Select a language to translate the message. (SR…" at bounding box center [895, 531] width 629 height 24
click at [728, 533] on p "(Optional) Choose Language from Select a language to translate the message. (SR…" at bounding box center [899, 531] width 621 height 24
drag, startPoint x: 1136, startPoint y: 535, endPoint x: 1064, endPoint y: 531, distance: 72.1
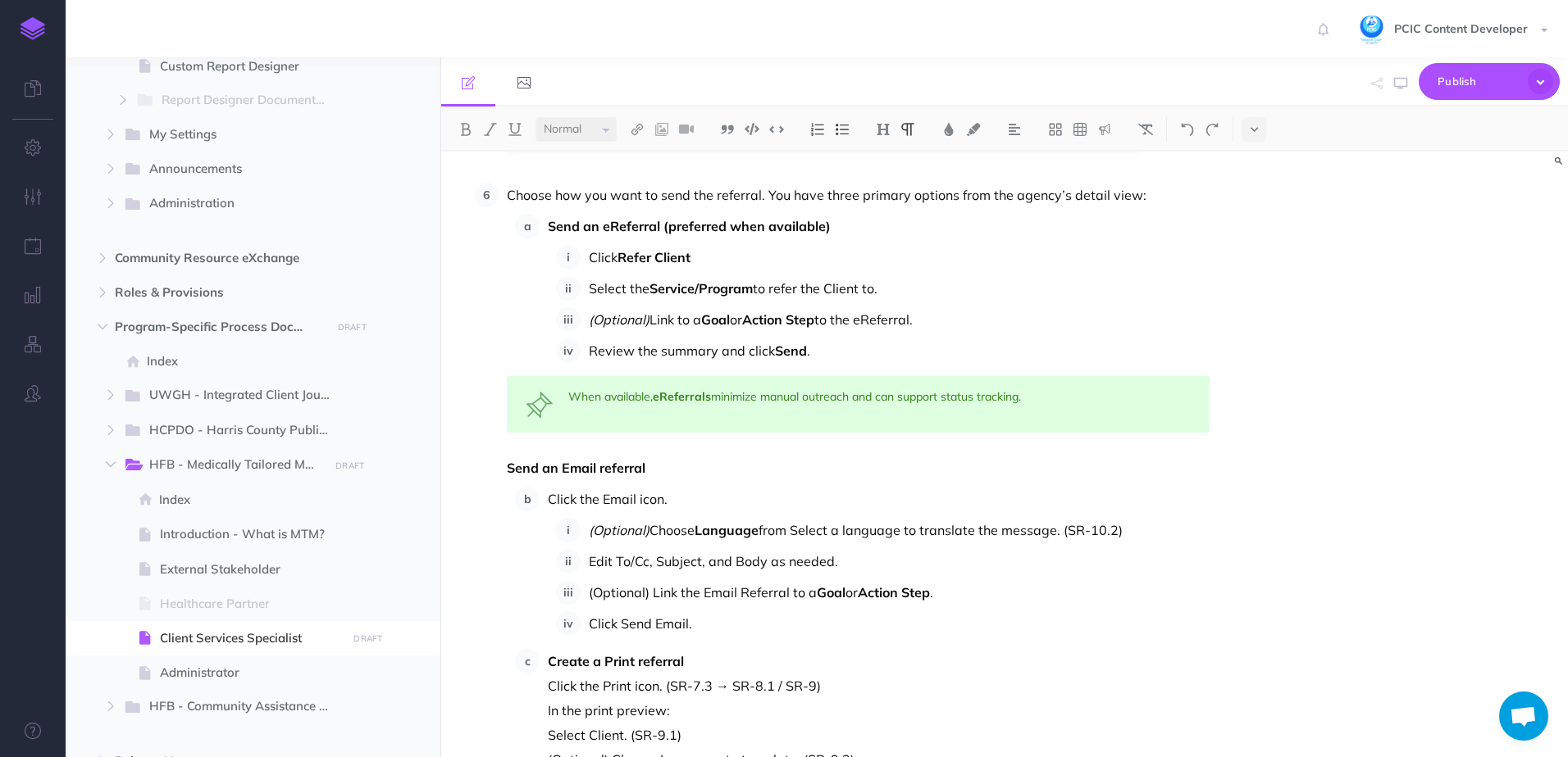
click at [1064, 531] on p "(Optional) Choose Language from Select a language to translate the message. (SR…" at bounding box center [899, 531] width 621 height 24
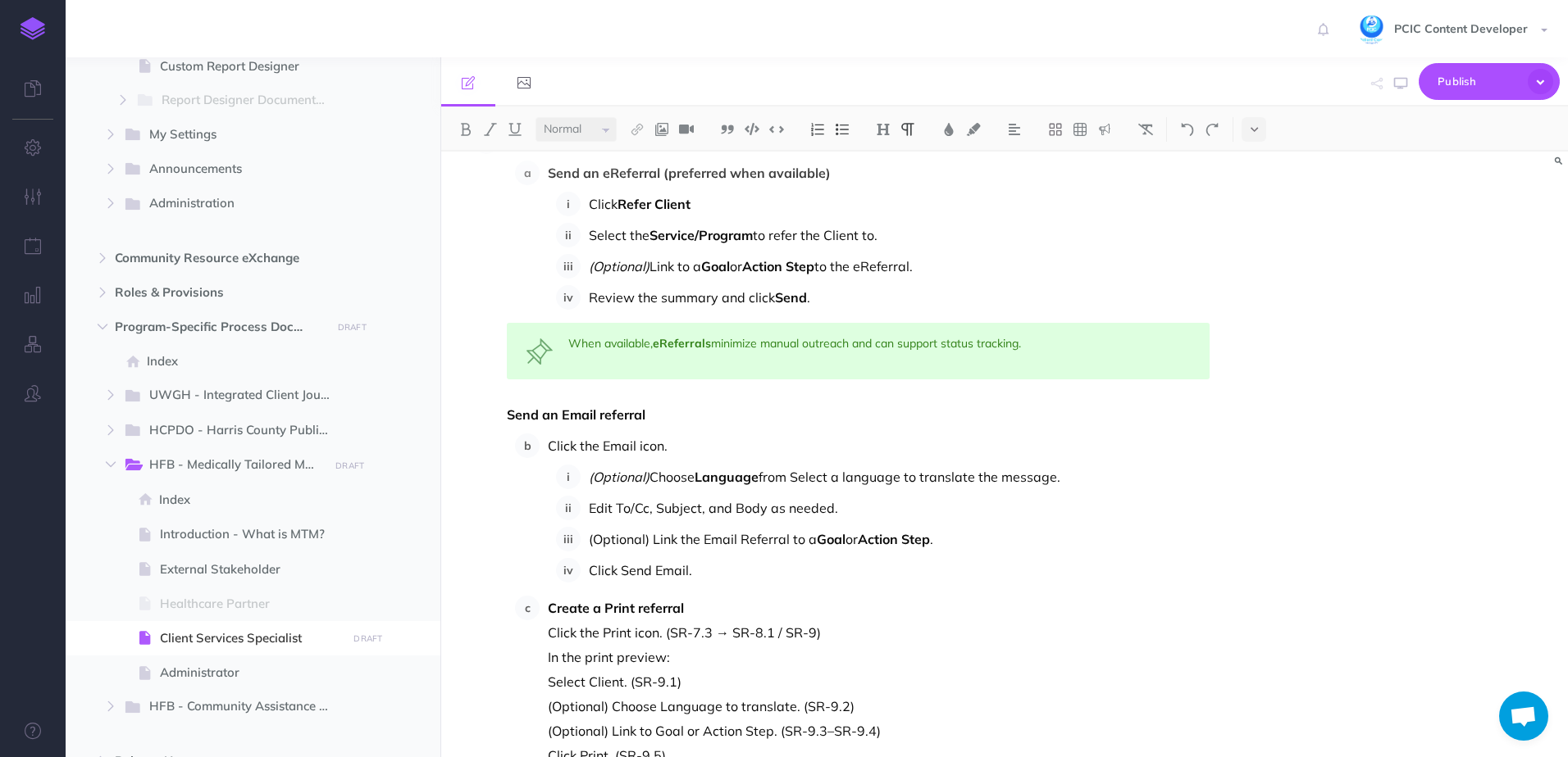
scroll to position [9675, 0]
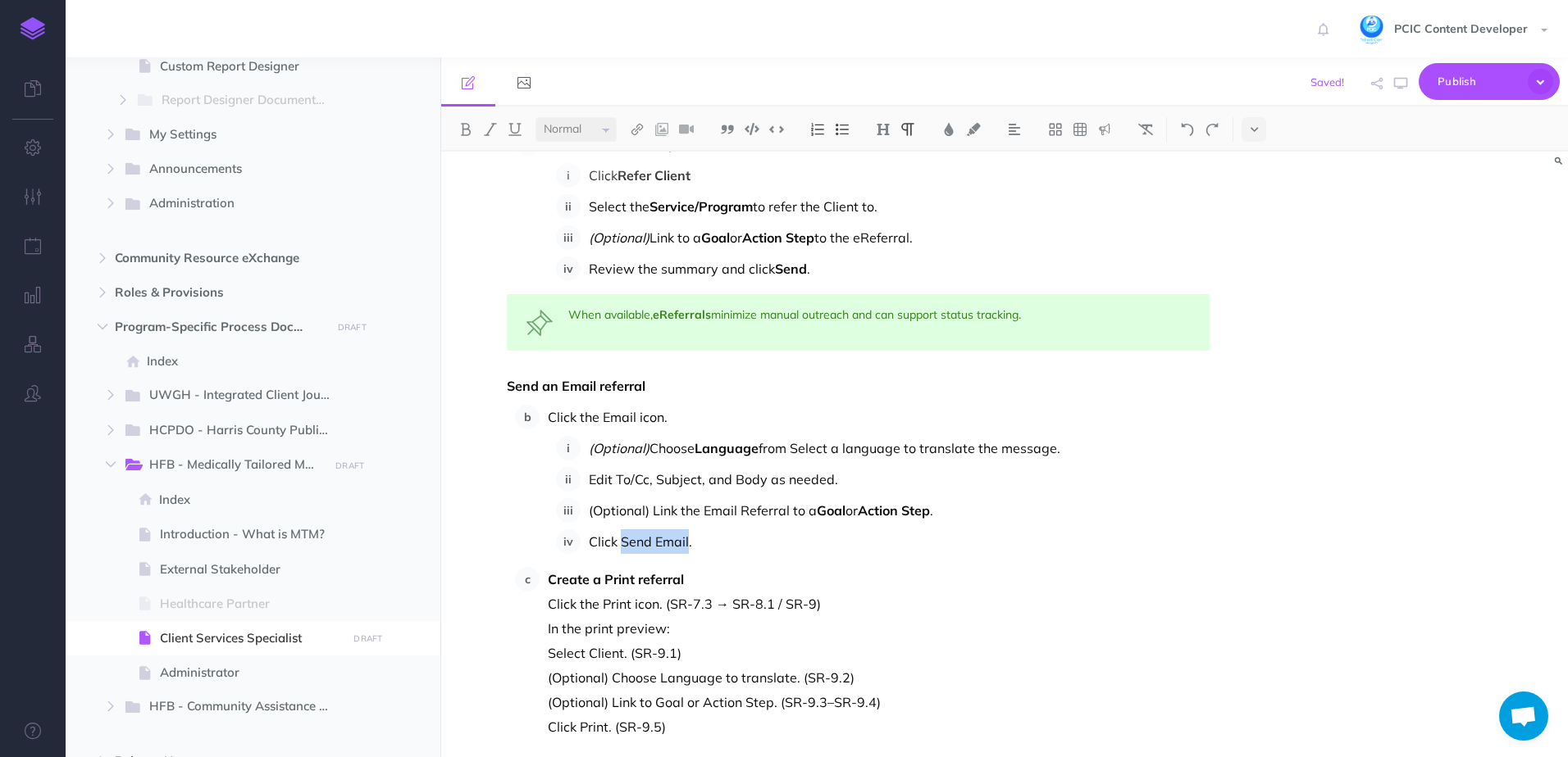
drag, startPoint x: 623, startPoint y: 545, endPoint x: 689, endPoint y: 545, distance: 66.0
click at [689, 545] on p "Click Send Email." at bounding box center [899, 542] width 621 height 24
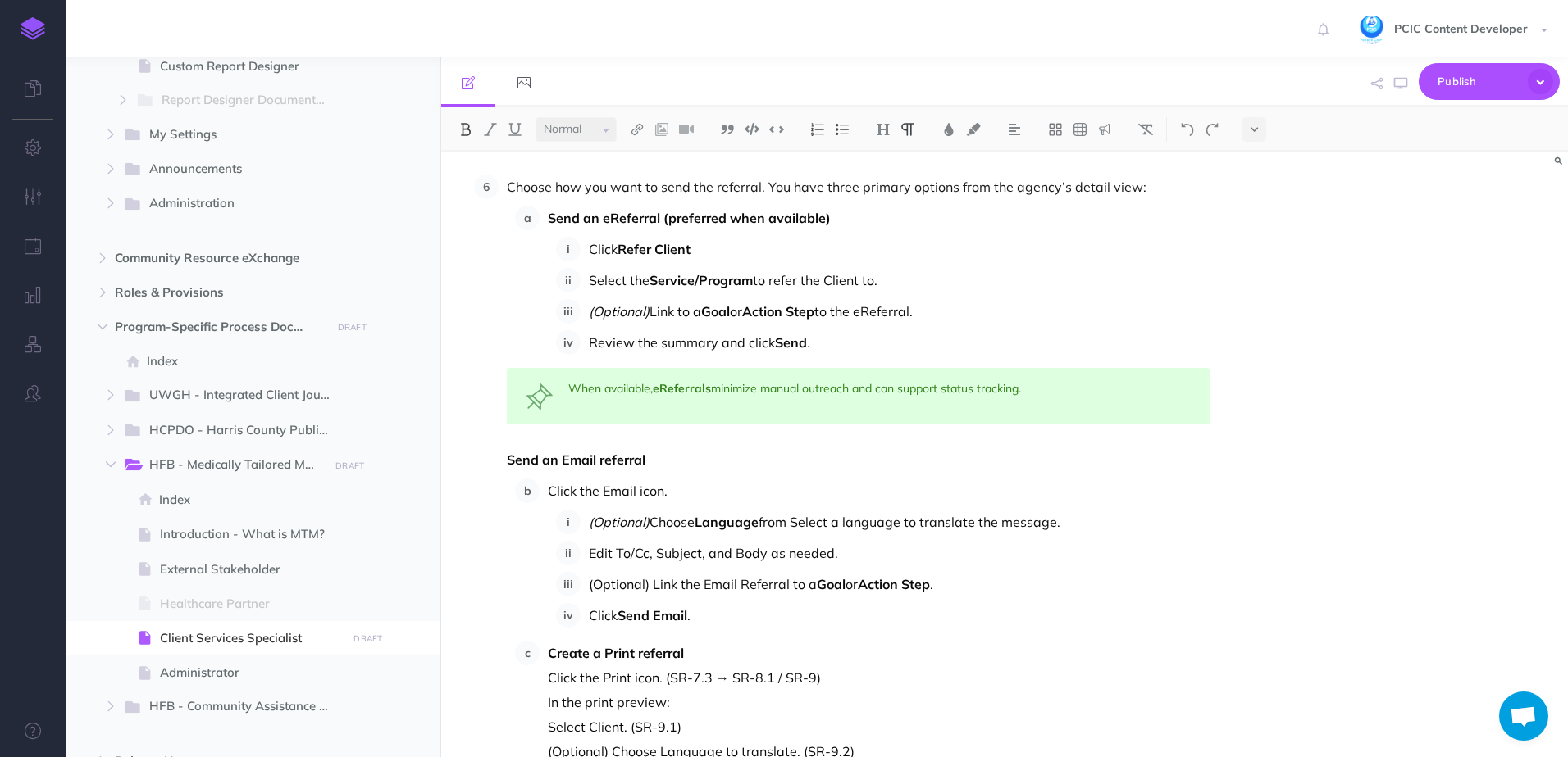
scroll to position [9512, 0]
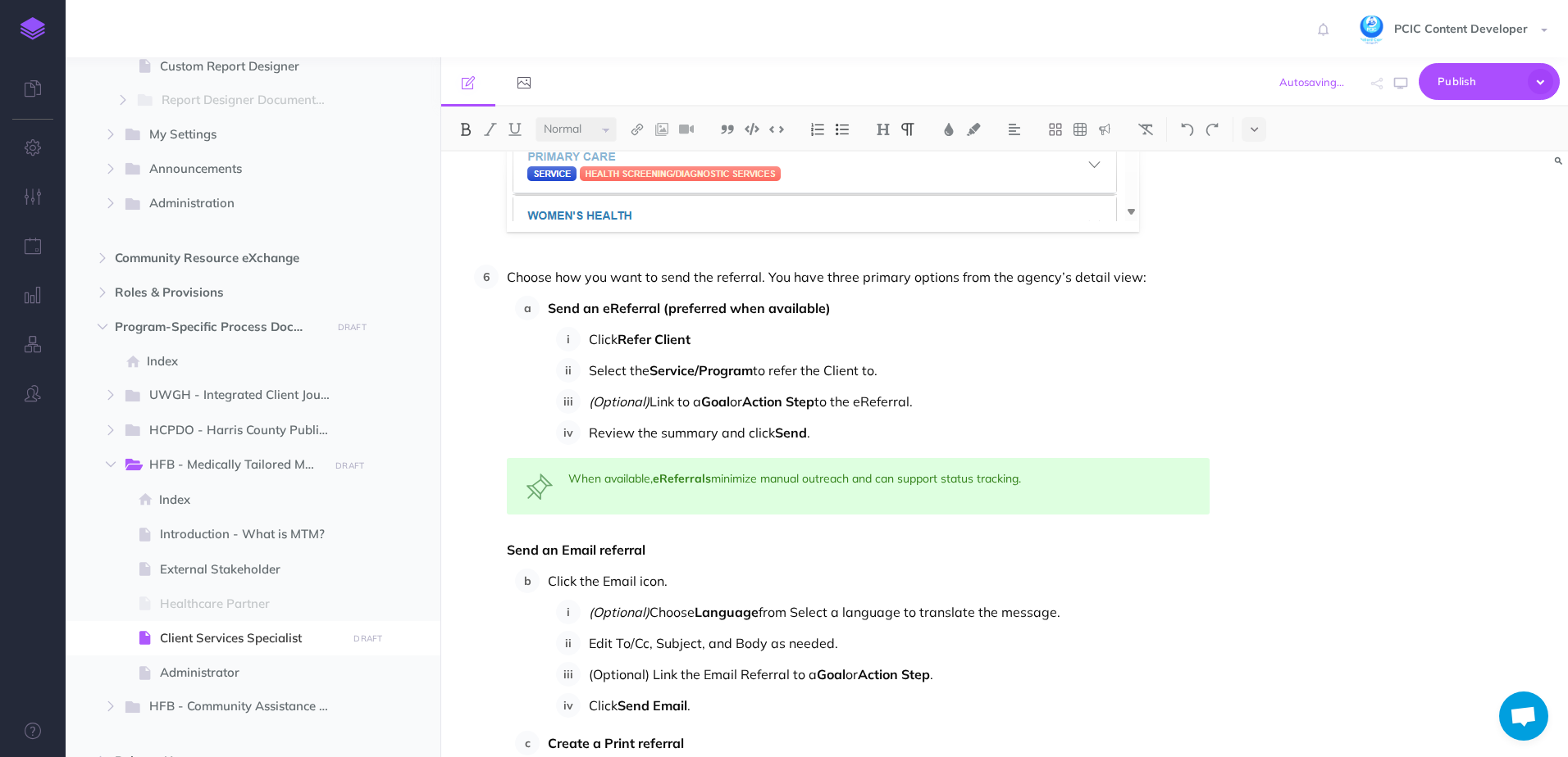
click at [504, 557] on li "Choose how you want to send the referral. You have three primary options from t…" at bounding box center [854, 584] width 711 height 638
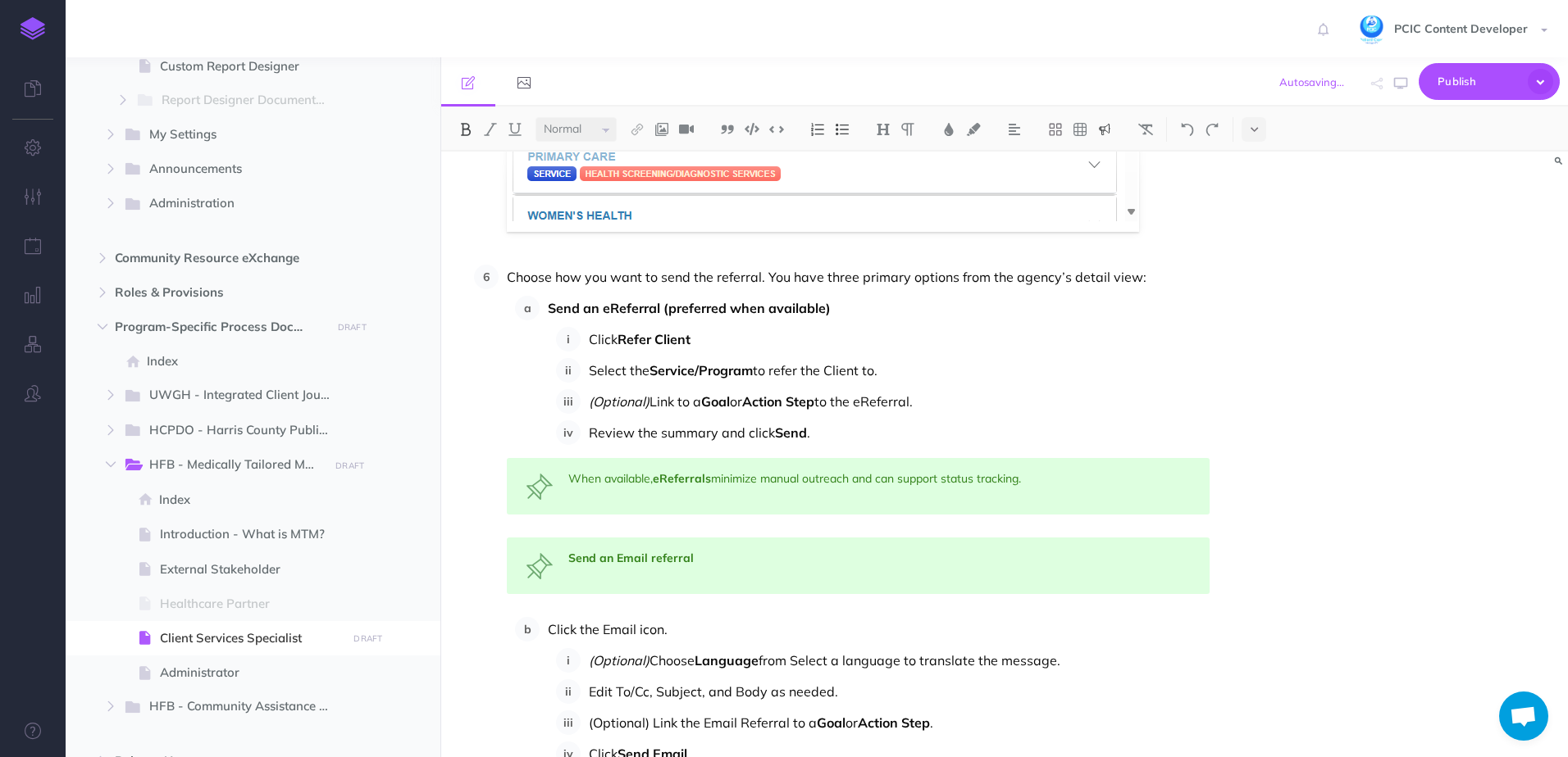
click at [1104, 129] on img at bounding box center [1105, 129] width 15 height 13
click at [1106, 160] on img at bounding box center [1105, 158] width 15 height 13
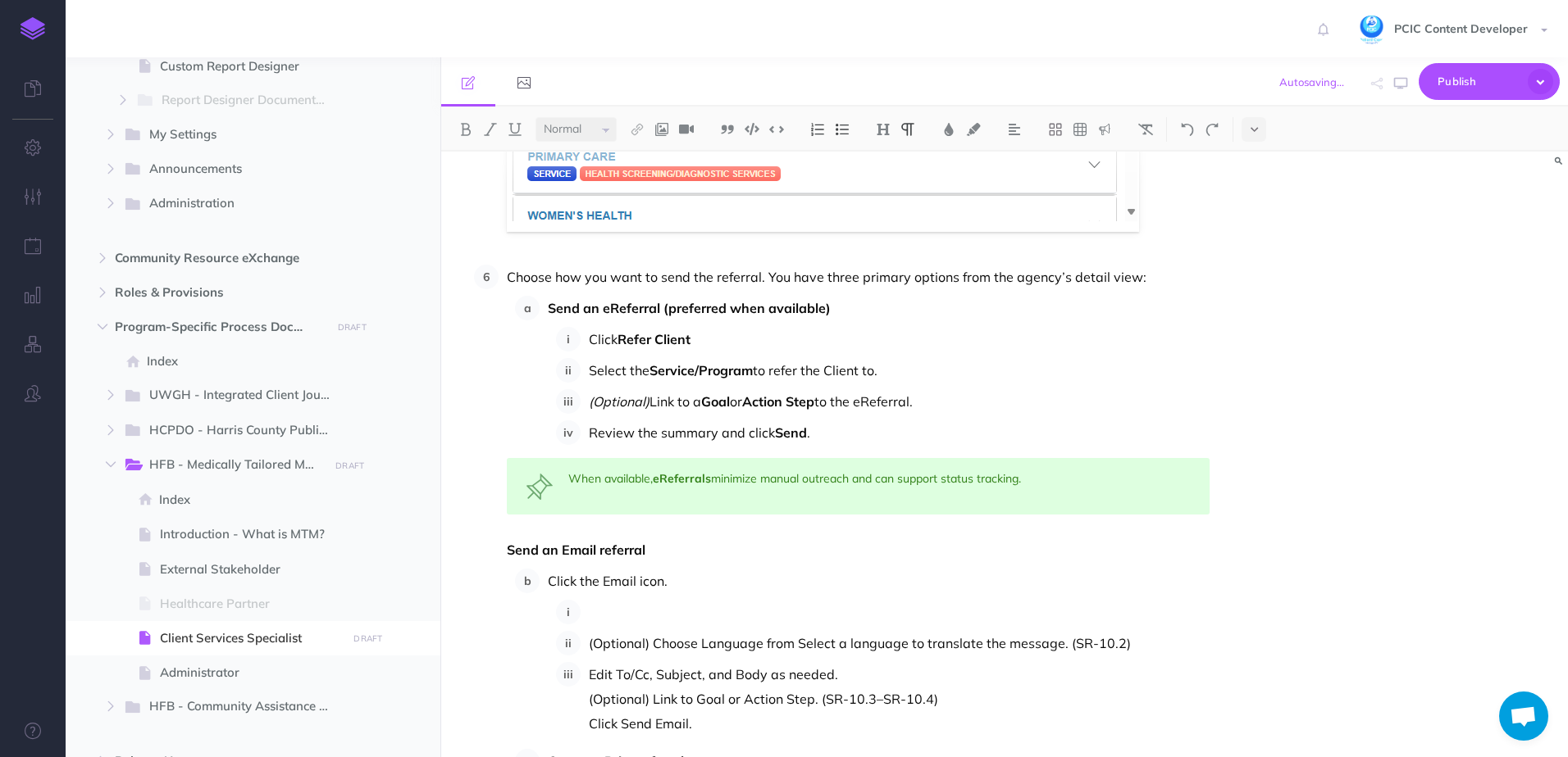
click at [541, 577] on li "Click the Email icon. (Optional) Choose Language from Select a language to tran…" at bounding box center [874, 652] width 670 height 167
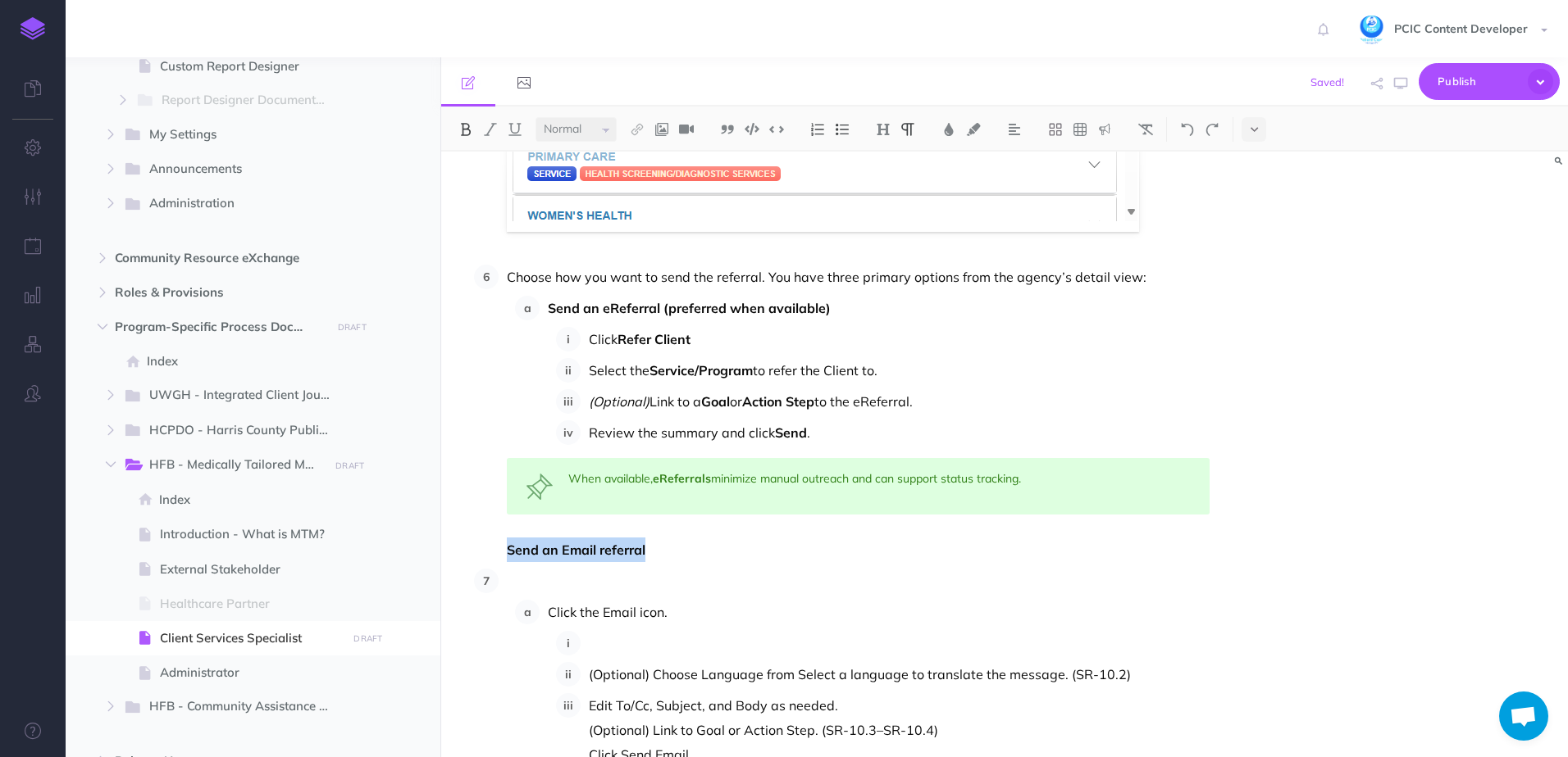
click at [654, 545] on p "Send an Email referral" at bounding box center [857, 550] width 703 height 24
click at [577, 595] on li "Click the Email icon. (Optional) Choose Language from Select a language to tran…" at bounding box center [854, 761] width 711 height 384
click at [554, 586] on p at bounding box center [857, 581] width 703 height 24
click at [527, 553] on p at bounding box center [857, 550] width 703 height 24
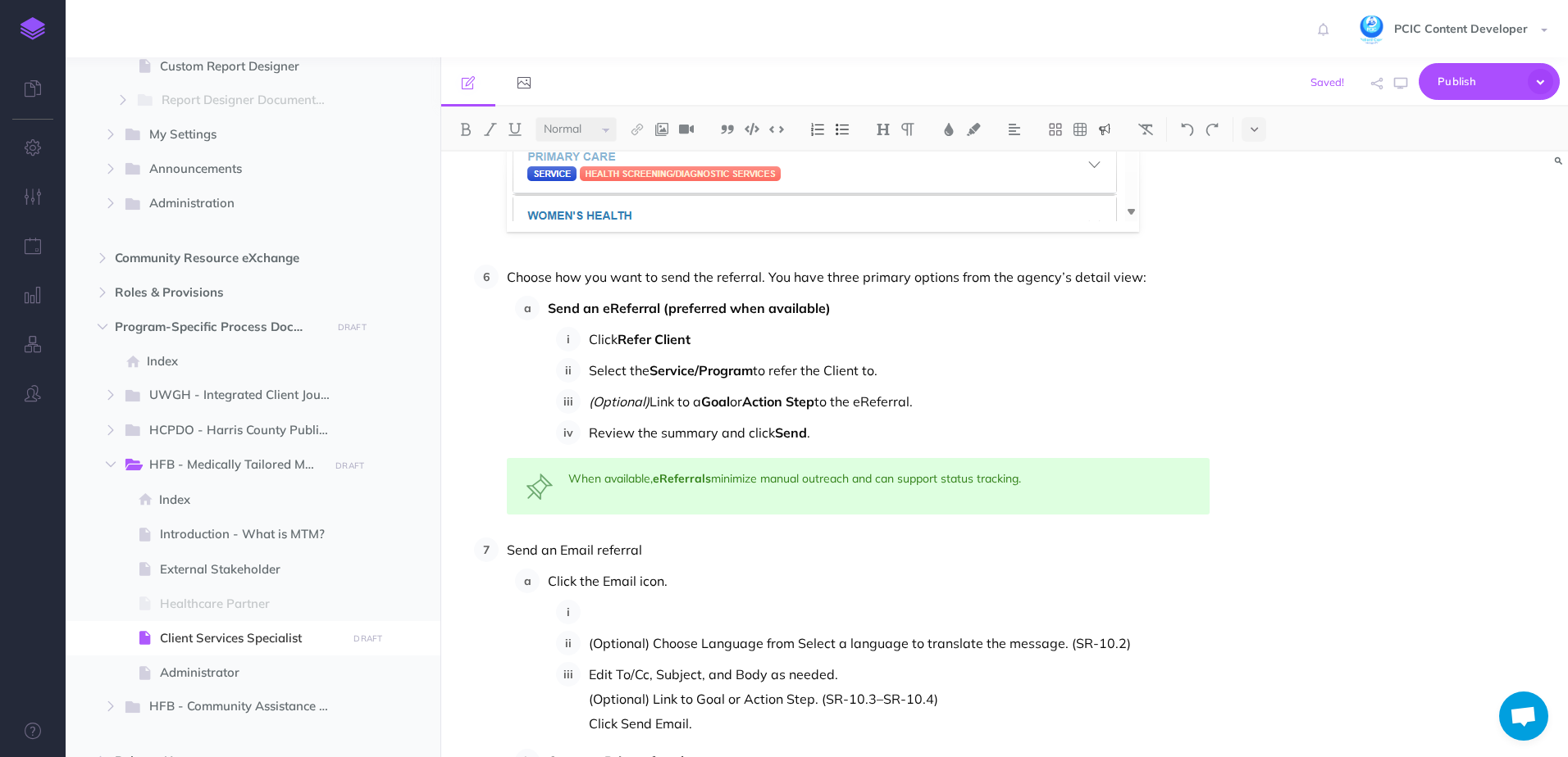
click at [538, 547] on p "Send an Email referral" at bounding box center [857, 550] width 703 height 24
click at [510, 551] on p "Send an Email referral" at bounding box center [857, 550] width 703 height 24
click at [579, 550] on p "Send an Email referral" at bounding box center [878, 550] width 662 height 24
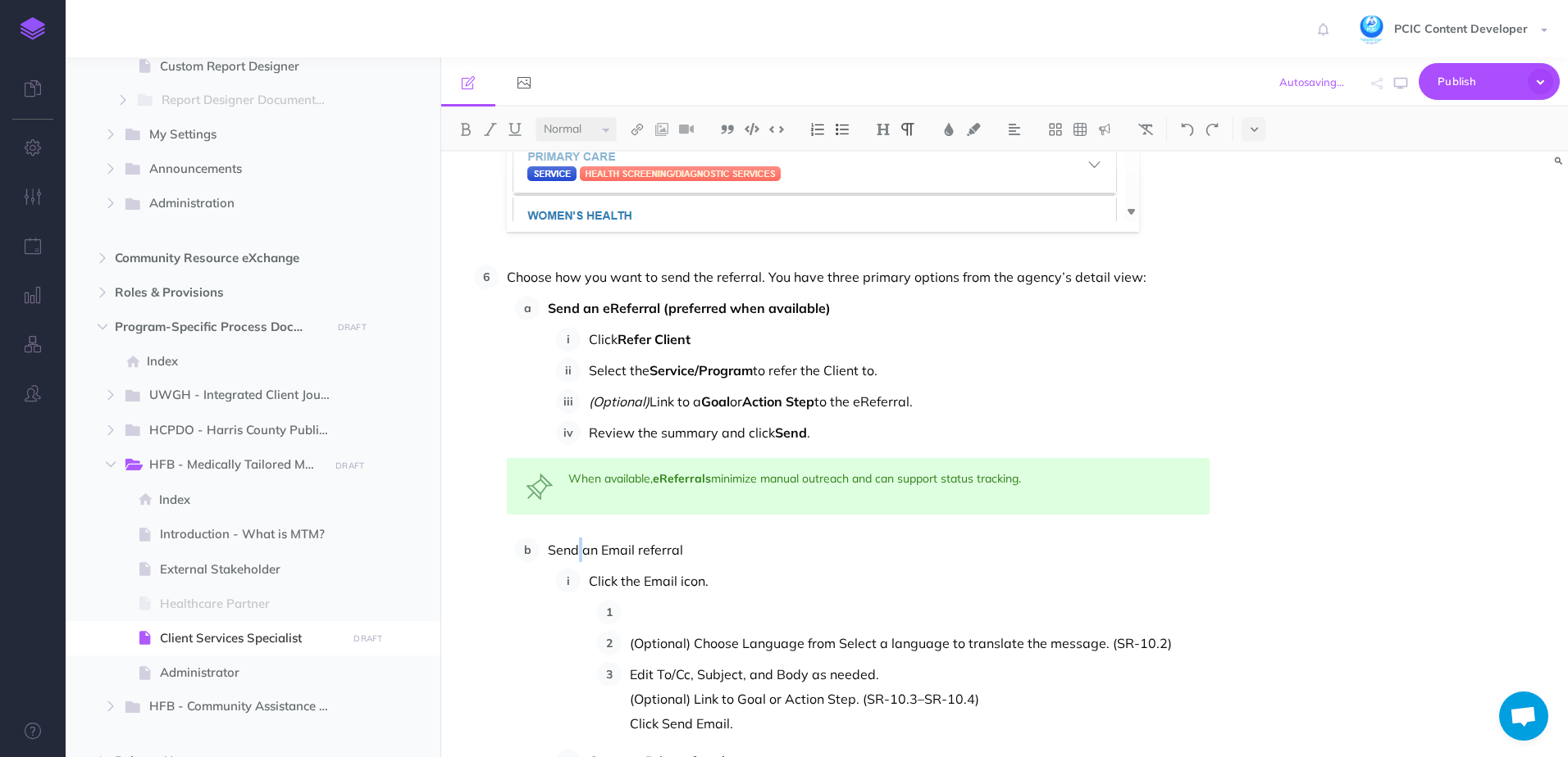
click at [578, 550] on p "Send an Email referral" at bounding box center [878, 550] width 662 height 24
click at [625, 644] on li "(Optional) Choose Language from Select a language to translate the message. (SR…" at bounding box center [916, 643] width 588 height 24
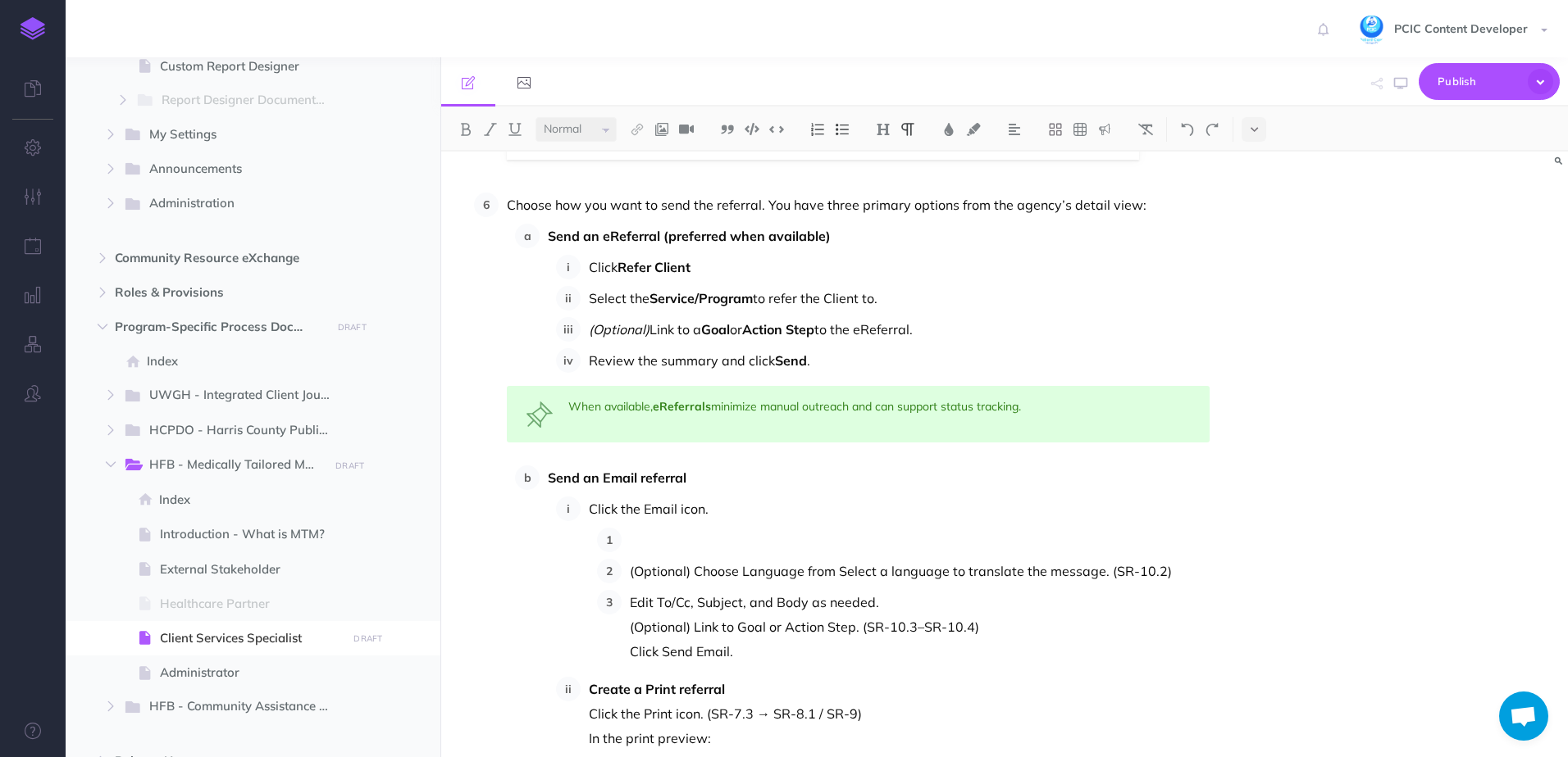
scroll to position [9593, 0]
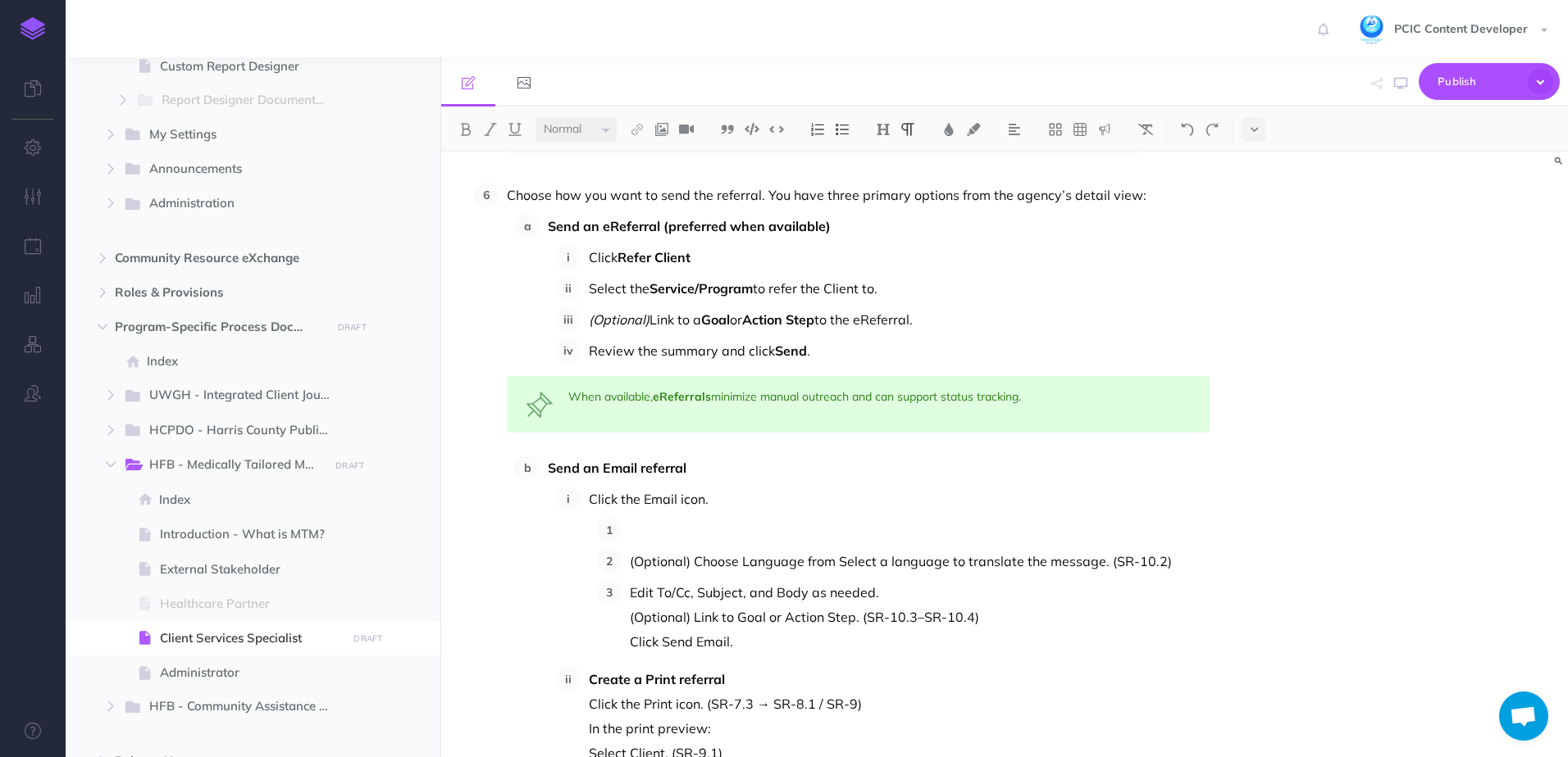
click at [654, 539] on p at bounding box center [919, 531] width 579 height 24
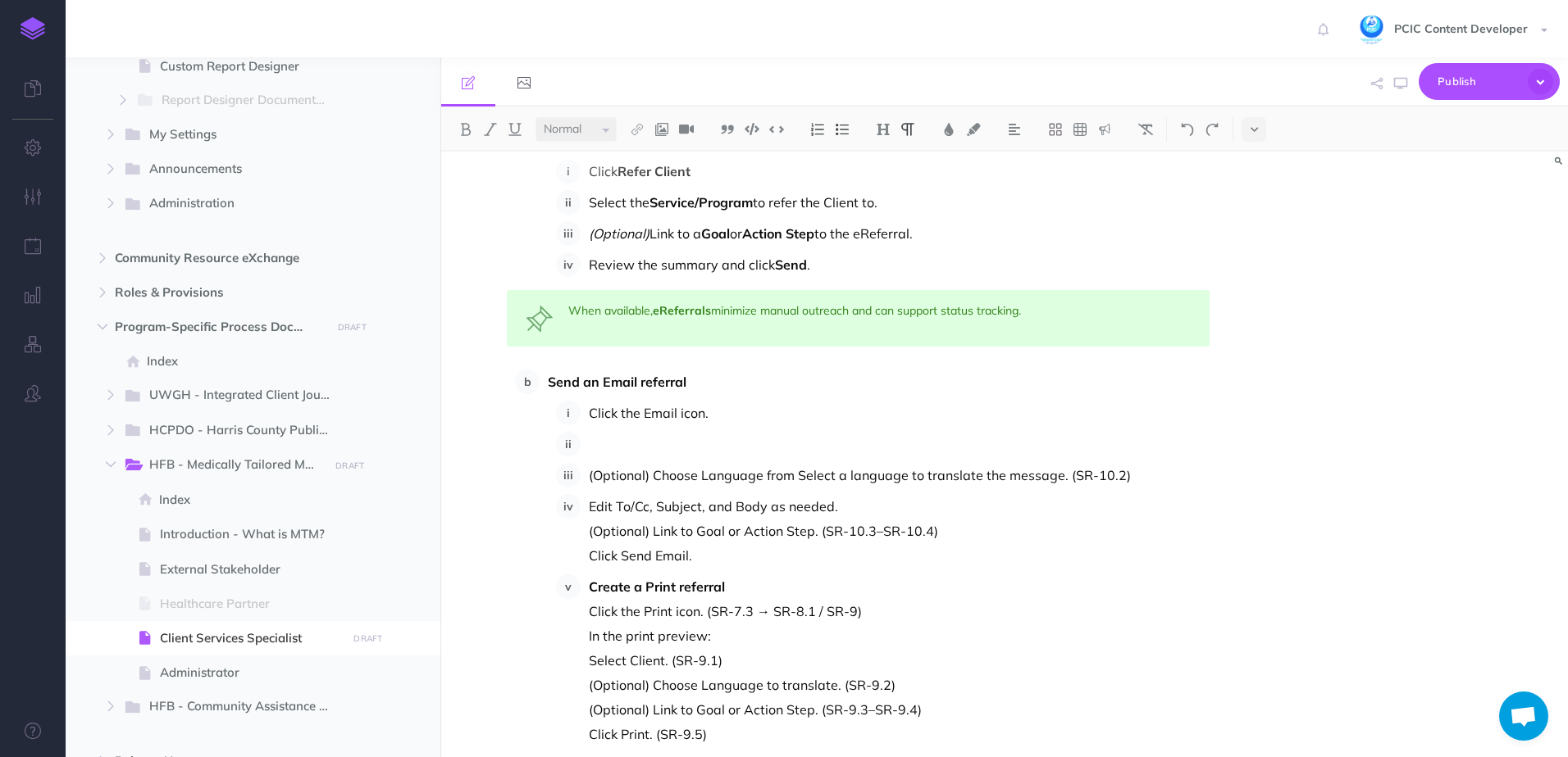
scroll to position [9758, 0]
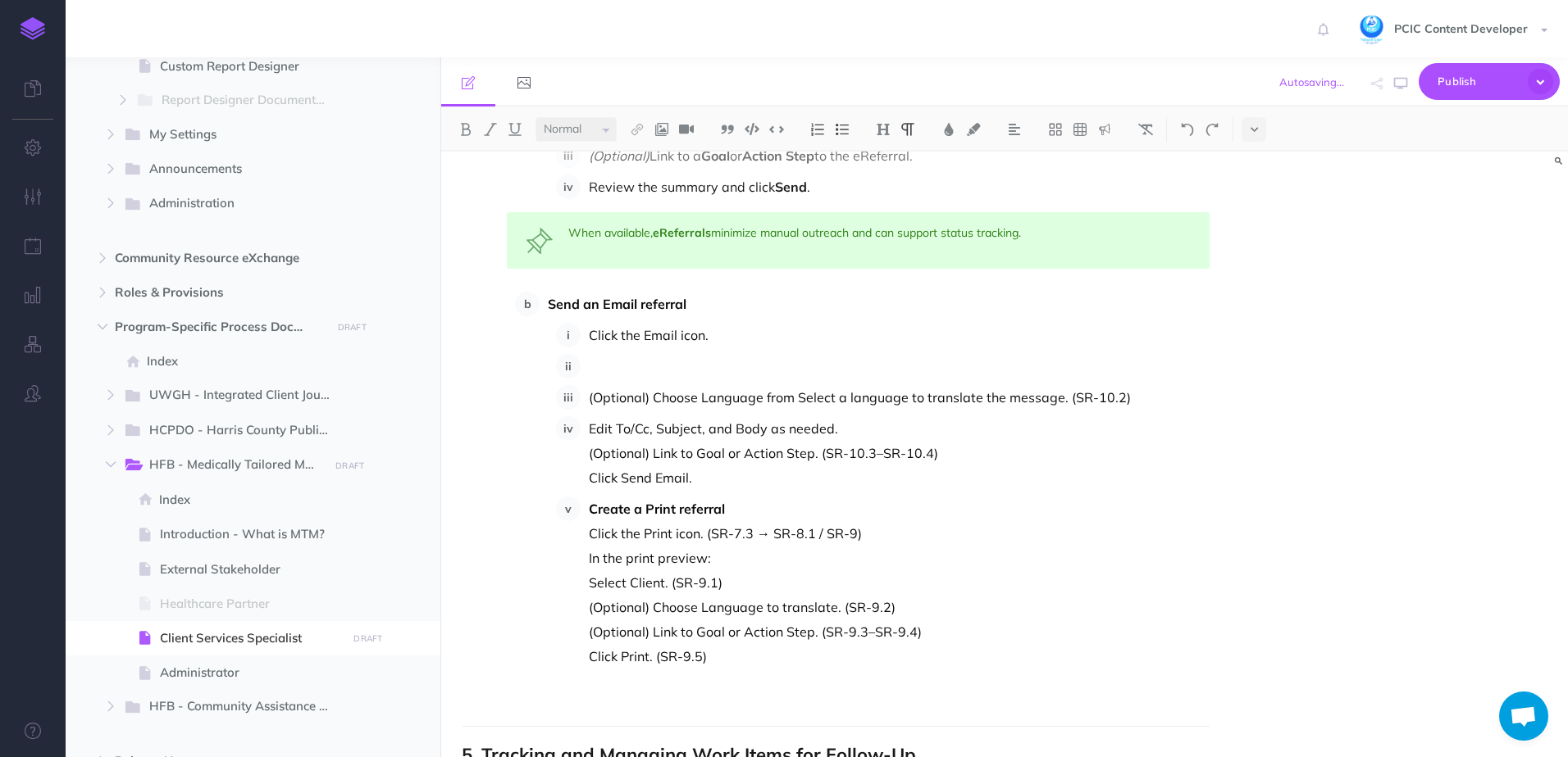
click at [588, 506] on li "Create a Print referral Click the Print icon. (SR-7.3 → SR-8.1 / SR-9) In the p…" at bounding box center [895, 583] width 629 height 172
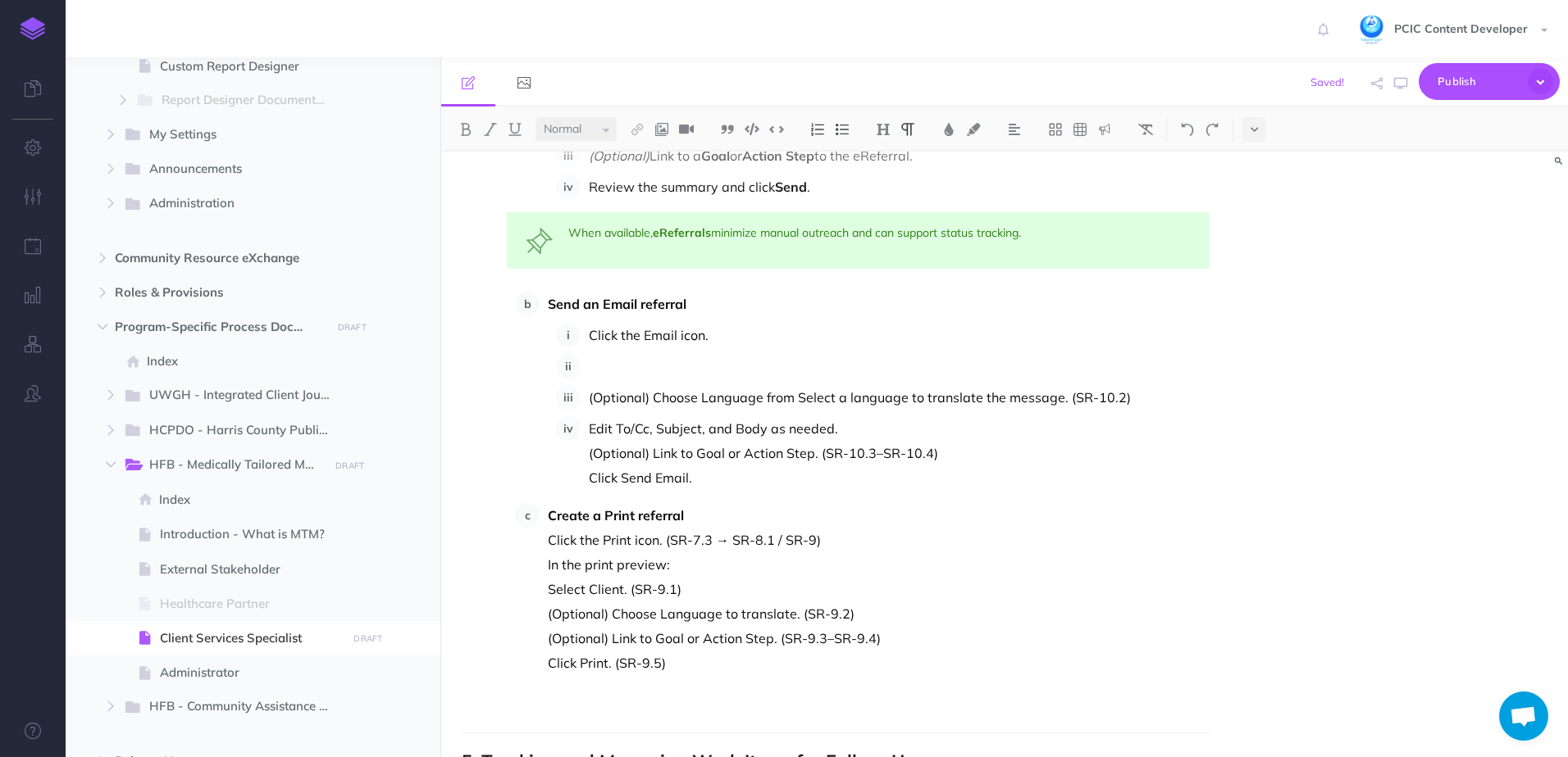
click at [548, 537] on p "Click the Print icon. (SR-7.3 → SR-8.1 / SR-9)" at bounding box center [878, 540] width 662 height 24
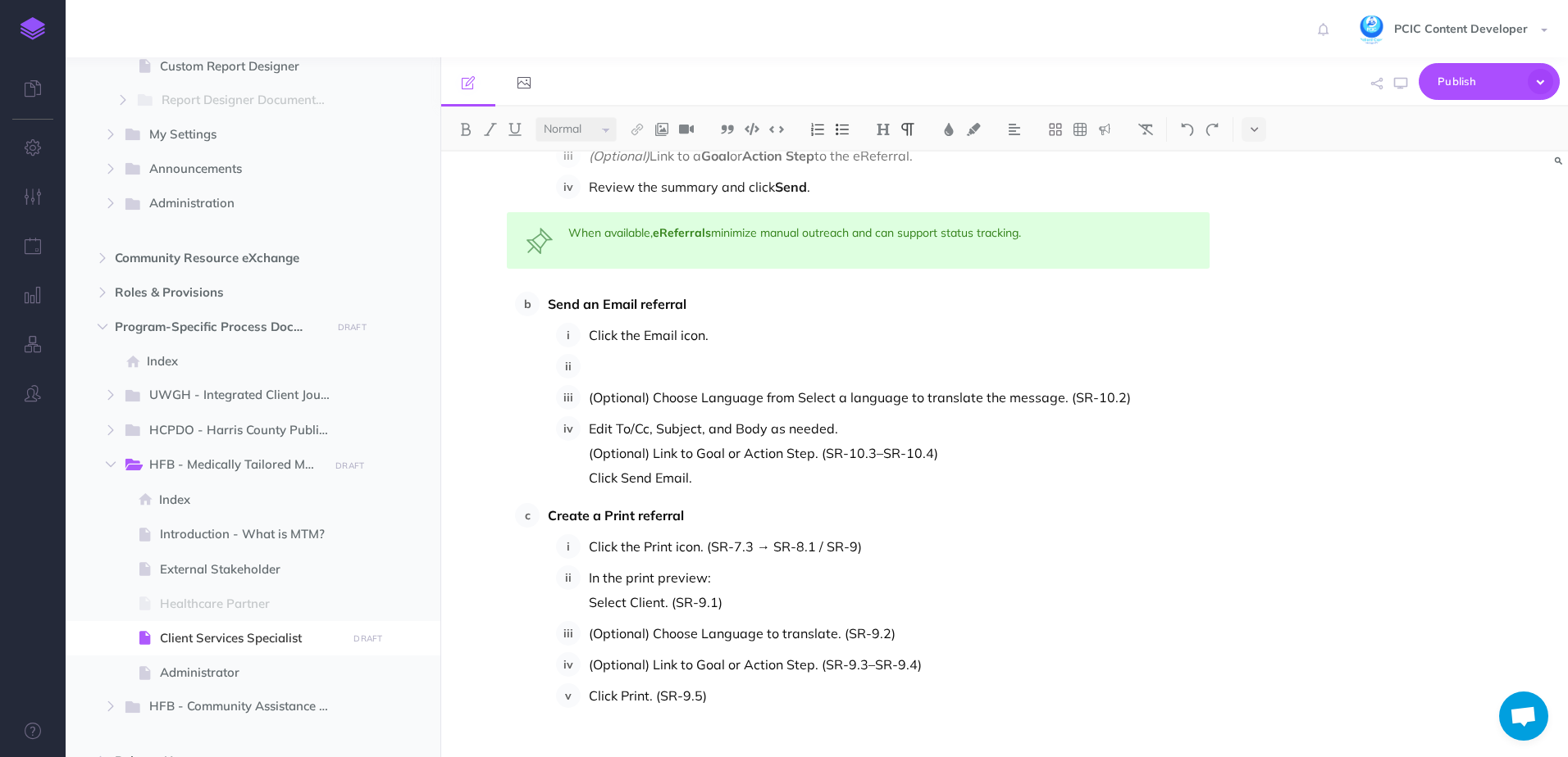
scroll to position [9593, 0]
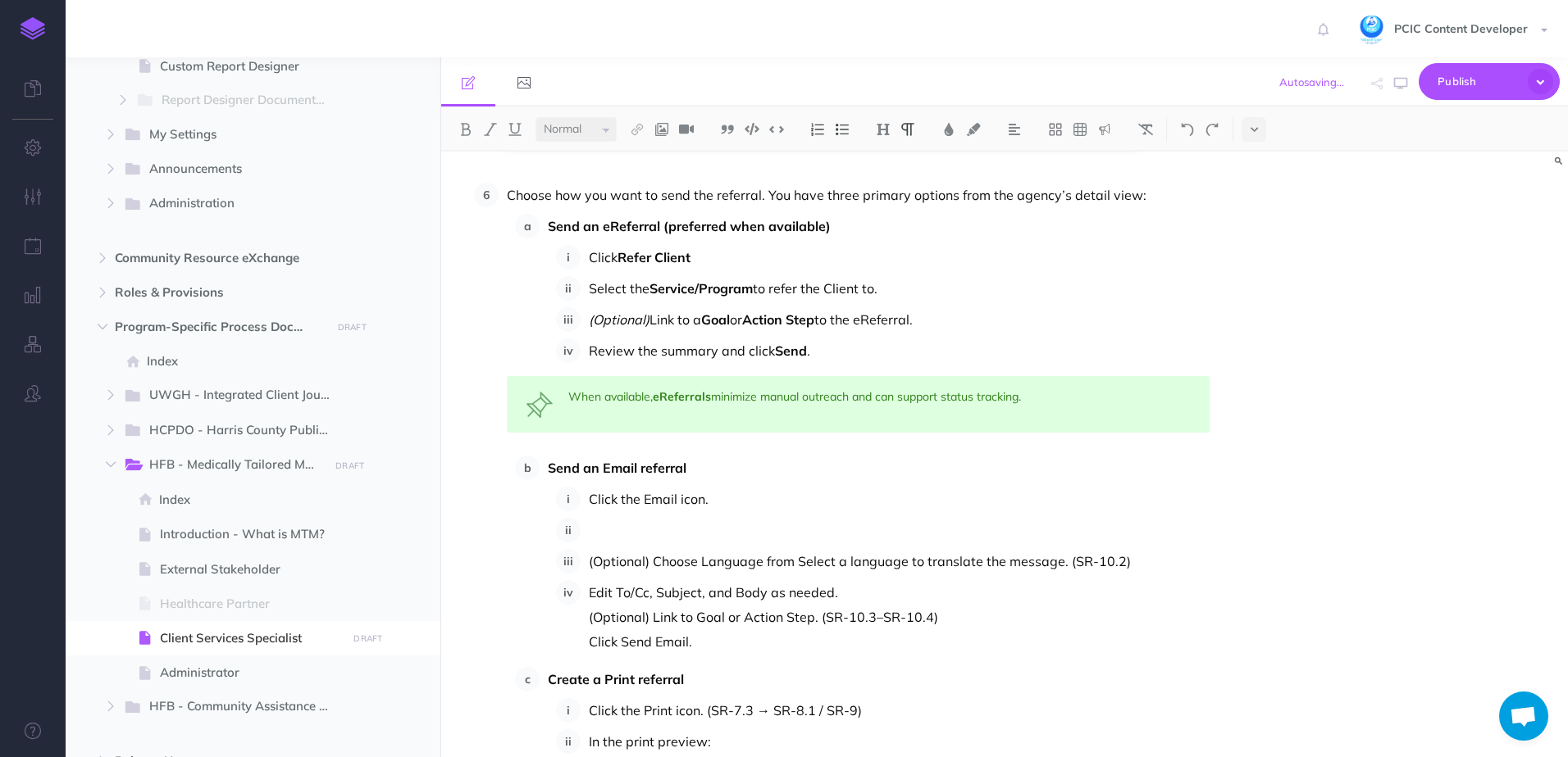
click at [645, 531] on p at bounding box center [899, 531] width 621 height 24
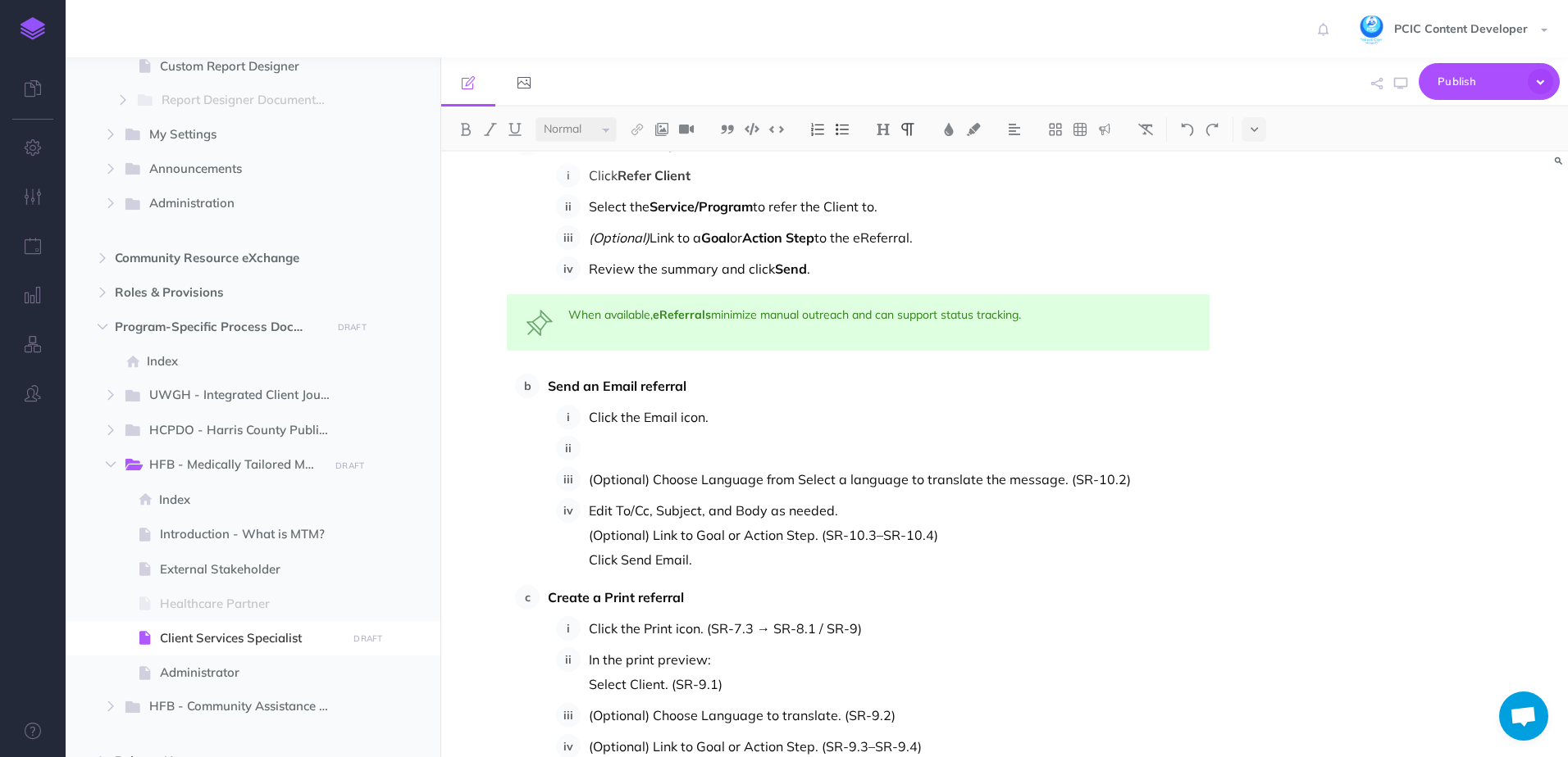
click at [728, 444] on p at bounding box center [899, 448] width 621 height 24
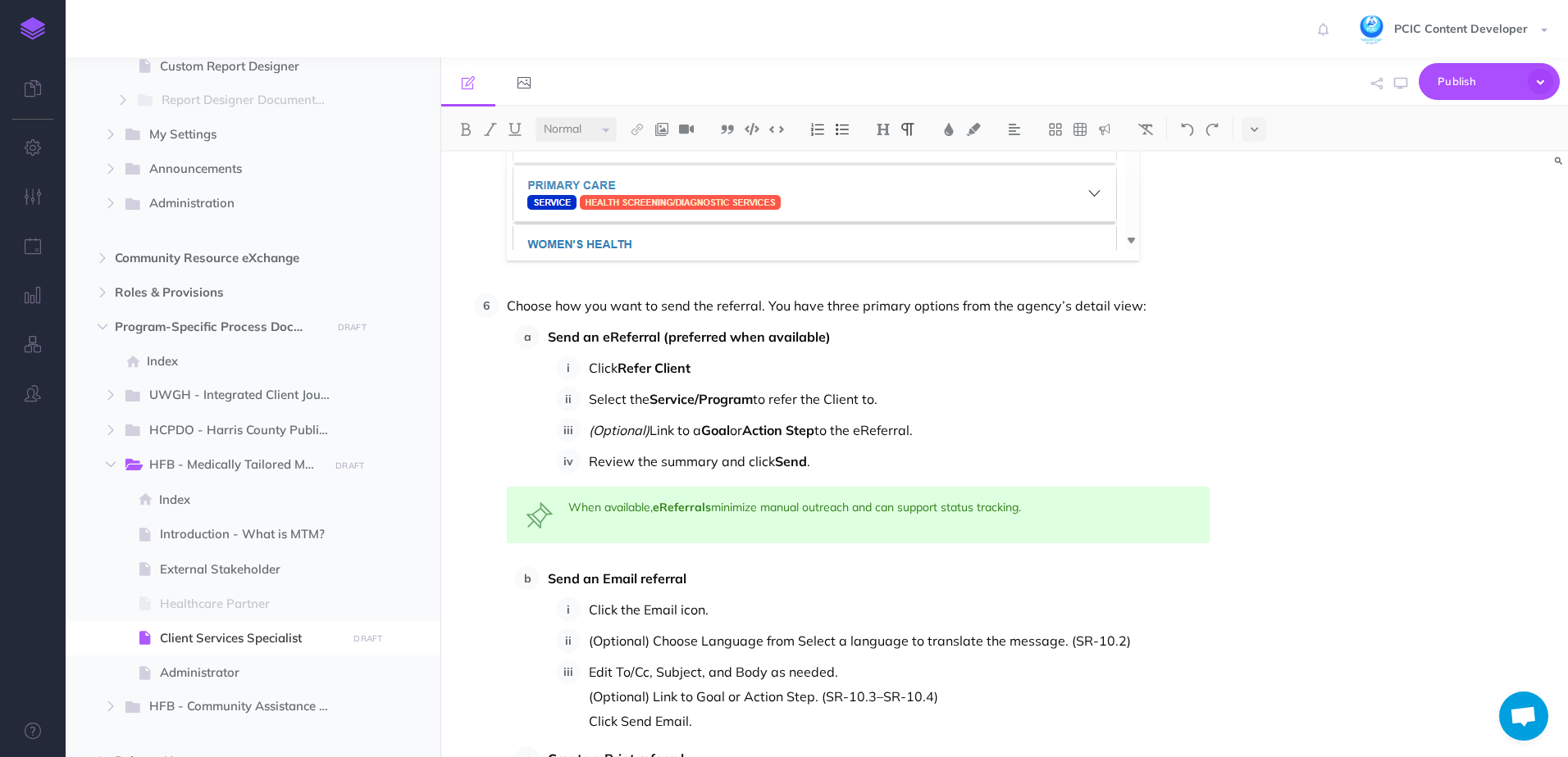
scroll to position [9512, 0]
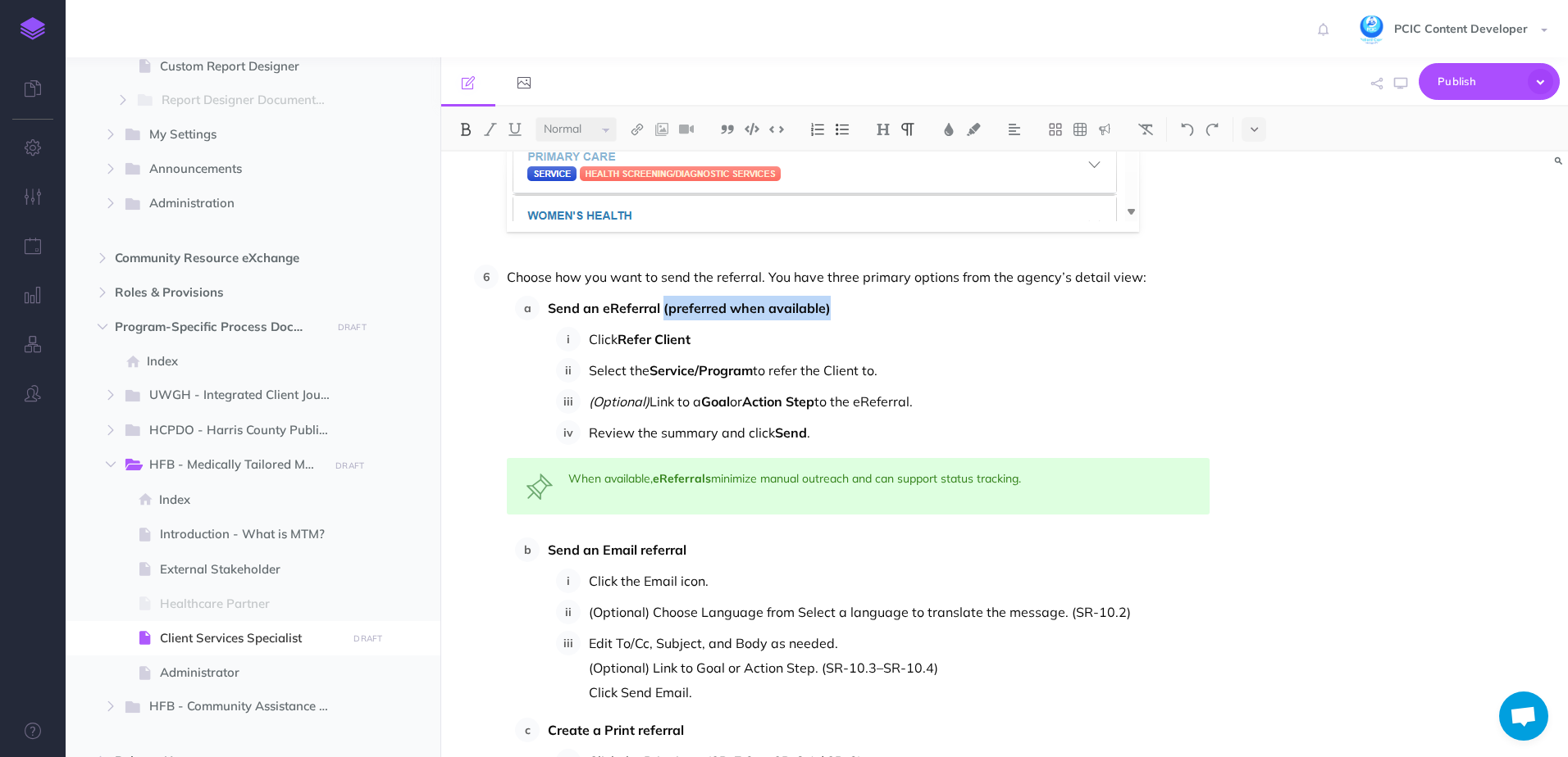
drag, startPoint x: 835, startPoint y: 308, endPoint x: 664, endPoint y: 312, distance: 171.0
click at [664, 312] on p "Send an eReferral (preferred when available)" at bounding box center [878, 308] width 662 height 24
drag, startPoint x: 655, startPoint y: 484, endPoint x: 565, endPoint y: 487, distance: 90.0
click at [565, 487] on div "When available, eReferrals minimize manual outreach and can support status trac…" at bounding box center [857, 487] width 703 height 56
click at [926, 477] on div "When available, eReferrals minimize manual outreach and can support status trac…" at bounding box center [857, 487] width 703 height 56
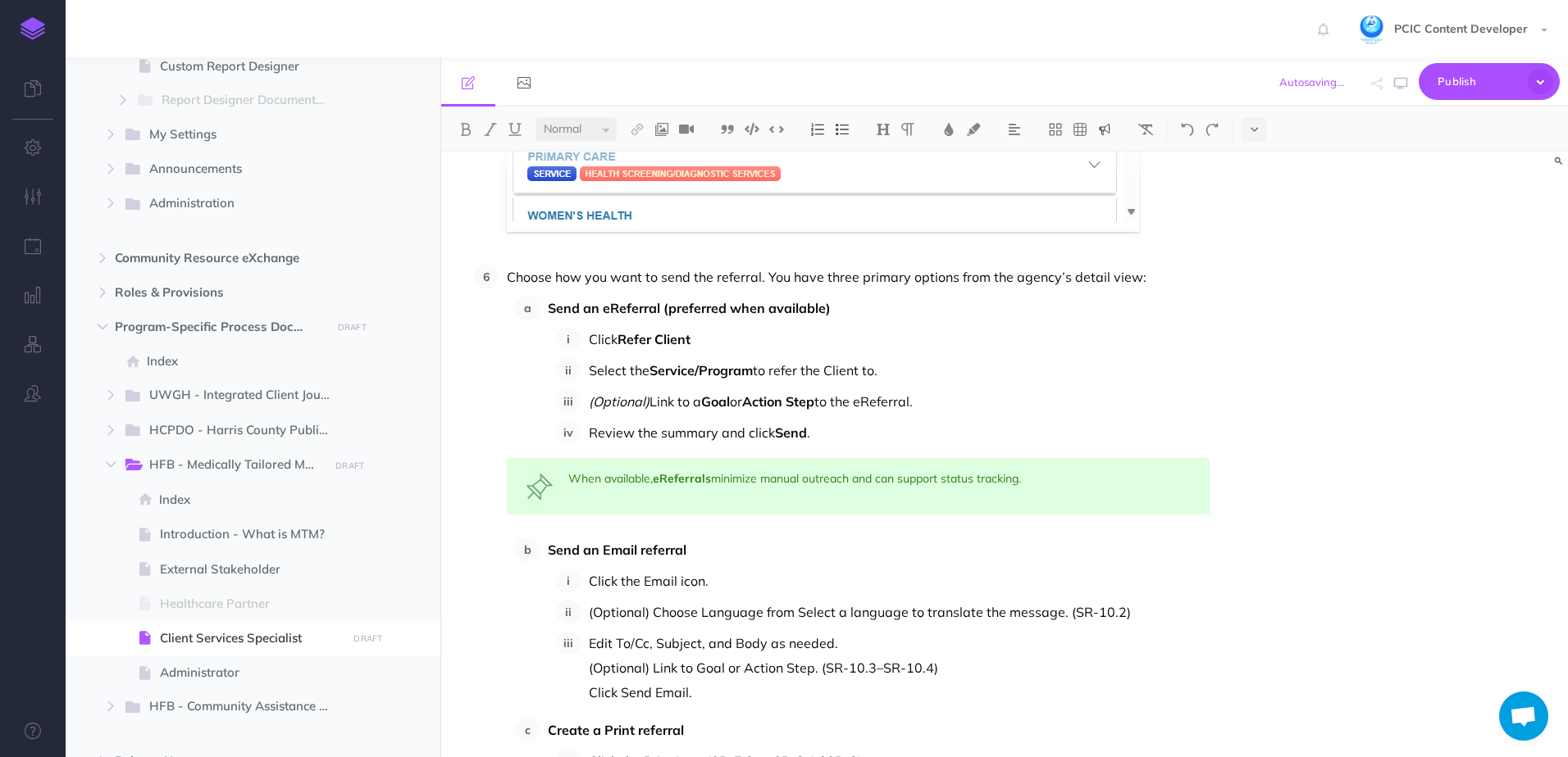
click at [1001, 476] on div "When available, eReferrals minimize manual outreach and can support status trac…" at bounding box center [857, 487] width 703 height 56
click at [1033, 473] on div "When available, eReferrals minimize manual outreach and can support status trac…" at bounding box center [857, 487] width 703 height 56
drag, startPoint x: 828, startPoint y: 314, endPoint x: 664, endPoint y: 313, distance: 164.0
click at [664, 313] on p "Send an eReferral (preferred when available)" at bounding box center [878, 308] width 662 height 24
click at [956, 136] on button at bounding box center [948, 129] width 24 height 24
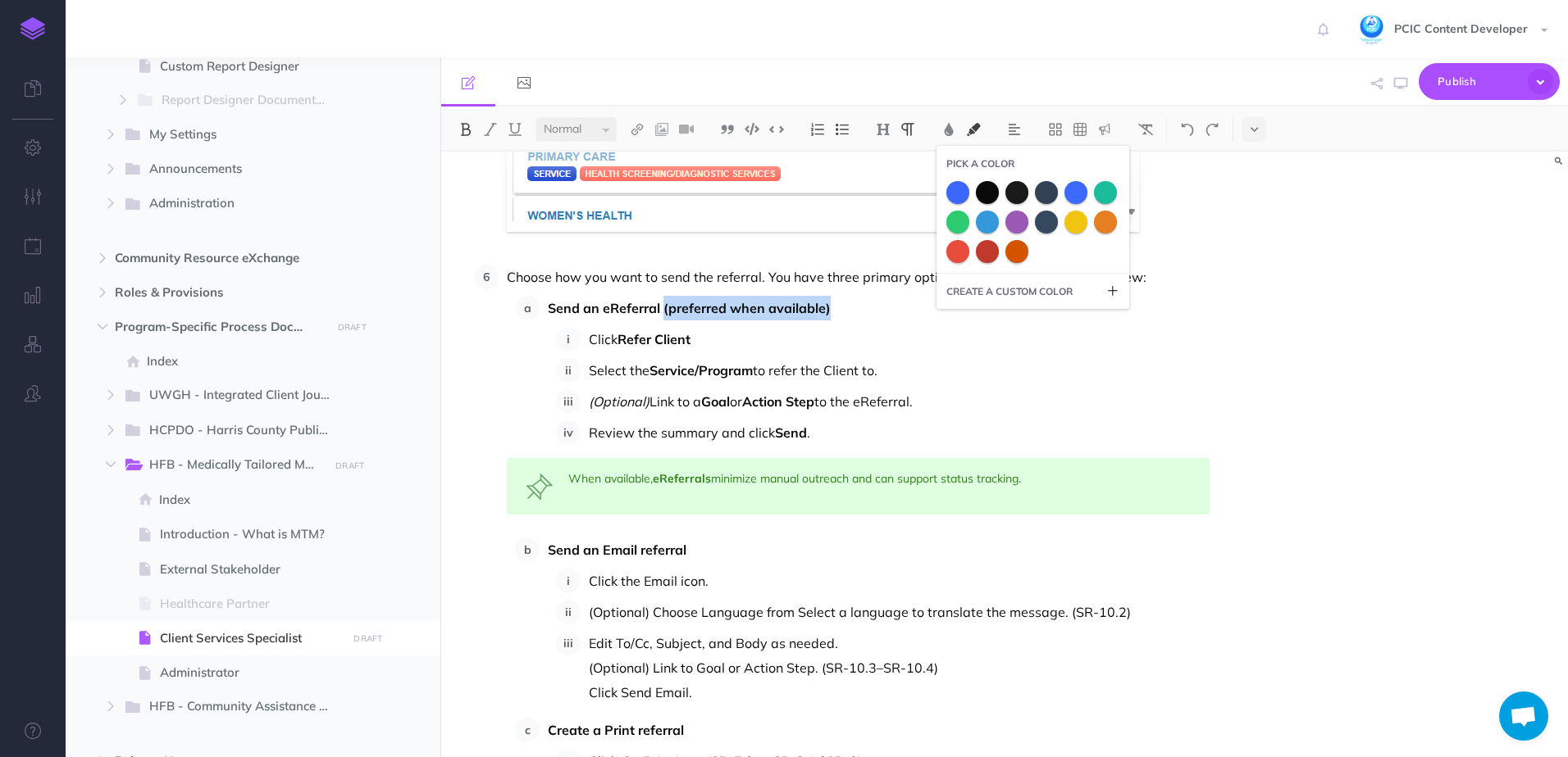
click at [970, 133] on img at bounding box center [974, 129] width 15 height 13
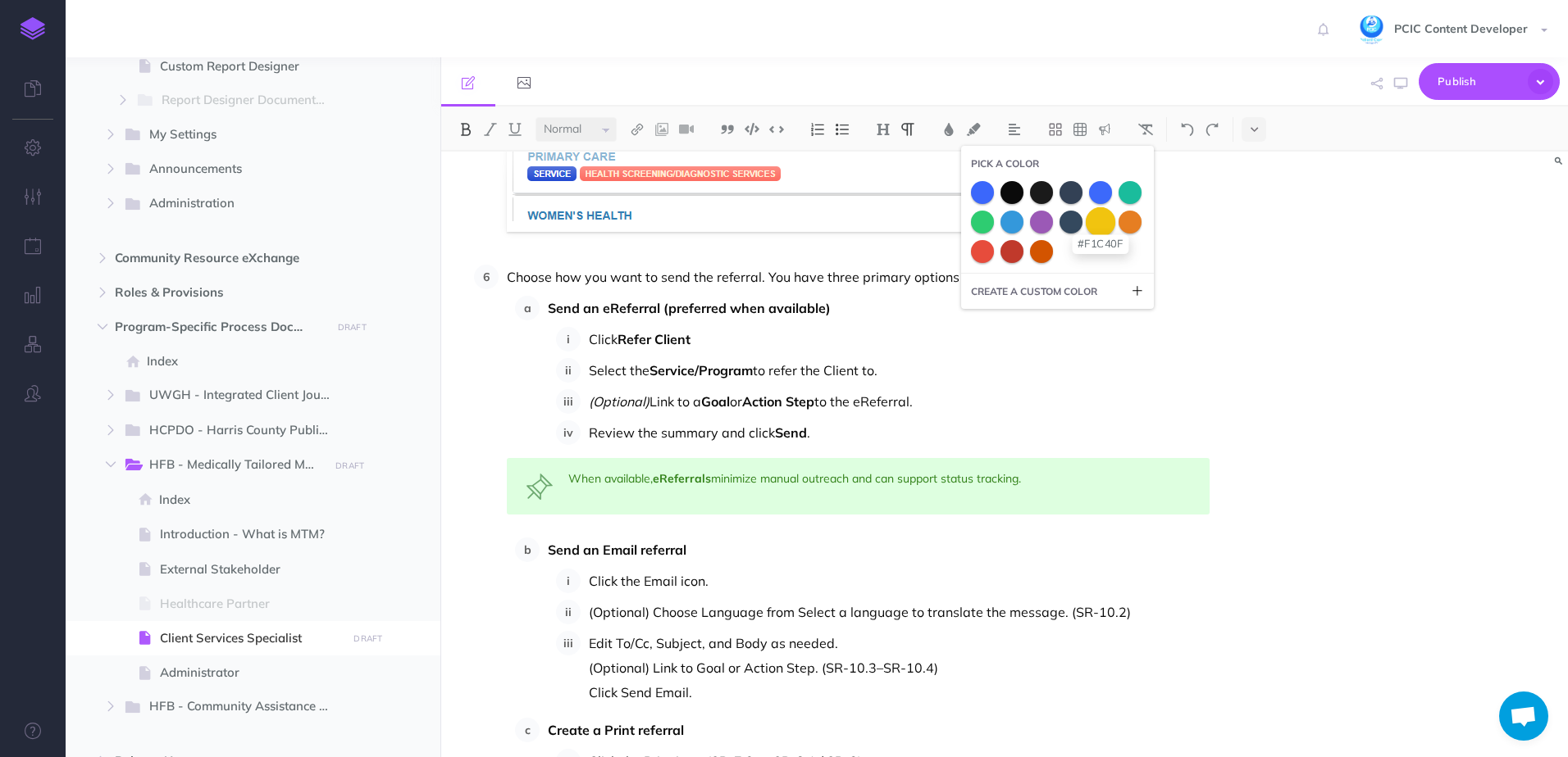
click at [1093, 223] on span at bounding box center [1101, 222] width 30 height 30
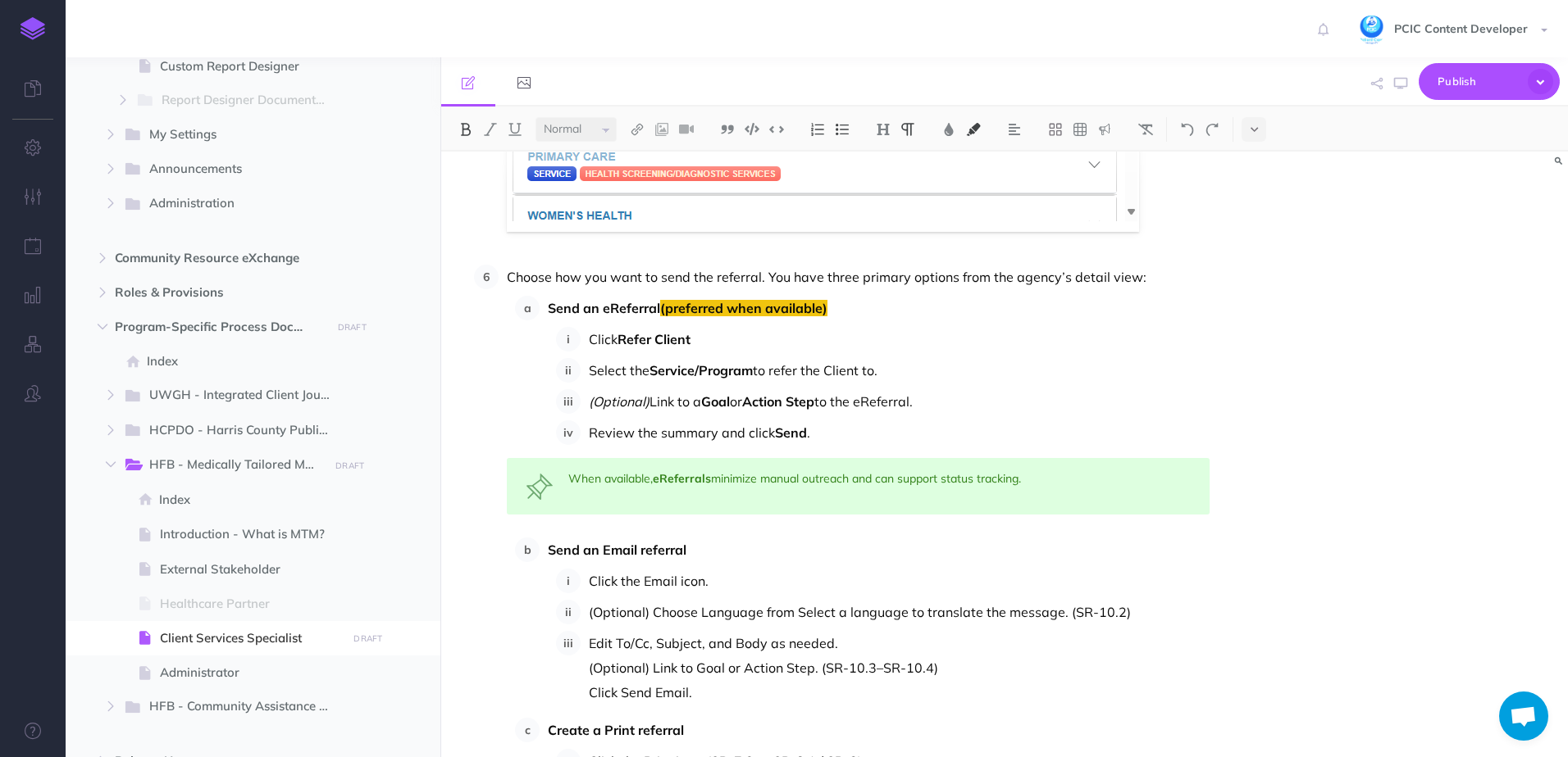
click at [1017, 300] on p "Send an eReferral (preferred when available)" at bounding box center [878, 308] width 662 height 24
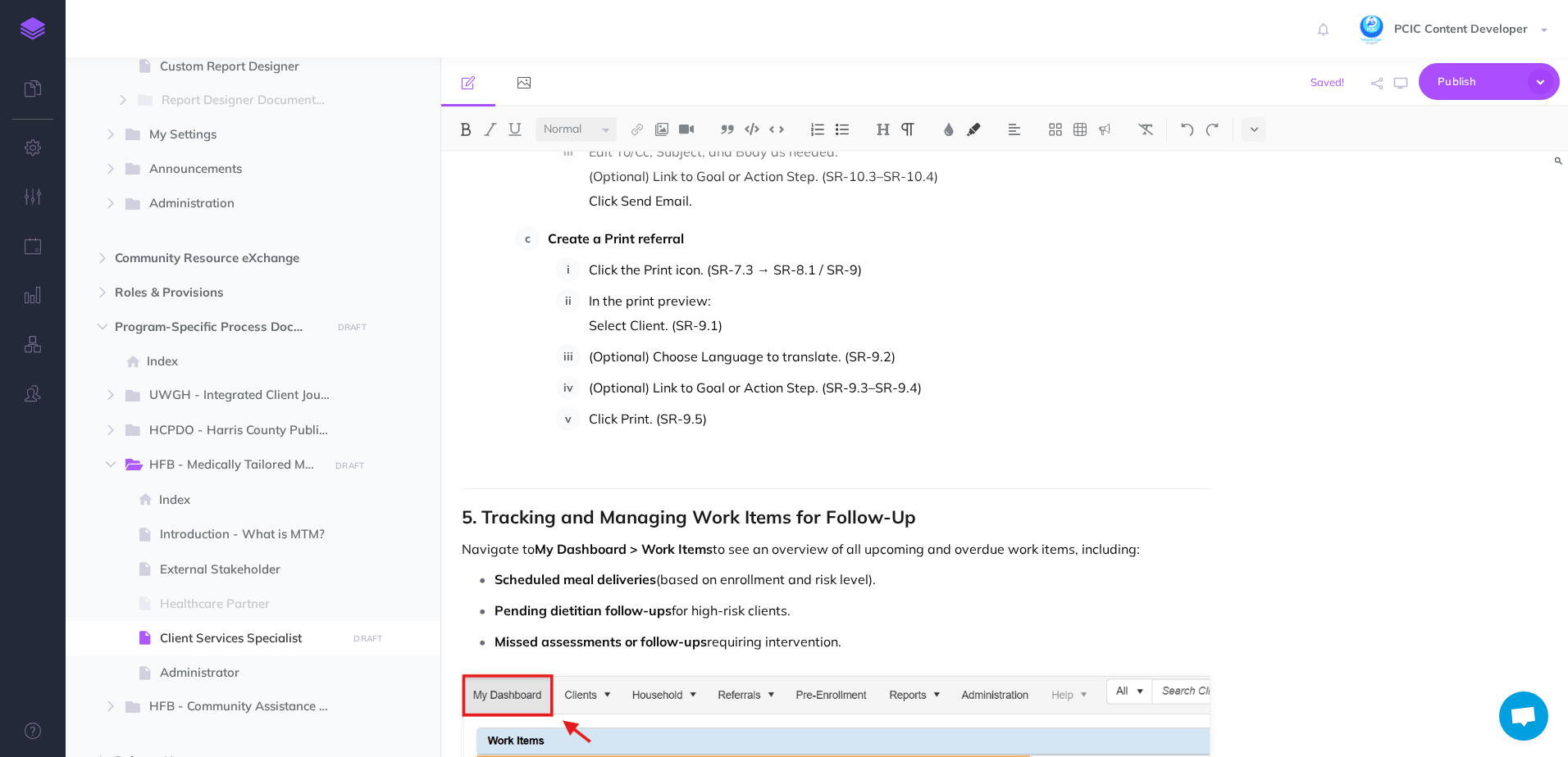
scroll to position [9921, 0]
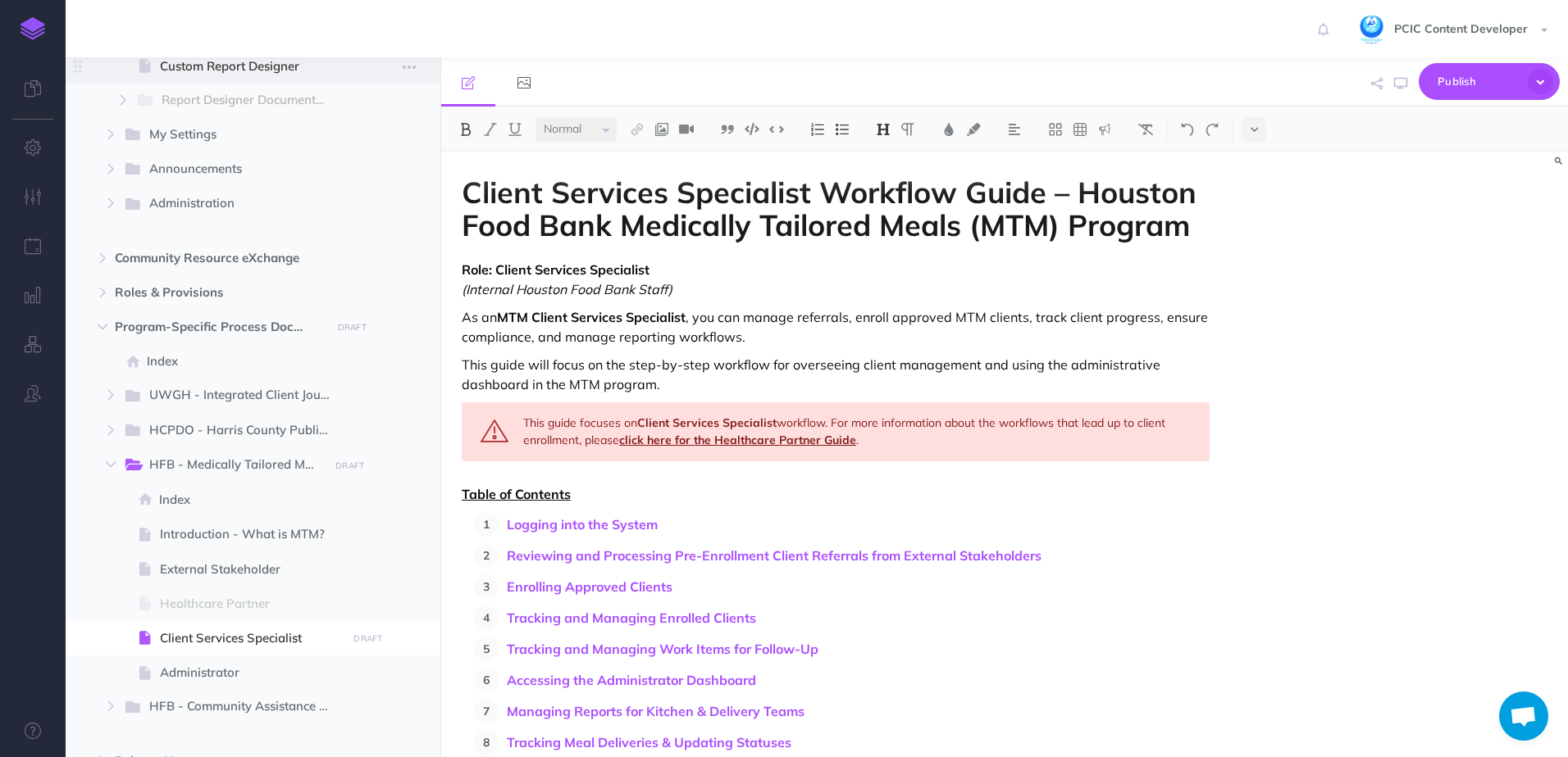
drag, startPoint x: 352, startPoint y: 71, endPoint x: 310, endPoint y: 62, distance: 43.0
click at [343, 67] on span at bounding box center [253, 66] width 374 height 35
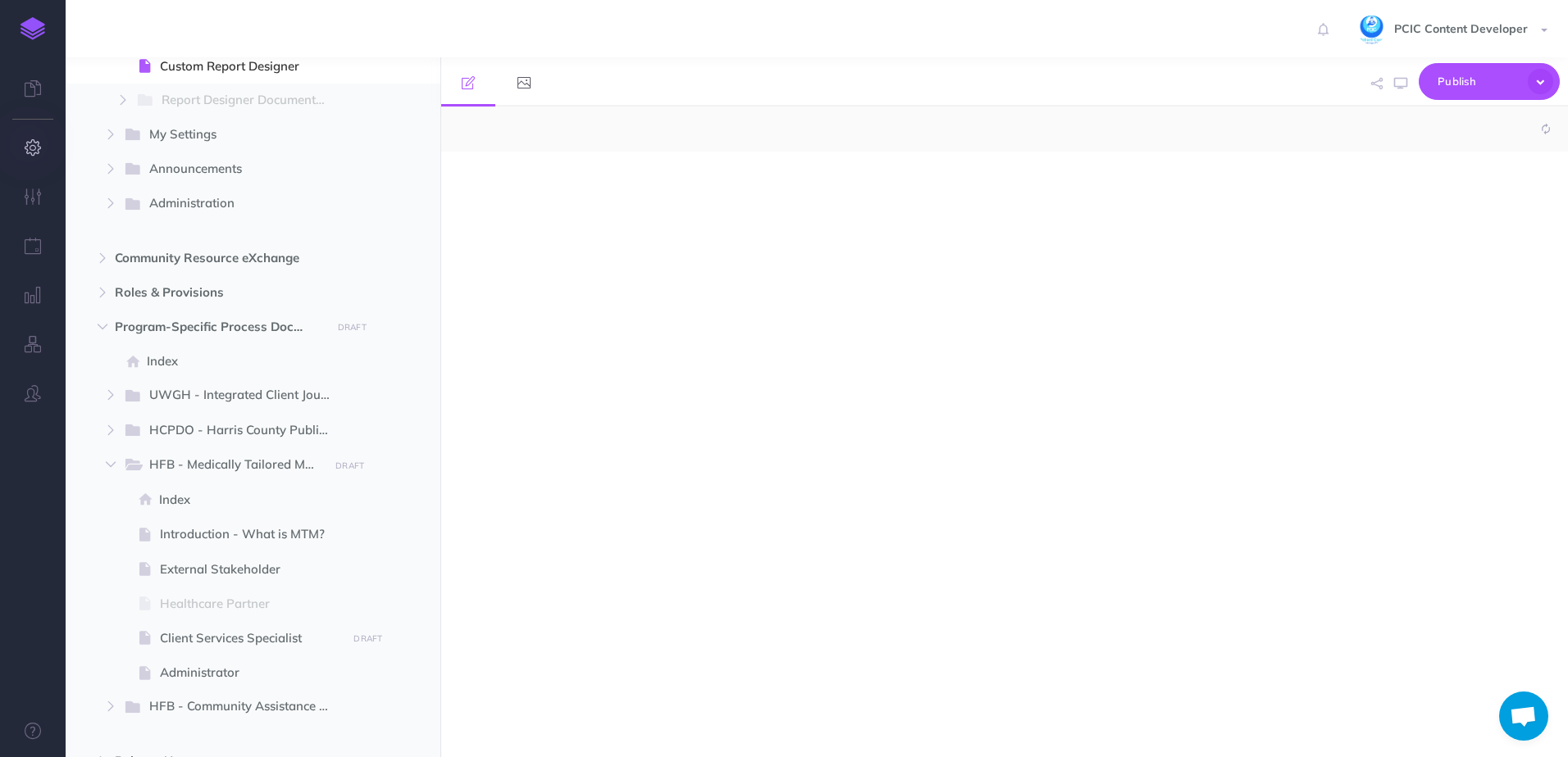
select select "null"
